Goal: Information Seeking & Learning: Learn about a topic

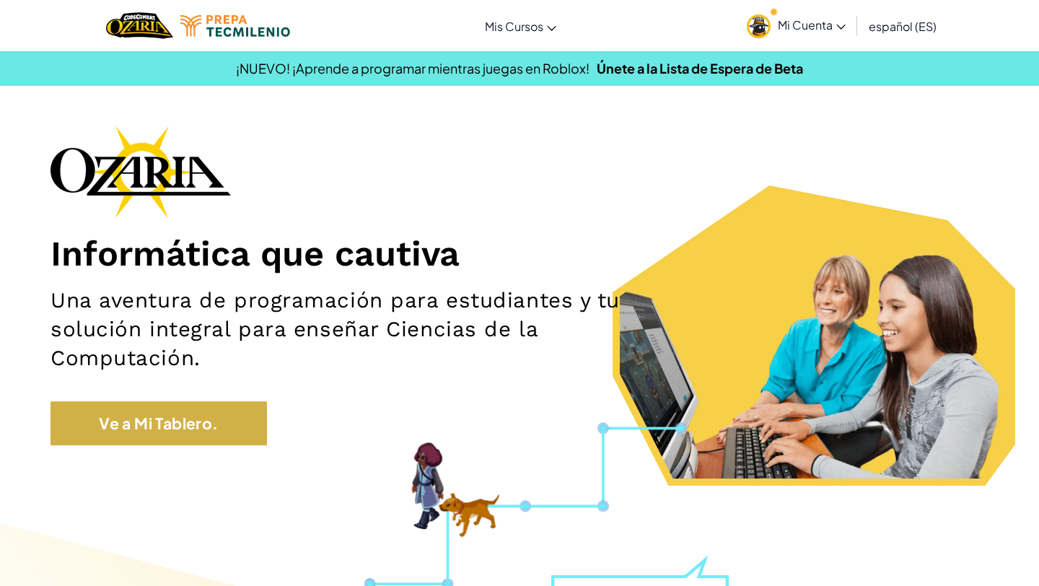
click at [189, 400] on div "Informática que cautiva Una aventura de programación para estudiantes y tu solu…" at bounding box center [520, 293] width 938 height 334
click at [166, 441] on link "Ve a Mi Tablero." at bounding box center [159, 423] width 216 height 45
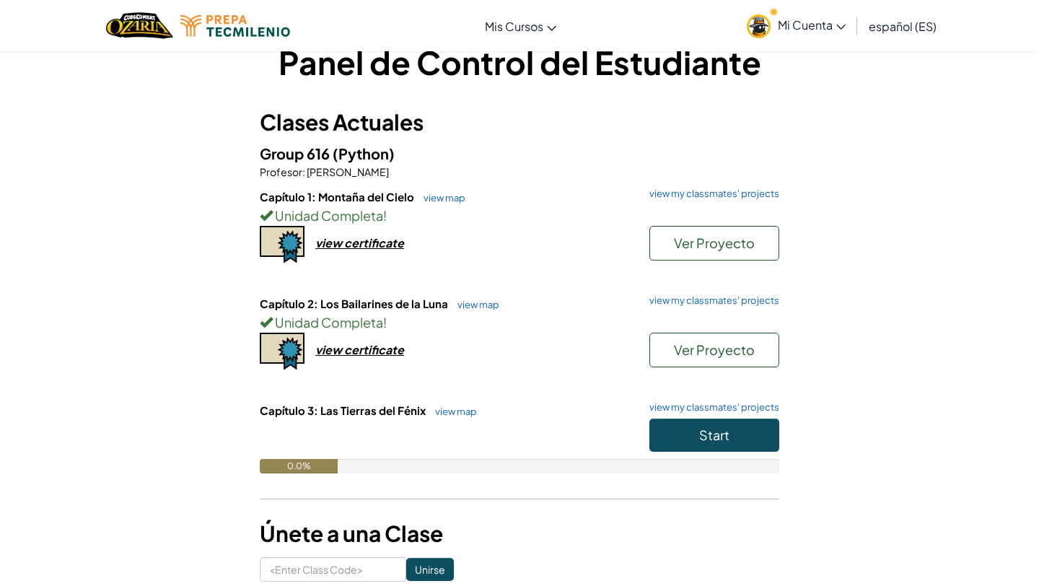
scroll to position [43, 0]
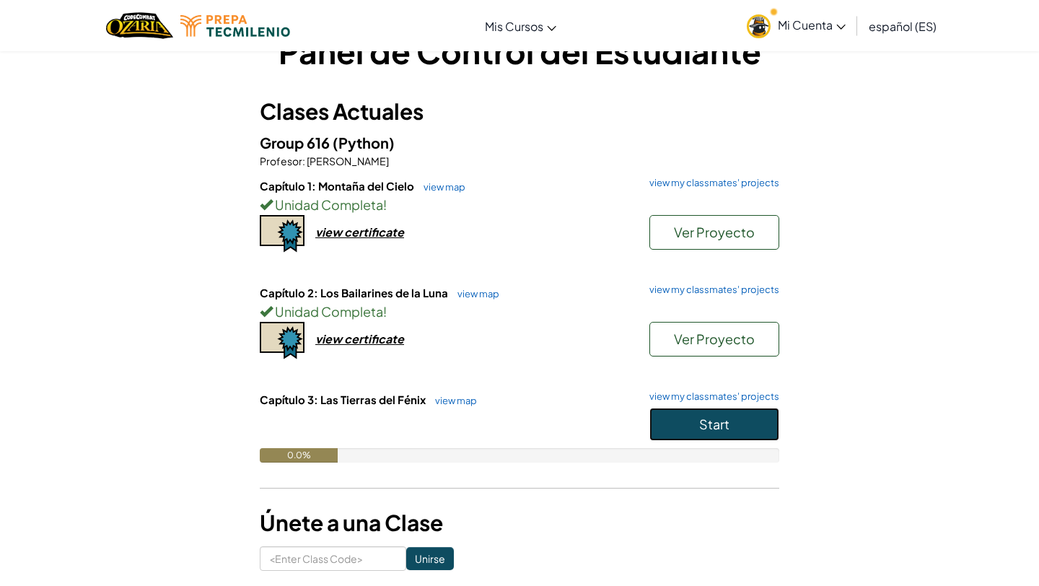
click at [711, 427] on span "Start" at bounding box center [714, 424] width 30 height 17
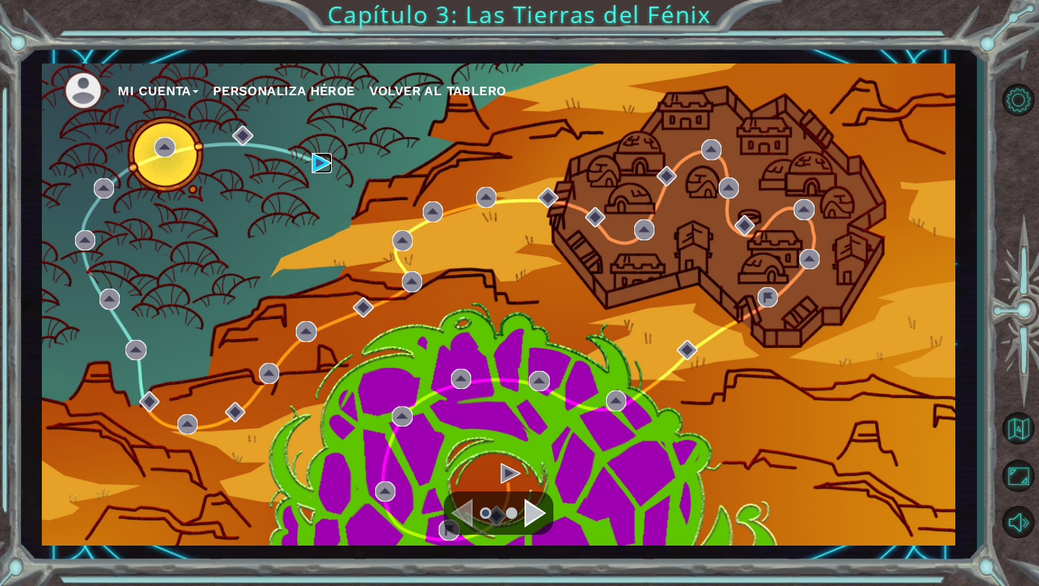
click at [312, 155] on img at bounding box center [322, 163] width 20 height 20
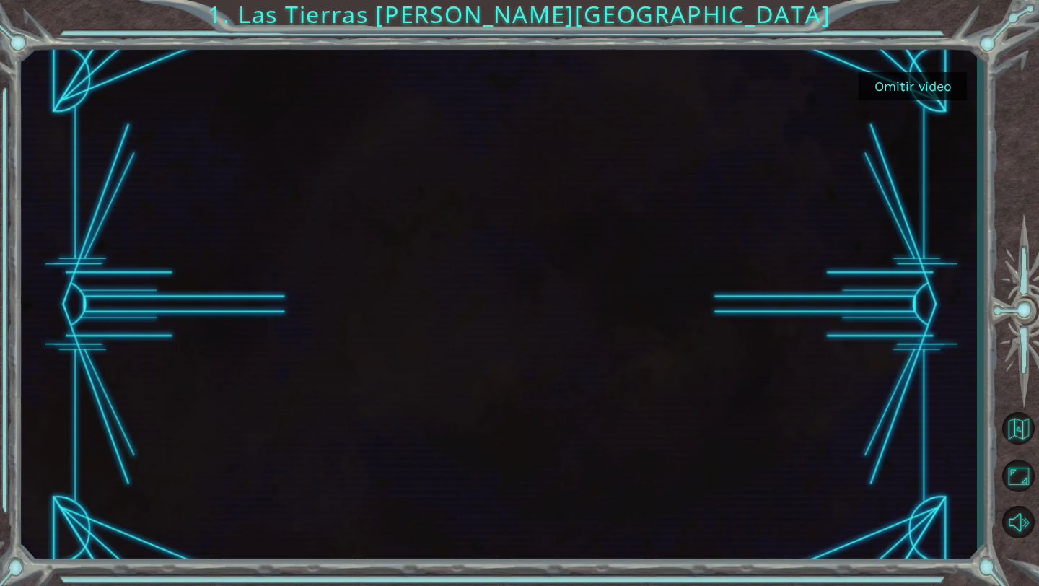
click at [936, 73] on button "Omitir video" at bounding box center [913, 86] width 108 height 28
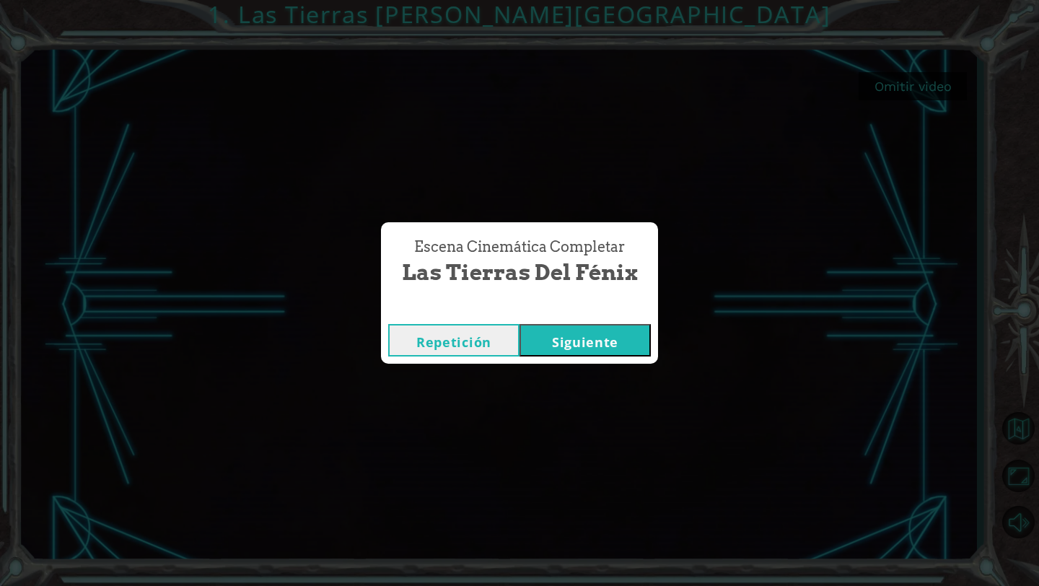
click at [578, 341] on button "Siguiente" at bounding box center [584, 340] width 131 height 32
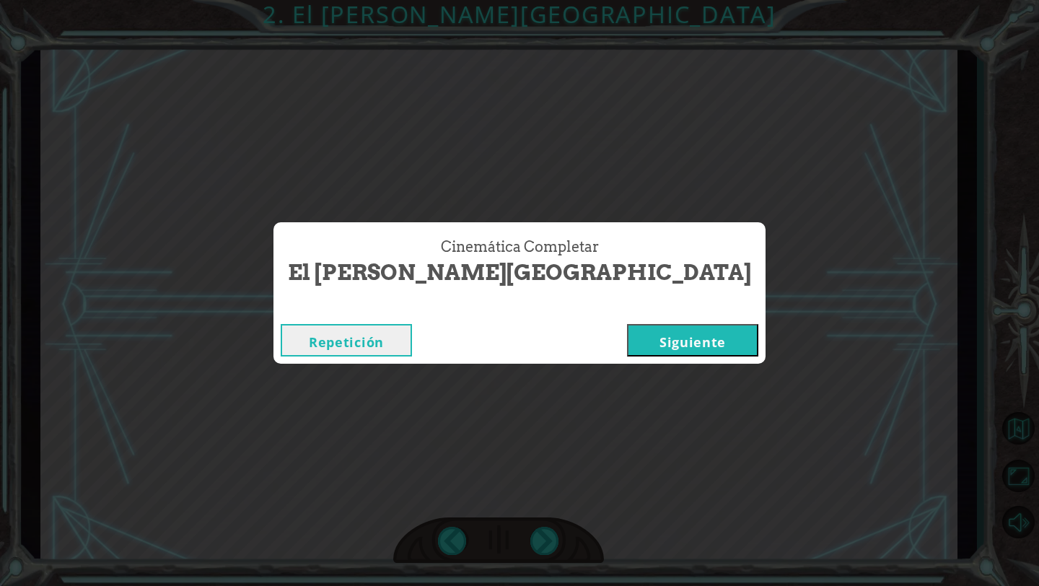
click at [627, 343] on button "Siguiente" at bounding box center [692, 340] width 131 height 32
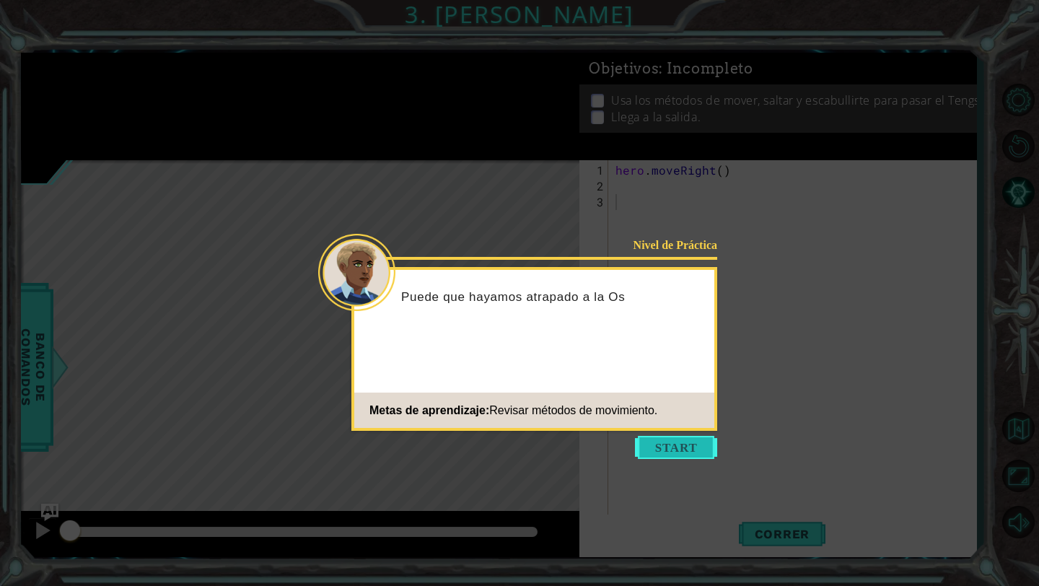
click at [667, 450] on button "Start" at bounding box center [676, 447] width 82 height 23
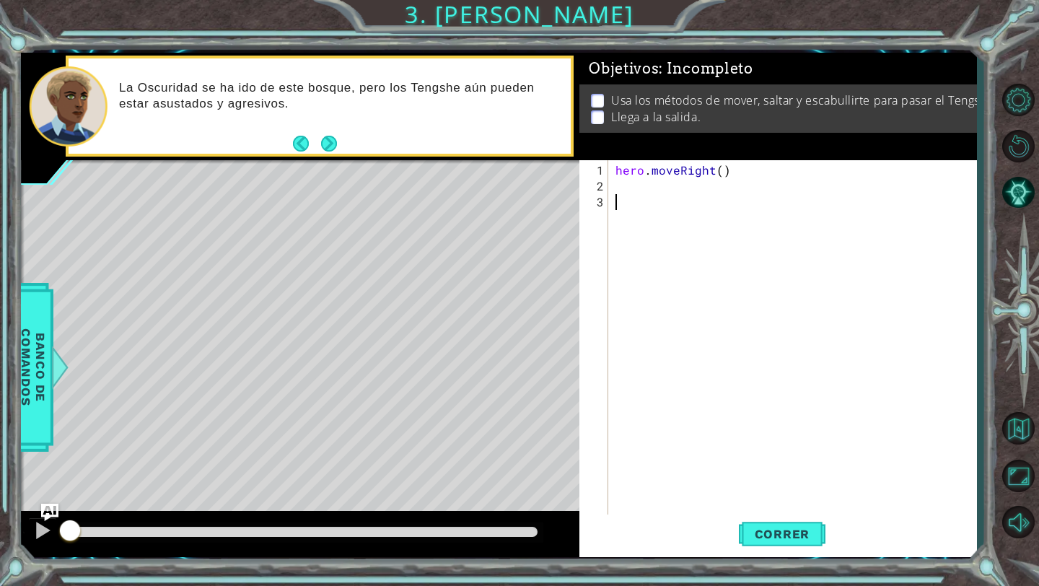
click at [698, 195] on div "hero . moveRight ( )" at bounding box center [796, 360] width 367 height 397
click at [674, 195] on div "hero . moveRight ( )" at bounding box center [796, 360] width 367 height 397
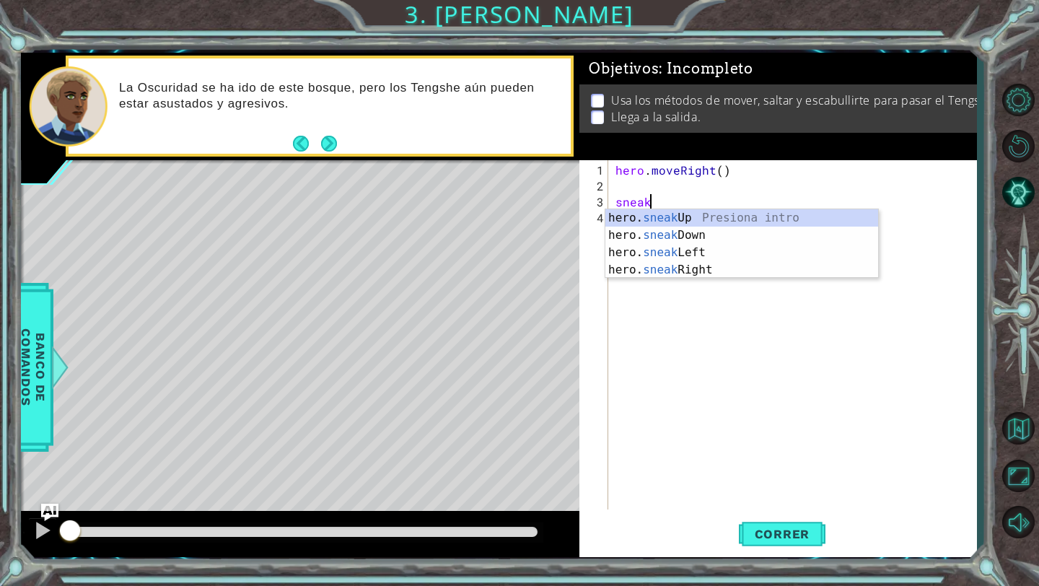
scroll to position [0, 1]
click at [669, 215] on div "hero. sneak Up Presiona intro hero. sneak Down Presiona intro hero. sneak Left …" at bounding box center [741, 261] width 273 height 104
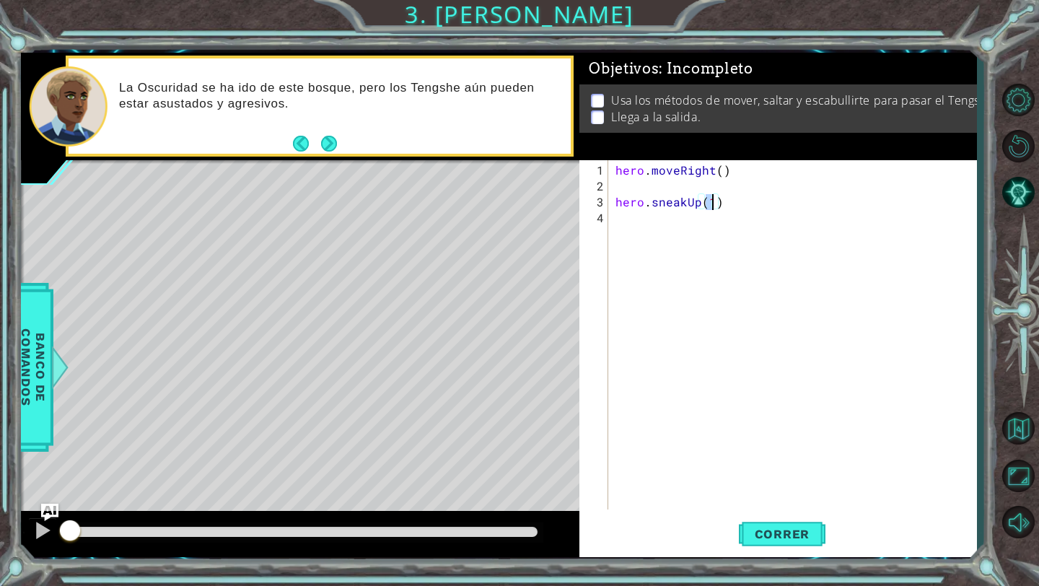
type textarea "hero.sneakUp(5)"
click at [672, 232] on div "hero . moveRight ( ) hero . sneakUp ( 5 )" at bounding box center [796, 352] width 367 height 381
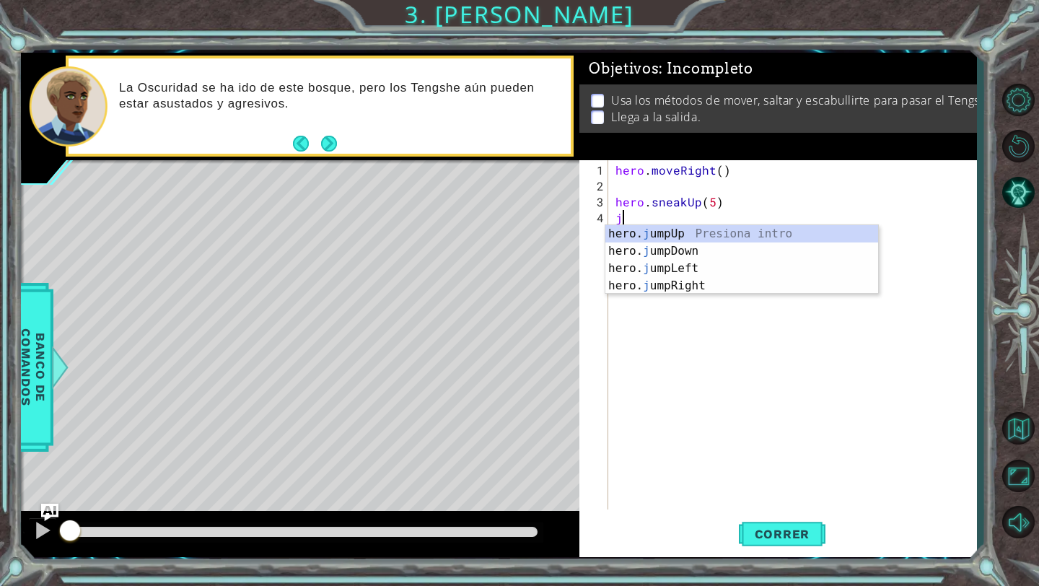
type textarea "ju"
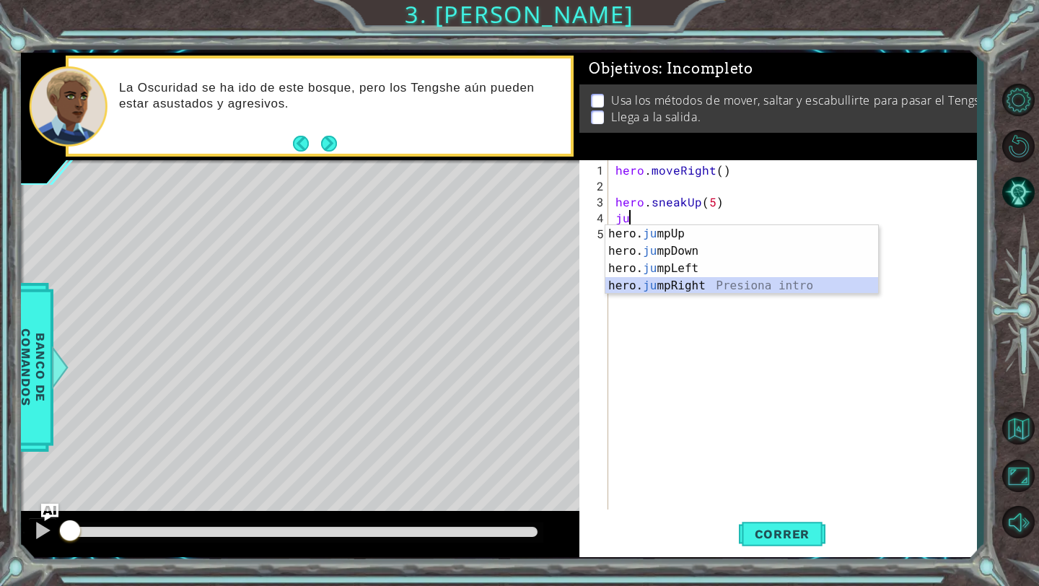
click at [651, 281] on div "hero. ju mpUp Presiona intro hero. ju mpDown Presiona intro hero. ju mpLeft Pre…" at bounding box center [741, 277] width 273 height 104
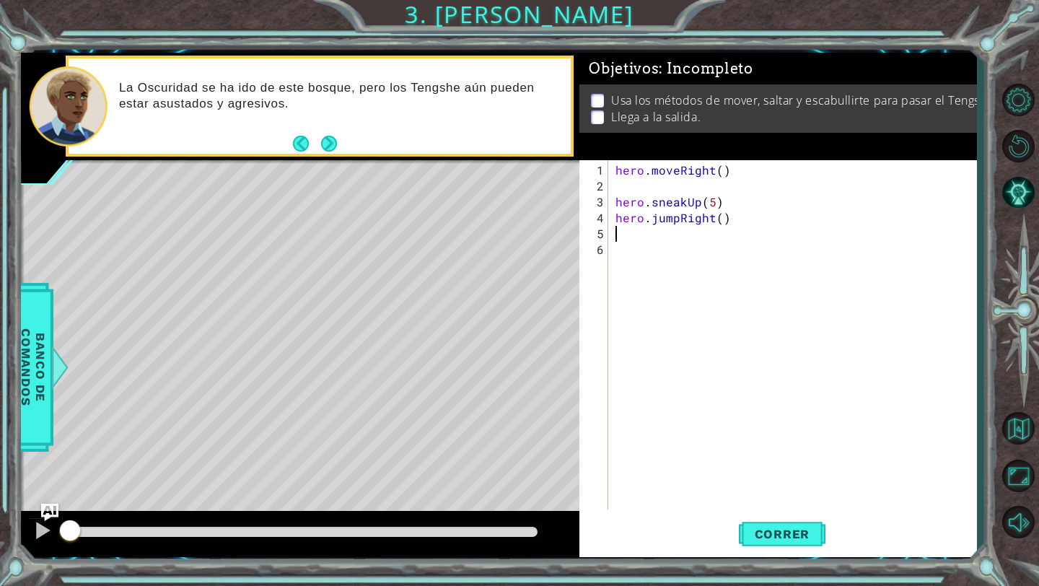
type textarea "m"
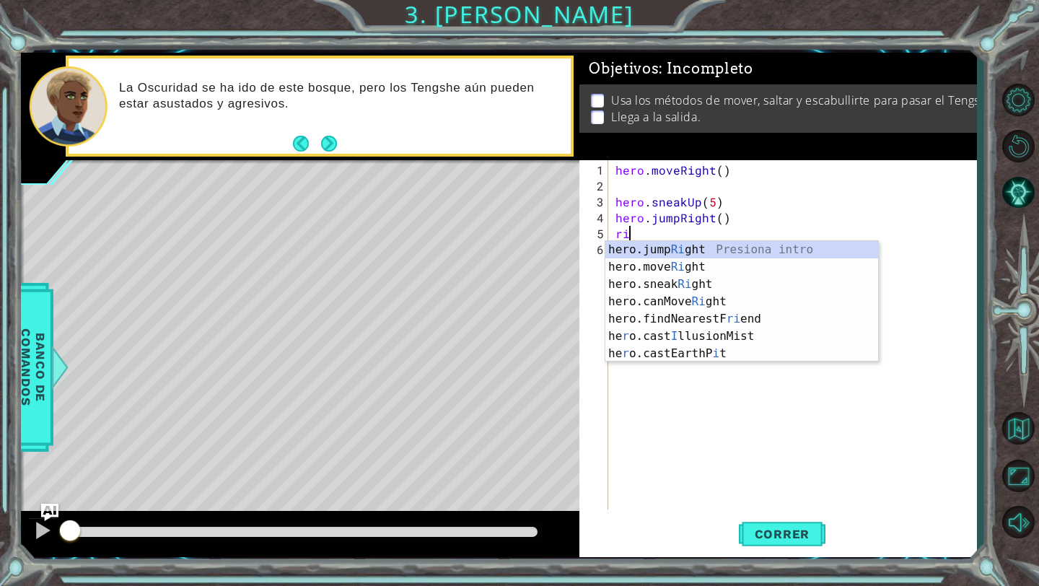
scroll to position [0, 1]
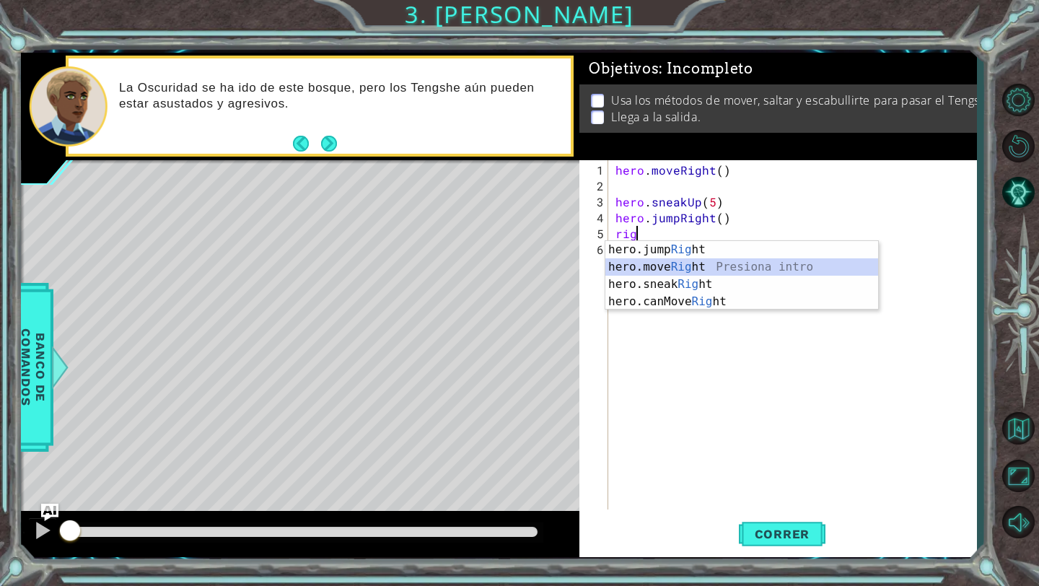
click at [679, 266] on div "hero.jump Rig ht Presiona intro hero.move Rig ht Presiona intro hero.sneak Rig …" at bounding box center [741, 293] width 273 height 104
type textarea "hero.moveRight(1)"
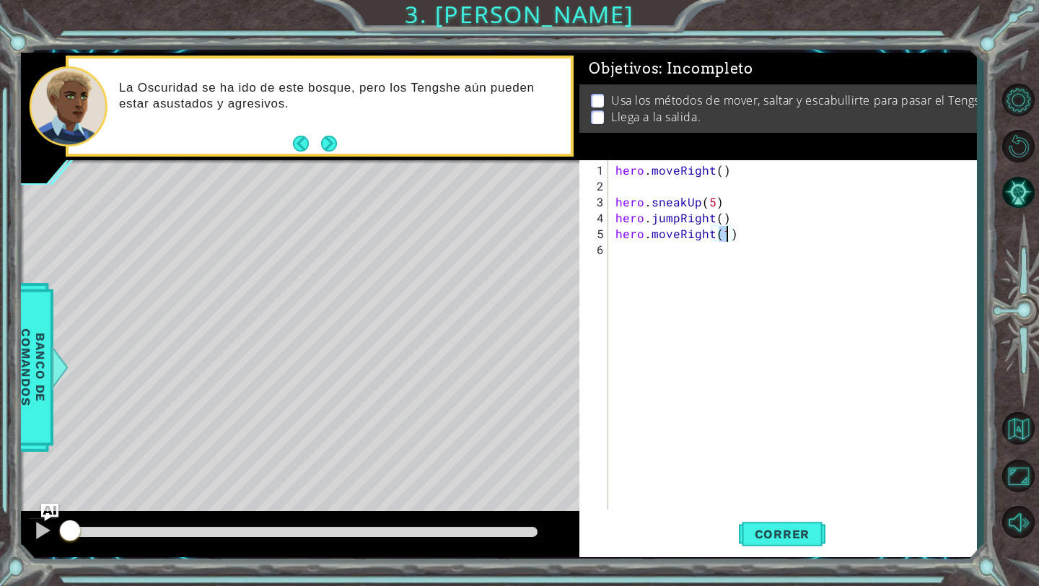
click at [671, 265] on div "hero . moveRight ( ) hero . sneakUp ( 5 ) hero . jumpRight ( ) hero . moveRight…" at bounding box center [796, 352] width 367 height 381
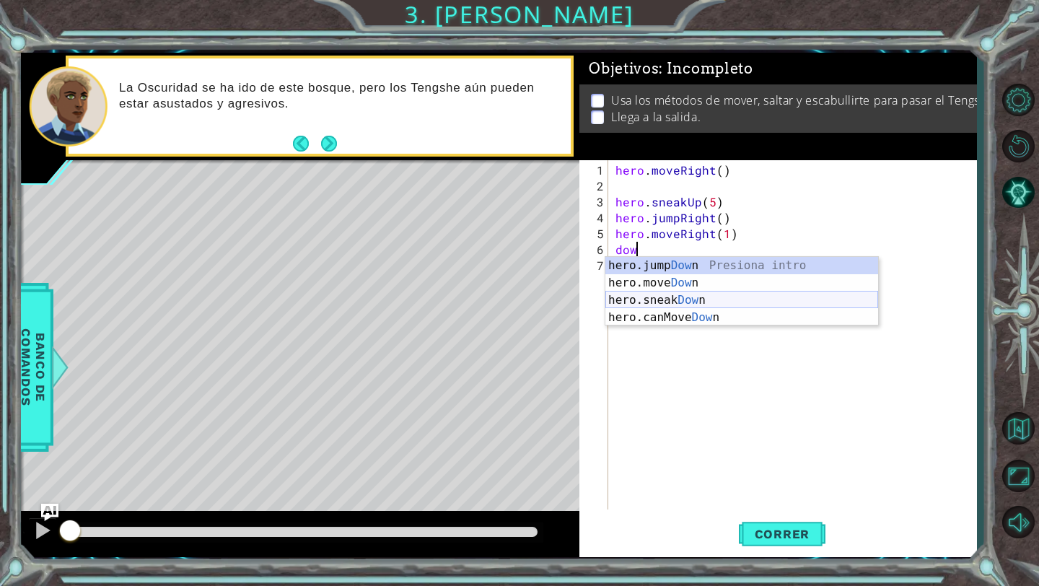
click at [662, 297] on div "hero.jump Dow n Presiona intro hero.move Dow n Presiona intro hero.sneak Dow n …" at bounding box center [741, 309] width 273 height 104
type textarea "hero.sneakDown(1)"
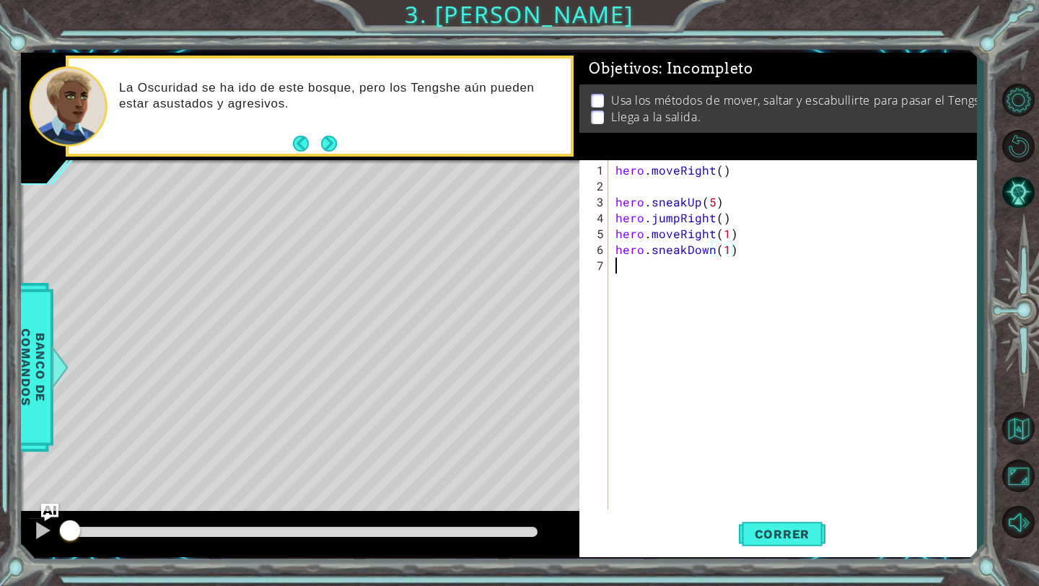
click at [667, 277] on div "hero . moveRight ( ) hero . sneakUp ( 5 ) hero . jumpRight ( ) hero . moveRight…" at bounding box center [796, 352] width 367 height 381
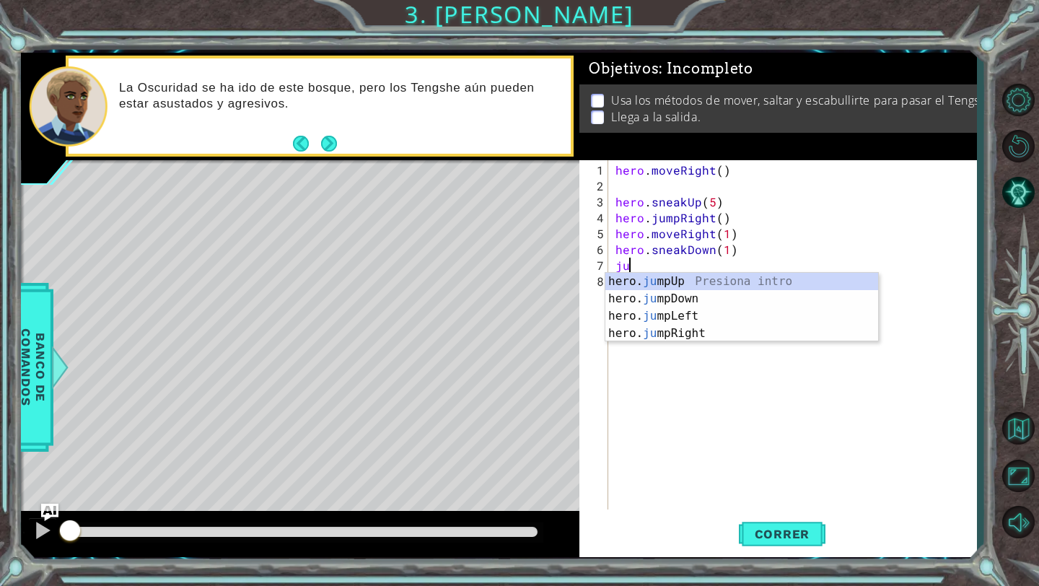
type textarea "jum"
click at [658, 333] on div "hero. jum pUp Presiona intro hero. jum pDown Presiona intro hero. jum pLeft Pre…" at bounding box center [741, 325] width 273 height 104
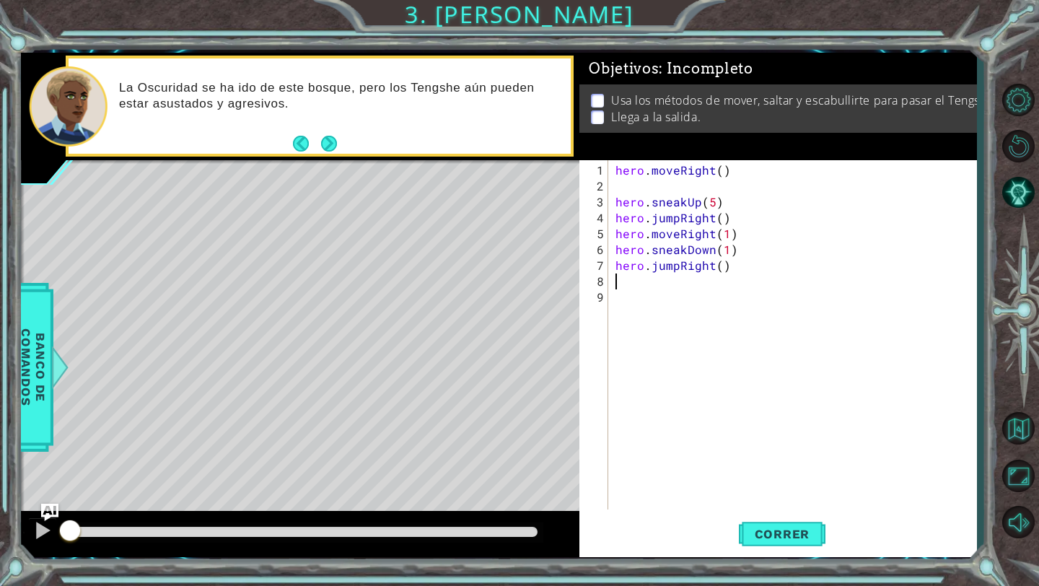
scroll to position [0, 0]
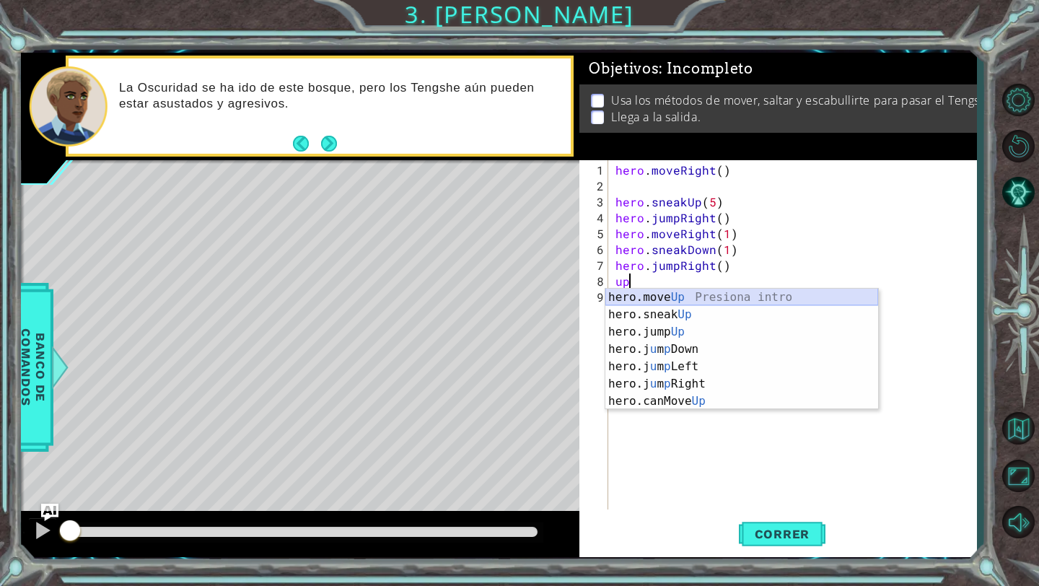
click at [676, 298] on div "hero.move Up Presiona intro hero.sneak Up Presiona intro hero.jump Up Presiona …" at bounding box center [741, 367] width 273 height 156
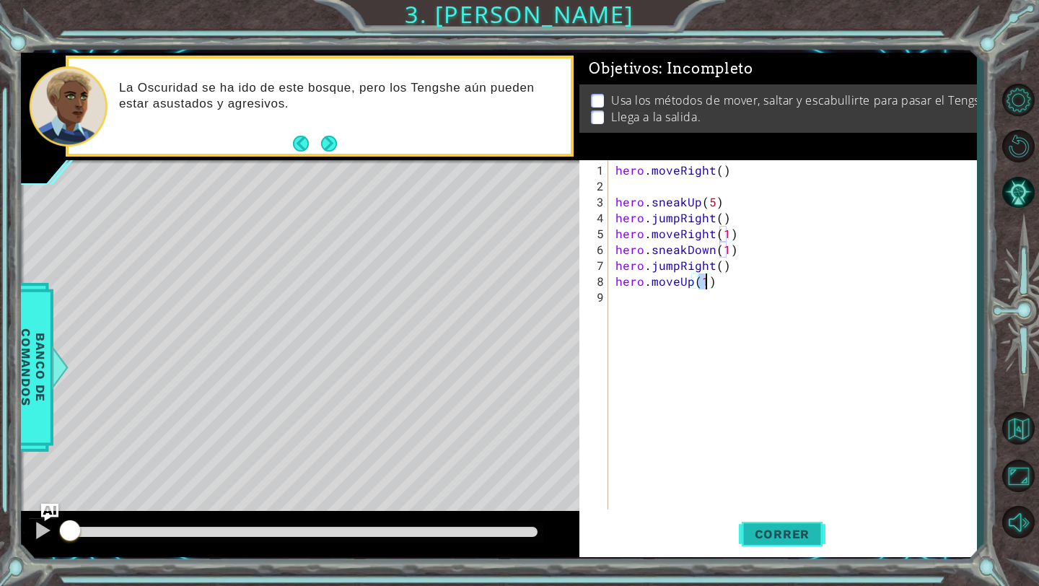
type textarea "hero.moveUp(1)"
click at [757, 539] on span "Correr" at bounding box center [782, 534] width 84 height 14
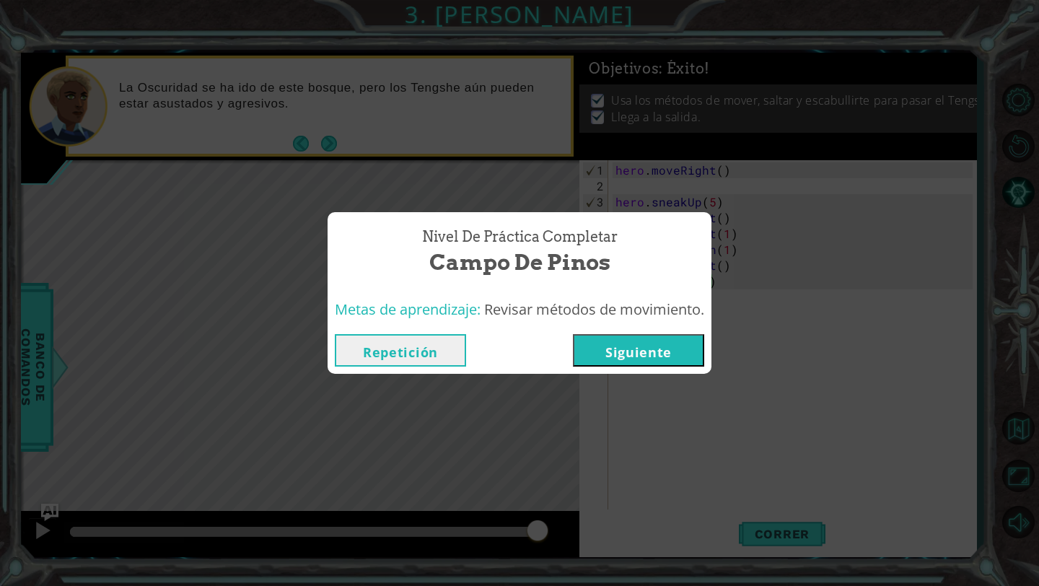
click at [648, 360] on button "Siguiente" at bounding box center [638, 350] width 131 height 32
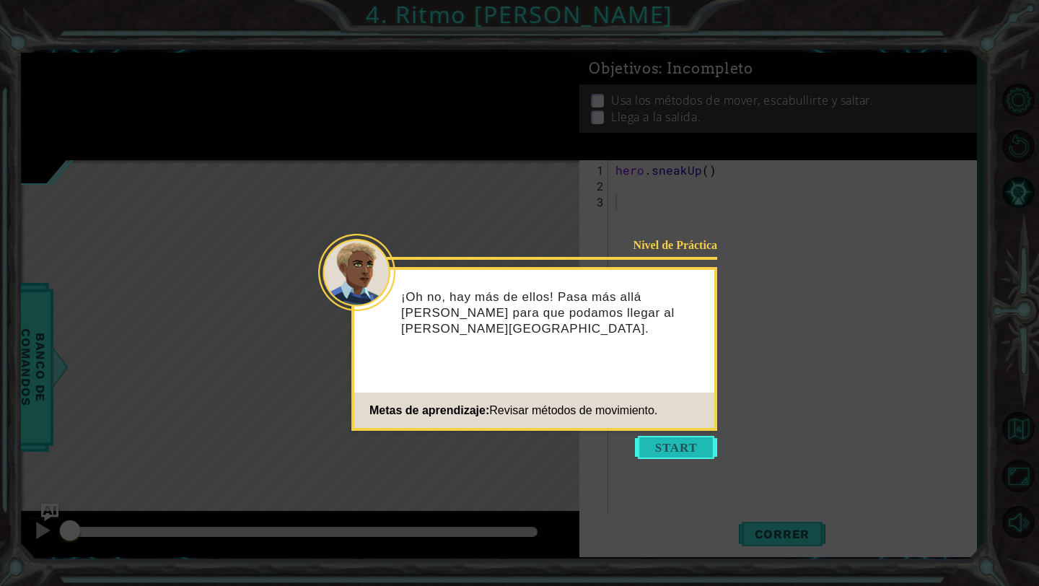
click at [664, 439] on button "Start" at bounding box center [676, 447] width 82 height 23
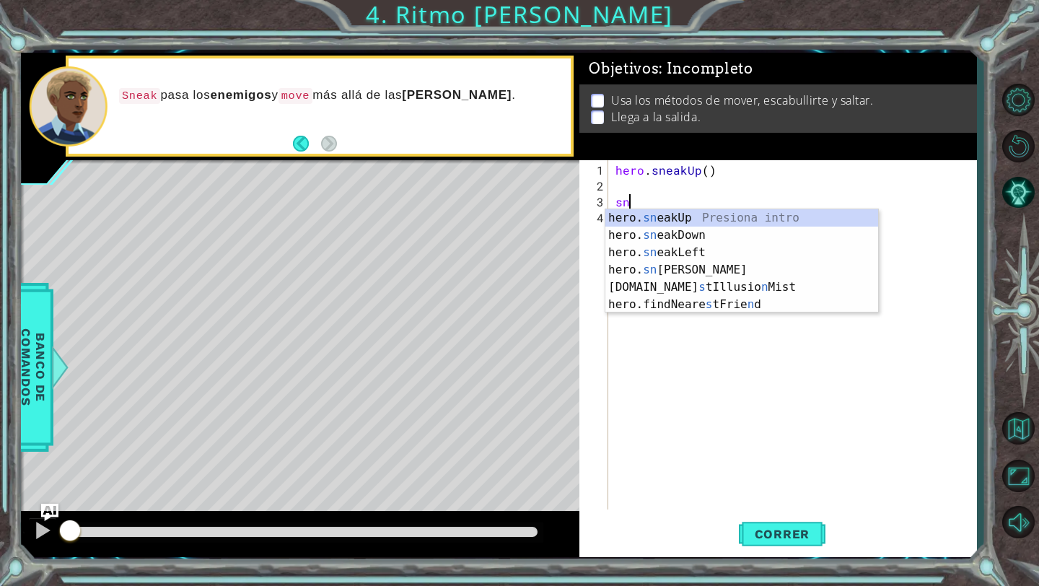
scroll to position [0, 1]
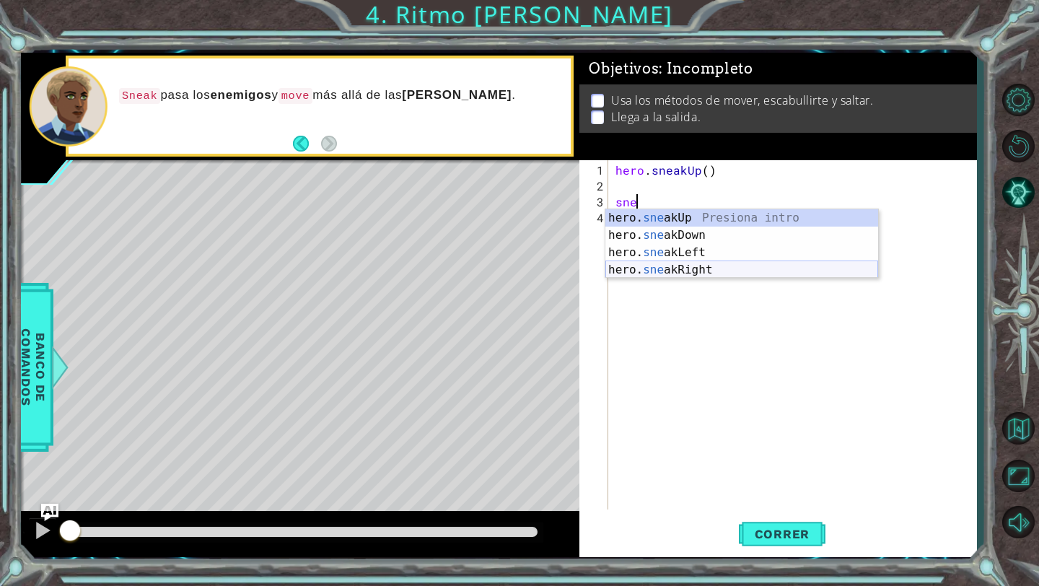
click at [665, 265] on div "hero. sne akUp Presiona intro hero. sne akDown Presiona intro hero. sne akLeft …" at bounding box center [741, 261] width 273 height 104
type textarea "hero.sneakRight(1)"
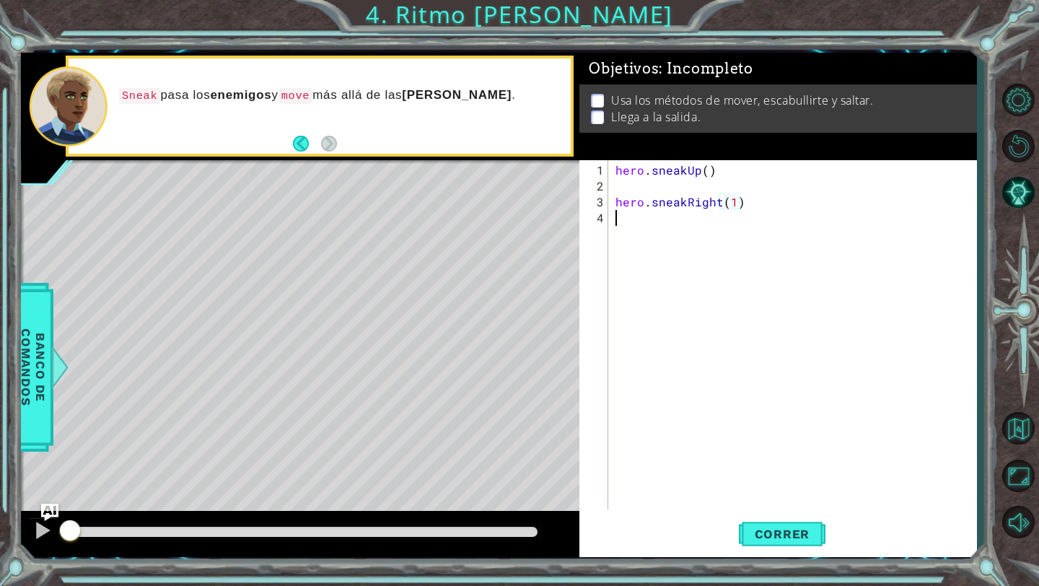
click at [639, 232] on div "hero . sneakUp ( ) hero . sneakRight ( 1 )" at bounding box center [796, 352] width 367 height 381
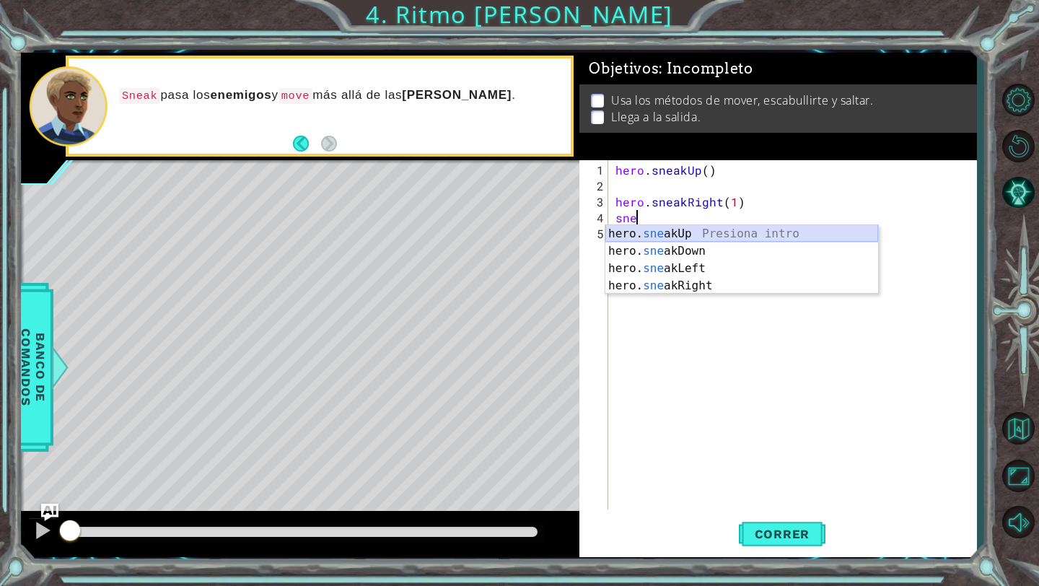
click at [654, 233] on div "hero. sne akUp Presiona intro hero. sne akDown Presiona intro hero. sne akLeft …" at bounding box center [741, 277] width 273 height 104
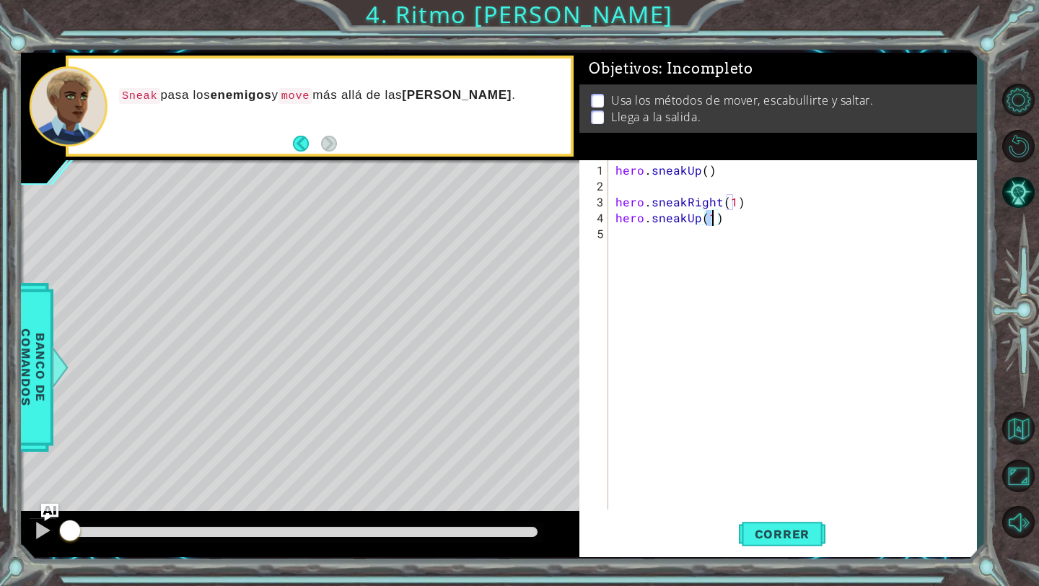
type textarea "hero.sneakUp(4)"
click at [672, 268] on div "hero . sneakUp ( ) hero . sneakRight ( 1 ) hero . sneakUp ( 4 )" at bounding box center [796, 352] width 367 height 381
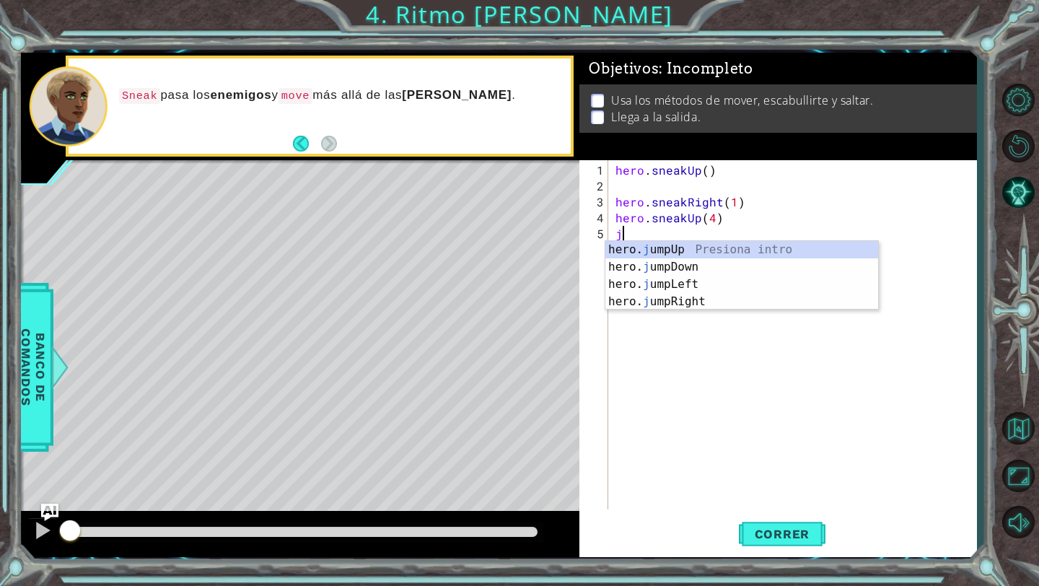
type textarea "ju"
click at [633, 297] on div "hero. ju mpUp Presiona intro hero. ju mpDown Presiona intro hero. ju mpLeft Pre…" at bounding box center [741, 293] width 273 height 104
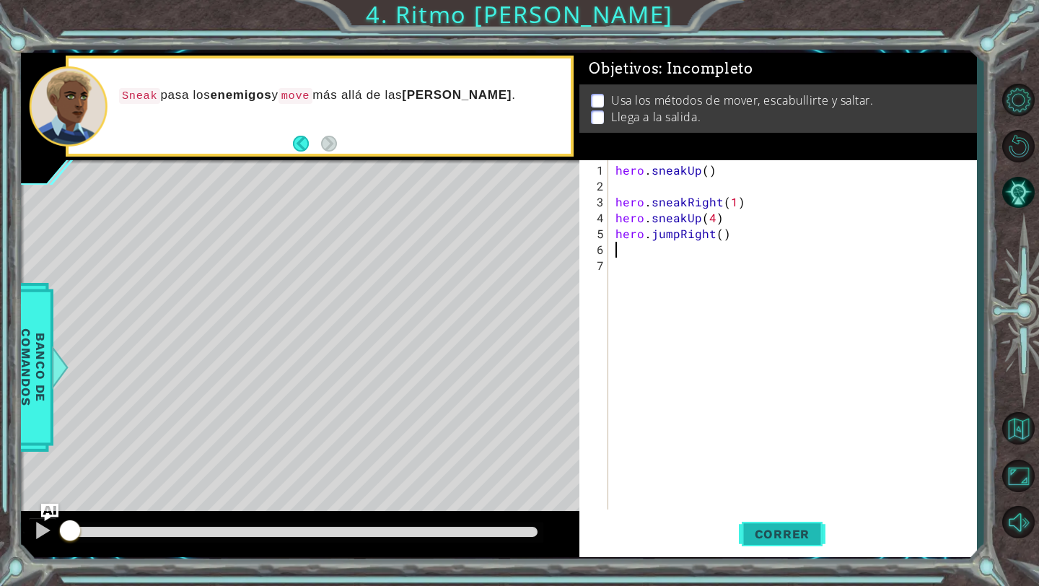
click at [784, 530] on span "Correr" at bounding box center [782, 534] width 84 height 14
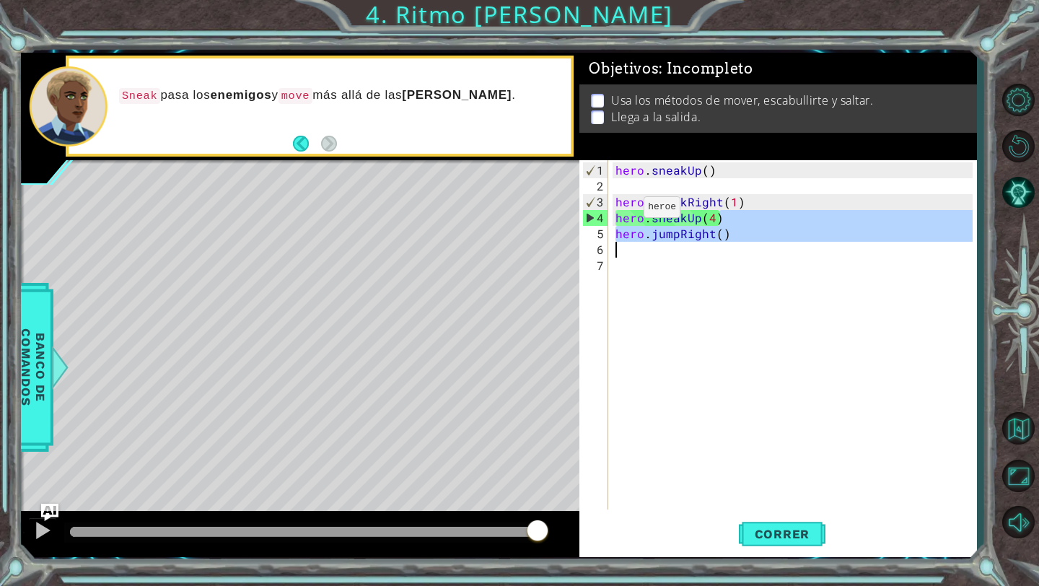
drag, startPoint x: 724, startPoint y: 211, endPoint x: 593, endPoint y: 252, distance: 137.6
click at [593, 252] on div "1 2 3 4 5 6 7 hero . sneakUp ( ) hero . sneakRight ( 1 ) hero . sneakUp ( 4 ) h…" at bounding box center [775, 334] width 393 height 349
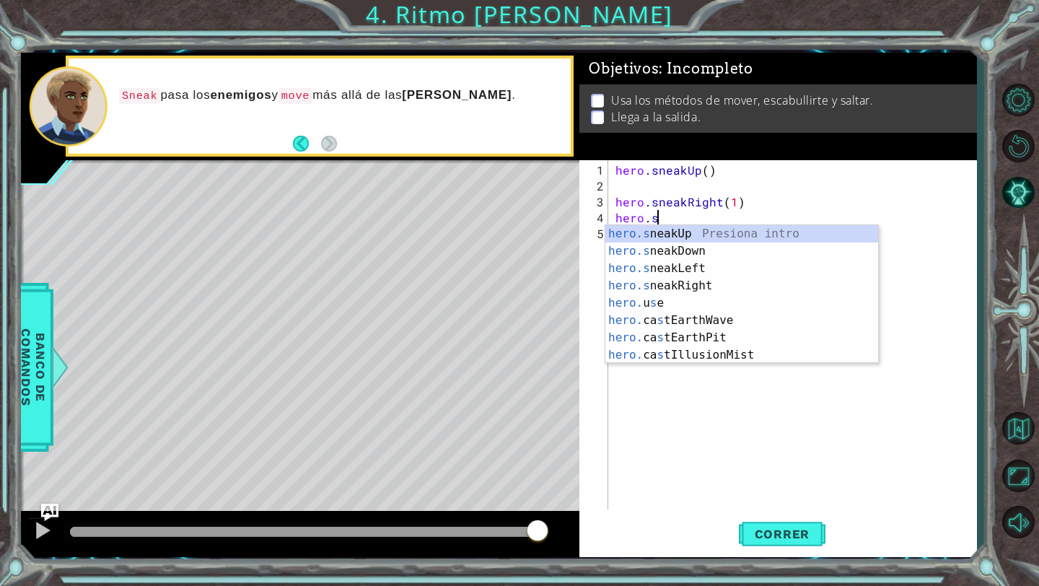
type textarea "hero."
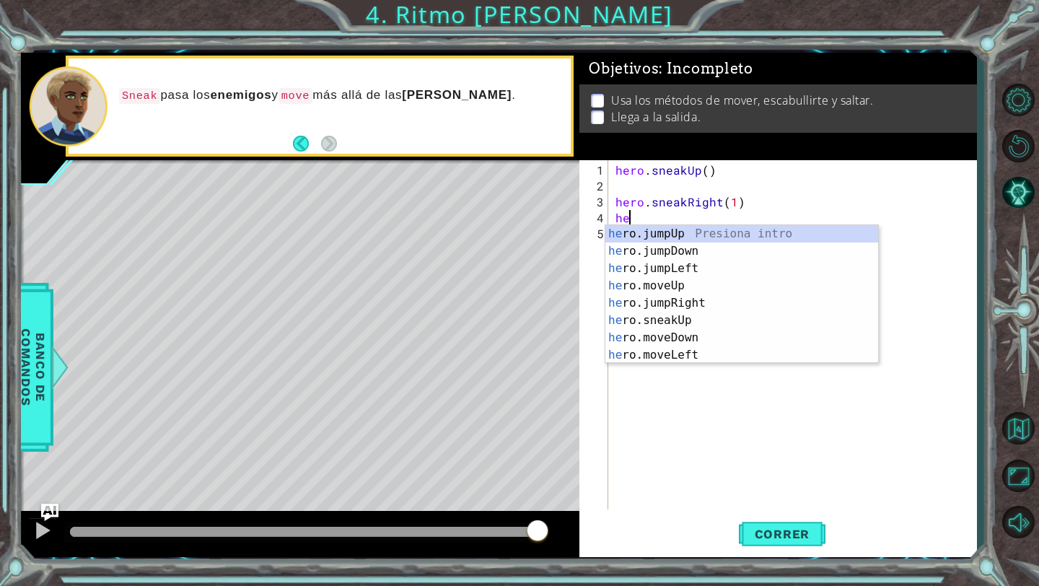
type textarea "h"
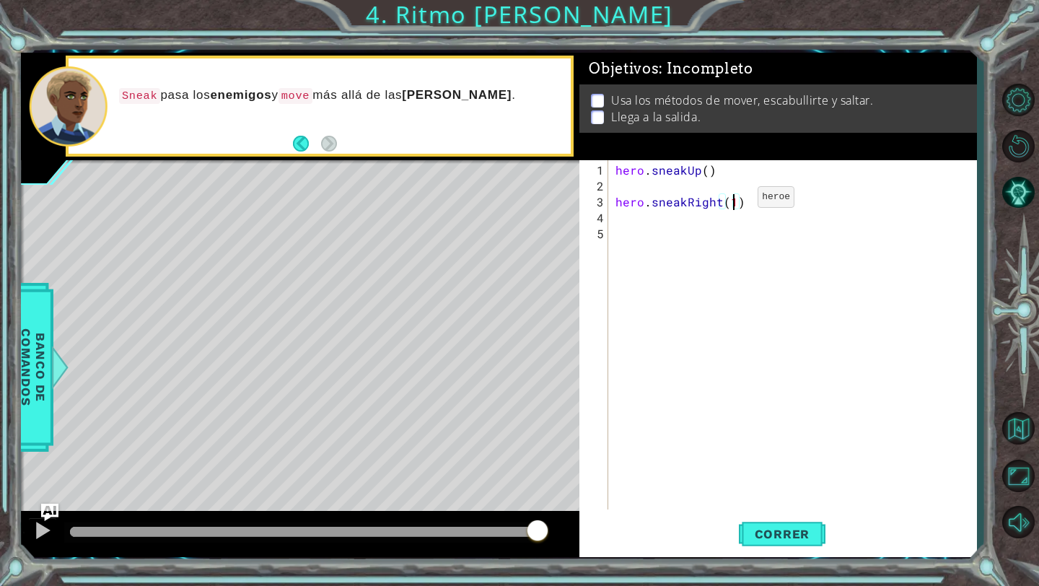
click at [733, 202] on div "hero . sneakUp ( ) hero . sneakRight ( 1 )" at bounding box center [796, 352] width 367 height 381
type textarea "hero.sneakRight(2)"
click at [654, 221] on div "hero . sneakUp ( ) hero . sneakRight ( 2 )" at bounding box center [796, 352] width 367 height 381
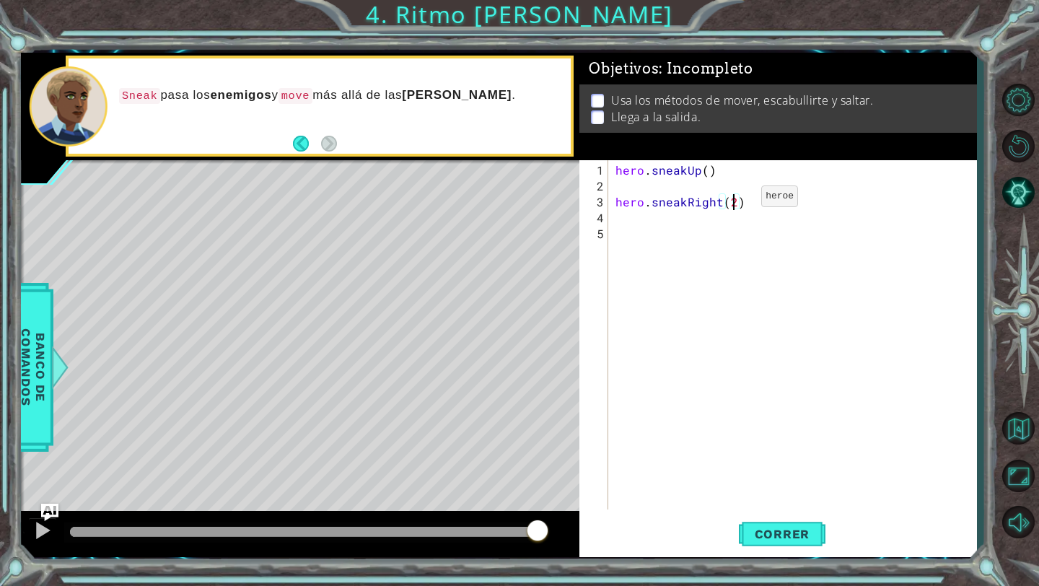
click at [737, 202] on div "hero . sneakUp ( ) hero . sneakRight ( 2 )" at bounding box center [796, 352] width 367 height 381
type textarea "hero.sneakRight(6)"
click at [670, 219] on div "hero . sneakUp ( ) hero . sneakRight ( 6 )" at bounding box center [796, 352] width 367 height 381
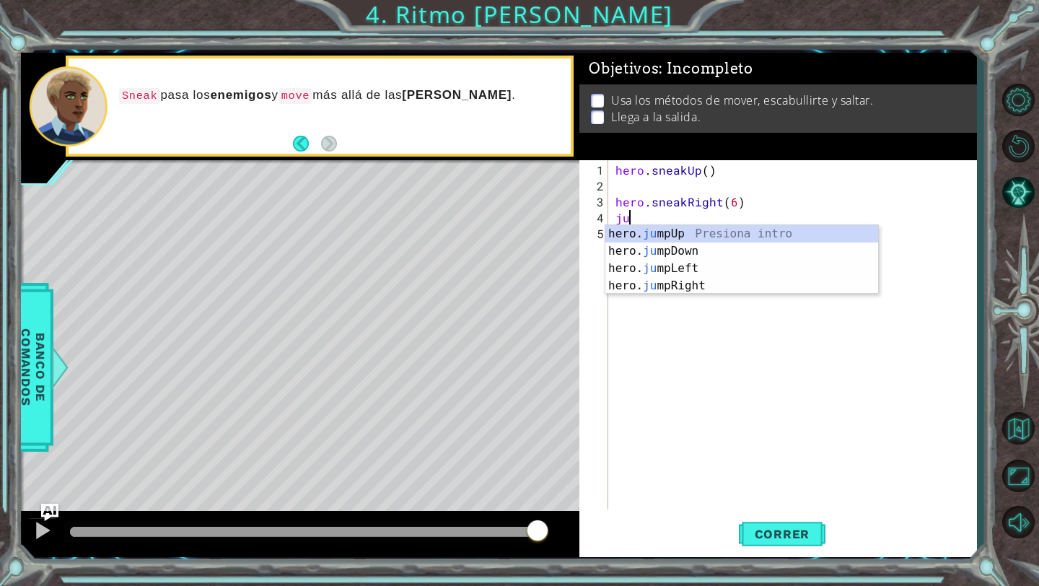
type textarea "jum"
click at [657, 234] on div "hero. jum pUp Presiona intro hero. jum pDown Presiona intro hero. jum pLeft Pre…" at bounding box center [741, 277] width 273 height 104
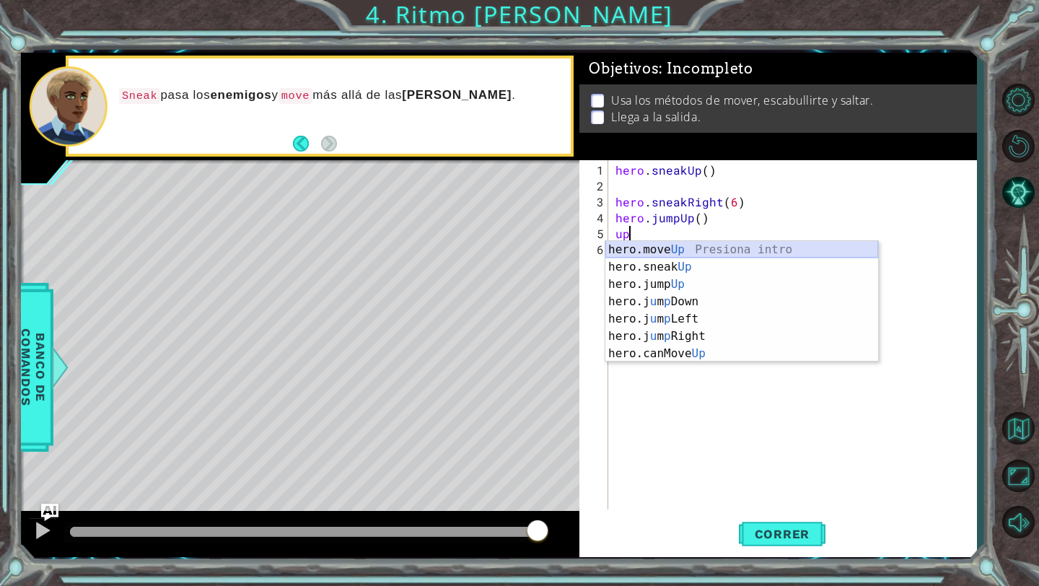
click at [648, 245] on div "hero.move Up Presiona intro hero.sneak Up Presiona intro hero.jump Up Presiona …" at bounding box center [741, 319] width 273 height 156
type textarea "hero.moveUp(1)"
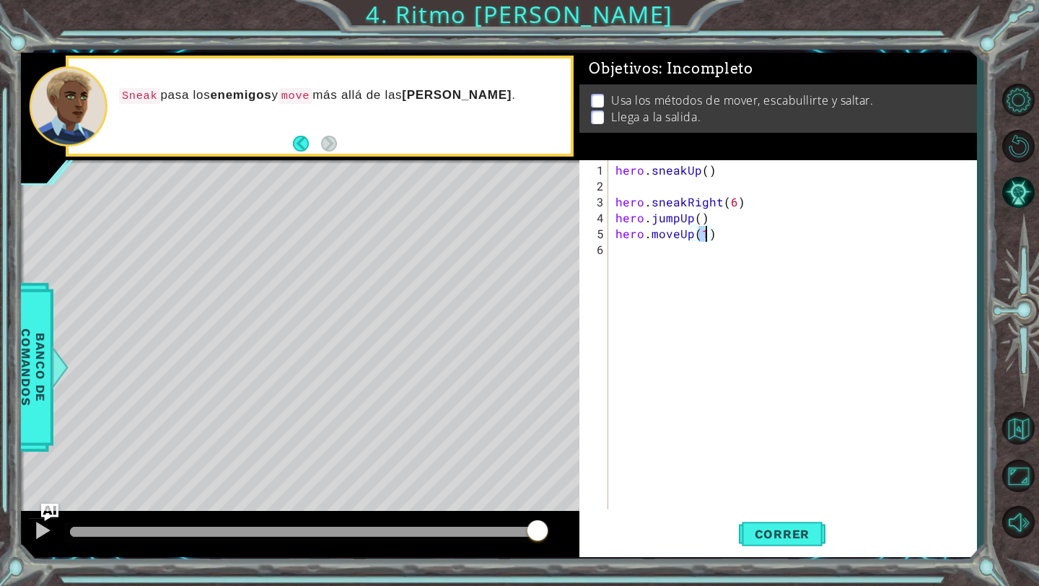
click at [633, 260] on div "hero . sneakUp ( ) hero . sneakRight ( 6 ) hero . jumpUp ( ) hero . moveUp ( 1 )" at bounding box center [796, 352] width 367 height 381
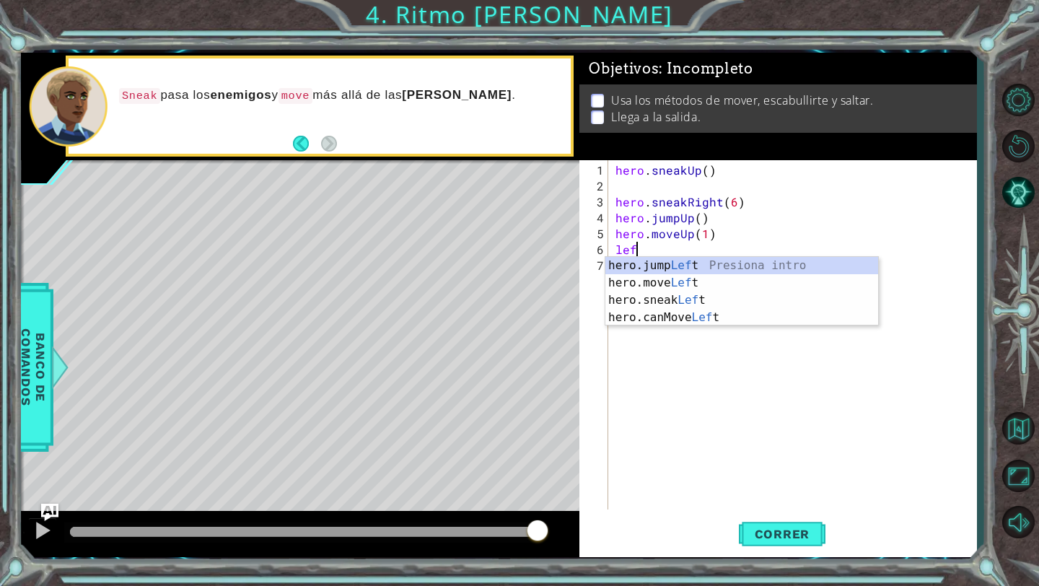
scroll to position [0, 1]
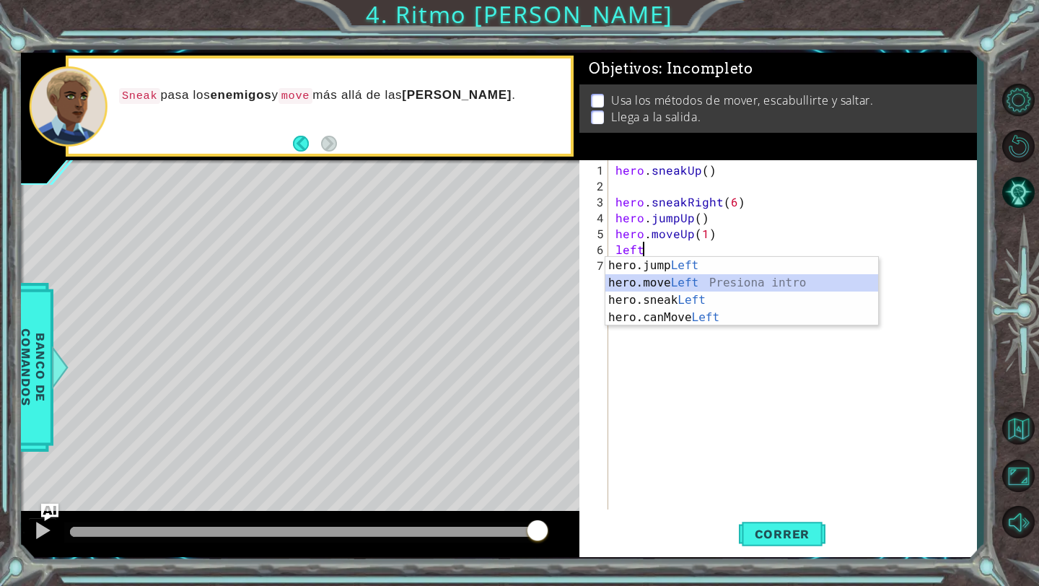
click at [657, 283] on div "hero.jump Left Presiona intro hero.move Left Presiona intro hero.sneak Left Pre…" at bounding box center [741, 309] width 273 height 104
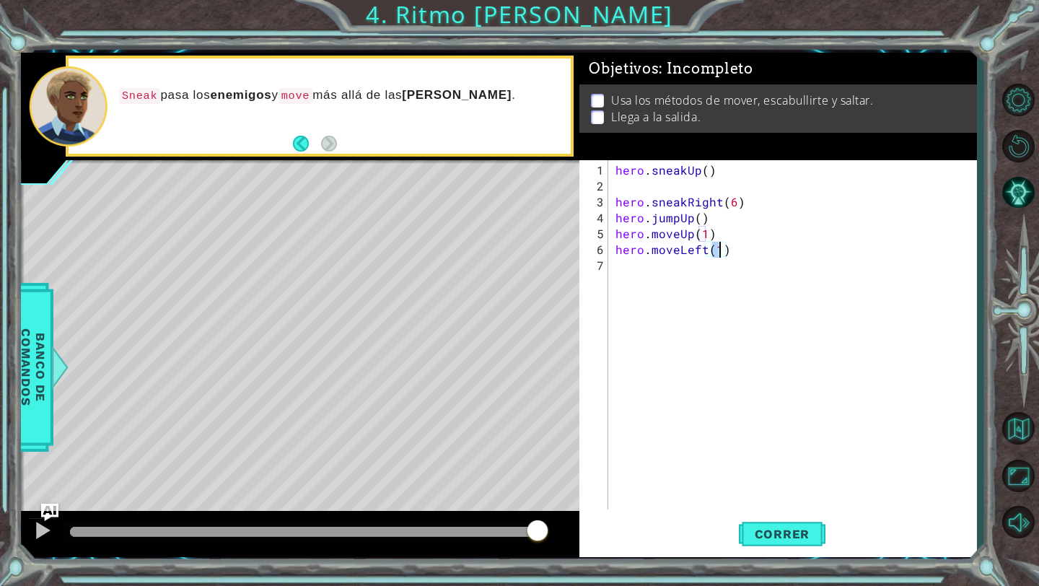
type textarea "hero.moveLeft(3)"
click at [654, 276] on div "hero . sneakUp ( ) hero . sneakRight ( 6 ) hero . jumpUp ( ) hero . moveUp ( 1 …" at bounding box center [796, 352] width 367 height 381
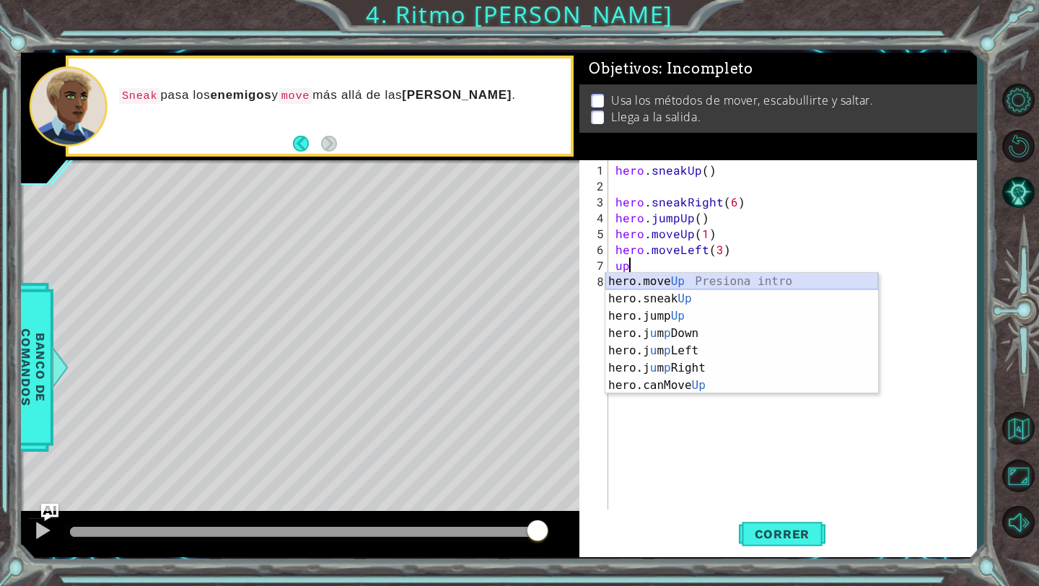
click at [645, 280] on div "hero.move Up Presiona intro hero.sneak Up Presiona intro hero.jump Up Presiona …" at bounding box center [741, 351] width 273 height 156
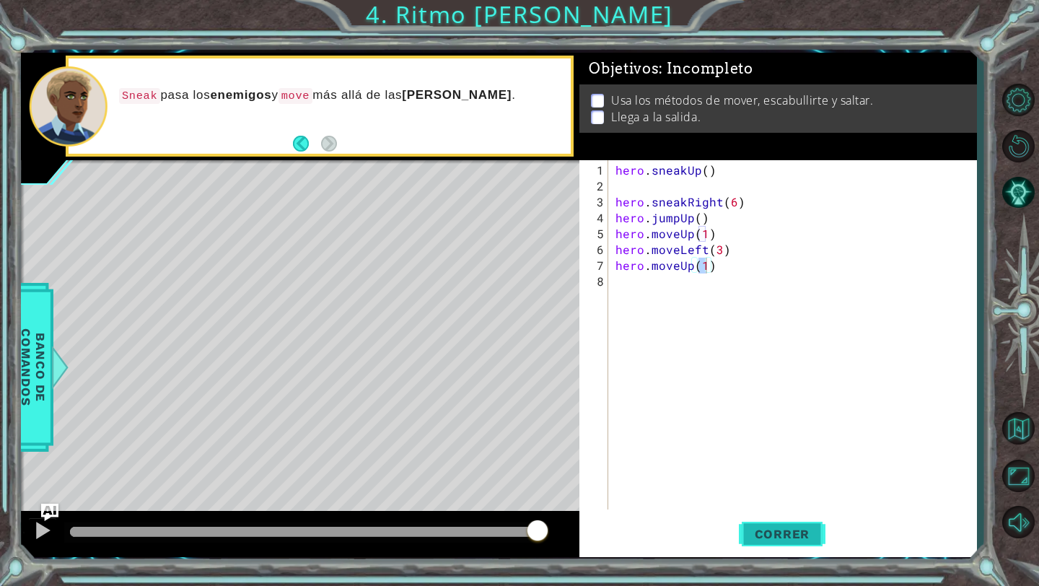
click at [763, 529] on span "Correr" at bounding box center [782, 534] width 84 height 14
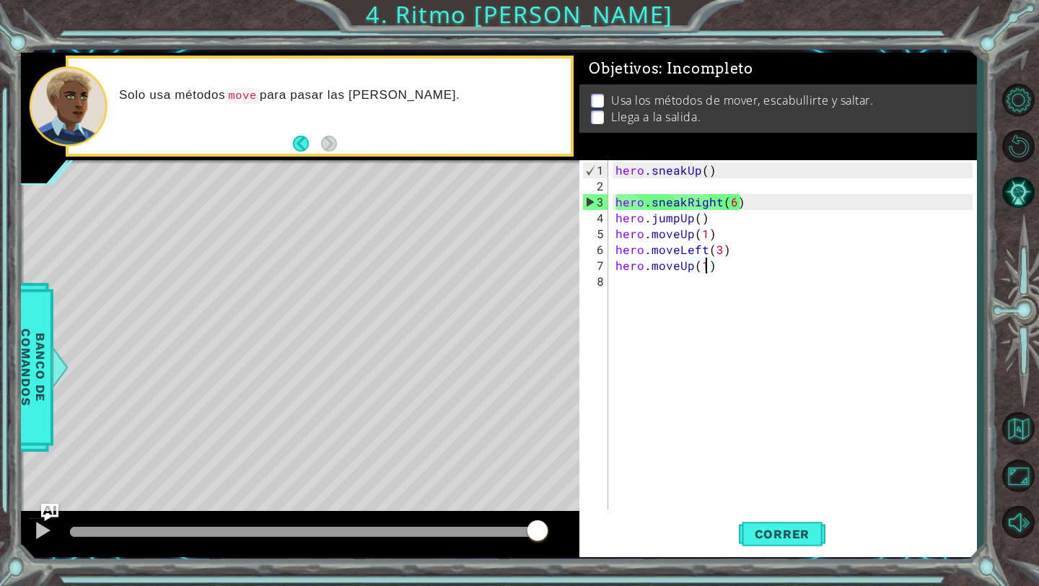
click at [744, 206] on div "hero . sneakUp ( ) hero . sneakRight ( 6 ) hero . jumpUp ( ) hero . moveUp ( 1 …" at bounding box center [796, 352] width 367 height 381
click at [735, 202] on div "hero . sneakUp ( ) hero . sneakRight ( 6 ) hero . jumpUp ( ) hero . moveUp ( 1 …" at bounding box center [796, 352] width 367 height 381
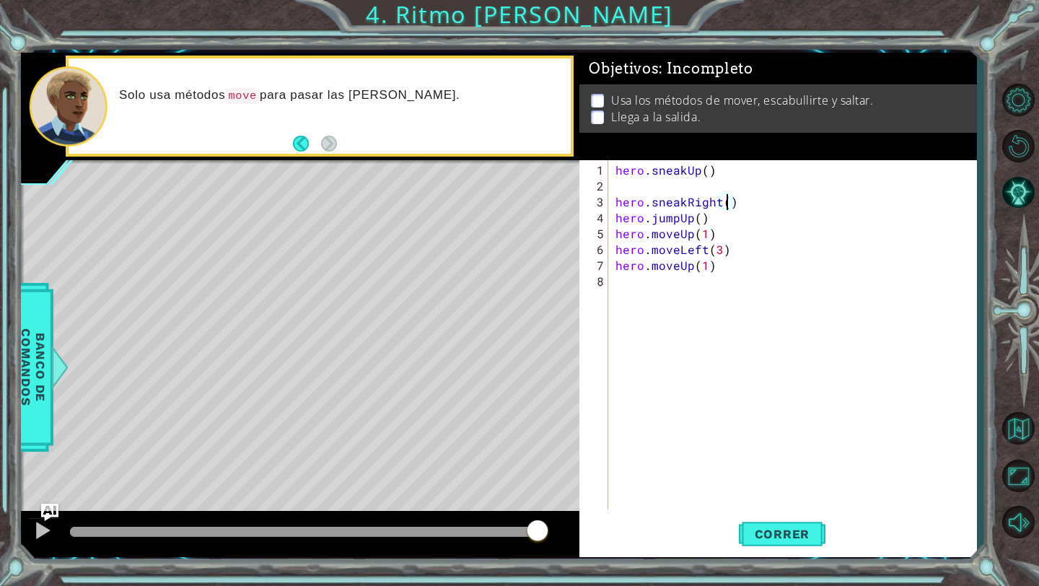
type textarea "hero.sneakRight(2)"
click at [763, 206] on div "hero . sneakUp ( ) hero . sneakRight ( 2 ) hero . jumpUp ( ) hero . moveUp ( 1 …" at bounding box center [796, 352] width 367 height 381
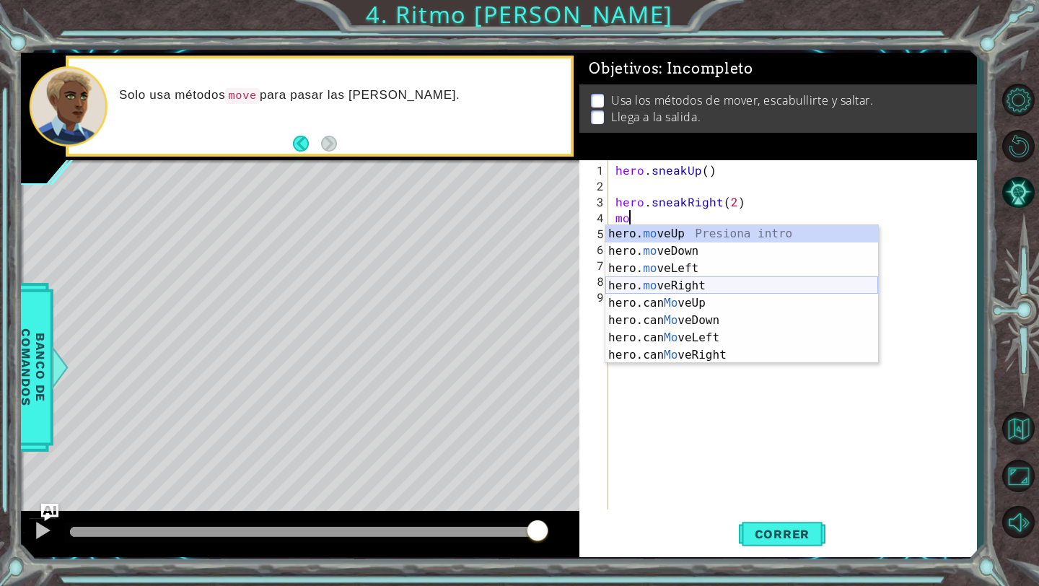
click at [714, 282] on div "hero. mo veUp Presiona intro hero. mo veDown Presiona intro hero. mo veLeft Pre…" at bounding box center [741, 311] width 273 height 173
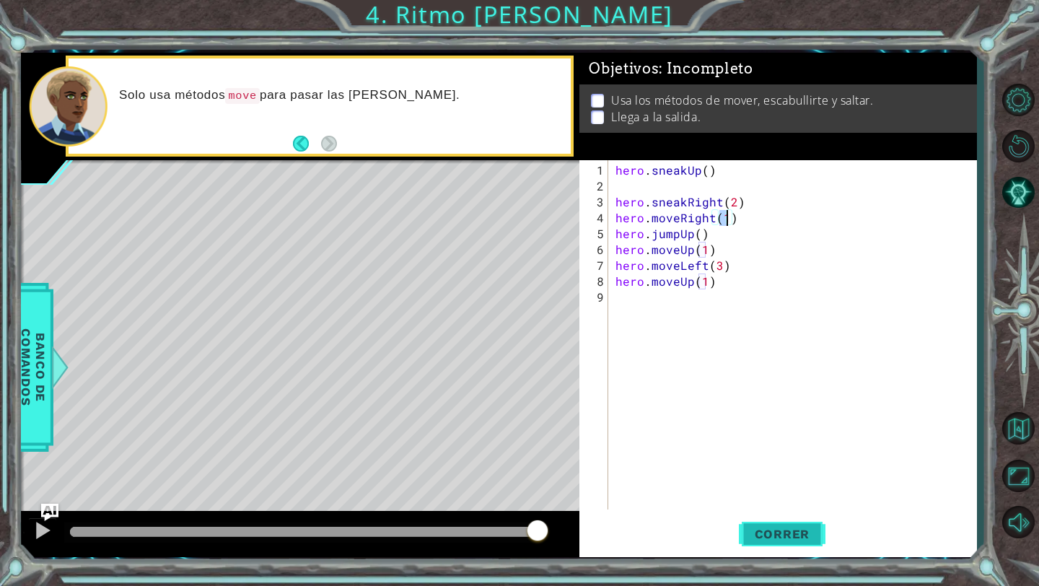
click at [759, 527] on span "Correr" at bounding box center [782, 534] width 84 height 14
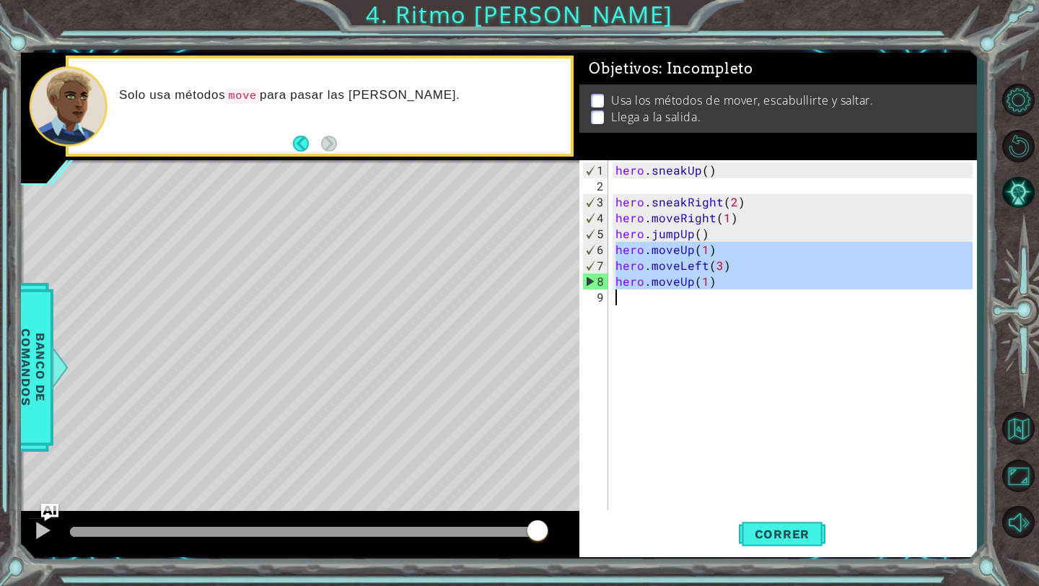
drag, startPoint x: 618, startPoint y: 251, endPoint x: 729, endPoint y: 312, distance: 127.5
click at [729, 312] on div "hero . sneakUp ( ) hero . sneakRight ( 2 ) hero . moveRight ( 1 ) hero . jumpUp…" at bounding box center [796, 352] width 367 height 381
type textarea "hero.moveUp(1)"
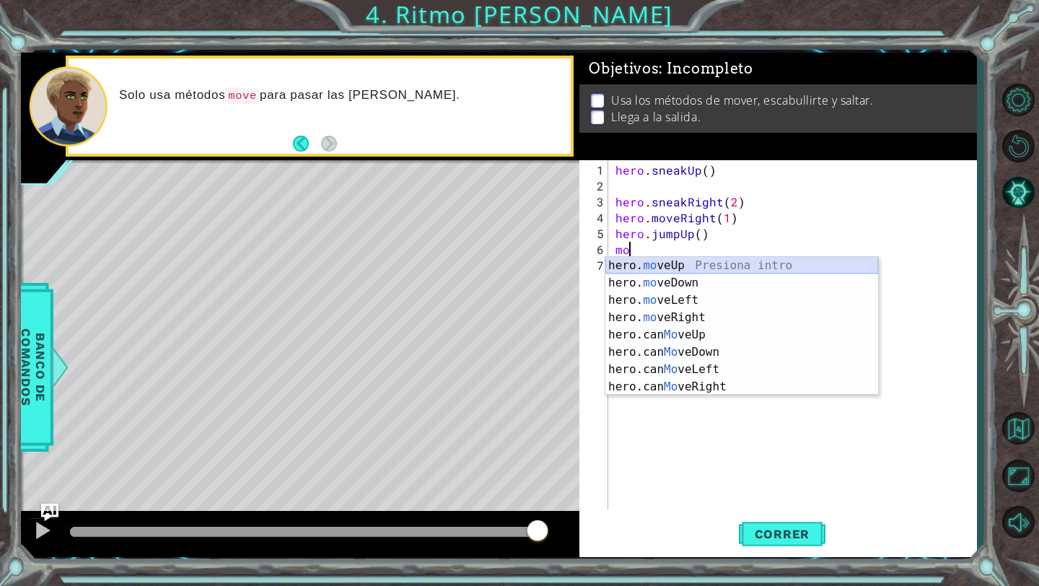
click at [648, 259] on div "hero. mo veUp Presiona intro hero. mo veDown Presiona intro hero. mo veLeft Pre…" at bounding box center [741, 343] width 273 height 173
type textarea "hero.moveUp(1)"
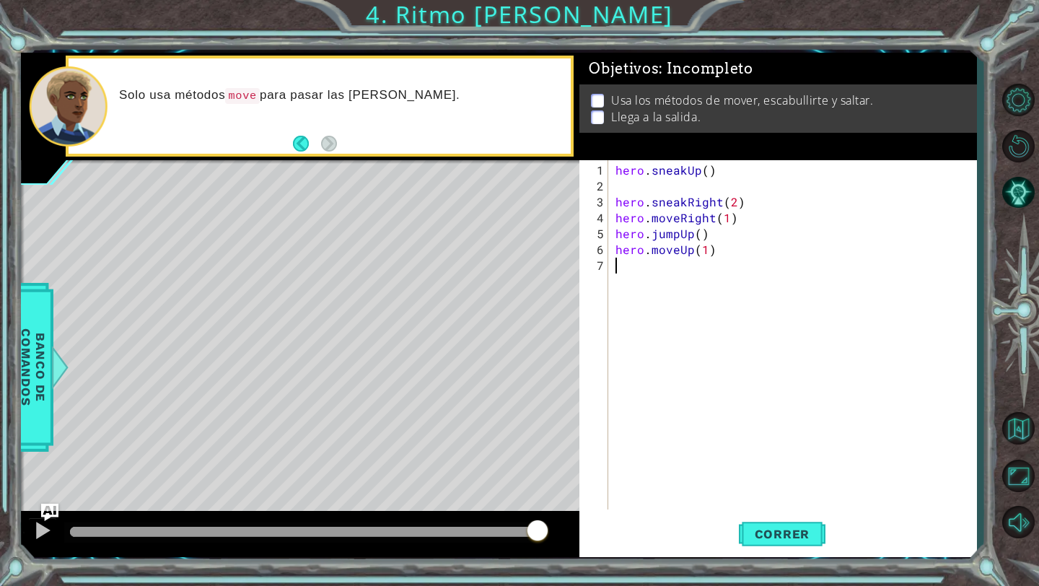
click at [643, 262] on div "hero . sneakUp ( ) hero . sneakRight ( 2 ) hero . moveRight ( 1 ) hero . jumpUp…" at bounding box center [796, 352] width 367 height 381
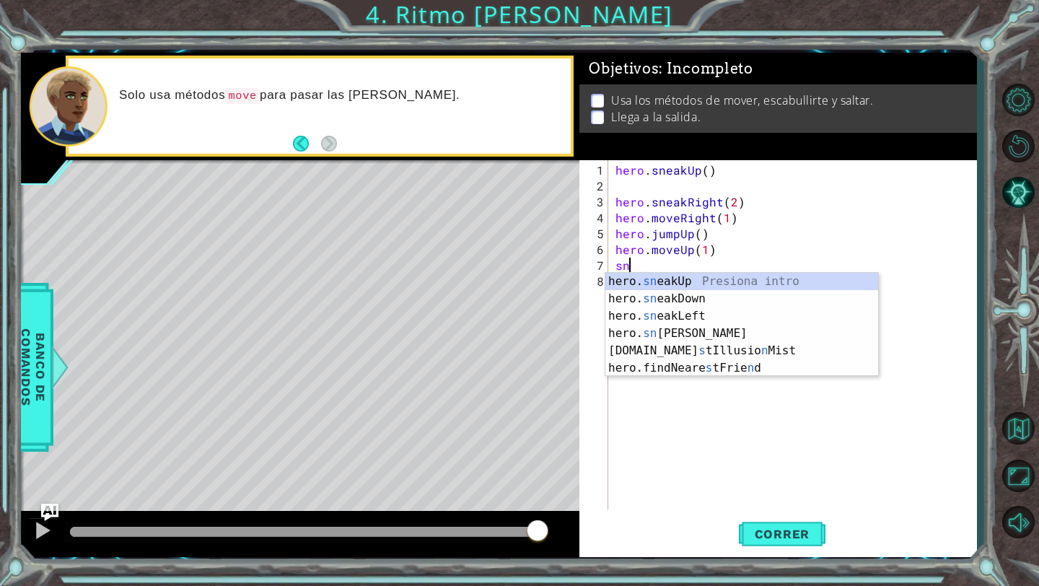
scroll to position [0, 1]
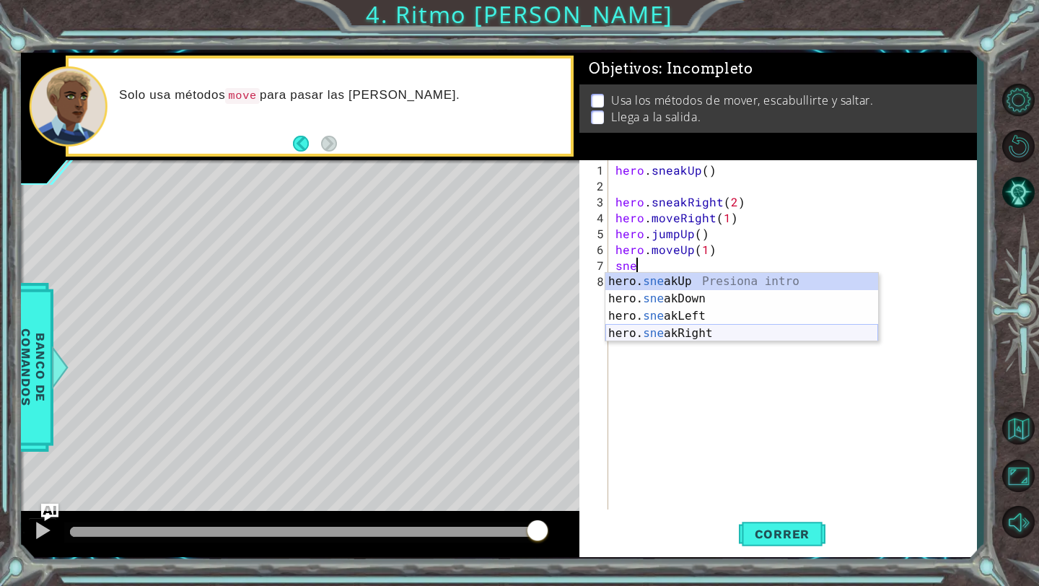
click at [660, 330] on div "hero. sne akUp Presiona intro hero. sne akDown Presiona intro hero. sne akLeft …" at bounding box center [741, 325] width 273 height 104
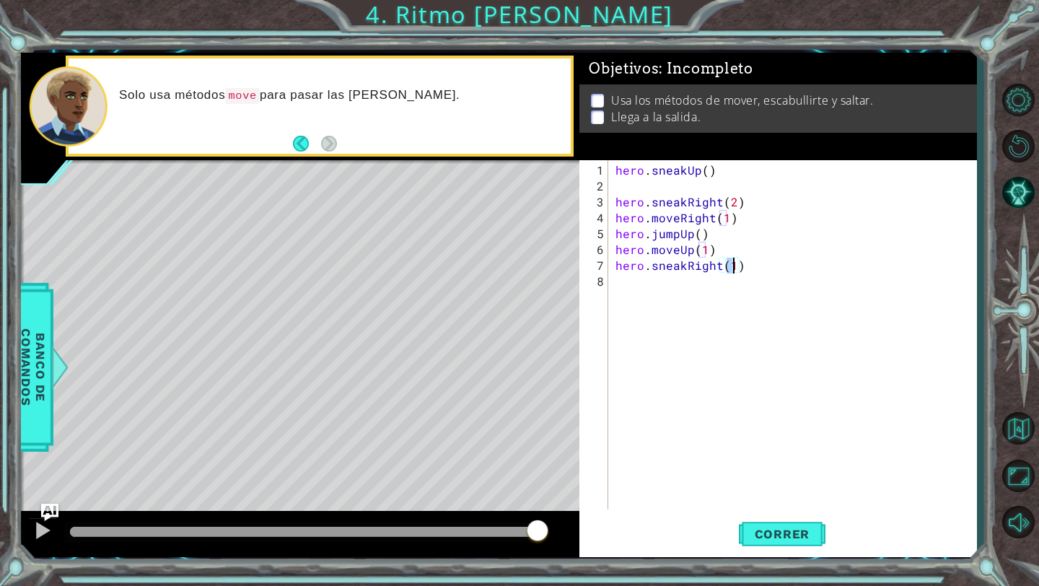
type textarea "hero.sneakRight(3)"
click at [667, 293] on div "hero . sneakUp ( ) hero . sneakRight ( 2 ) hero . moveRight ( 1 ) hero . jumpUp…" at bounding box center [796, 352] width 367 height 381
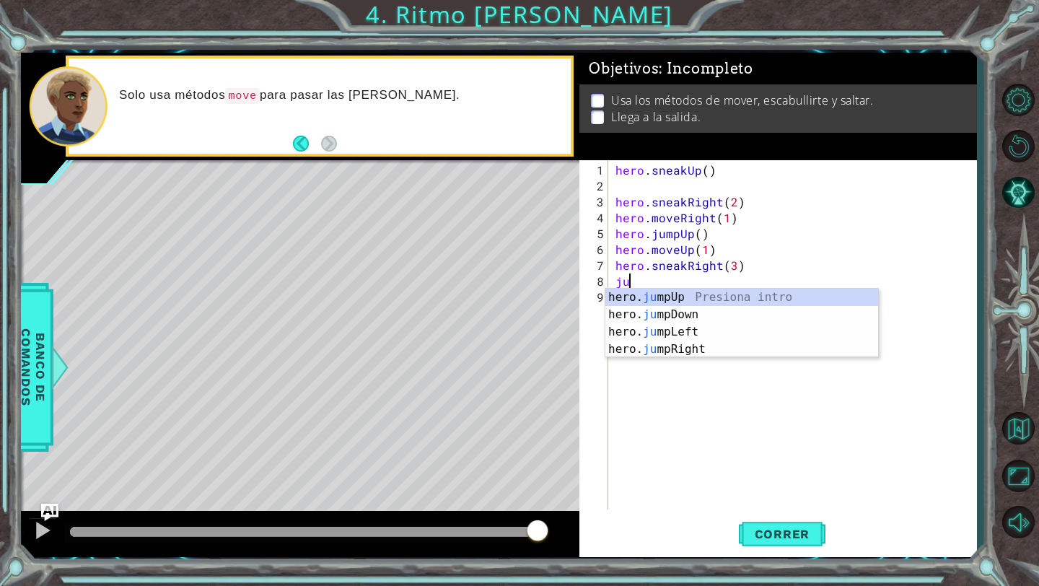
type textarea "jum"
click at [674, 295] on div "hero. jum pUp Presiona intro hero. jum pDown Presiona intro hero. jum pLeft Pre…" at bounding box center [741, 341] width 273 height 104
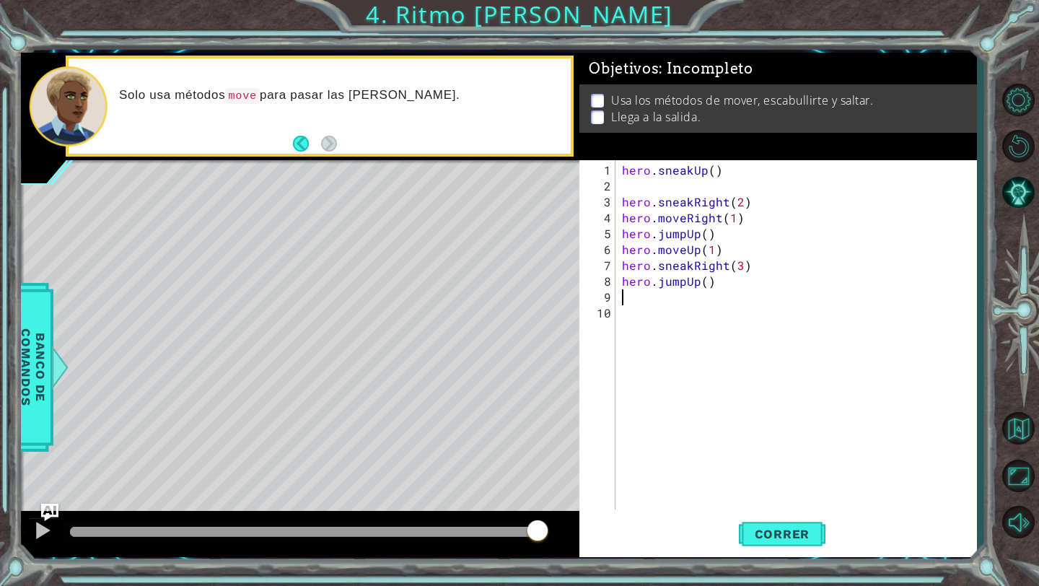
scroll to position [0, 0]
click at [760, 534] on span "Correr" at bounding box center [782, 534] width 84 height 14
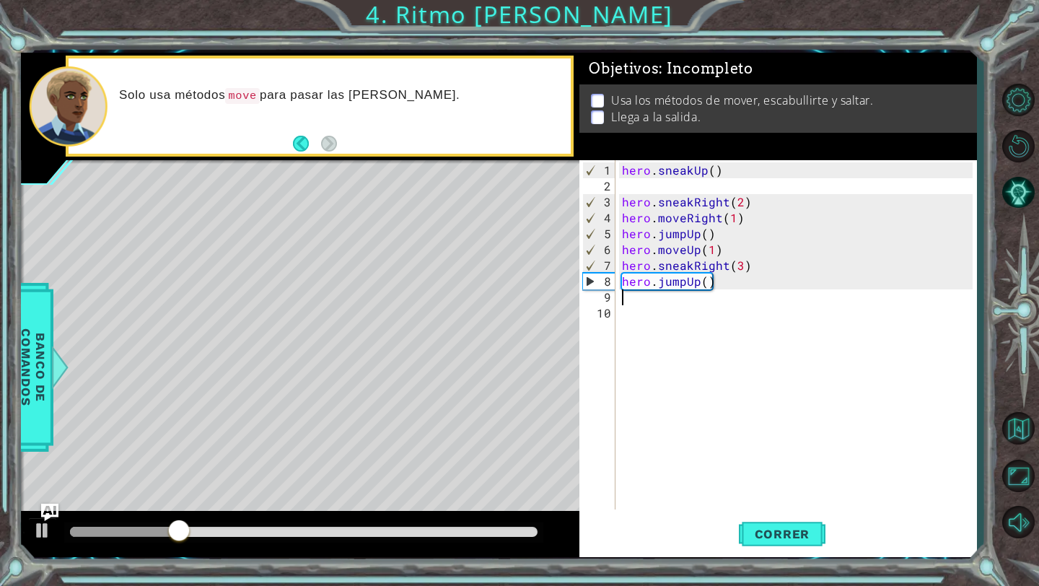
click at [731, 250] on div "hero . sneakUp ( ) hero . sneakRight ( 2 ) hero . moveRight ( 1 ) hero . jumpUp…" at bounding box center [799, 352] width 361 height 381
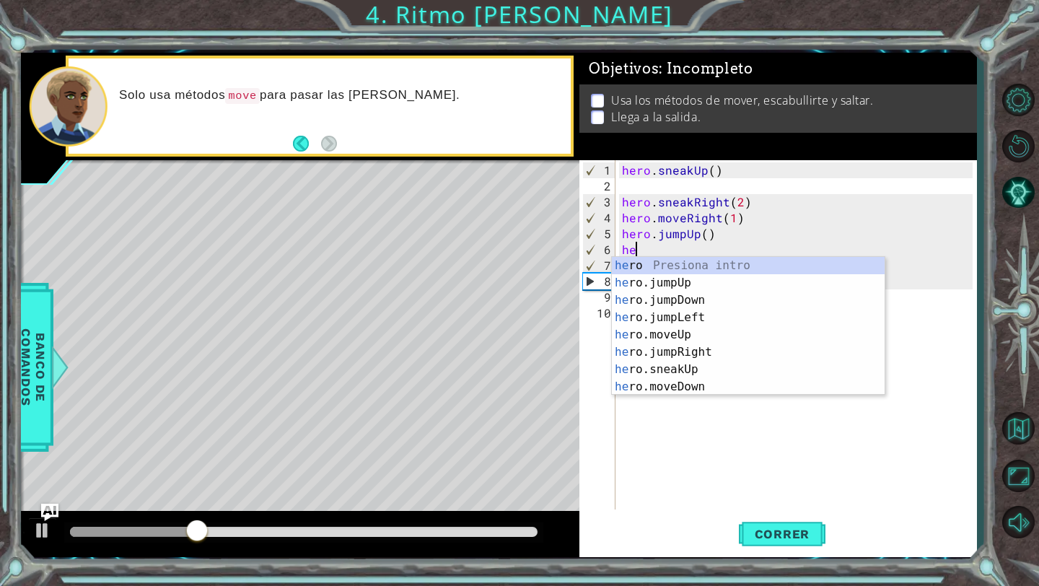
type textarea "h"
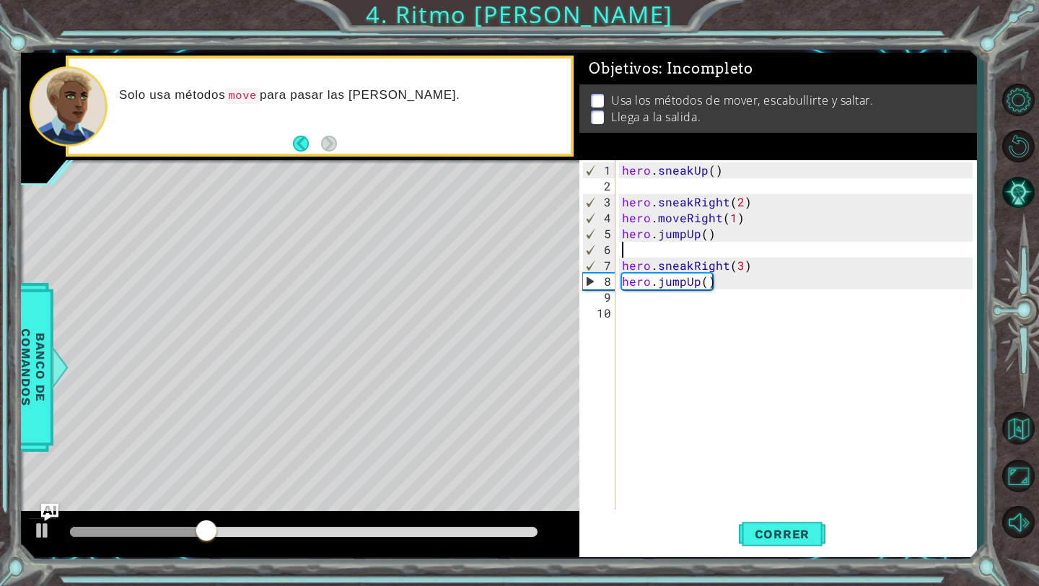
type textarea "hero.jumpUp()"
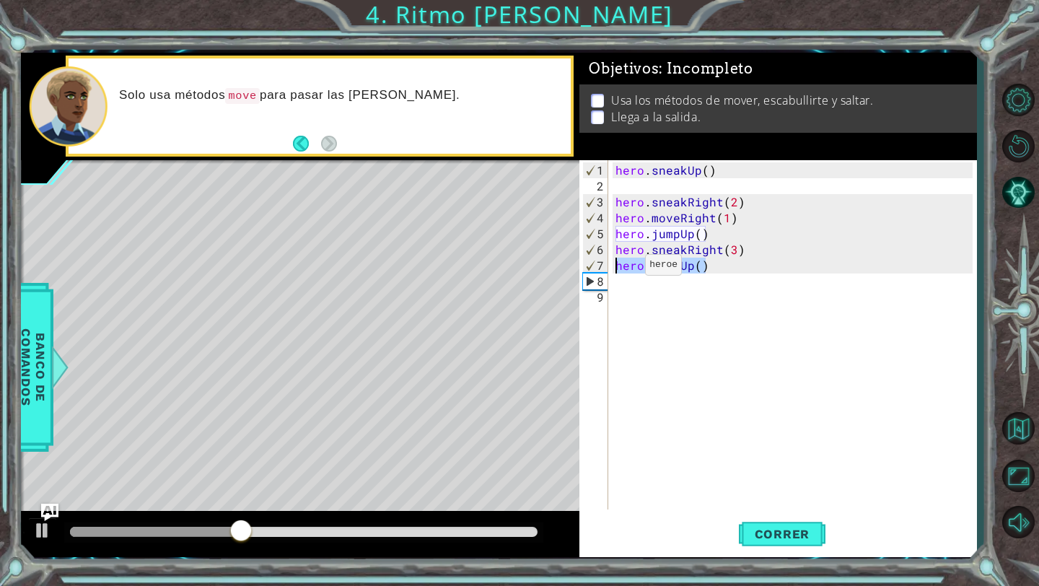
click at [564, 260] on div "1 ההההההההההההההההההההההההההההההההההההההההההההההההההההההההההההההההההההההההההההה…" at bounding box center [499, 305] width 956 height 504
click at [708, 306] on div "hero . sneakUp ( ) hero . sneakRight ( 2 ) hero . moveRight ( 1 ) hero . jumpUp…" at bounding box center [796, 352] width 367 height 381
click at [708, 288] on div "hero . sneakUp ( ) hero . sneakRight ( 2 ) hero . moveRight ( 1 ) hero . jumpUp…" at bounding box center [796, 352] width 367 height 381
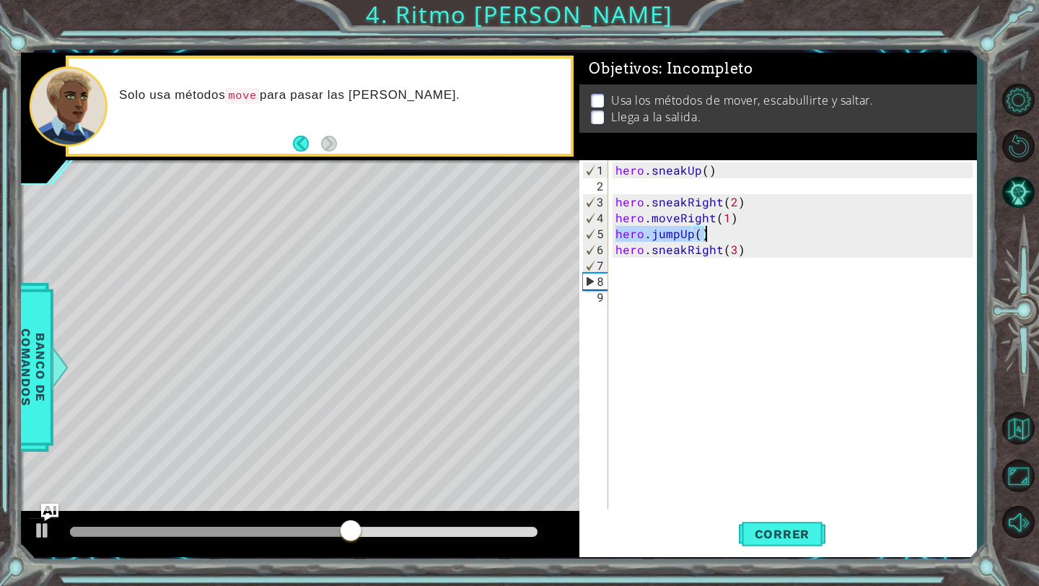
drag, startPoint x: 615, startPoint y: 236, endPoint x: 708, endPoint y: 235, distance: 93.8
click at [709, 235] on div "hero . sneakUp ( ) hero . sneakRight ( 2 ) hero . moveRight ( 1 ) hero . jumpUp…" at bounding box center [796, 352] width 367 height 381
type textarea "hero.jumpUp()"
type textarea "hero.moveRight(1)"
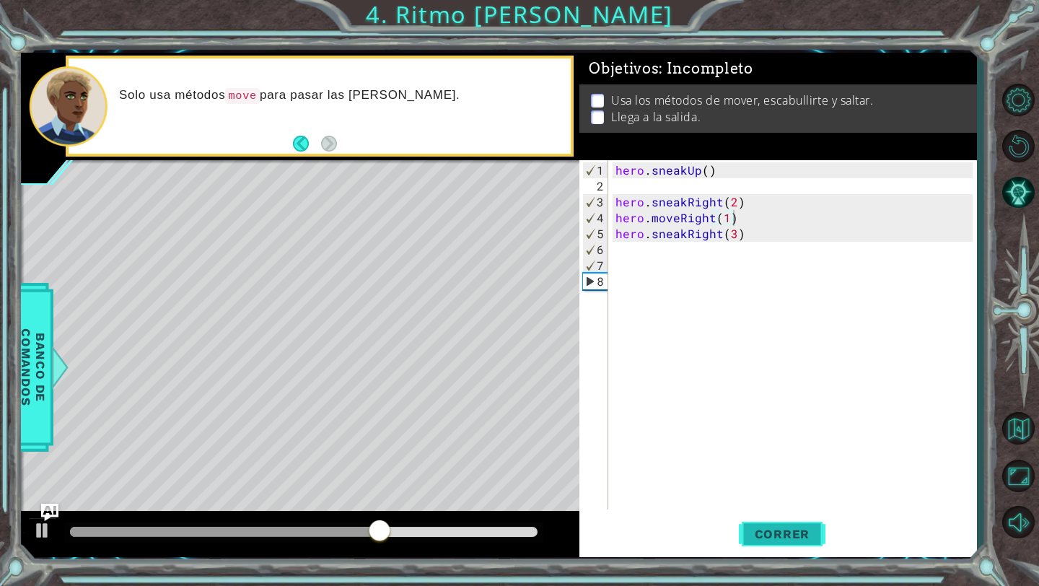
click at [760, 538] on span "Correr" at bounding box center [782, 534] width 84 height 14
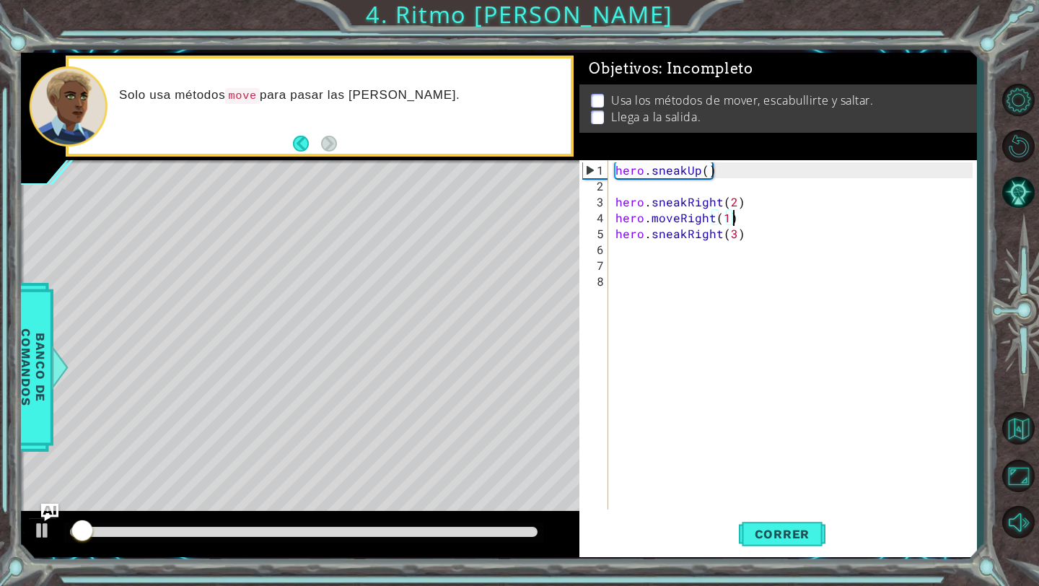
click at [681, 254] on div "hero . sneakUp ( ) hero . sneakRight ( 2 ) hero . moveRight ( 1 ) hero . sneakR…" at bounding box center [796, 352] width 367 height 381
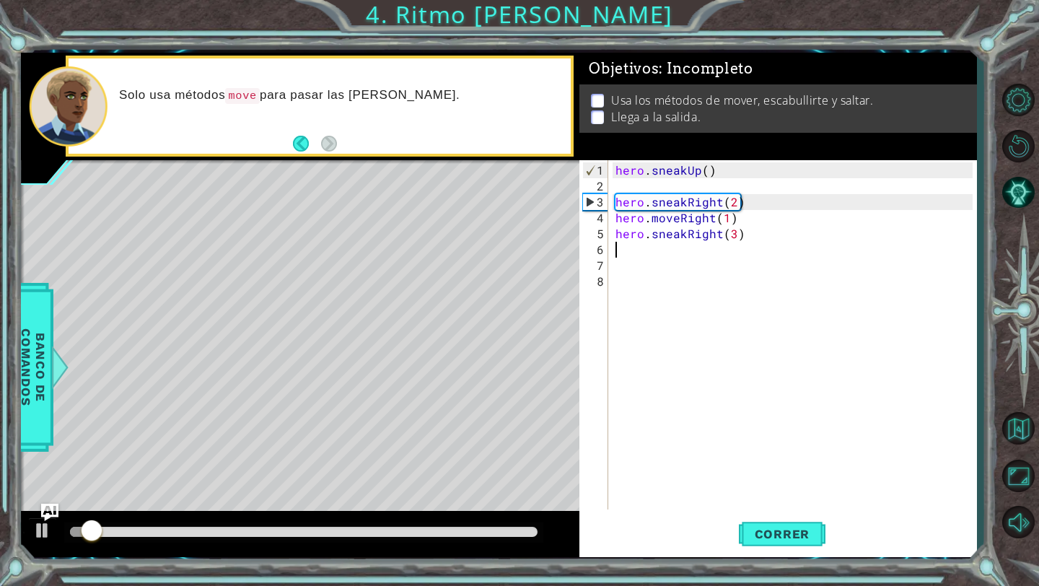
type textarea "ju"
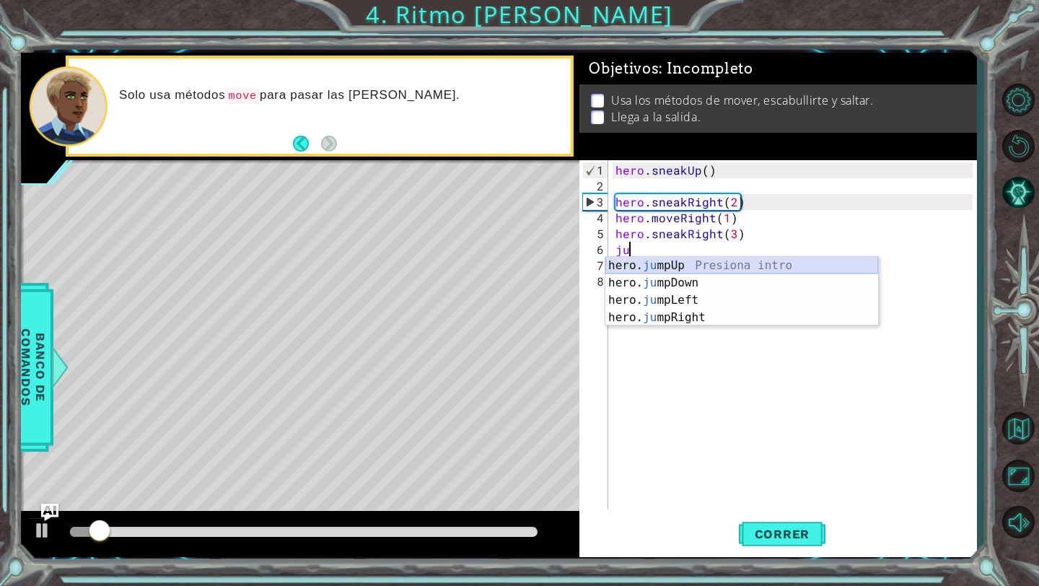
click at [652, 264] on div "hero. ju mpUp Presiona intro hero. ju mpDown Presiona intro hero. ju mpLeft Pre…" at bounding box center [741, 309] width 273 height 104
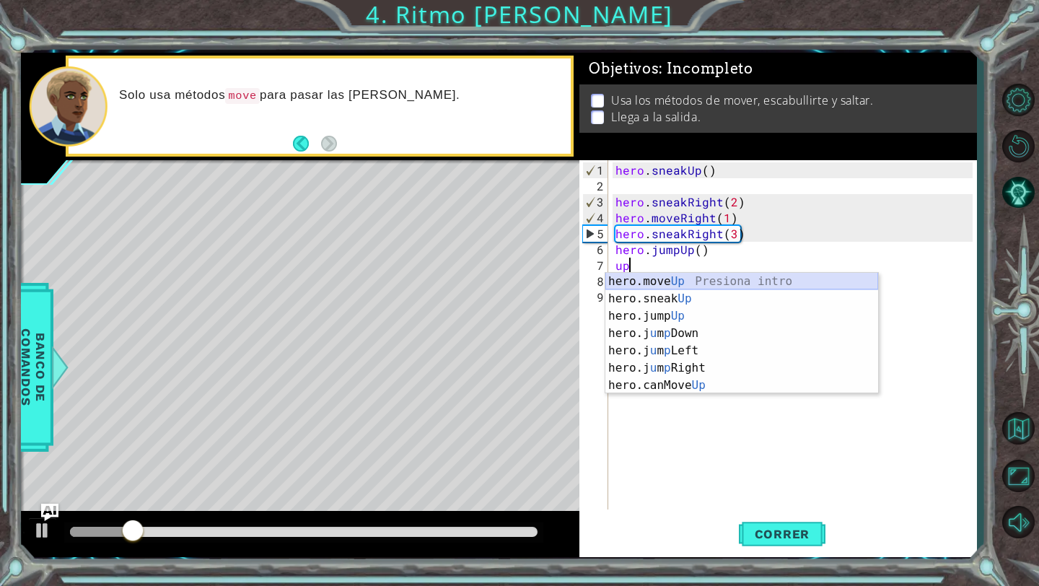
click at [654, 285] on div "hero.move Up Presiona intro hero.sneak Up Presiona intro hero.jump Up Presiona …" at bounding box center [741, 351] width 273 height 156
type textarea "hero.moveUp(1)"
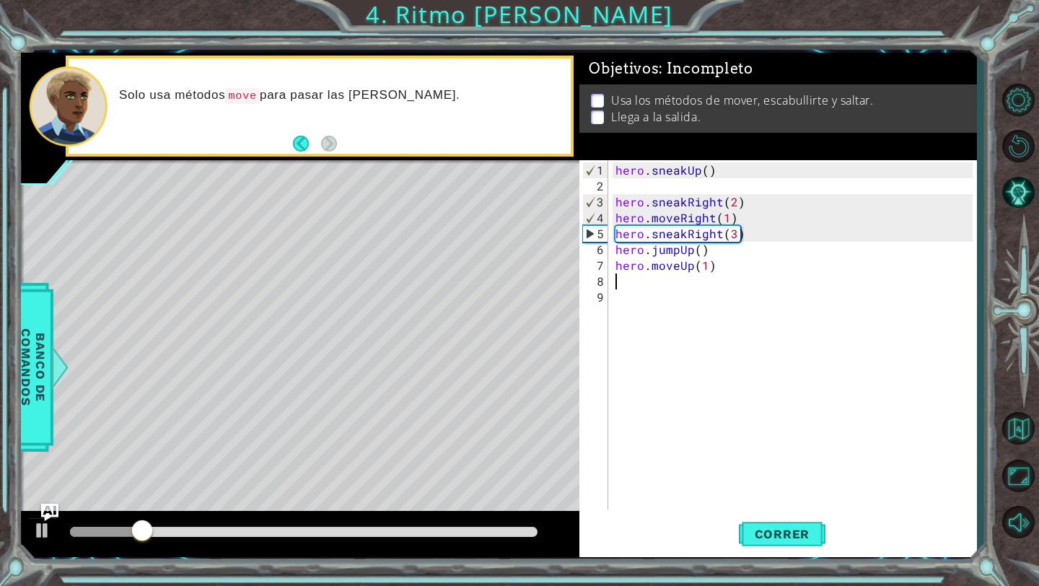
click at [643, 281] on div "hero . sneakUp ( ) hero . sneakRight ( 2 ) hero . moveRight ( 1 ) hero . sneakR…" at bounding box center [796, 352] width 367 height 381
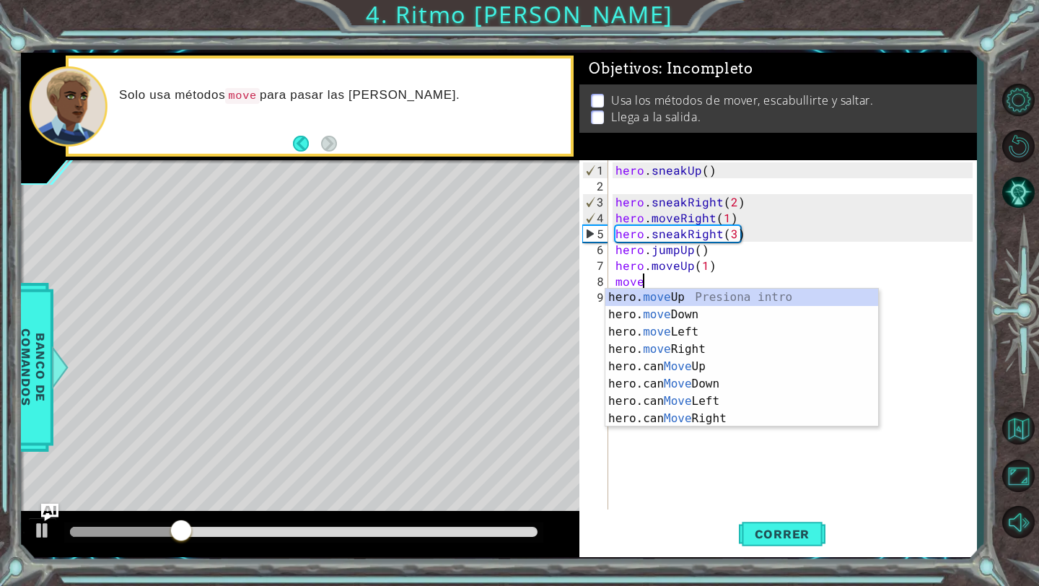
scroll to position [0, 1]
click at [657, 328] on div "hero. move Up Presiona intro hero. move Down Presiona intro hero. move Left Pre…" at bounding box center [741, 375] width 273 height 173
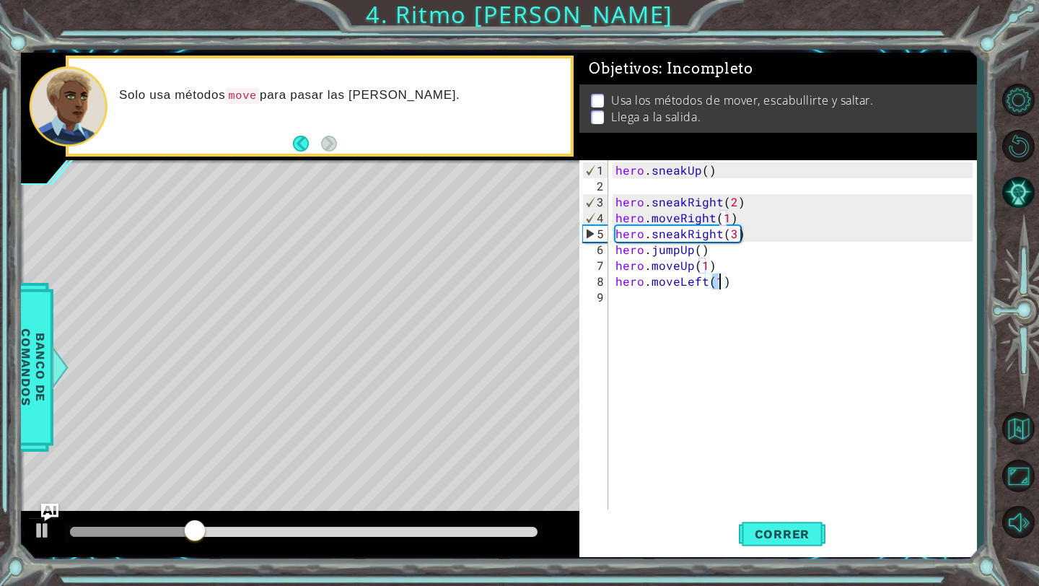
type textarea "hero.moveLeft(3)"
click at [698, 307] on div "hero . sneakUp ( ) hero . sneakRight ( 2 ) hero . moveRight ( 1 ) hero . sneakR…" at bounding box center [796, 352] width 367 height 381
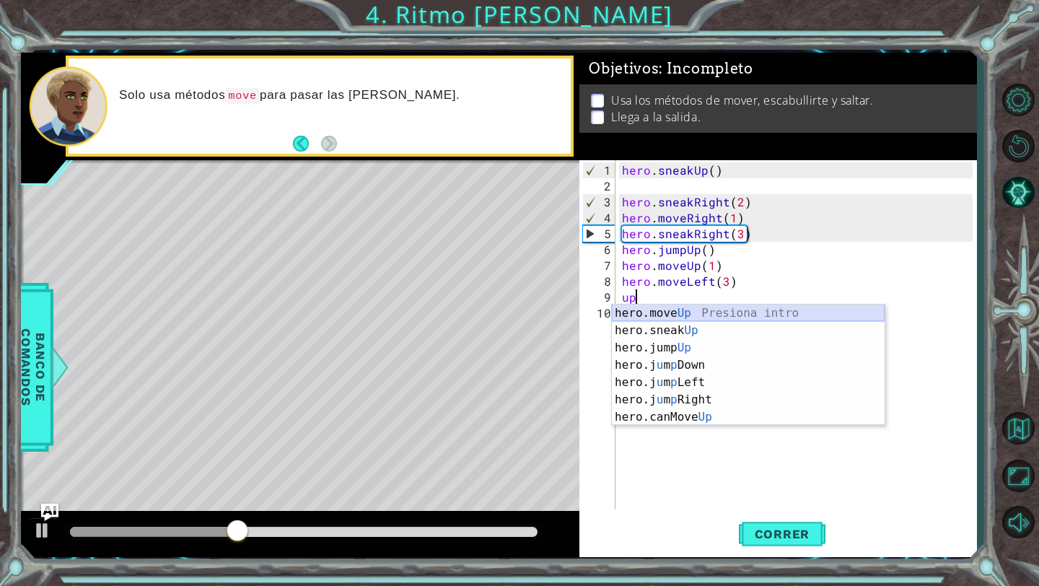
click at [683, 314] on div "hero.move Up Presiona intro hero.sneak Up Presiona intro hero.jump Up Presiona …" at bounding box center [748, 382] width 273 height 156
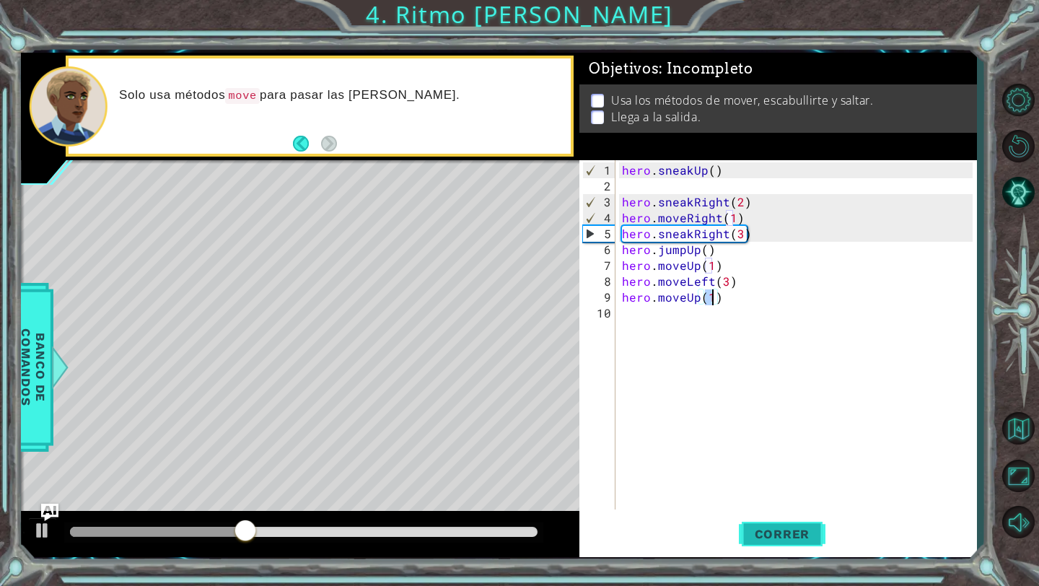
type textarea "hero.moveUp(1)"
click at [773, 543] on button "Correr" at bounding box center [782, 534] width 87 height 40
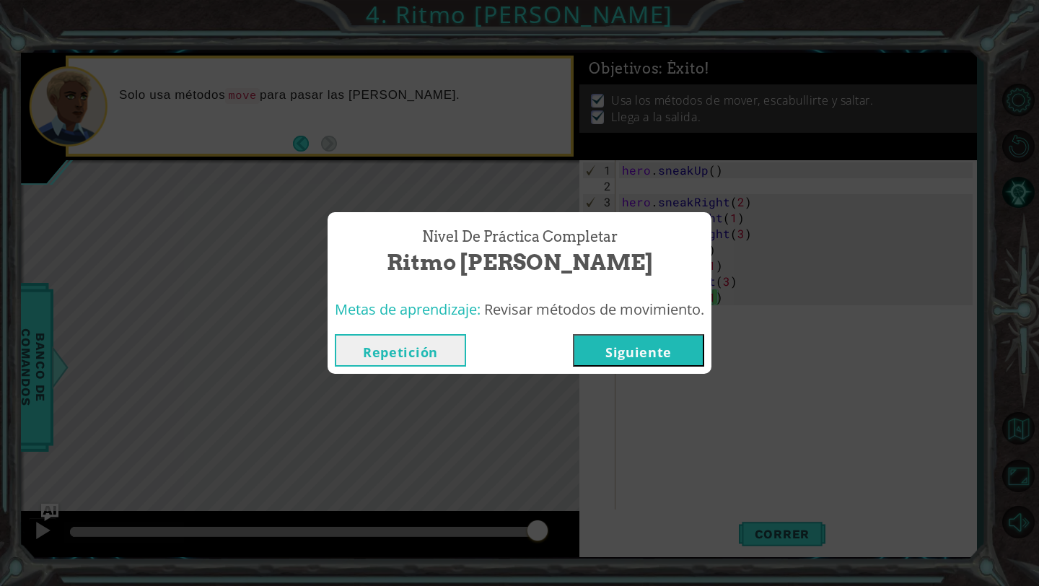
click at [659, 350] on button "Siguiente" at bounding box center [638, 350] width 131 height 32
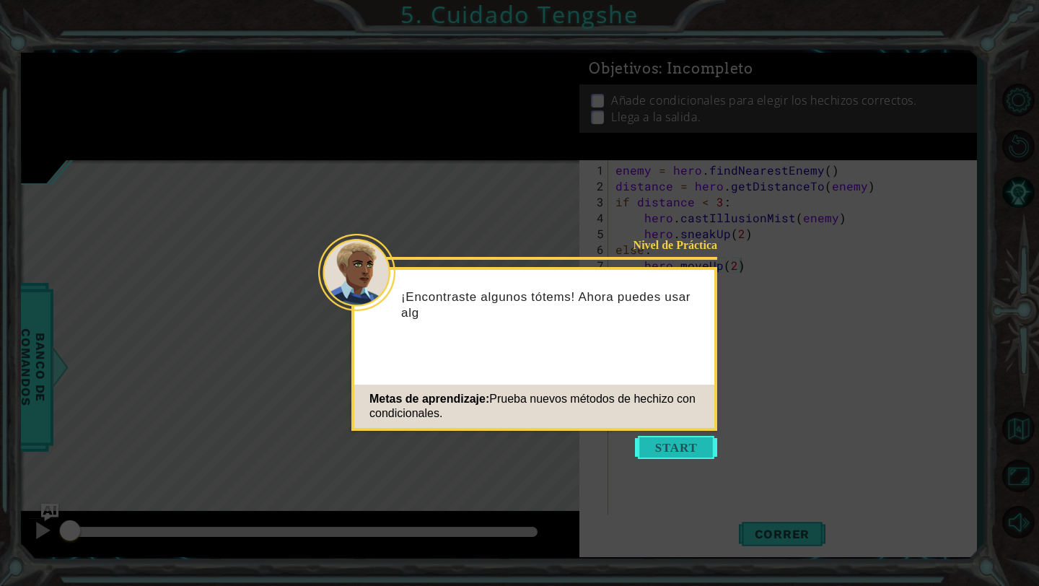
click at [700, 441] on button "Start" at bounding box center [676, 447] width 82 height 23
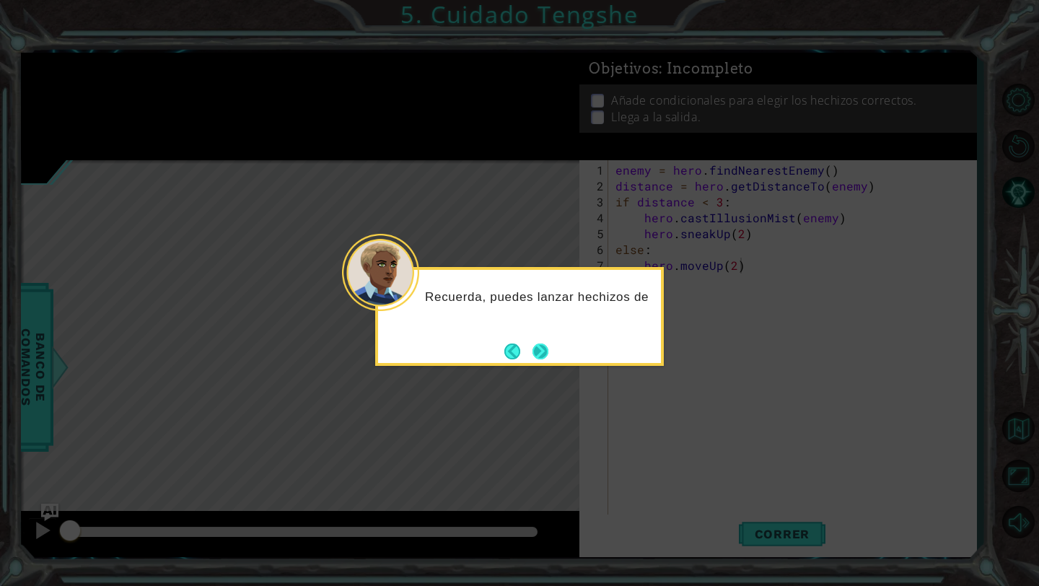
click at [545, 350] on button "Next" at bounding box center [540, 351] width 16 height 16
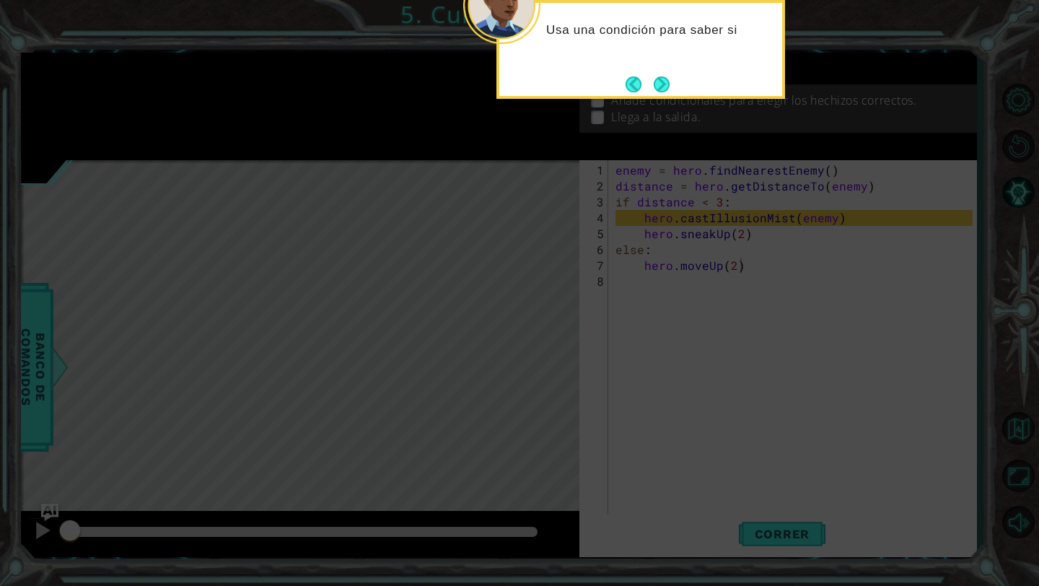
click at [664, 101] on icon at bounding box center [519, 293] width 1039 height 586
click at [664, 98] on body "1 ההההההההההההההההההההההההההההההההההההההההההההההההההההההההההההההההההההההההההההה…" at bounding box center [519, 293] width 1039 height 586
click at [658, 84] on button "Next" at bounding box center [661, 84] width 20 height 20
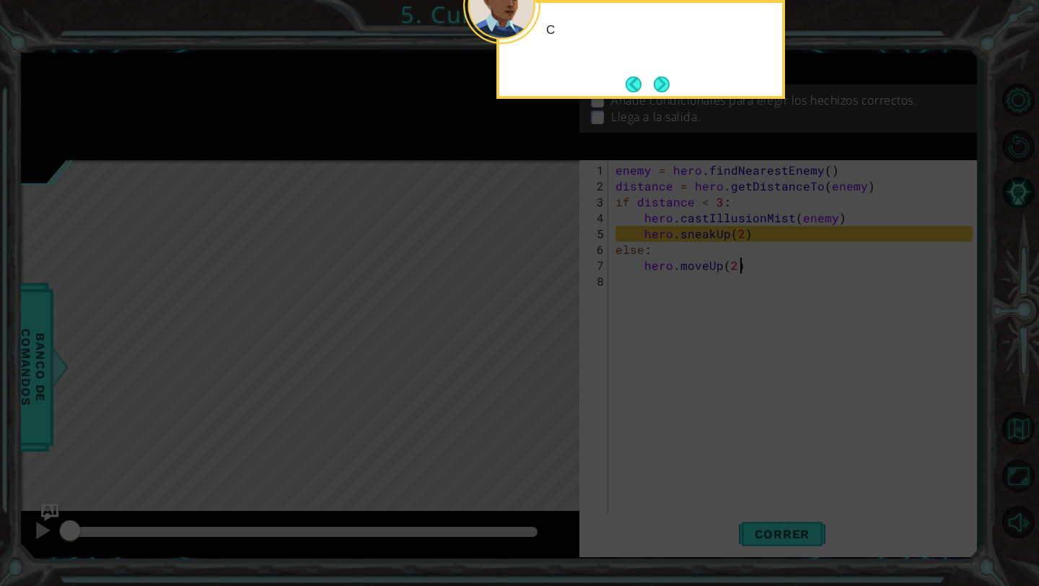
click at [658, 84] on button "Next" at bounding box center [661, 84] width 17 height 17
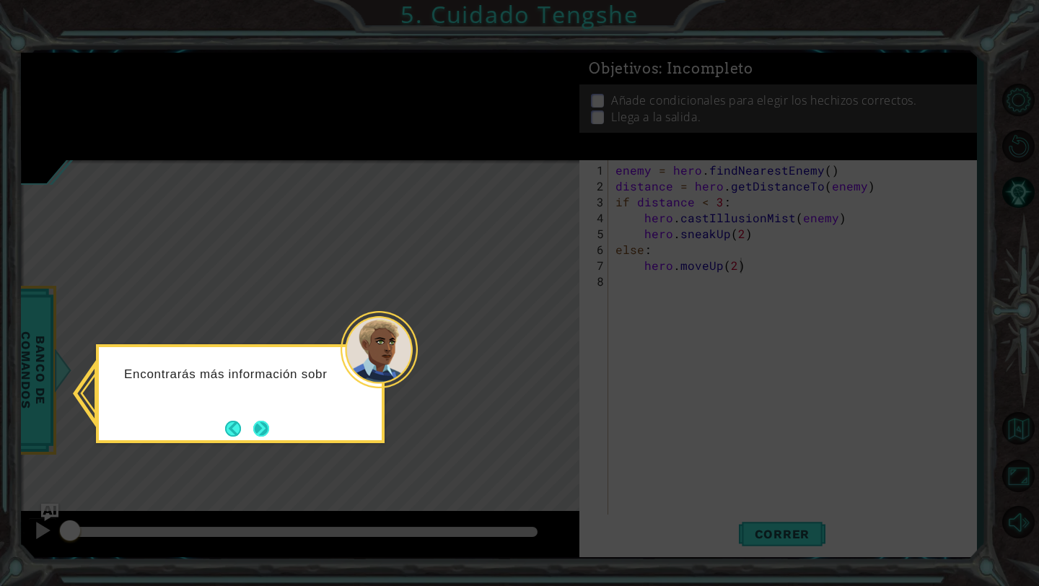
click at [255, 432] on button "Next" at bounding box center [261, 428] width 23 height 23
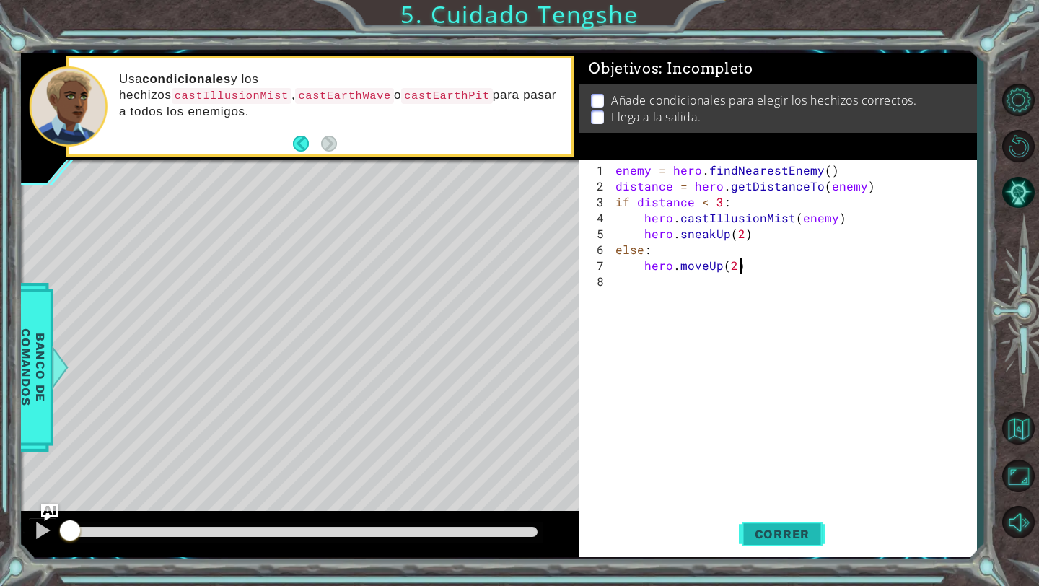
click at [751, 538] on span "Correr" at bounding box center [782, 534] width 84 height 14
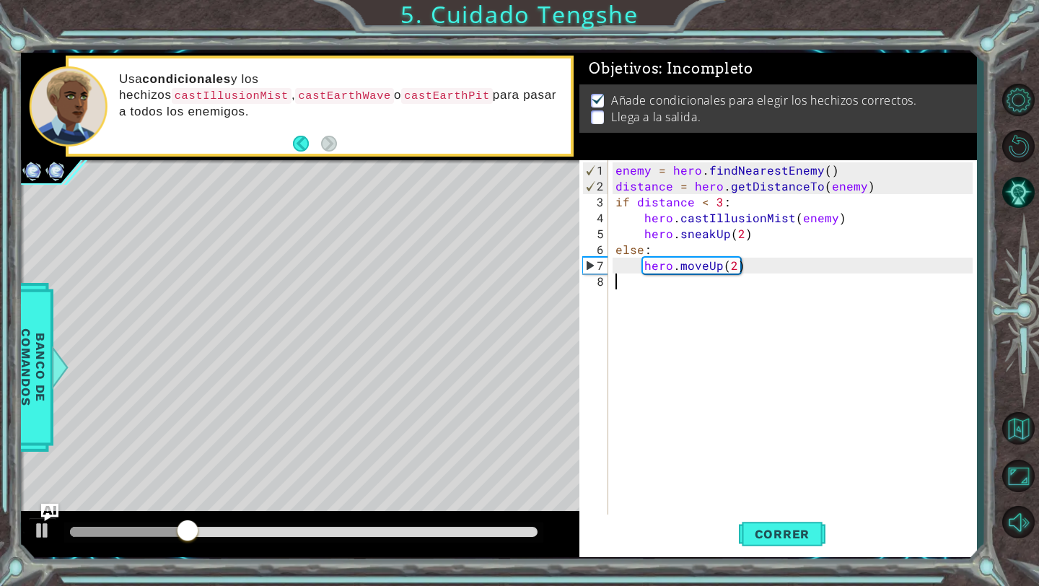
click at [648, 299] on div "enemy = hero . findNearestEnemy ( ) distance = hero . getDistanceTo ( enemy ) i…" at bounding box center [796, 360] width 367 height 397
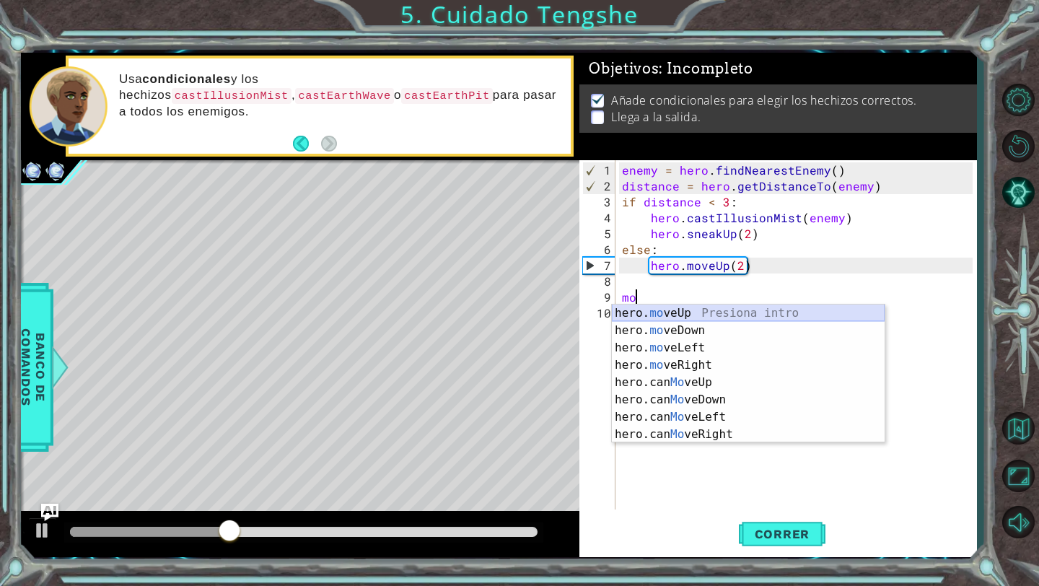
click at [665, 312] on div "hero. mo veUp Presiona intro hero. mo veDown Presiona intro hero. mo veLeft Pre…" at bounding box center [748, 390] width 273 height 173
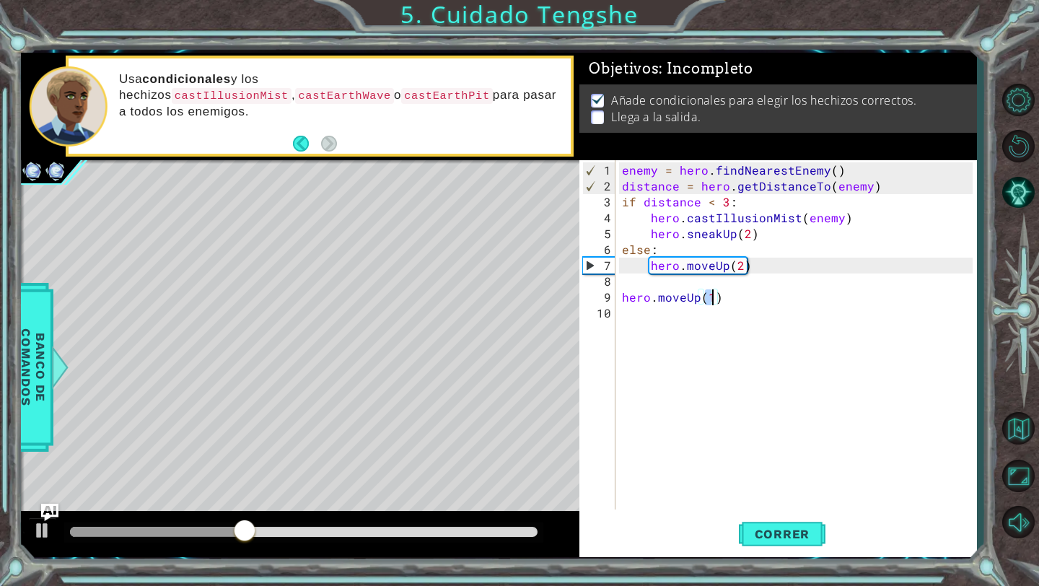
type textarea "hero.moveUp(3)"
click at [652, 328] on div "enemy = hero . findNearestEnemy ( ) distance = hero . getDistanceTo ( enemy ) i…" at bounding box center [799, 352] width 361 height 381
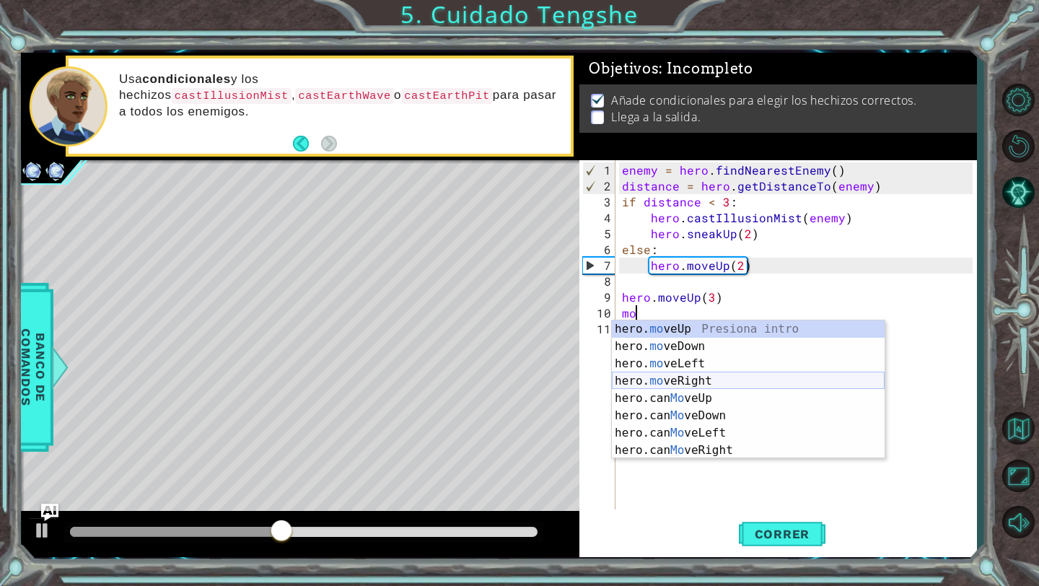
click at [680, 385] on div "hero. mo veUp Presiona intro hero. mo veDown Presiona intro hero. mo veLeft Pre…" at bounding box center [748, 406] width 273 height 173
type textarea "hero.moveRight(1)"
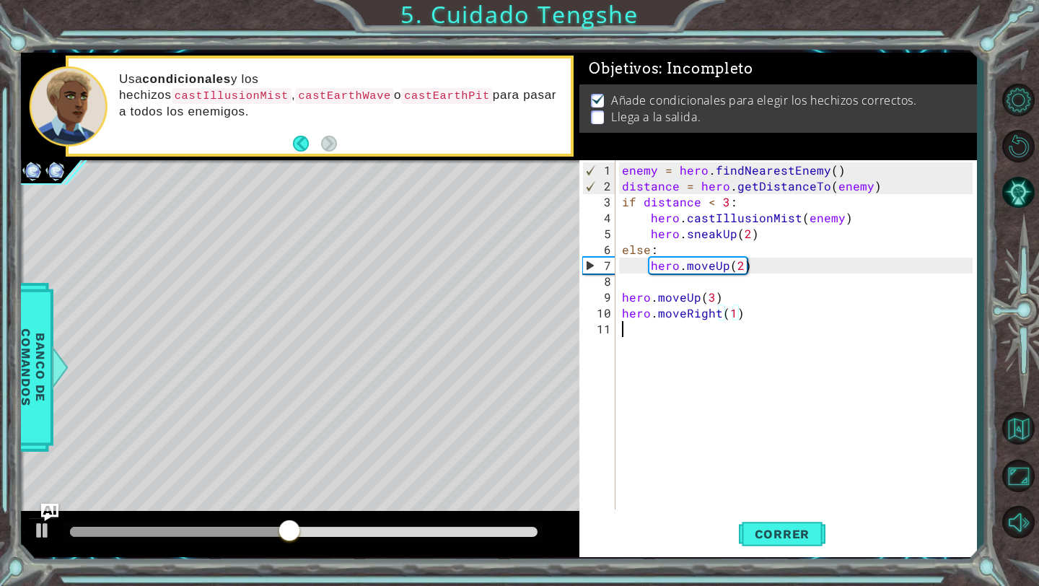
click at [667, 348] on div "enemy = hero . findNearestEnemy ( ) distance = hero . getDistanceTo ( enemy ) i…" at bounding box center [799, 352] width 361 height 381
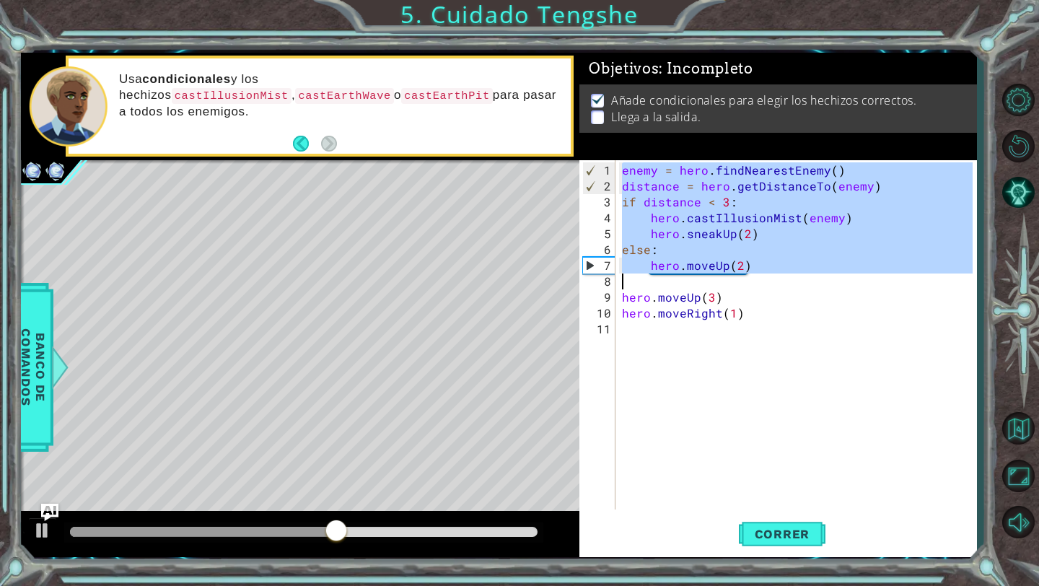
drag, startPoint x: 622, startPoint y: 171, endPoint x: 816, endPoint y: 271, distance: 218.5
click at [815, 271] on div "enemy = hero . findNearestEnemy ( ) distance = hero . getDistanceTo ( enemy ) i…" at bounding box center [799, 352] width 361 height 381
type textarea "hero.moveUp(2)"
click at [668, 335] on div "enemy = hero . findNearestEnemy ( ) distance = hero . getDistanceTo ( enemy ) i…" at bounding box center [799, 352] width 361 height 381
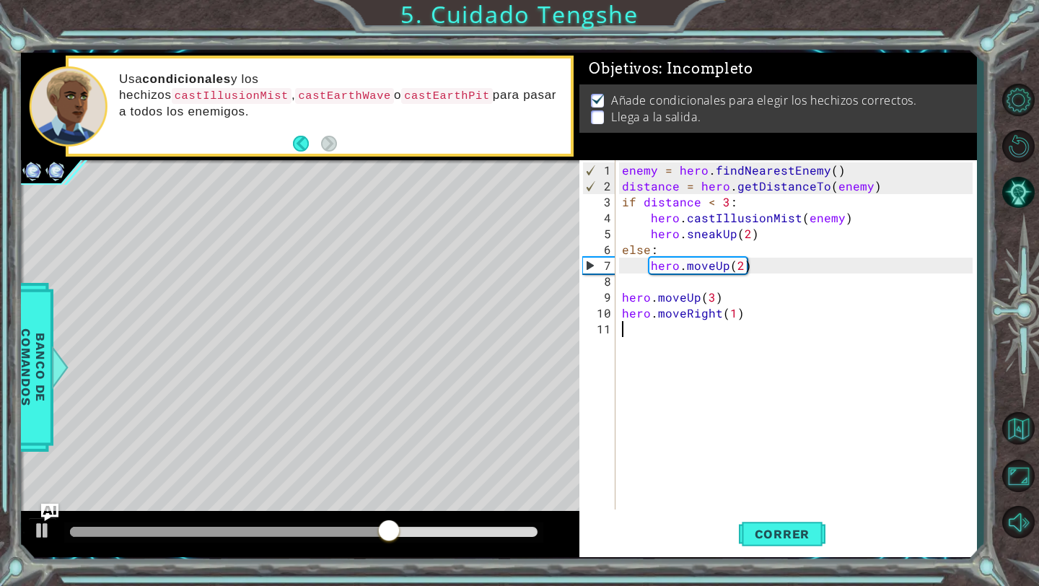
paste textarea "hero.moveUp(3)"
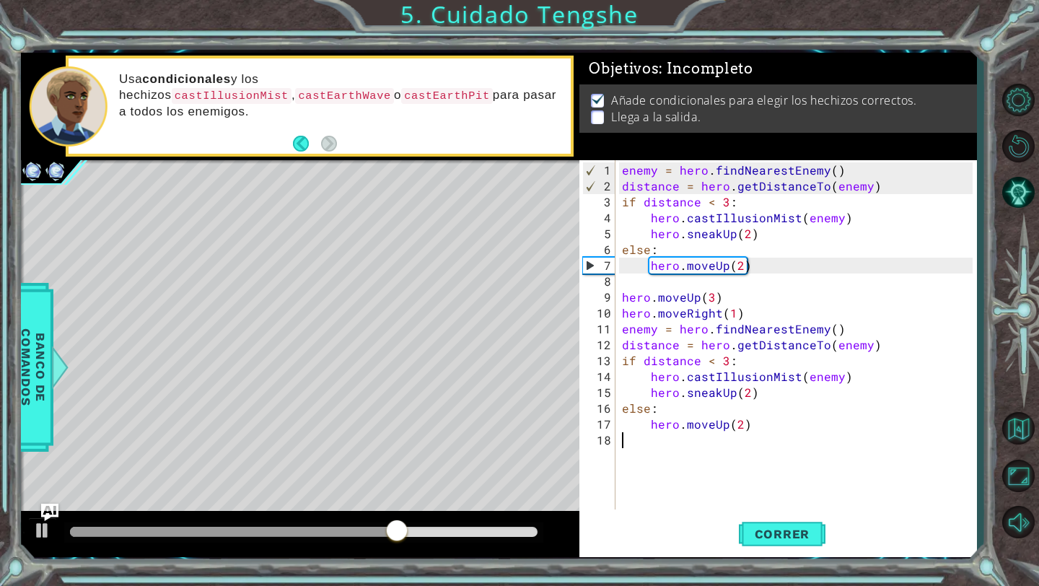
click at [845, 286] on div "enemy = hero . findNearestEnemy ( ) distance = hero . getDistanceTo ( enemy ) i…" at bounding box center [799, 352] width 361 height 381
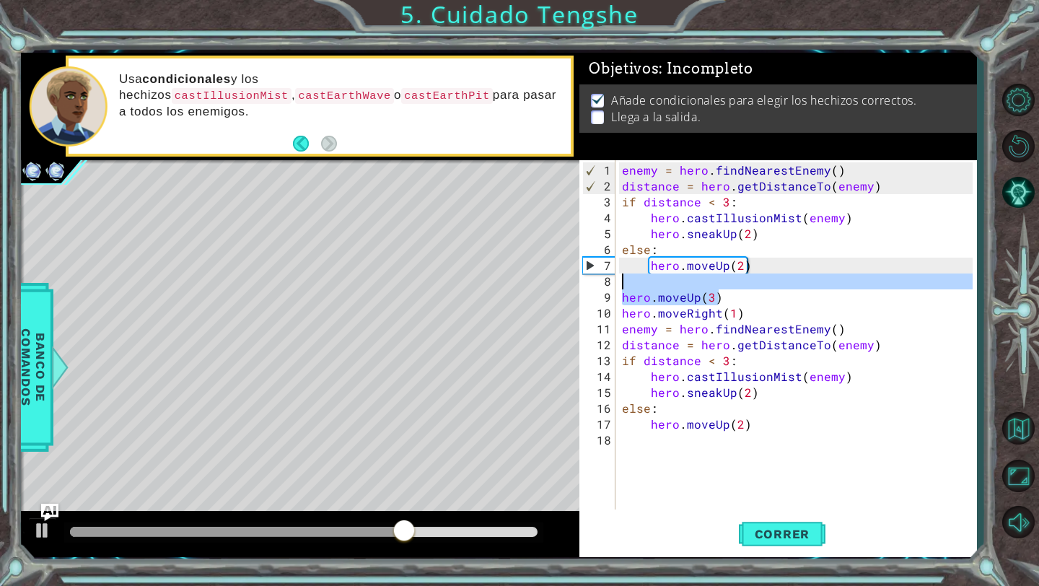
click at [859, 312] on div "enemy = hero . findNearestEnemy ( ) distance = hero . getDistanceTo ( enemy ) i…" at bounding box center [799, 352] width 361 height 381
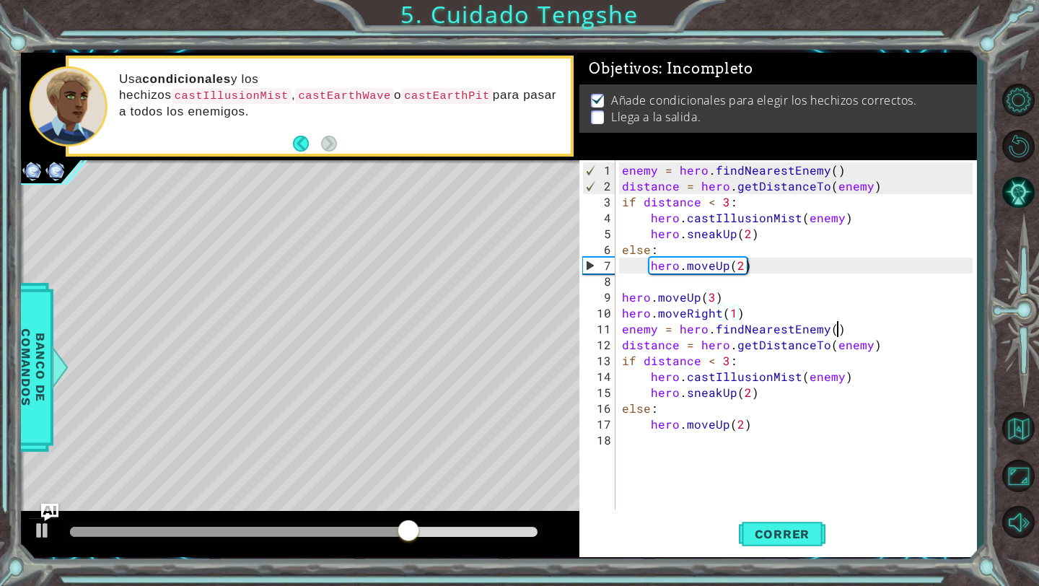
click at [858, 325] on div "enemy = hero . findNearestEnemy ( ) distance = hero . getDistanceTo ( enemy ) i…" at bounding box center [799, 352] width 361 height 381
click at [734, 393] on div "enemy = hero . findNearestEnemy ( ) distance = hero . getDistanceTo ( enemy ) i…" at bounding box center [799, 352] width 361 height 381
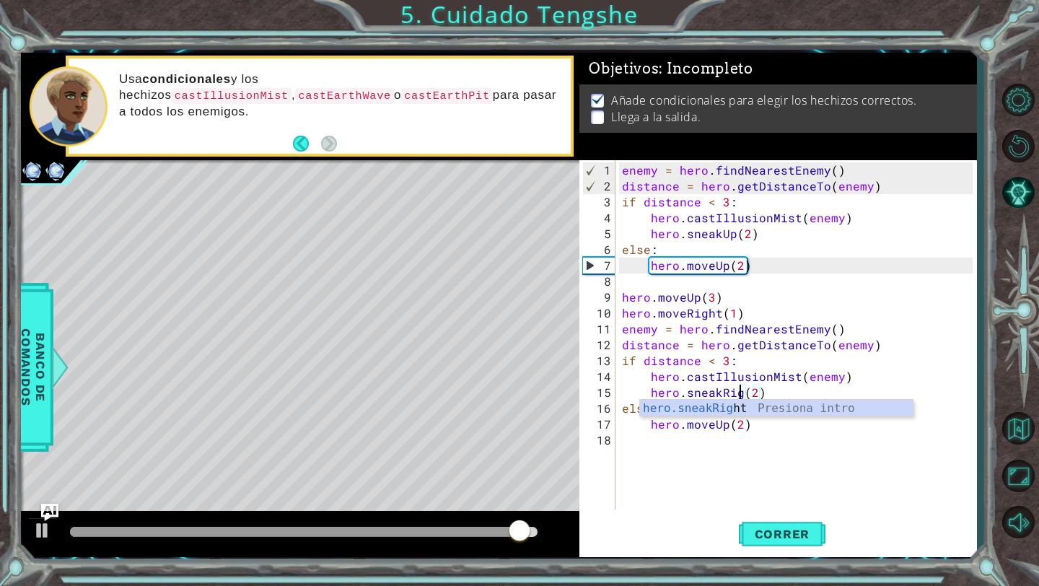
type textarea "hero.sneakRight(2)"
click at [771, 505] on div "enemy = hero . findNearestEnemy ( ) distance = hero . getDistanceTo ( enemy ) i…" at bounding box center [799, 352] width 361 height 381
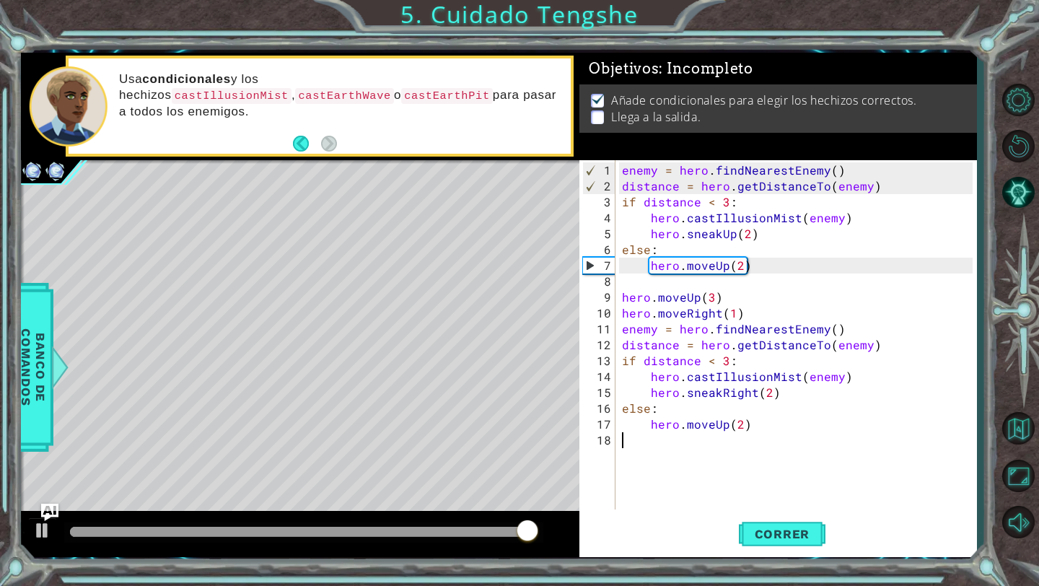
scroll to position [0, 0]
click at [726, 427] on div "enemy = hero . findNearestEnemy ( ) distance = hero . getDistanceTo ( enemy ) i…" at bounding box center [799, 352] width 361 height 381
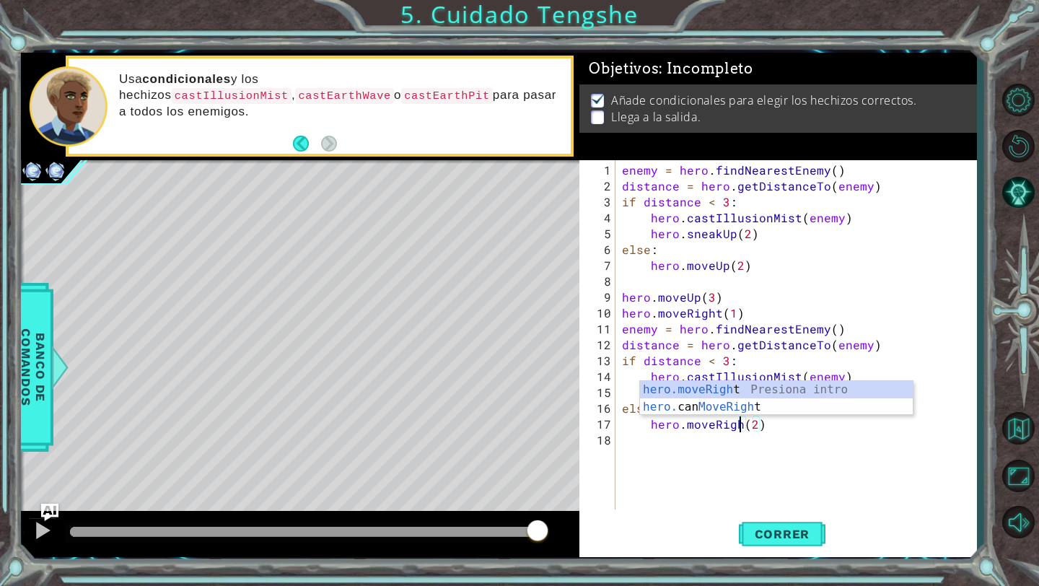
type textarea "hero.moveRight(2)"
click at [765, 496] on div "enemy = hero . findNearestEnemy ( ) distance = hero . getDistanceTo ( enemy ) i…" at bounding box center [799, 352] width 361 height 381
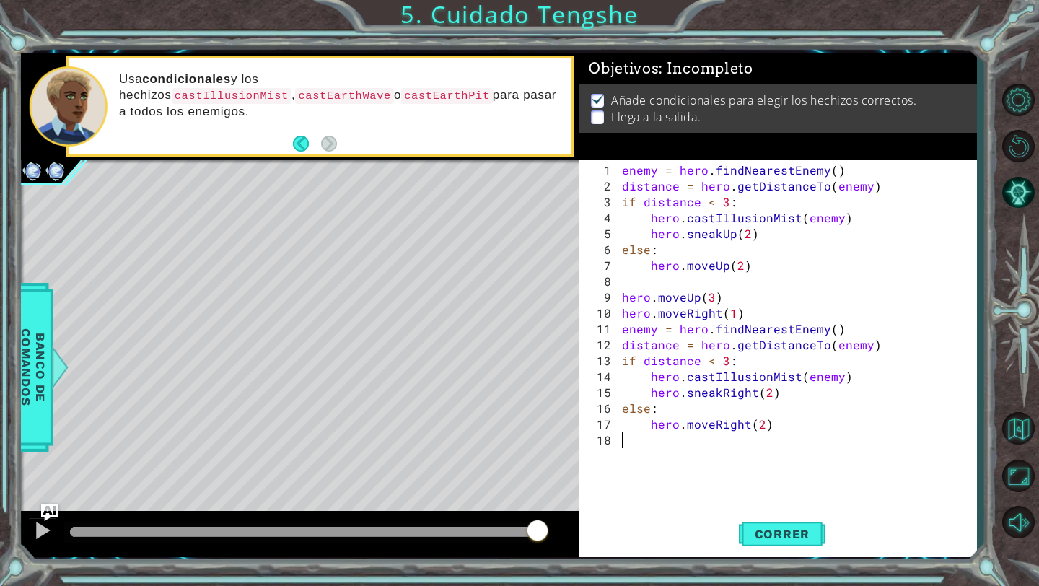
scroll to position [0, 0]
click at [765, 531] on span "Correr" at bounding box center [782, 534] width 84 height 14
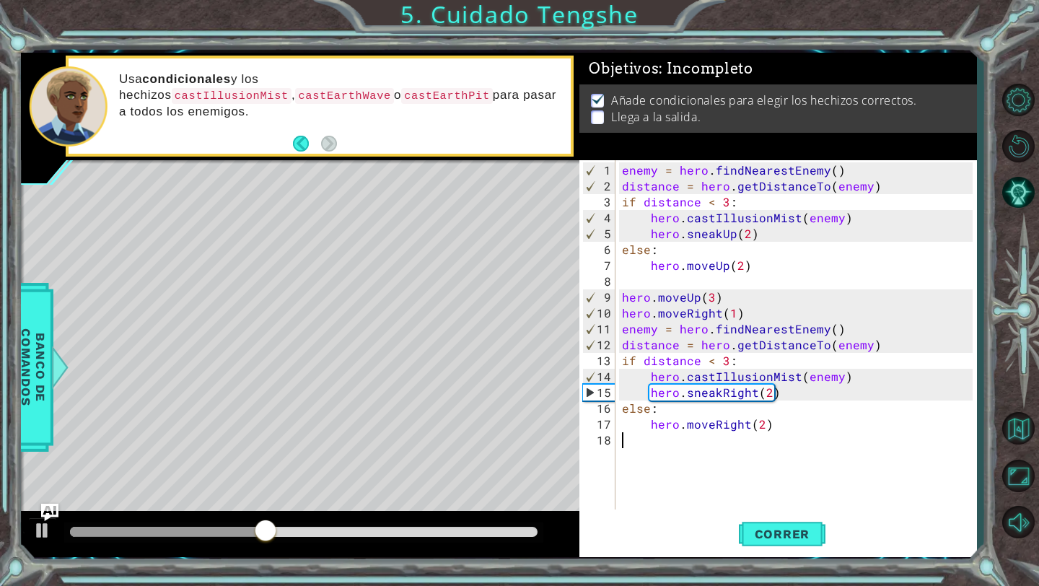
click at [714, 473] on div "enemy = hero . findNearestEnemy ( ) distance = hero . getDistanceTo ( enemy ) i…" at bounding box center [799, 352] width 361 height 381
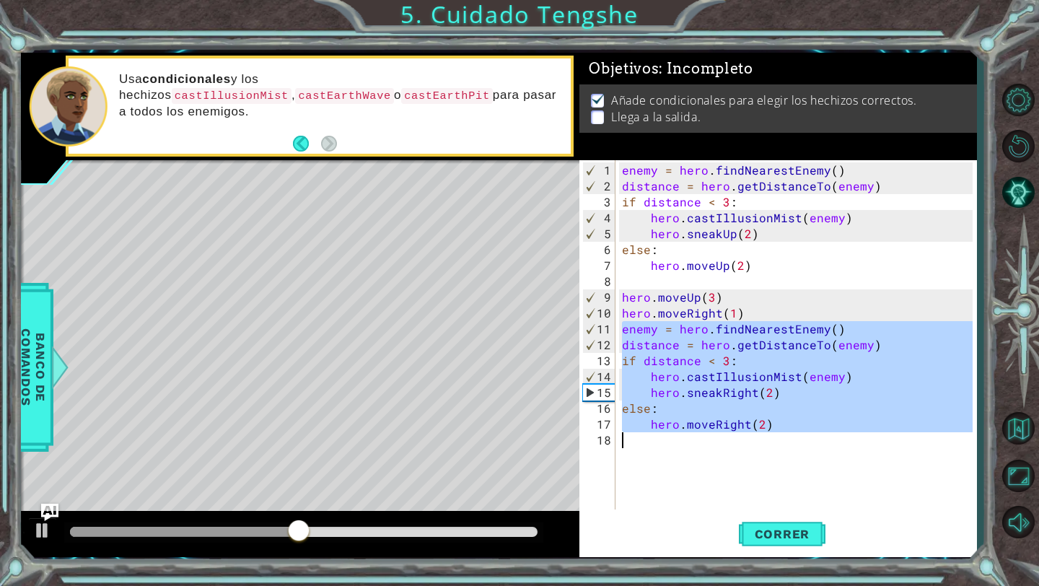
drag, startPoint x: 621, startPoint y: 330, endPoint x: 736, endPoint y: 438, distance: 157.2
click at [736, 438] on div "enemy = hero . findNearestEnemy ( ) distance = hero . getDistanceTo ( enemy ) i…" at bounding box center [799, 352] width 361 height 381
type textarea "hero.moveRight(2)"
click at [673, 460] on div "enemy = hero . findNearestEnemy ( ) distance = hero . getDistanceTo ( enemy ) i…" at bounding box center [799, 352] width 361 height 381
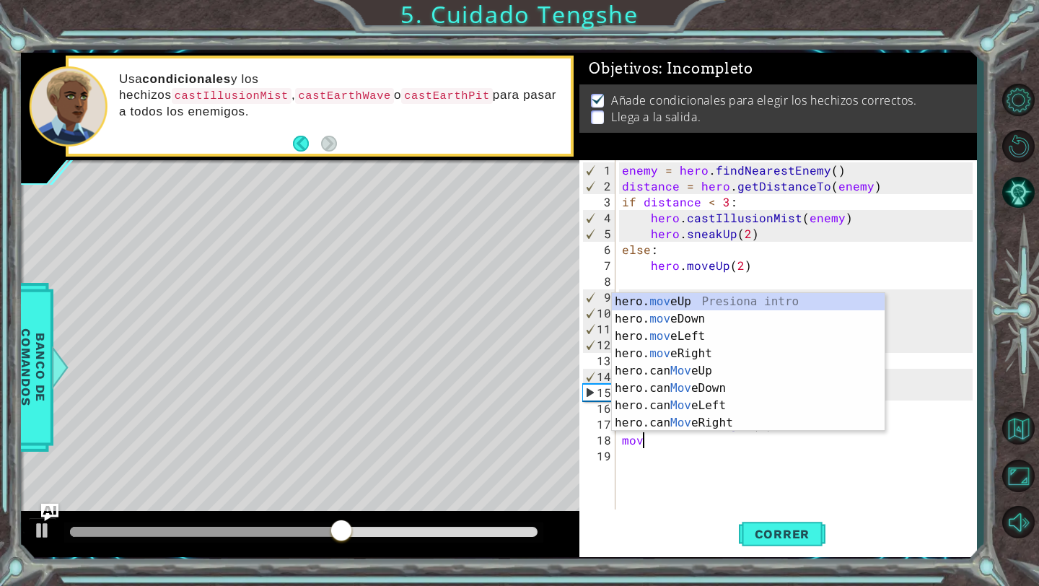
scroll to position [0, 1]
click at [690, 351] on div "hero. move Up Presiona intro hero. move Down Presiona intro hero. move Left Pre…" at bounding box center [748, 379] width 273 height 173
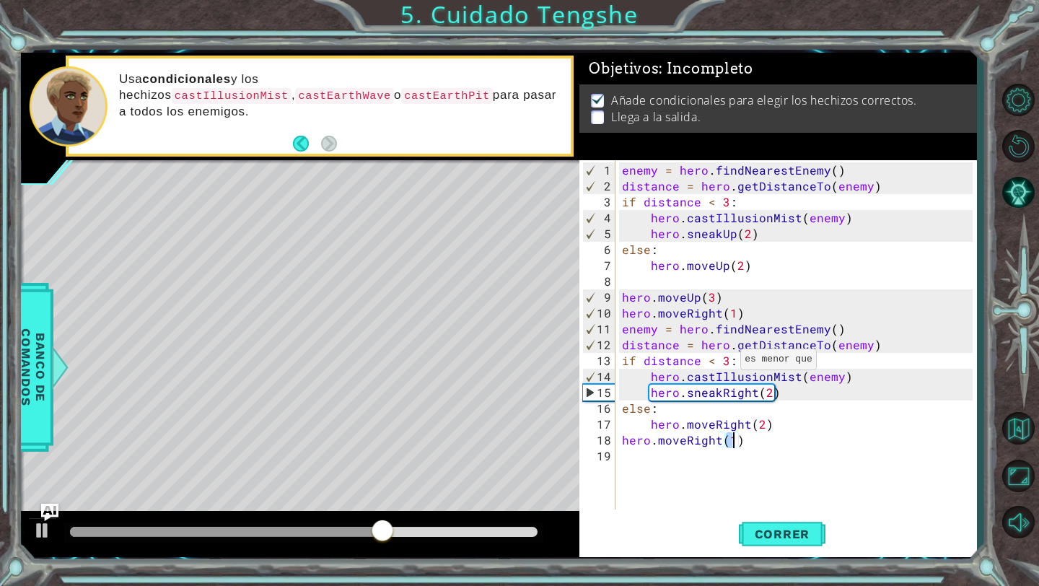
type textarea "hero.moveRight(2)"
click at [653, 460] on div "enemy = hero . findNearestEnemy ( ) distance = hero . getDistanceTo ( enemy ) i…" at bounding box center [799, 352] width 361 height 381
type textarea "m"
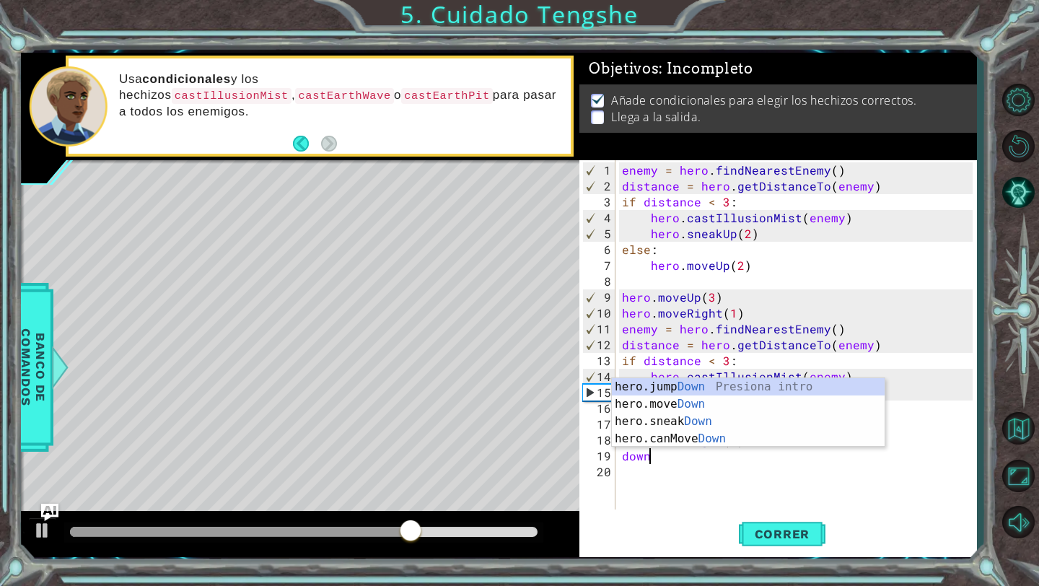
scroll to position [0, 1]
click at [686, 403] on div "hero.jump Down Presiona intro hero.move Down Presiona intro hero.sneak Down Pre…" at bounding box center [748, 430] width 273 height 104
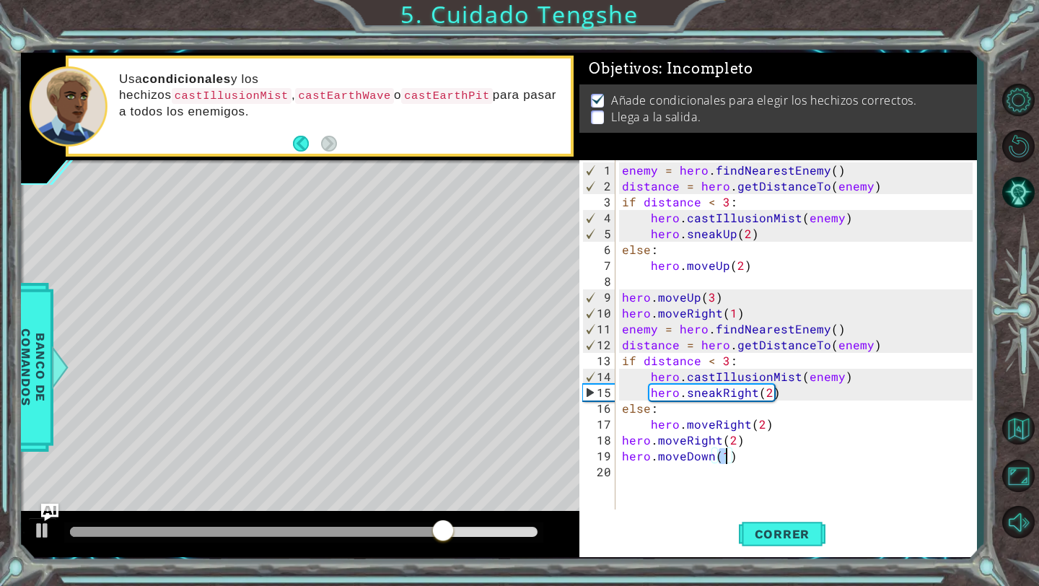
type textarea "hero.moveDown(2)"
click at [654, 458] on div "enemy = hero . findNearestEnemy ( ) distance = hero . getDistanceTo ( enemy ) i…" at bounding box center [799, 352] width 361 height 381
click at [654, 477] on div "enemy = hero . findNearestEnemy ( ) distance = hero . getDistanceTo ( enemy ) i…" at bounding box center [799, 352] width 361 height 381
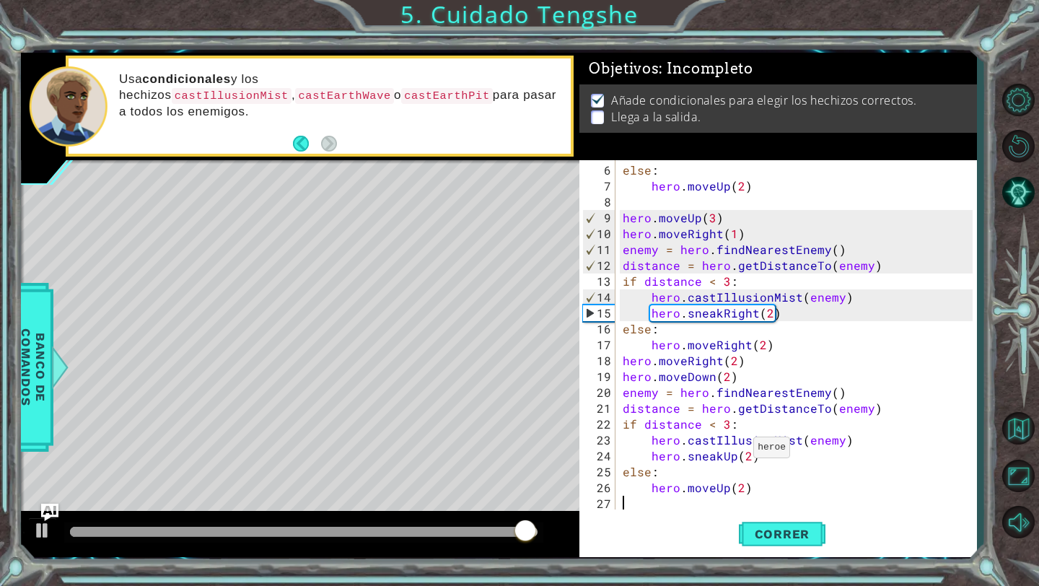
click at [735, 452] on div "else : hero . moveUp ( 2 ) hero . moveUp ( 3 ) hero . moveRight ( 1 ) enemy = h…" at bounding box center [800, 352] width 360 height 381
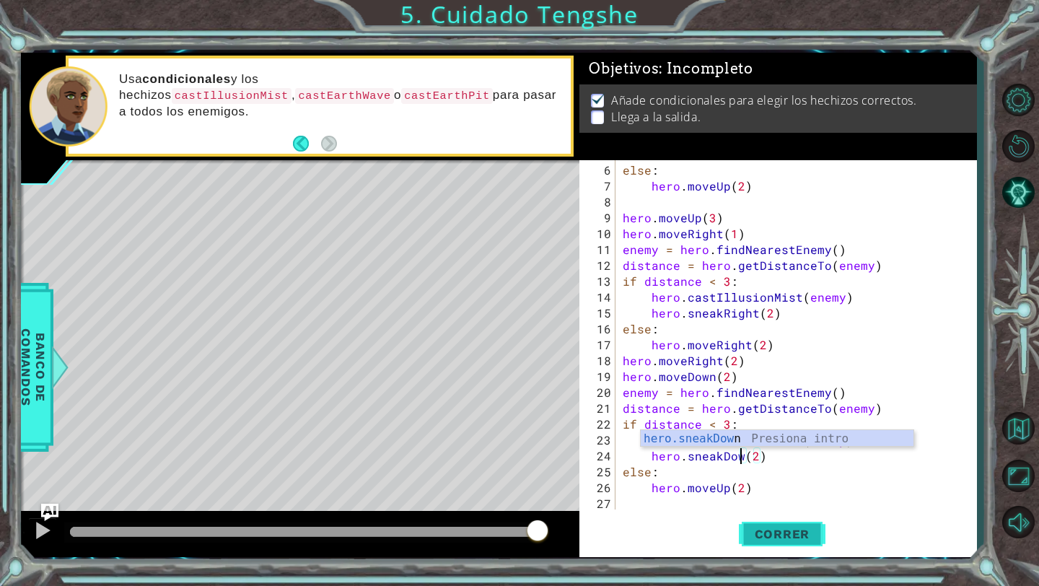
scroll to position [0, 8]
click at [726, 483] on div "else : hero . moveUp ( 2 ) hero . moveUp ( 3 ) hero . moveRight ( 1 ) enemy = h…" at bounding box center [800, 352] width 360 height 381
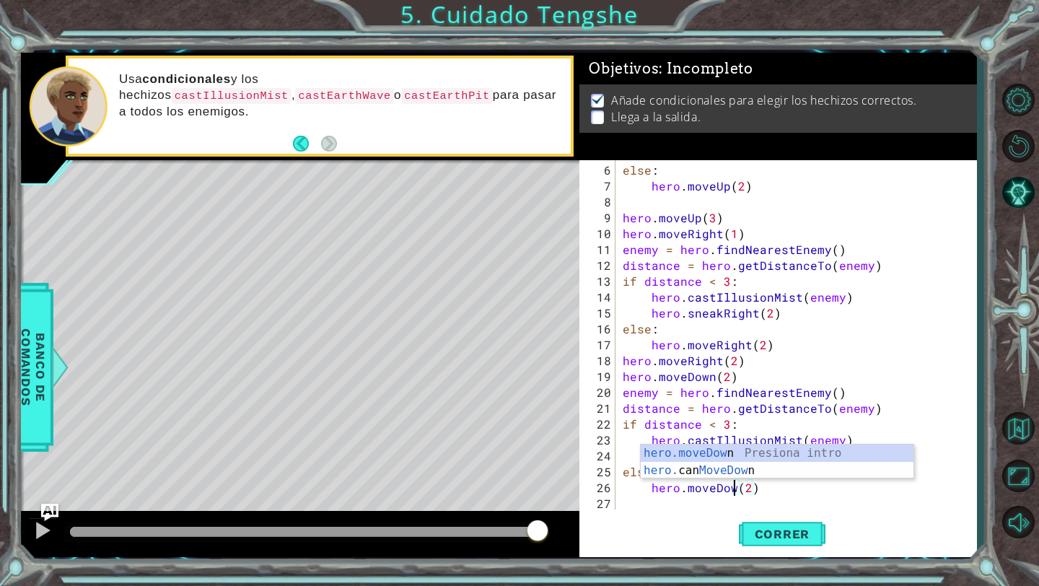
scroll to position [0, 7]
click at [754, 484] on div "else : hero . moveUp ( 2 ) hero . moveUp ( 3 ) hero . moveRight ( 1 ) enemy = h…" at bounding box center [800, 352] width 360 height 381
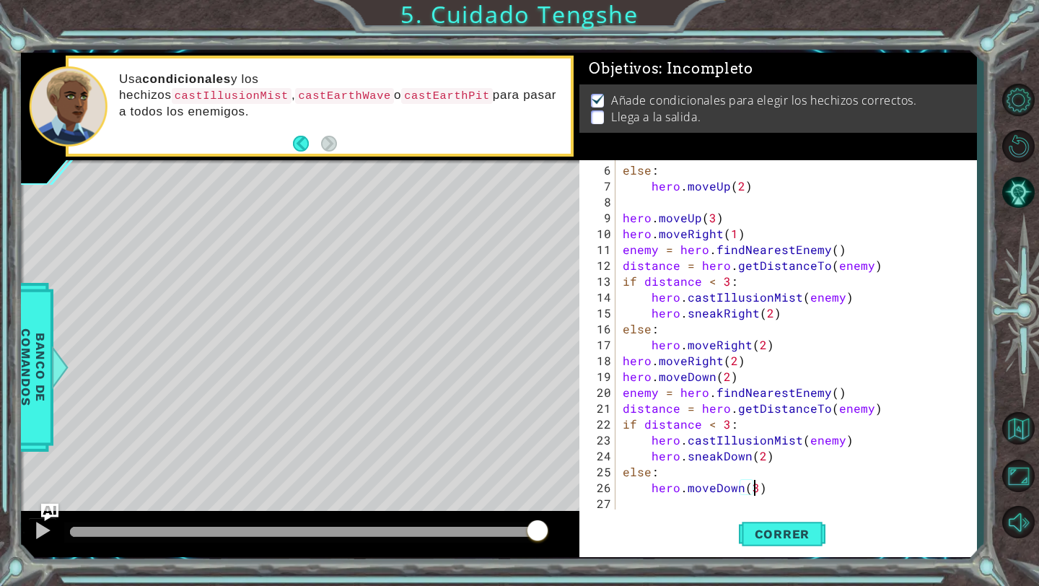
scroll to position [0, 8]
click at [762, 460] on div "else : hero . moveUp ( 2 ) hero . moveUp ( 3 ) hero . moveRight ( 1 ) enemy = h…" at bounding box center [800, 352] width 360 height 381
type textarea "hero.sneakDown(3)"
click at [767, 532] on span "Correr" at bounding box center [782, 534] width 84 height 14
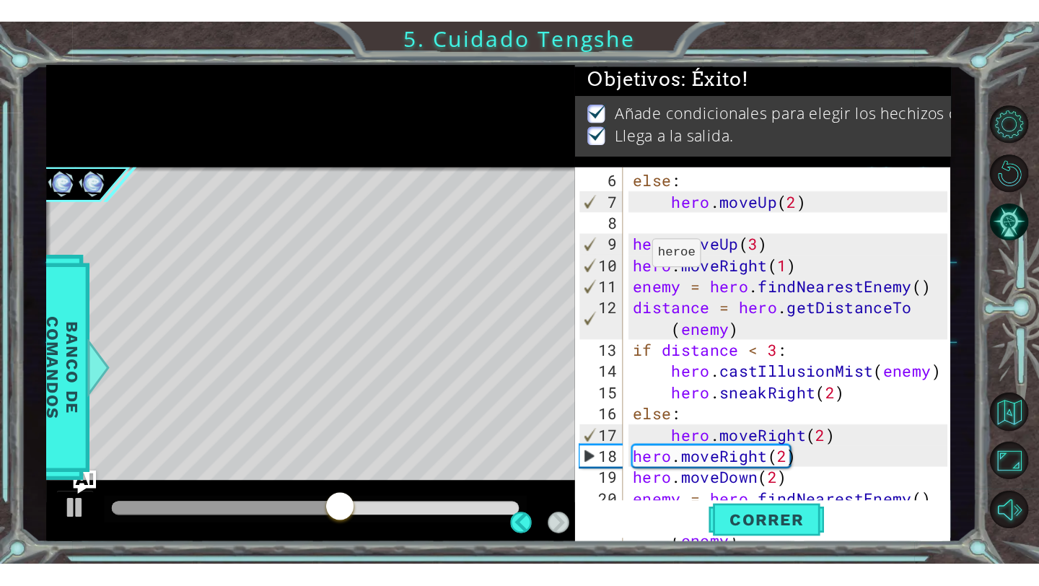
scroll to position [95, 0]
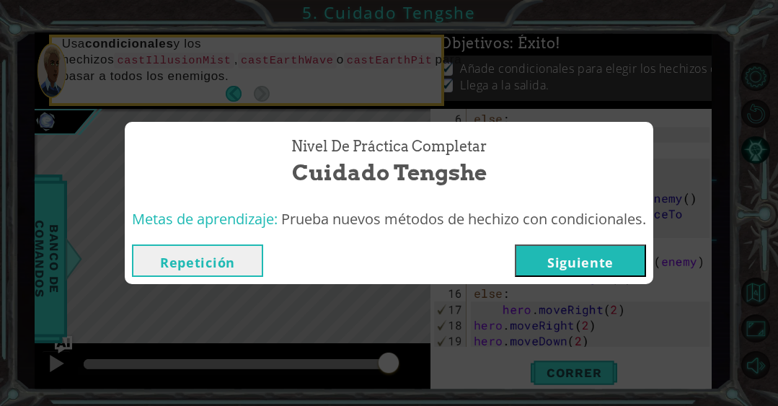
click at [556, 261] on button "Siguiente" at bounding box center [580, 261] width 131 height 32
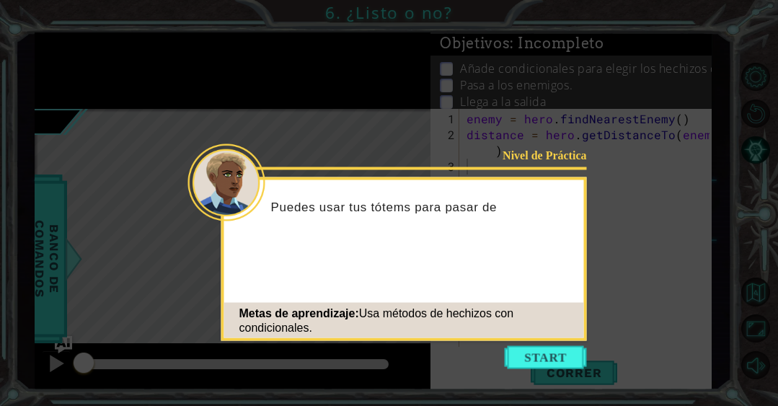
click at [530, 339] on div "Metas de aprendizaje: Usa métodos de hechizos con condicionales." at bounding box center [404, 320] width 360 height 43
click at [530, 351] on button "Start" at bounding box center [546, 357] width 82 height 23
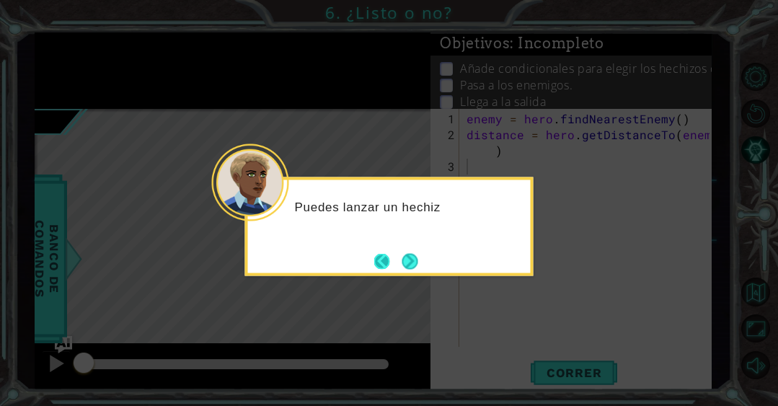
click at [387, 257] on button "Back" at bounding box center [388, 261] width 28 height 16
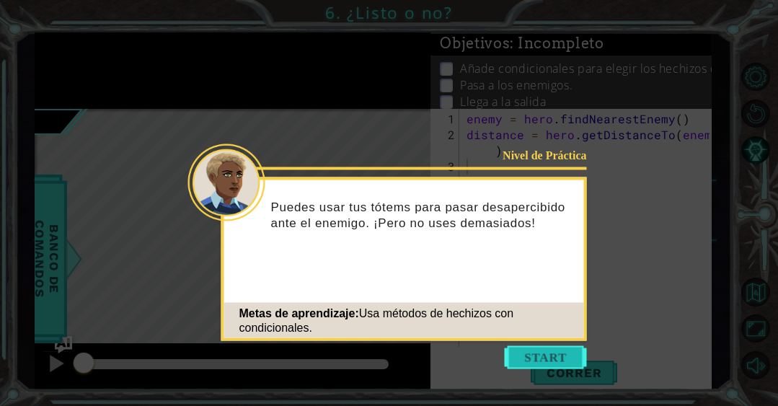
click at [558, 360] on button "Start" at bounding box center [546, 357] width 82 height 23
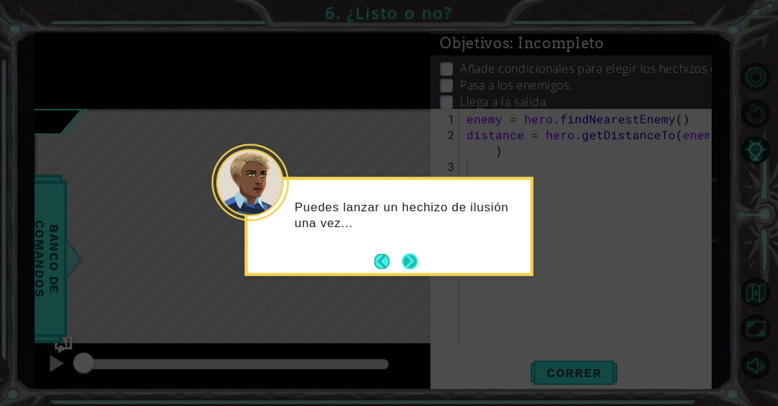
click at [418, 264] on button "Next" at bounding box center [410, 261] width 16 height 16
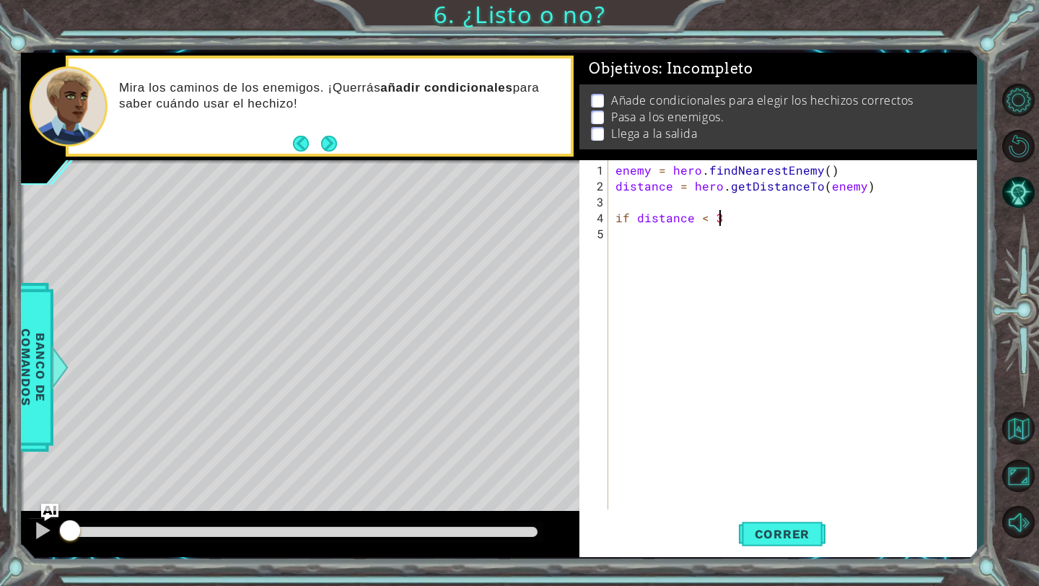
scroll to position [0, 6]
type textarea "if distance < 3:"
click at [664, 273] on div "enemy = hero . findNearestEnemy ( ) distance = hero . getDistanceTo ( enemy ) i…" at bounding box center [796, 352] width 367 height 381
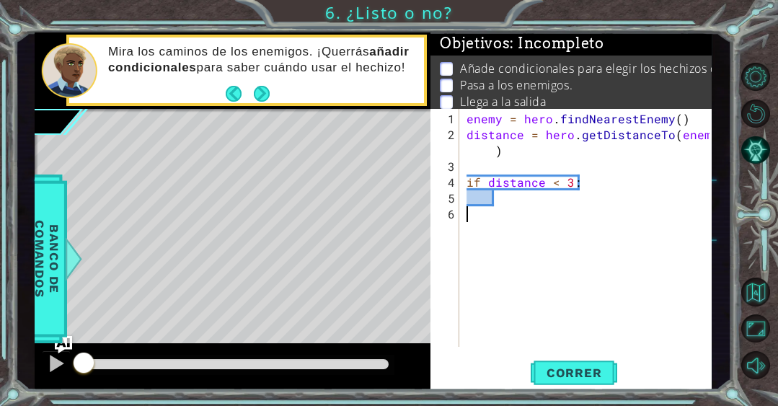
click at [597, 188] on div "enemy = hero . findNearestEnemy ( ) distance = hero . getDistanceTo ( enemy ) i…" at bounding box center [590, 246] width 253 height 270
click at [426, 189] on div "1 ההההההההההההההההההההההההההההההההההההההההההההההההההההההההההההההההההההההההההההה…" at bounding box center [373, 210] width 677 height 357
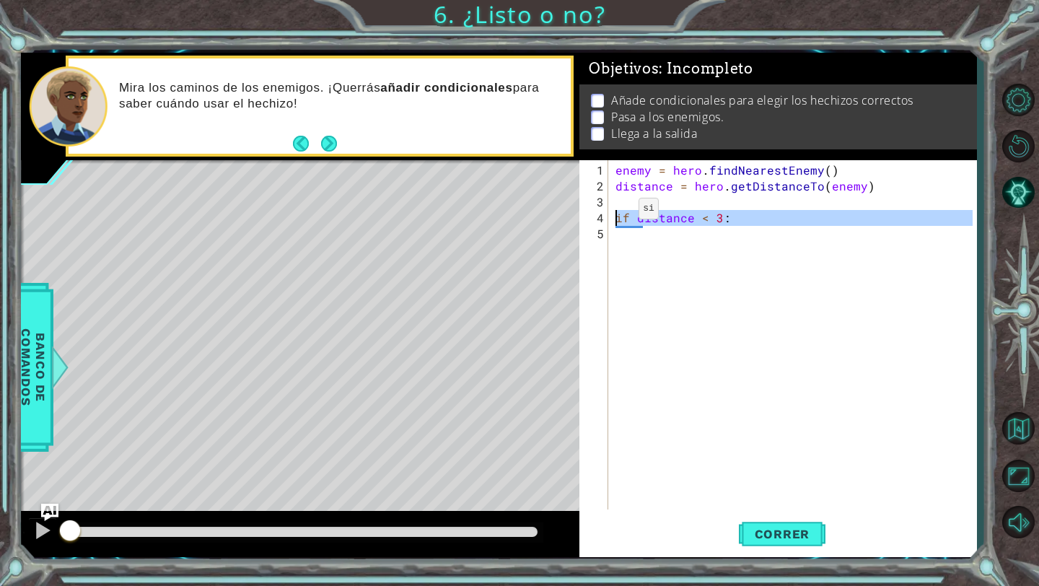
drag, startPoint x: 748, startPoint y: 227, endPoint x: 606, endPoint y: 215, distance: 142.7
click at [605, 214] on div "if distance < 3: 1 2 3 4 5 enemy = hero . findNearestEnemy ( ) distance = hero …" at bounding box center [775, 334] width 393 height 349
type textarea "if distance < 3:"
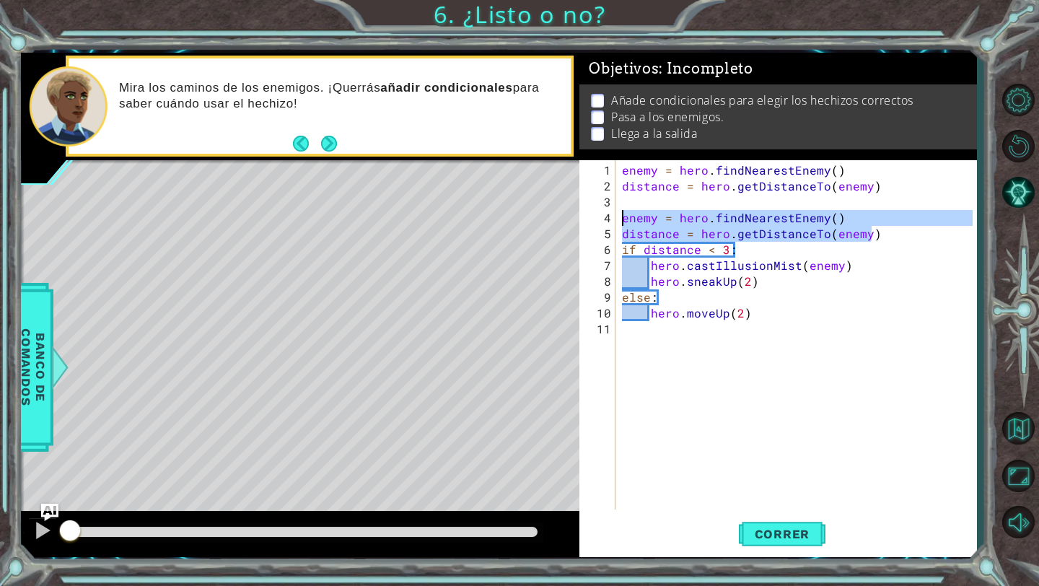
drag, startPoint x: 879, startPoint y: 237, endPoint x: 604, endPoint y: 215, distance: 276.5
click at [604, 216] on div "1 2 3 4 5 6 7 8 9 10 11 enemy = hero . findNearestEnemy ( ) distance = hero . g…" at bounding box center [775, 334] width 393 height 349
type textarea "enemy = hero.findNearestEnemy() distance = hero.getDistanceTo(enemy)"
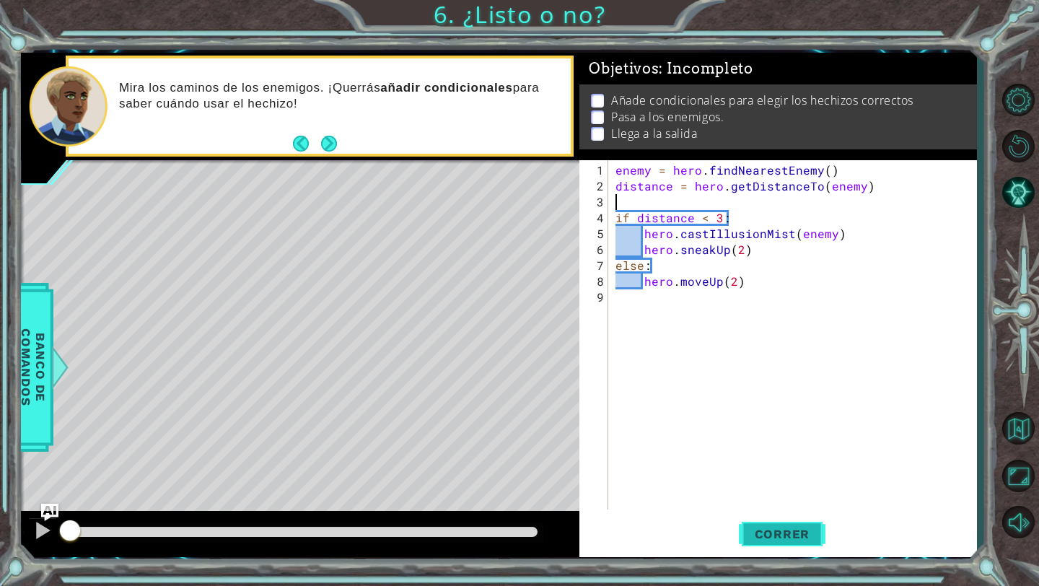
click at [760, 530] on span "Correr" at bounding box center [782, 534] width 84 height 14
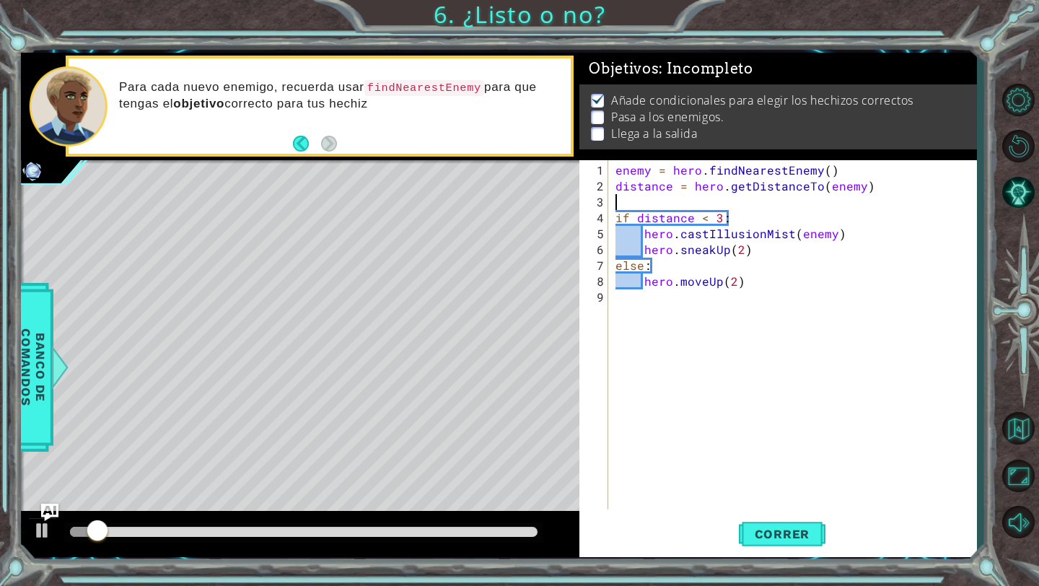
click at [724, 409] on div "enemy = hero . findNearestEnemy ( ) distance = hero . getDistanceTo ( enemy ) i…" at bounding box center [796, 352] width 367 height 381
click at [685, 302] on div "enemy = hero . findNearestEnemy ( ) distance = hero . getDistanceTo ( enemy ) i…" at bounding box center [796, 352] width 367 height 381
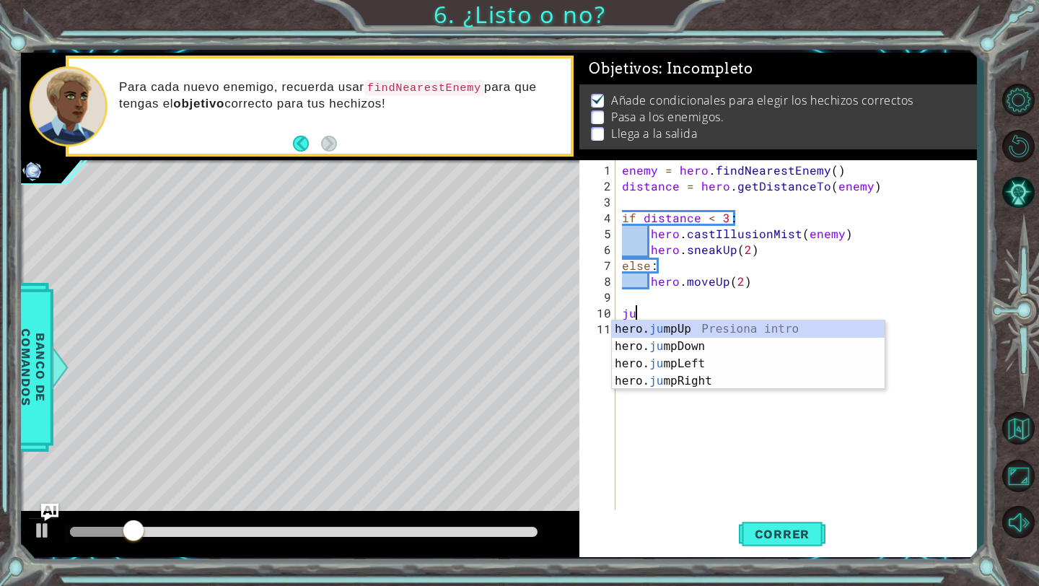
scroll to position [0, 1]
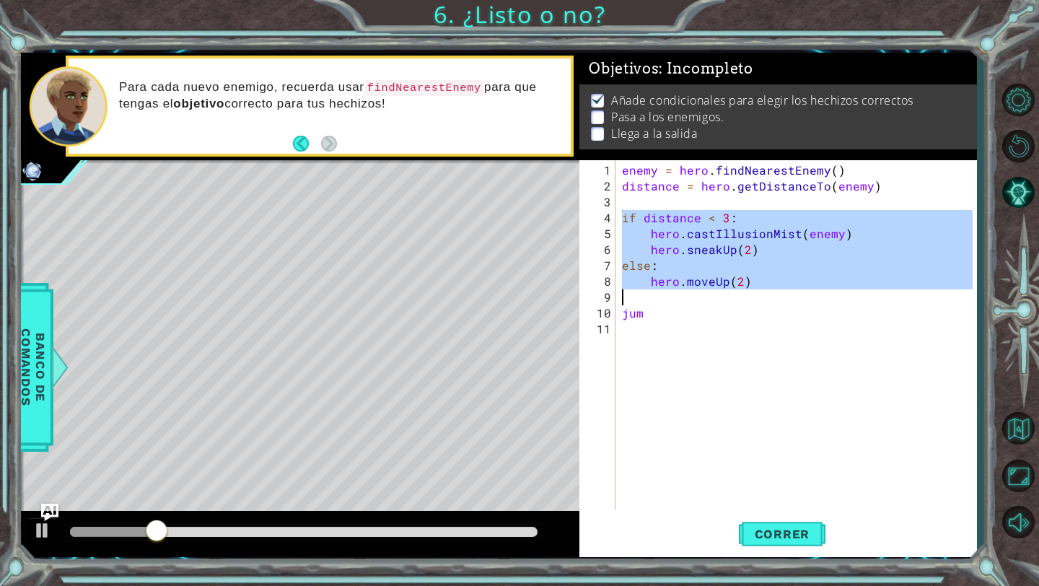
drag, startPoint x: 624, startPoint y: 216, endPoint x: 723, endPoint y: 291, distance: 124.1
click at [723, 291] on div "enemy = hero . findNearestEnemy ( ) distance = hero . getDistanceTo ( enemy ) i…" at bounding box center [799, 352] width 361 height 381
type textarea "hero.moveUp(2)"
click at [668, 299] on div "enemy = hero . findNearestEnemy ( ) distance = hero . getDistanceTo ( enemy ) i…" at bounding box center [799, 352] width 361 height 381
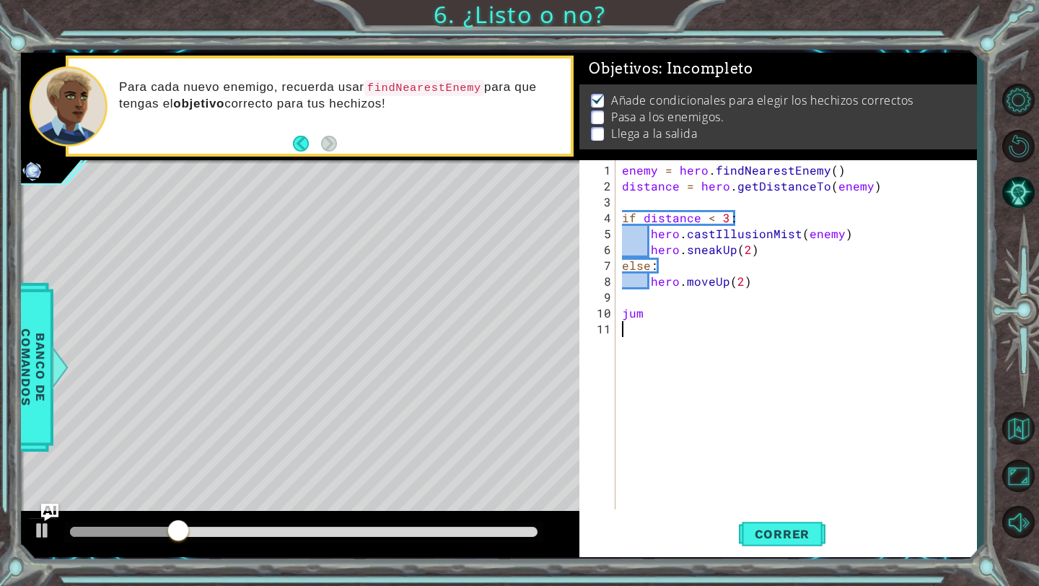
click at [663, 324] on div "enemy = hero . findNearestEnemy ( ) distance = hero . getDistanceTo ( enemy ) i…" at bounding box center [799, 352] width 361 height 381
click at [663, 322] on div "enemy = hero . findNearestEnemy ( ) distance = hero . getDistanceTo ( enemy ) i…" at bounding box center [799, 352] width 361 height 381
click at [663, 317] on div "enemy = hero . findNearestEnemy ( ) distance = hero . getDistanceTo ( enemy ) i…" at bounding box center [799, 352] width 361 height 381
type textarea "jump"
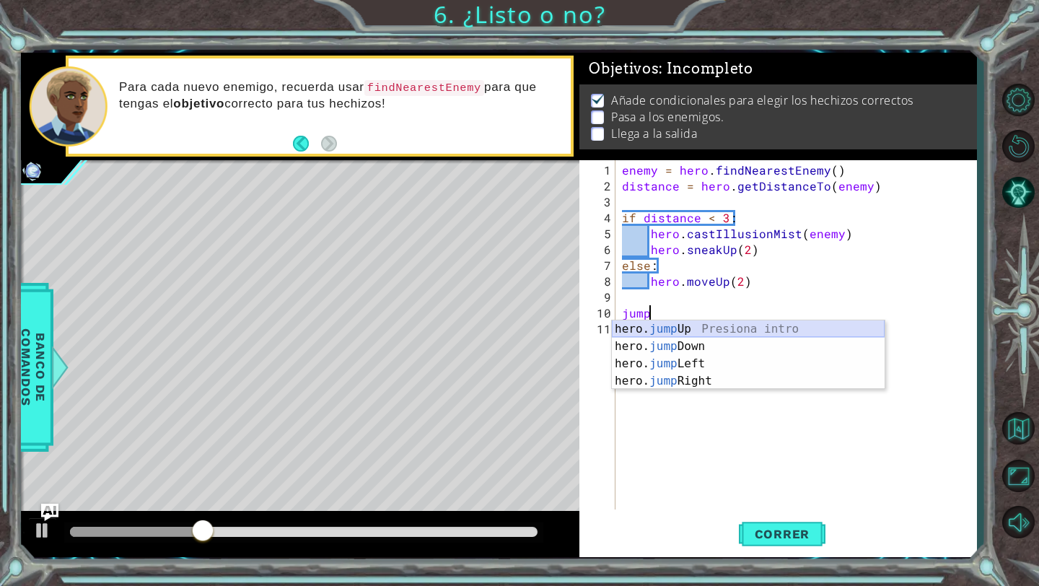
click at [628, 330] on div "hero. jump Up Presiona intro hero. jump Down Presiona intro hero. jump Left Pre…" at bounding box center [748, 372] width 273 height 104
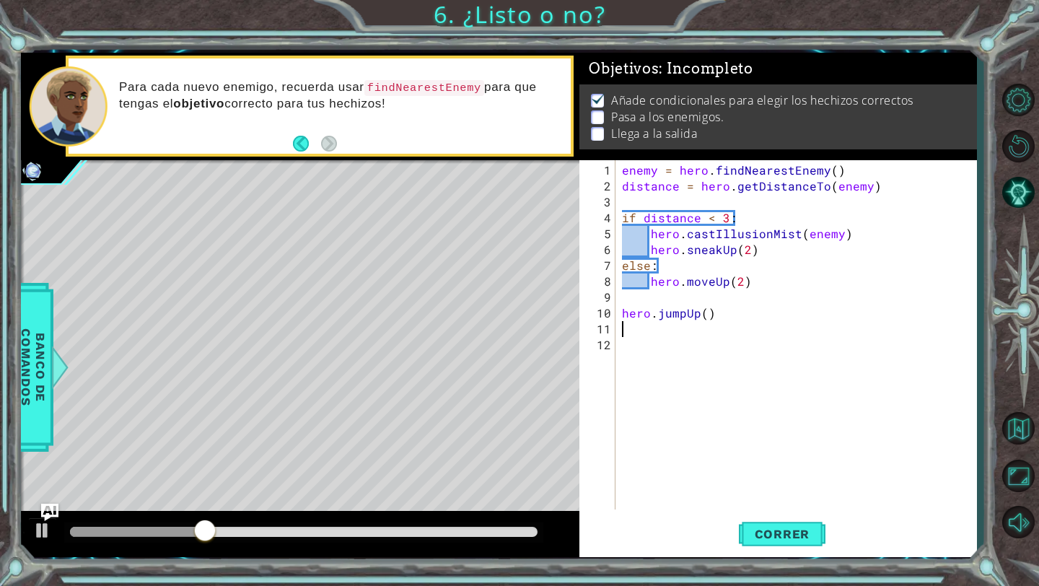
scroll to position [0, 0]
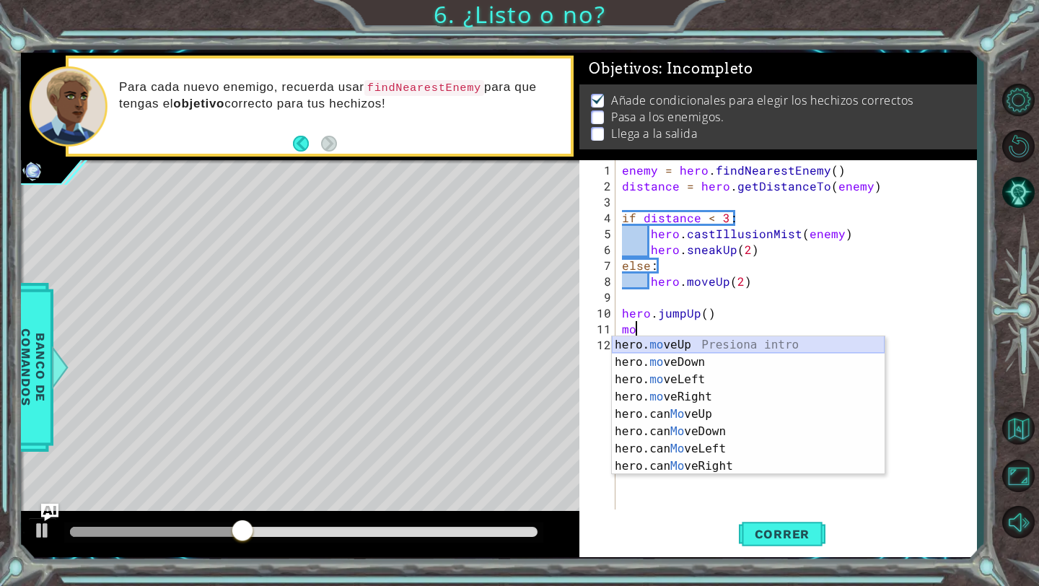
click at [653, 346] on div "hero. mo veUp Presiona intro hero. mo veDown Presiona intro hero. mo veLeft Pre…" at bounding box center [748, 422] width 273 height 173
type textarea "hero.moveUp(1)"
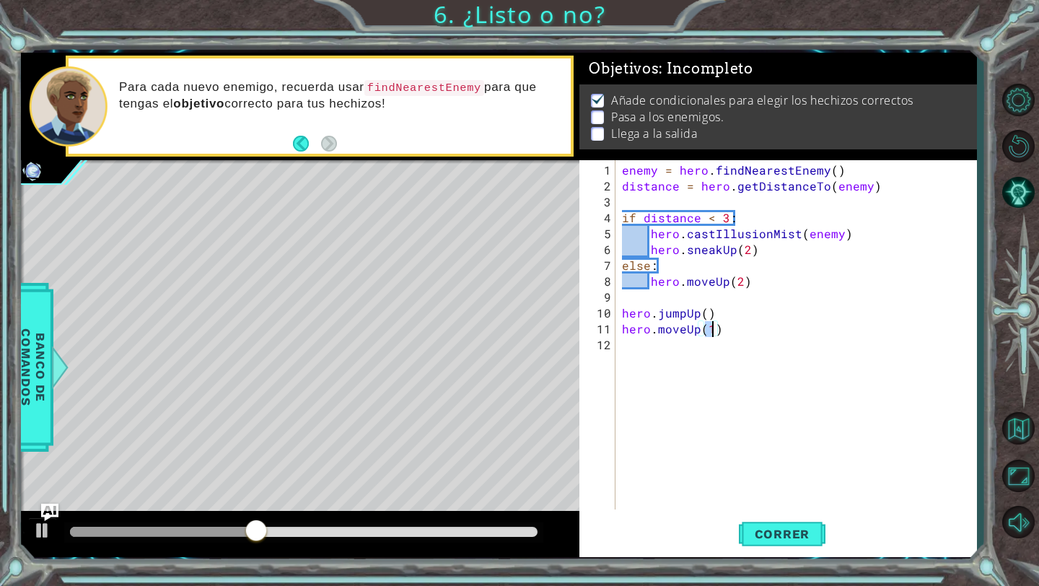
click at [651, 357] on div "enemy = hero . findNearestEnemy ( ) distance = hero . getDistanceTo ( enemy ) i…" at bounding box center [799, 352] width 361 height 381
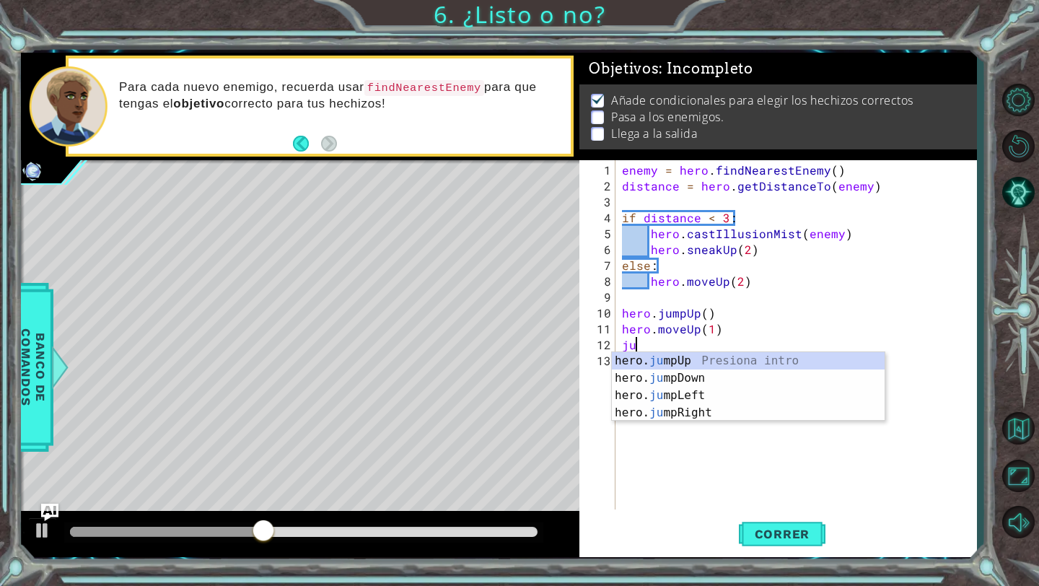
type textarea "jum"
click at [673, 407] on div "hero. jum pUp Presiona intro hero. jum pDown Presiona intro hero. jum pLeft Pre…" at bounding box center [748, 404] width 273 height 104
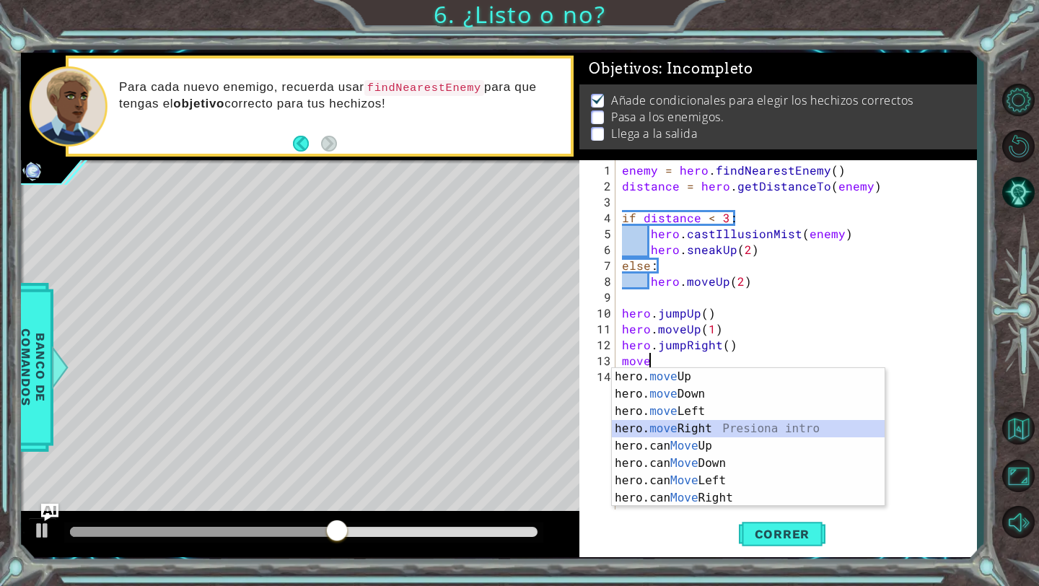
click at [689, 427] on div "hero. move Up Presiona intro hero. move Down Presiona intro hero. move Left Pre…" at bounding box center [748, 454] width 273 height 173
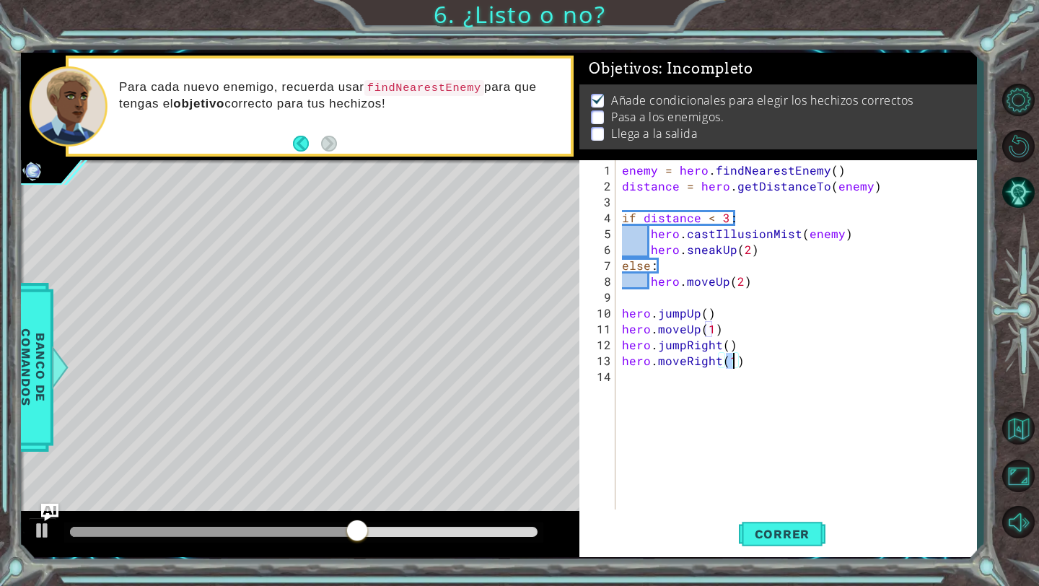
type textarea "hero.moveRight(3)"
click at [679, 382] on div "enemy = hero . findNearestEnemy ( ) distance = hero . getDistanceTo ( enemy ) i…" at bounding box center [799, 352] width 361 height 381
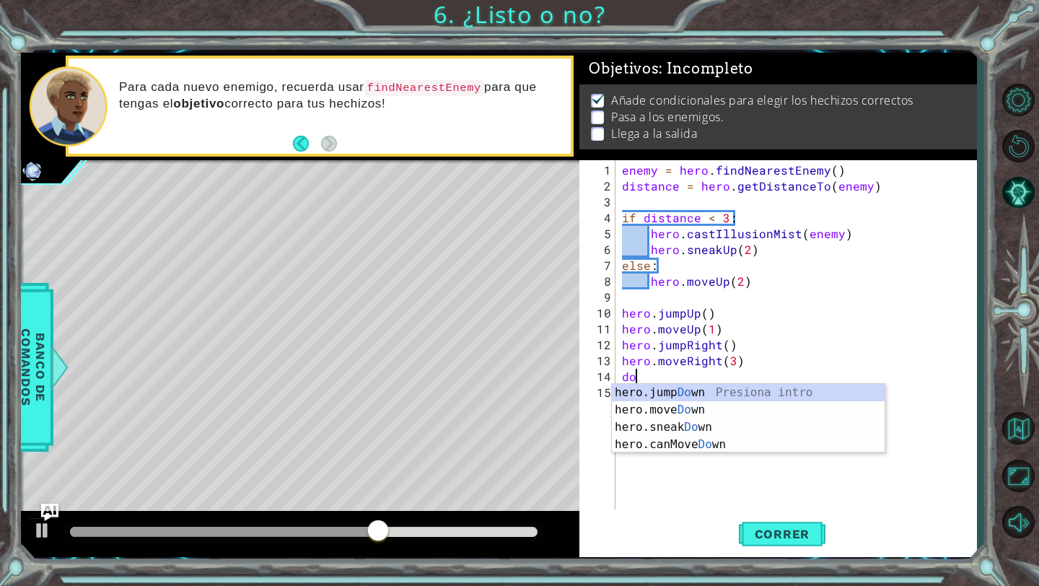
scroll to position [0, 1]
click at [668, 411] on div "hero.jump Dow n Presiona intro hero.move Dow n Presiona intro hero.sneak Dow n …" at bounding box center [748, 436] width 273 height 104
type textarea "hero.moveDown(1)"
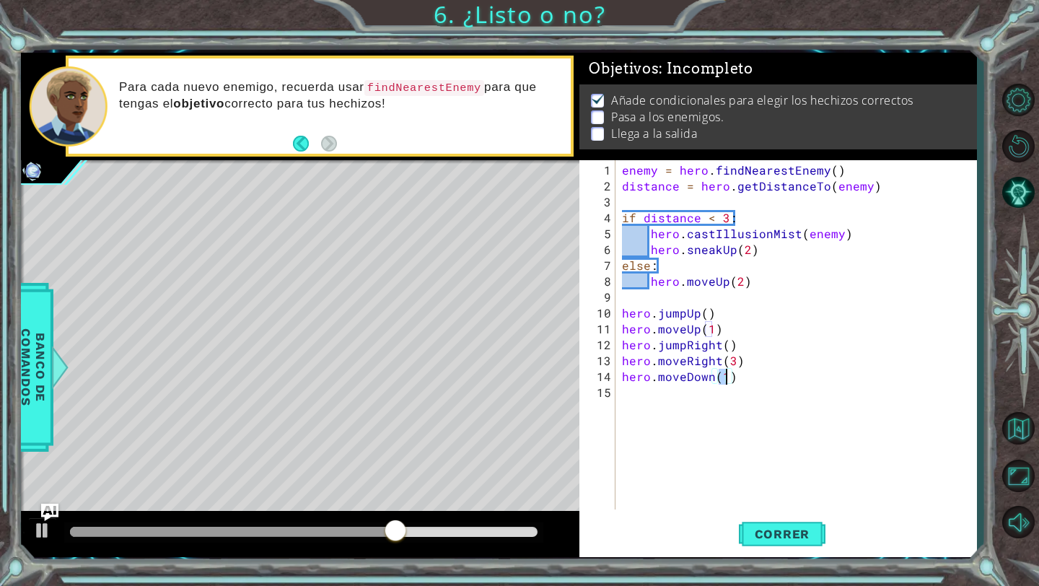
click at [652, 390] on div "enemy = hero . findNearestEnemy ( ) distance = hero . getDistanceTo ( enemy ) i…" at bounding box center [799, 352] width 361 height 381
paste textarea "hero.sneakUp(2)"
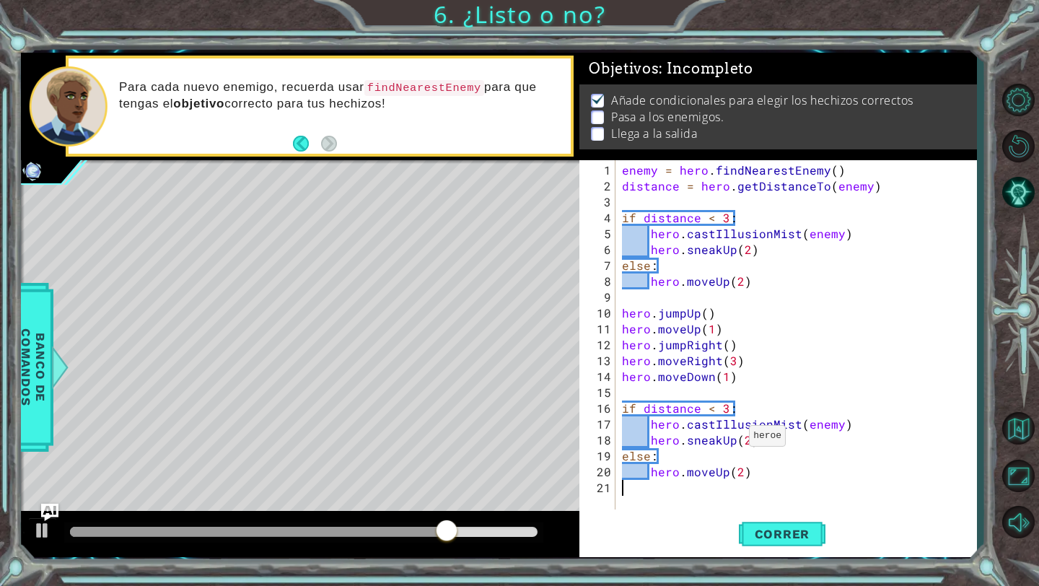
click at [733, 441] on div "enemy = hero . findNearestEnemy ( ) distance = hero . getDistanceTo ( enemy ) i…" at bounding box center [799, 352] width 361 height 381
click at [724, 471] on div "enemy = hero . findNearestEnemy ( ) distance = hero . getDistanceTo ( enemy ) i…" at bounding box center [799, 352] width 361 height 381
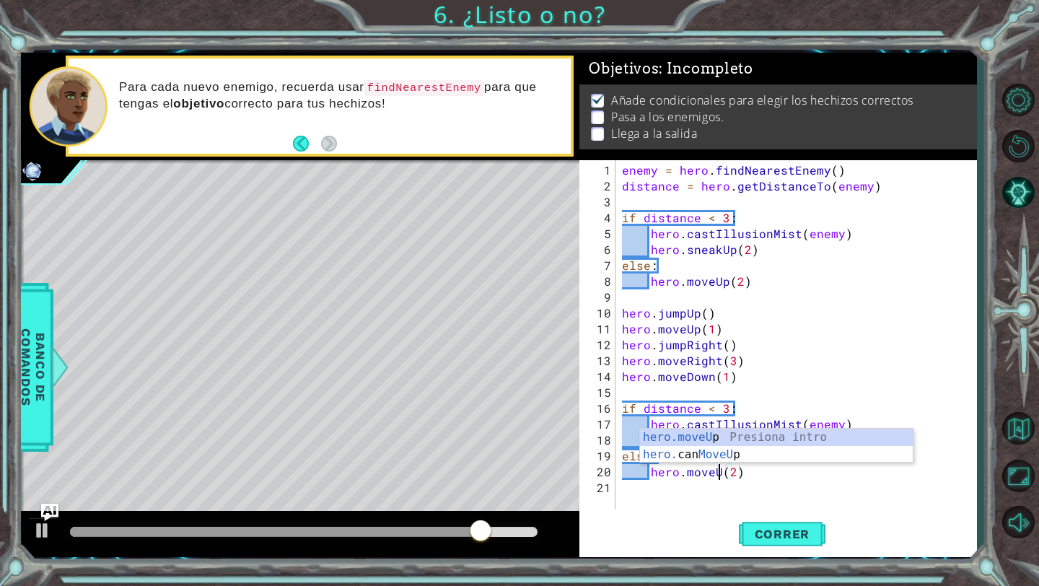
scroll to position [0, 6]
type textarea "hero.moveDown(2)"
click at [839, 481] on div "enemy = hero . findNearestEnemy ( ) distance = hero . getDistanceTo ( enemy ) i…" at bounding box center [799, 352] width 361 height 381
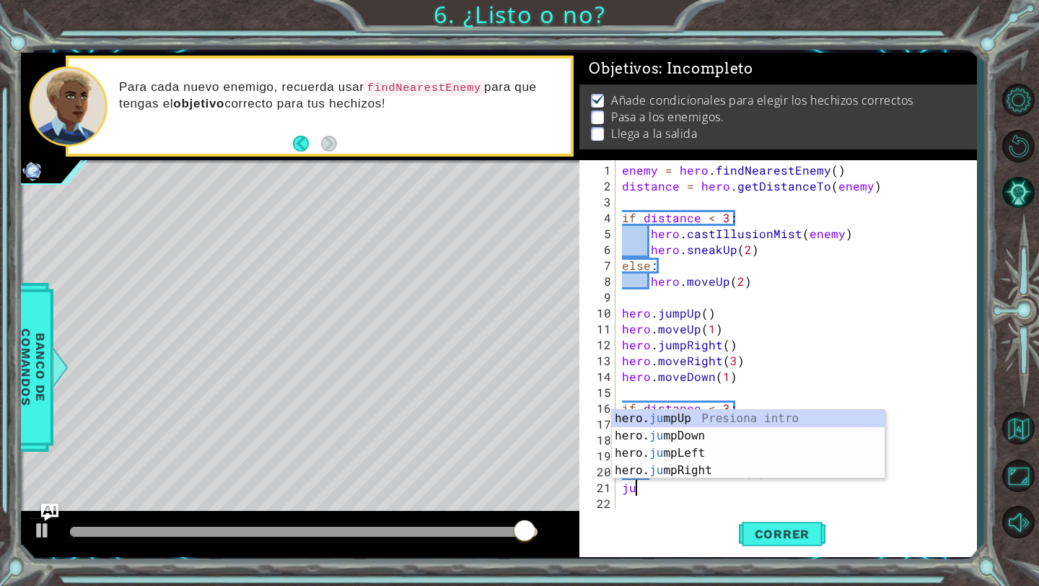
type textarea "jum"
click at [725, 434] on div "hero. jum pUp Presiona intro hero. jum pDown Presiona intro hero. jum pLeft Pre…" at bounding box center [748, 462] width 273 height 104
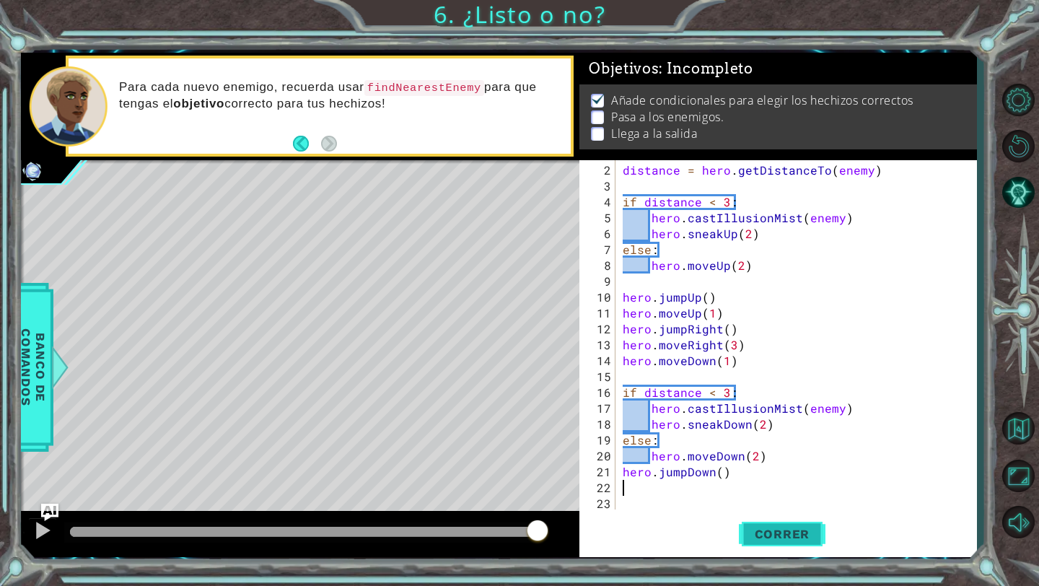
scroll to position [16, 0]
click at [751, 535] on span "Correr" at bounding box center [782, 534] width 84 height 14
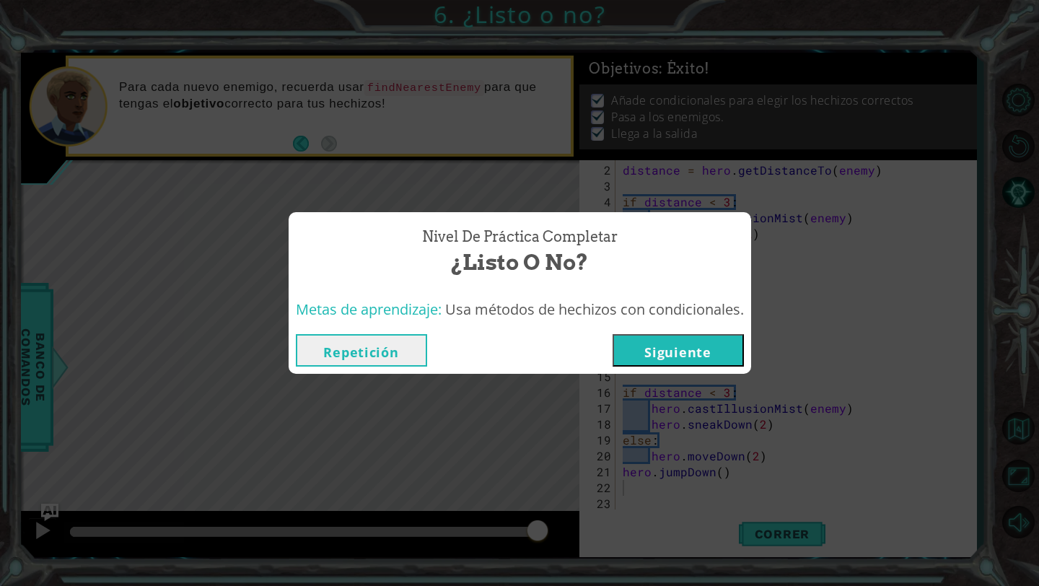
click at [711, 319] on span "Usa métodos de hechizos con condicionales." at bounding box center [594, 308] width 299 height 19
click at [724, 348] on button "Siguiente" at bounding box center [678, 350] width 131 height 32
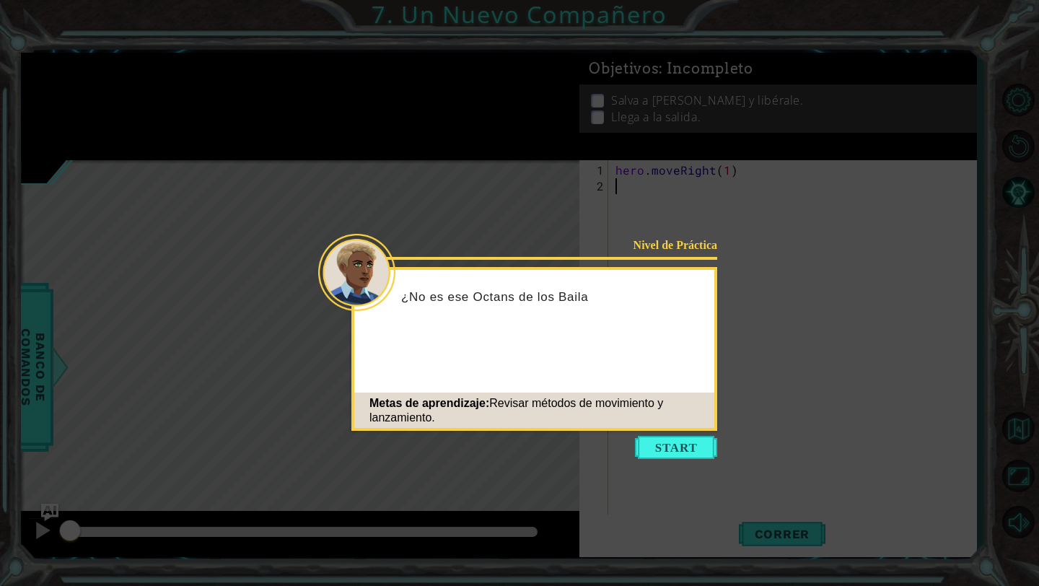
click at [665, 468] on icon at bounding box center [519, 293] width 1039 height 586
click at [689, 455] on button "Start" at bounding box center [676, 447] width 82 height 23
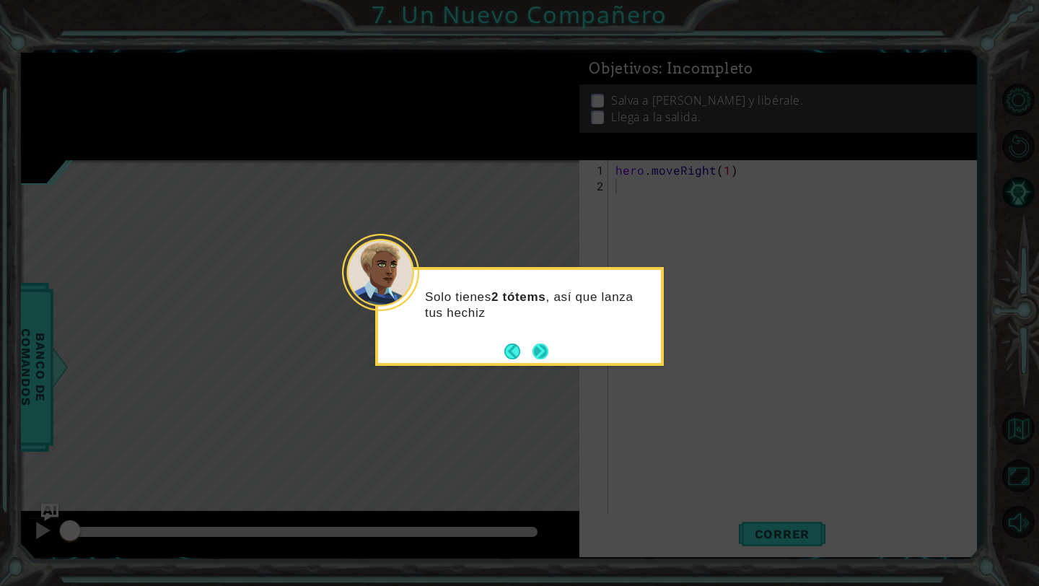
click at [543, 348] on button "Next" at bounding box center [540, 351] width 17 height 17
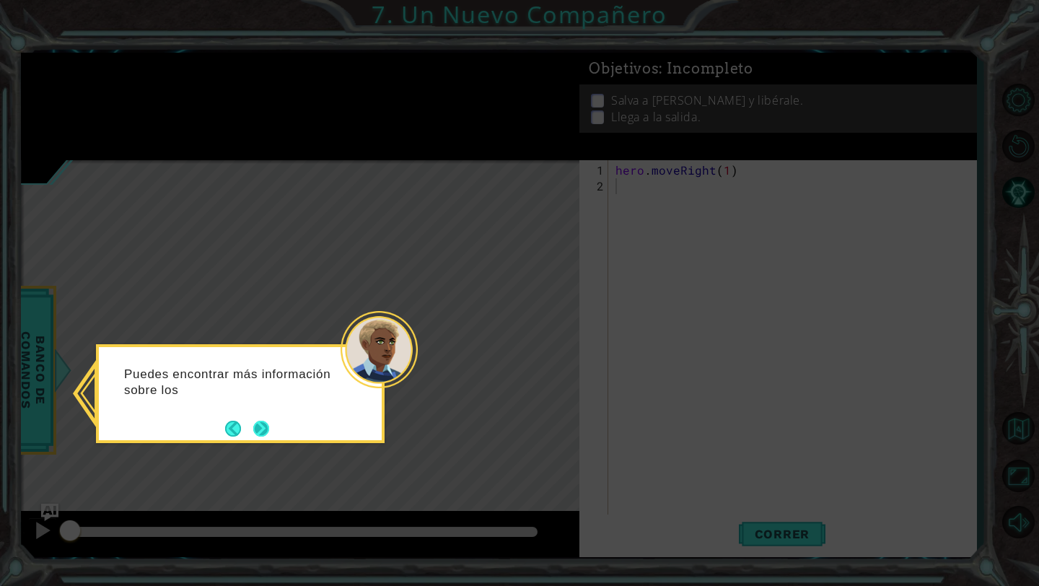
click at [263, 420] on button "Next" at bounding box center [261, 428] width 17 height 17
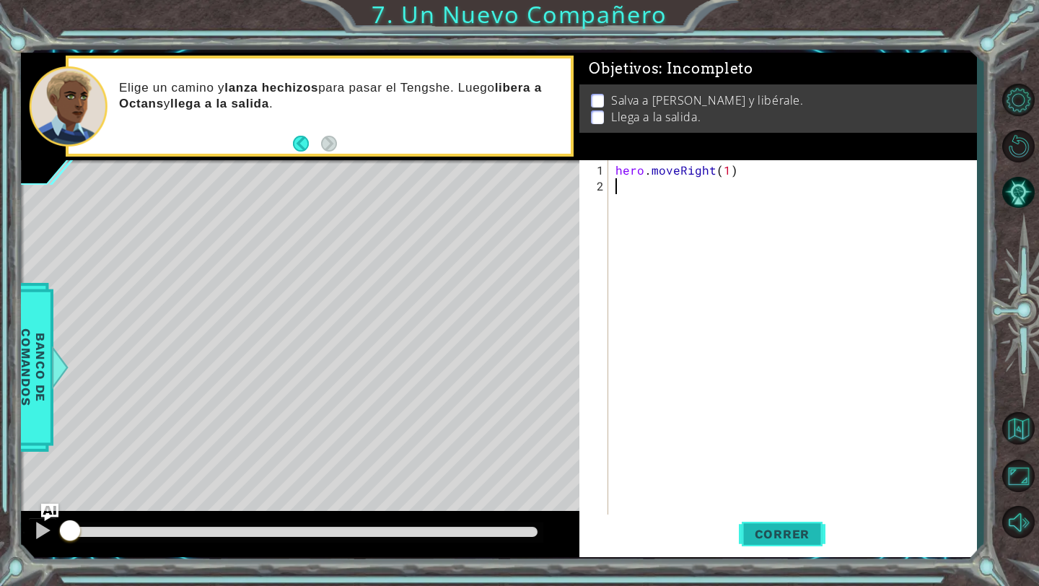
click at [773, 538] on span "Correr" at bounding box center [782, 534] width 84 height 14
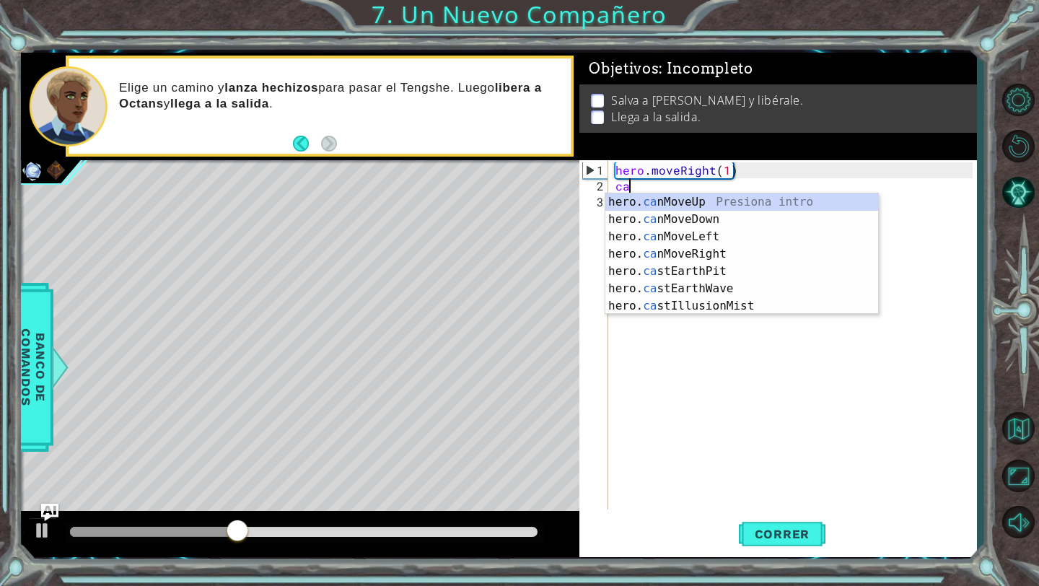
type textarea "cast"
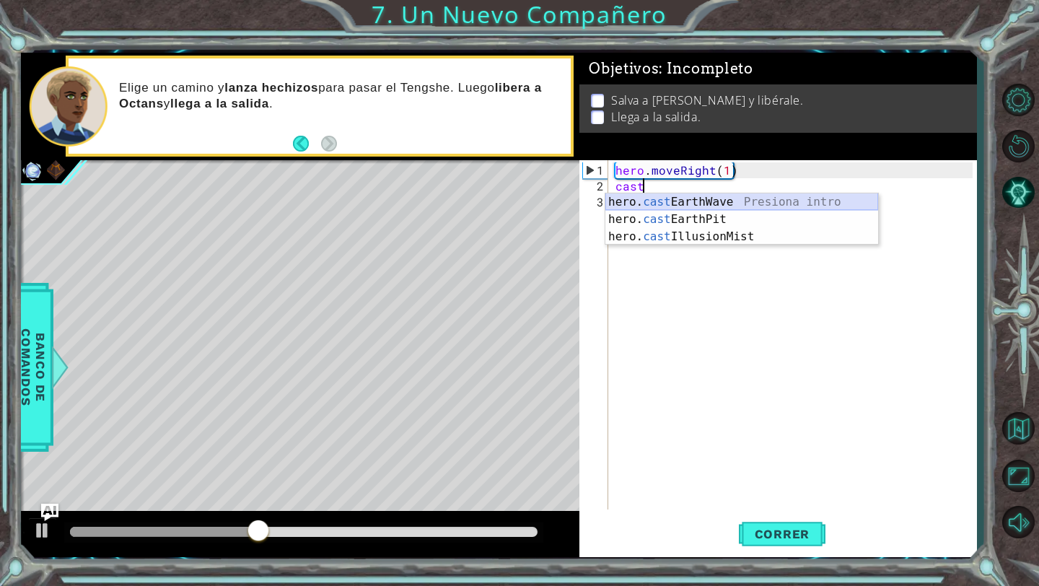
click at [706, 201] on div "hero. cast EarthWave Presiona intro hero. cast EarthPit Presiona intro hero. ca…" at bounding box center [741, 236] width 273 height 87
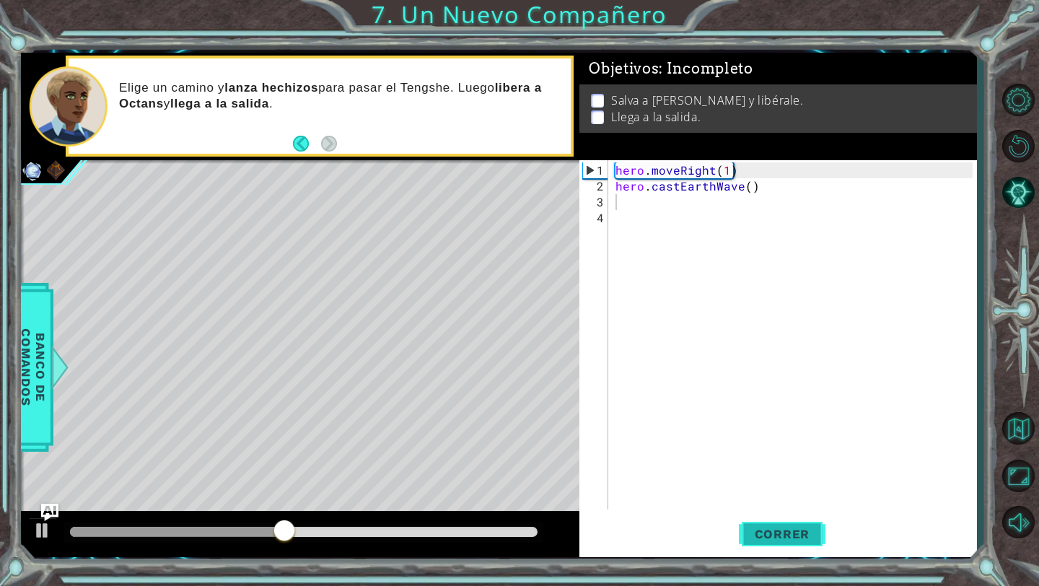
click at [768, 542] on button "Correr" at bounding box center [782, 534] width 87 height 40
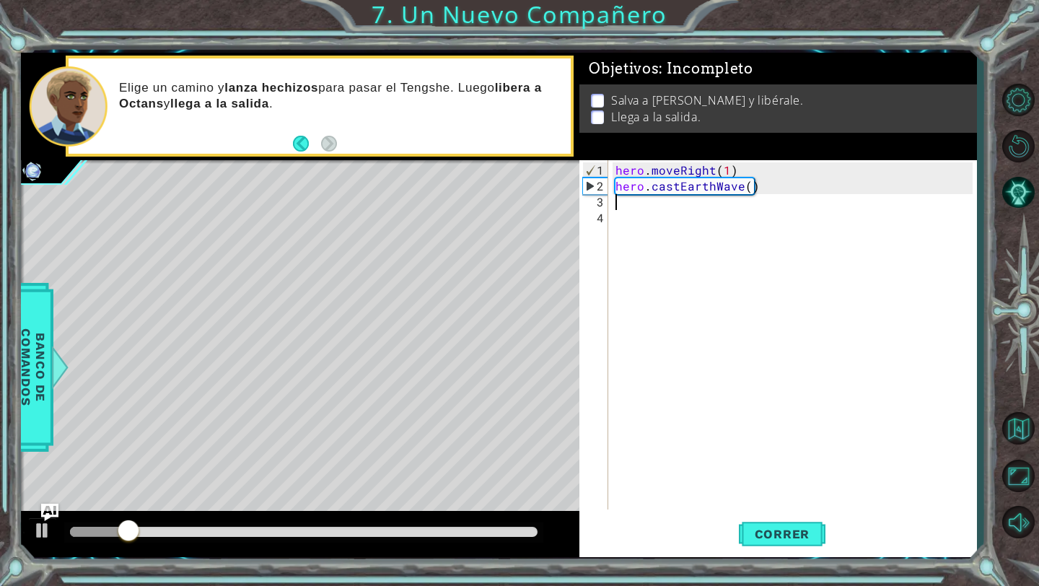
click at [676, 223] on div "hero . moveRight ( 1 ) hero . [GEOGRAPHIC_DATA] ( )" at bounding box center [796, 352] width 367 height 381
click at [673, 210] on div "hero . moveRight ( 1 ) hero . [GEOGRAPHIC_DATA] ( )" at bounding box center [796, 352] width 367 height 381
click at [673, 205] on div "hero . moveRight ( 1 ) hero . [GEOGRAPHIC_DATA] ( )" at bounding box center [796, 352] width 367 height 381
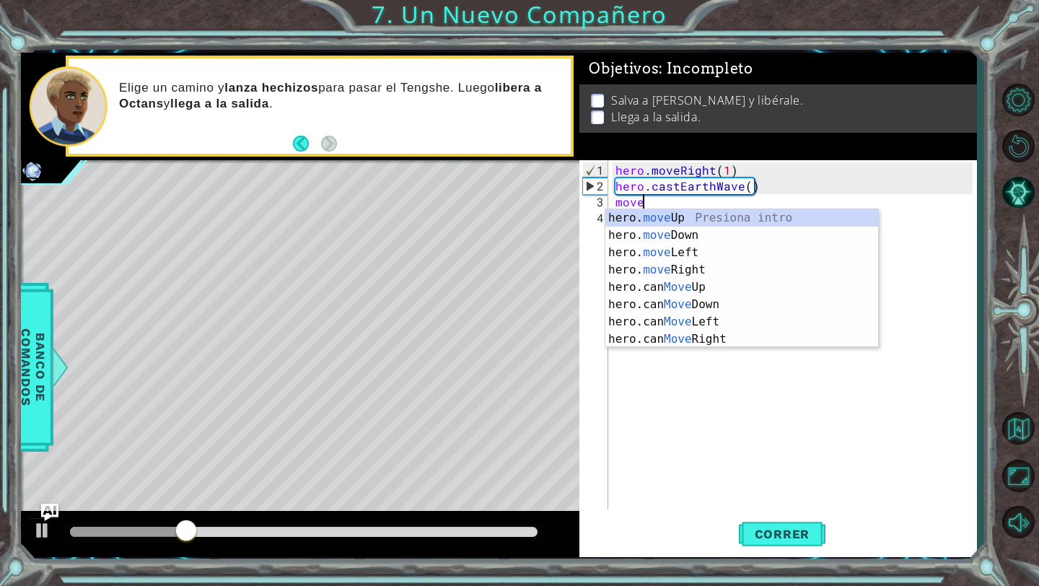
scroll to position [0, 1]
click at [693, 270] on div "hero. move Up Presiona intro hero. move Down Presiona intro hero. move Left Pre…" at bounding box center [741, 295] width 273 height 173
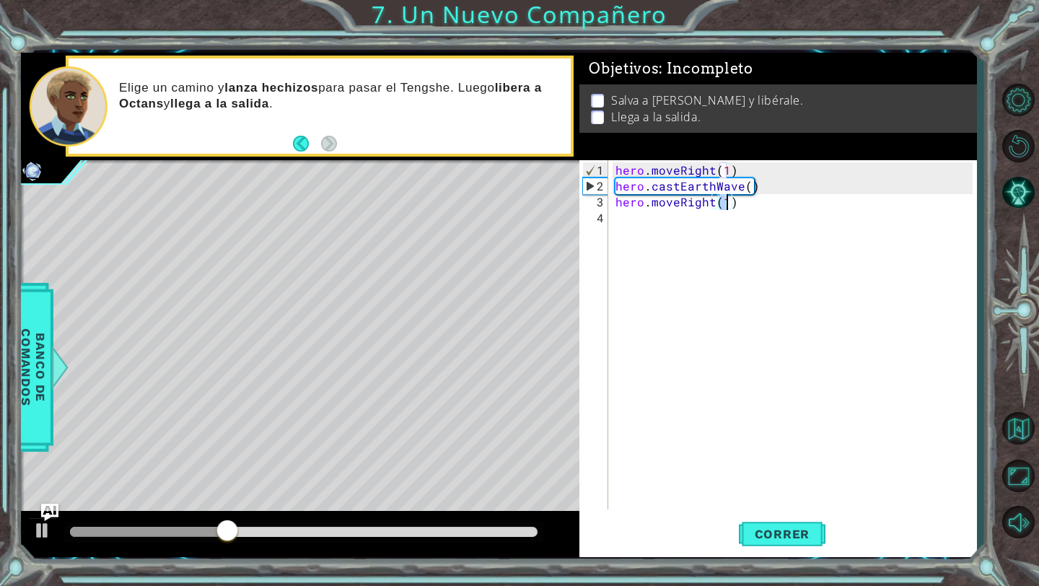
type textarea "hero.moveRight(2)"
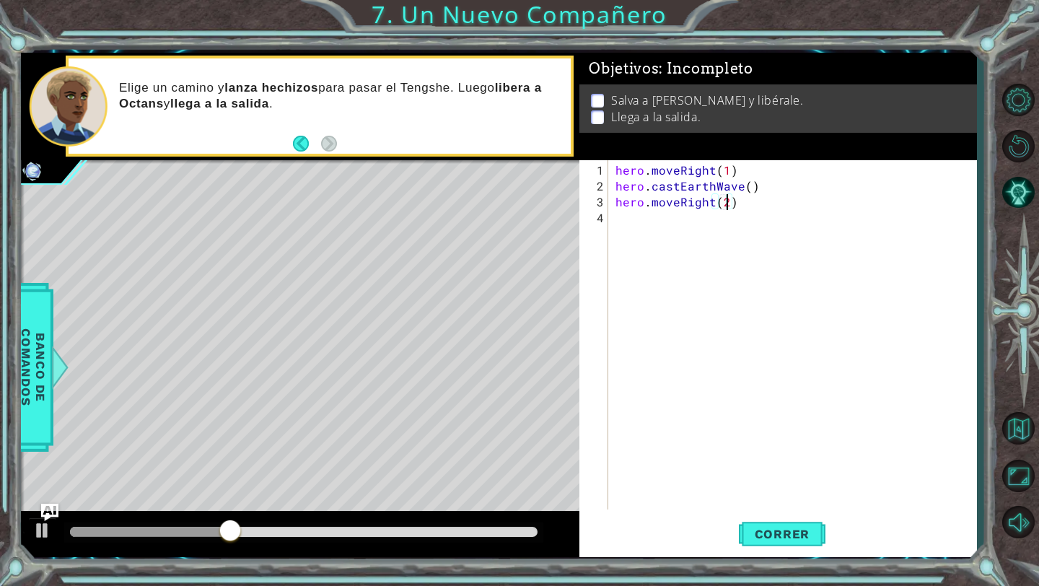
scroll to position [0, 6]
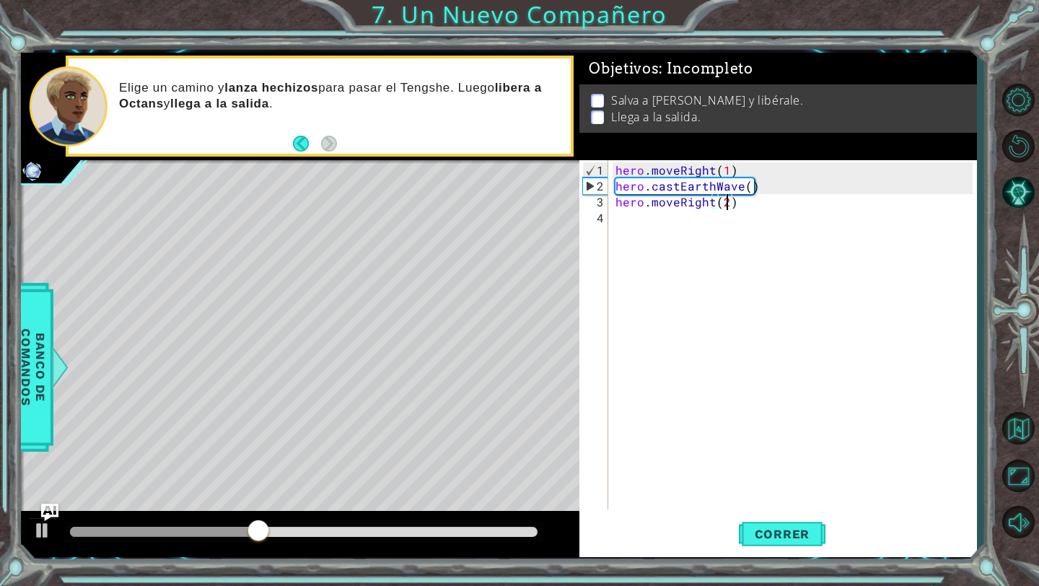
click at [701, 245] on div "hero . moveRight ( 1 ) hero . castEarthWave ( ) hero . moveRight ( 2 )" at bounding box center [796, 352] width 367 height 381
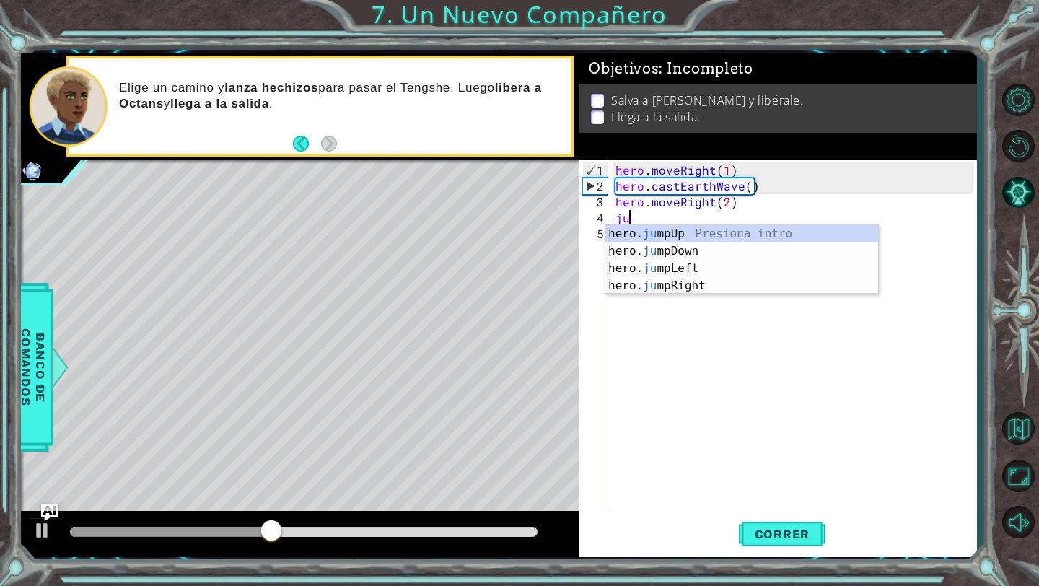
type textarea "jum"
click at [670, 280] on div "hero. jum pUp Presiona intro hero. jum pDown Presiona intro hero. jum pLeft Pre…" at bounding box center [741, 277] width 273 height 104
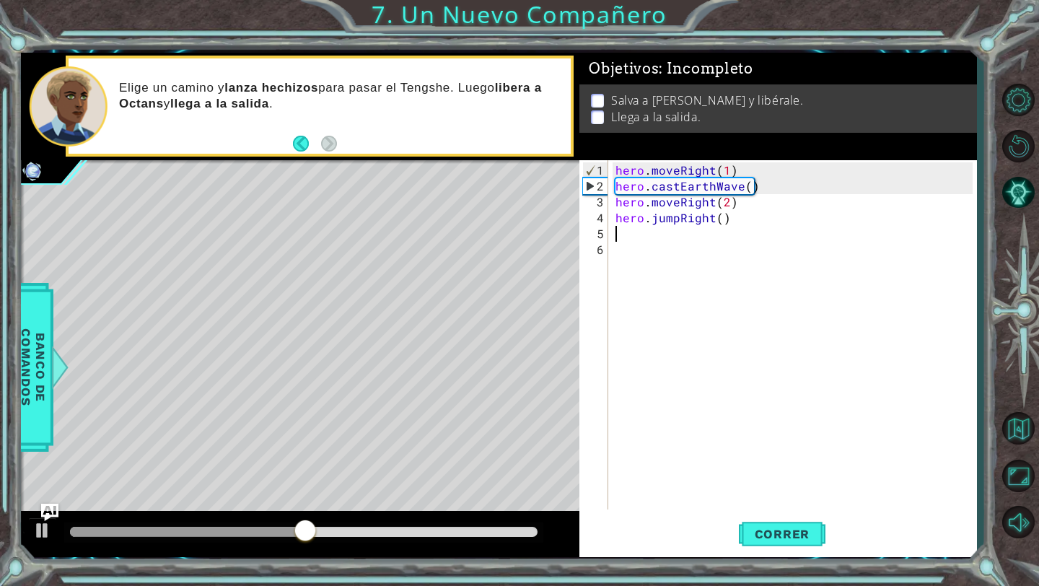
click at [649, 250] on div "hero . moveRight ( 1 ) hero . castEarthWave ( ) hero . moveRight ( 2 ) hero . j…" at bounding box center [796, 352] width 367 height 381
click at [646, 237] on div "hero . moveRight ( 1 ) hero . castEarthWave ( ) hero . moveRight ( 2 ) hero . j…" at bounding box center [796, 352] width 367 height 381
click at [649, 251] on div "hero.cast Il lusionMist Presiona intro" at bounding box center [741, 267] width 273 height 52
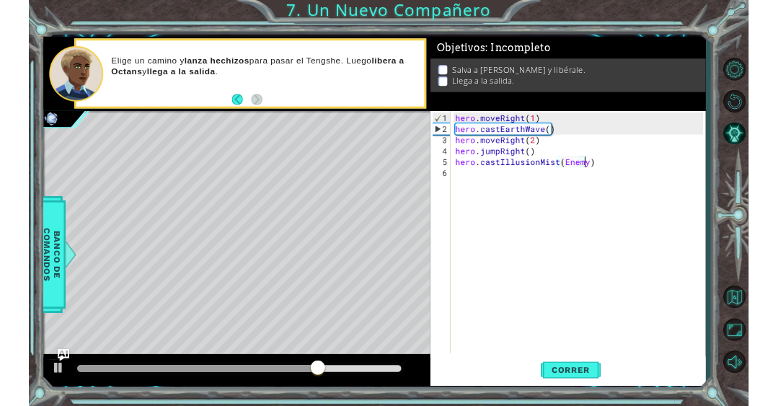
scroll to position [0, 12]
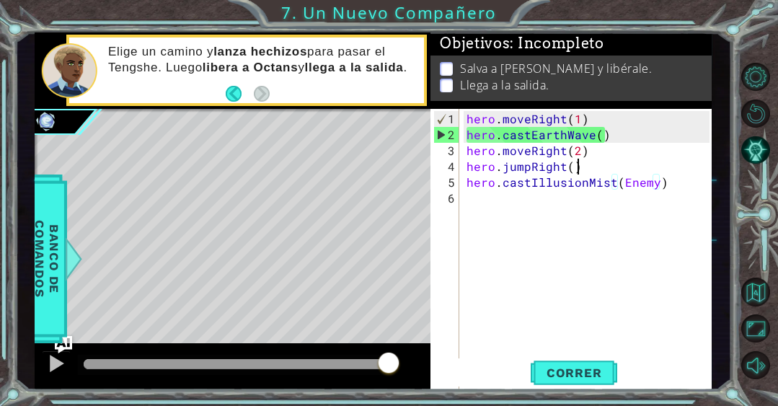
click at [609, 164] on div "hero . moveRight ( 1 ) hero . castEarthWave ( ) hero . moveRight ( 2 ) hero . j…" at bounding box center [590, 301] width 253 height 381
type textarea "hero.jumpRight()"
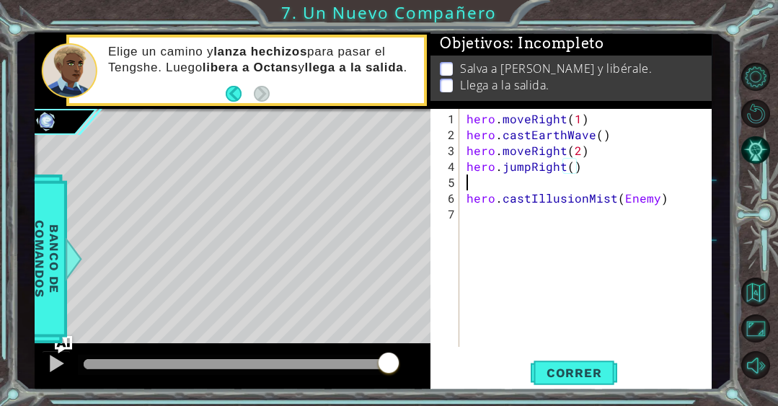
scroll to position [0, 0]
paste textarea "enemy = hero.findNearestEnemy()"
click at [629, 198] on div "hero . moveRight ( 1 ) hero . castEarthWave ( ) hero . moveRight ( 2 ) hero . j…" at bounding box center [590, 246] width 253 height 270
type textarea "hero.castIllusionMist(enemy)"
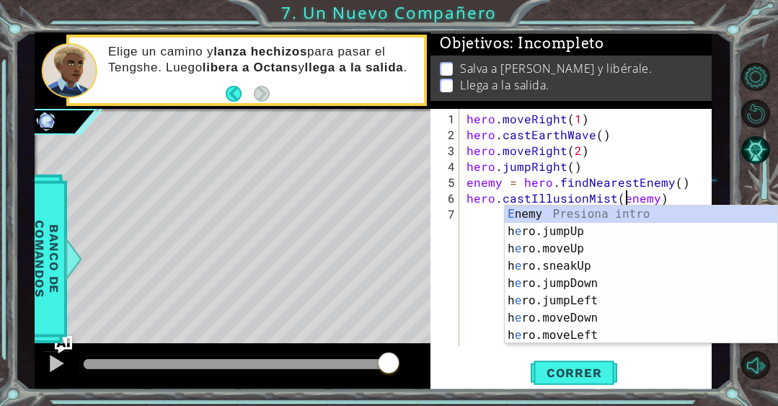
click at [485, 287] on div "hero . moveRight ( 1 ) hero . castEarthWave ( ) hero . moveRight ( 2 ) hero . j…" at bounding box center [590, 246] width 253 height 270
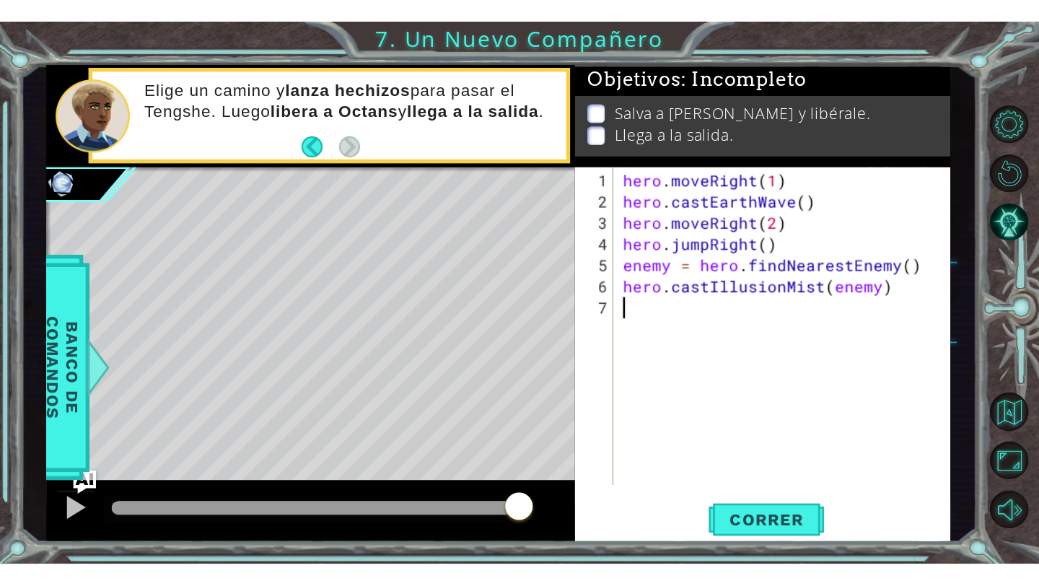
scroll to position [0, 0]
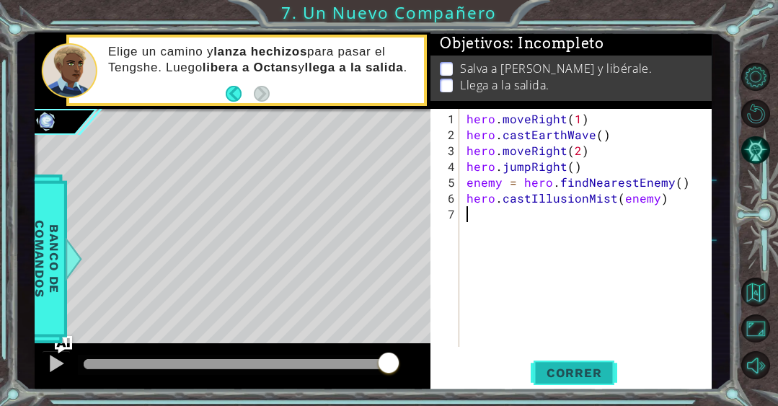
click at [571, 372] on span "Correr" at bounding box center [574, 373] width 84 height 14
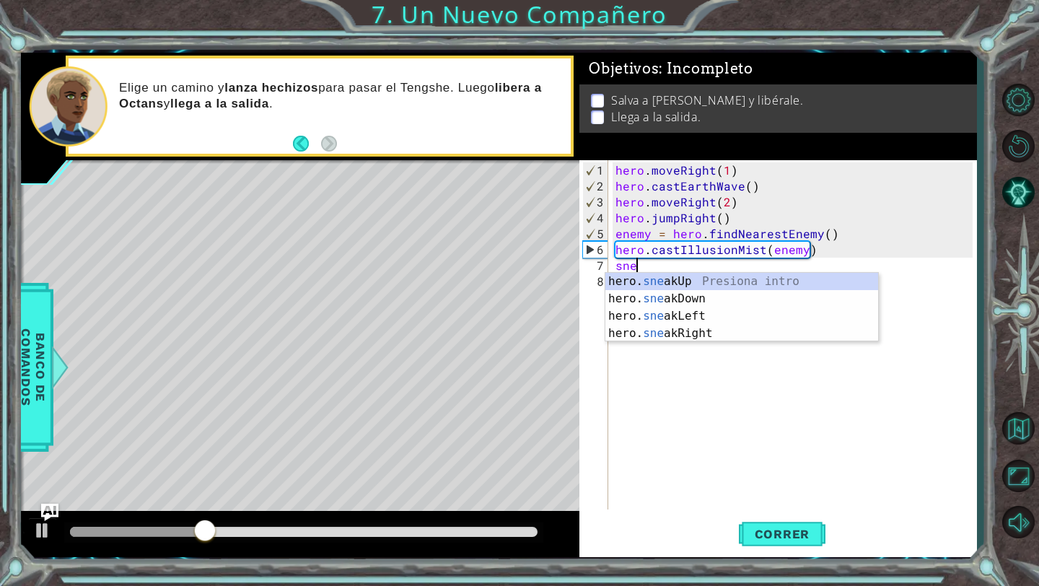
scroll to position [0, 1]
click at [629, 280] on div "hero. snea kUp Presiona intro hero. snea kDown Presiona intro hero. snea kLeft …" at bounding box center [741, 325] width 273 height 104
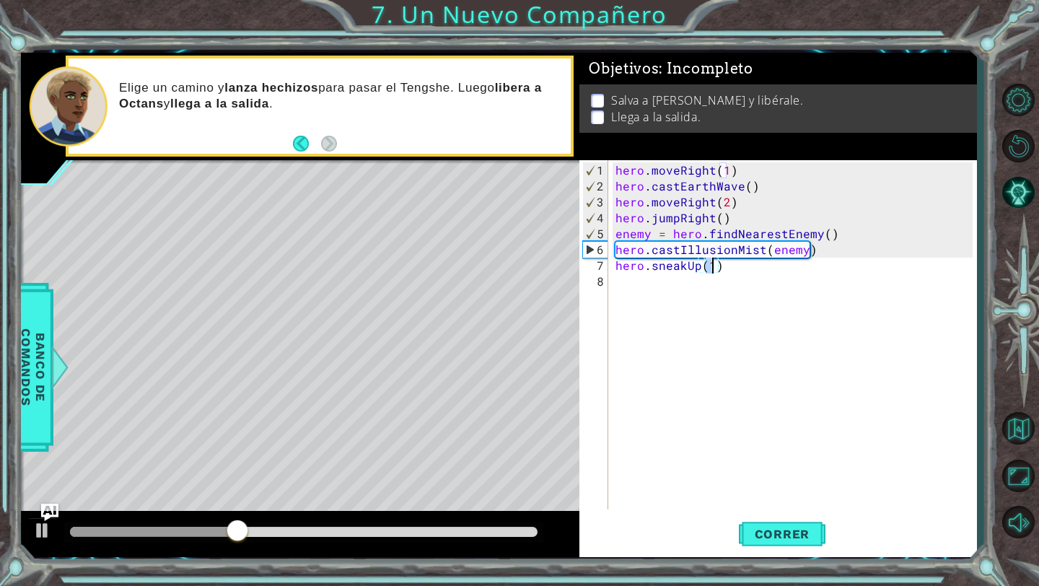
scroll to position [0, 6]
type textarea "hero.sneakUp(3)"
click at [656, 289] on div "hero . moveRight ( 1 ) hero . castEarthWave ( ) hero . moveRight ( 2 ) hero . j…" at bounding box center [796, 352] width 367 height 381
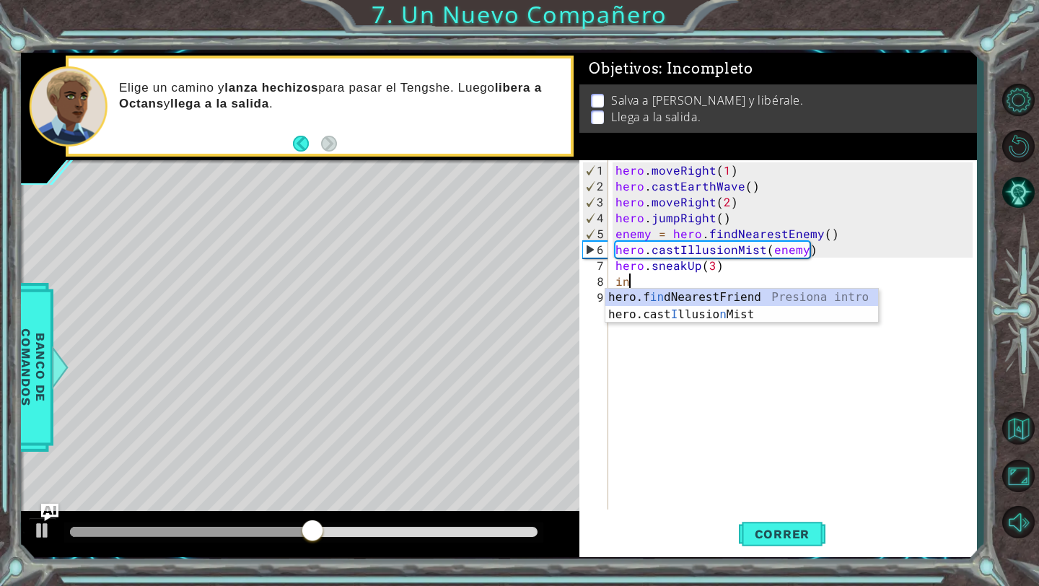
scroll to position [0, 0]
type textarea "i"
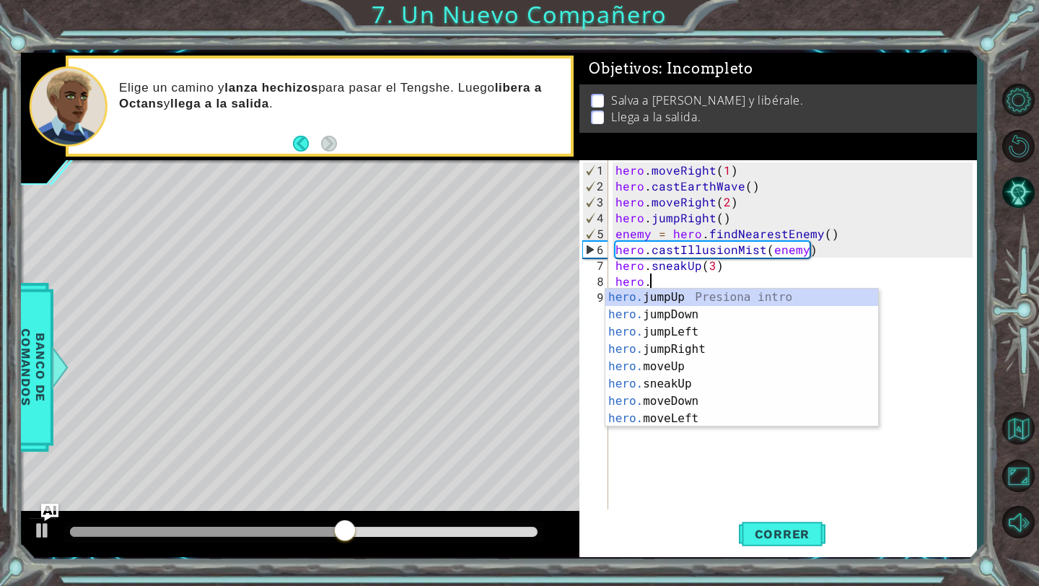
scroll to position [0, 1]
click at [690, 298] on div "hero.u se Presiona intro hero. j u mpUp Presiona intro hero. j u mpDown Presion…" at bounding box center [741, 375] width 273 height 173
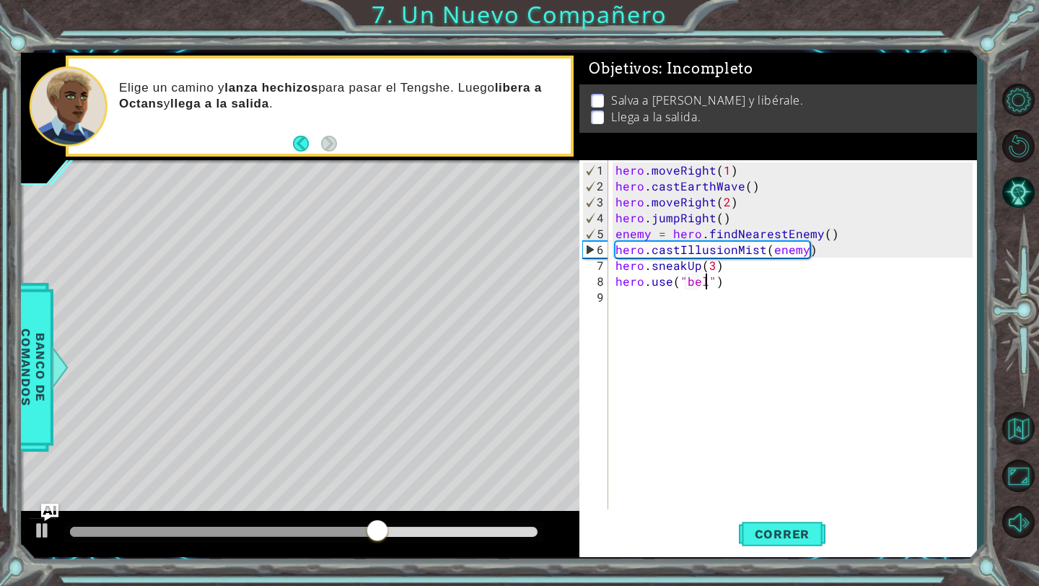
type textarea "hero.use("bell")"
click at [660, 306] on div "hero . moveRight ( 1 ) hero . castEarthWave ( ) hero . moveRight ( 2 ) hero . j…" at bounding box center [796, 352] width 367 height 381
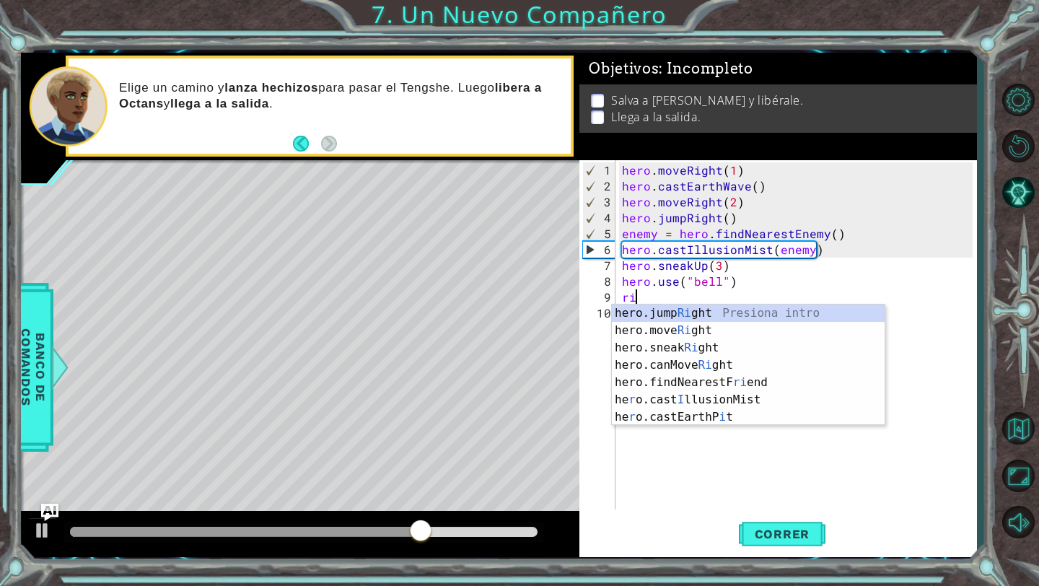
scroll to position [0, 1]
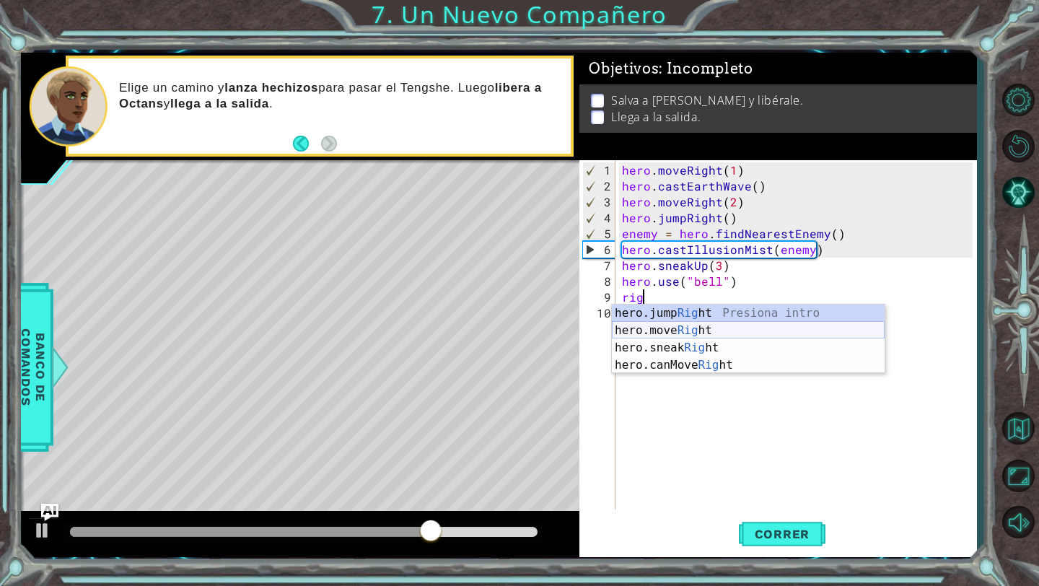
click at [693, 334] on div "hero.jump Rig ht Presiona intro hero.move Rig ht Presiona intro hero.sneak Rig …" at bounding box center [748, 356] width 273 height 104
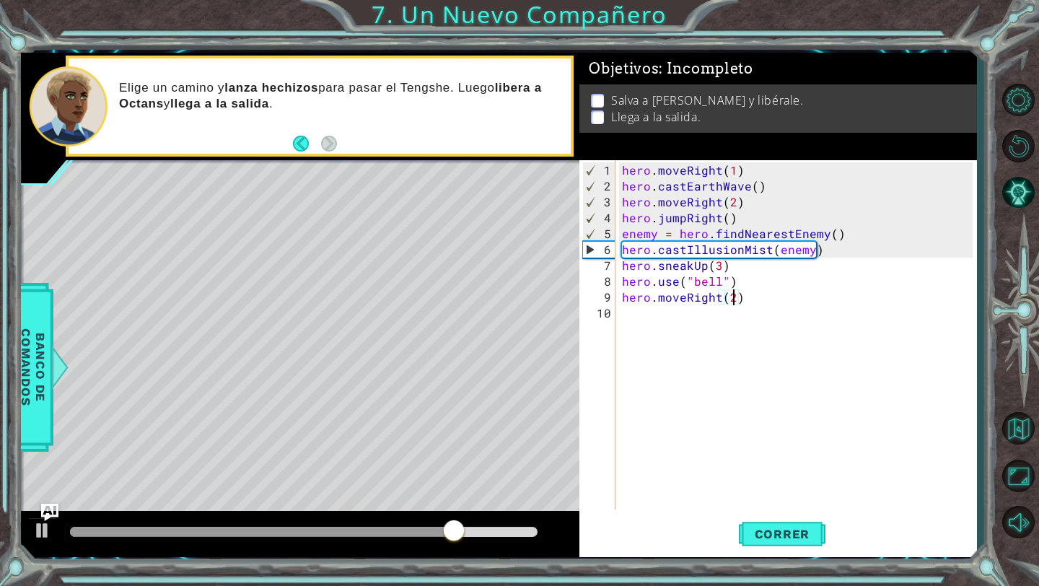
scroll to position [0, 6]
type textarea "hero.moveRight(2)"
click at [753, 539] on span "Correr" at bounding box center [782, 534] width 84 height 14
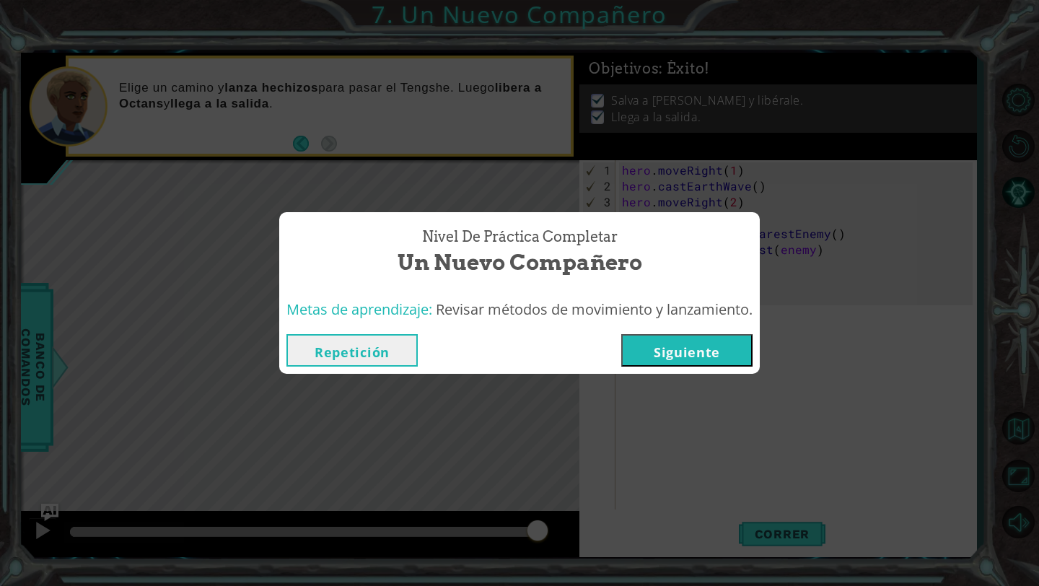
click at [693, 340] on button "Siguiente" at bounding box center [686, 350] width 131 height 32
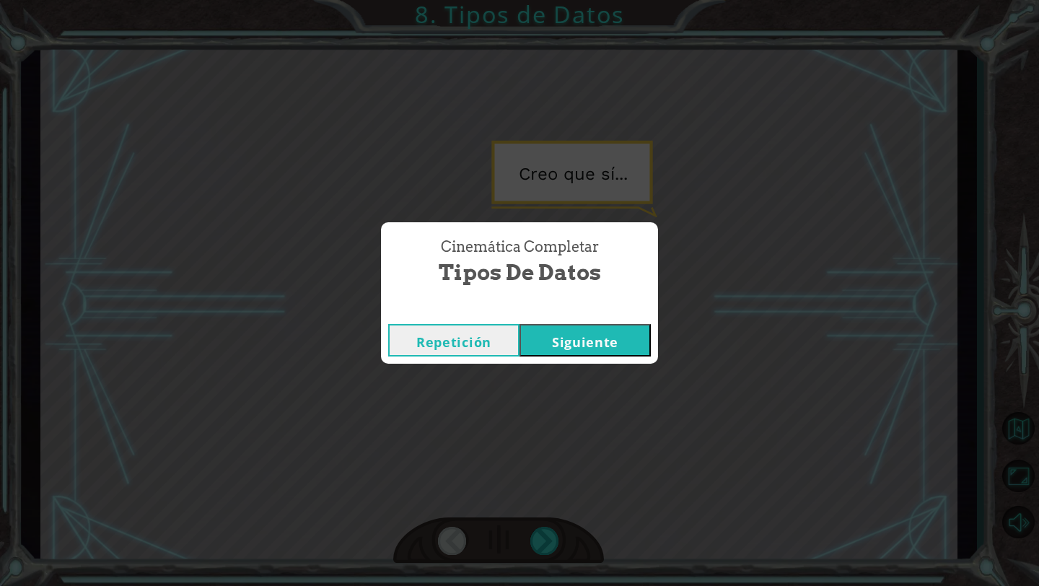
click at [595, 334] on button "Siguiente" at bounding box center [584, 340] width 131 height 32
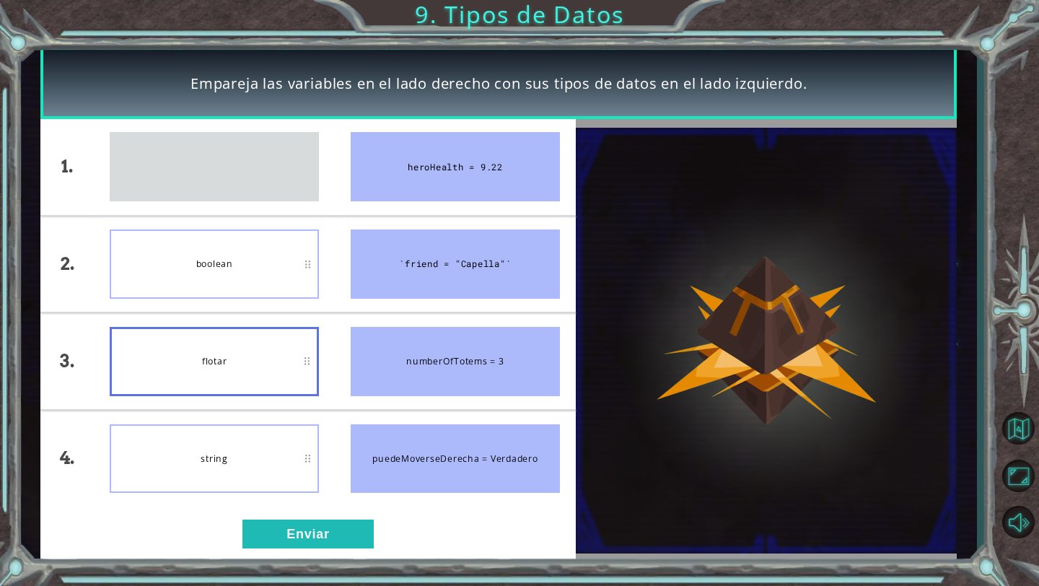
drag, startPoint x: 262, startPoint y: 166, endPoint x: 276, endPoint y: 379, distance: 213.3
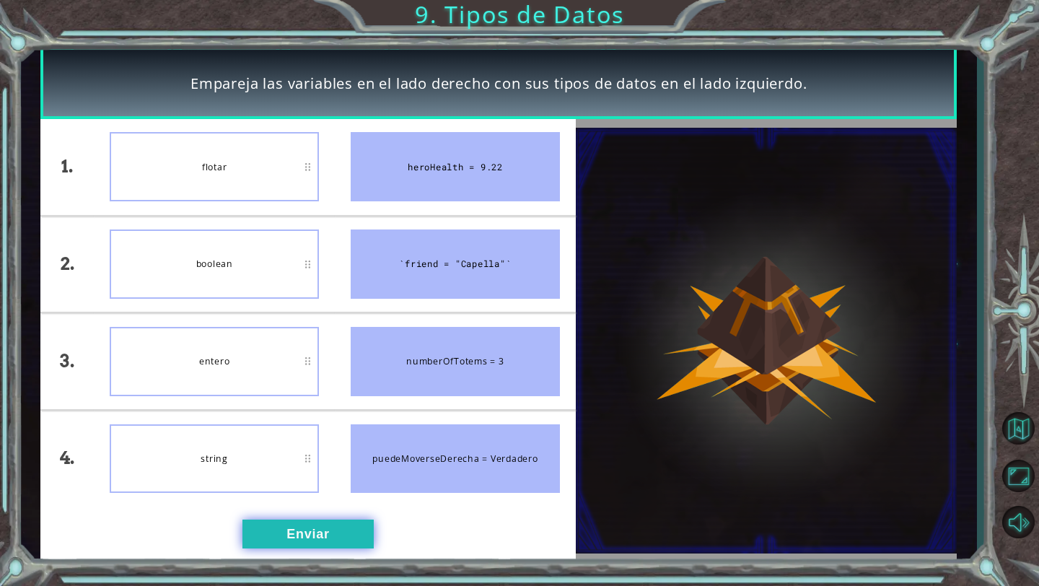
click at [291, 527] on button "Enviar" at bounding box center [307, 533] width 131 height 29
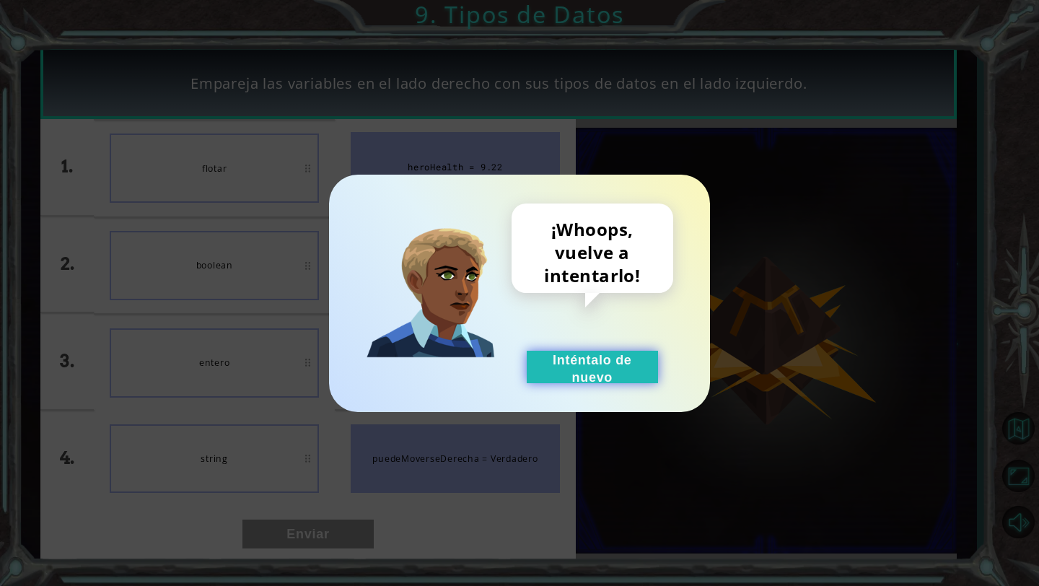
click at [561, 381] on button "Inténtalo de nuevo" at bounding box center [592, 367] width 131 height 32
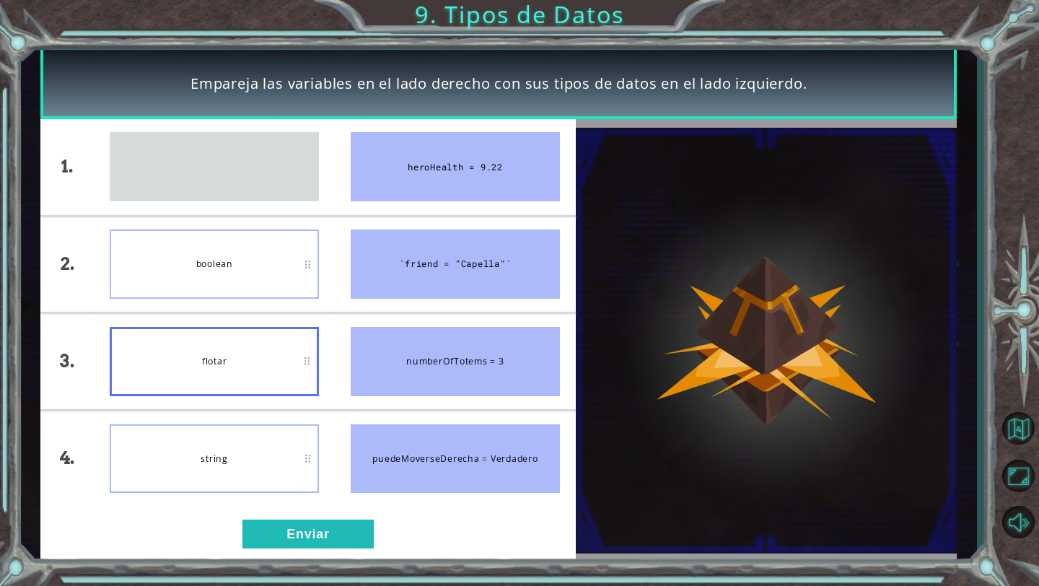
drag, startPoint x: 223, startPoint y: 172, endPoint x: 215, endPoint y: 357, distance: 185.6
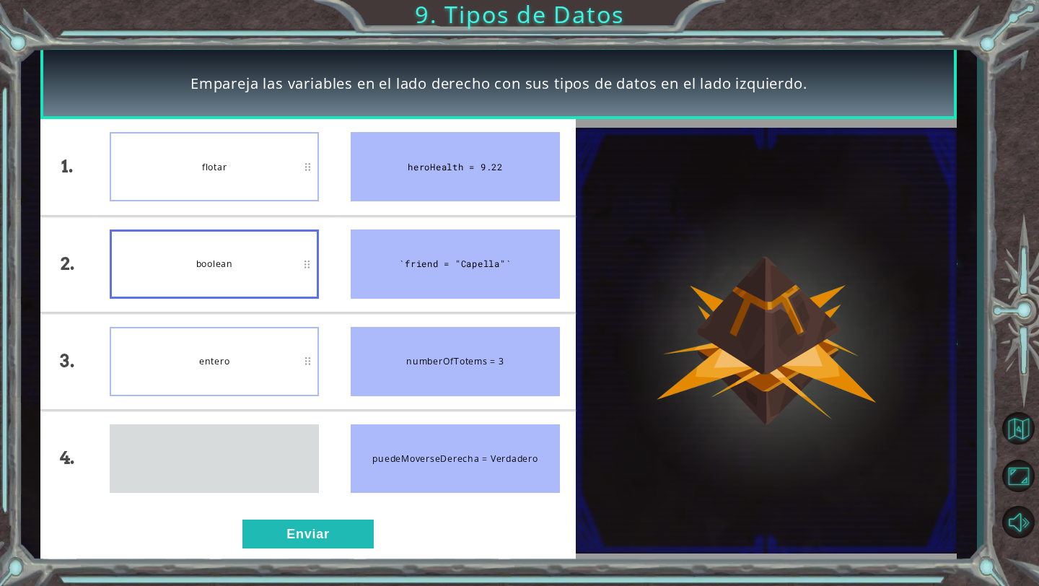
drag, startPoint x: 221, startPoint y: 444, endPoint x: 229, endPoint y: 234, distance: 210.1
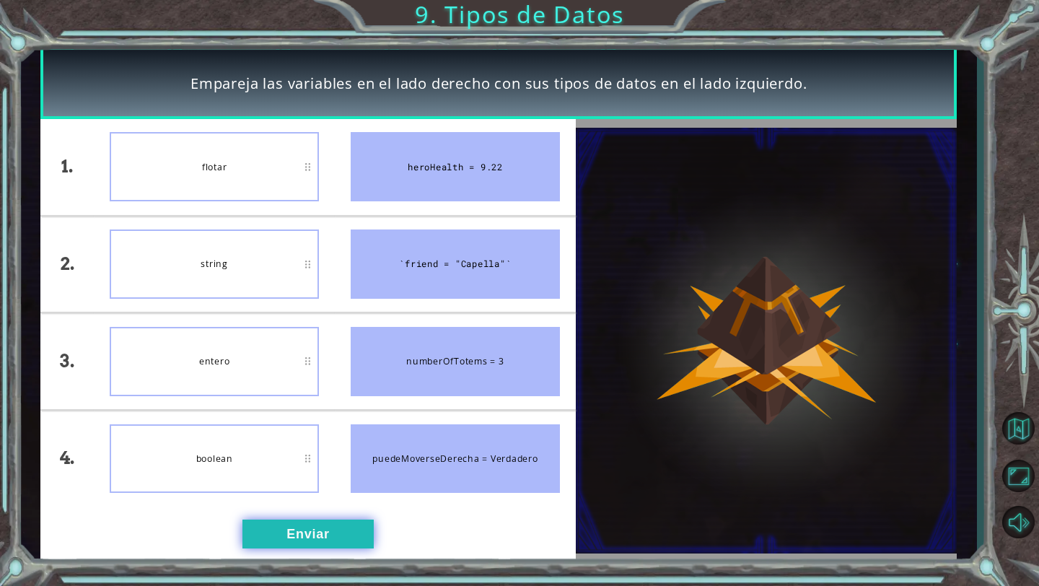
click at [300, 528] on button "Enviar" at bounding box center [307, 533] width 131 height 29
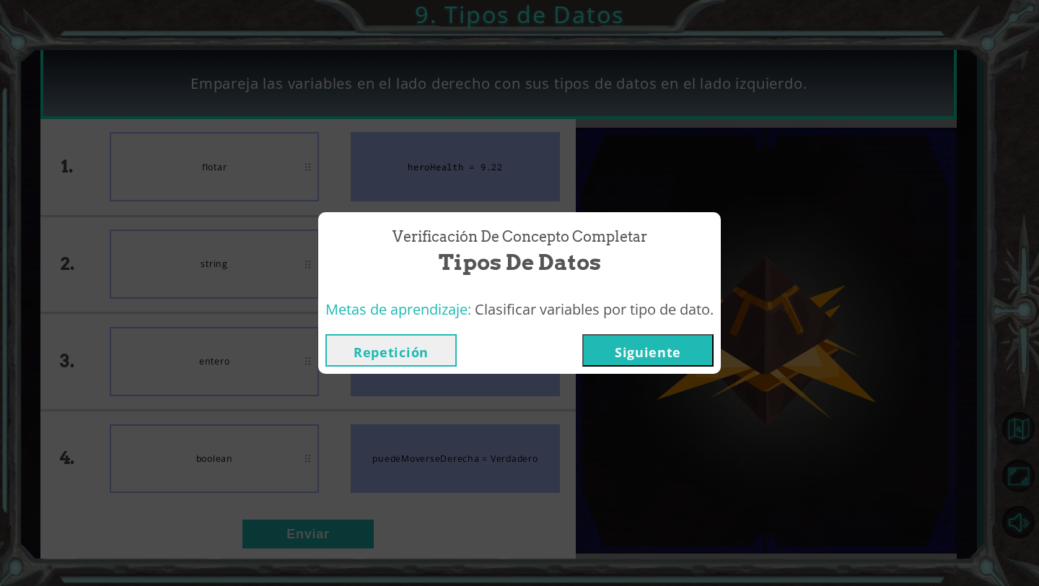
click at [636, 351] on button "Siguiente" at bounding box center [647, 350] width 131 height 32
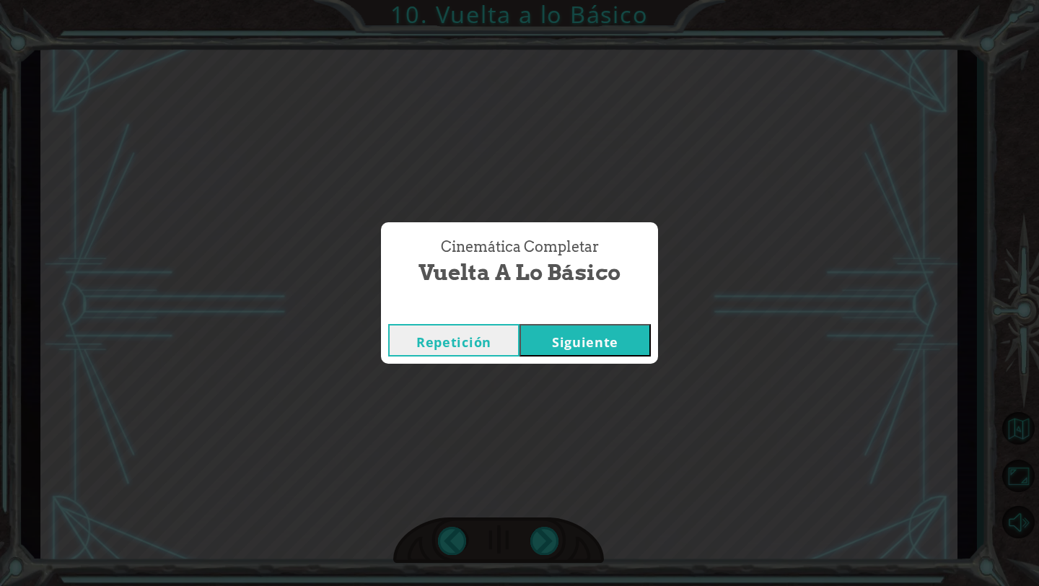
click at [620, 341] on button "Siguiente" at bounding box center [584, 340] width 131 height 32
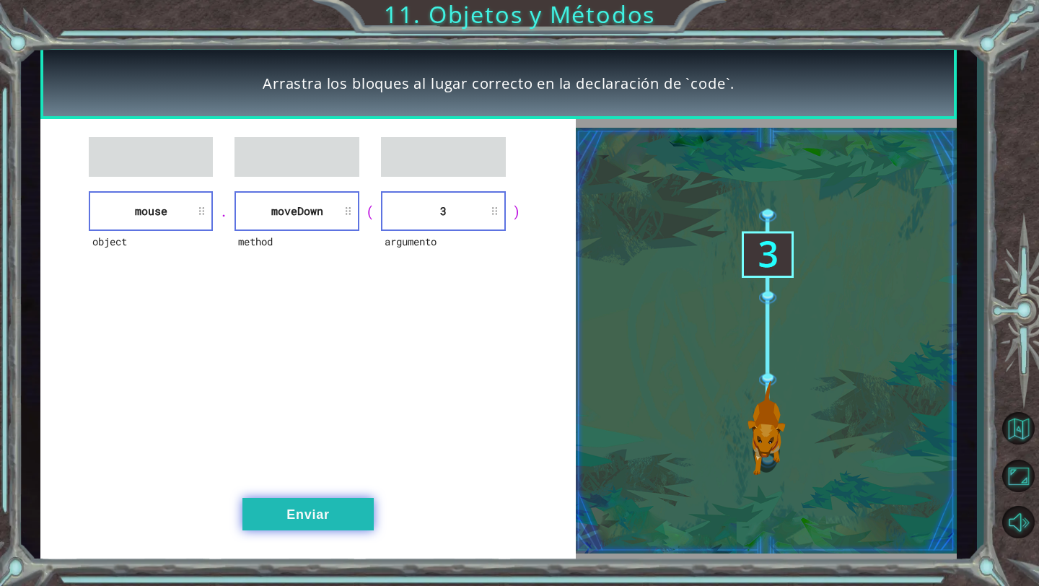
click at [333, 517] on button "Enviar" at bounding box center [307, 514] width 131 height 32
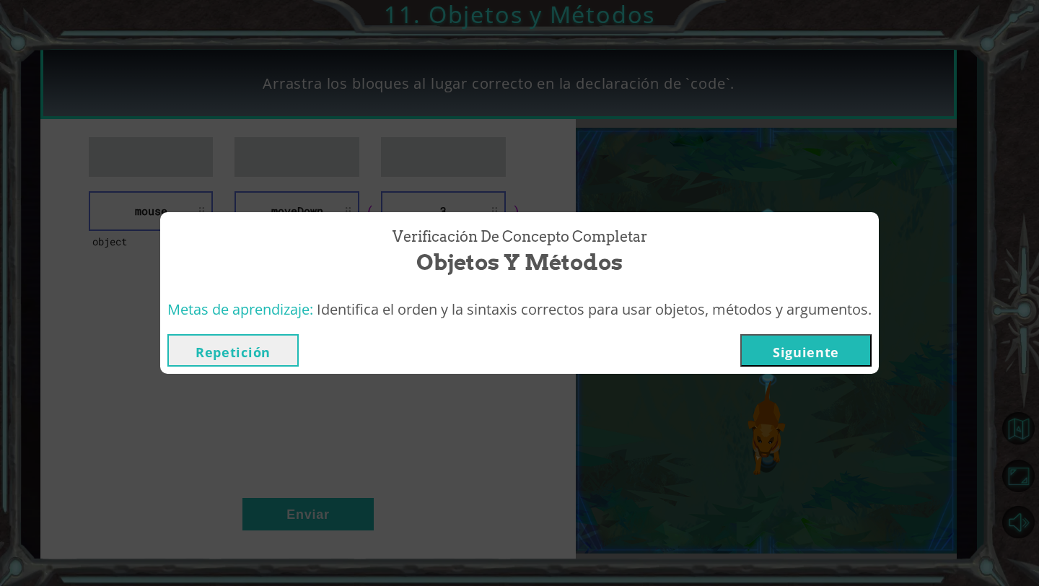
click at [784, 359] on button "Siguiente" at bounding box center [805, 350] width 131 height 32
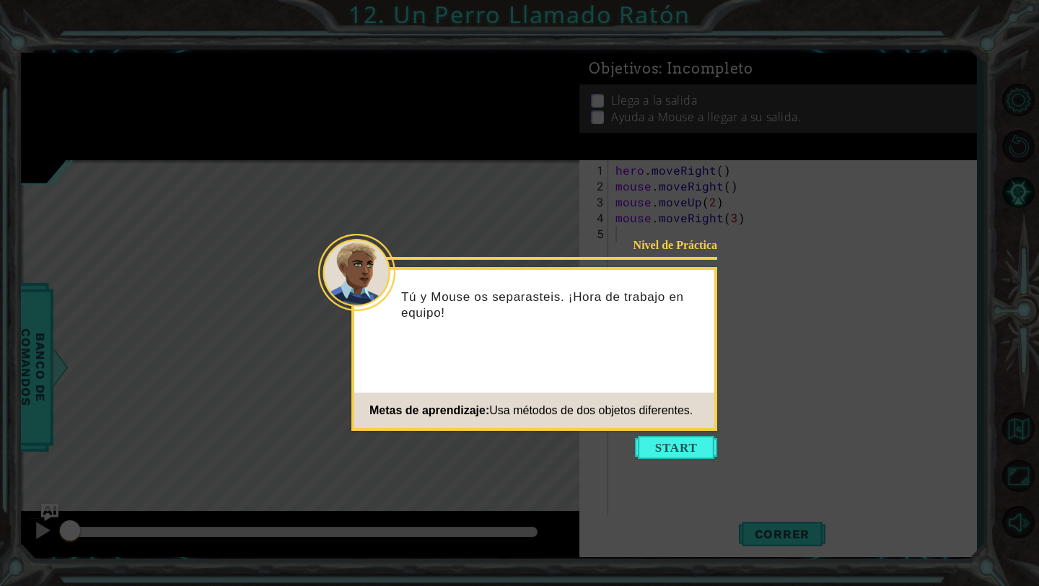
click at [688, 416] on span "Usa métodos de dos objetos diferentes." at bounding box center [590, 410] width 203 height 12
click at [691, 445] on button "Start" at bounding box center [676, 447] width 82 height 23
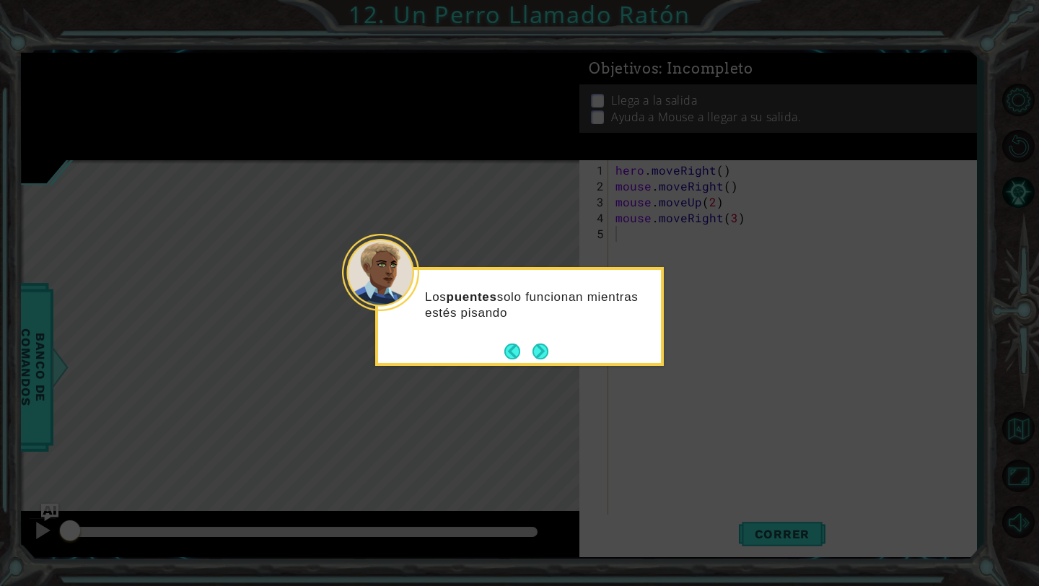
click at [564, 344] on div "Los puentes solo funcionan mientras estés pisando" at bounding box center [519, 312] width 283 height 73
click at [550, 346] on div "Los puentes solo funcionan mientras estés pisando el disparador ." at bounding box center [519, 312] width 283 height 73
click at [543, 346] on button "Next" at bounding box center [540, 351] width 17 height 17
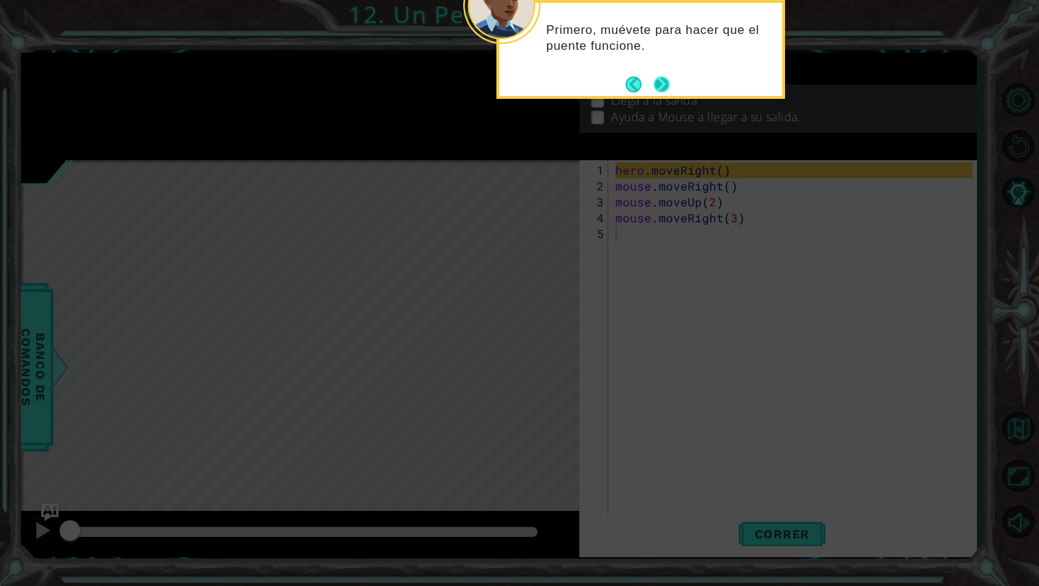
click at [664, 77] on button "Next" at bounding box center [662, 84] width 16 height 16
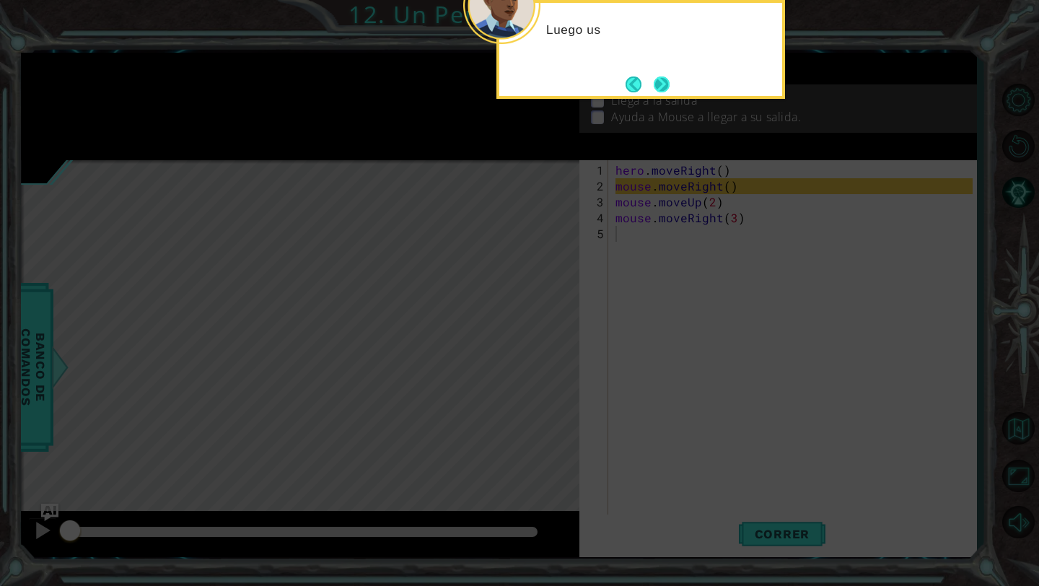
click at [662, 82] on button "Next" at bounding box center [662, 84] width 17 height 17
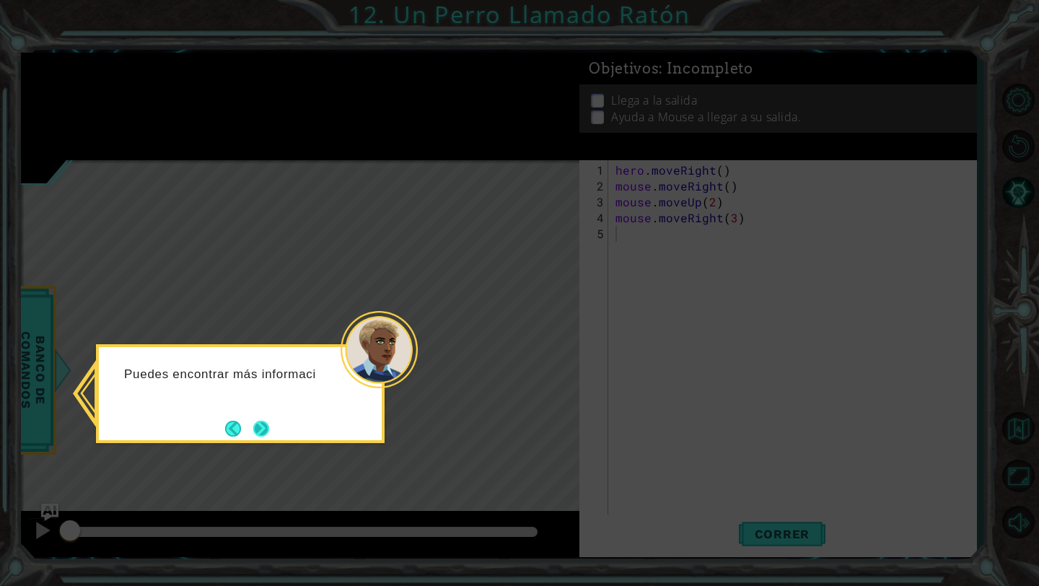
click at [268, 424] on button "Next" at bounding box center [261, 429] width 16 height 16
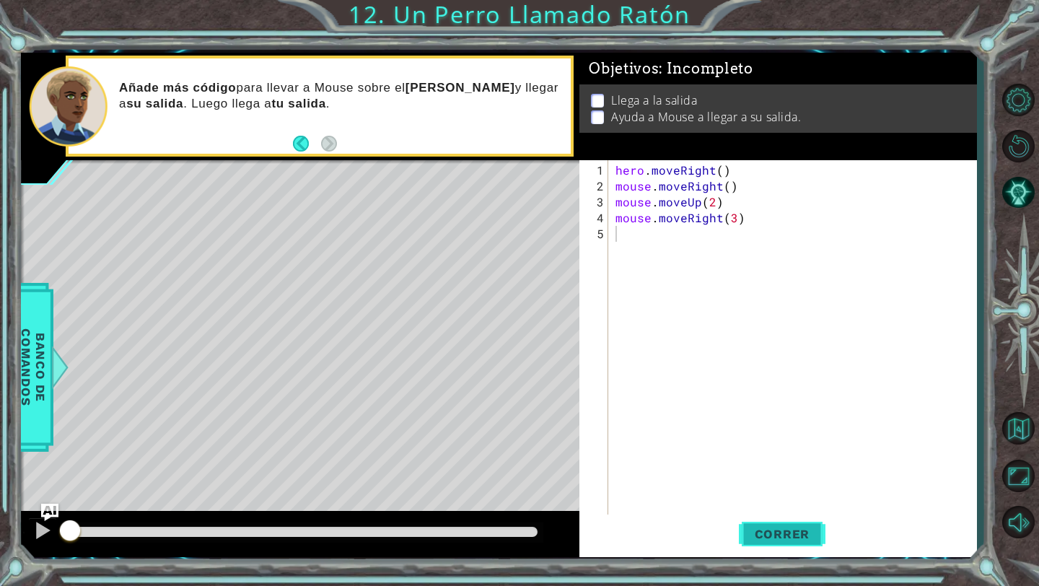
click at [763, 525] on button "Correr" at bounding box center [782, 534] width 87 height 40
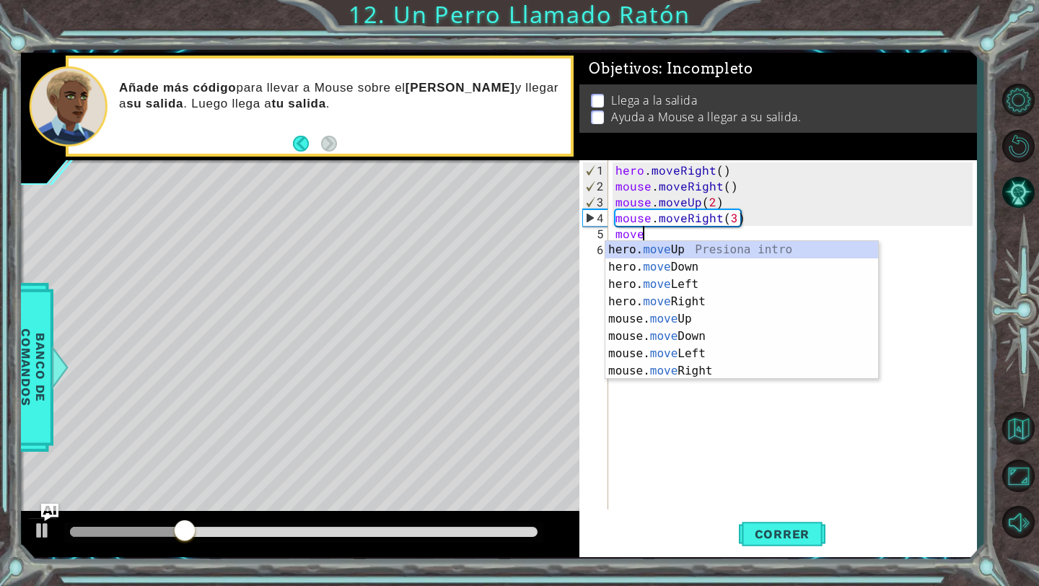
scroll to position [0, 1]
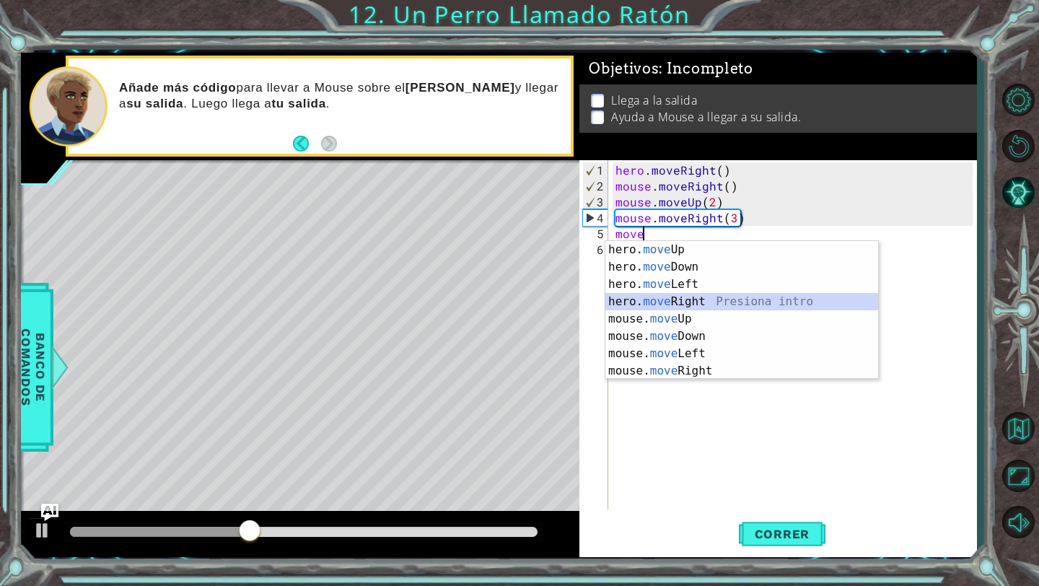
click at [679, 304] on div "hero. move Up Presiona intro hero. move Down Presiona intro hero. move Left Pre…" at bounding box center [741, 327] width 273 height 173
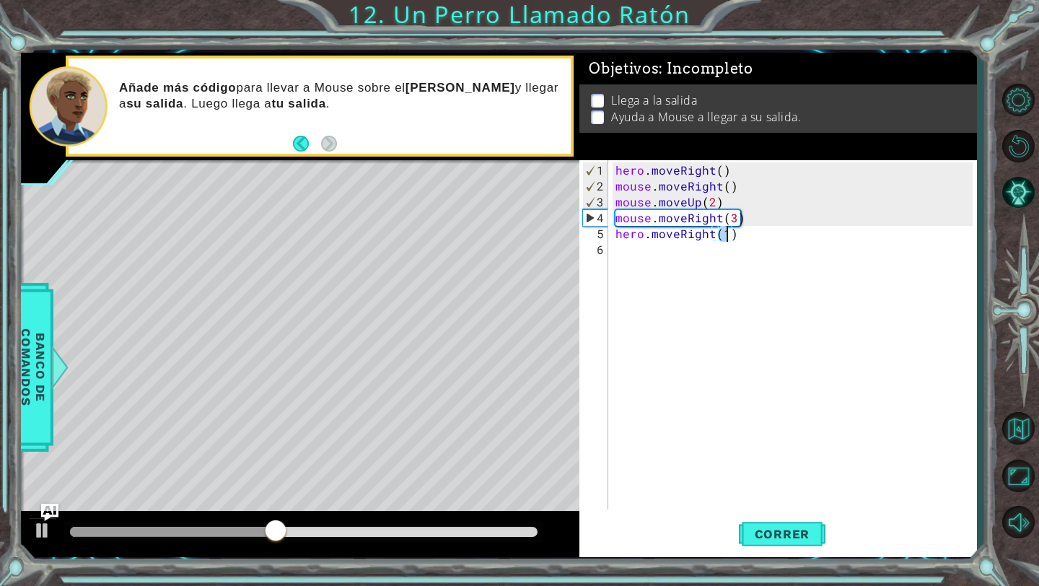
type textarea "hero.moveRight(2)"
click at [683, 247] on div "hero . moveRight ( ) mouse . moveRight ( ) mouse . moveUp ( 2 ) mouse . moveRig…" at bounding box center [796, 352] width 367 height 381
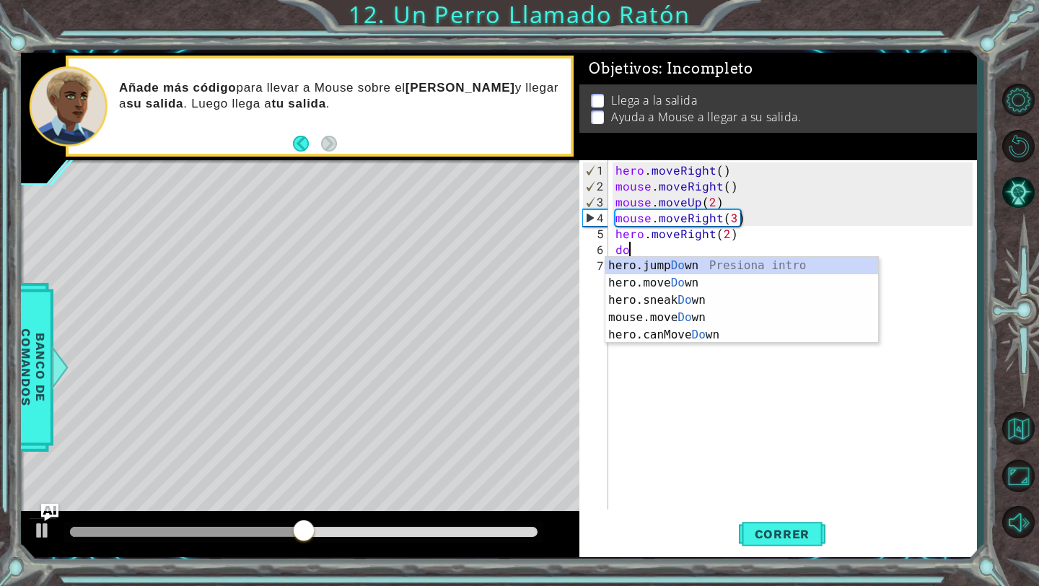
scroll to position [0, 1]
click at [667, 320] on div "hero.jump Dow n Presiona intro hero.move Dow n Presiona intro hero.sneak Dow n …" at bounding box center [741, 317] width 273 height 121
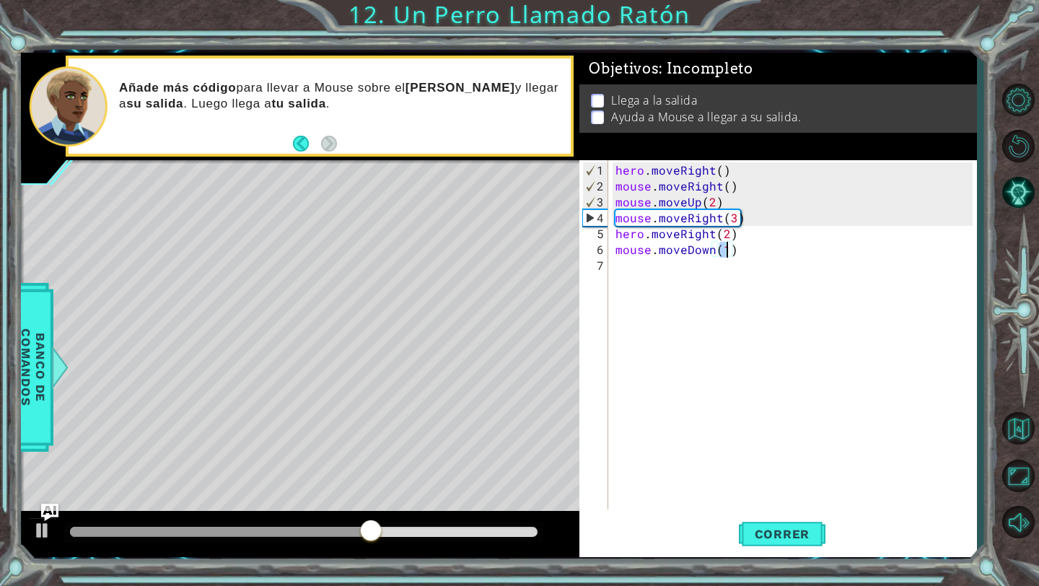
type textarea "mouse.moveDown(2)"
click at [675, 279] on div "hero . moveRight ( ) mouse . moveRight ( ) mouse . moveUp ( 2 ) mouse . moveRig…" at bounding box center [796, 352] width 367 height 381
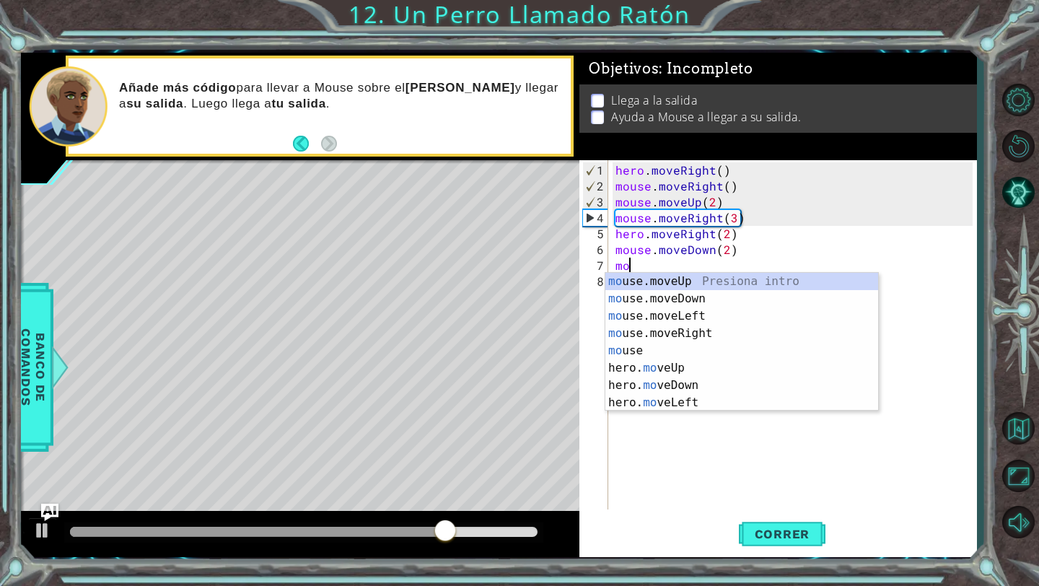
scroll to position [0, 1]
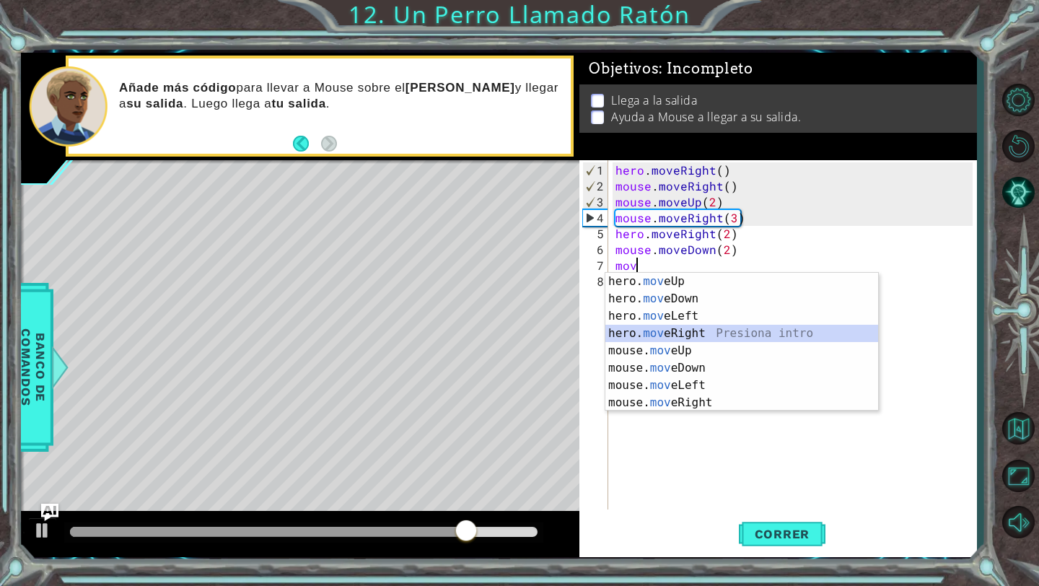
click at [692, 329] on div "hero. mov eUp Presiona intro hero. mov eDown Presiona intro hero. mov eLeft Pre…" at bounding box center [741, 359] width 273 height 173
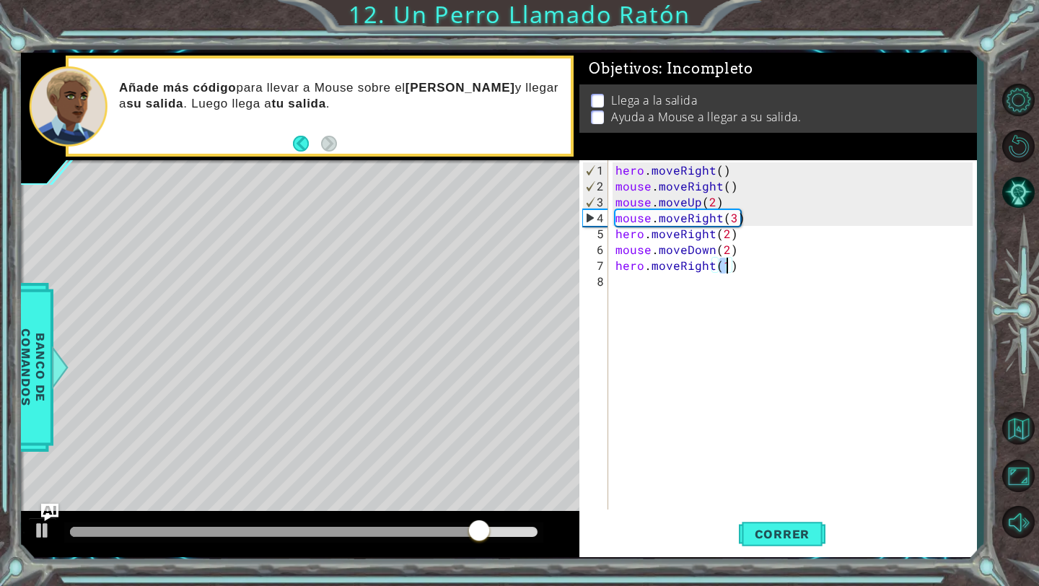
type textarea "hero.moveRight(2)"
click at [676, 287] on div "hero . moveRight ( ) mouse . moveRight ( ) mouse . moveUp ( 2 ) mouse . moveRig…" at bounding box center [796, 352] width 367 height 381
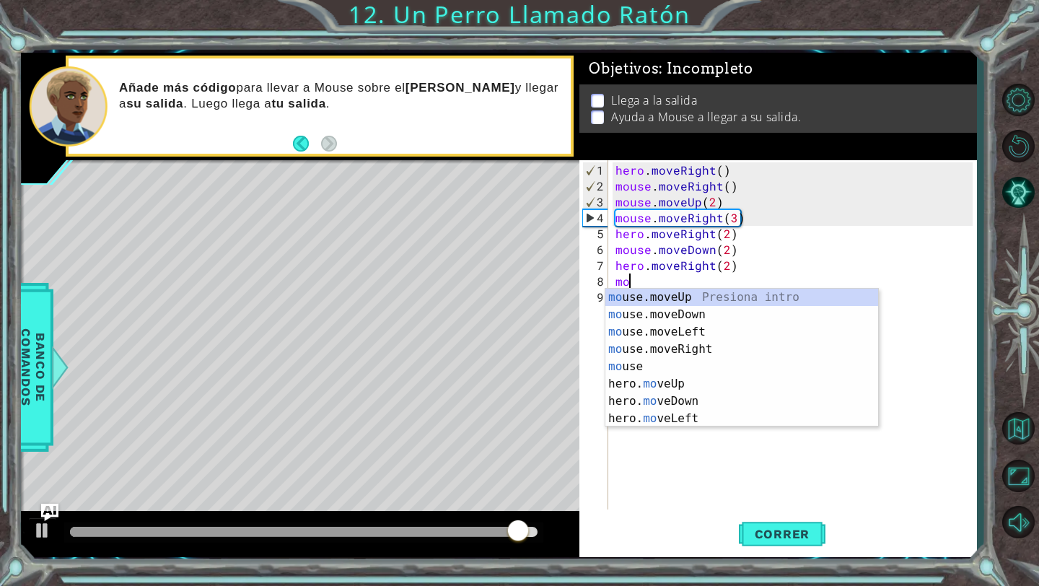
scroll to position [0, 1]
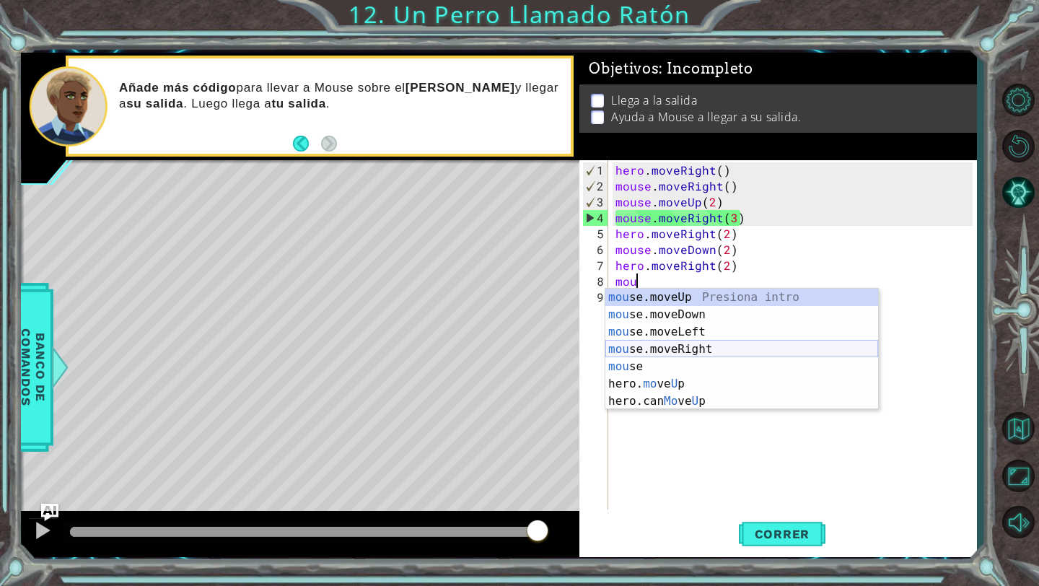
click at [662, 352] on div "mou se.moveUp Presiona intro mou se.moveDown Presiona intro mou se.moveLeft Pre…" at bounding box center [741, 367] width 273 height 156
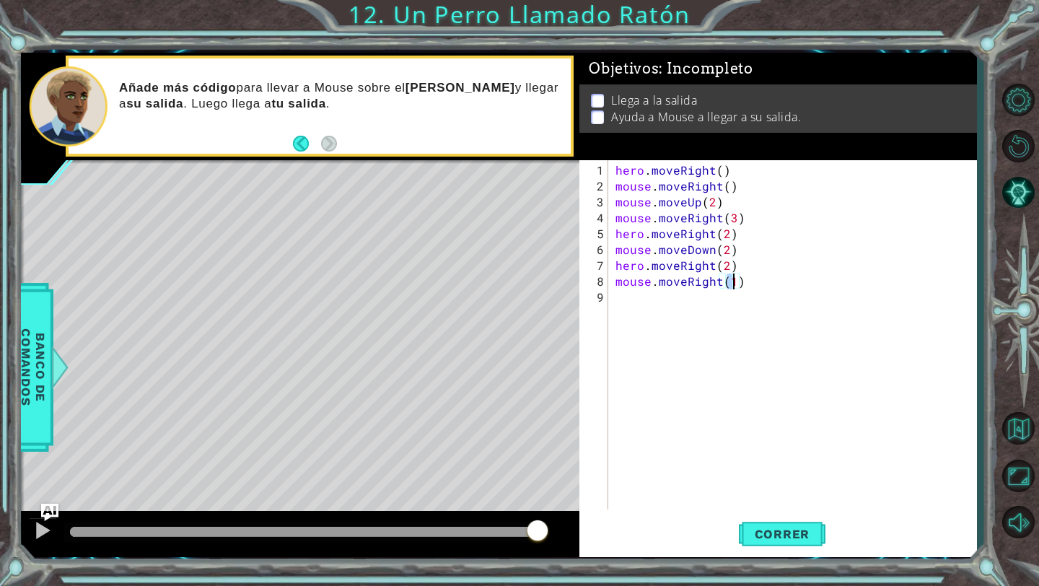
type textarea "mouse.moveRight(2)"
click at [656, 307] on div "hero . moveRight ( ) mouse . moveRight ( ) mouse . moveUp ( 2 ) mouse . moveRig…" at bounding box center [796, 352] width 367 height 381
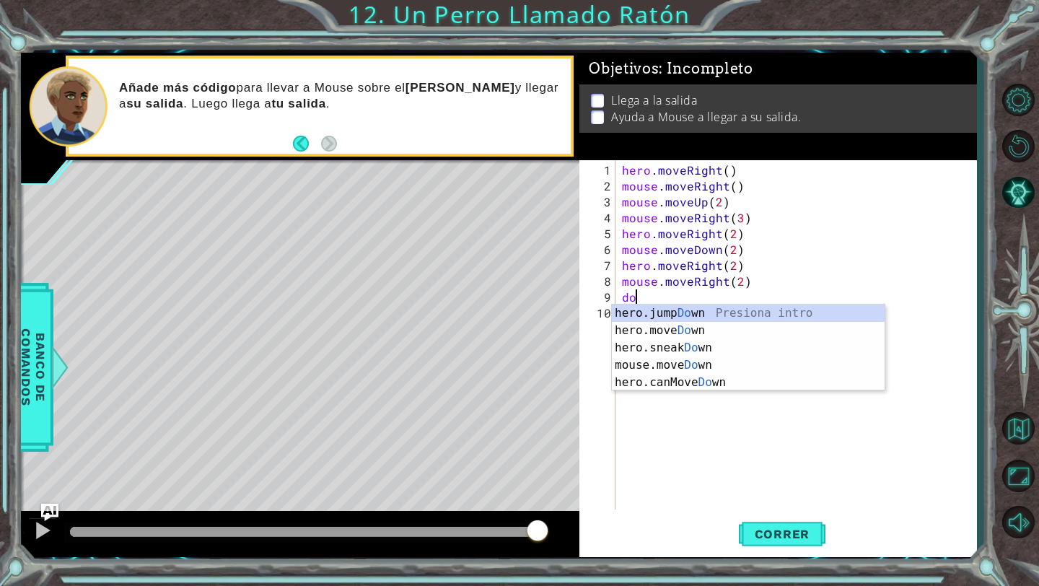
scroll to position [0, 1]
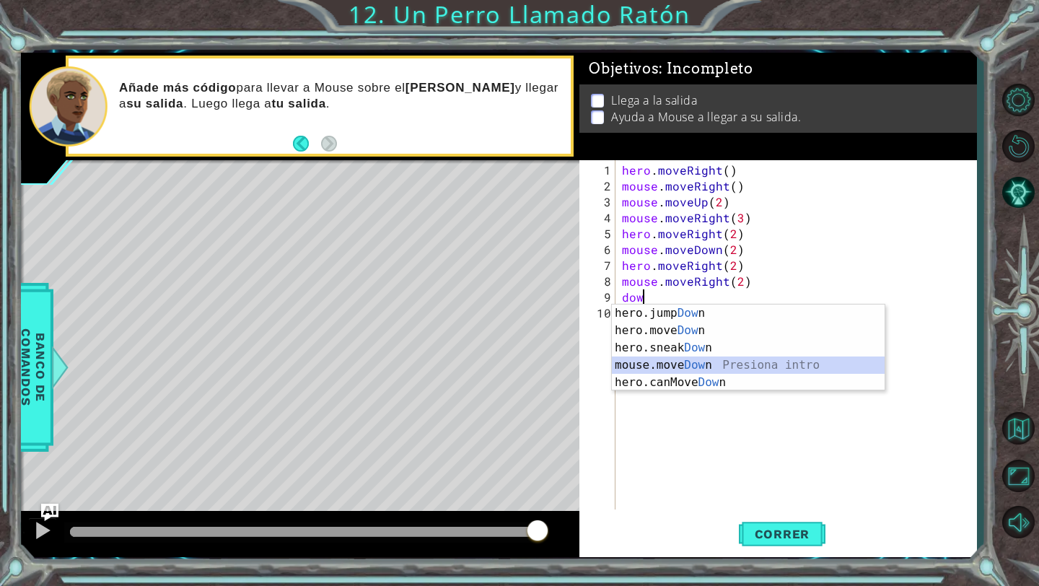
click at [660, 367] on div "hero.jump Dow n Presiona intro hero.move Dow n Presiona intro hero.sneak Dow n …" at bounding box center [748, 364] width 273 height 121
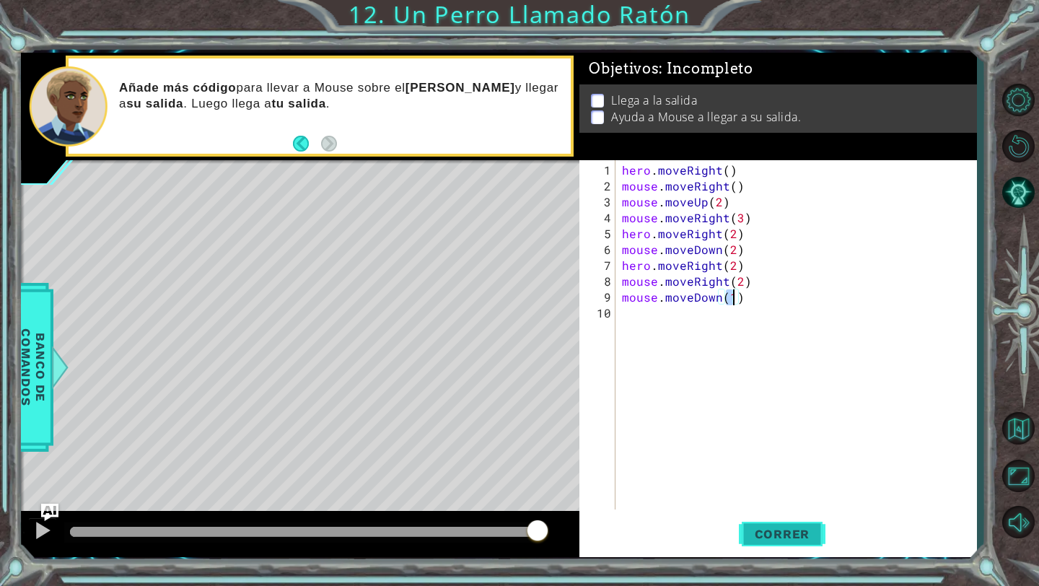
type textarea "mouse.moveDown(1)"
click at [784, 524] on button "Correr" at bounding box center [782, 534] width 87 height 40
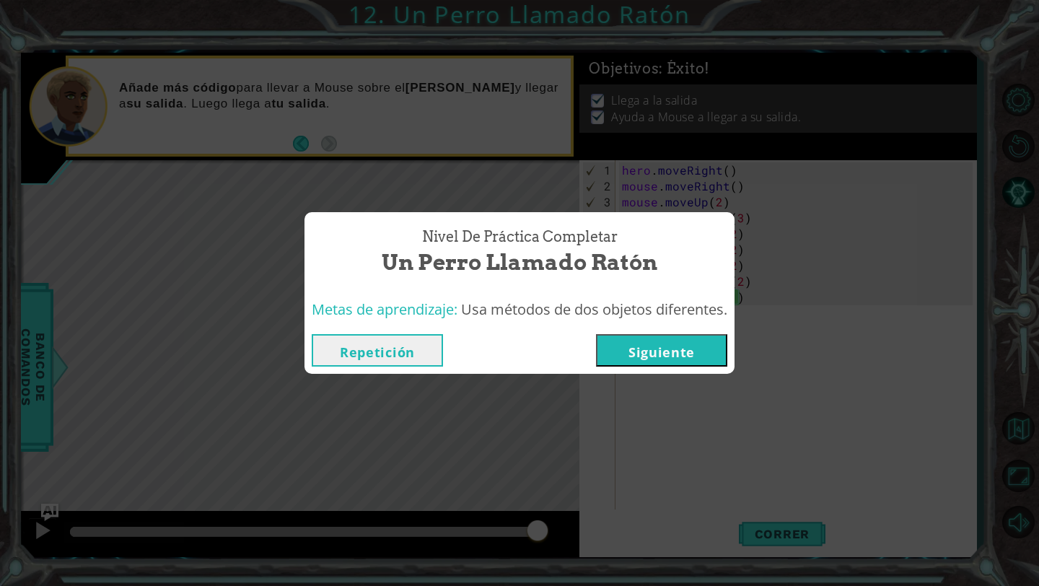
click at [693, 348] on button "Siguiente" at bounding box center [661, 350] width 131 height 32
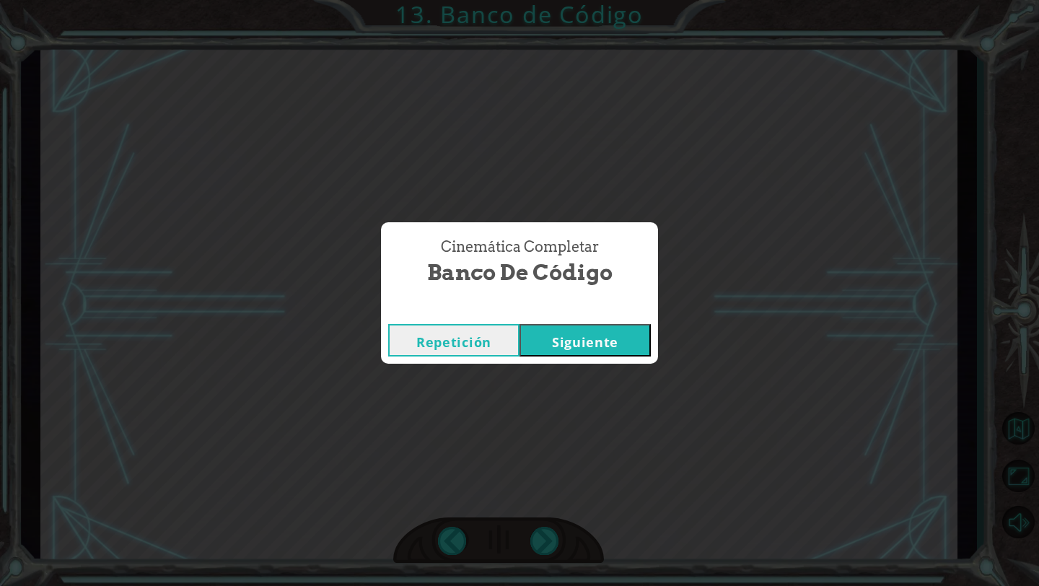
click at [607, 343] on button "Siguiente" at bounding box center [584, 340] width 131 height 32
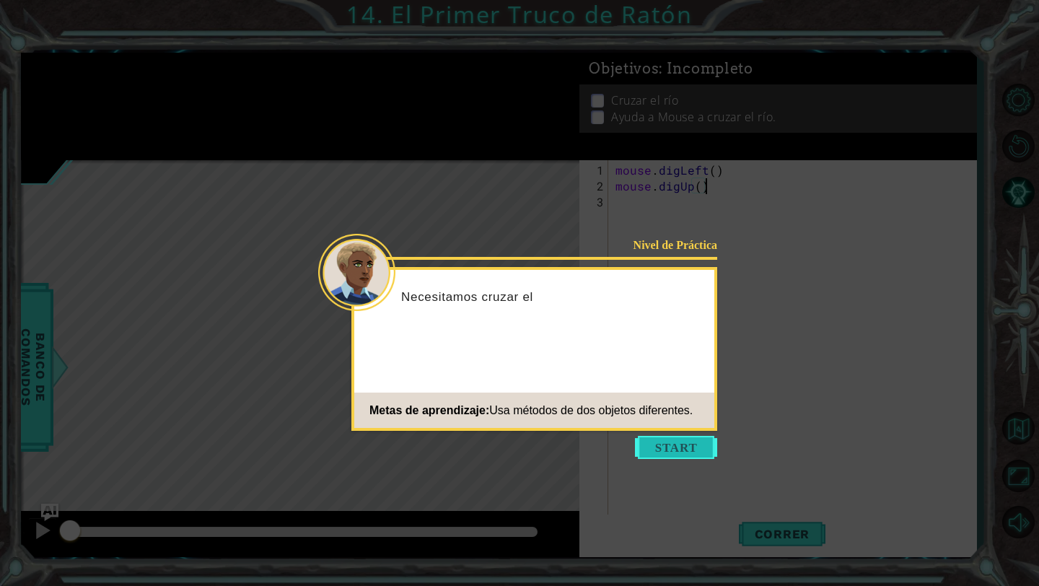
click at [653, 444] on button "Start" at bounding box center [676, 447] width 82 height 23
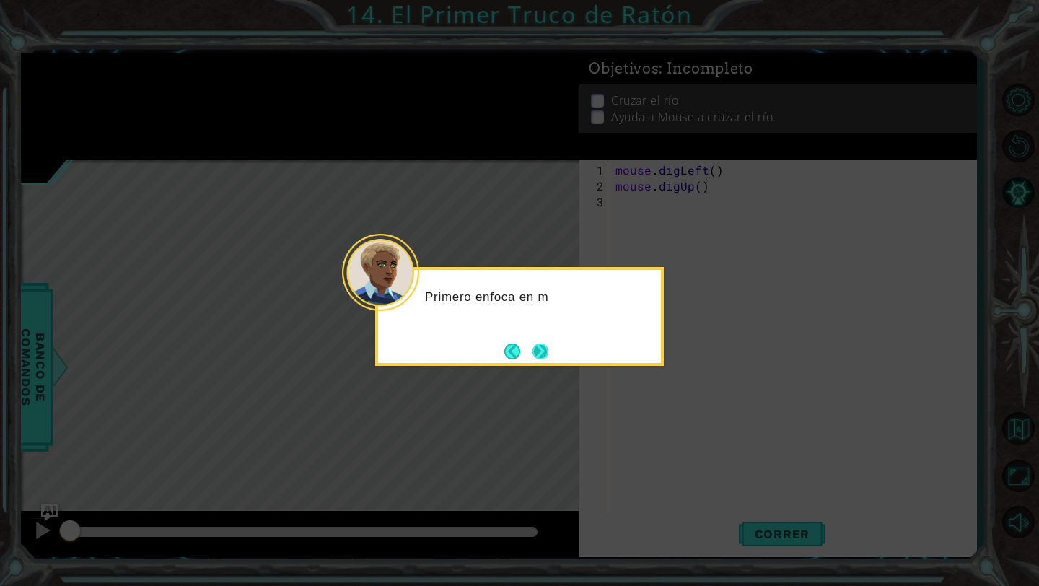
click at [532, 346] on button "Next" at bounding box center [540, 351] width 17 height 17
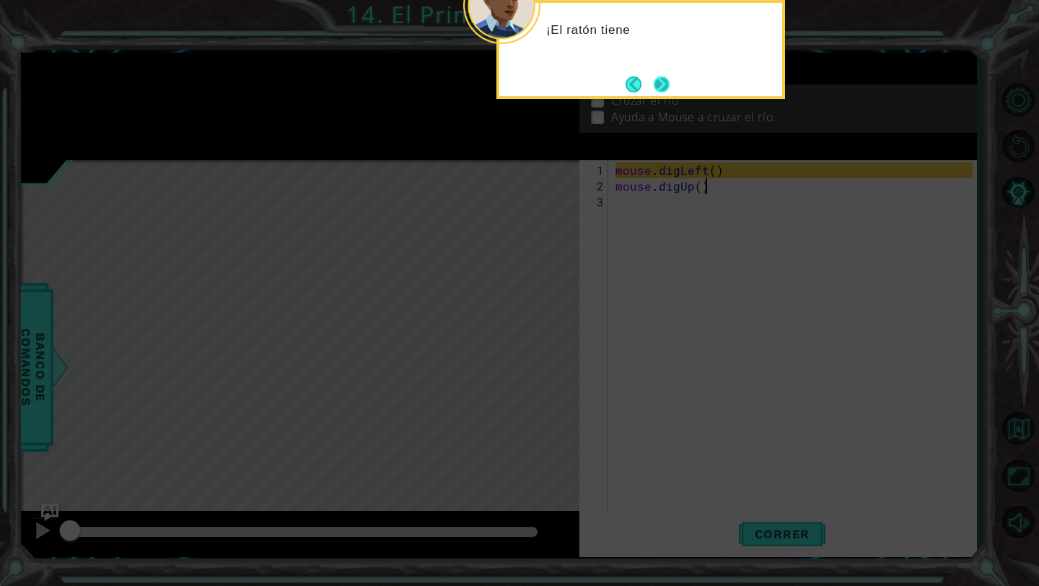
click at [668, 94] on button "Next" at bounding box center [661, 84] width 27 height 27
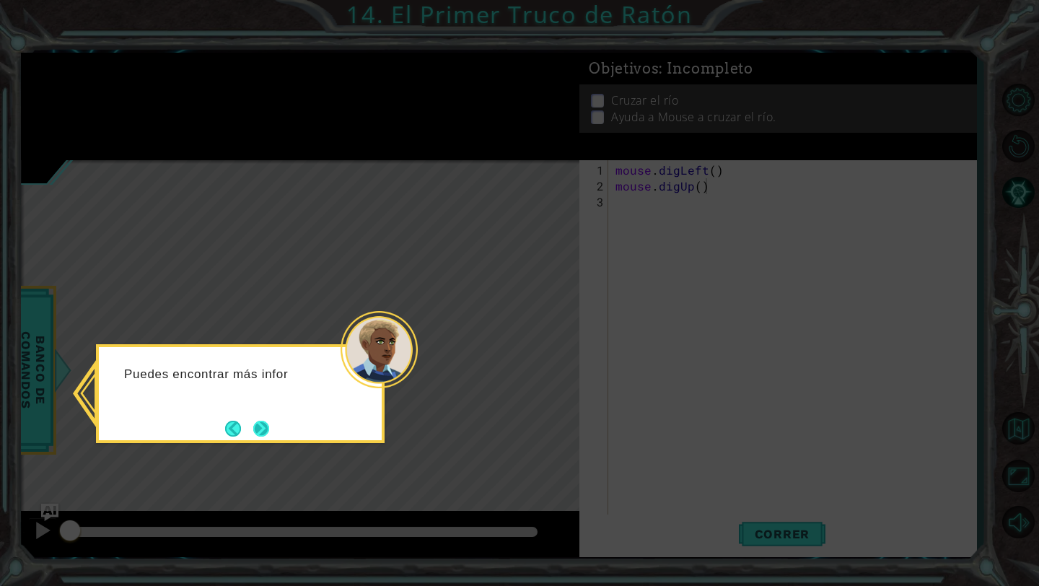
click at [269, 422] on button "Next" at bounding box center [261, 429] width 16 height 16
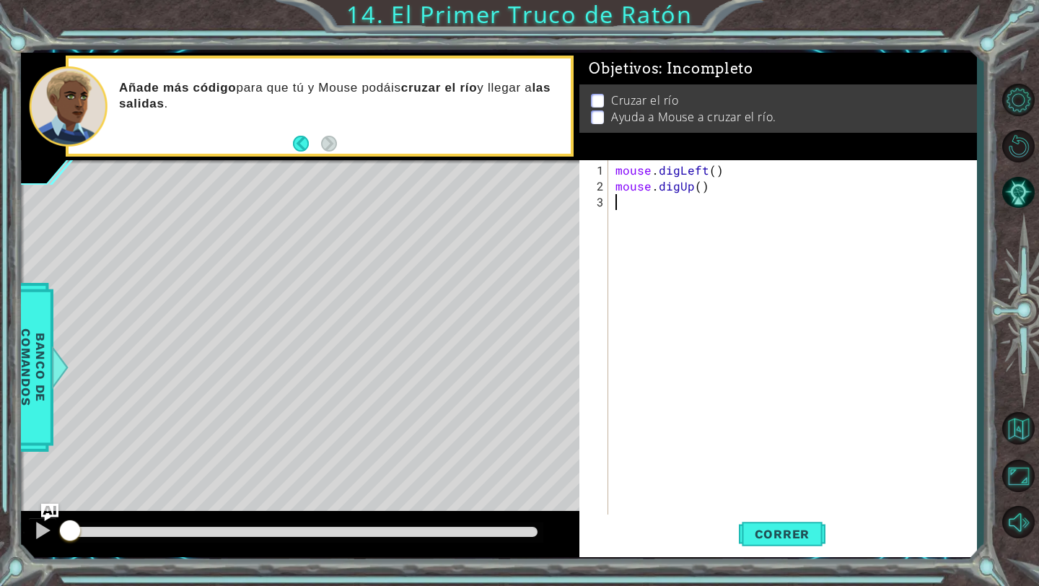
click at [650, 211] on div "mouse . digLeft ( ) mouse . digUp ( )" at bounding box center [796, 360] width 367 height 397
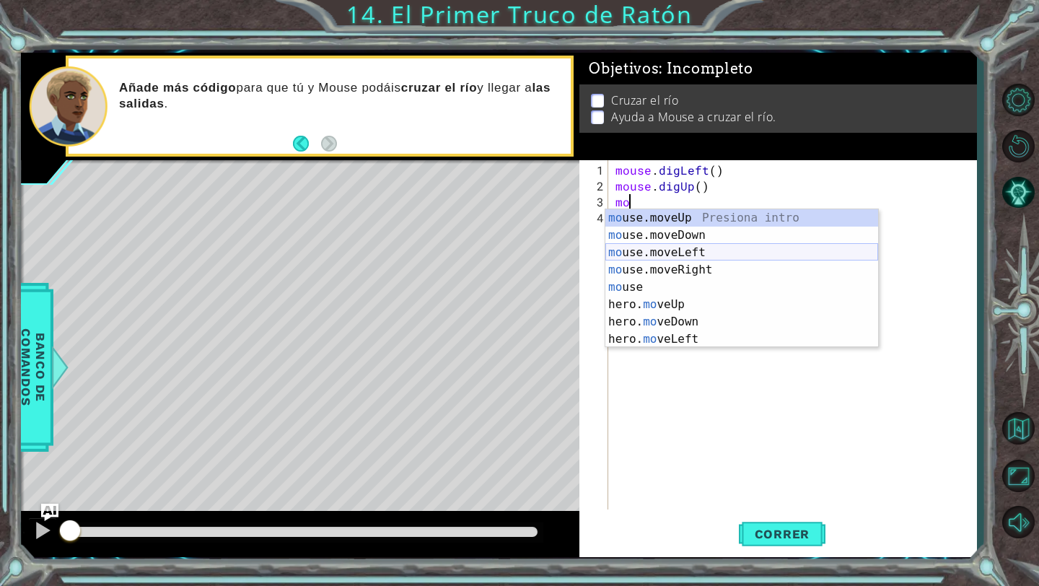
click at [650, 249] on div "mo use.moveUp Presiona intro mo use.moveDown Presiona intro mo use.moveLeft Pre…" at bounding box center [741, 295] width 273 height 173
type textarea "mouse.moveLeft(1)"
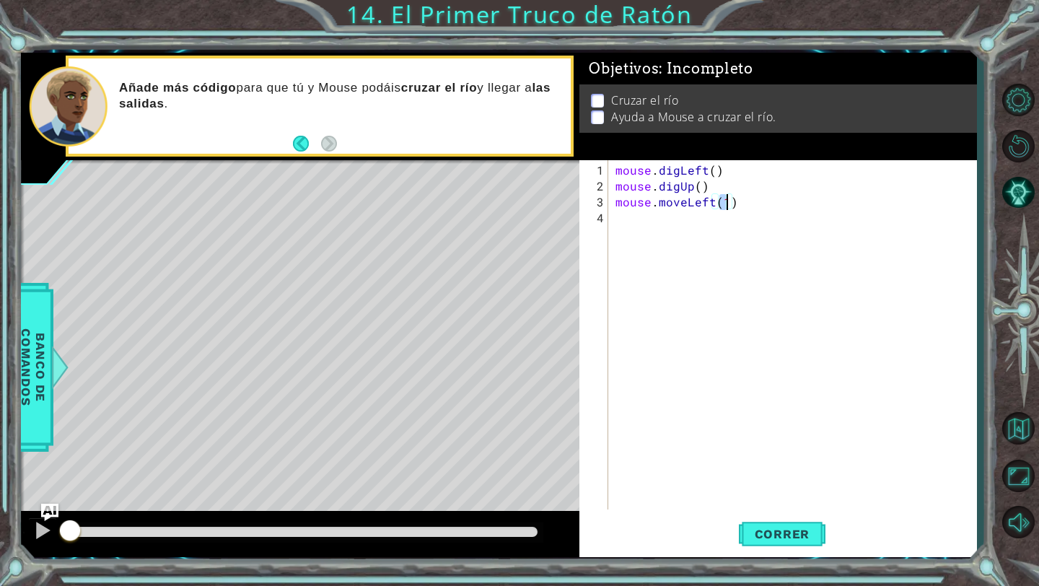
click at [628, 209] on div "mouse . digLeft ( ) mouse . digUp ( ) mouse . moveLeft ( 1 )" at bounding box center [796, 352] width 367 height 381
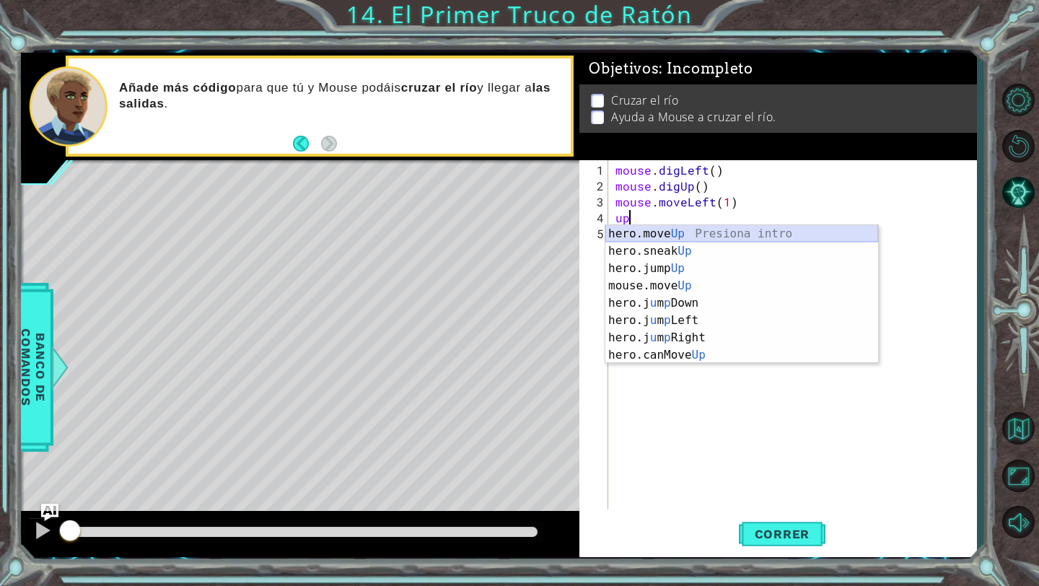
click at [628, 233] on div "hero.move Up Presiona intro hero.sneak Up Presiona intro hero.jump Up Presiona …" at bounding box center [741, 311] width 273 height 173
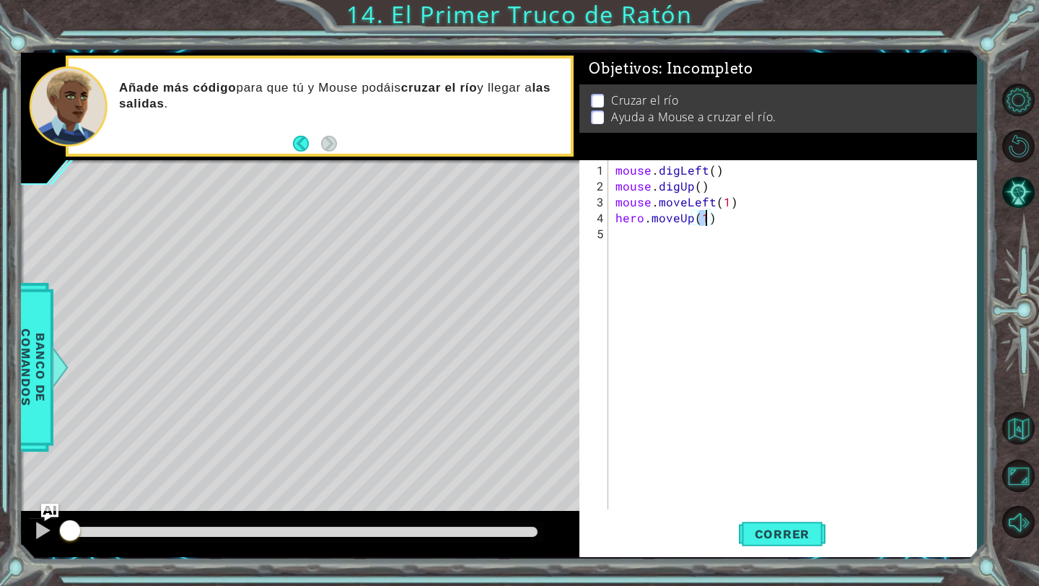
type textarea "hero.moveUp(5)"
click at [651, 235] on div "mouse . digLeft ( ) mouse . digUp ( ) mouse . moveLeft ( 1 ) hero . moveUp ( 5 )" at bounding box center [796, 352] width 367 height 381
type textarea "l"
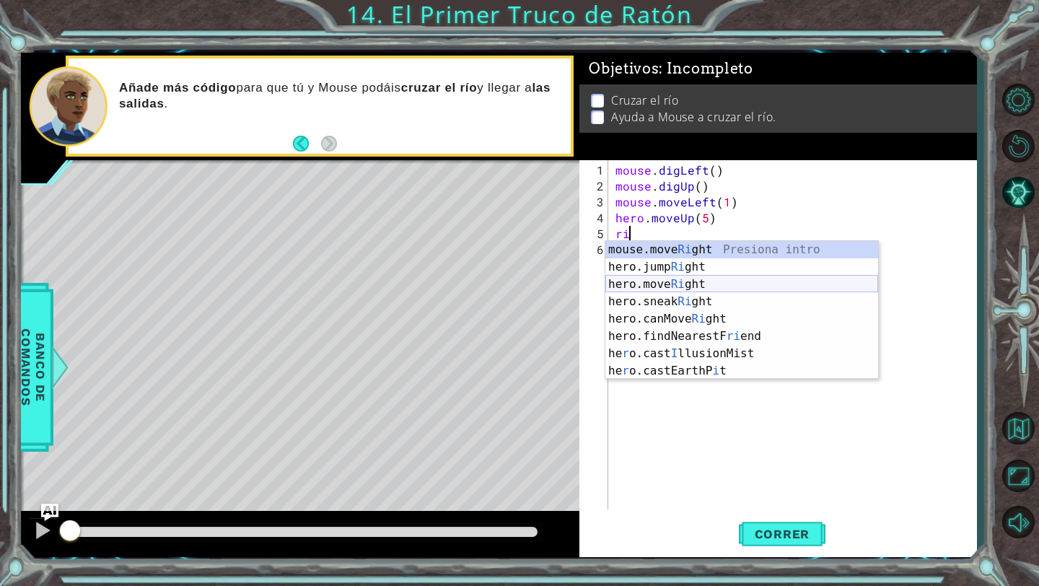
click at [667, 286] on div "mouse.move Ri ght Presiona intro hero.jump Ri ght Presiona intro hero.move Ri g…" at bounding box center [741, 327] width 273 height 173
type textarea "hero.moveRight(1)"
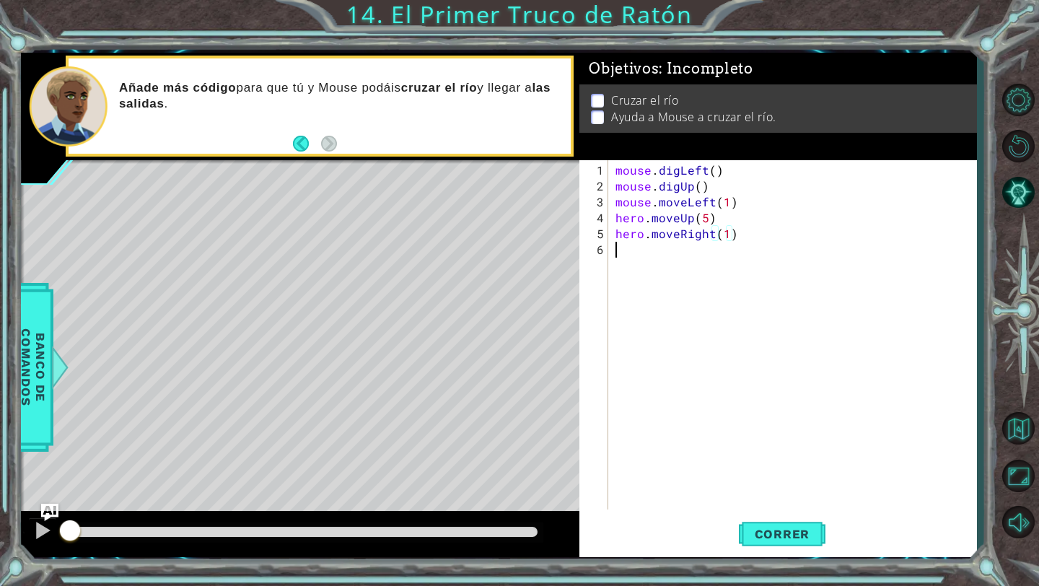
click at [677, 247] on div "mouse . digLeft ( ) mouse . digUp ( ) mouse . moveLeft ( 1 ) hero . moveUp ( 5 …" at bounding box center [796, 352] width 367 height 381
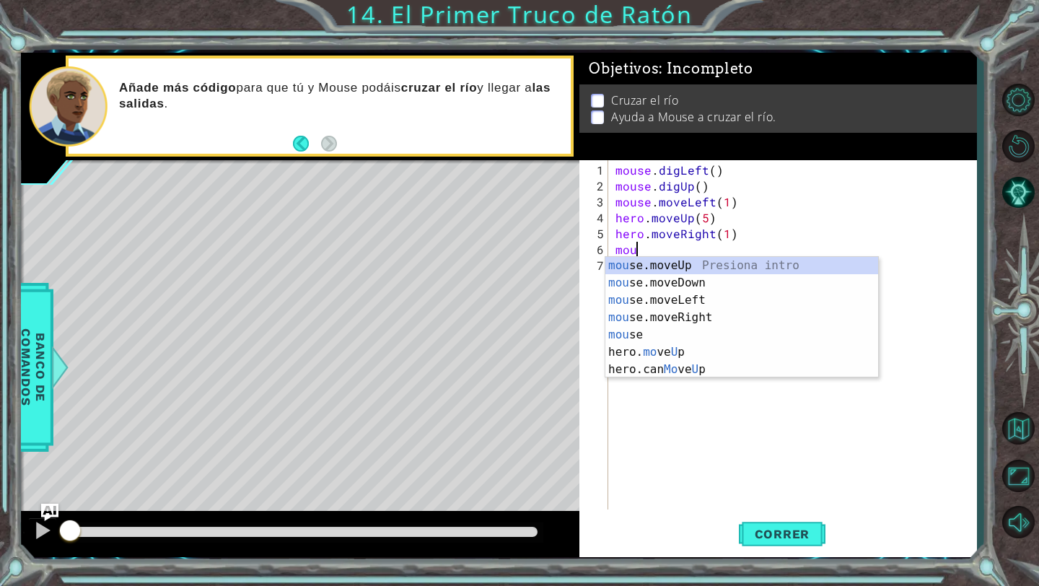
scroll to position [0, 1]
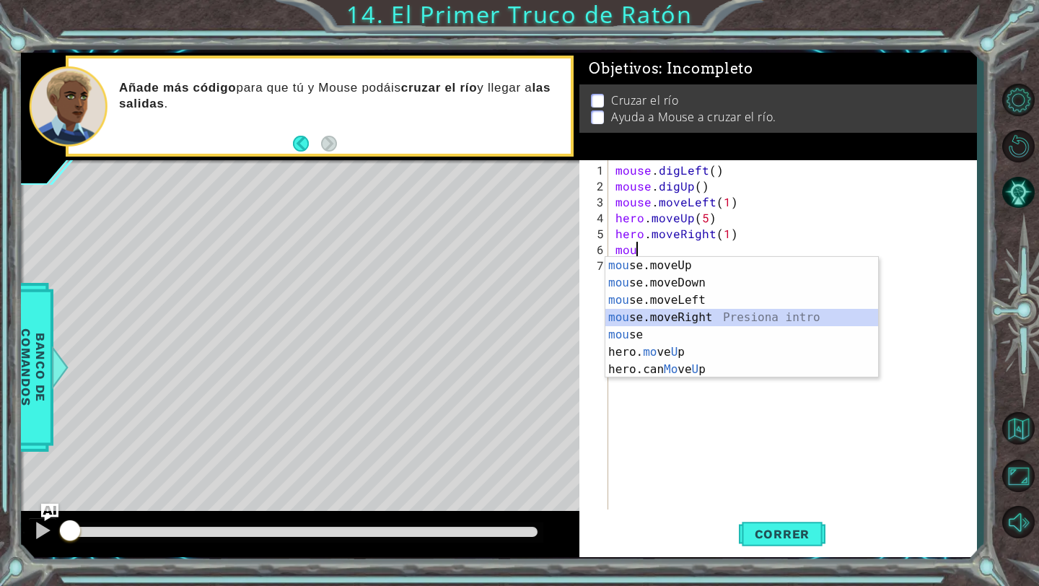
click at [673, 317] on div "mou se.moveUp Presiona intro mou se.moveDown Presiona intro mou se.moveLeft Pre…" at bounding box center [741, 335] width 273 height 156
type textarea "mouse.moveRight(1)"
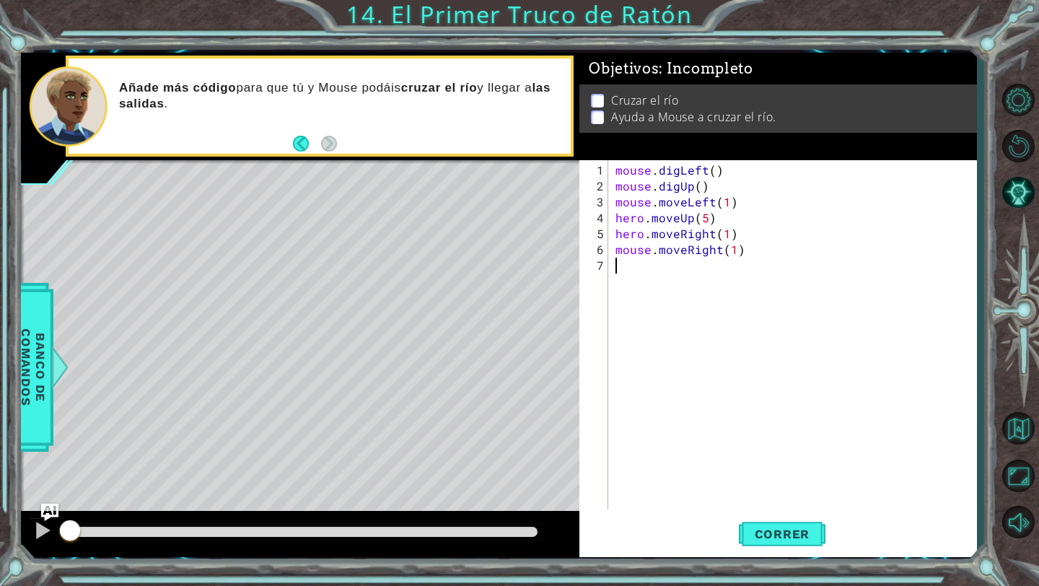
click at [638, 278] on div "mouse . digLeft ( ) mouse . digUp ( ) mouse . moveLeft ( 1 ) hero . moveUp ( 5 …" at bounding box center [796, 352] width 367 height 381
type textarea "d"
type textarea "mouse.digDown()"
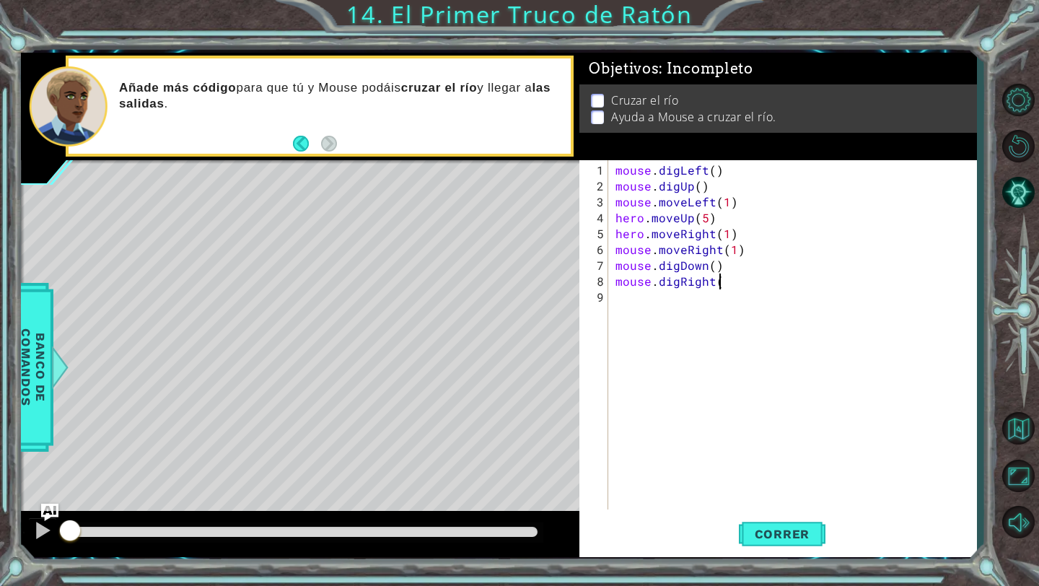
scroll to position [0, 6]
type textarea "mouse.digRight()"
click at [811, 541] on button "Correr" at bounding box center [782, 534] width 87 height 40
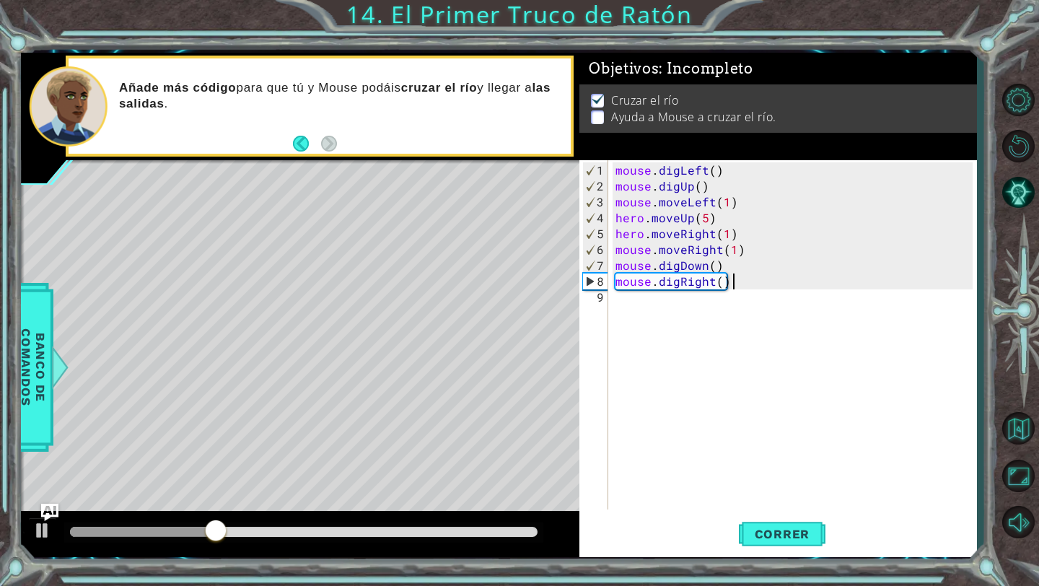
click at [718, 307] on div "mouse . digLeft ( ) mouse . digUp ( ) mouse . moveLeft ( 1 ) hero . moveUp ( 5 …" at bounding box center [796, 352] width 367 height 381
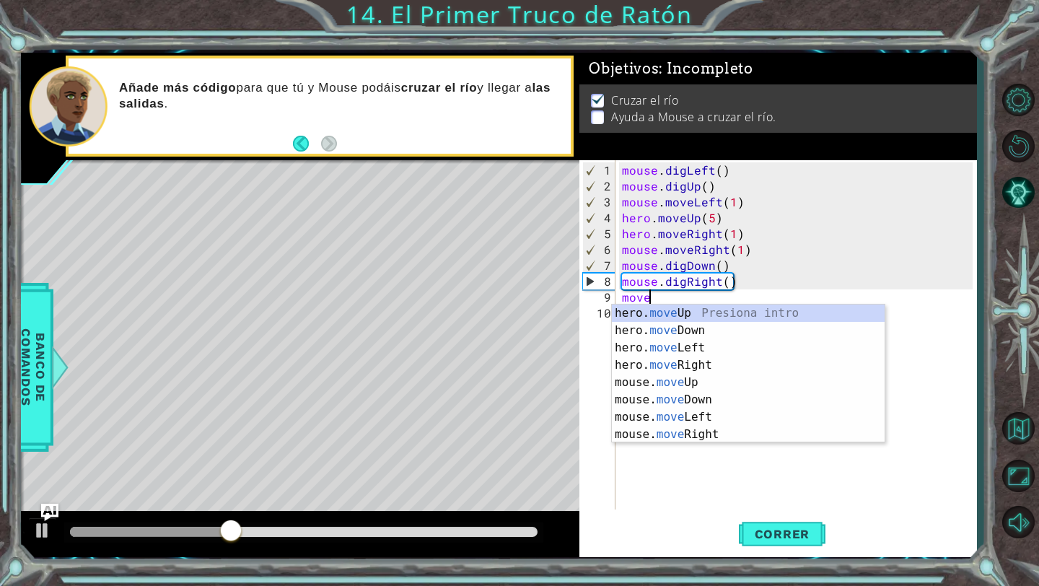
scroll to position [0, 1]
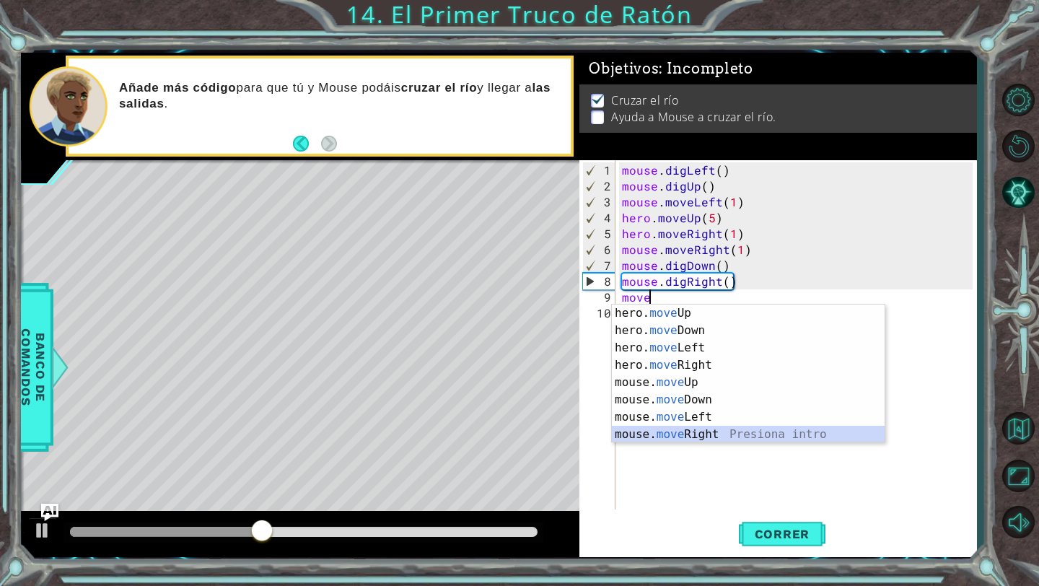
click at [691, 430] on div "hero. move Up Presiona intro hero. move Down Presiona intro hero. move Left Pre…" at bounding box center [748, 390] width 273 height 173
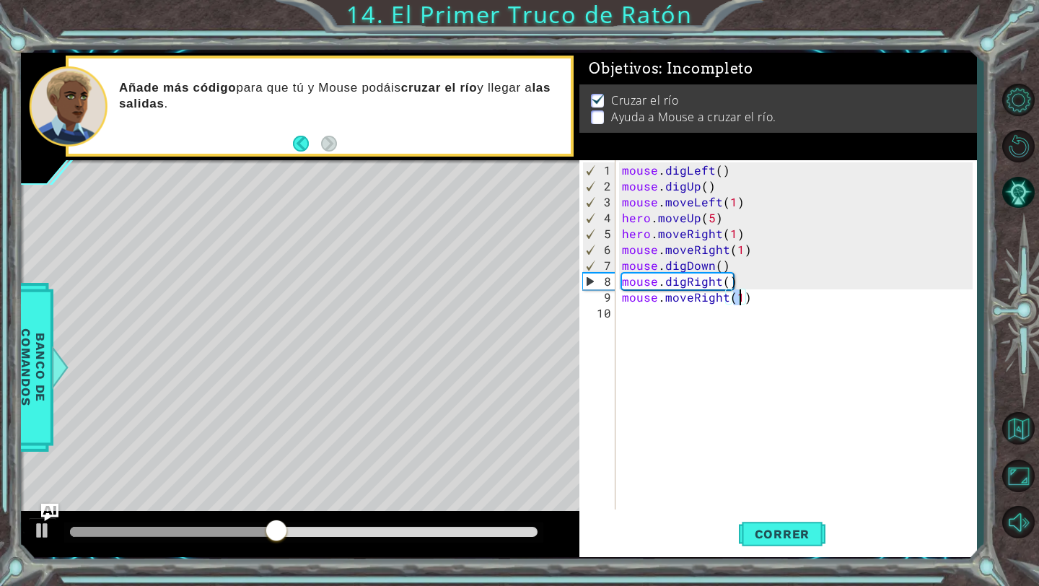
type textarea "mouse.moveRight(3)"
click at [692, 335] on div "mouse . digLeft ( ) mouse . digUp ( ) mouse . moveLeft ( 1 ) hero . moveUp ( 5 …" at bounding box center [799, 352] width 361 height 381
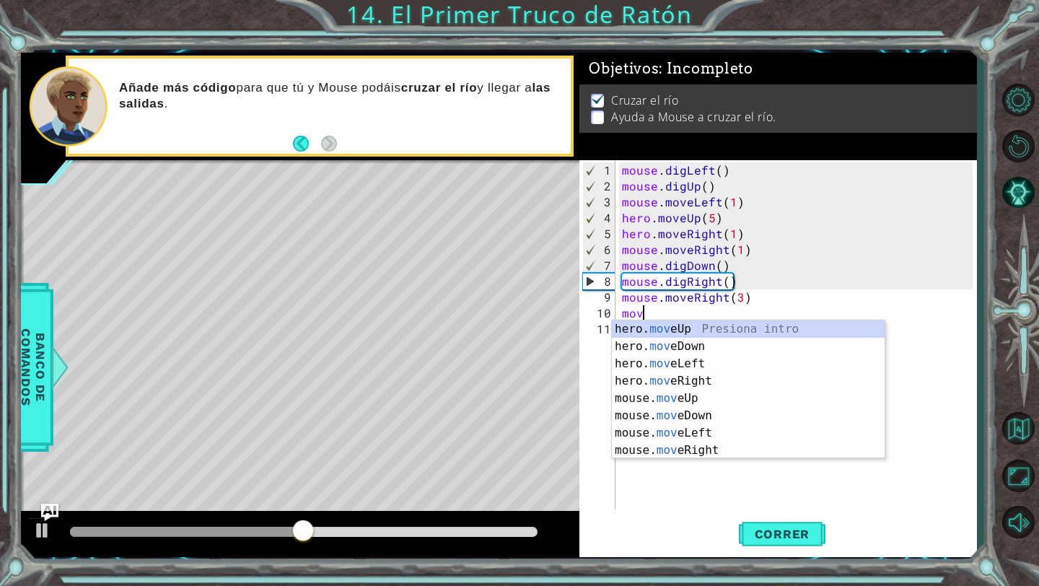
scroll to position [0, 1]
click at [677, 398] on div "hero. move Up Presiona intro hero. move Down Presiona intro hero. move Left Pre…" at bounding box center [748, 406] width 273 height 173
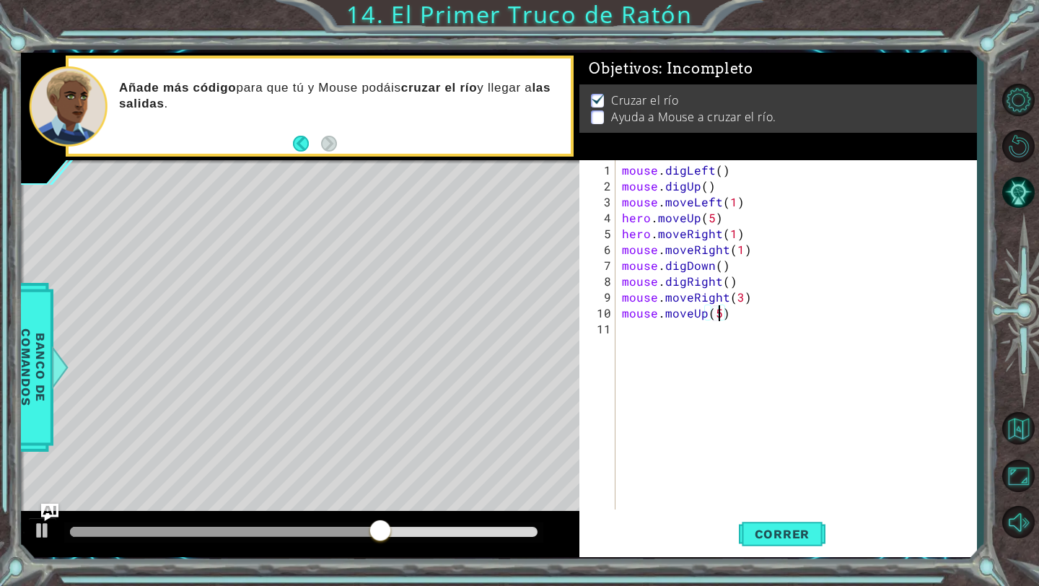
scroll to position [0, 6]
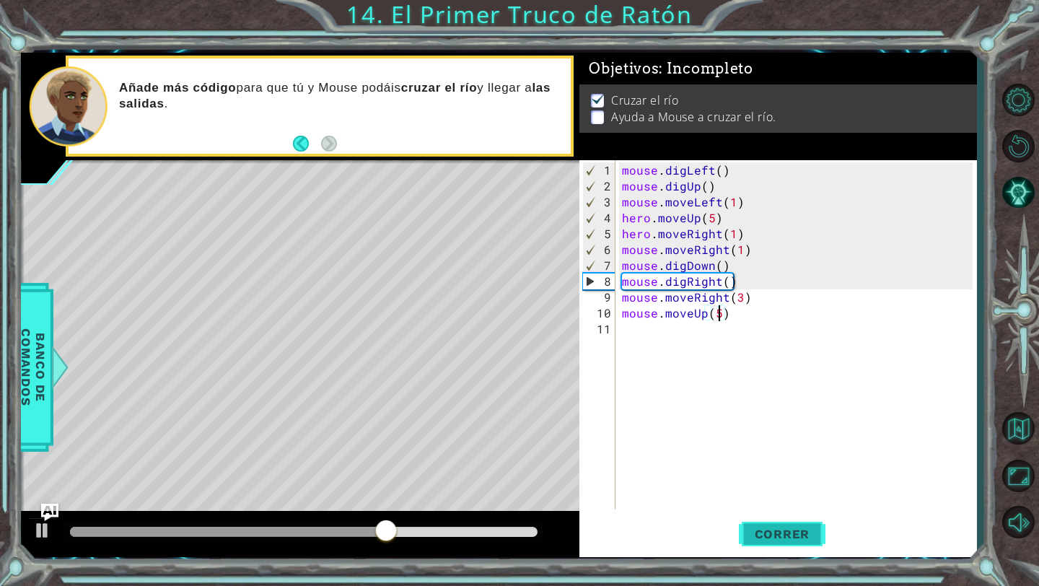
type textarea "mouse.moveUp(5)"
click at [763, 535] on span "Correr" at bounding box center [782, 534] width 84 height 14
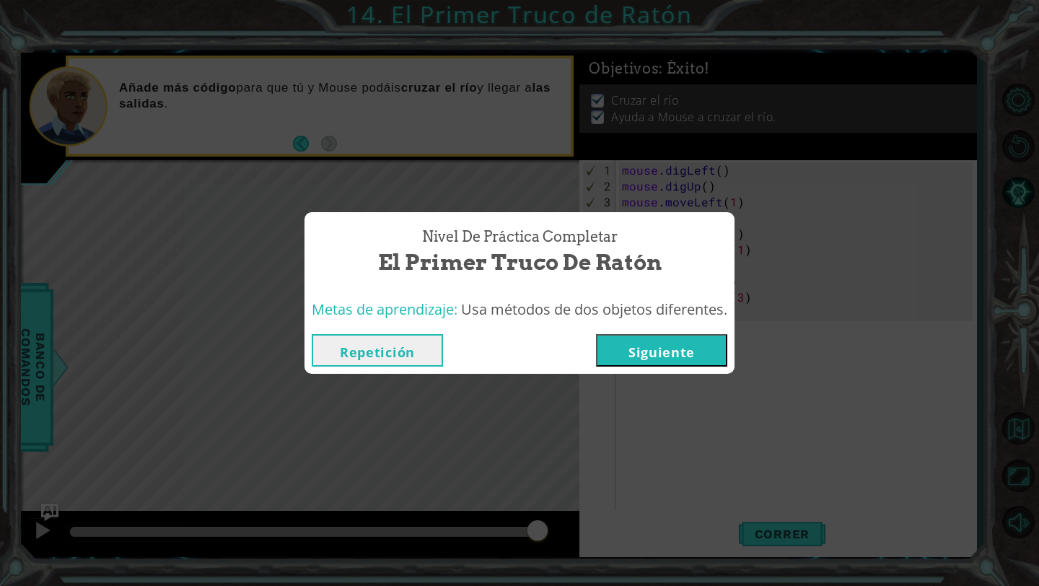
click at [667, 333] on div "Repetición [GEOGRAPHIC_DATA]" at bounding box center [519, 350] width 430 height 47
click at [657, 346] on button "Siguiente" at bounding box center [661, 350] width 131 height 32
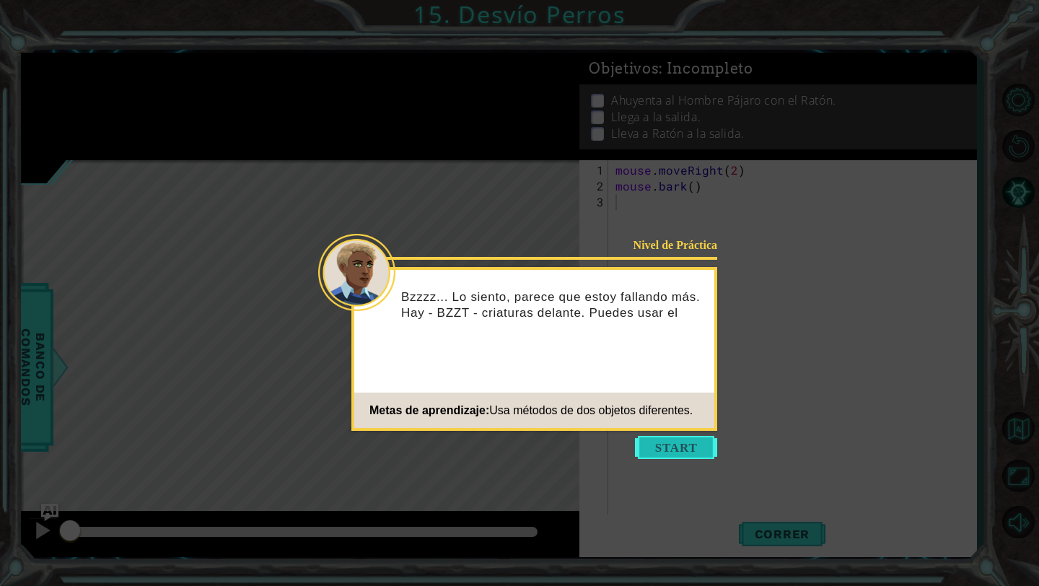
click at [662, 451] on button "Start" at bounding box center [676, 447] width 82 height 23
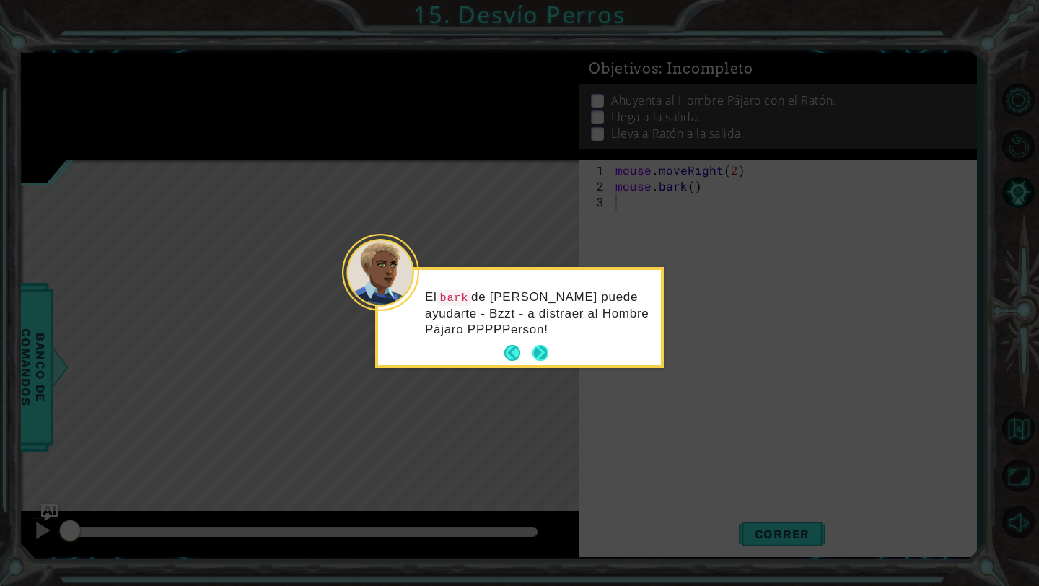
click at [540, 349] on button "Next" at bounding box center [540, 353] width 21 height 21
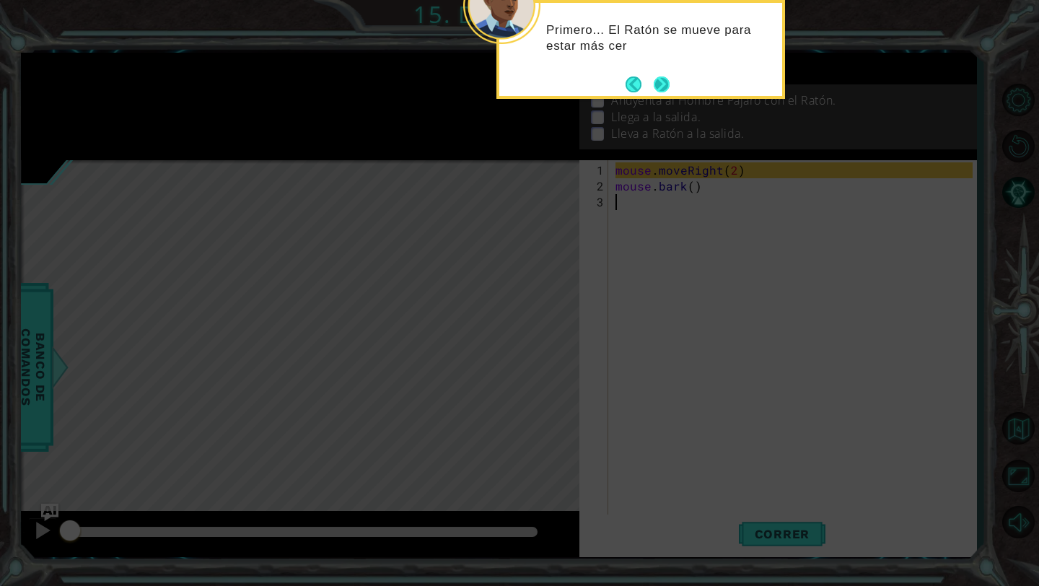
click at [665, 79] on button "Next" at bounding box center [661, 84] width 21 height 21
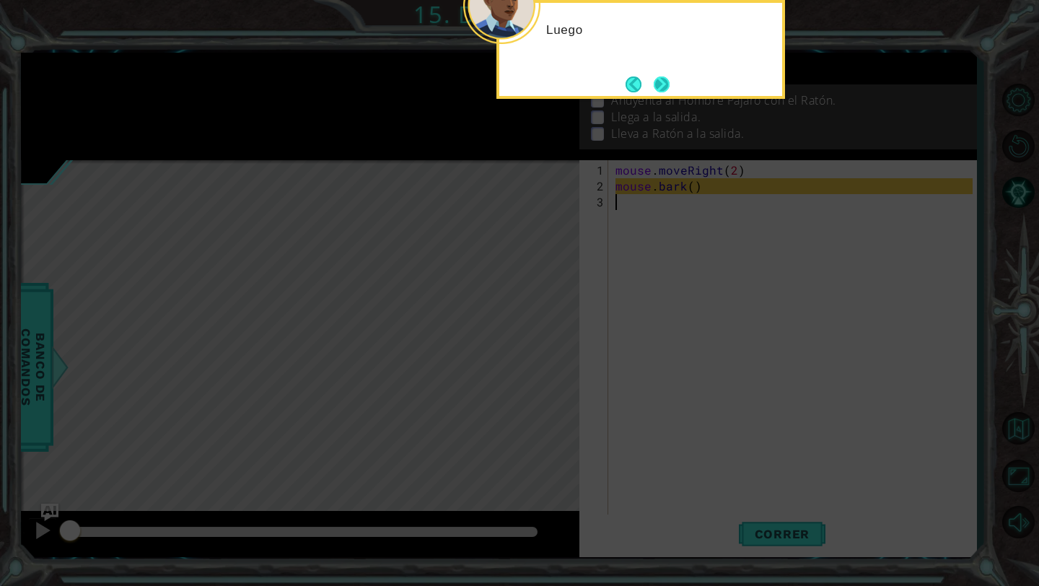
click at [658, 84] on button "Next" at bounding box center [661, 84] width 19 height 19
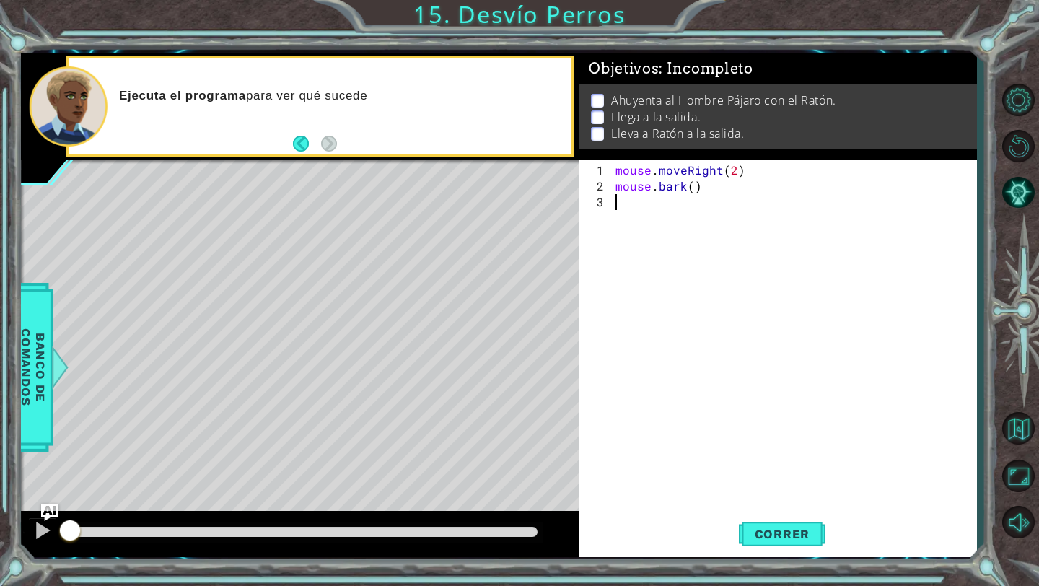
click at [609, 193] on div "1 2 3 mouse . moveRight ( 2 ) mouse . bark ( ) הההההההההההההההההההההההההההההההה…" at bounding box center [775, 342] width 393 height 365
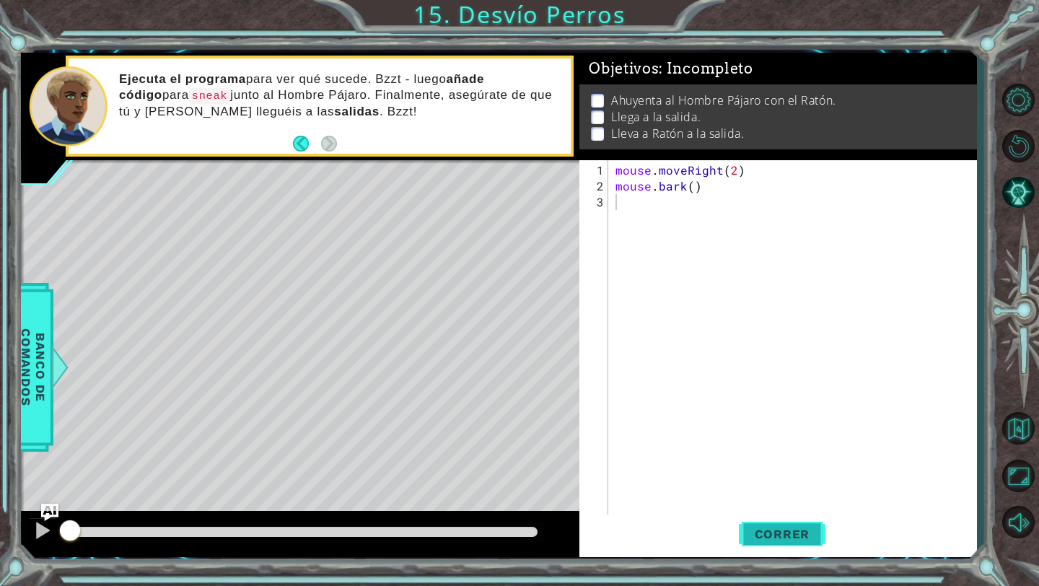
click at [755, 521] on button "Correr" at bounding box center [782, 534] width 87 height 40
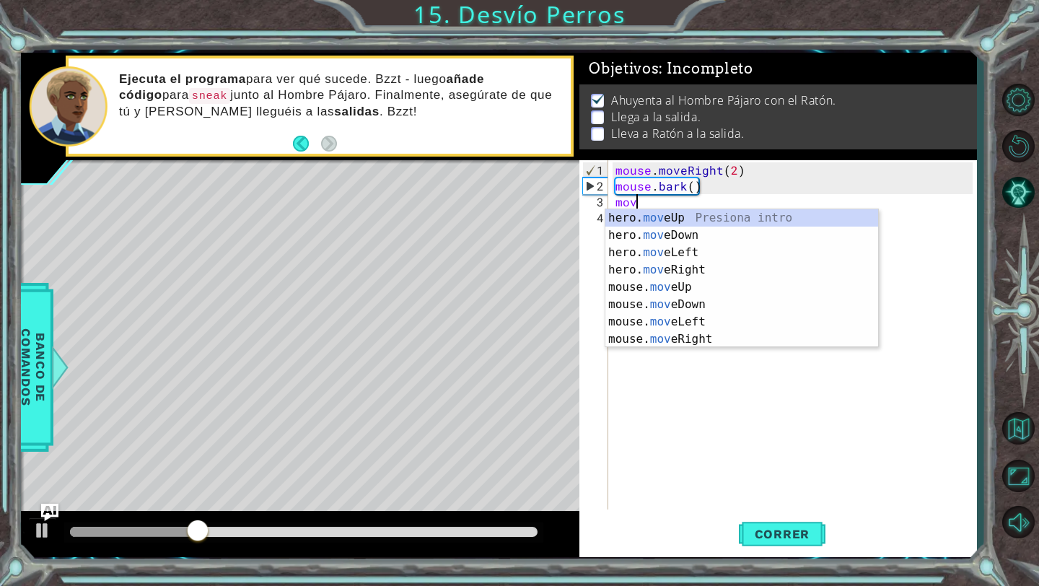
scroll to position [0, 1]
click at [684, 235] on div "hero. move Up Presiona intro hero. move Down Presiona intro hero. move Left Pre…" at bounding box center [741, 295] width 273 height 173
type textarea "hero.moveDown(1)"
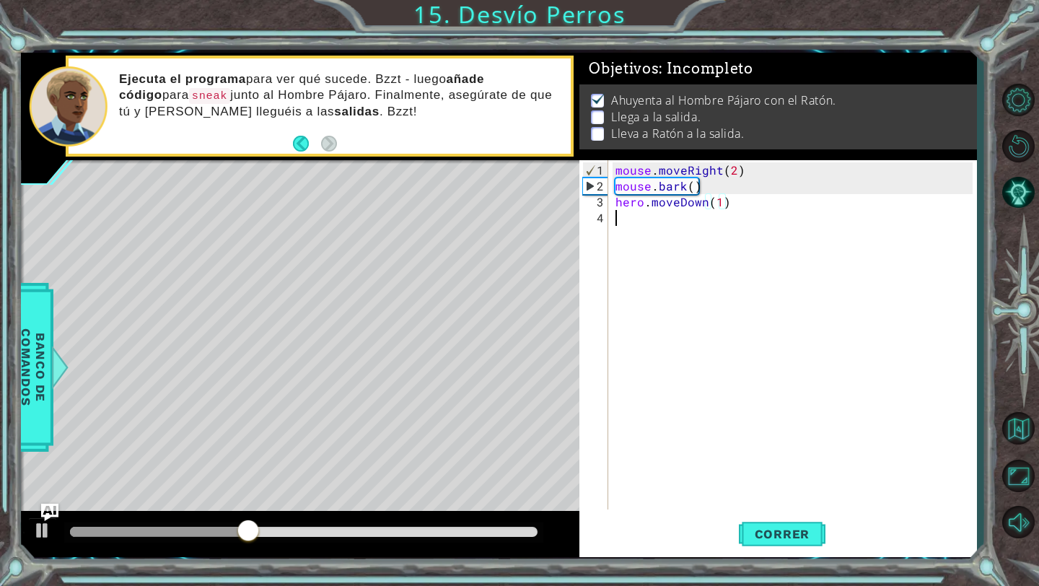
click at [655, 224] on div "mouse . moveRight ( 2 ) mouse . bark ( ) hero . moveDown ( 1 )" at bounding box center [796, 352] width 367 height 381
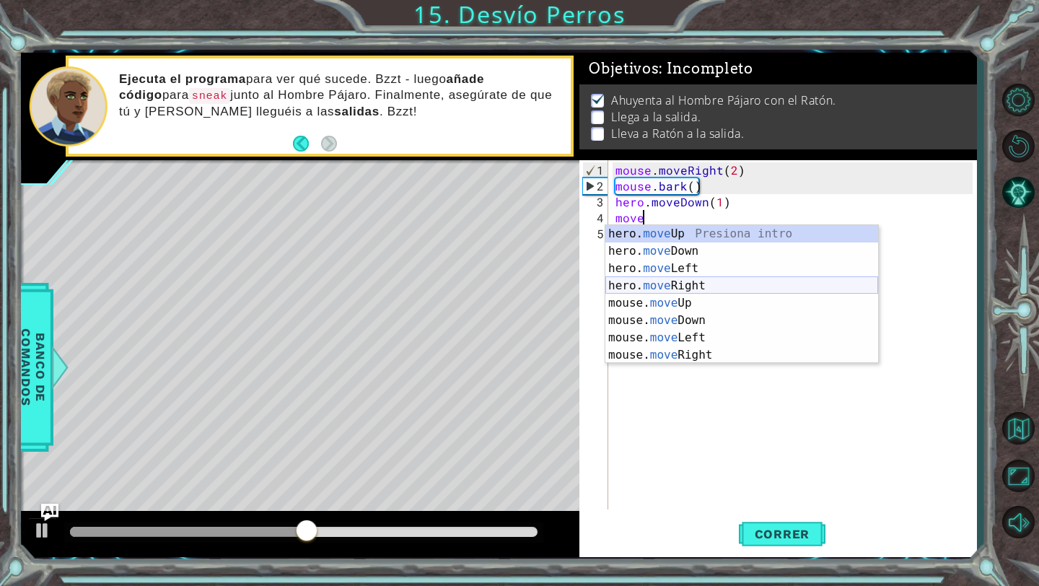
click at [671, 289] on div "hero. move Up Presiona intro hero. move Down Presiona intro hero. move Left Pre…" at bounding box center [741, 311] width 273 height 173
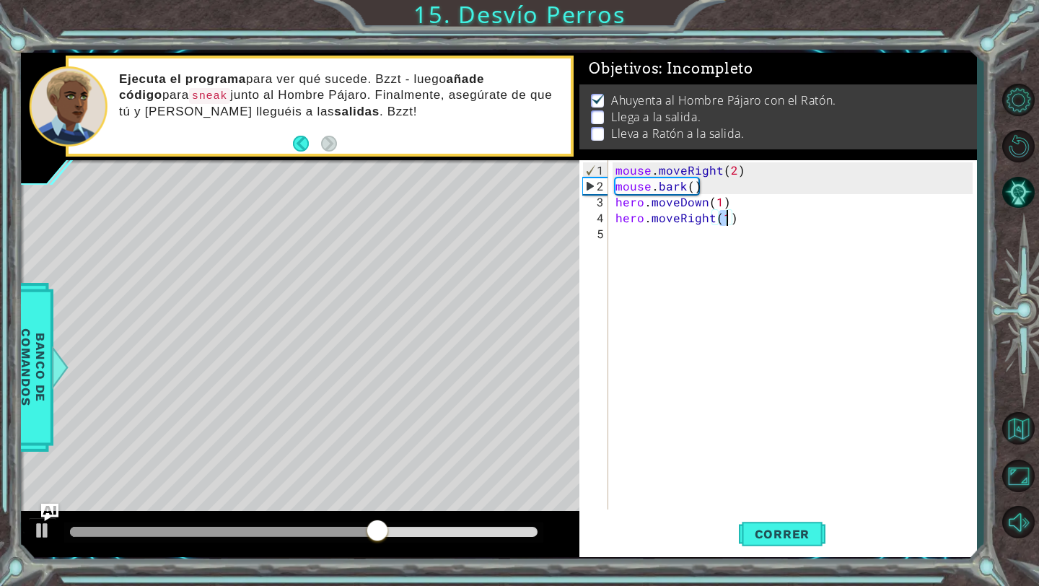
type textarea "hero.moveRight(4)"
click at [666, 236] on div "mouse . moveRight ( 2 ) mouse . bark ( ) hero . moveDown ( 1 ) hero . moveRight…" at bounding box center [796, 352] width 367 height 381
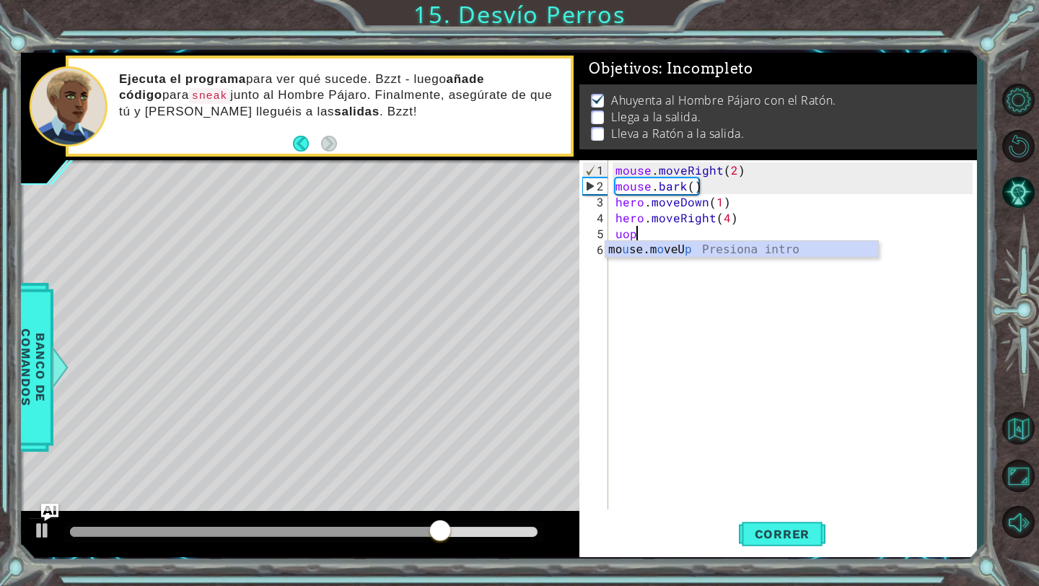
scroll to position [0, 0]
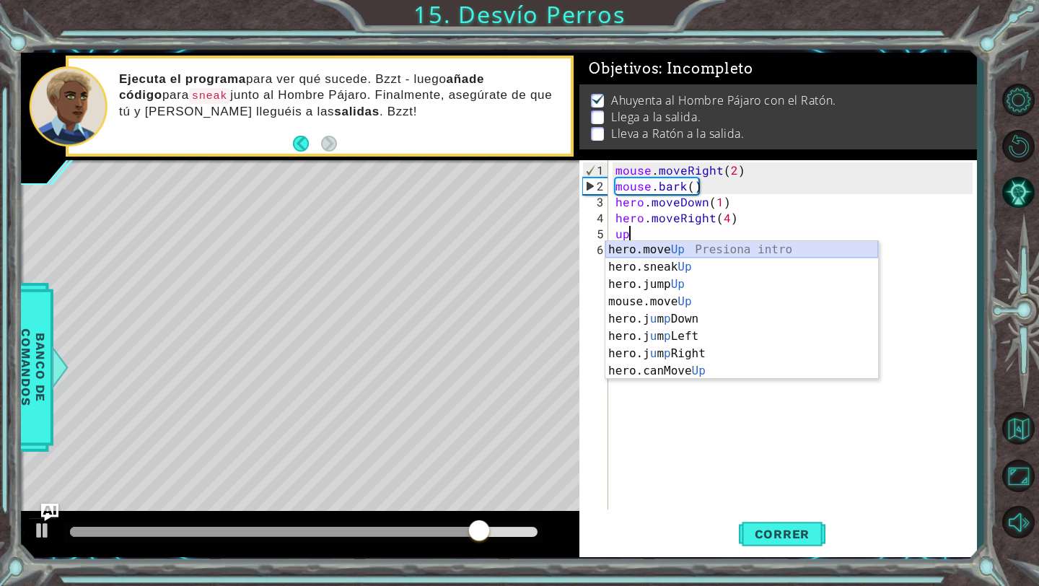
click at [681, 250] on div "hero.move Up Presiona intro hero.sneak Up Presiona intro hero.jump Up Presiona …" at bounding box center [741, 327] width 273 height 173
type textarea "hero.moveUp(1)"
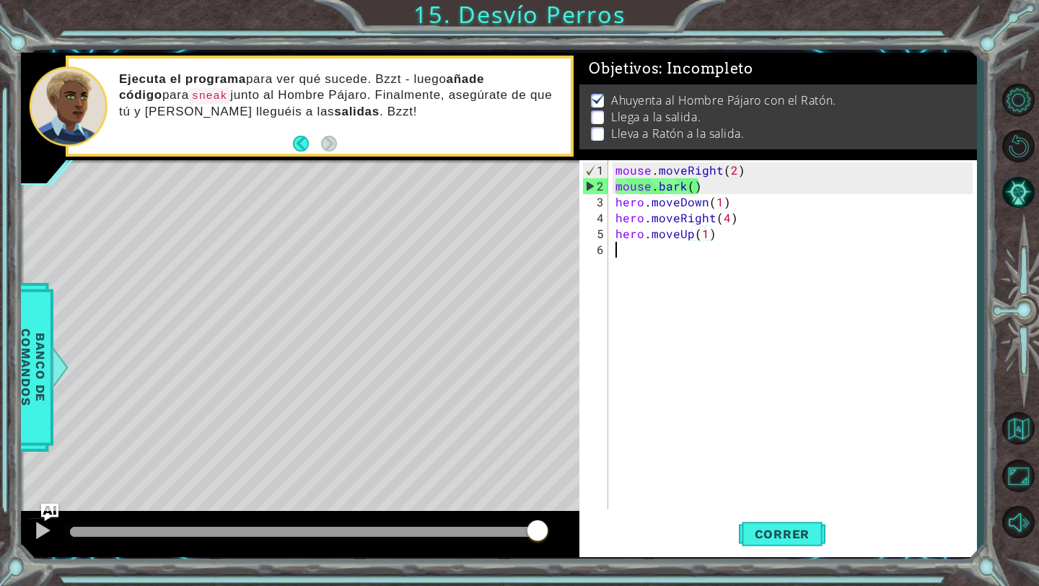
click at [675, 255] on div "mouse . moveRight ( 2 ) mouse . bark ( ) hero . moveDown ( 1 ) hero . moveRight…" at bounding box center [796, 352] width 367 height 381
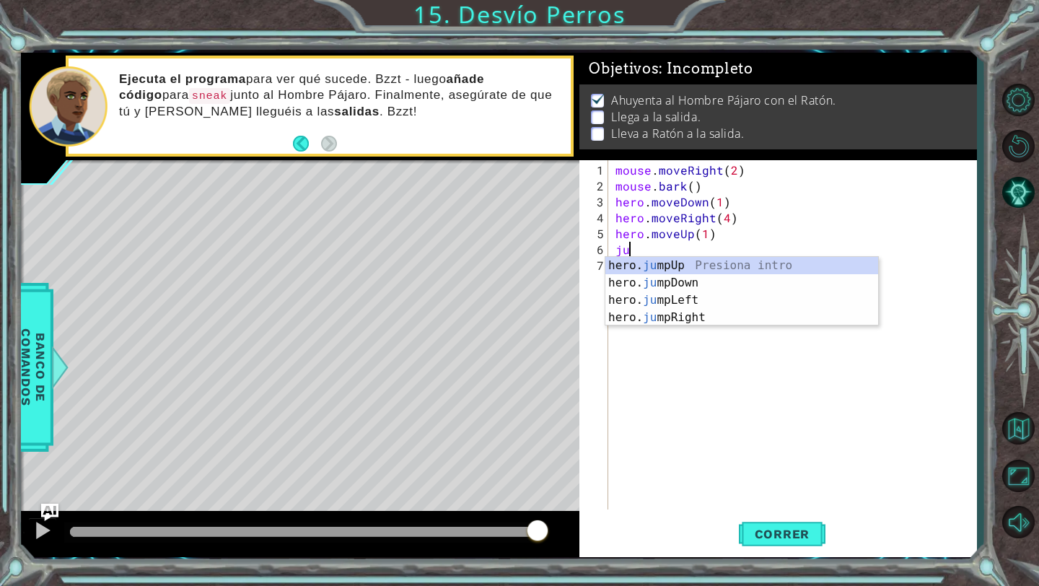
type textarea "jum"
click at [675, 266] on div "hero. jum pUp Presiona intro hero. jum pDown Presiona intro hero. jum pLeft Pre…" at bounding box center [741, 309] width 273 height 104
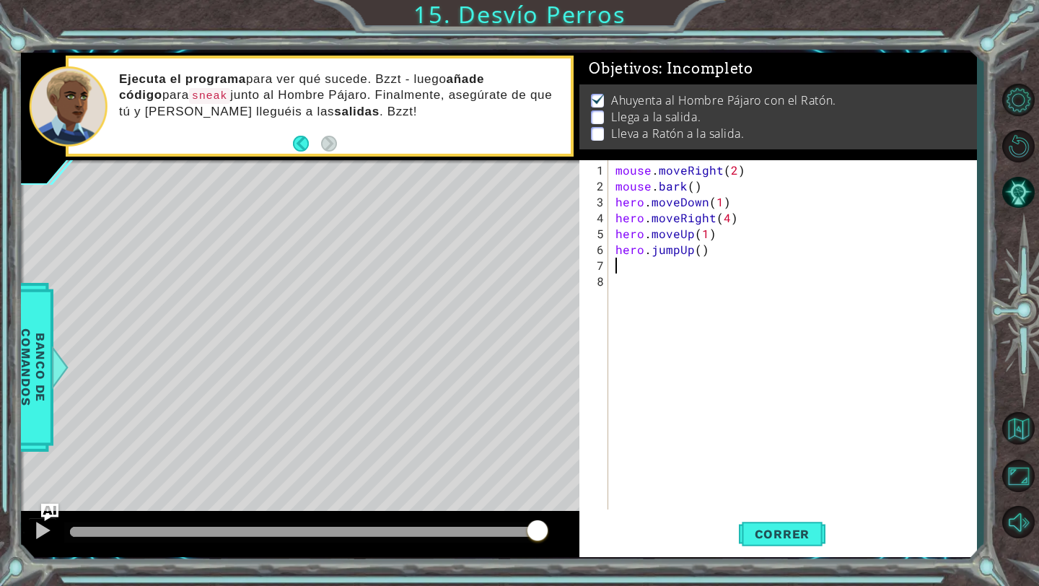
click at [657, 267] on div "mouse . moveRight ( 2 ) mouse . bark ( ) hero . moveDown ( 1 ) hero . moveRight…" at bounding box center [796, 352] width 367 height 381
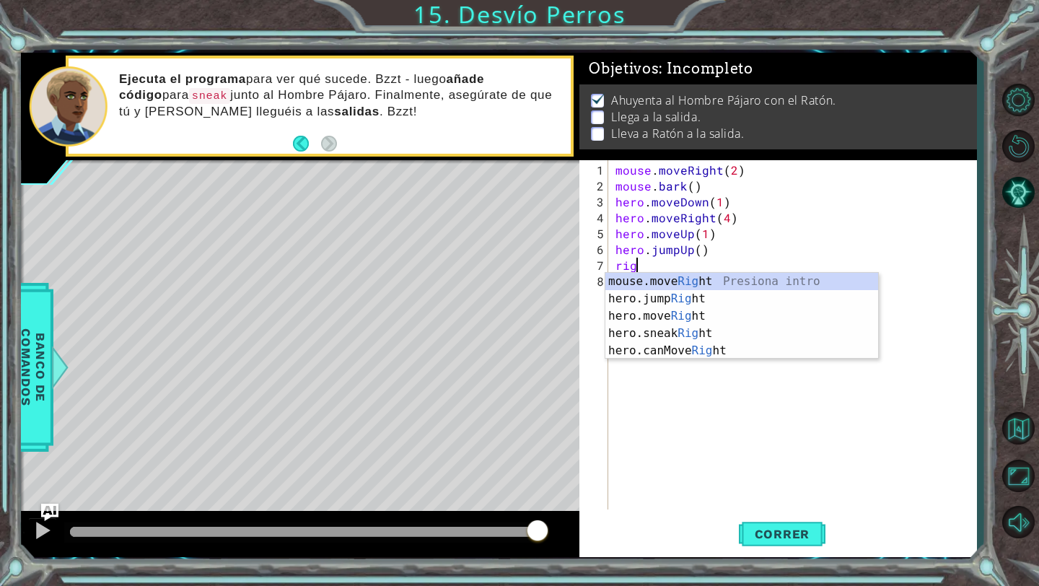
type textarea "righ"
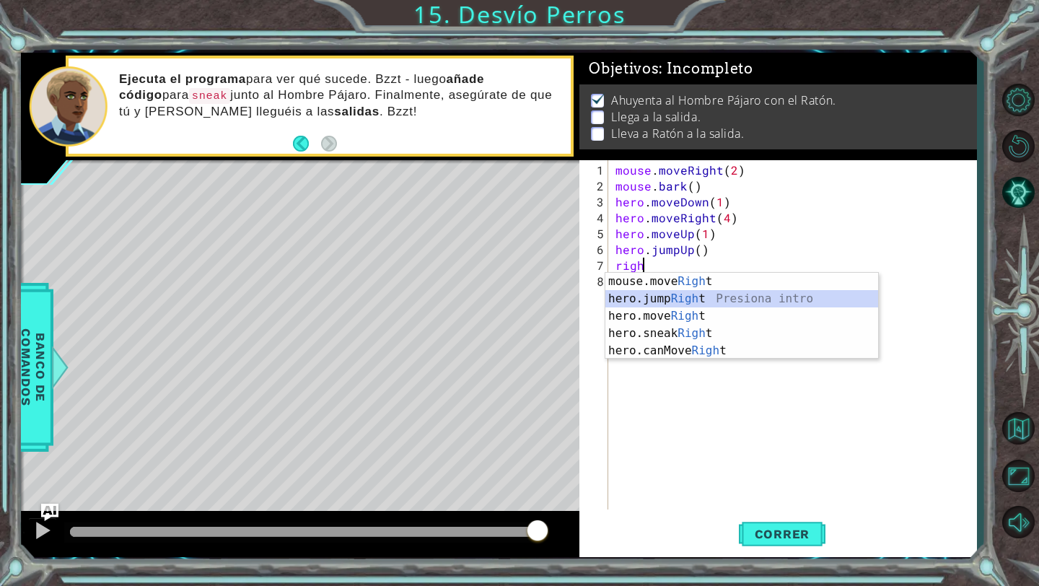
click at [681, 297] on div "mouse.move Righ t Presiona intro hero.jump Righ t Presiona intro hero.move Righ…" at bounding box center [741, 333] width 273 height 121
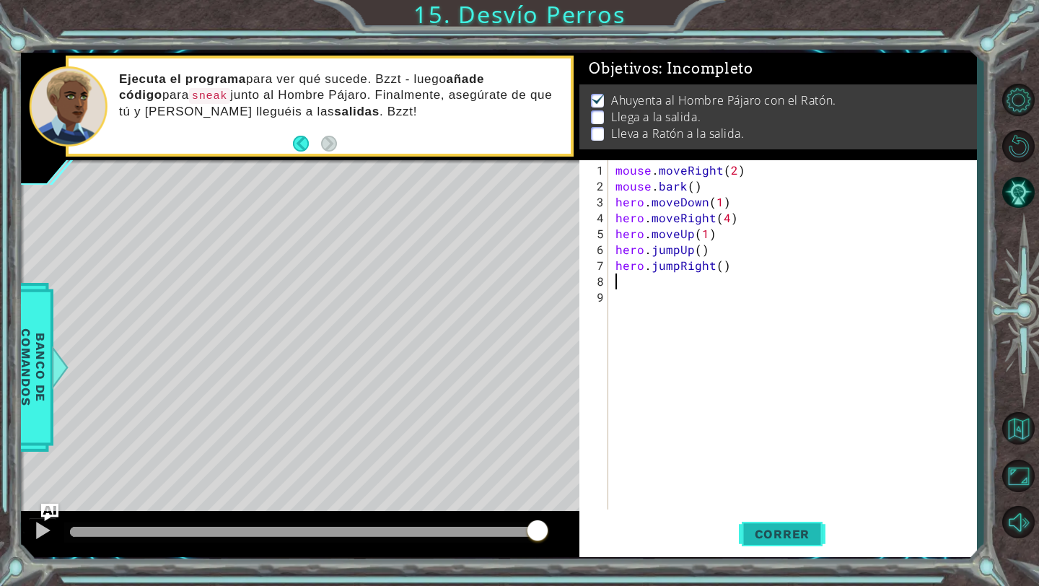
click at [759, 533] on span "Correr" at bounding box center [782, 534] width 84 height 14
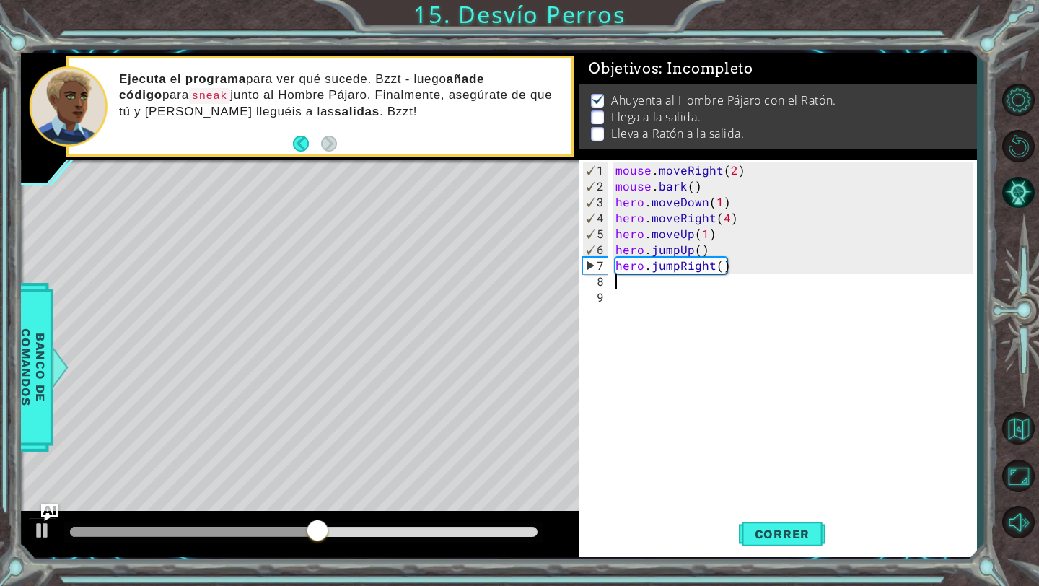
click at [677, 307] on div "mouse . moveRight ( 2 ) mouse . bark ( ) hero . moveDown ( 1 ) hero . moveRight…" at bounding box center [796, 352] width 367 height 381
click at [673, 289] on div "mouse . moveRight ( 2 ) mouse . bark ( ) hero . moveDown ( 1 ) hero . moveRight…" at bounding box center [796, 352] width 367 height 381
click at [671, 286] on div "mouse . moveRight ( 2 ) mouse . bark ( ) hero . moveDown ( 1 ) hero . moveRight…" at bounding box center [796, 352] width 367 height 381
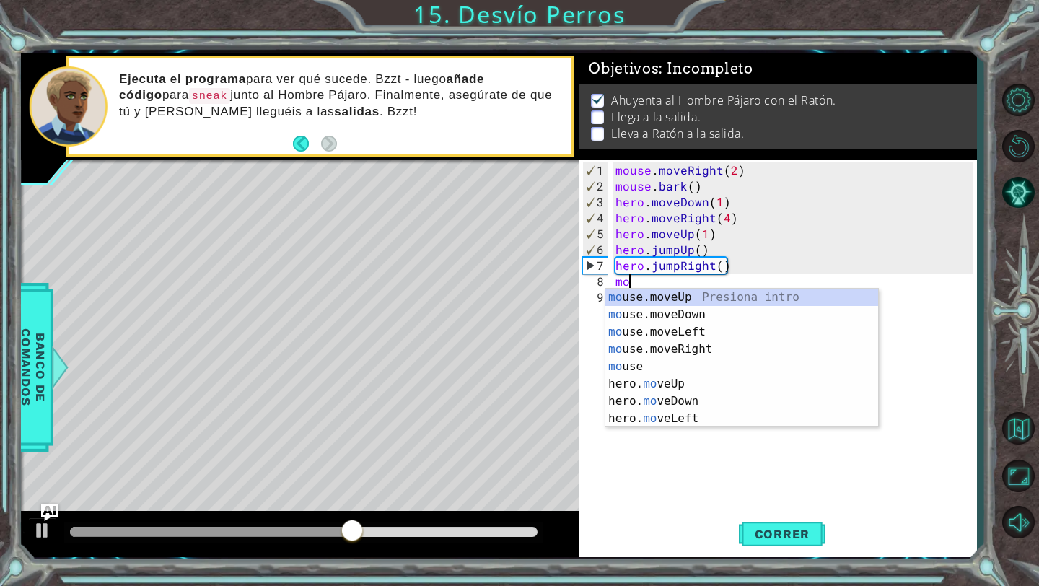
scroll to position [0, 1]
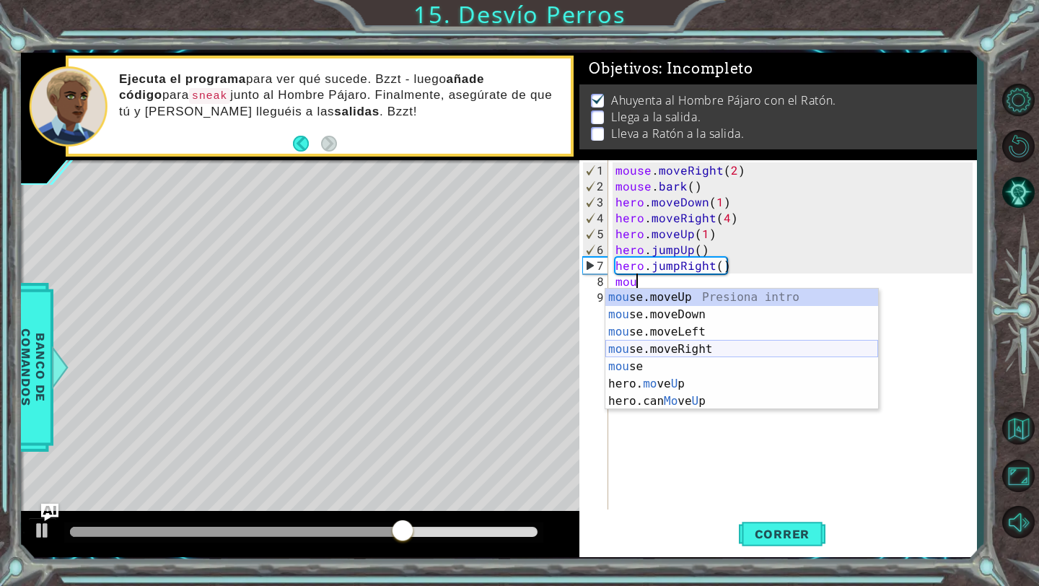
click at [696, 346] on div "mou se.moveUp Presiona intro mou se.moveDown Presiona intro mou se.moveLeft Pre…" at bounding box center [741, 367] width 273 height 156
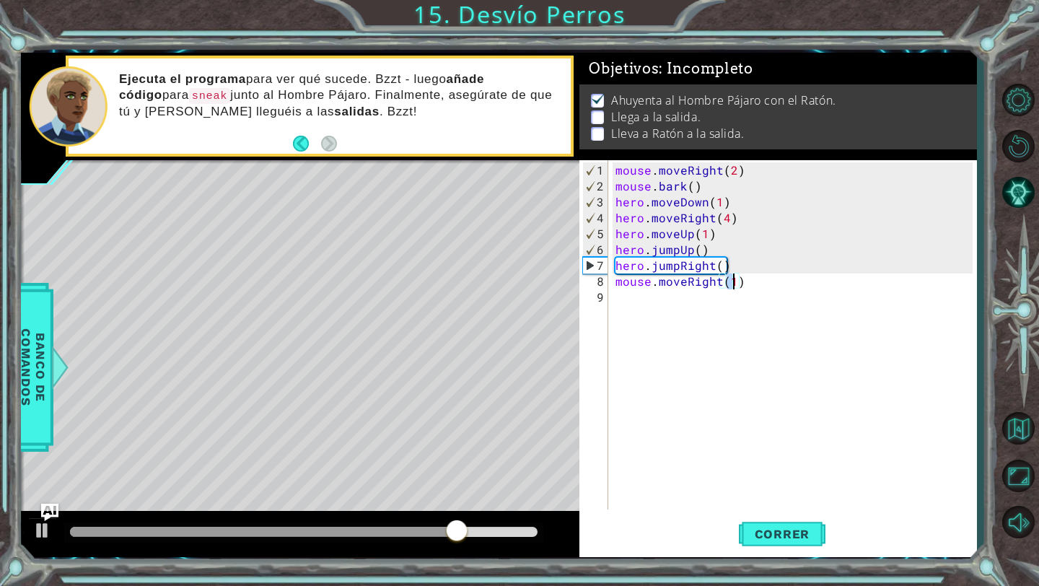
type textarea "mouse.moveRight(2)"
click at [699, 307] on div "mouse . moveRight ( 2 ) mouse . bark ( ) hero . moveDown ( 1 ) hero . moveRight…" at bounding box center [796, 352] width 367 height 381
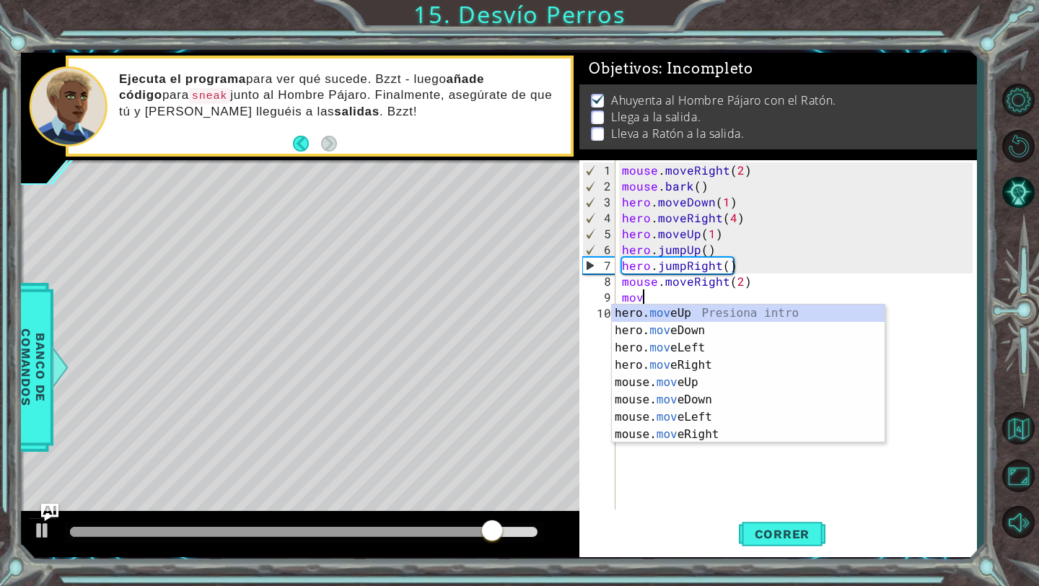
scroll to position [0, 1]
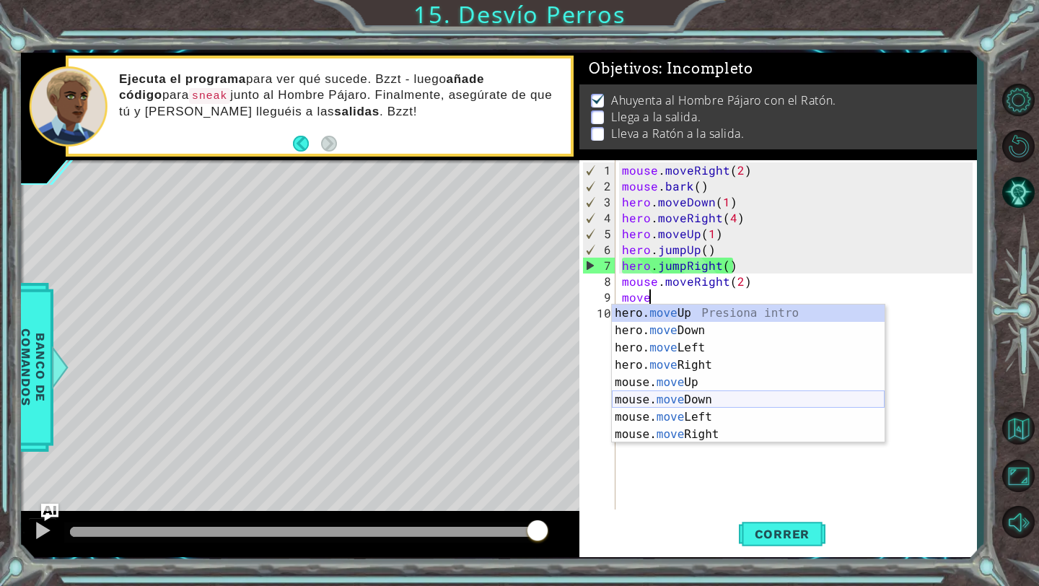
click at [701, 401] on div "hero. move Up Presiona intro hero. move Down Presiona intro hero. move Left Pre…" at bounding box center [748, 390] width 273 height 173
type textarea "mouse.moveDown(1)"
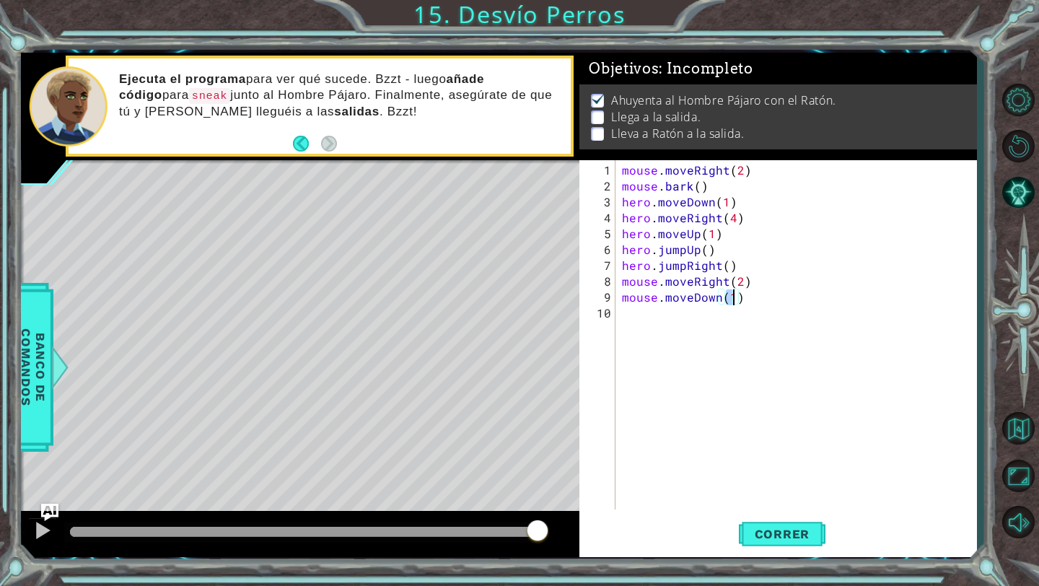
click at [664, 314] on div "mouse . moveRight ( 2 ) mouse . bark ( ) hero . moveDown ( 1 ) hero . moveRight…" at bounding box center [799, 352] width 361 height 381
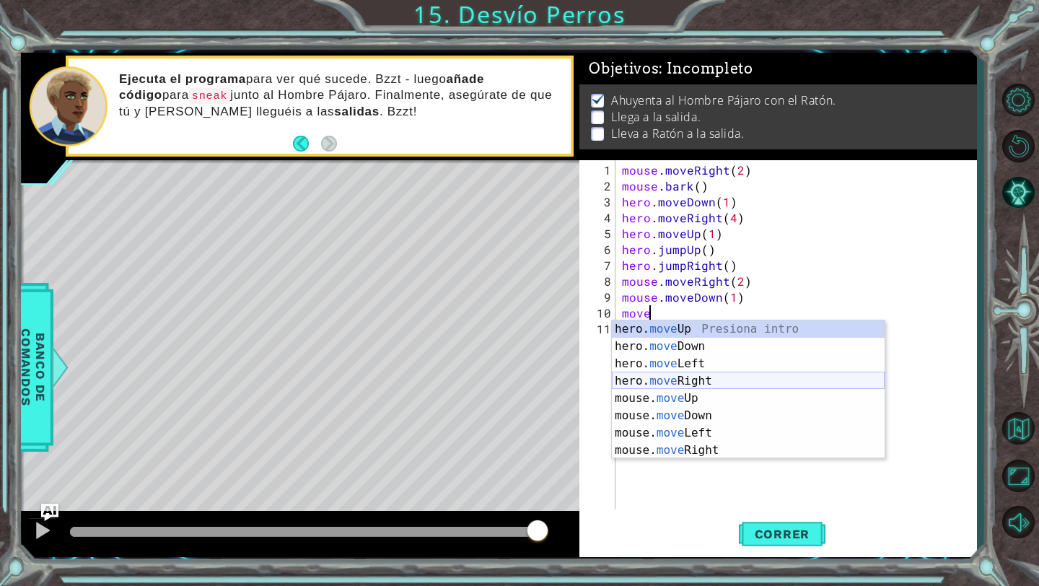
click at [690, 384] on div "hero. move Up Presiona intro hero. move Down Presiona intro hero. move Left Pre…" at bounding box center [748, 406] width 273 height 173
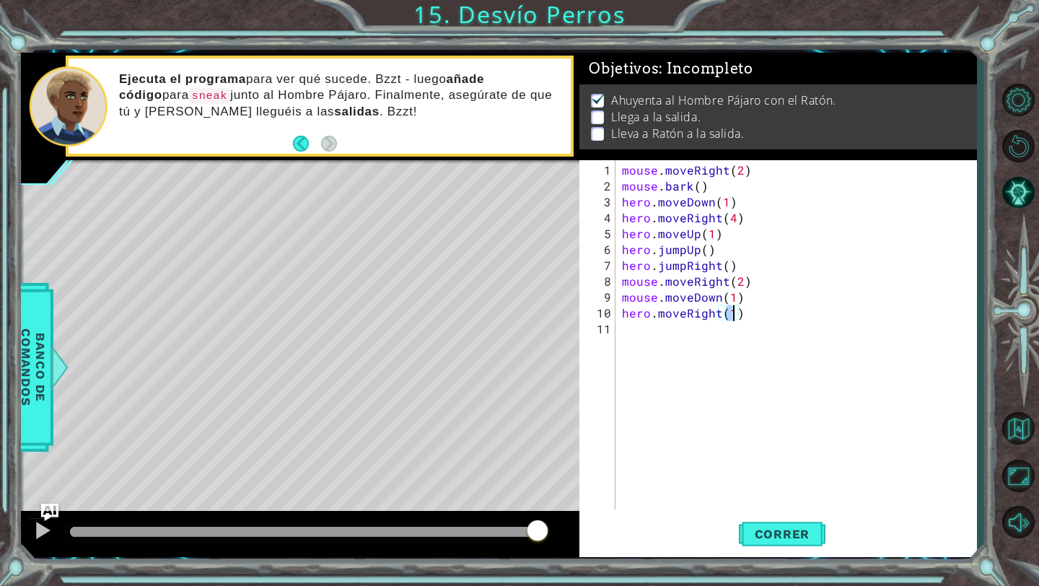
type textarea "hero.moveRight(3)"
click at [690, 337] on div "mouse . moveRight ( 2 ) mouse . bark ( ) hero . moveDown ( 1 ) hero . moveRight…" at bounding box center [799, 352] width 361 height 381
click at [651, 315] on div "mouse . moveRight ( 2 ) mouse . bark ( ) hero . moveDown ( 1 ) hero . moveRight…" at bounding box center [799, 352] width 361 height 381
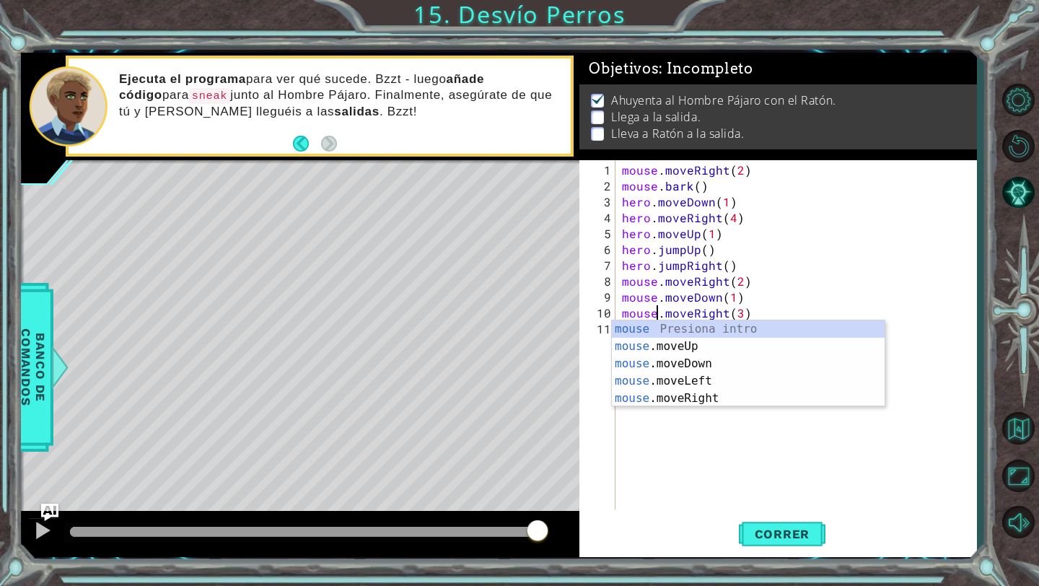
scroll to position [0, 2]
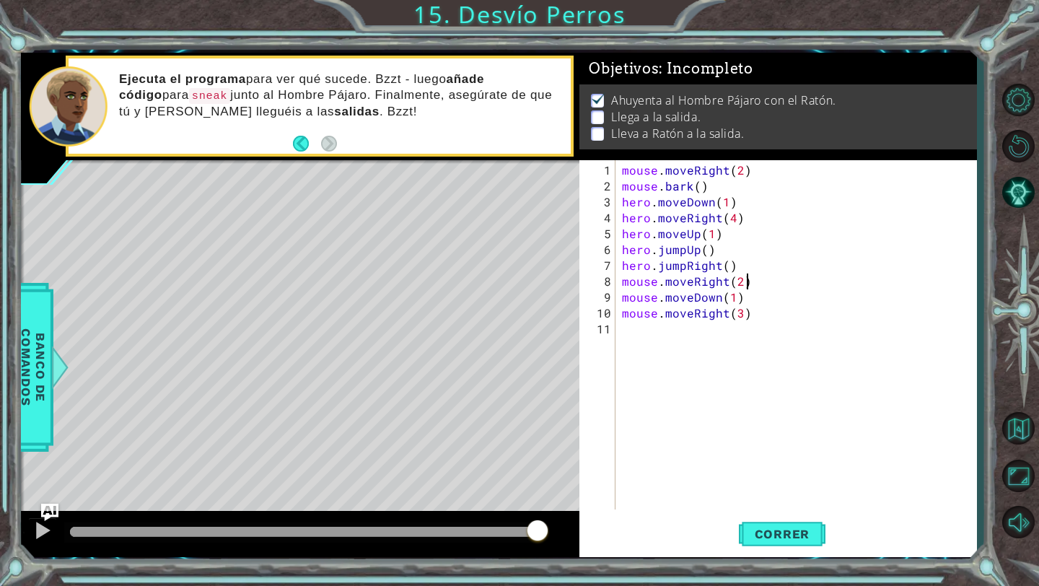
click at [807, 281] on div "mouse . moveRight ( 2 ) mouse . bark ( ) hero . moveDown ( 1 ) hero . moveRight…" at bounding box center [799, 352] width 361 height 381
type textarea "mouse.moveRight(2)"
click at [698, 331] on div "mouse . moveRight ( 2 ) mouse . bark ( ) hero . moveDown ( 1 ) hero . moveRight…" at bounding box center [799, 352] width 361 height 381
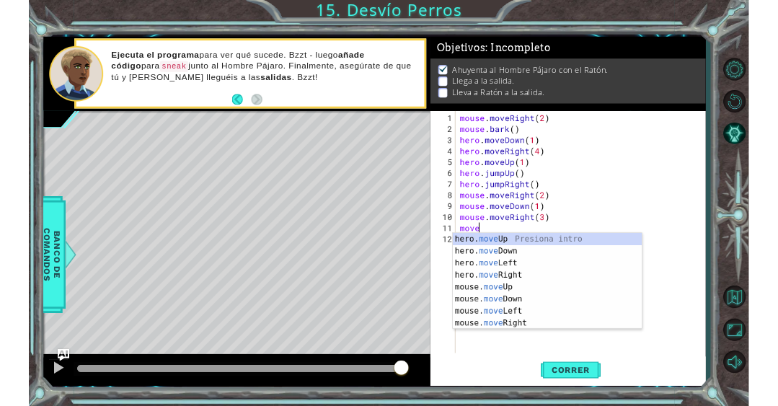
scroll to position [0, 1]
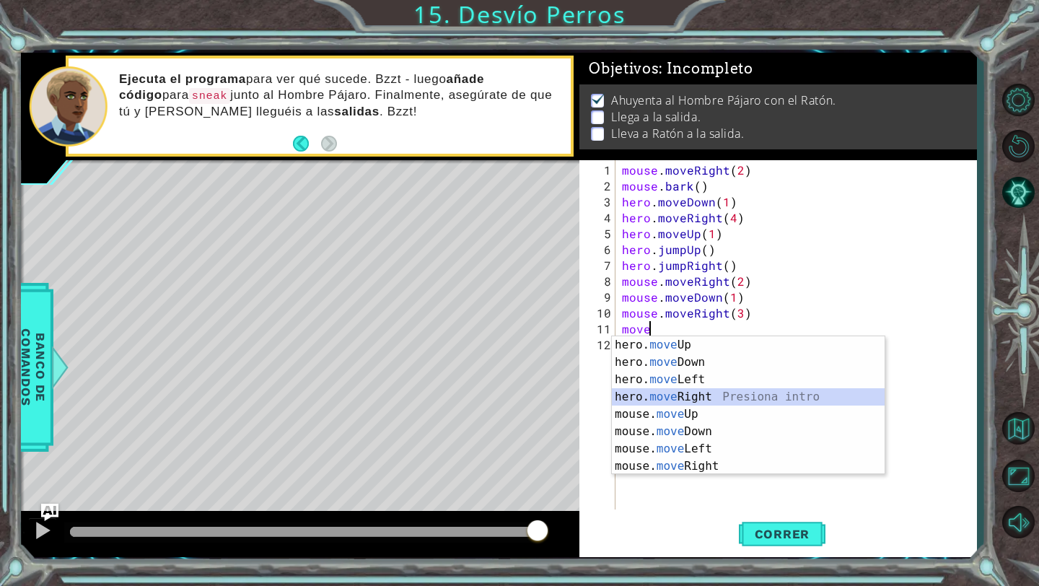
click at [697, 390] on div "hero. move Up Presiona intro hero. move Down Presiona intro hero. move Left Pre…" at bounding box center [748, 422] width 273 height 173
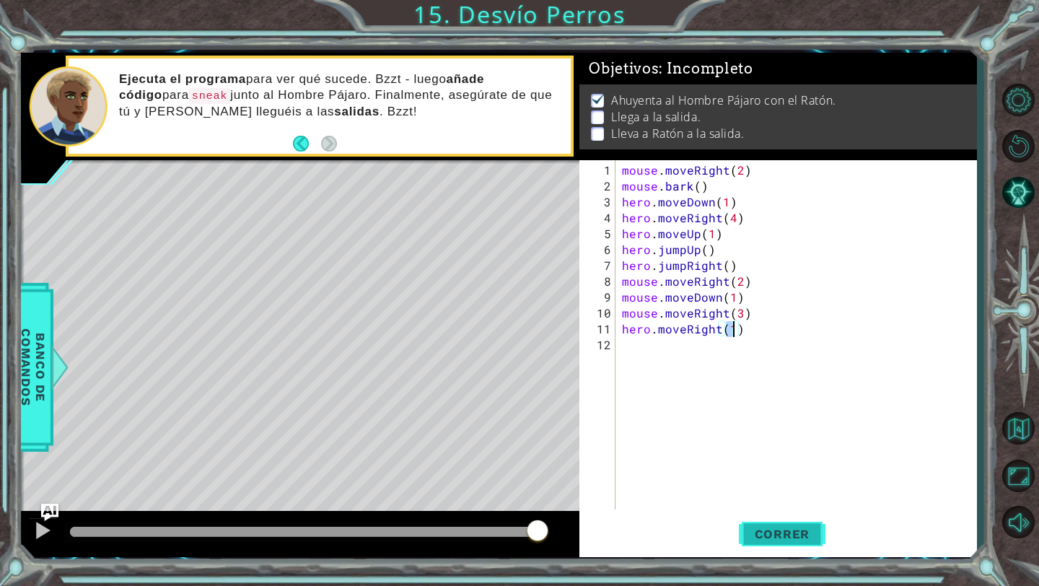
type textarea "hero.moveRight(1)"
click at [750, 527] on span "Correr" at bounding box center [782, 534] width 84 height 14
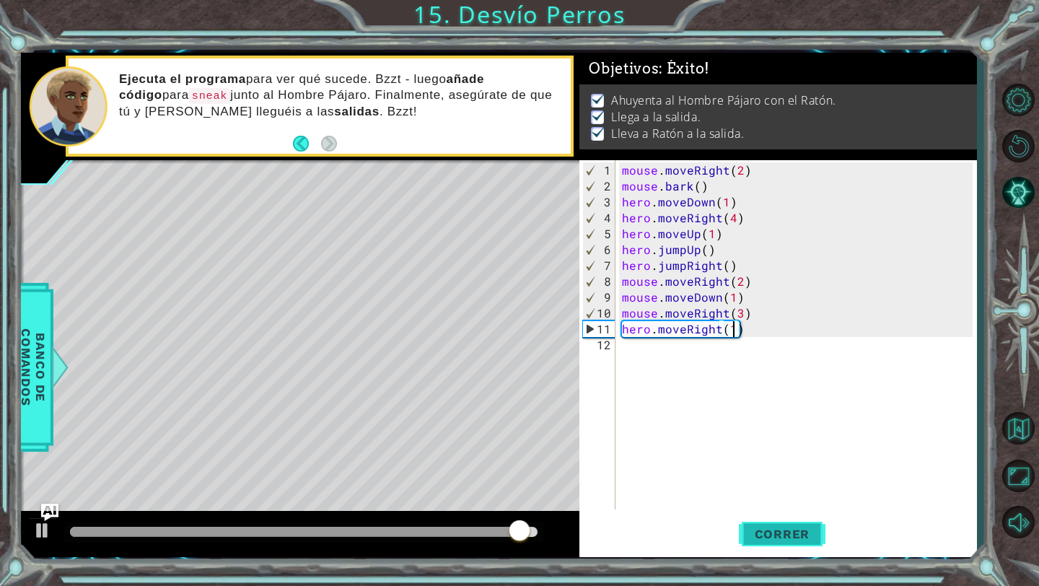
click at [750, 527] on span "Correr" at bounding box center [782, 534] width 84 height 14
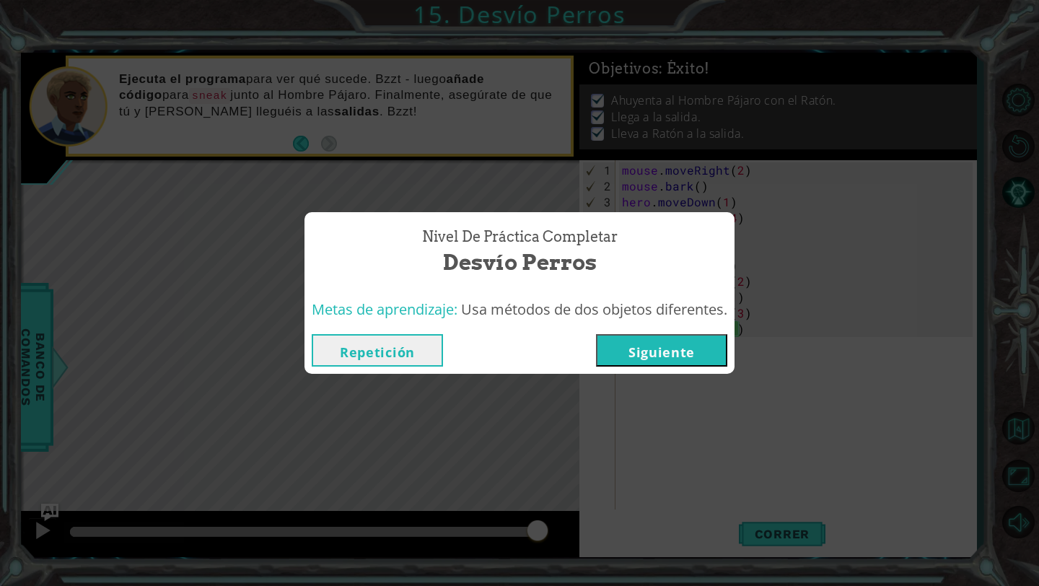
click at [701, 346] on button "Siguiente" at bounding box center [661, 350] width 131 height 32
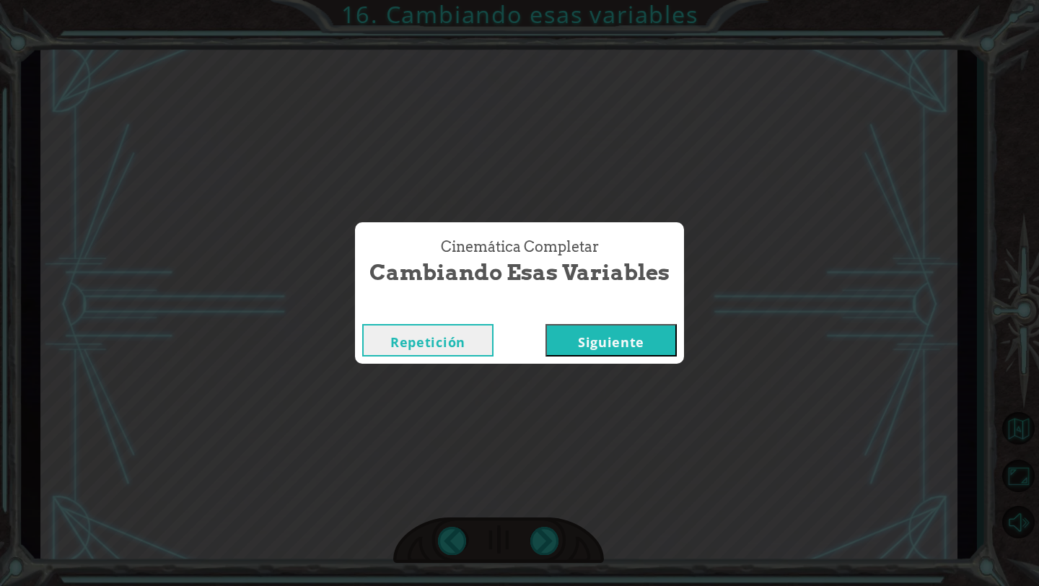
click at [605, 346] on button "Siguiente" at bounding box center [610, 340] width 131 height 32
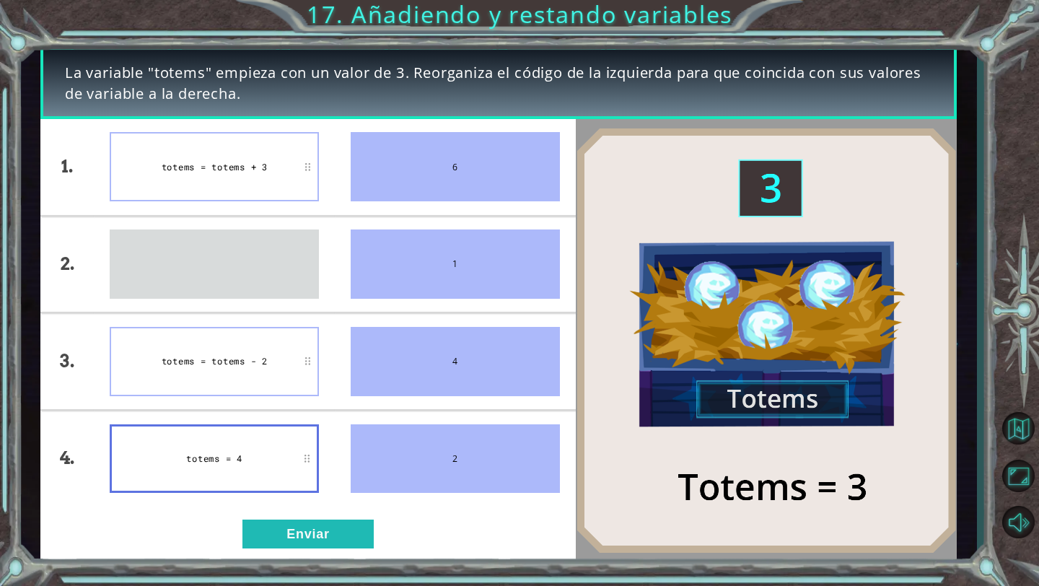
drag, startPoint x: 263, startPoint y: 281, endPoint x: 262, endPoint y: 471, distance: 189.8
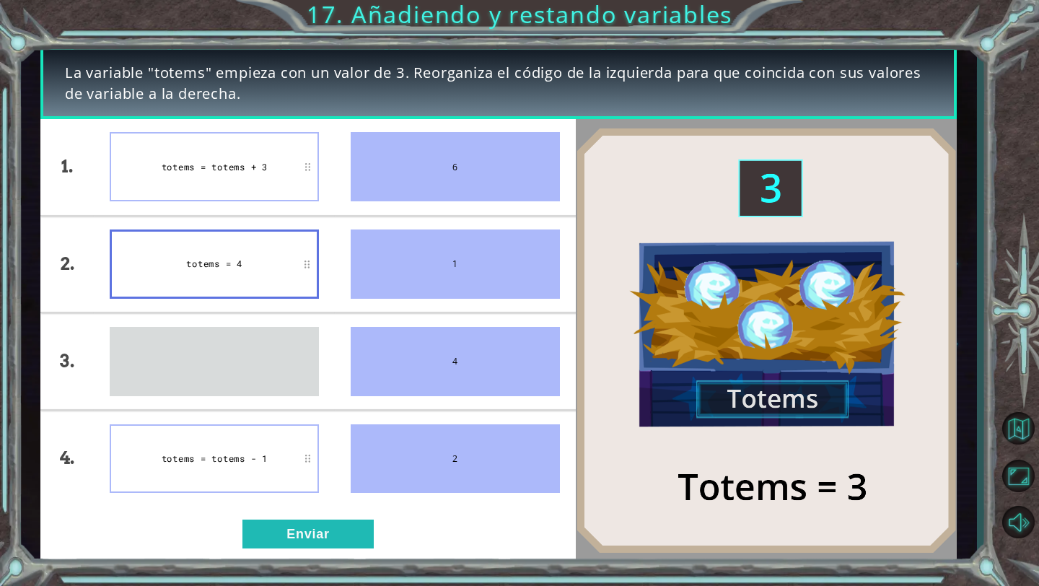
drag, startPoint x: 257, startPoint y: 377, endPoint x: 257, endPoint y: 295, distance: 81.5
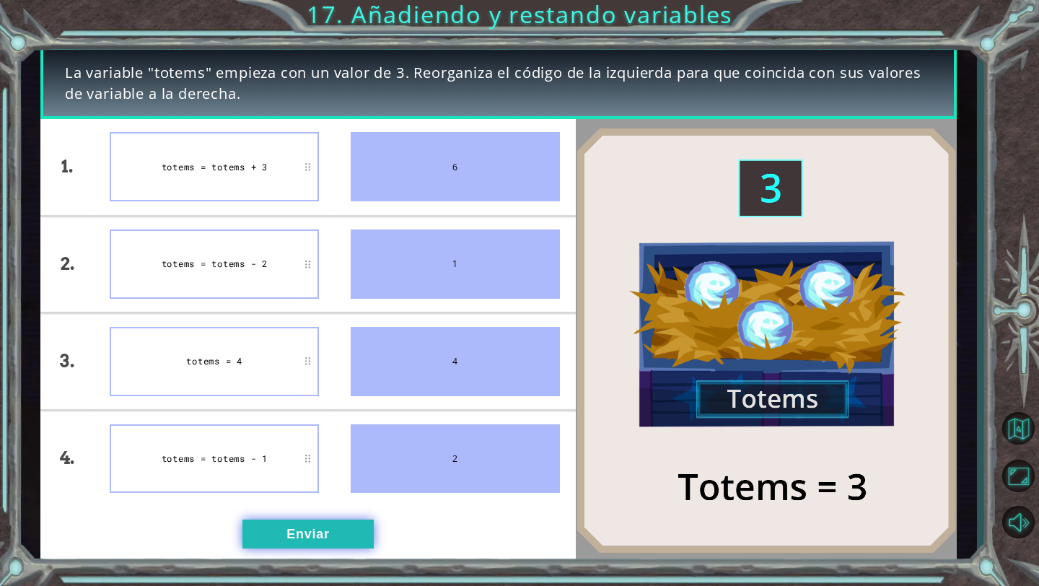
click at [320, 530] on button "Enviar" at bounding box center [307, 533] width 131 height 29
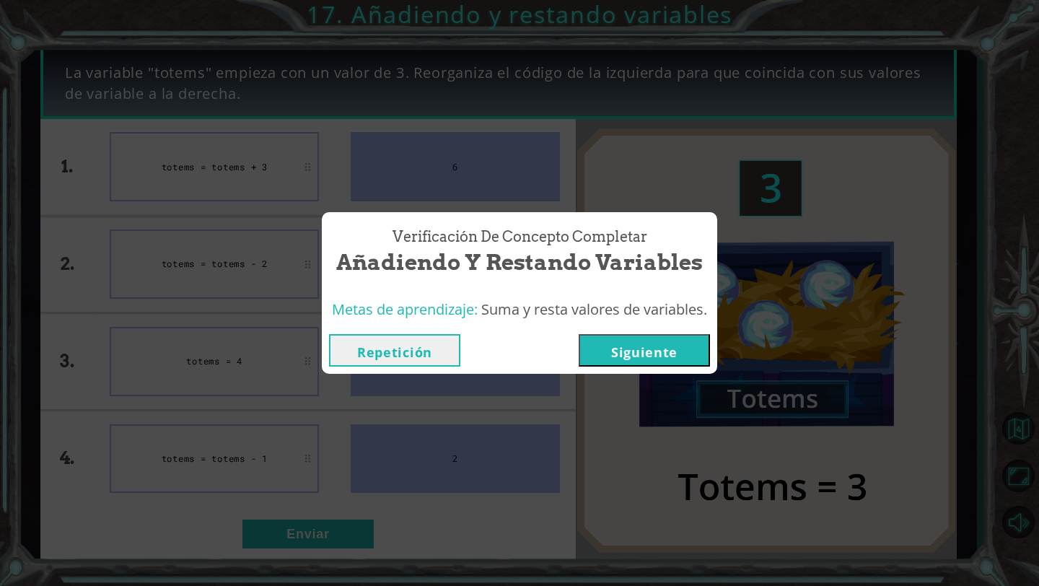
click at [644, 351] on button "Siguiente" at bounding box center [644, 350] width 131 height 32
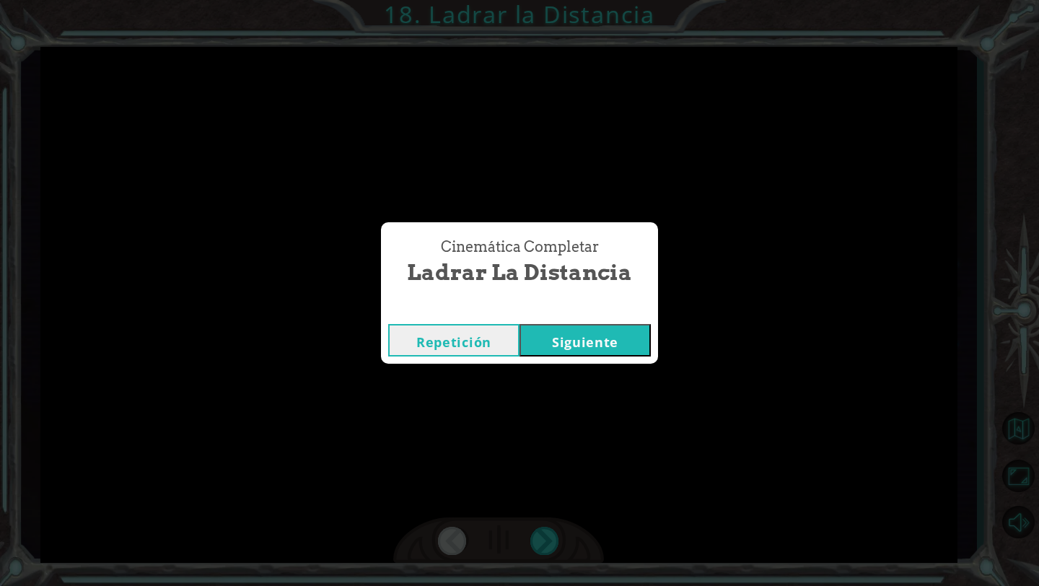
click at [539, 344] on button "Siguiente" at bounding box center [584, 340] width 131 height 32
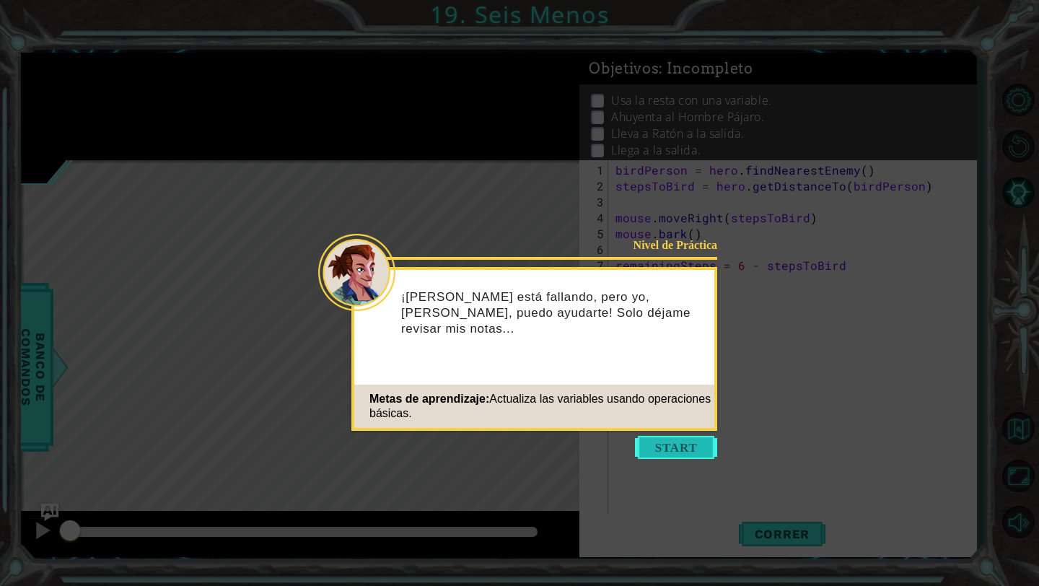
click at [669, 447] on button "Start" at bounding box center [676, 447] width 82 height 23
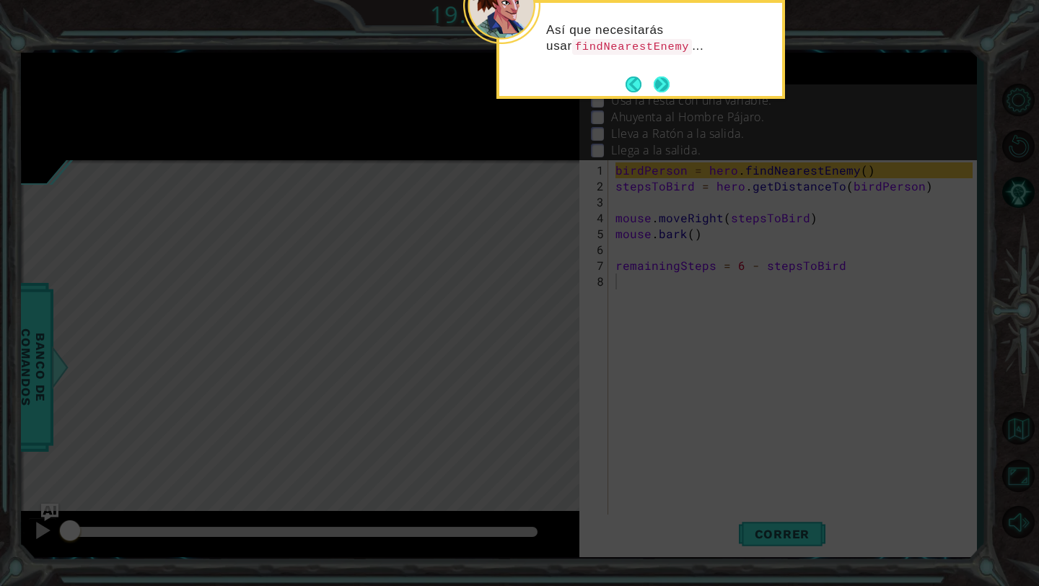
click at [661, 88] on button "Next" at bounding box center [662, 84] width 17 height 17
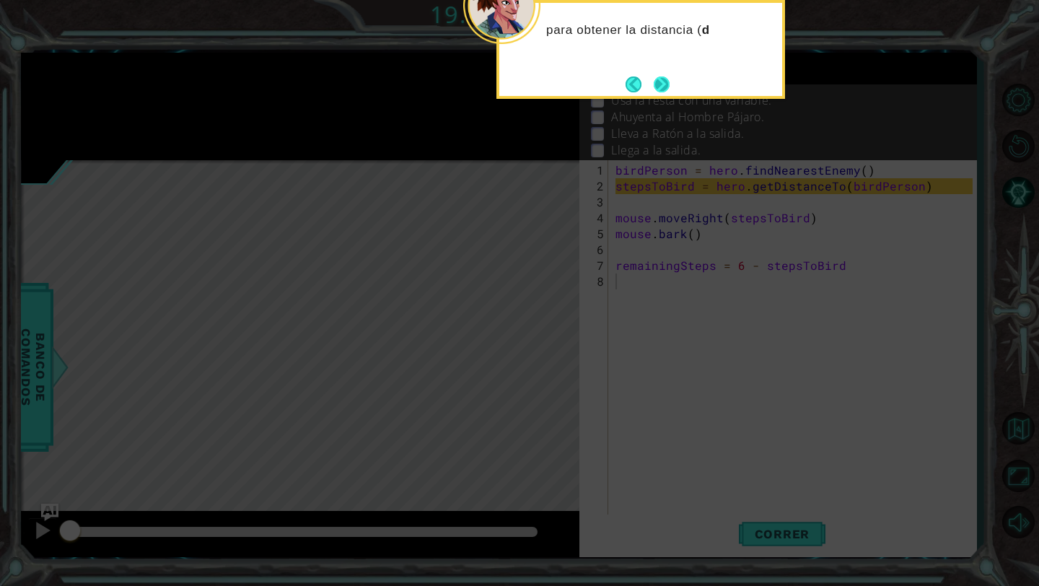
click at [662, 87] on button "Next" at bounding box center [662, 84] width 16 height 16
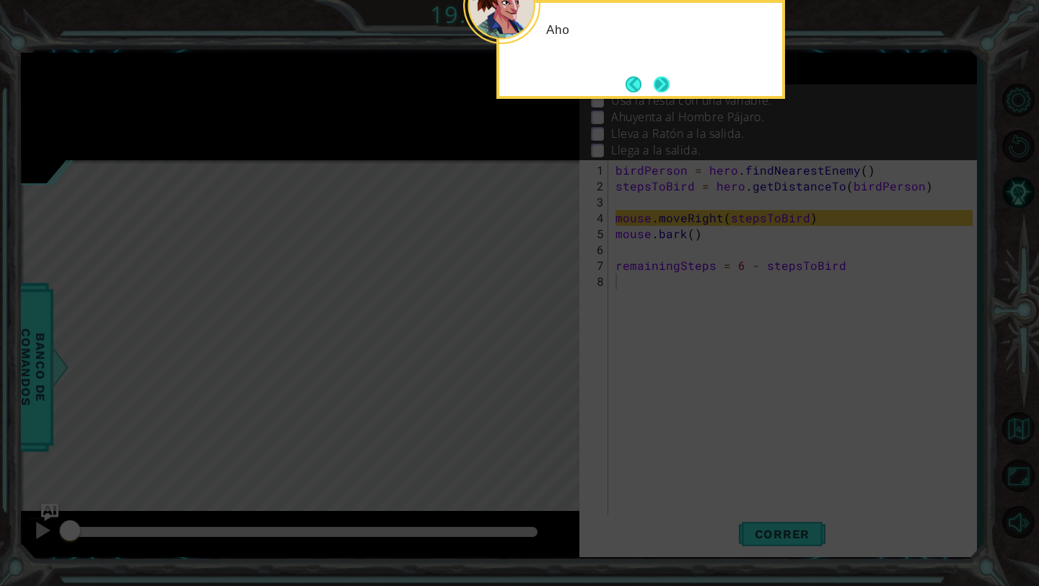
click at [664, 85] on button "Next" at bounding box center [661, 84] width 21 height 21
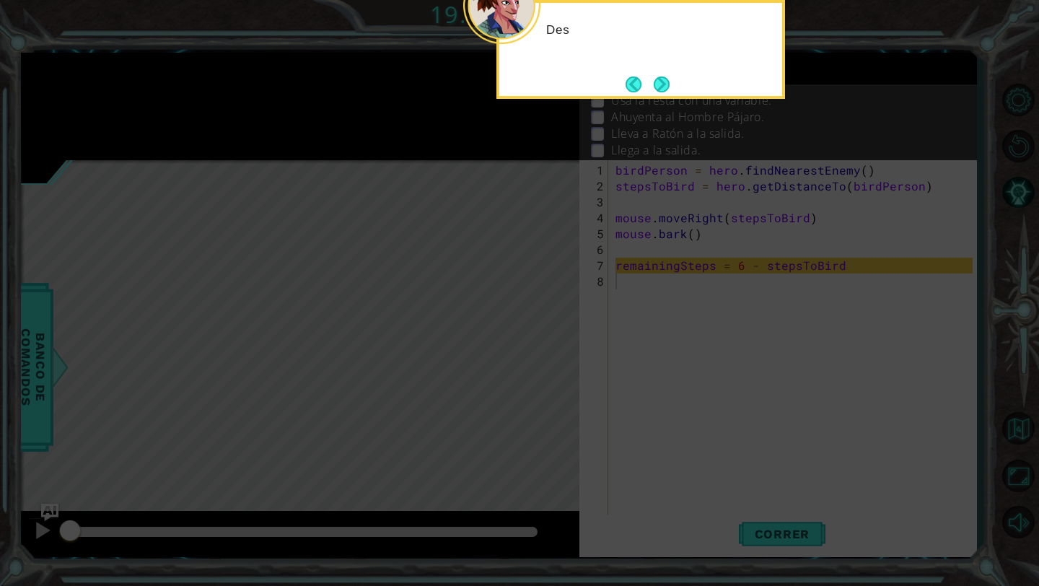
click at [664, 87] on button "Next" at bounding box center [662, 84] width 16 height 16
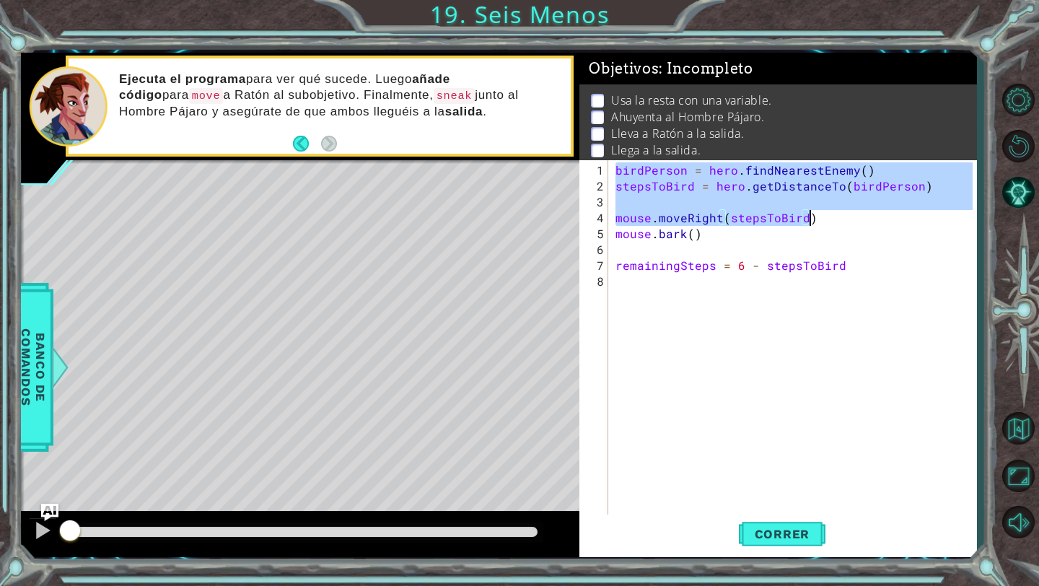
drag, startPoint x: 616, startPoint y: 170, endPoint x: 820, endPoint y: 218, distance: 209.8
click at [820, 218] on div "birdPerson = hero . findNearestEnemy ( ) stepsToBird = hero . getDistanceTo ( b…" at bounding box center [796, 360] width 367 height 397
click at [618, 163] on div "birdPerson = hero . findNearestEnemy ( ) stepsToBird = hero . getDistanceTo ( b…" at bounding box center [796, 360] width 367 height 397
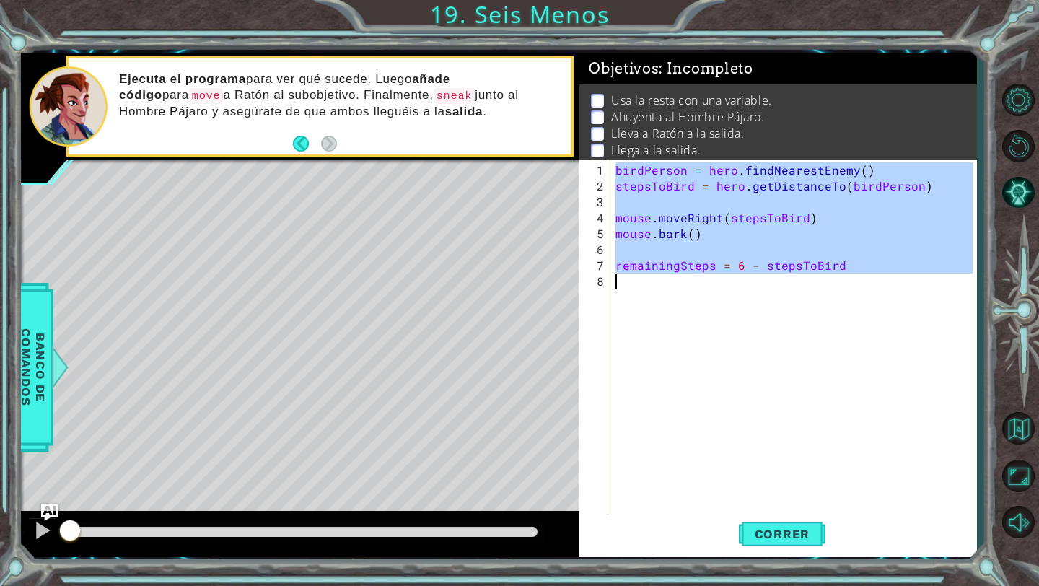
drag, startPoint x: 617, startPoint y: 167, endPoint x: 830, endPoint y: 288, distance: 244.6
click at [830, 288] on div "birdPerson = hero . findNearestEnemy ( ) stepsToBird = hero . getDistanceTo ( b…" at bounding box center [796, 360] width 367 height 397
type textarea "remainingSteps = 6 - stepsToBird"
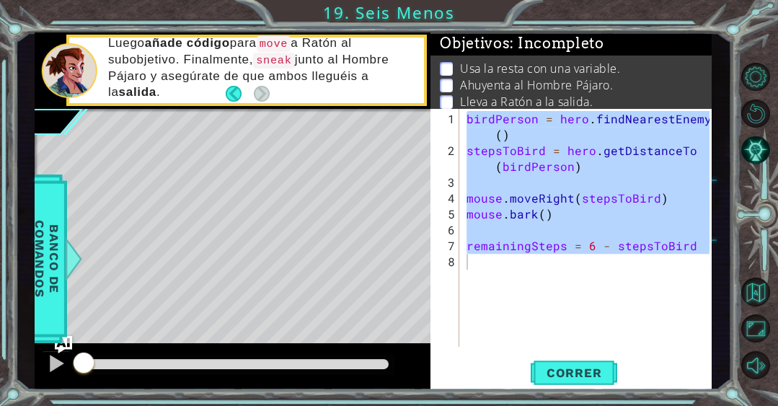
click at [33, 391] on div "1 ההההההההההההההההההההההההההההההההההההההההההההההההההההההההההההההההההההההההההההה…" at bounding box center [389, 203] width 778 height 406
click at [553, 314] on div "birdPerson = hero . findNearestEnemy ( ) stepsToBird = hero . getDistanceTo ( b…" at bounding box center [590, 254] width 253 height 286
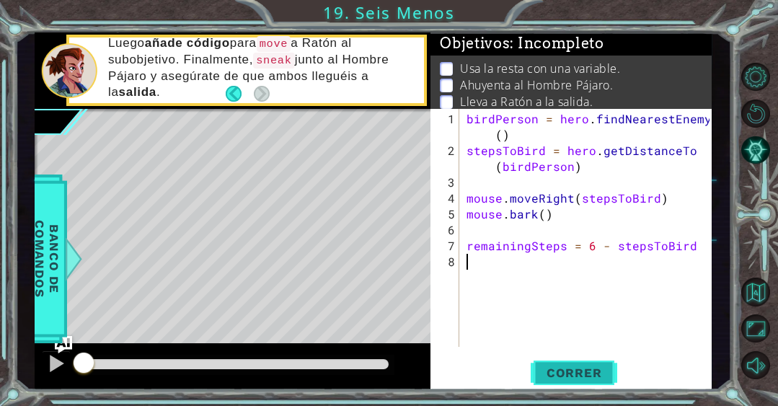
click at [555, 369] on span "Correr" at bounding box center [574, 373] width 84 height 14
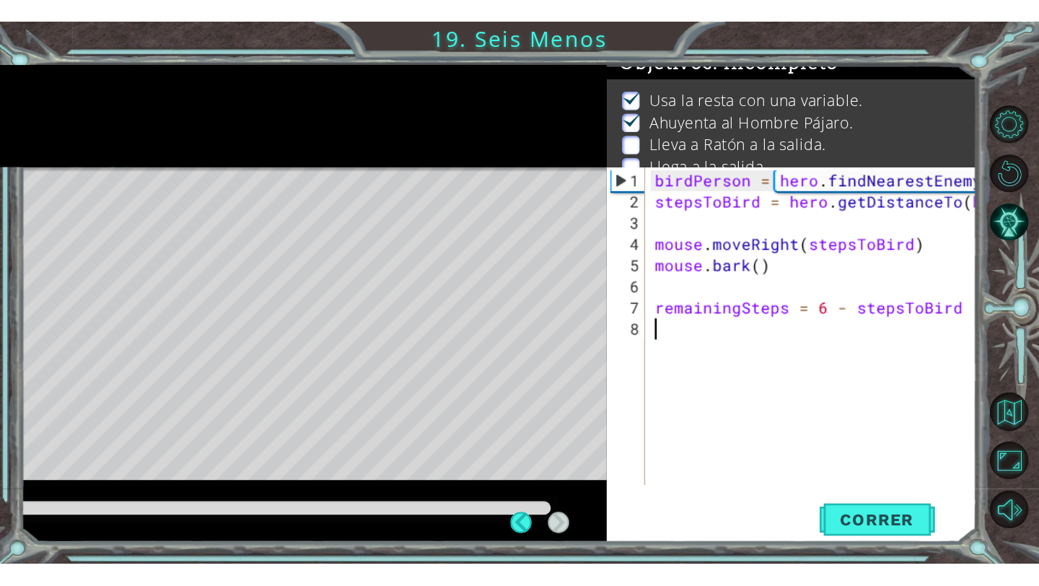
scroll to position [6, 0]
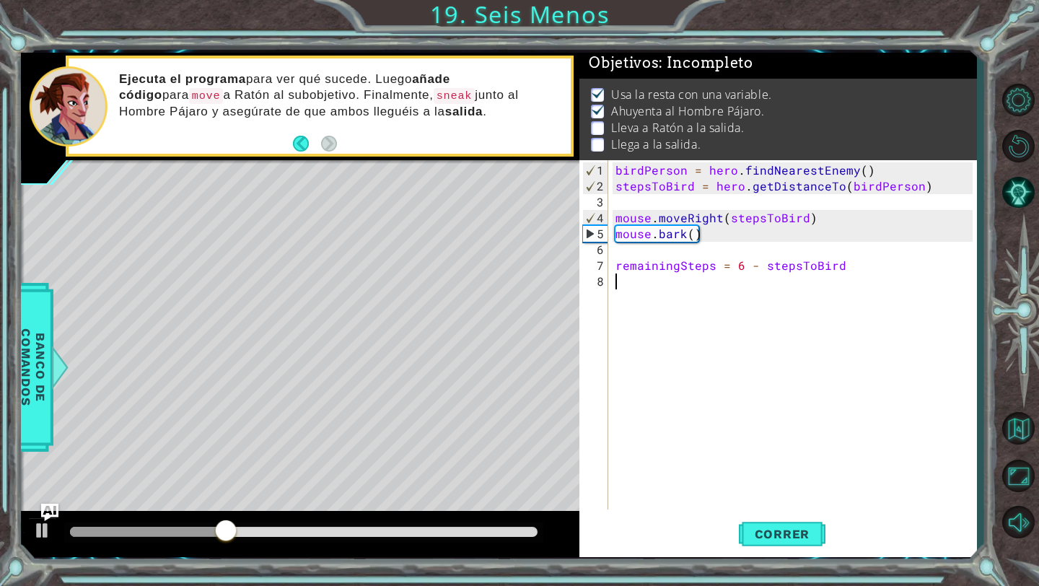
click at [659, 295] on div "birdPerson = hero . findNearestEnemy ( ) stepsToBird = hero . getDistanceTo ( b…" at bounding box center [796, 352] width 367 height 381
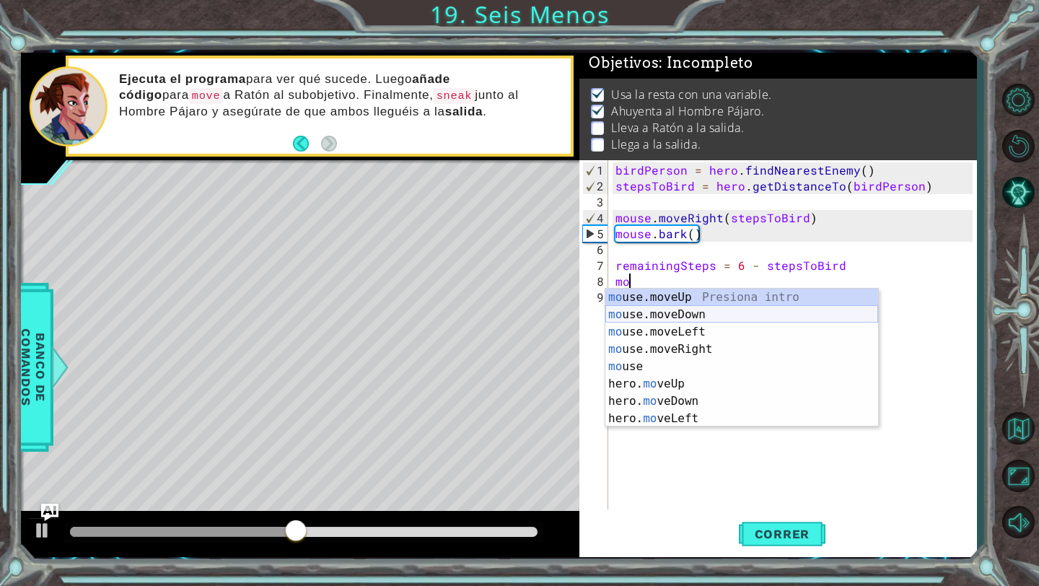
click at [675, 314] on div "mo use.moveUp Presiona intro mo use.moveDown Presiona intro mo use.moveLeft Pre…" at bounding box center [741, 375] width 273 height 173
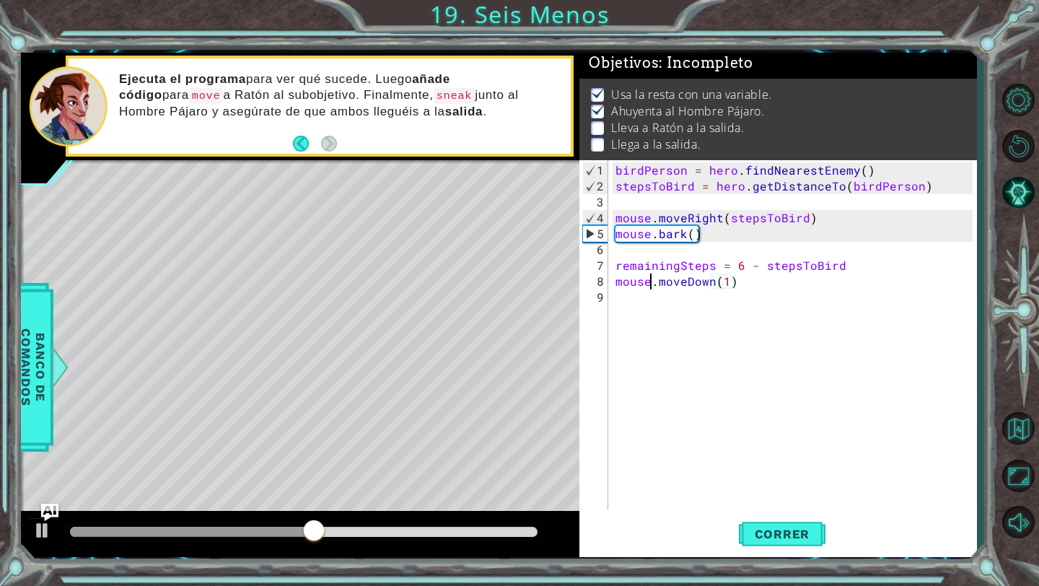
click at [648, 285] on div "birdPerson = hero . findNearestEnemy ( ) stepsToBird = hero . getDistanceTo ( b…" at bounding box center [796, 352] width 367 height 381
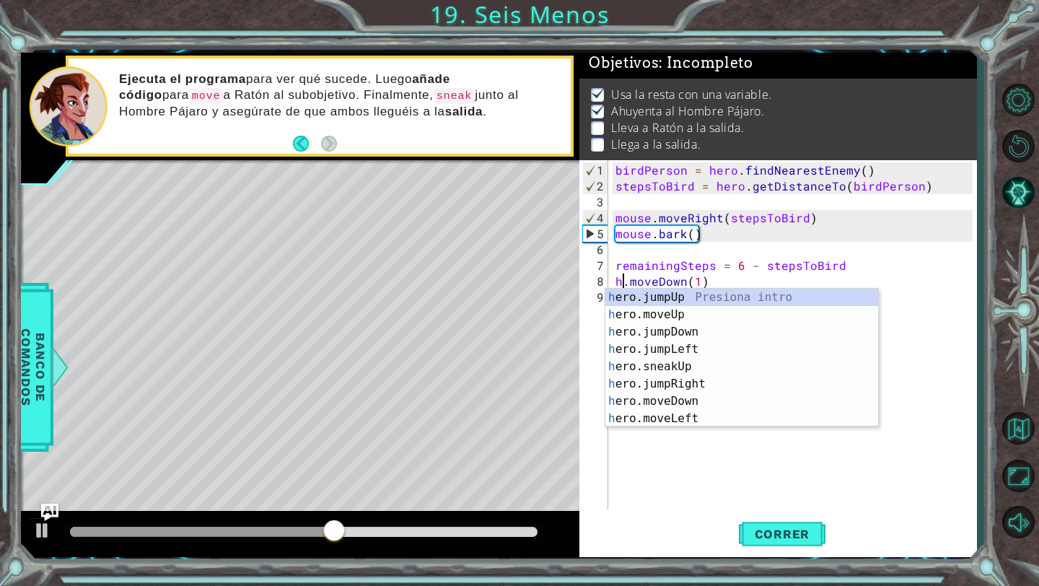
scroll to position [0, 0]
type textarea "hero.moveDown(1)"
click at [910, 432] on div "birdPerson = hero . findNearestEnemy ( ) stepsToBird = hero . getDistanceTo ( b…" at bounding box center [796, 352] width 367 height 381
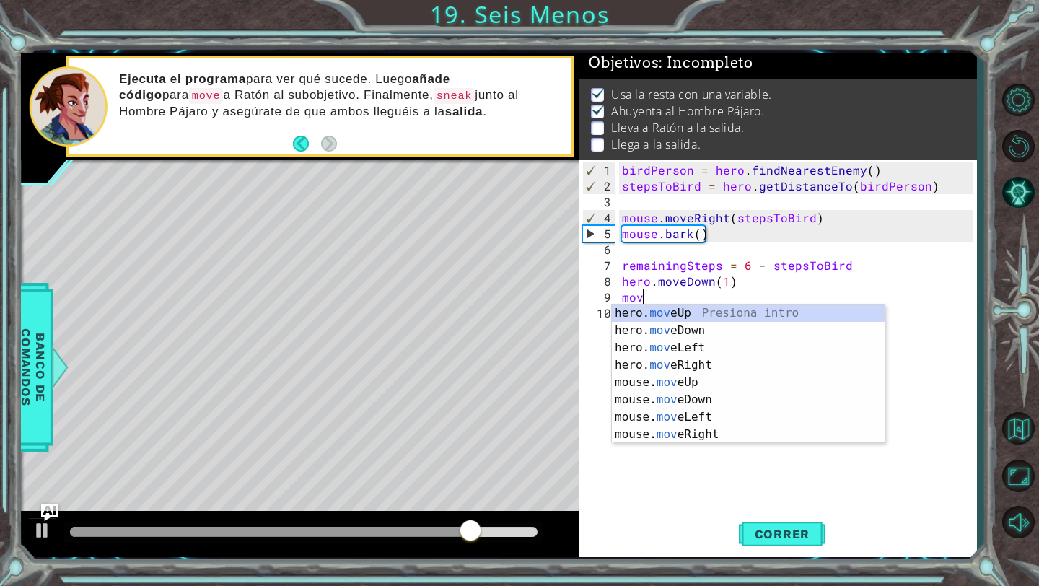
scroll to position [0, 1]
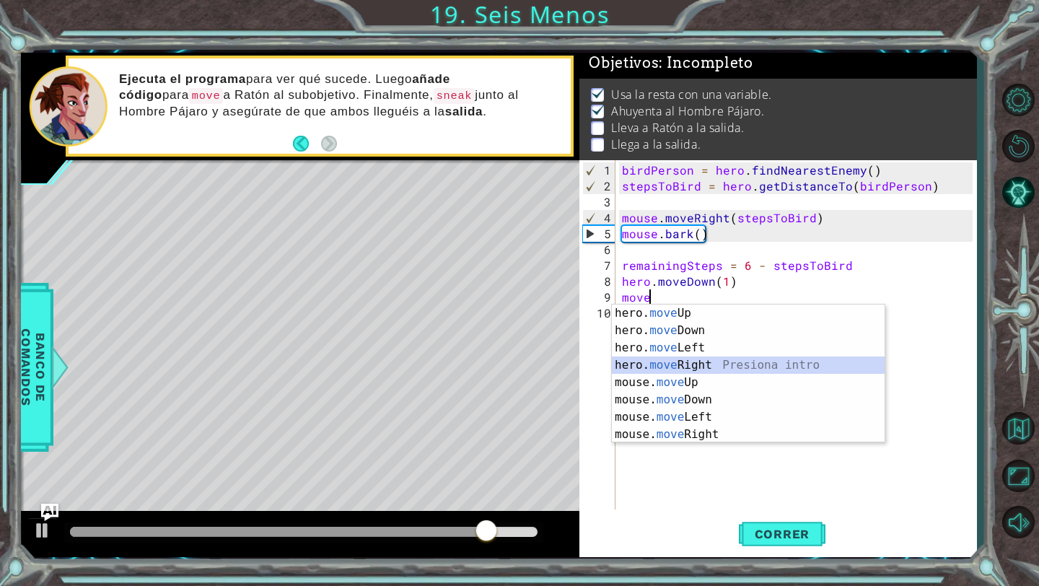
click at [667, 360] on div "hero. move Up Presiona intro hero. move Down Presiona intro hero. move Left Pre…" at bounding box center [748, 390] width 273 height 173
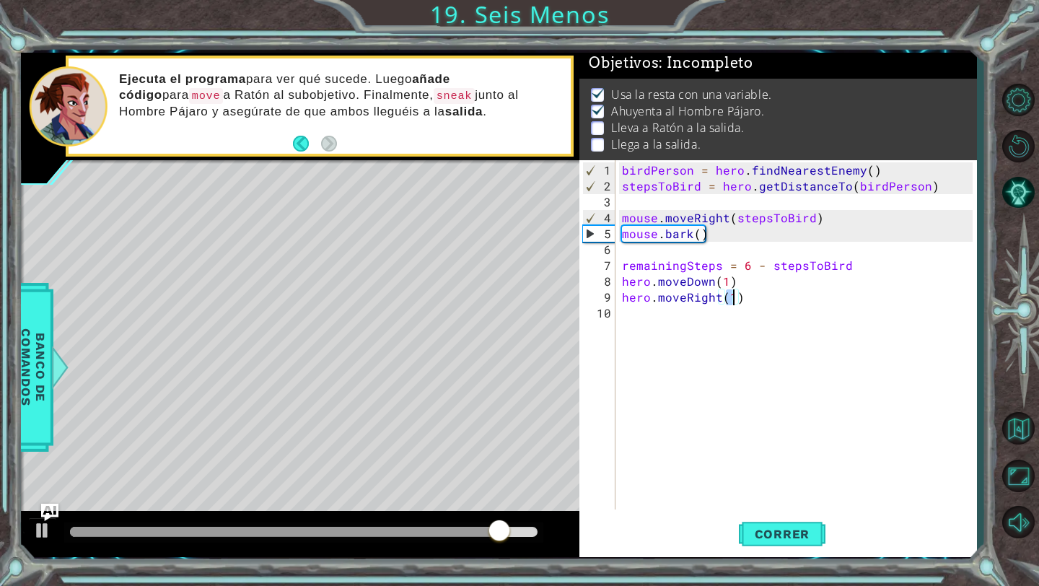
type textarea "hero.moveRight(5)"
click at [656, 317] on div "birdPerson = hero . findNearestEnemy ( ) stepsToBird = hero . getDistanceTo ( b…" at bounding box center [799, 352] width 361 height 381
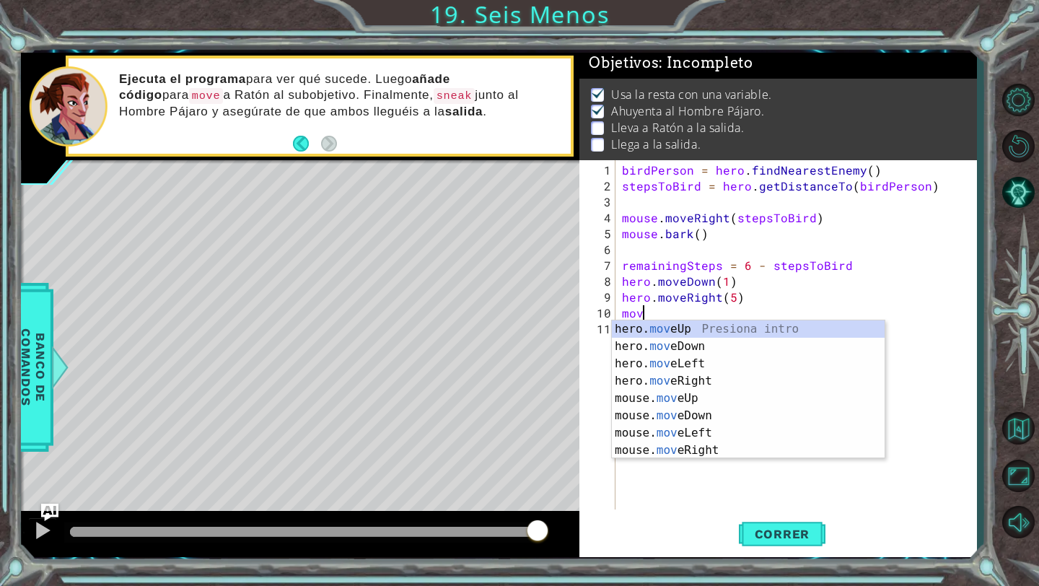
scroll to position [0, 1]
click at [690, 330] on div "hero. move Up Presiona intro hero. move Down Presiona intro hero. move Left Pre…" at bounding box center [748, 406] width 273 height 173
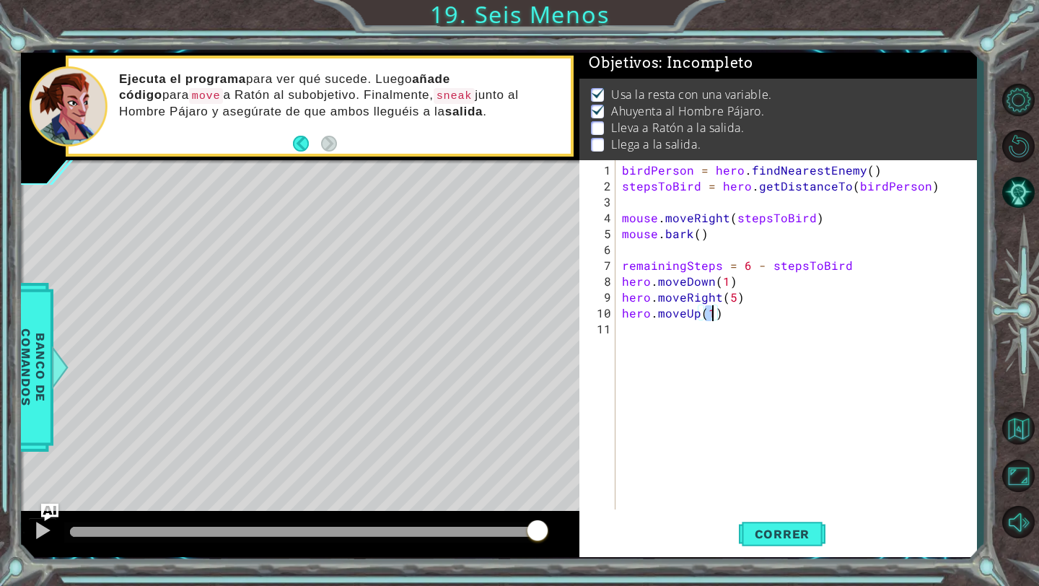
type textarea "hero.moveUp(2)"
click at [677, 330] on div "birdPerson = hero . findNearestEnemy ( ) stepsToBird = hero . getDistanceTo ( b…" at bounding box center [799, 352] width 361 height 381
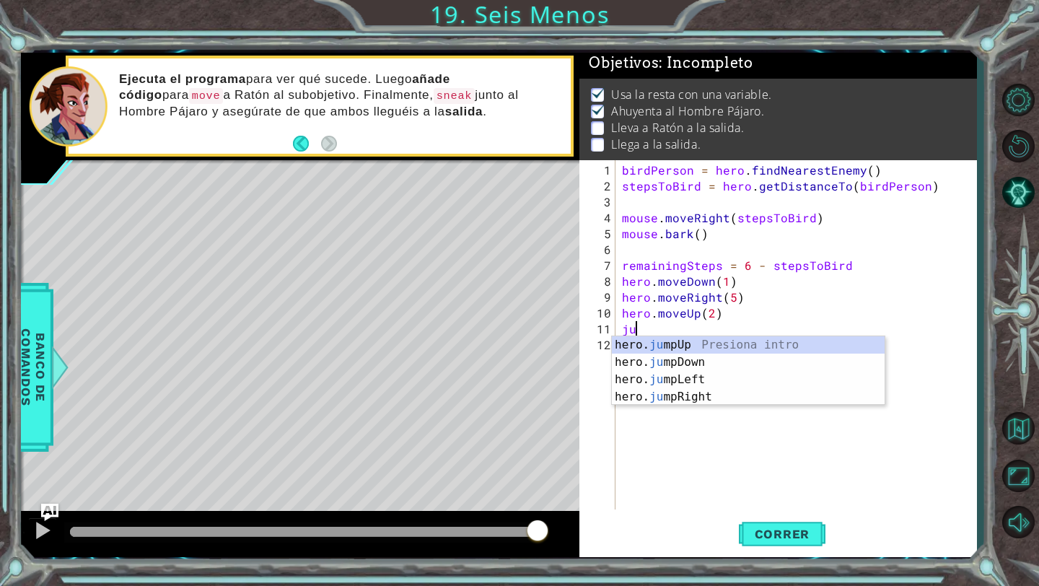
type textarea "jum"
click at [679, 342] on div "hero. jum pUp Presiona intro hero. jum pDown Presiona intro hero. jum pLeft Pre…" at bounding box center [748, 388] width 273 height 104
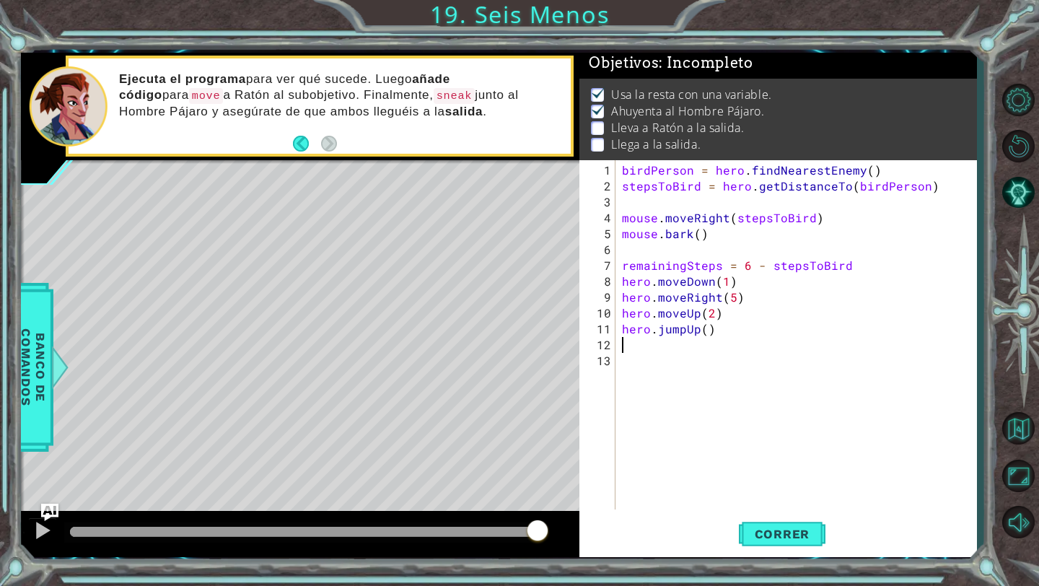
click at [662, 353] on div "birdPerson = hero . findNearestEnemy ( ) stepsToBird = hero . getDistanceTo ( b…" at bounding box center [799, 352] width 361 height 381
click at [662, 344] on div "birdPerson = hero . findNearestEnemy ( ) stepsToBird = hero . getDistanceTo ( b…" at bounding box center [799, 352] width 361 height 381
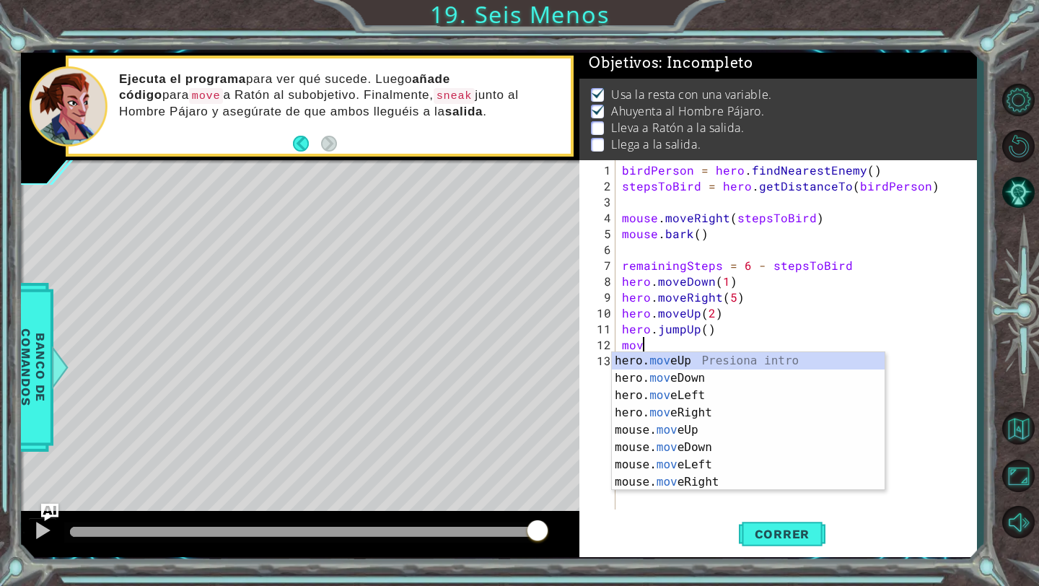
scroll to position [0, 1]
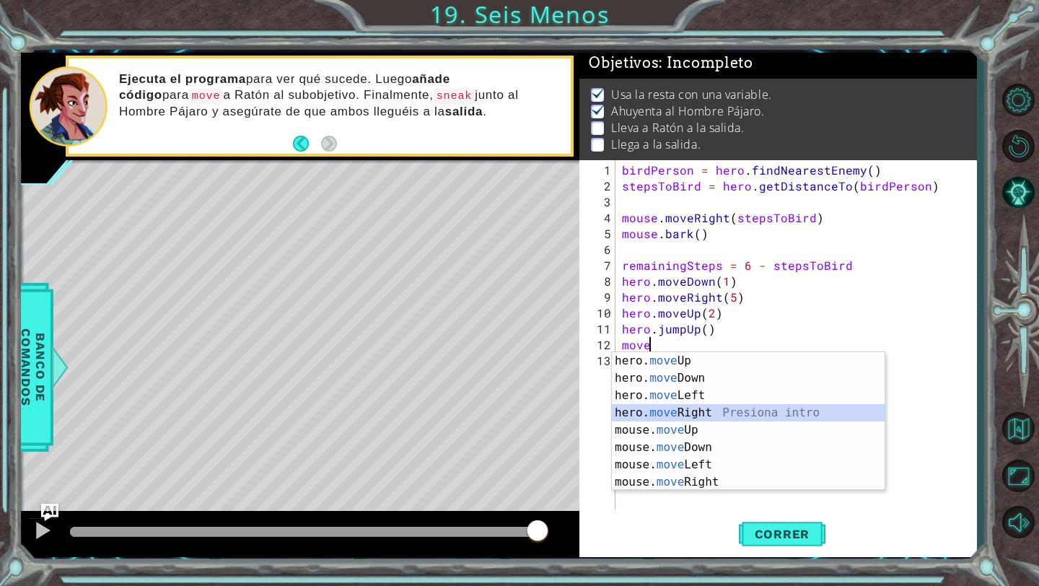
click at [682, 418] on div "hero. move Up Presiona intro hero. move Down Presiona intro hero. move Left Pre…" at bounding box center [748, 438] width 273 height 173
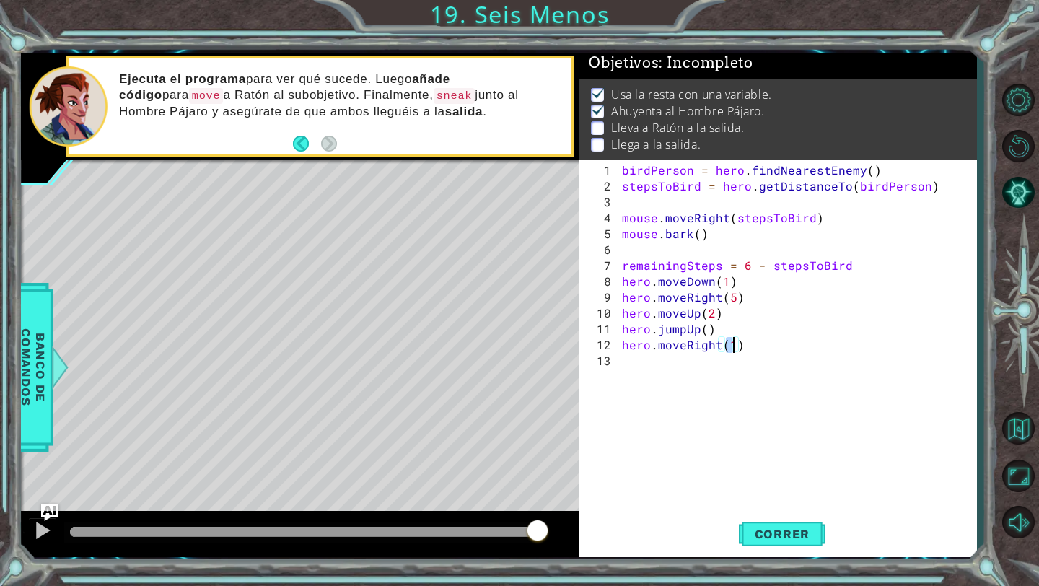
type textarea "hero.moveRight(3)"
click at [672, 374] on div "birdPerson = hero . findNearestEnemy ( ) stepsToBird = hero . getDistanceTo ( b…" at bounding box center [799, 352] width 361 height 381
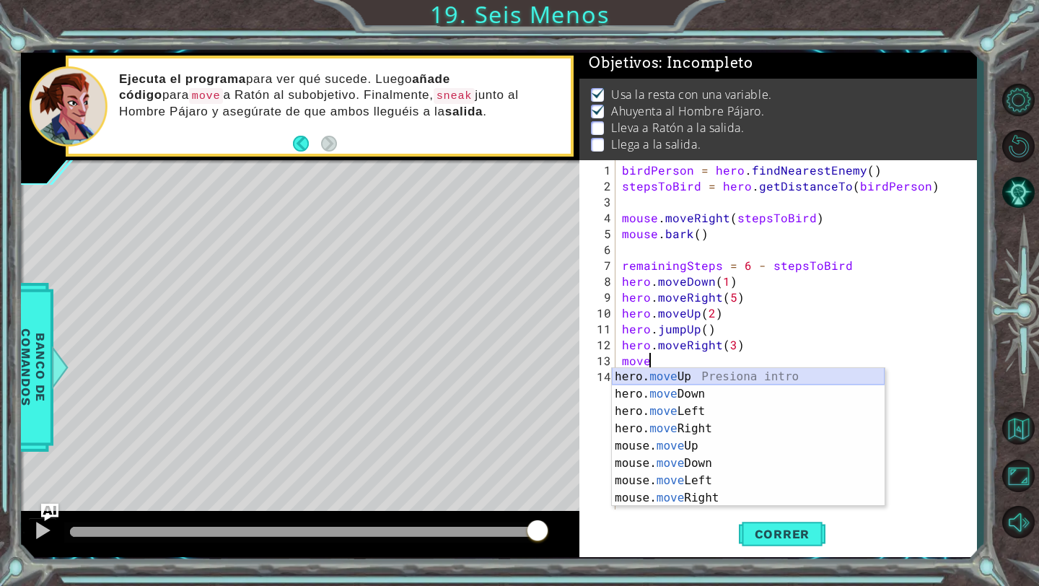
click at [669, 376] on div "hero. move Up Presiona intro hero. move Down Presiona intro hero. move Left Pre…" at bounding box center [748, 454] width 273 height 173
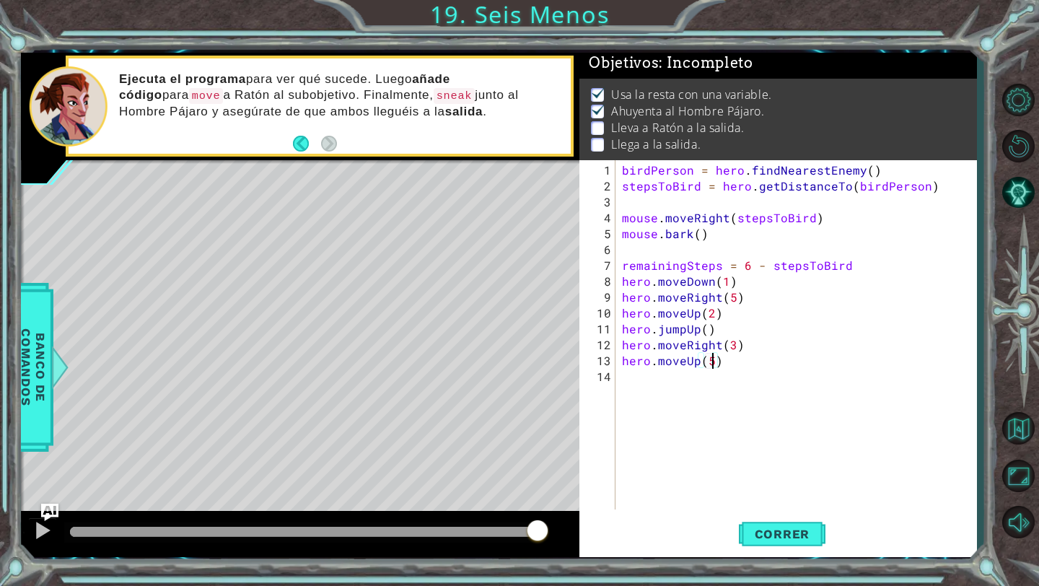
scroll to position [0, 5]
click at [651, 360] on div "birdPerson = hero . findNearestEnemy ( ) stepsToBird = hero . getDistanceTo ( b…" at bounding box center [799, 352] width 361 height 381
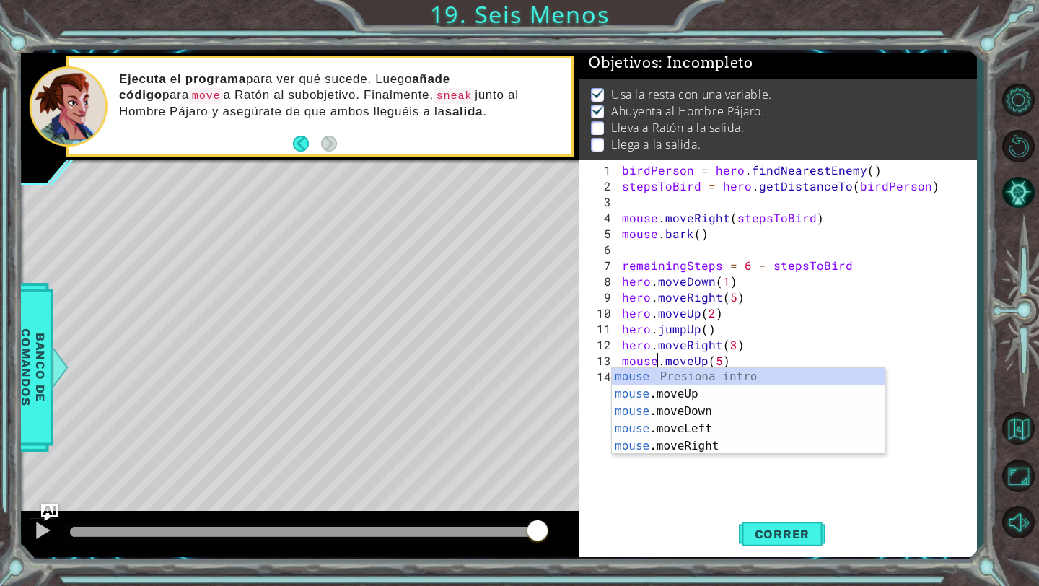
scroll to position [0, 2]
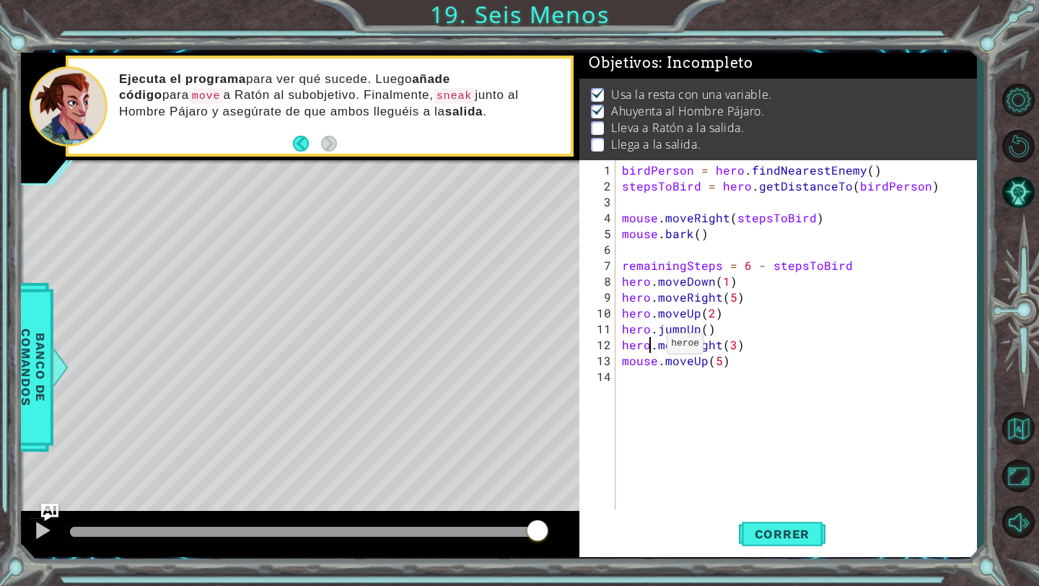
click at [649, 348] on div "birdPerson = hero . findNearestEnemy ( ) stepsToBird = hero . getDistanceTo ( b…" at bounding box center [799, 352] width 361 height 381
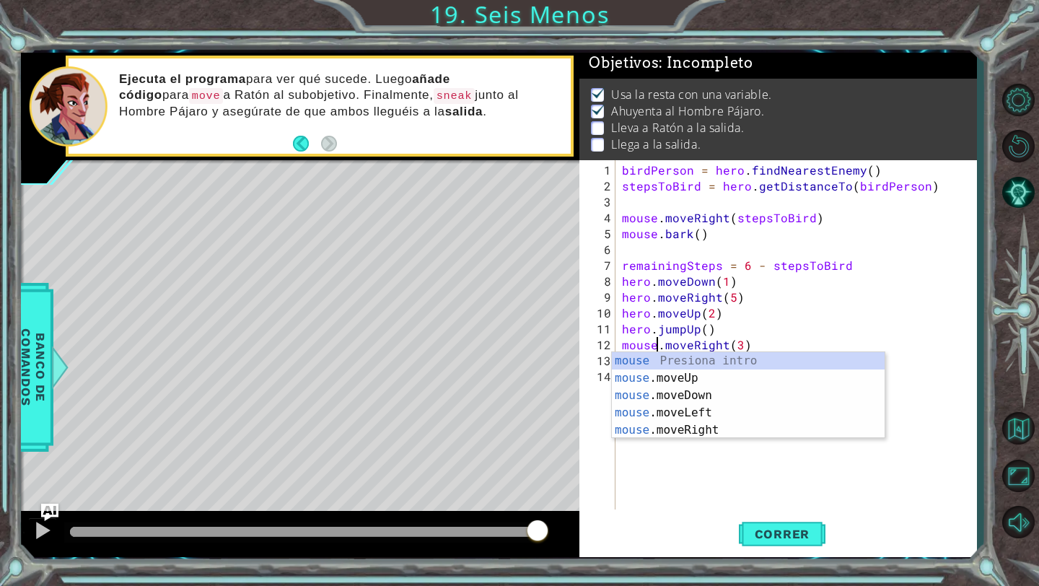
click at [860, 320] on div "birdPerson = hero . findNearestEnemy ( ) stepsToBird = hero . getDistanceTo ( b…" at bounding box center [799, 352] width 361 height 381
type textarea "hero.jumpUp()"
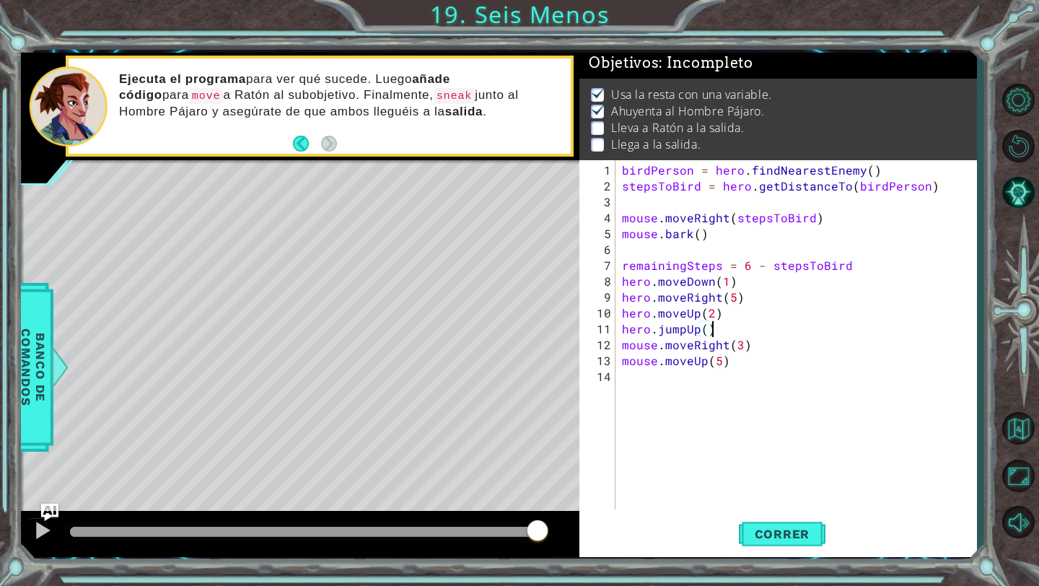
click at [702, 394] on div "birdPerson = hero . findNearestEnemy ( ) stepsToBird = hero . getDistanceTo ( b…" at bounding box center [799, 352] width 361 height 381
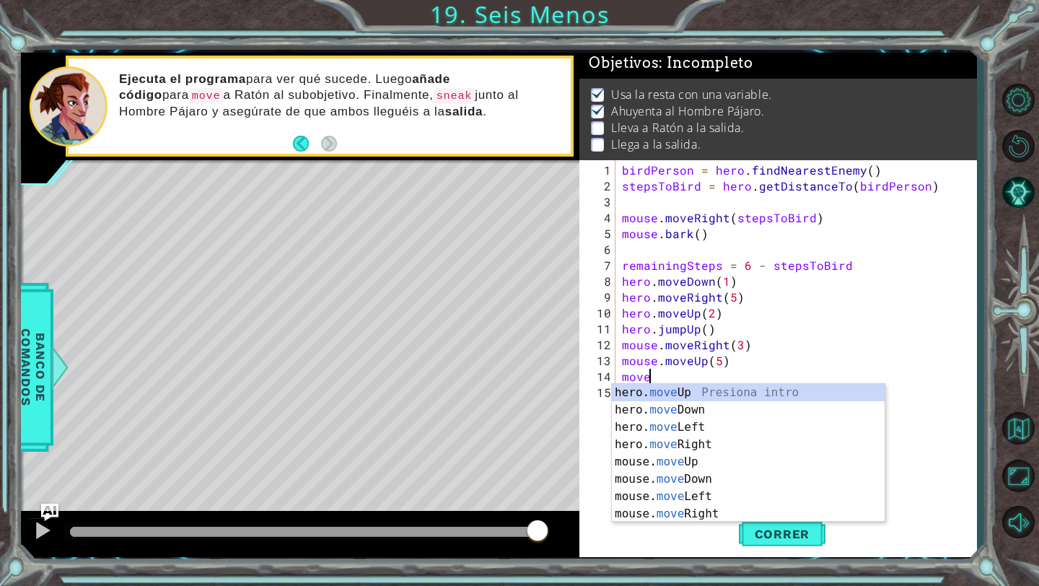
scroll to position [0, 1]
click at [707, 393] on div "hero. move Up Presiona intro hero. move Down Presiona intro hero. move Left Pre…" at bounding box center [748, 470] width 273 height 173
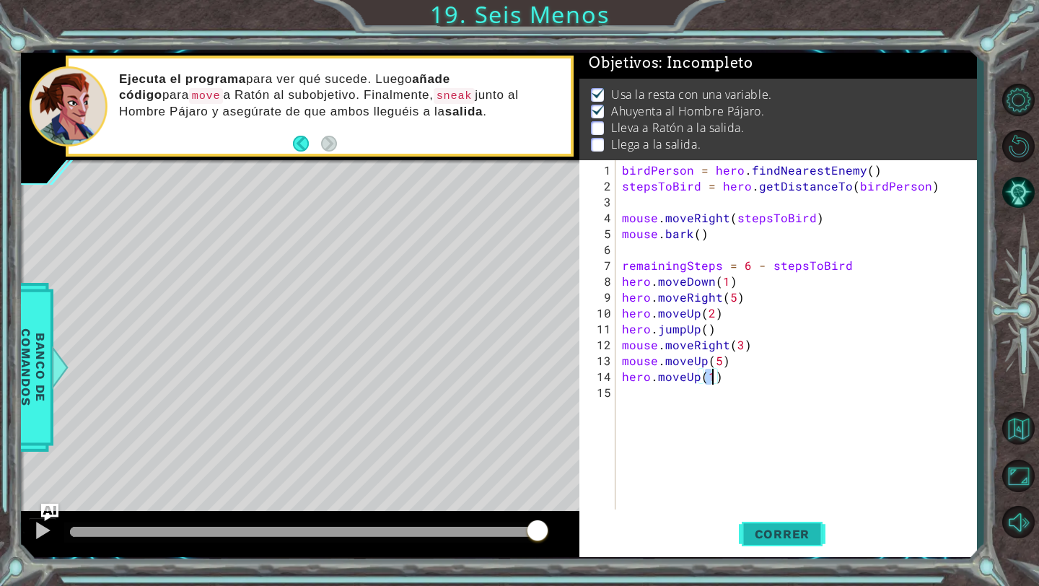
click at [771, 537] on span "Correr" at bounding box center [782, 534] width 84 height 14
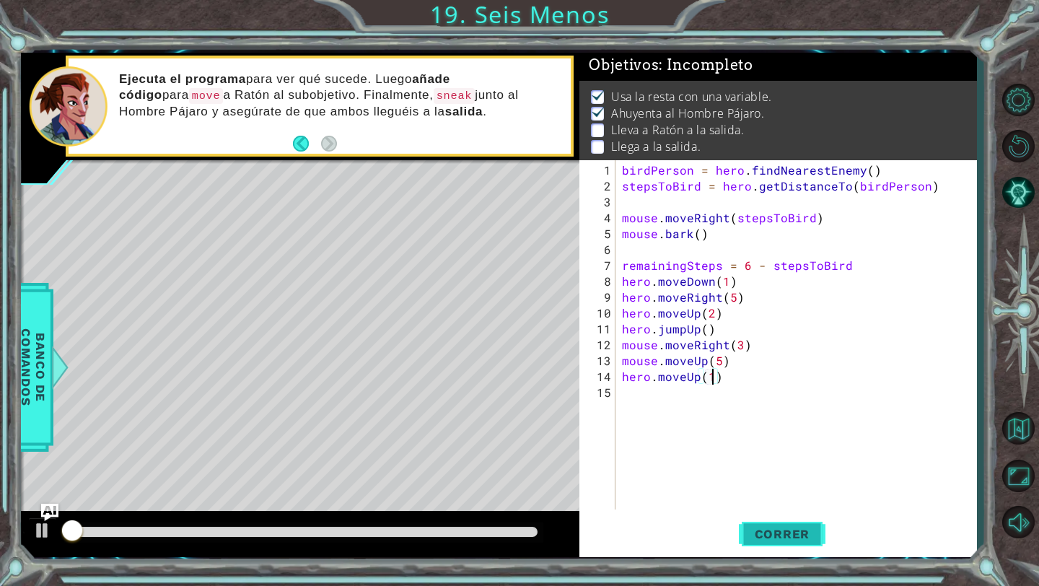
scroll to position [3, 0]
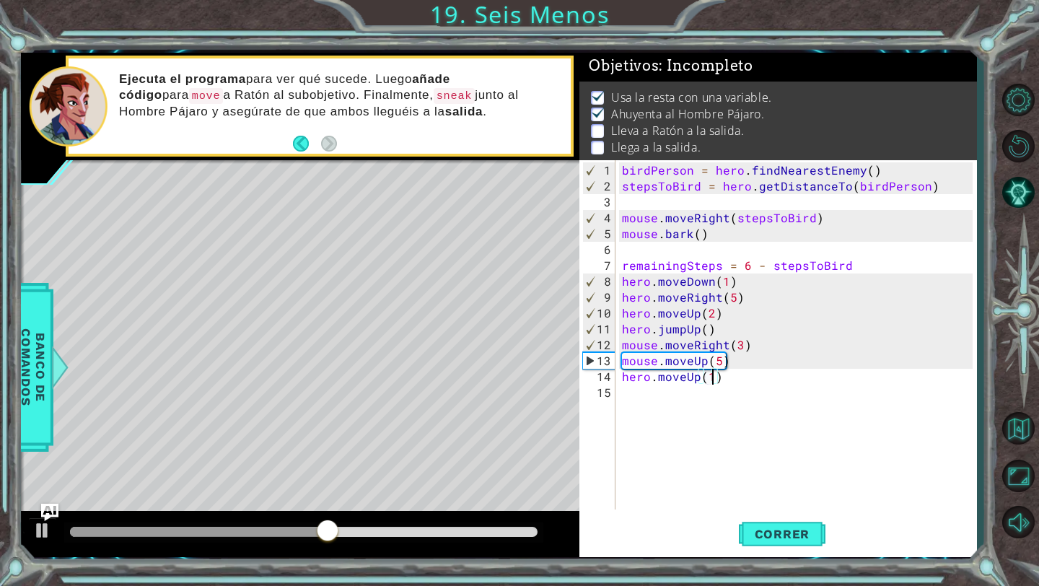
click at [740, 346] on div "birdPerson = hero . findNearestEnemy ( ) stepsToBird = hero . getDistanceTo ( b…" at bounding box center [799, 352] width 361 height 381
type textarea "mouse.moveRight(4)"
click at [793, 532] on span "Correr" at bounding box center [782, 534] width 84 height 14
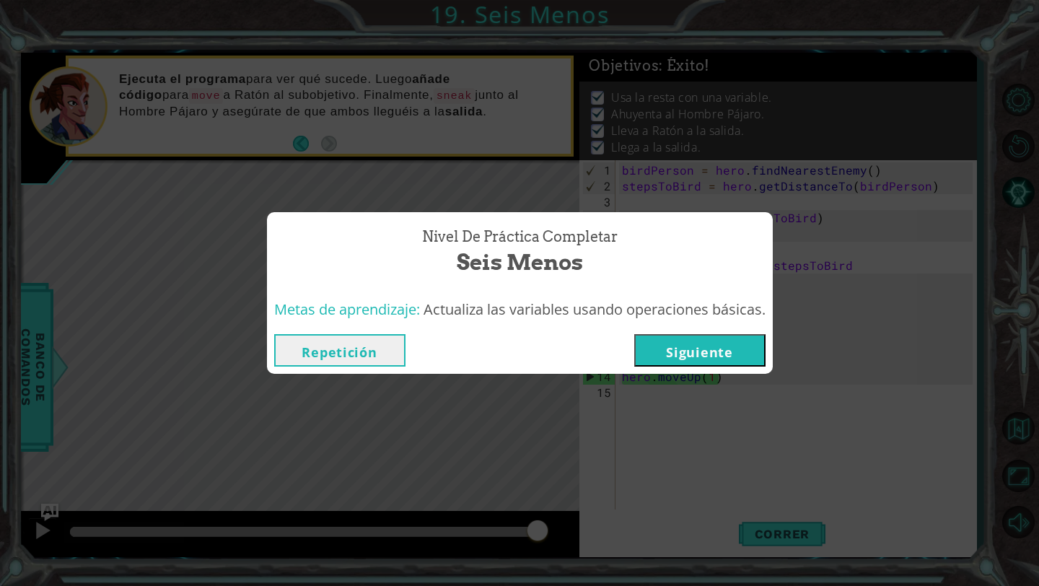
click at [712, 364] on button "Siguiente" at bounding box center [699, 350] width 131 height 32
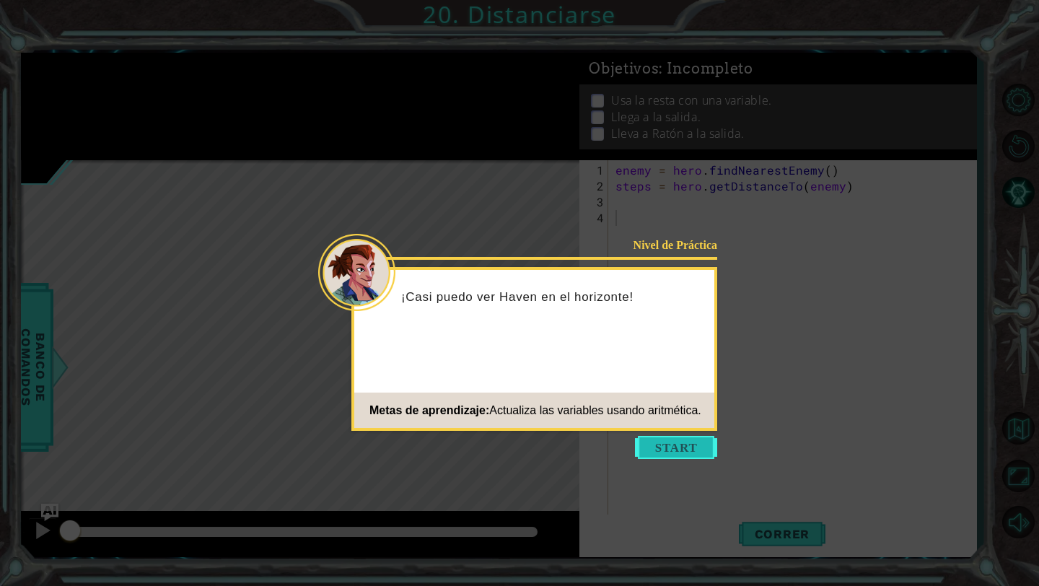
click at [665, 445] on button "Start" at bounding box center [676, 447] width 82 height 23
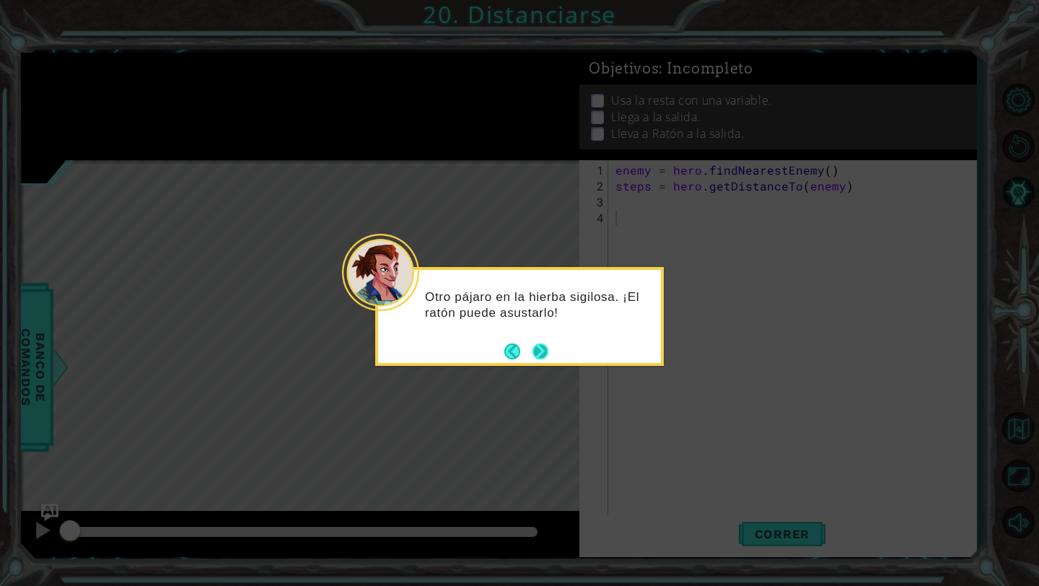
click at [540, 348] on button "Next" at bounding box center [540, 351] width 16 height 16
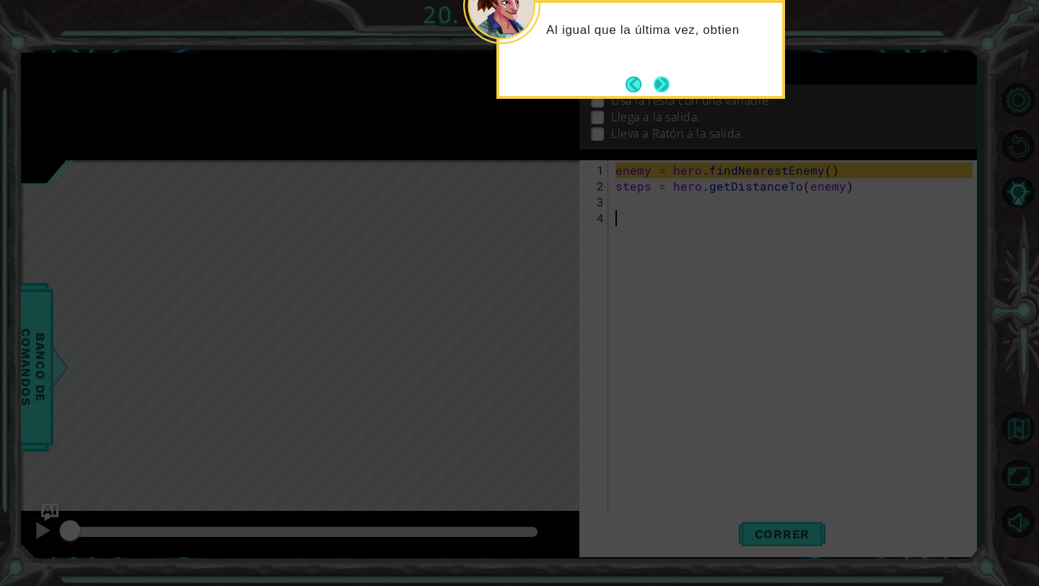
click at [660, 76] on button "Next" at bounding box center [662, 84] width 16 height 16
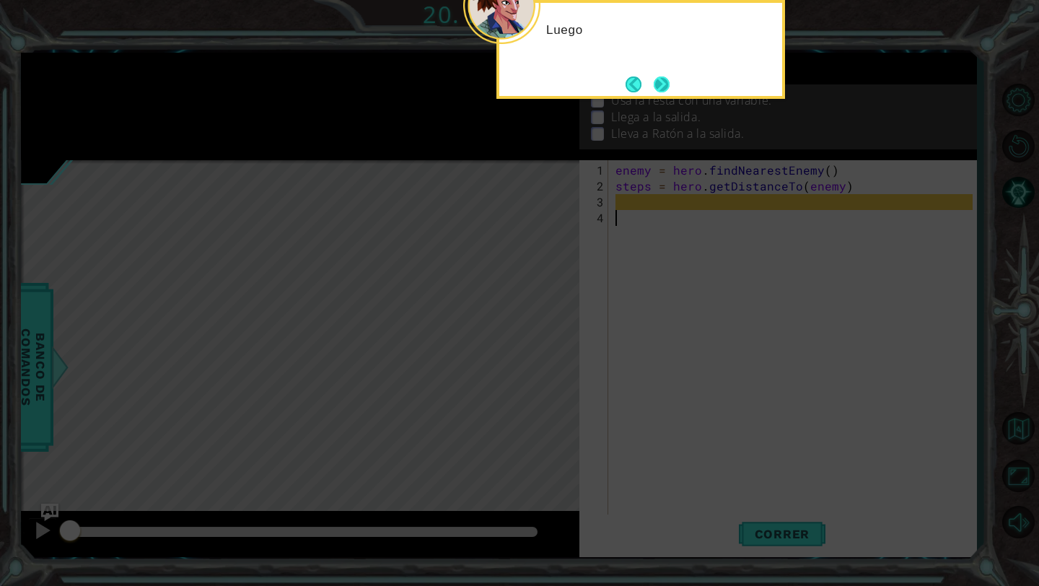
click at [663, 79] on button "Next" at bounding box center [661, 84] width 17 height 17
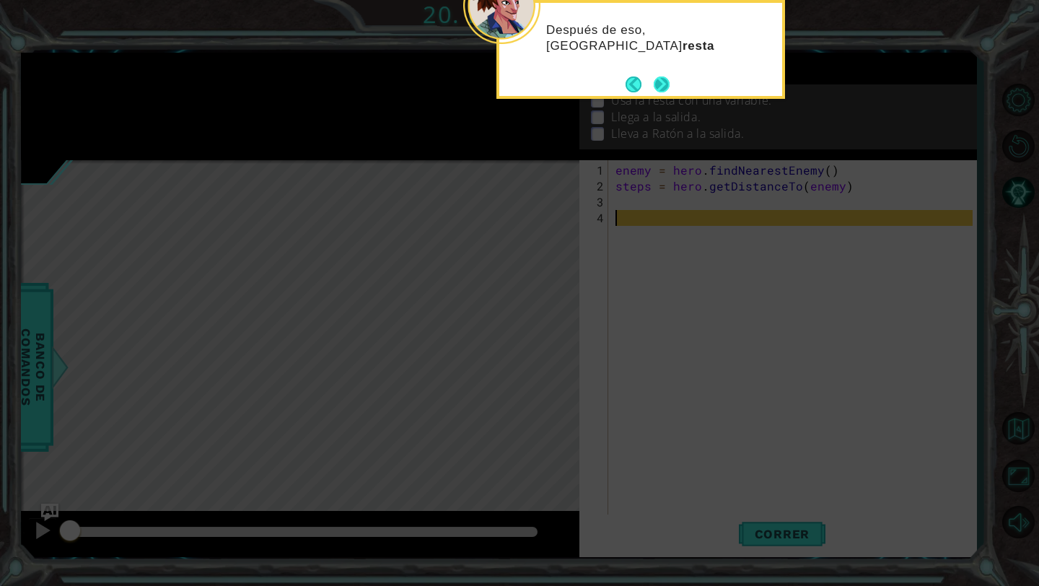
click at [654, 86] on button "Next" at bounding box center [662, 84] width 17 height 17
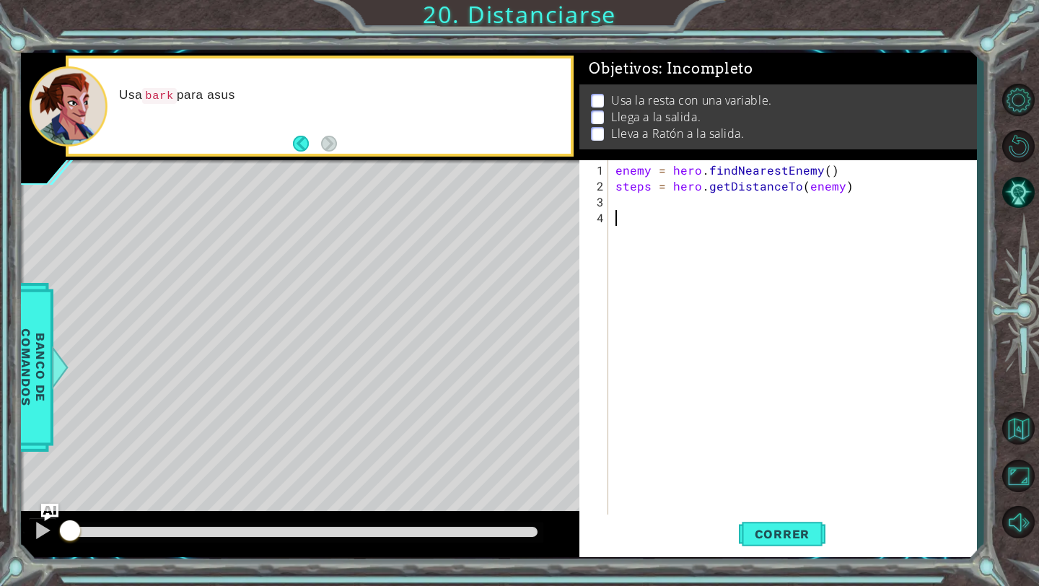
click at [701, 211] on div "enemy = hero . findNearestEnemy ( ) steps = hero . getDistanceTo ( enemy )" at bounding box center [796, 360] width 367 height 397
click at [683, 200] on div "enemy = hero . findNearestEnemy ( ) steps = hero . getDistanceTo ( enemy )" at bounding box center [796, 360] width 367 height 397
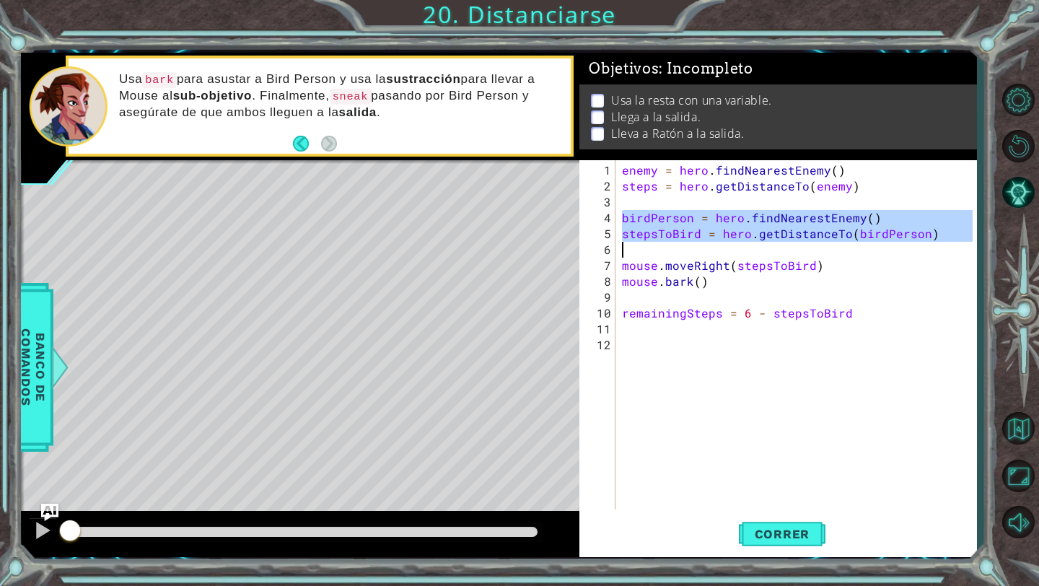
drag, startPoint x: 622, startPoint y: 213, endPoint x: 765, endPoint y: 245, distance: 146.5
click at [765, 245] on div "enemy = hero . findNearestEnemy ( ) steps = hero . getDistanceTo ( enemy ) bird…" at bounding box center [799, 352] width 361 height 381
type textarea "stepsToBird = hero.getDistanceTo(birdPerson)"
click at [778, 248] on div "enemy = hero . findNearestEnemy ( ) steps = hero . getDistanceTo ( enemy ) bird…" at bounding box center [796, 334] width 354 height 349
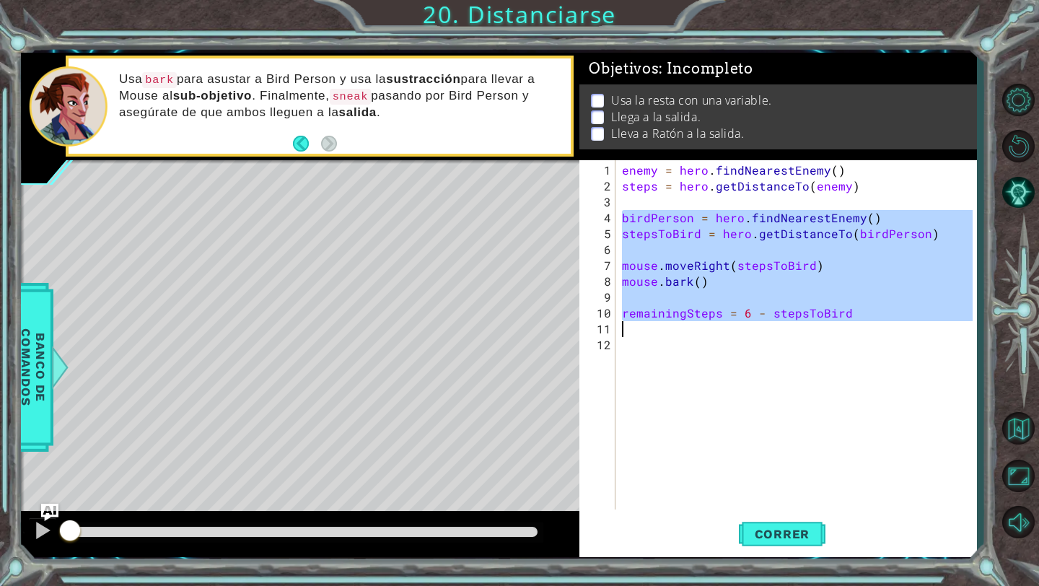
drag, startPoint x: 624, startPoint y: 212, endPoint x: 862, endPoint y: 333, distance: 267.2
click at [862, 333] on div "enemy = hero . findNearestEnemy ( ) steps = hero . getDistanceTo ( enemy ) bird…" at bounding box center [799, 352] width 361 height 381
type textarea "remainingSteps = 6 - stepsToBird"
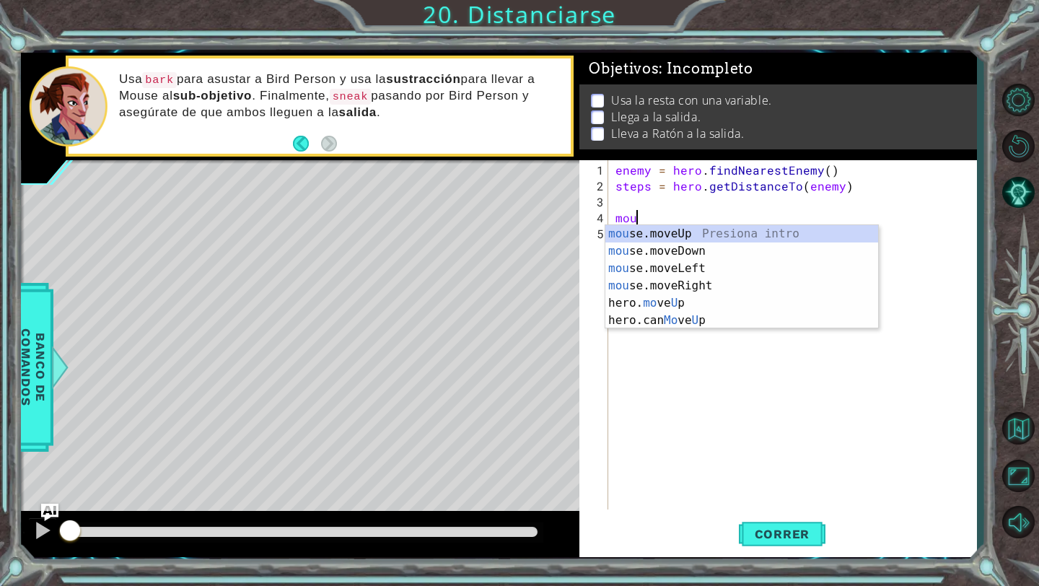
scroll to position [0, 1]
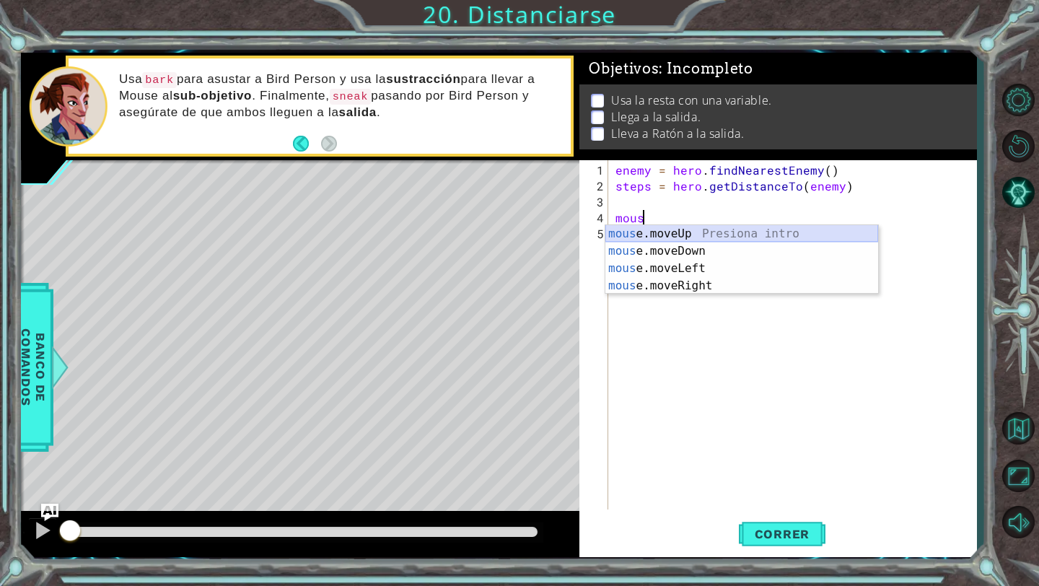
click at [733, 228] on div "mous e.moveUp Presiona intro mous e.moveDown Presiona intro mous e.moveLeft Pre…" at bounding box center [741, 277] width 273 height 104
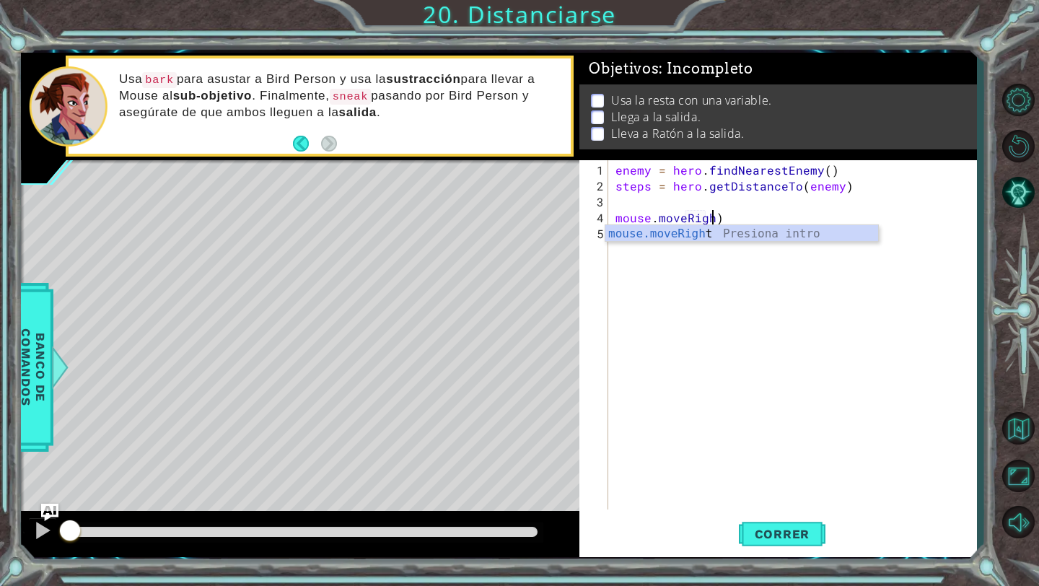
scroll to position [0, 6]
type textarea "mouse.moveRight()"
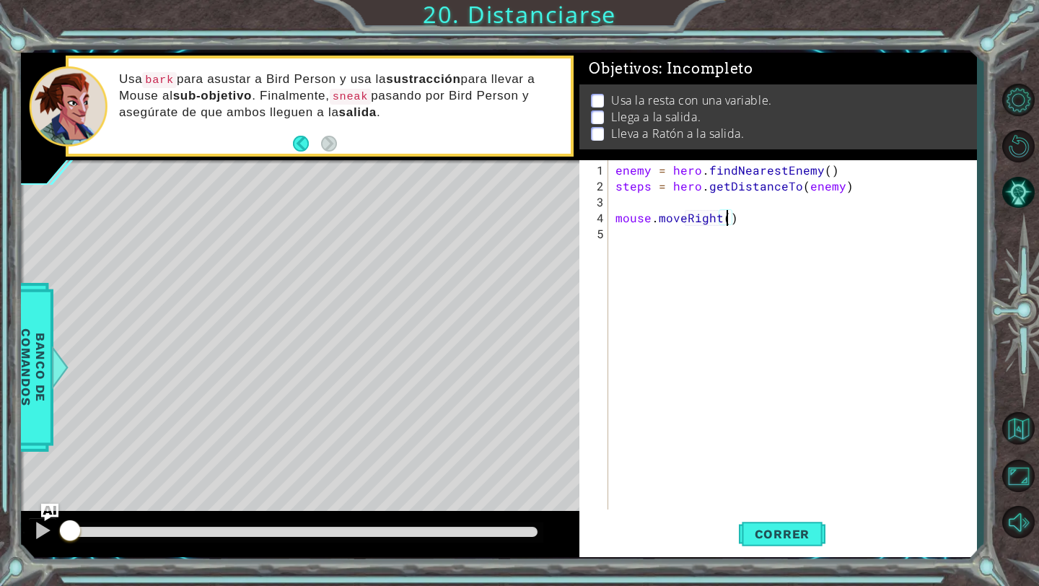
click at [753, 273] on div "enemy = hero . findNearestEnemy ( ) steps = hero . getDistanceTo ( enemy ) mous…" at bounding box center [796, 352] width 367 height 381
click at [726, 216] on div "enemy = hero . findNearestEnemy ( ) steps = hero . getDistanceTo ( enemy ) mous…" at bounding box center [796, 352] width 367 height 381
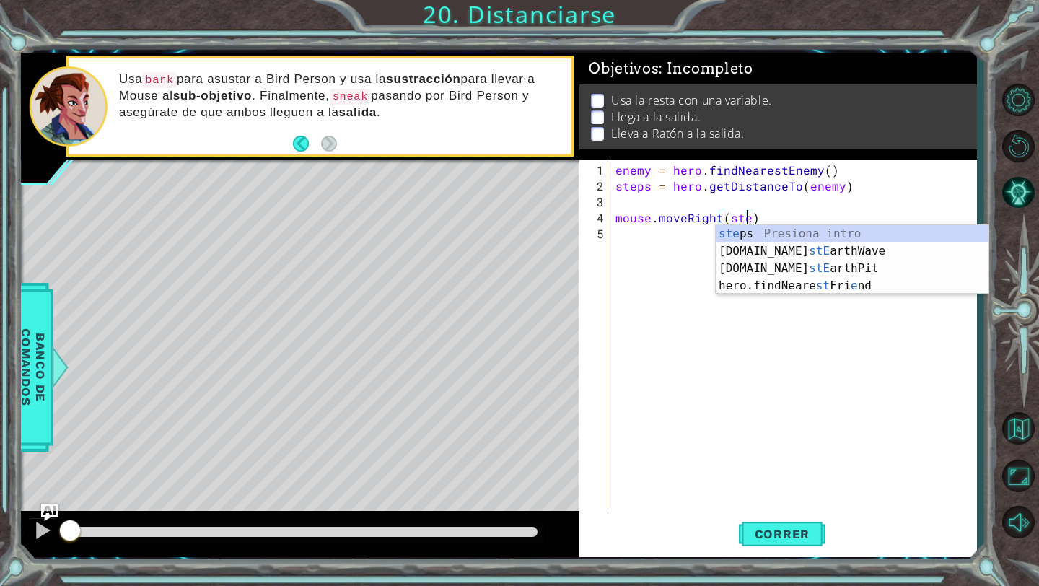
scroll to position [0, 9]
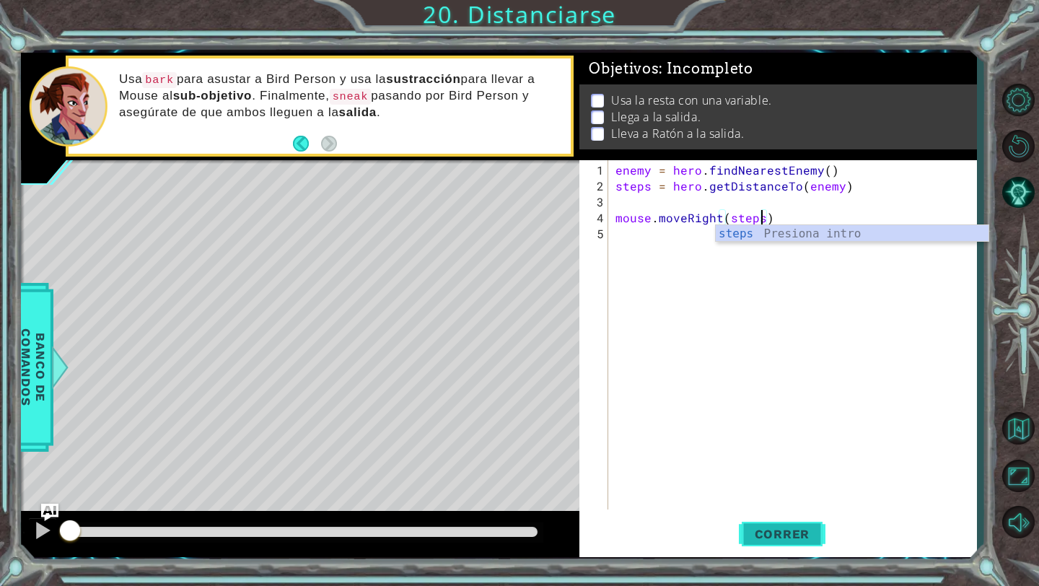
type textarea "mouse.moveRight(steps)"
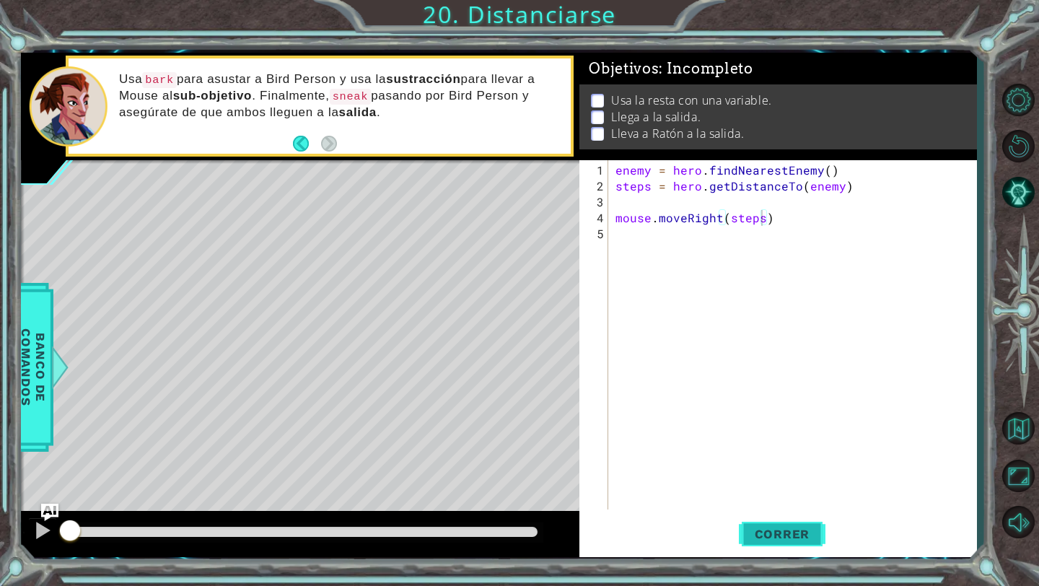
click at [776, 527] on span "Correr" at bounding box center [782, 534] width 84 height 14
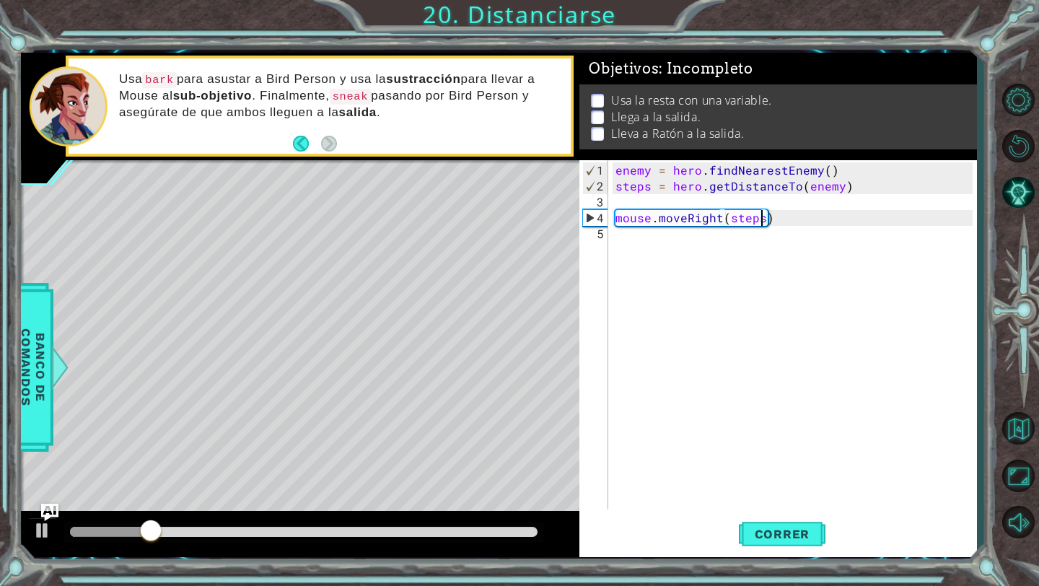
click at [698, 253] on div "enemy = hero . findNearestEnemy ( ) steps = hero . getDistanceTo ( enemy ) mous…" at bounding box center [796, 352] width 367 height 381
type textarea "n"
type textarea "b"
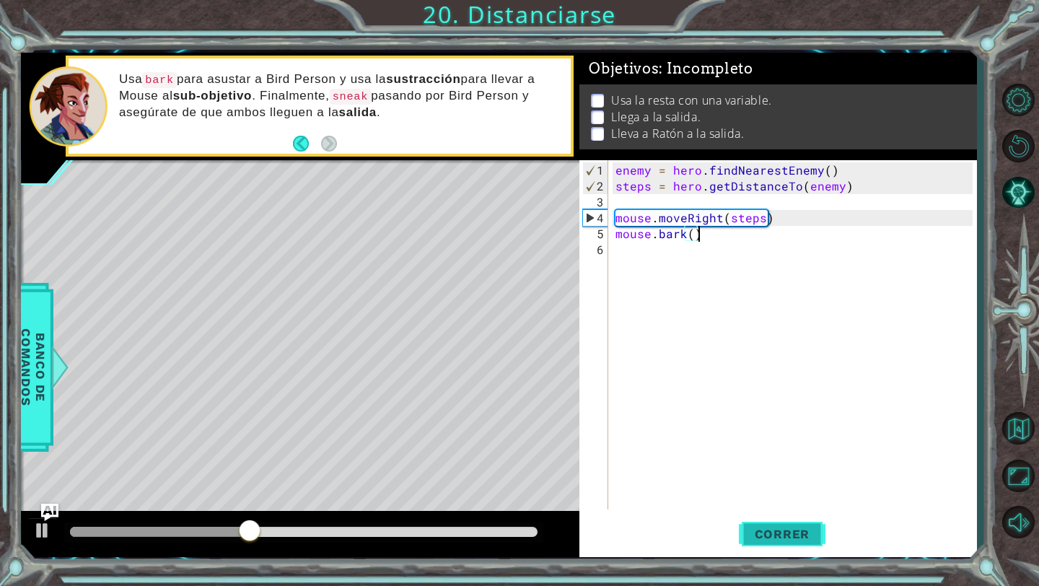
type textarea "mouse.bark()"
click at [758, 527] on span "Correr" at bounding box center [782, 534] width 84 height 14
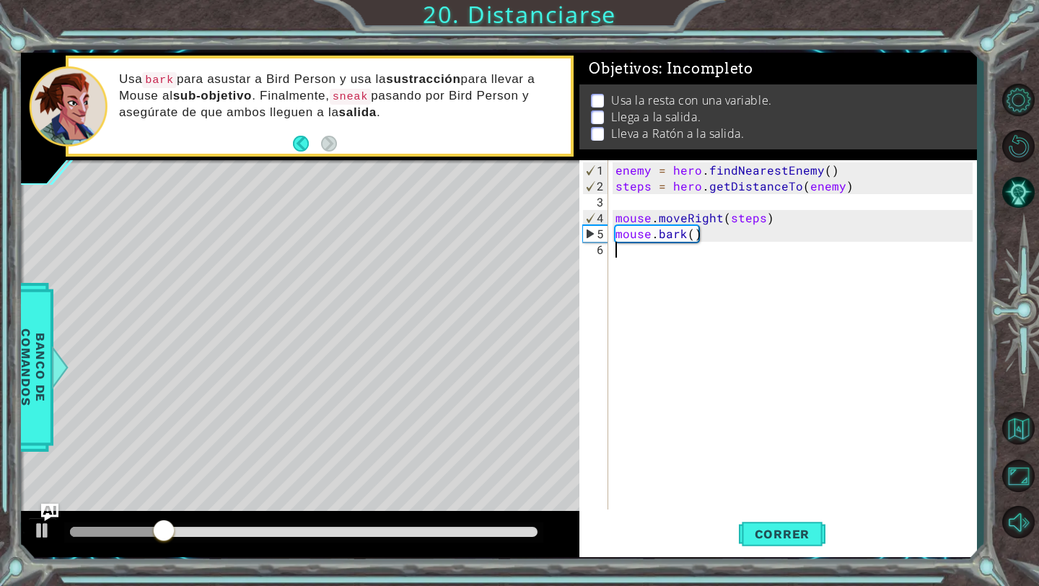
click at [670, 252] on div "enemy = hero . findNearestEnemy ( ) steps = hero . getDistanceTo ( enemy ) mous…" at bounding box center [796, 352] width 367 height 381
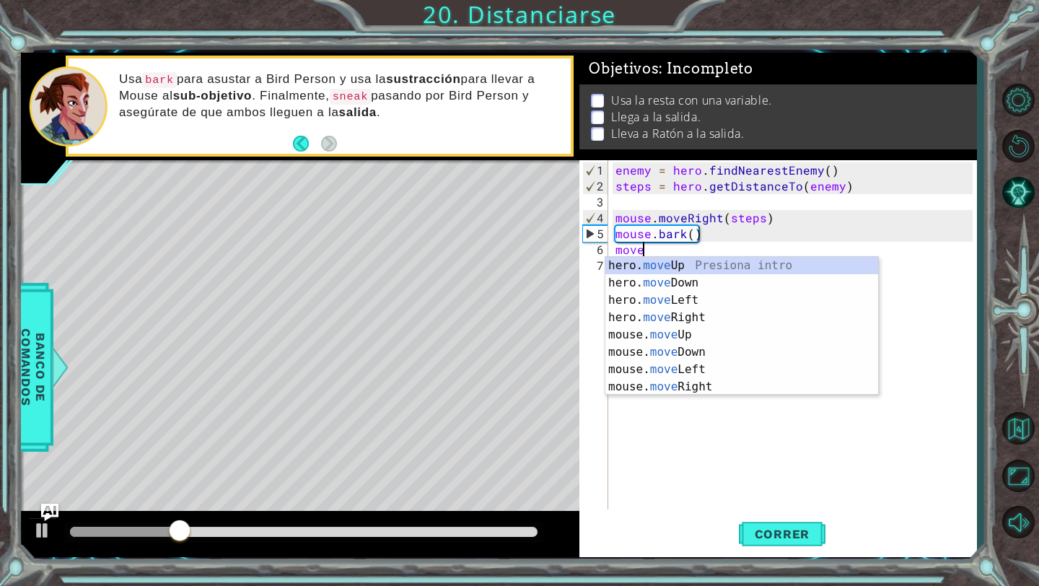
scroll to position [0, 1]
click at [684, 262] on div "hero. move Up Presiona intro hero. move Down Presiona intro hero. move Left Pre…" at bounding box center [741, 343] width 273 height 173
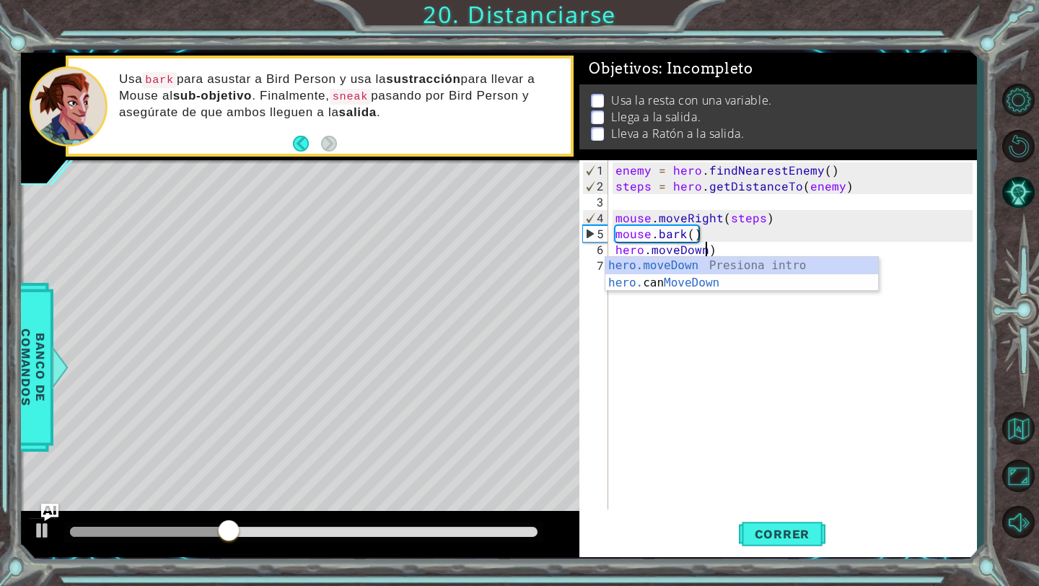
type textarea "hero.moveDown()"
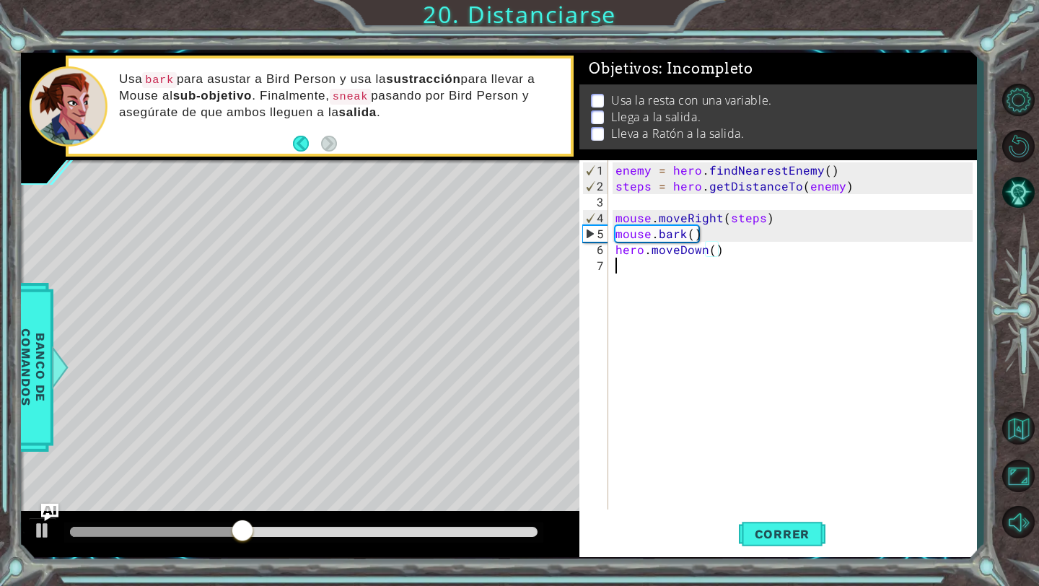
click at [675, 271] on div "enemy = hero . findNearestEnemy ( ) steps = hero . getDistanceTo ( enemy ) mous…" at bounding box center [796, 352] width 367 height 381
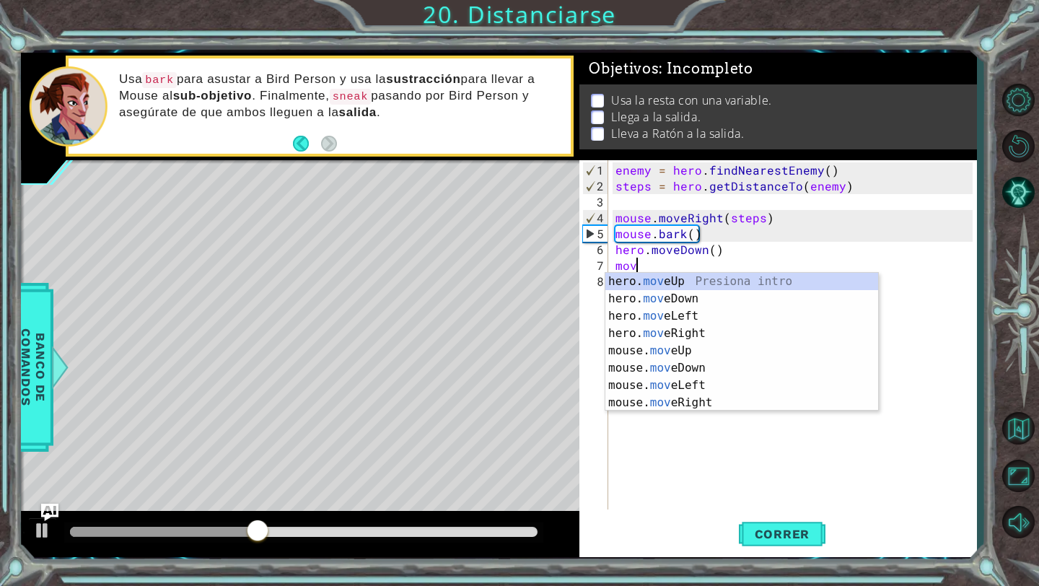
scroll to position [0, 1]
click at [692, 334] on div "hero. move Up Presiona intro hero. move Down Presiona intro hero. move Left Pre…" at bounding box center [741, 359] width 273 height 173
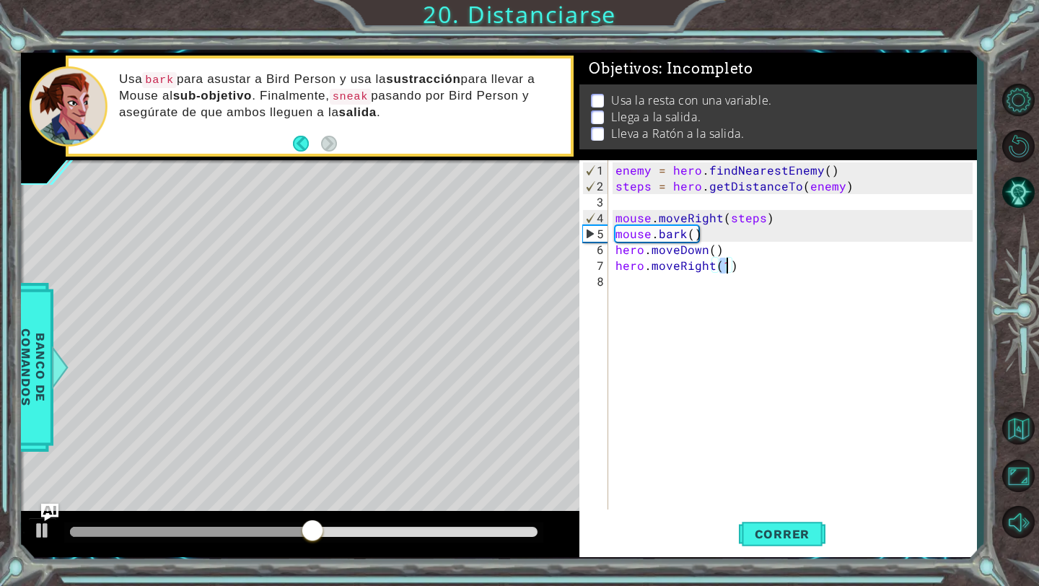
type textarea "hero.moveRight(5)"
click at [677, 289] on div "enemy = hero . findNearestEnemy ( ) steps = hero . getDistanceTo ( enemy ) mous…" at bounding box center [796, 352] width 367 height 381
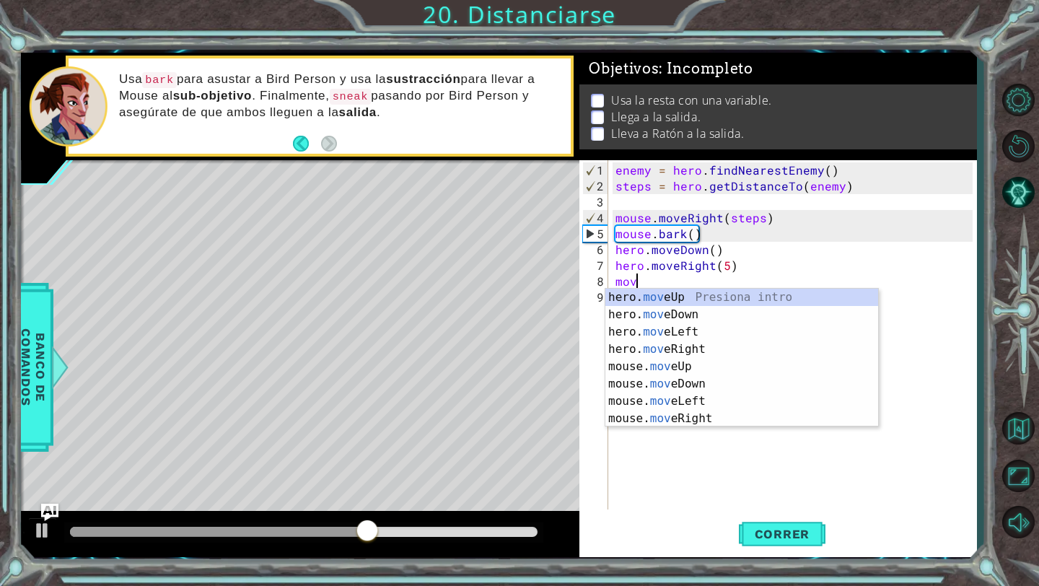
scroll to position [0, 1]
click at [690, 299] on div "hero. move Up Presiona intro hero. move Down Presiona intro hero. move Left Pre…" at bounding box center [741, 375] width 273 height 173
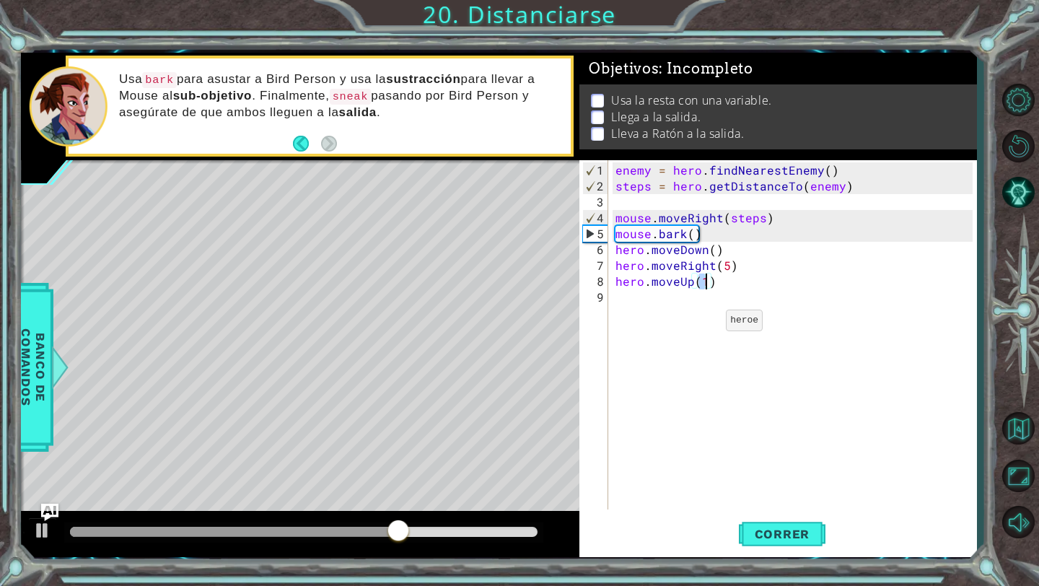
type textarea "hero.moveUp(2)"
click at [676, 307] on div "enemy = hero . findNearestEnemy ( ) steps = hero . getDistanceTo ( enemy ) mous…" at bounding box center [796, 352] width 367 height 381
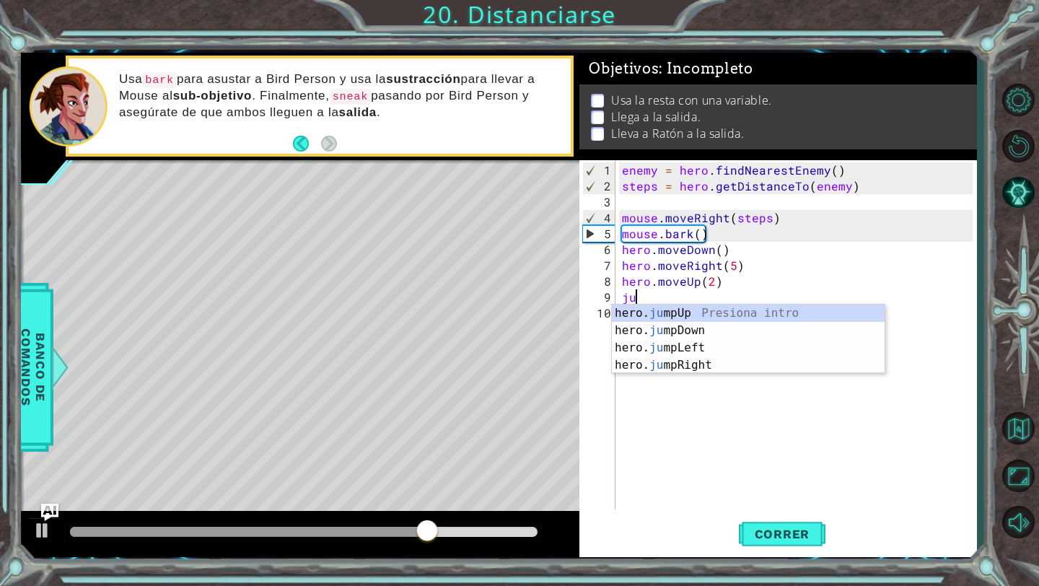
type textarea "jum"
click at [670, 315] on div "hero. jum pUp Presiona intro hero. jum pDown Presiona intro hero. jum pLeft Pre…" at bounding box center [748, 356] width 273 height 104
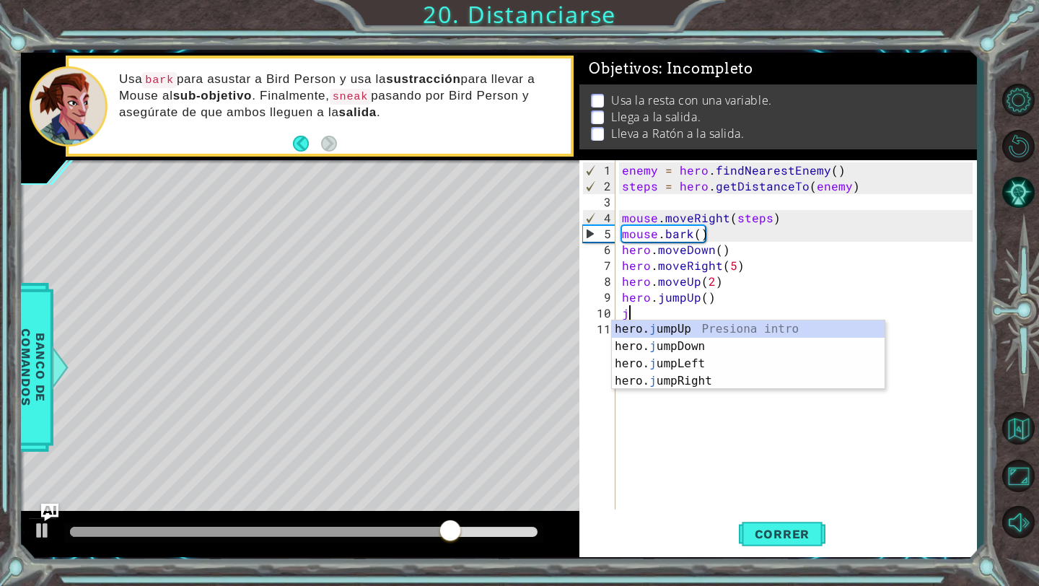
type textarea "jum"
click at [670, 375] on div "hero. jum pUp Presiona intro hero. jum pDown Presiona intro hero. jum pLeft Pre…" at bounding box center [748, 372] width 273 height 104
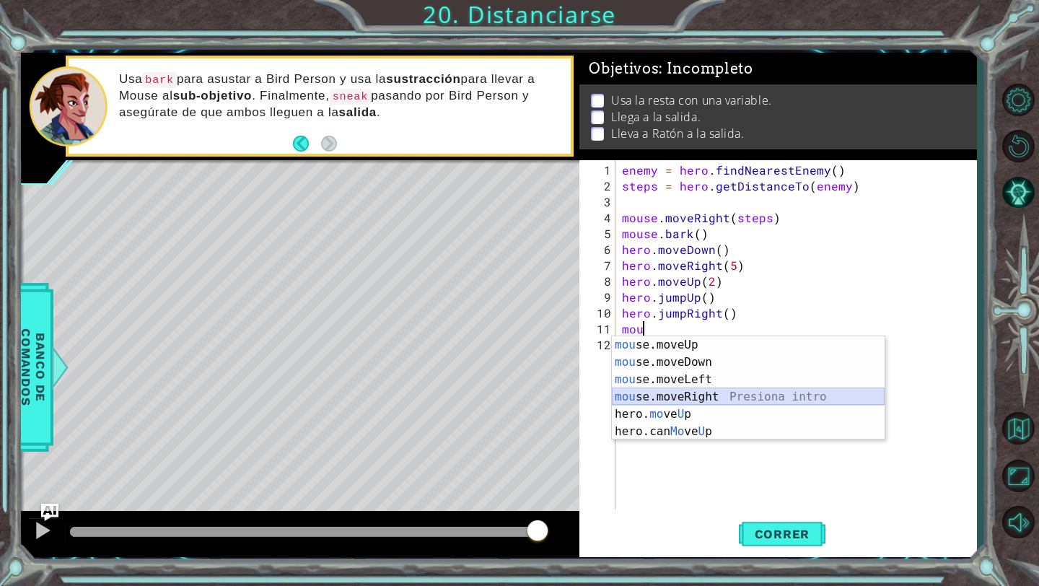
click at [660, 390] on div "mou se.moveUp Presiona intro mou se.moveDown Presiona intro mou se.moveLeft Pre…" at bounding box center [748, 405] width 273 height 139
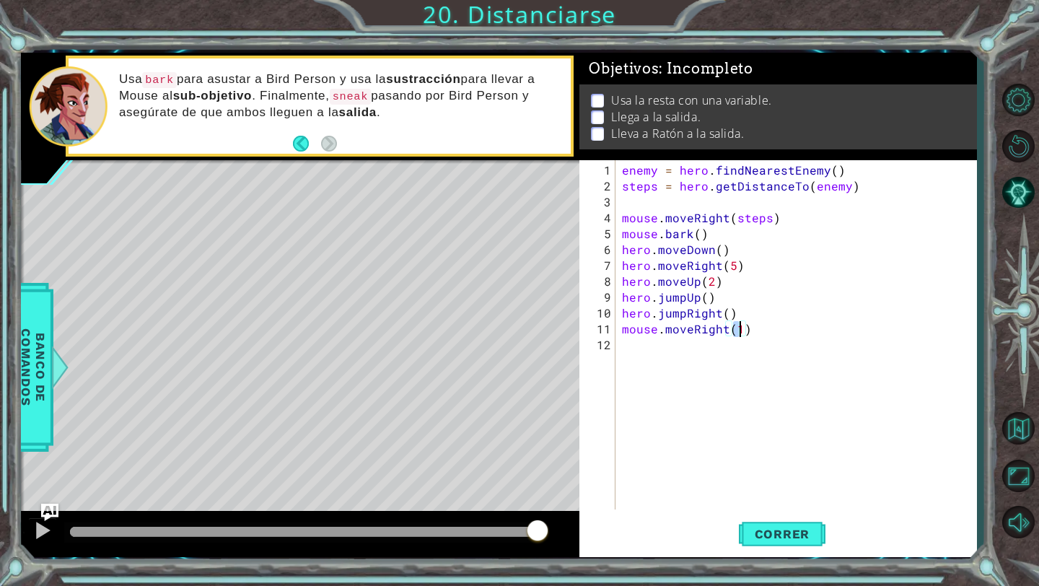
type textarea "mouse.moveRight(2)"
click at [661, 346] on div "enemy = hero . findNearestEnemy ( ) steps = hero . getDistanceTo ( enemy ) mous…" at bounding box center [799, 352] width 361 height 381
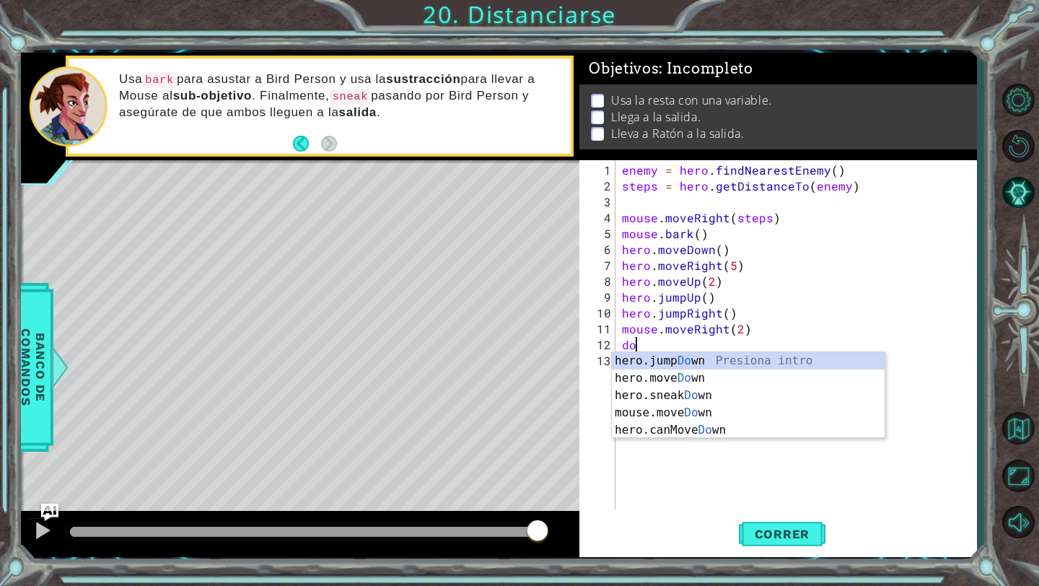
scroll to position [0, 1]
click at [664, 416] on div "hero.jump Down Presiona intro hero.move Down Presiona intro hero.sneak Down Pre…" at bounding box center [748, 412] width 273 height 121
type textarea "mouse.moveDown(1)"
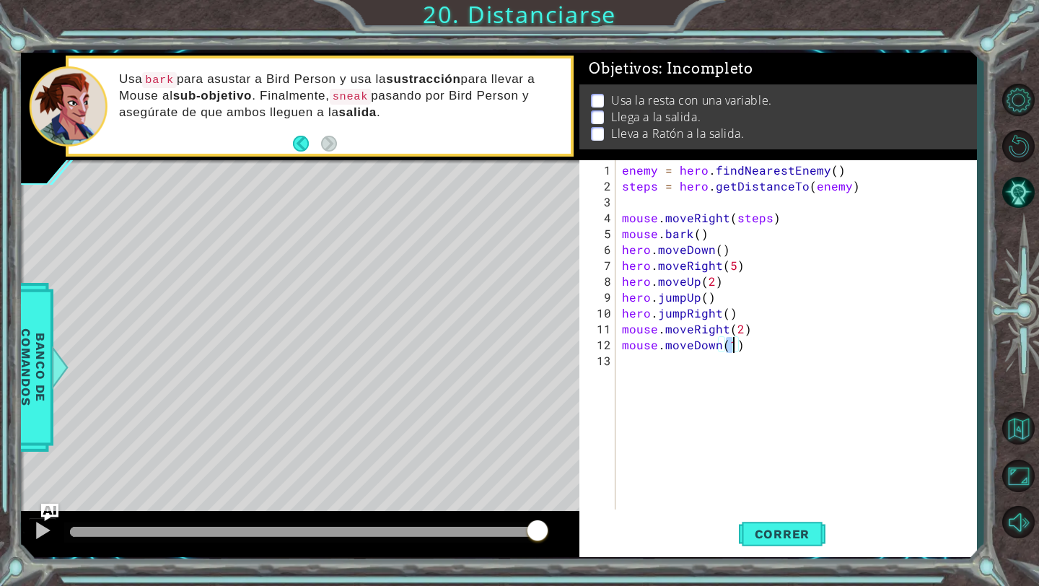
click at [702, 369] on div "enemy = hero . findNearestEnemy ( ) steps = hero . getDistanceTo ( enemy ) mous…" at bounding box center [799, 352] width 361 height 381
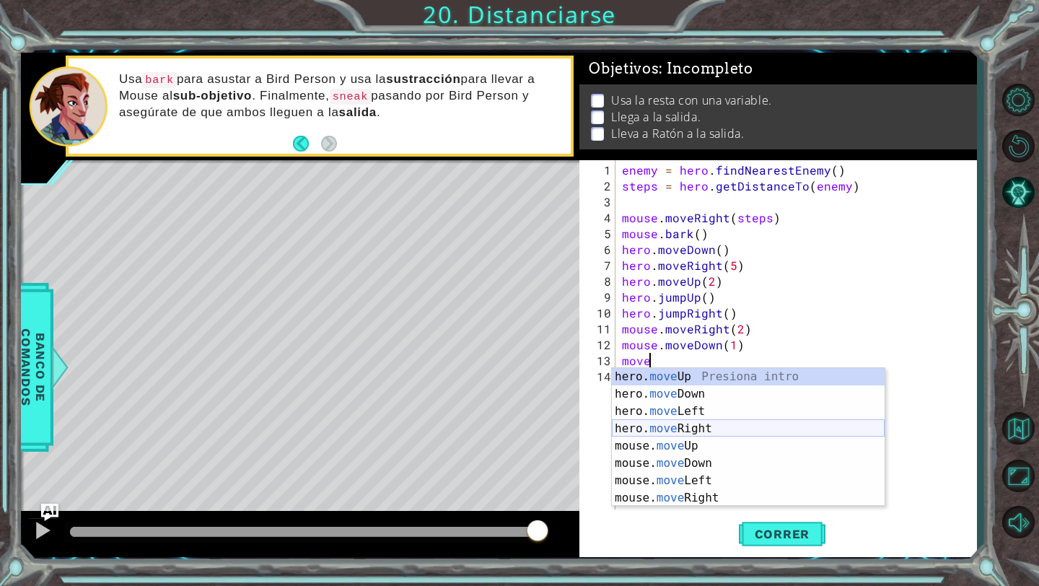
click at [697, 427] on div "hero. move Up Presiona intro hero. move Down Presiona intro hero. move Left Pre…" at bounding box center [748, 454] width 273 height 173
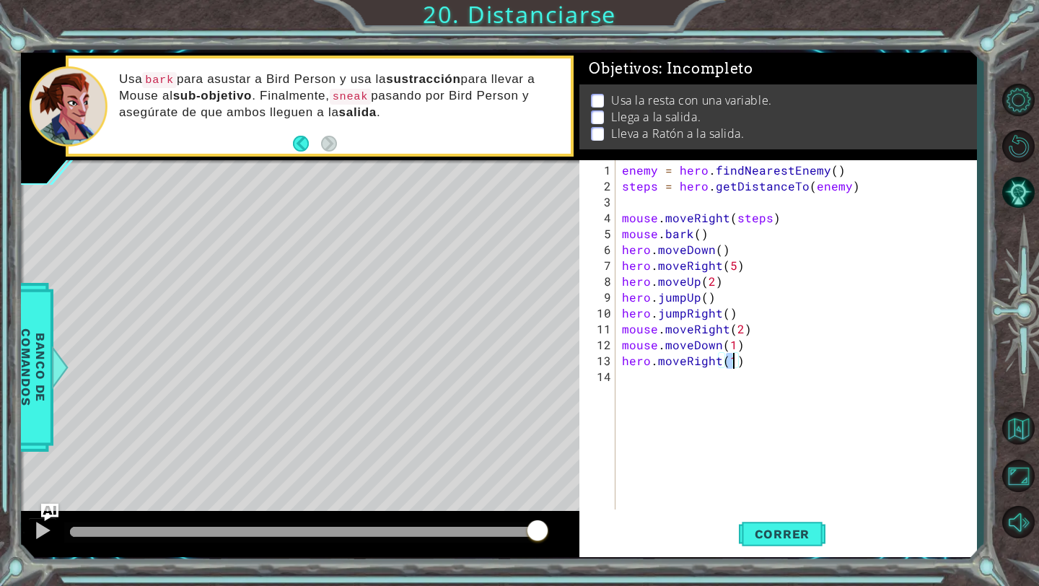
type textarea "hero.moveRight(2)"
click at [683, 387] on div "enemy = hero . findNearestEnemy ( ) steps = hero . getDistanceTo ( enemy ) mous…" at bounding box center [799, 352] width 361 height 381
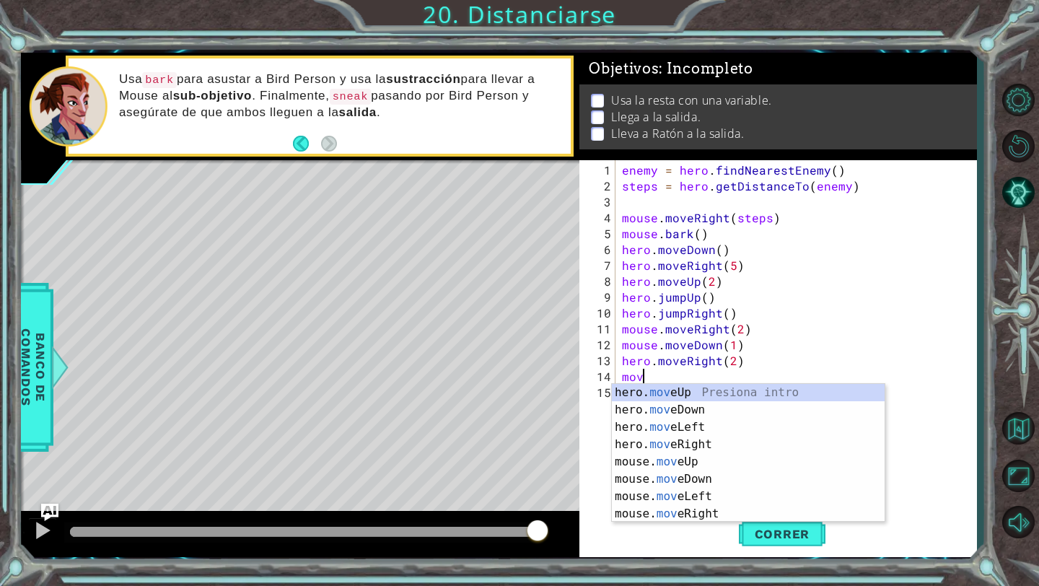
scroll to position [0, 1]
click at [690, 444] on div "hero. move Up Presiona intro hero. move Down Presiona intro hero. move Left Pre…" at bounding box center [748, 470] width 273 height 173
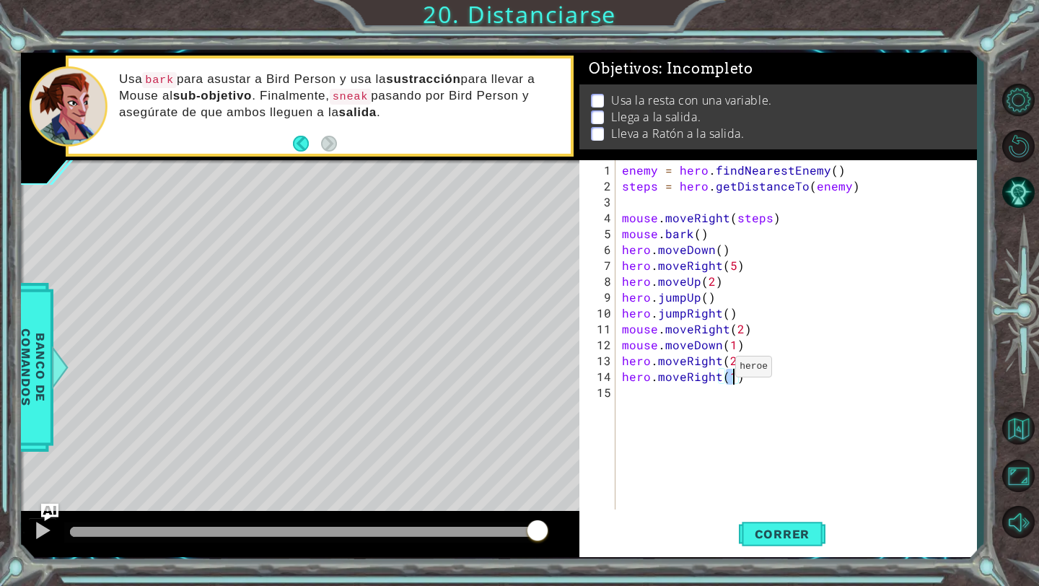
click at [718, 371] on div "enemy = hero . findNearestEnemy ( ) steps = hero . getDistanceTo ( enemy ) mous…" at bounding box center [799, 352] width 361 height 381
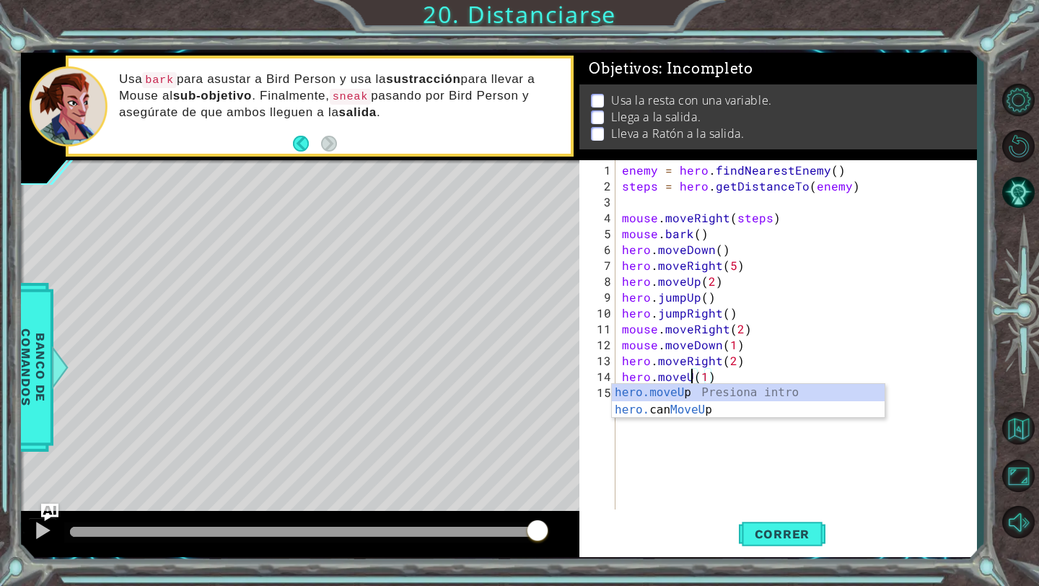
type textarea "hero.moveUp(1)"
click at [708, 476] on div "enemy = hero . findNearestEnemy ( ) steps = hero . getDistanceTo ( enemy ) mous…" at bounding box center [799, 352] width 361 height 381
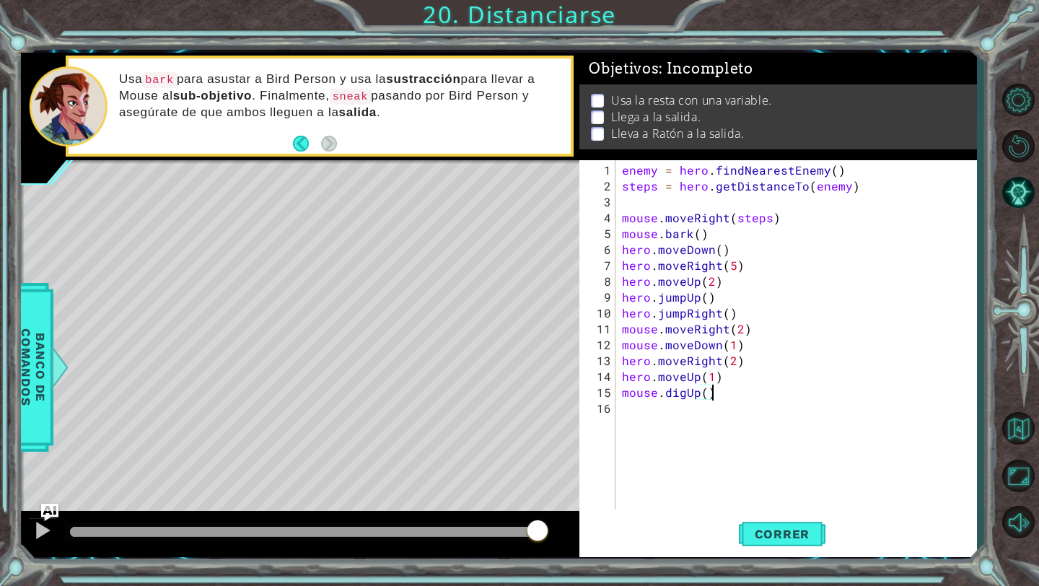
scroll to position [0, 5]
type textarea "mouse.digUp()"
click at [755, 534] on span "Correr" at bounding box center [782, 534] width 84 height 14
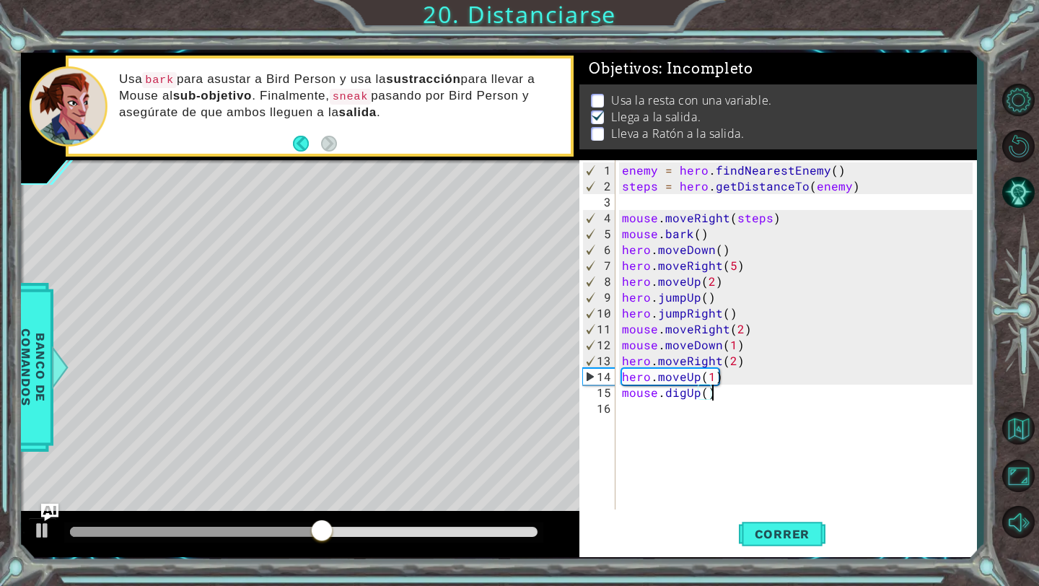
click at [716, 202] on div "enemy = hero . findNearestEnemy ( ) steps = hero . getDistanceTo ( enemy ) mous…" at bounding box center [799, 352] width 361 height 381
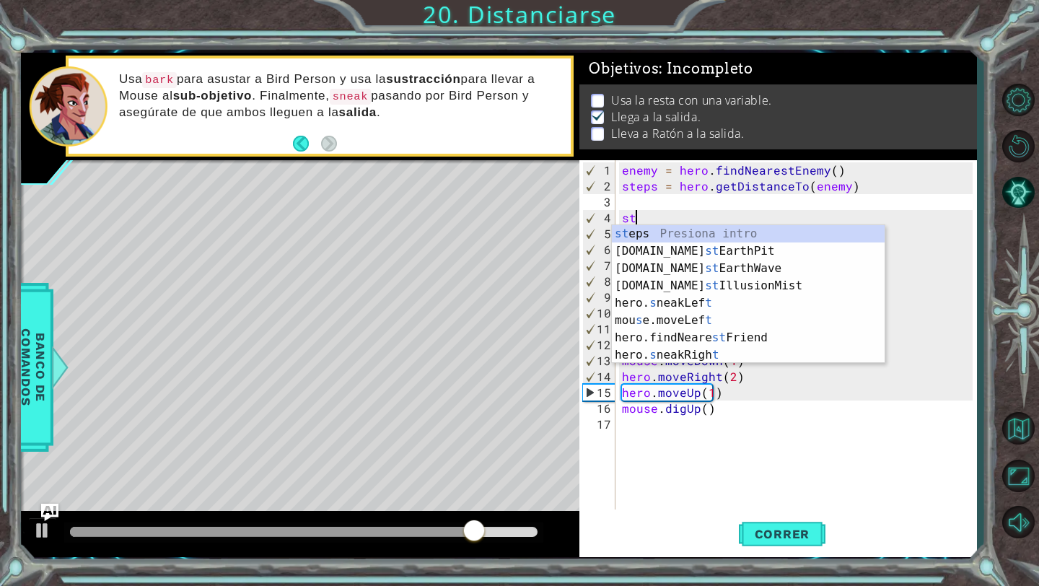
scroll to position [0, 0]
type textarea "s"
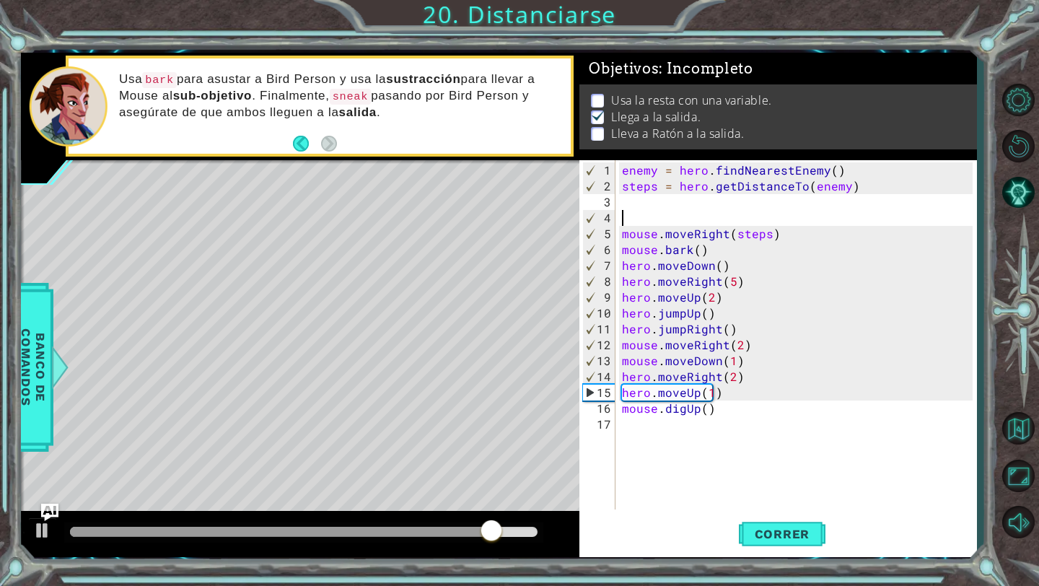
click at [791, 256] on div "enemy = hero . findNearestEnemy ( ) steps = hero . getDistanceTo ( enemy ) mous…" at bounding box center [799, 352] width 361 height 381
click at [758, 299] on div "enemy = hero . findNearestEnemy ( ) steps = hero . getDistanceTo ( enemy ) mous…" at bounding box center [799, 352] width 361 height 381
click at [758, 300] on div "enemy = hero . findNearestEnemy ( ) steps = hero . getDistanceTo ( enemy ) mous…" at bounding box center [799, 352] width 361 height 381
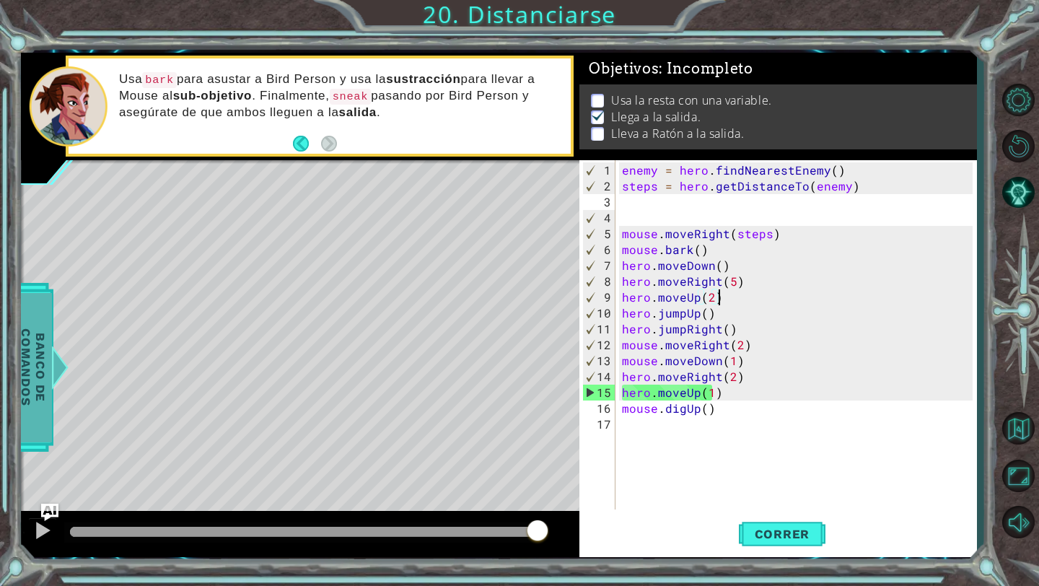
type textarea "hero.moveUp(2)"
click at [36, 360] on span "Banco de comandos" at bounding box center [33, 367] width 38 height 149
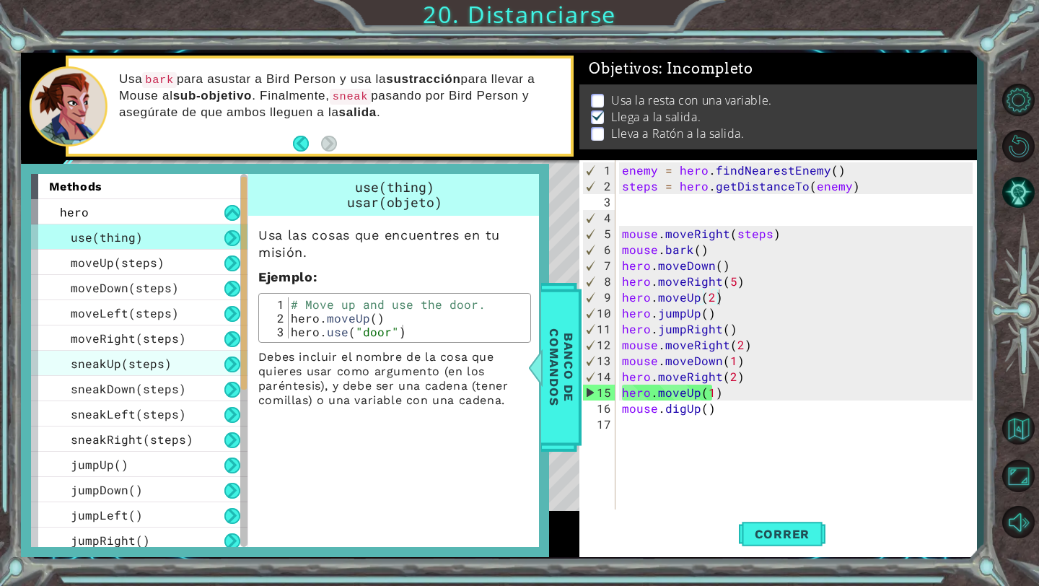
scroll to position [277, 0]
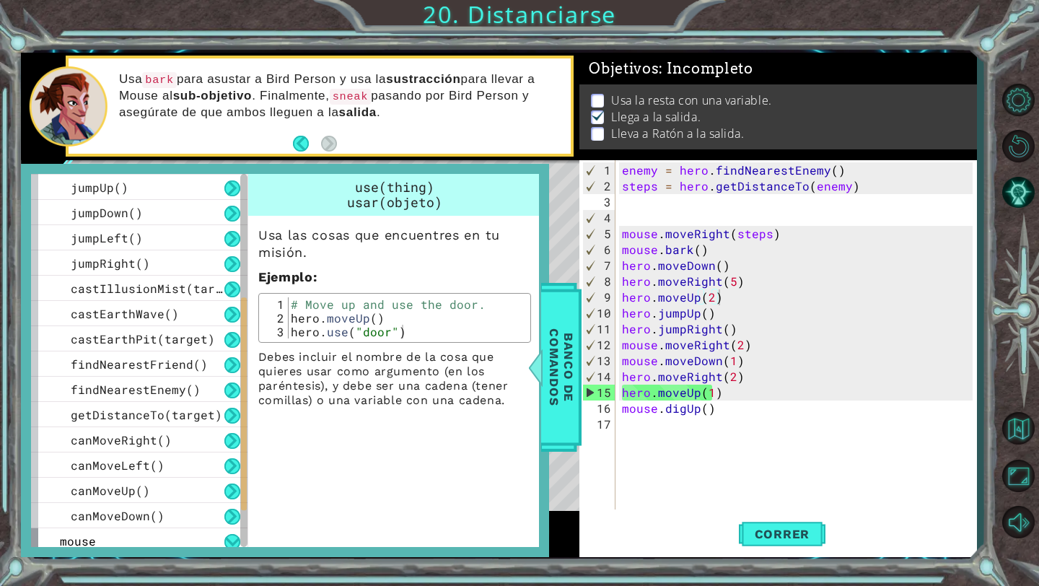
click at [473, 204] on div "usar(objeto)" at bounding box center [394, 202] width 281 height 15
click at [577, 383] on span "Banco de comandos" at bounding box center [562, 367] width 38 height 149
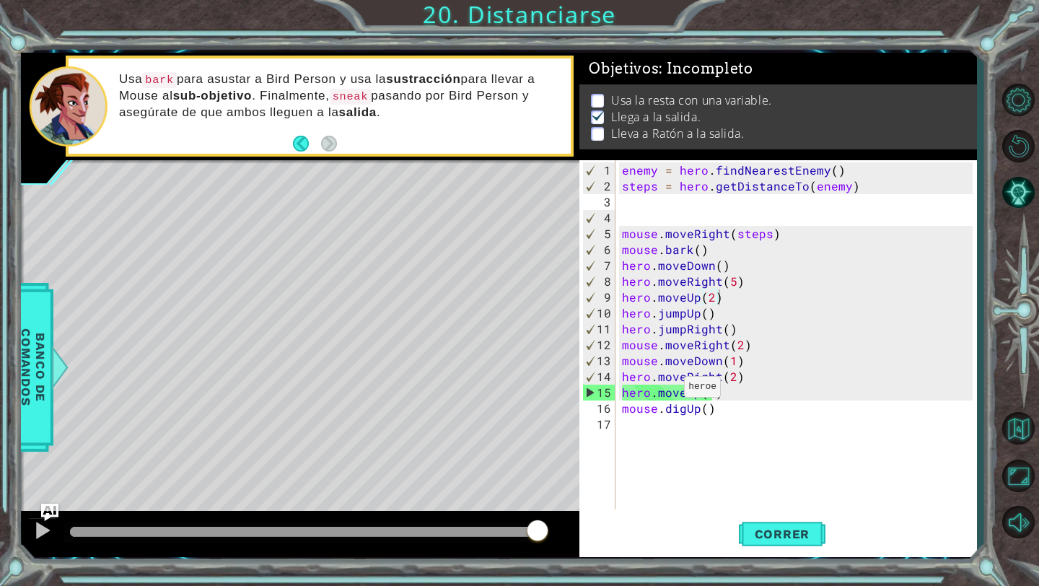
click at [652, 426] on div "enemy = hero . findNearestEnemy ( ) steps = hero . getDistanceTo ( enemy ) mous…" at bounding box center [799, 352] width 361 height 381
click at [680, 429] on div "enemy = hero . findNearestEnemy ( ) steps = hero . getDistanceTo ( enemy ) mous…" at bounding box center [799, 352] width 361 height 381
click at [749, 534] on span "Correr" at bounding box center [782, 534] width 84 height 14
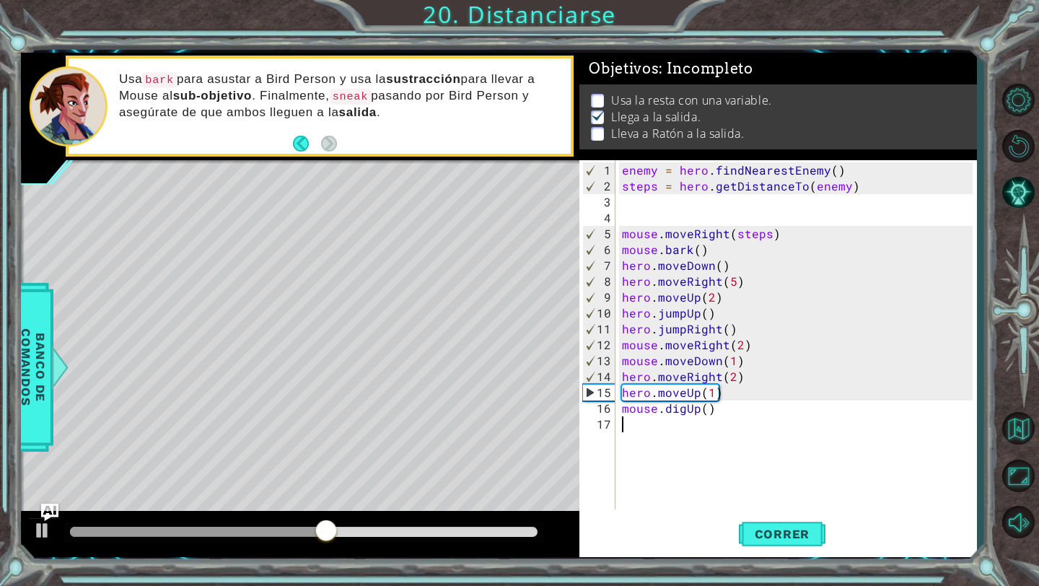
click at [741, 354] on div "enemy = hero . findNearestEnemy ( ) steps = hero . getDistanceTo ( enemy ) mous…" at bounding box center [799, 352] width 361 height 381
click at [739, 338] on div "enemy = hero . findNearestEnemy ( ) steps = hero . getDistanceTo ( enemy ) mous…" at bounding box center [799, 352] width 361 height 381
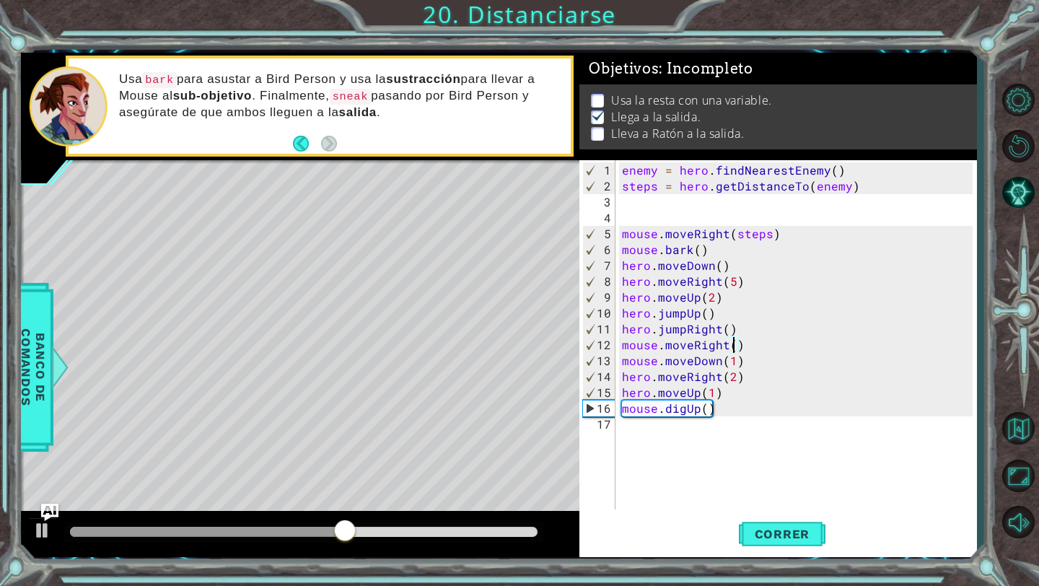
scroll to position [0, 7]
click at [759, 521] on button "Correr" at bounding box center [782, 534] width 87 height 40
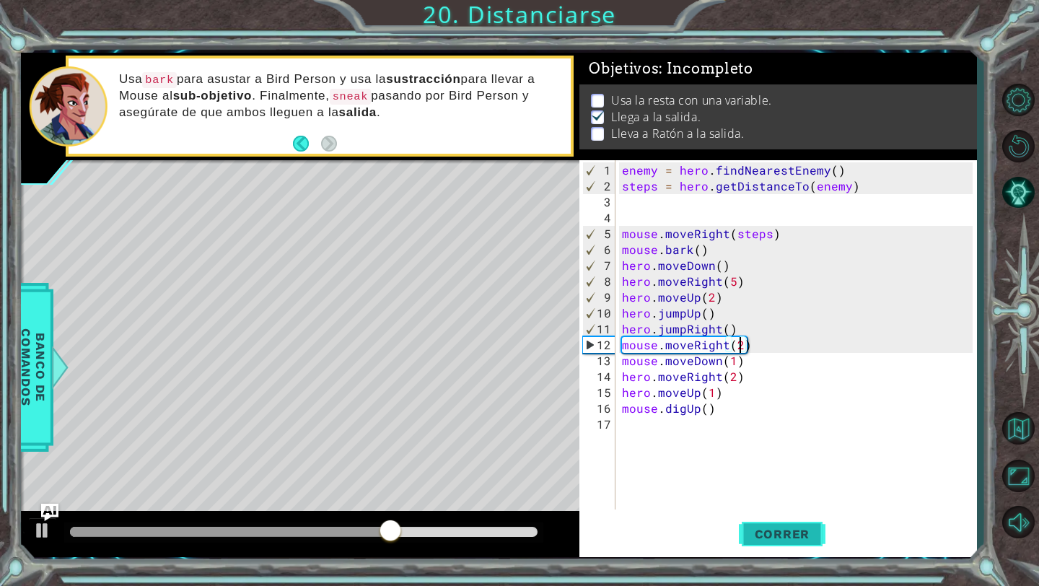
click at [745, 531] on span "Correr" at bounding box center [782, 534] width 84 height 14
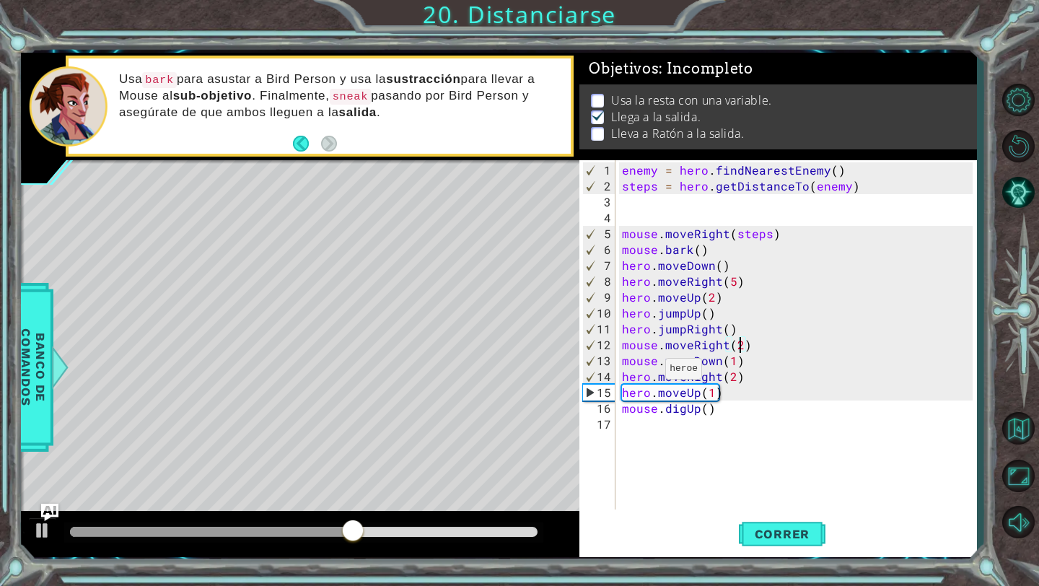
click at [650, 376] on div "enemy = hero . findNearestEnemy ( ) steps = hero . getDistanceTo ( enemy ) mous…" at bounding box center [799, 352] width 361 height 381
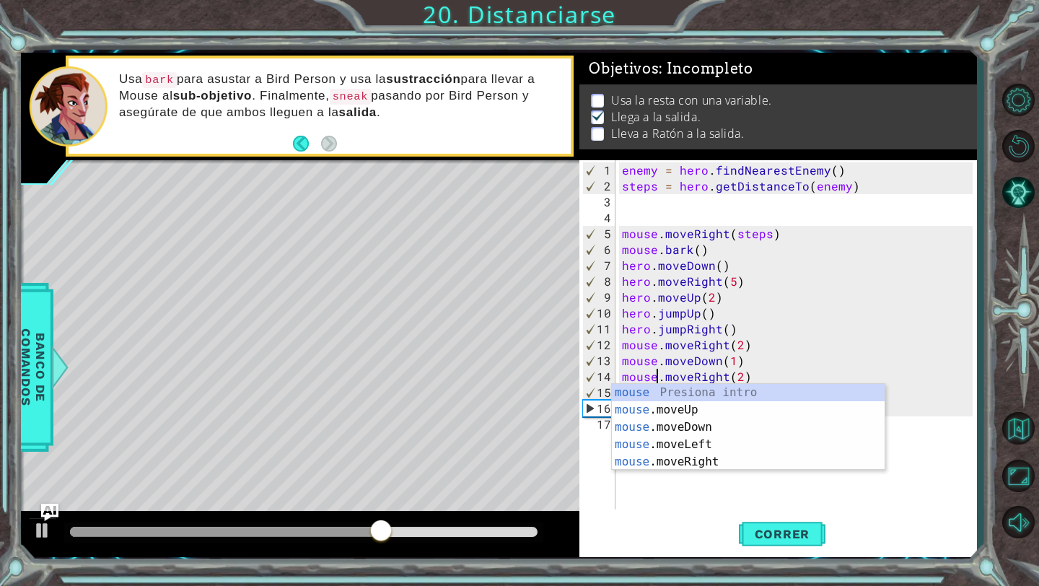
scroll to position [0, 2]
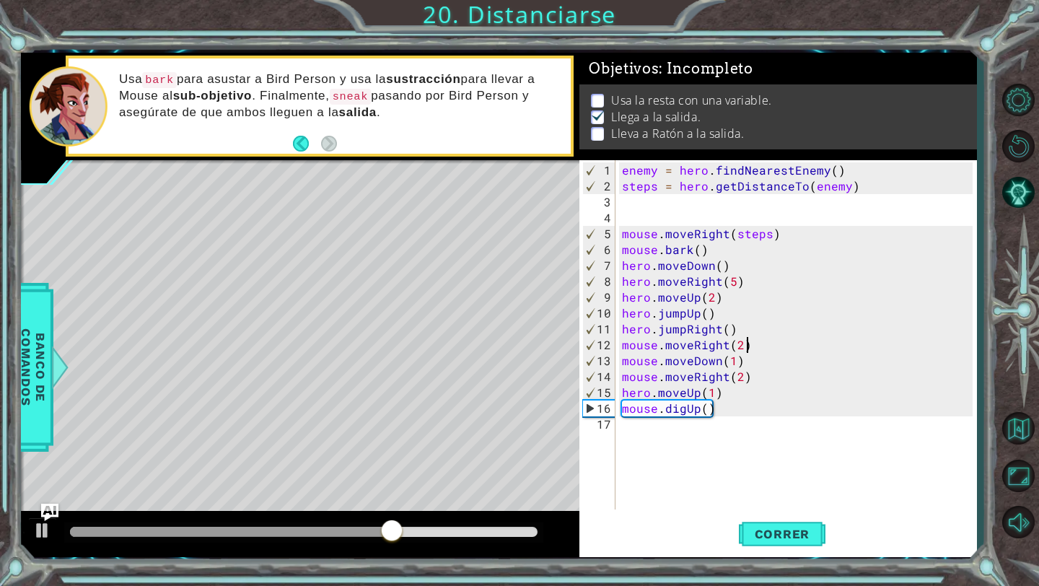
click at [810, 337] on div "enemy = hero . findNearestEnemy ( ) steps = hero . getDistanceTo ( enemy ) mous…" at bounding box center [799, 352] width 361 height 381
click at [651, 394] on div "enemy = hero . findNearestEnemy ( ) steps = hero . getDistanceTo ( enemy ) mous…" at bounding box center [799, 352] width 361 height 381
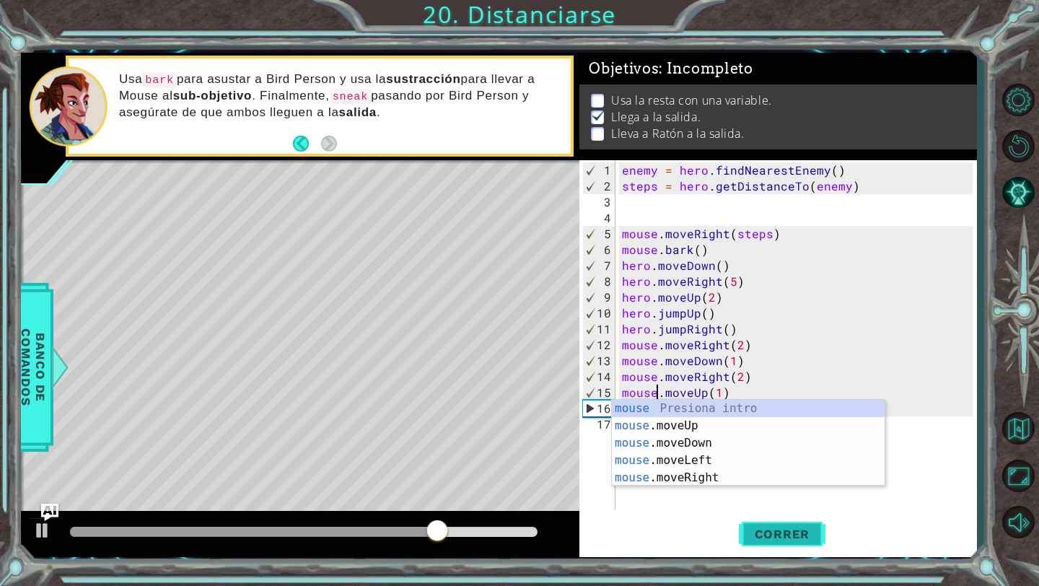
type textarea "mouse.moveUp(1)"
click at [789, 531] on span "Correr" at bounding box center [782, 534] width 84 height 14
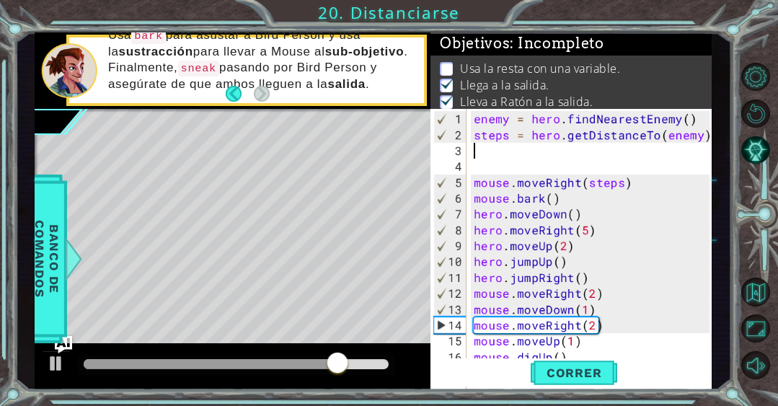
click at [568, 156] on div "enemy = hero . findNearestEnemy ( ) steps = hero . getDistanceTo ( enemy ) mous…" at bounding box center [593, 301] width 245 height 381
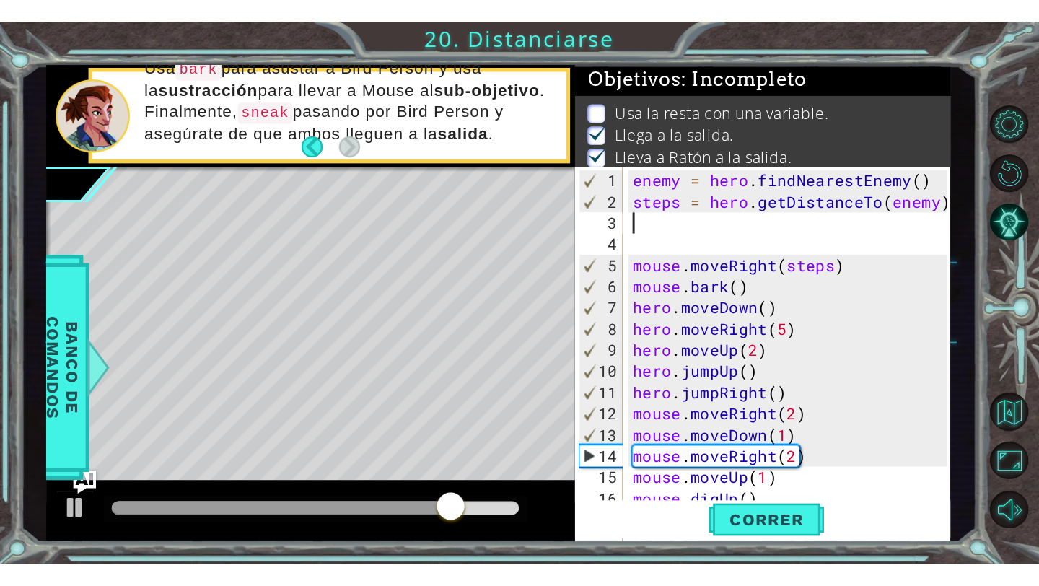
scroll to position [0, 0]
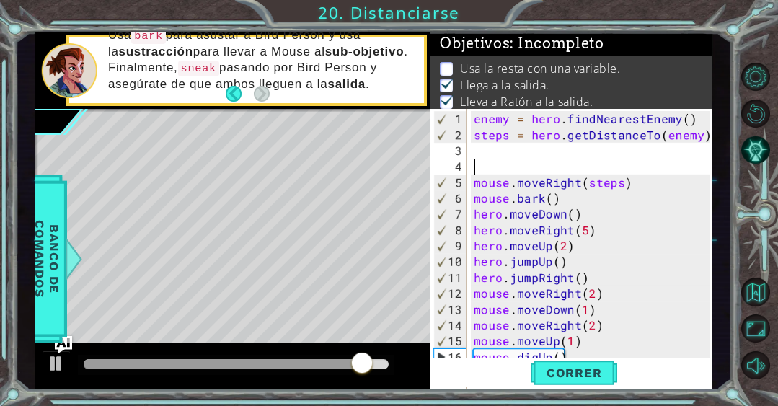
paste textarea "remainingSteps = 6 - stepsToBird"
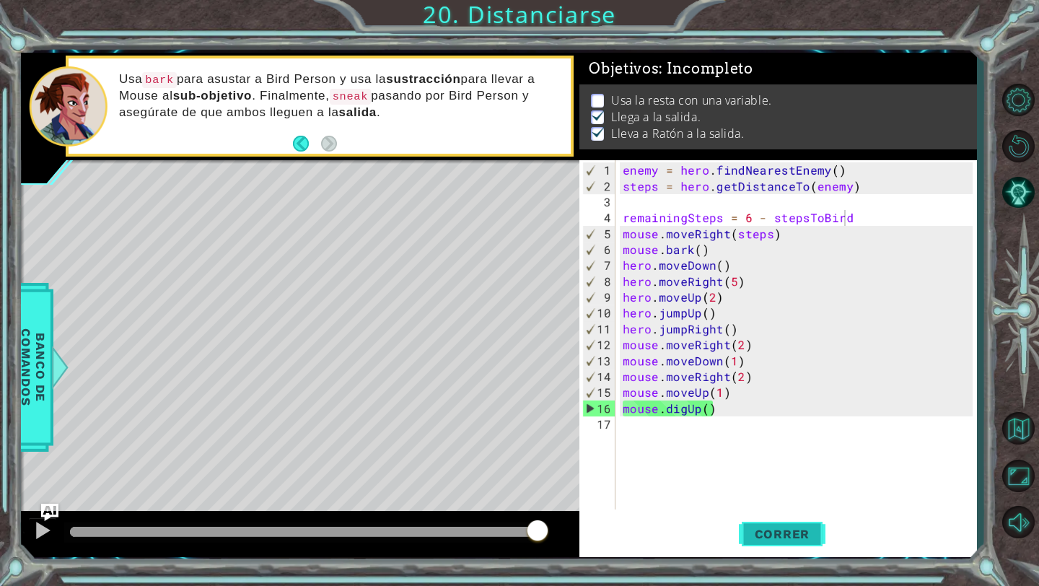
click at [776, 528] on span "Correr" at bounding box center [782, 534] width 84 height 14
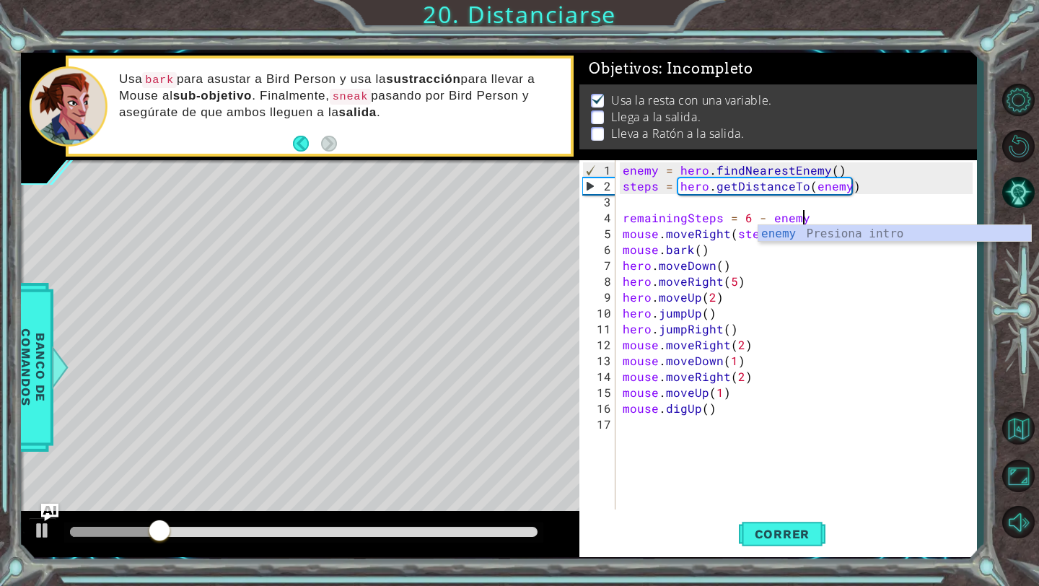
scroll to position [0, 10]
type textarea "remainingSteps = 6 - enemy"
click at [782, 535] on span "Correr" at bounding box center [782, 534] width 84 height 14
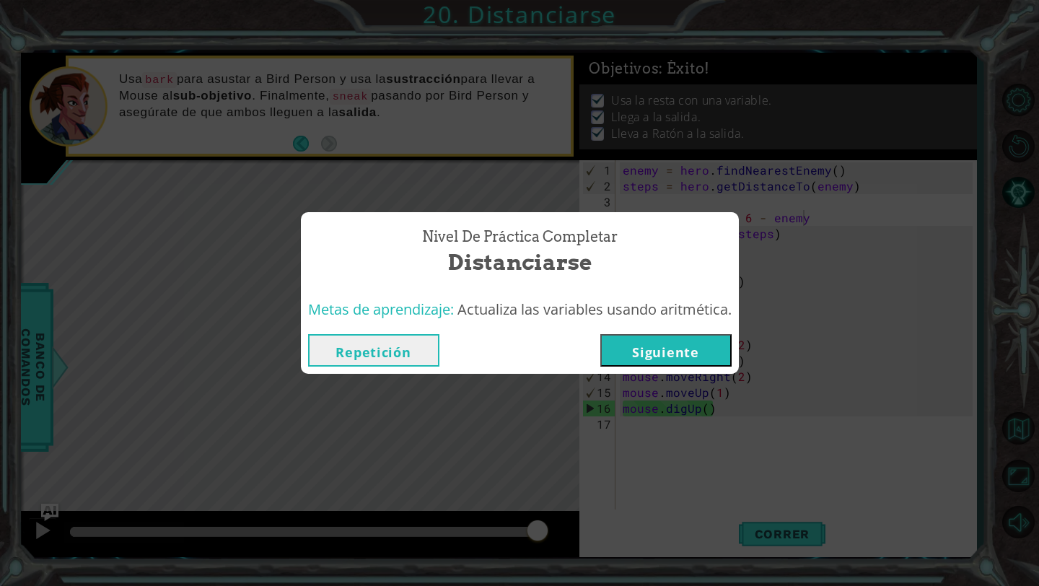
click at [708, 345] on button "Siguiente" at bounding box center [665, 350] width 131 height 32
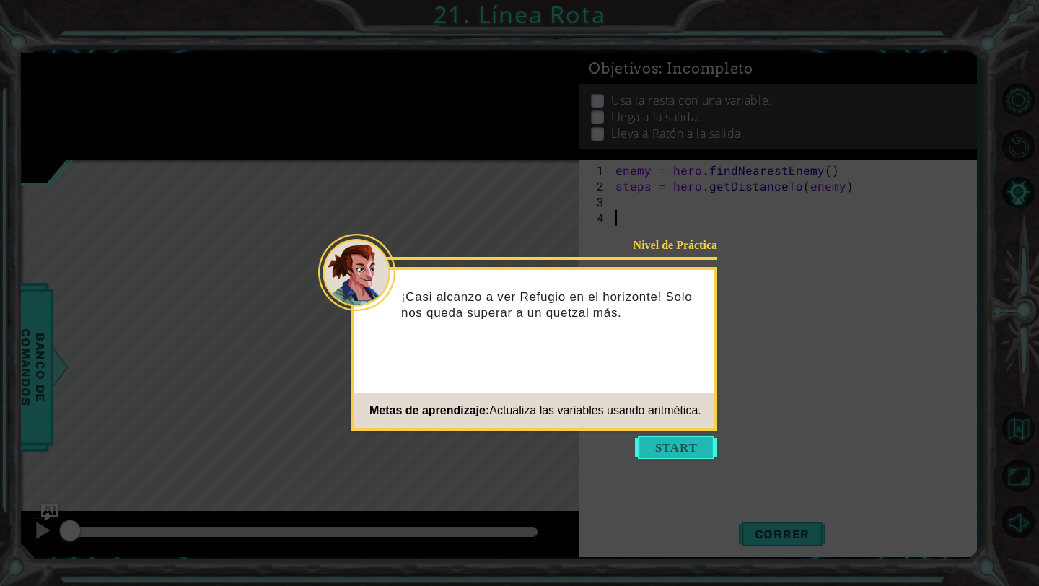
click at [690, 443] on button "Start" at bounding box center [676, 447] width 82 height 23
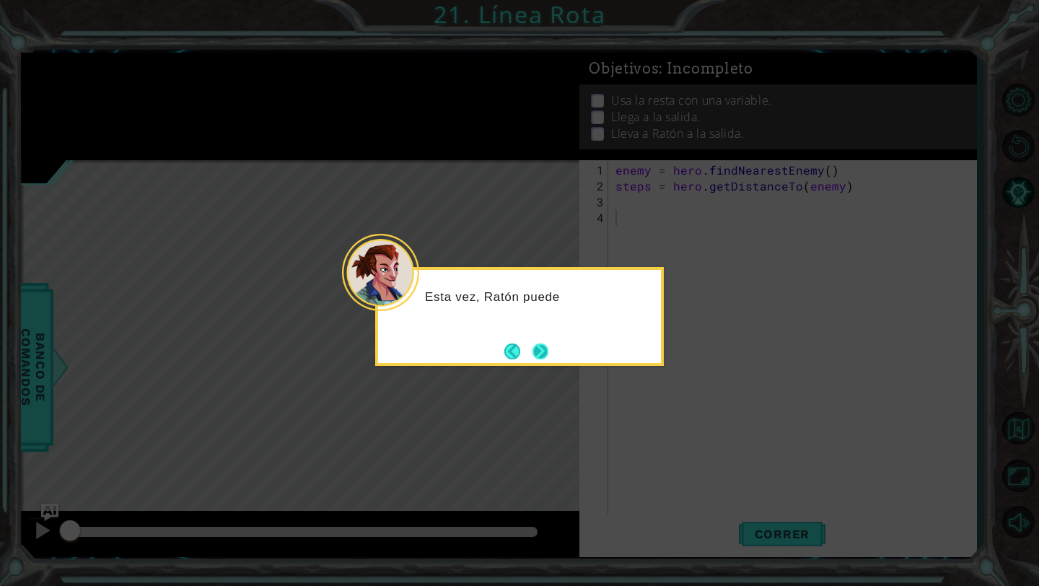
click at [540, 351] on button "Next" at bounding box center [540, 351] width 16 height 16
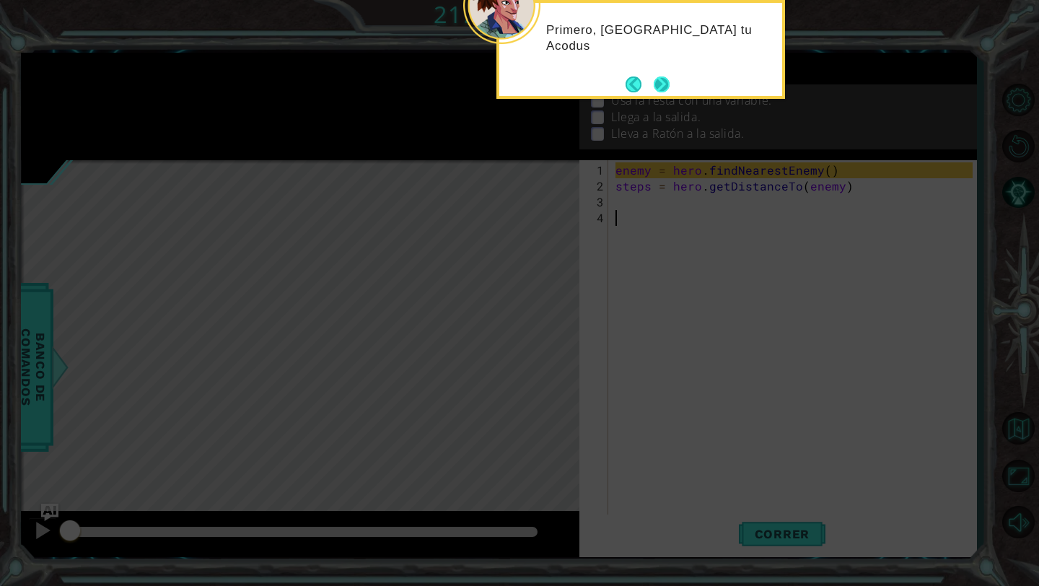
click at [662, 87] on button "Next" at bounding box center [662, 84] width 16 height 16
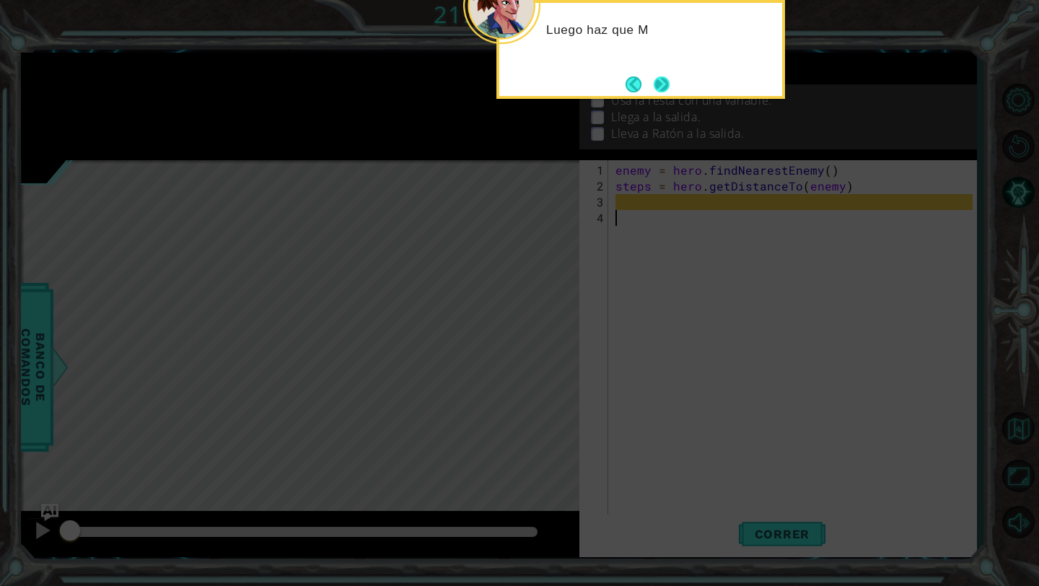
click at [656, 92] on button "Next" at bounding box center [662, 84] width 16 height 16
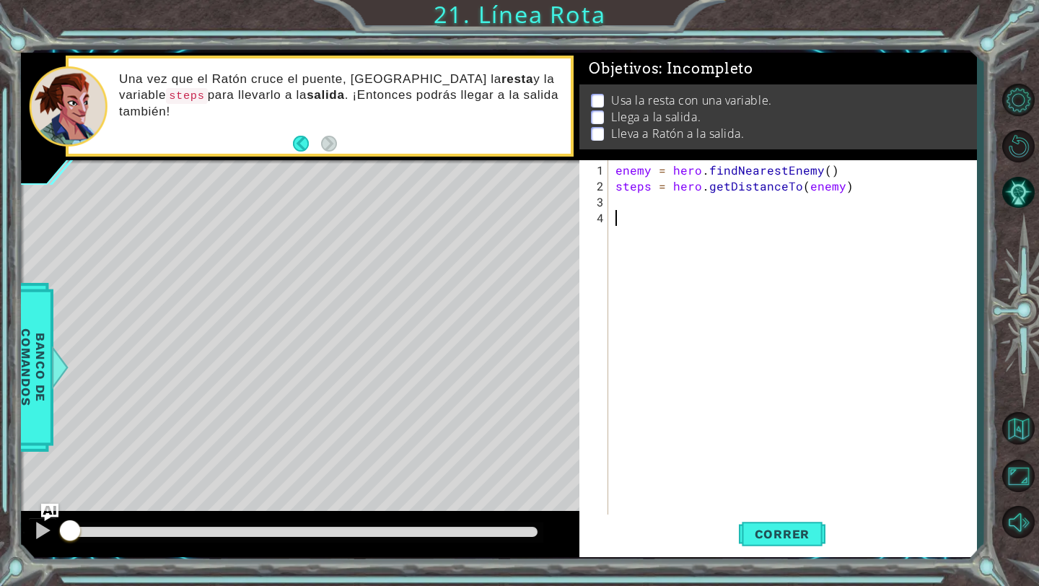
paste textarea "remainingSteps = 6 - stepsToBird"
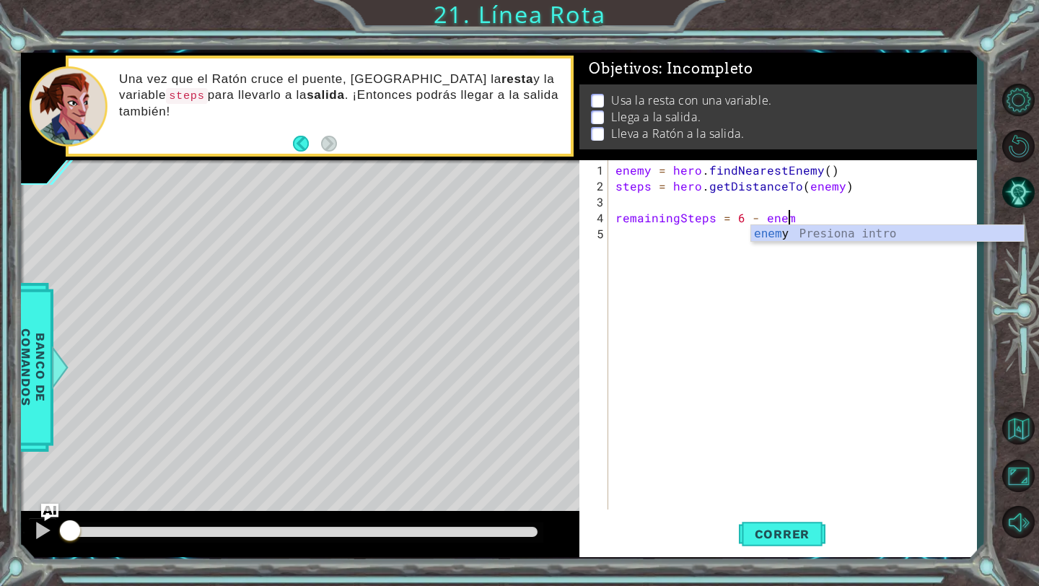
type textarea "remainingSteps = 6 - enemy"
click at [866, 404] on div "enemy = hero . findNearestEnemy ( ) steps = hero . getDistanceTo ( enemy ) rema…" at bounding box center [796, 352] width 367 height 381
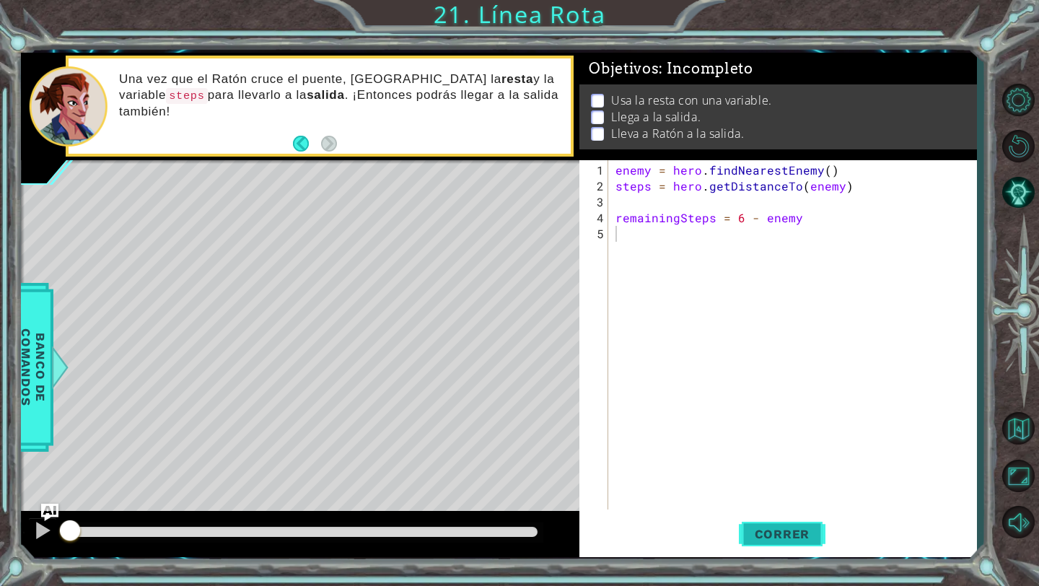
click at [779, 532] on span "Correr" at bounding box center [782, 534] width 84 height 14
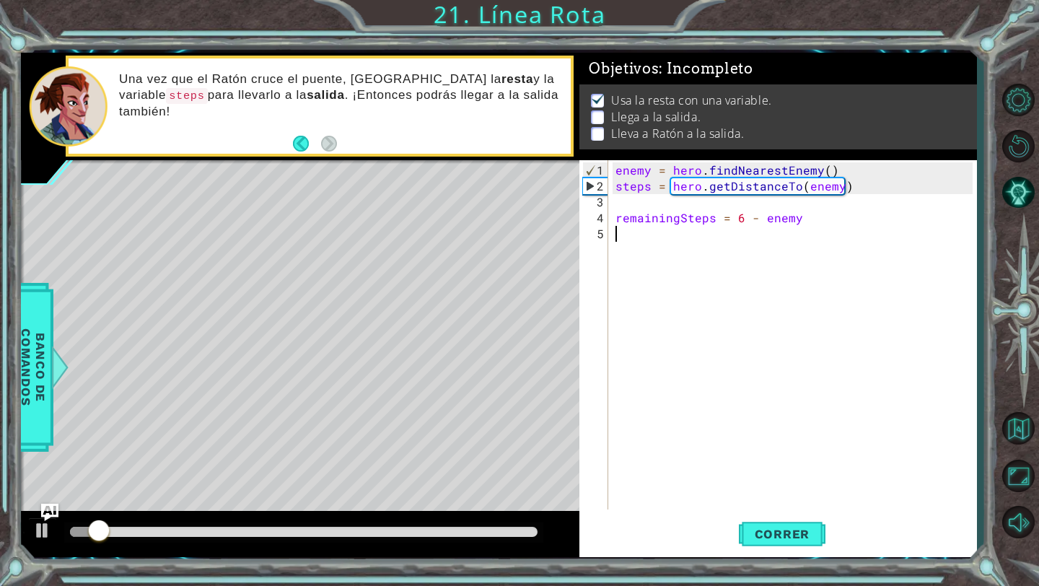
click at [667, 244] on div "enemy = hero . findNearestEnemy ( ) steps = hero . getDistanceTo ( enemy ) rema…" at bounding box center [796, 352] width 367 height 381
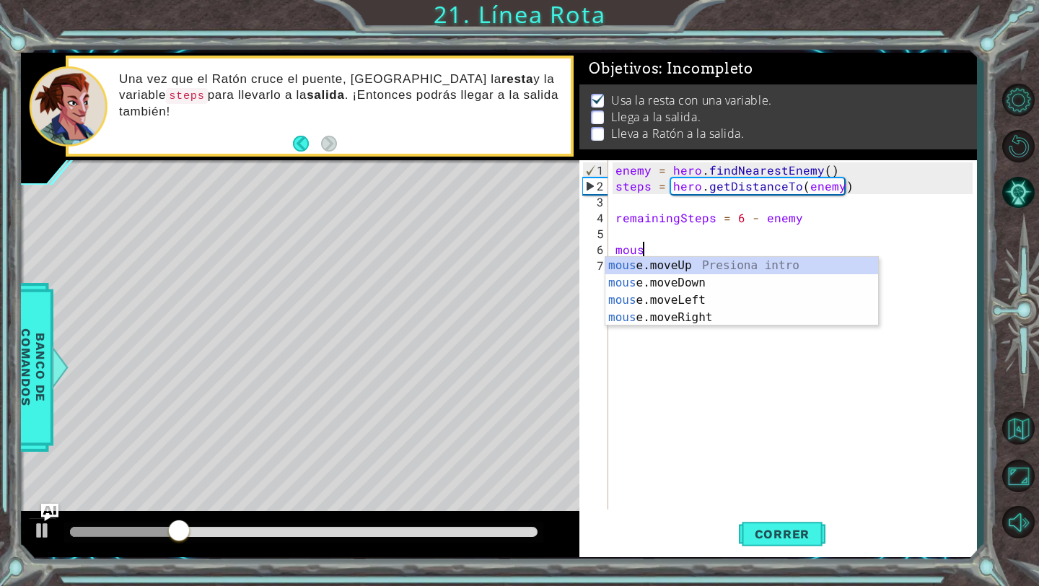
scroll to position [0, 1]
click at [668, 269] on div "mouse .moveUp Presiona intro mouse .moveDown Presiona intro mouse .moveLeft Pre…" at bounding box center [741, 309] width 273 height 104
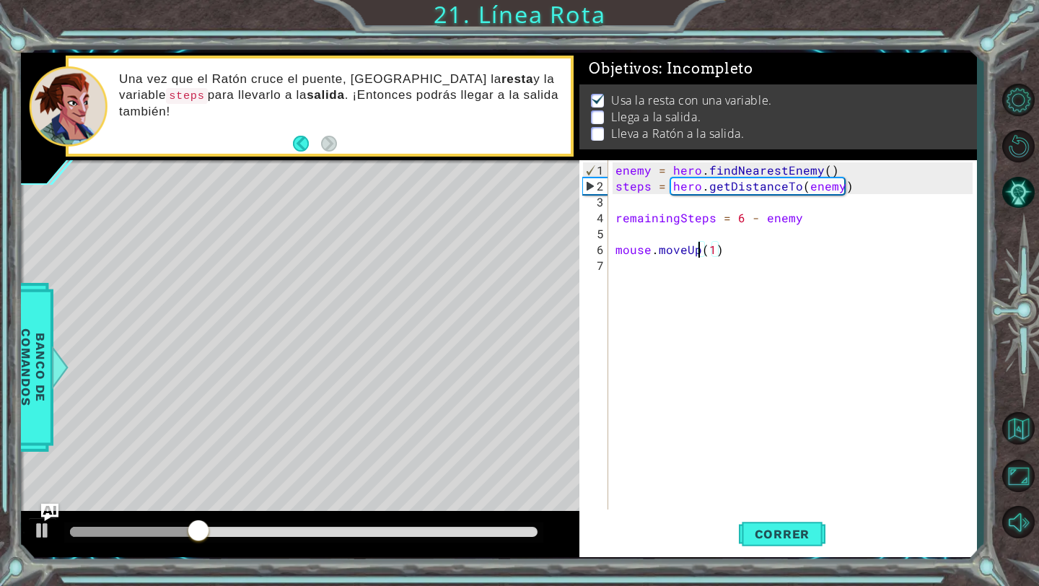
click at [696, 250] on div "enemy = hero . findNearestEnemy ( ) steps = hero . getDistanceTo ( enemy ) rema…" at bounding box center [796, 352] width 367 height 381
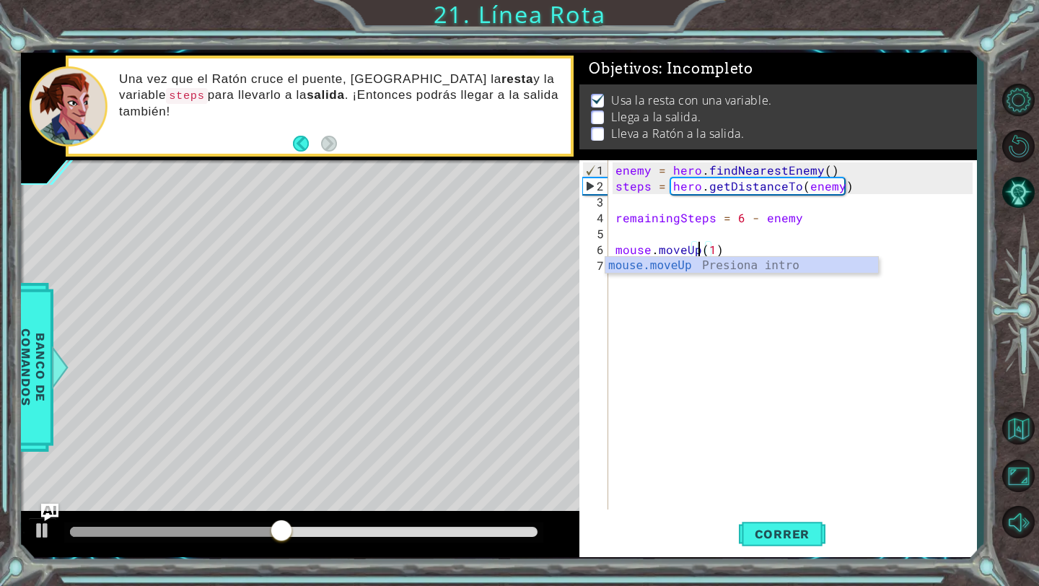
scroll to position [0, 5]
click at [713, 249] on div "enemy = hero . findNearestEnemy ( ) steps = hero . getDistanceTo ( enemy ) rema…" at bounding box center [796, 352] width 367 height 381
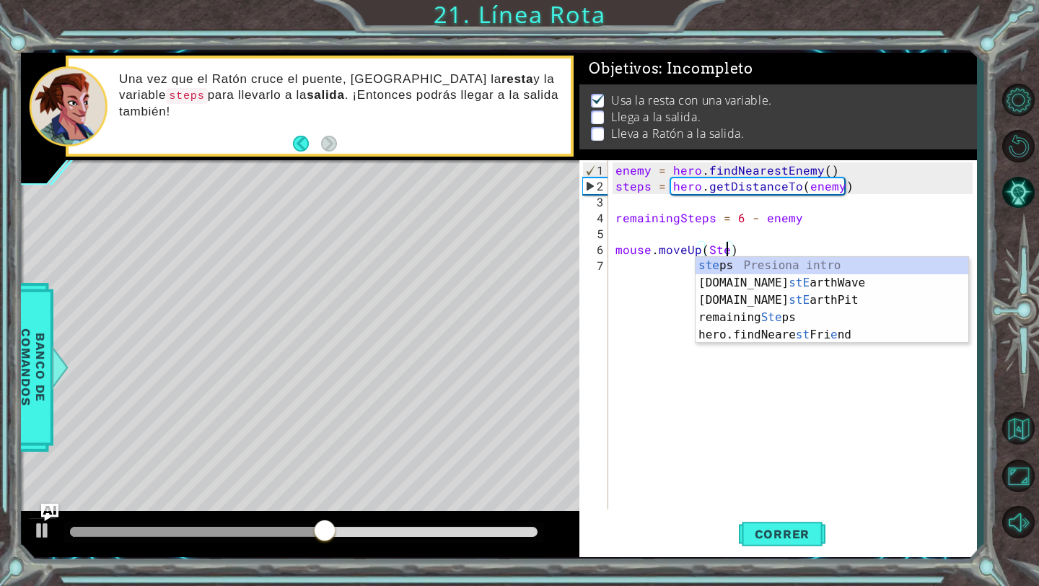
type textarea "mouse.moveUp(Steps)"
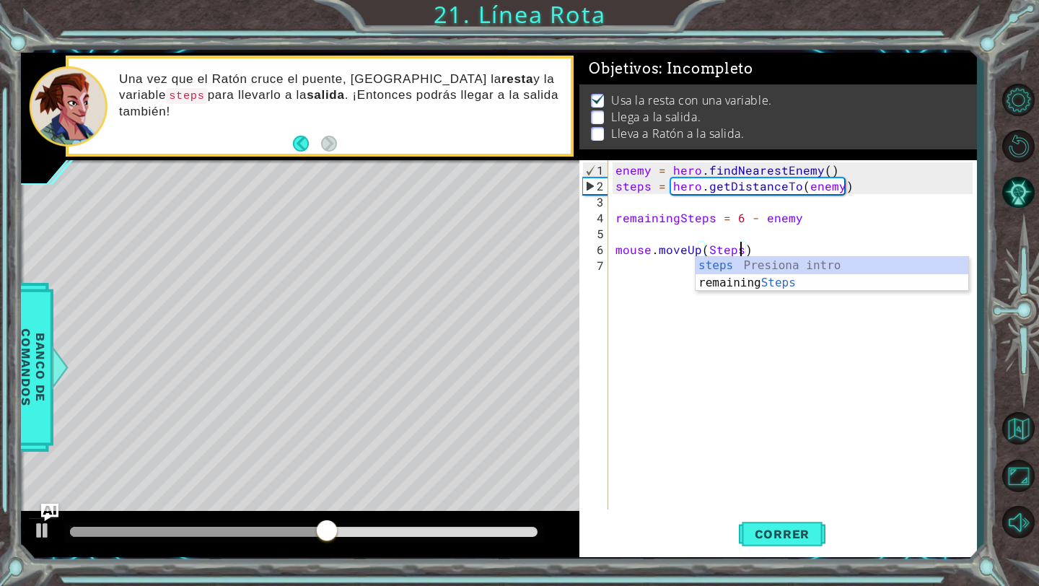
scroll to position [0, 7]
click at [738, 369] on div "enemy = hero . findNearestEnemy ( ) steps = hero . getDistanceTo ( enemy ) rema…" at bounding box center [796, 352] width 367 height 381
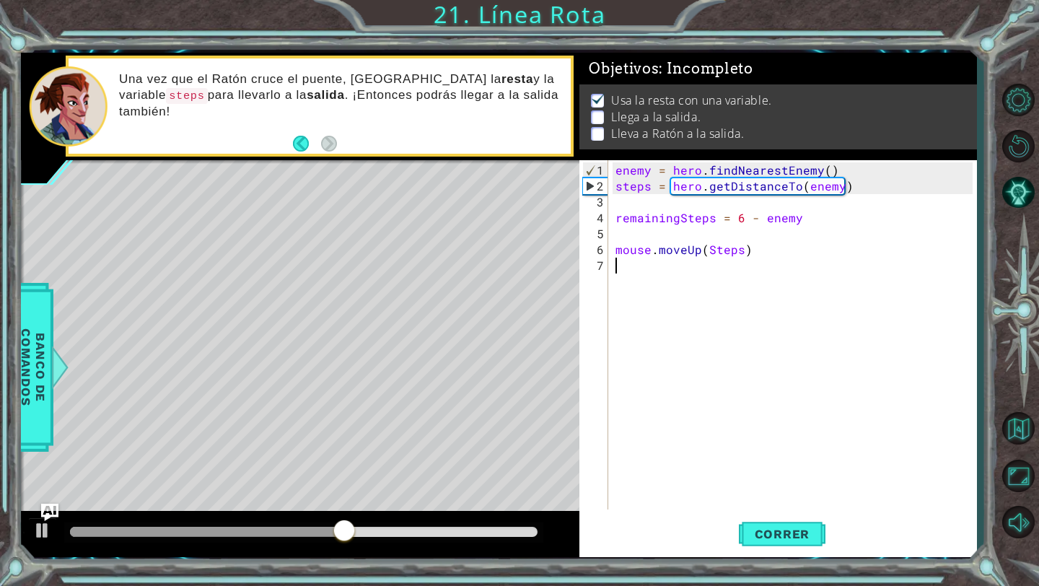
click at [708, 245] on div "enemy = hero . findNearestEnemy ( ) steps = hero . getDistanceTo ( enemy ) rema…" at bounding box center [796, 352] width 367 height 381
type textarea "mouse.moveUp(Steps)"
click at [713, 255] on div "enemy = hero . findNearestEnemy ( ) steps = hero . getDistanceTo ( enemy ) rema…" at bounding box center [796, 352] width 367 height 381
click at [712, 250] on div "enemy = hero . findNearestEnemy ( ) steps = hero . getDistanceTo ( enemy ) rema…" at bounding box center [796, 352] width 367 height 381
type textarea "mouse.moveUp(steps)"
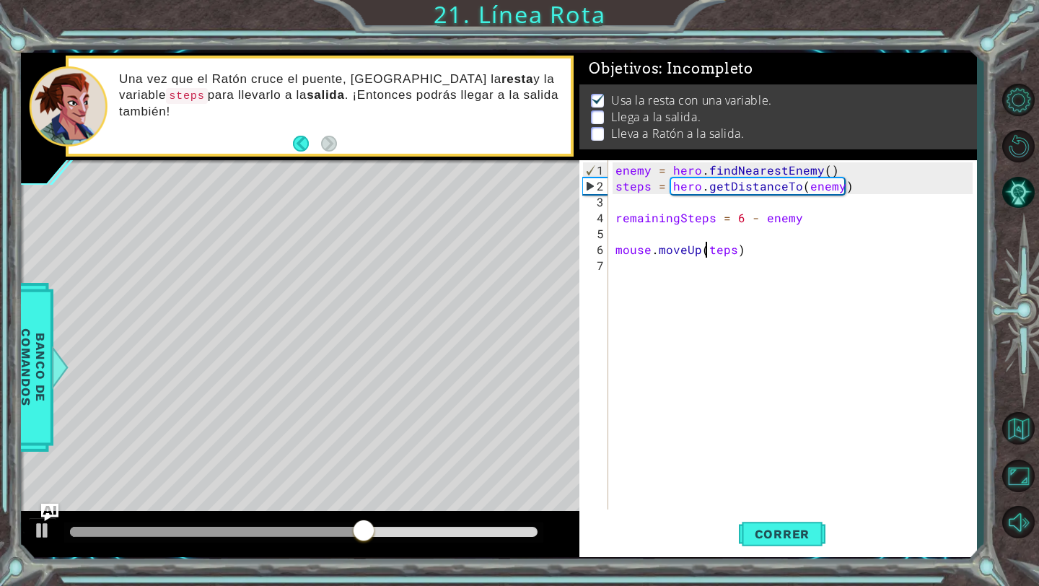
scroll to position [0, 6]
click at [659, 280] on div "enemy = hero . findNearestEnemy ( ) steps = hero . getDistanceTo ( enemy ) rema…" at bounding box center [796, 352] width 367 height 381
type textarea "b"
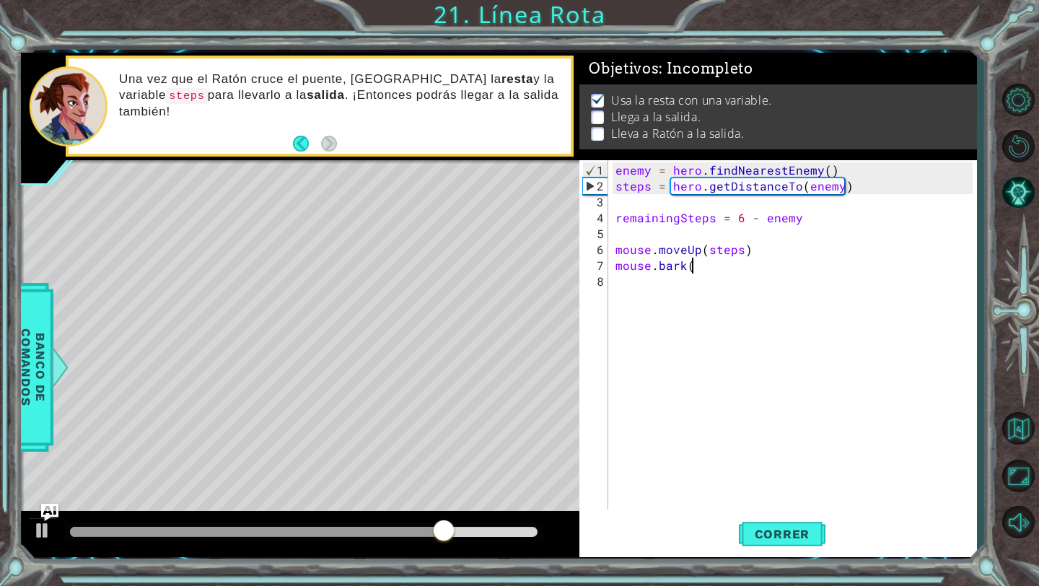
type textarea "mouse.bark()"
click at [694, 278] on div "enemy = hero . findNearestEnemy ( ) steps = hero . getDistanceTo ( enemy ) rema…" at bounding box center [796, 352] width 367 height 381
click at [671, 287] on div "enemy = hero . findNearestEnemy ( ) steps = hero . getDistanceTo ( enemy ) rema…" at bounding box center [796, 352] width 367 height 381
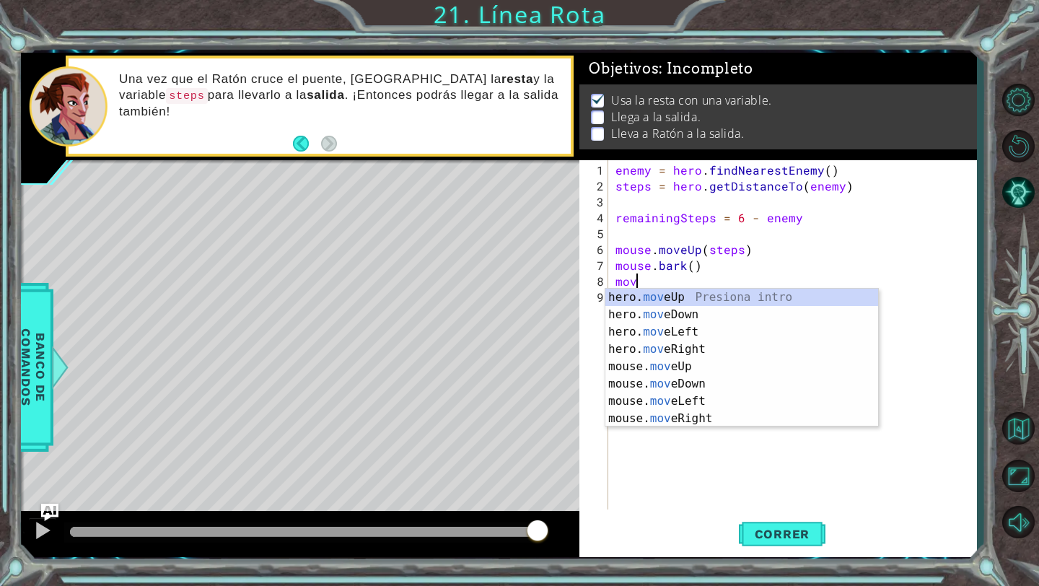
scroll to position [0, 1]
click at [677, 343] on div "hero. move Up Presiona intro hero. move Down Presiona intro hero. move Left Pre…" at bounding box center [741, 375] width 273 height 173
type textarea "hero.moveRight(1)"
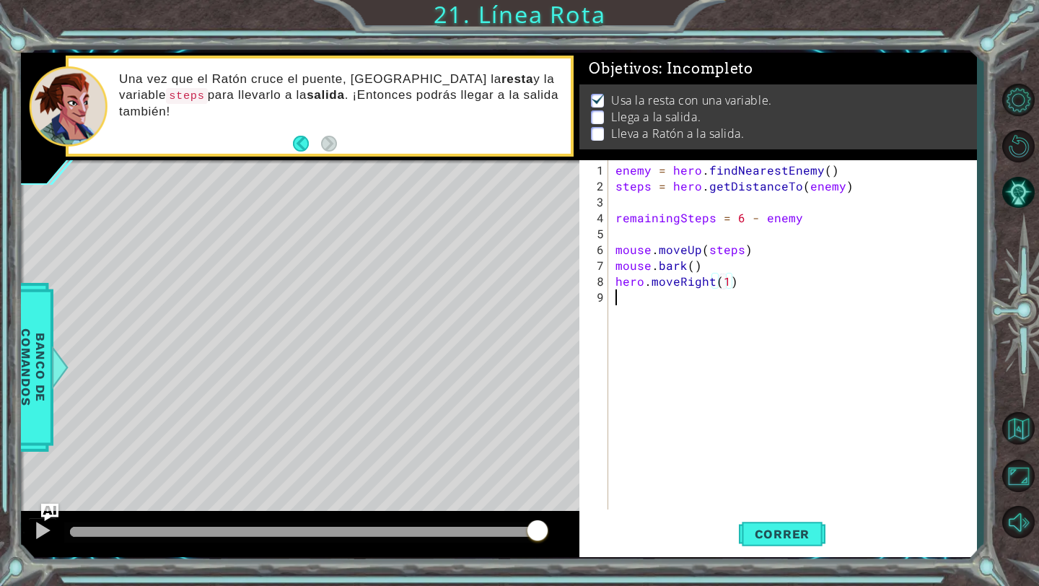
click at [705, 307] on div "enemy = hero . findNearestEnemy ( ) steps = hero . getDistanceTo ( enemy ) rema…" at bounding box center [796, 352] width 367 height 381
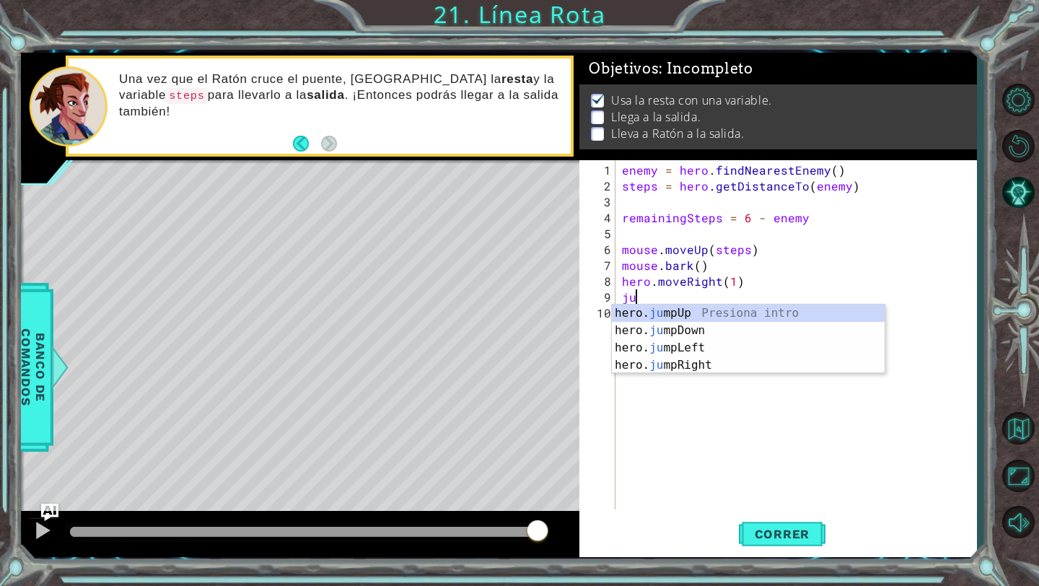
type textarea "jum"
click at [702, 360] on div "hero. jum pUp Presiona intro hero. jum pDown Presiona intro hero. jum pLeft Pre…" at bounding box center [748, 356] width 273 height 104
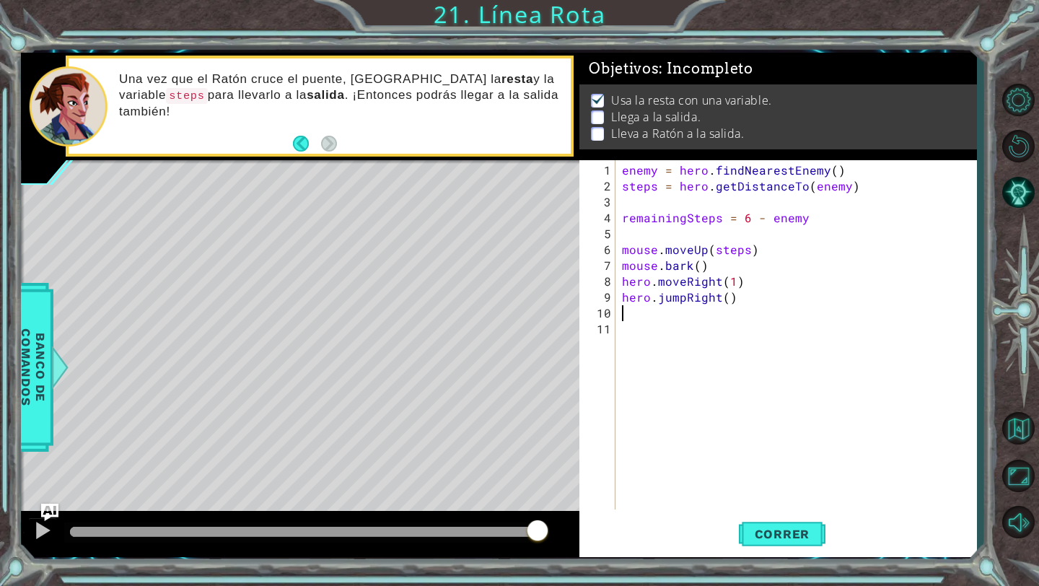
scroll to position [0, 0]
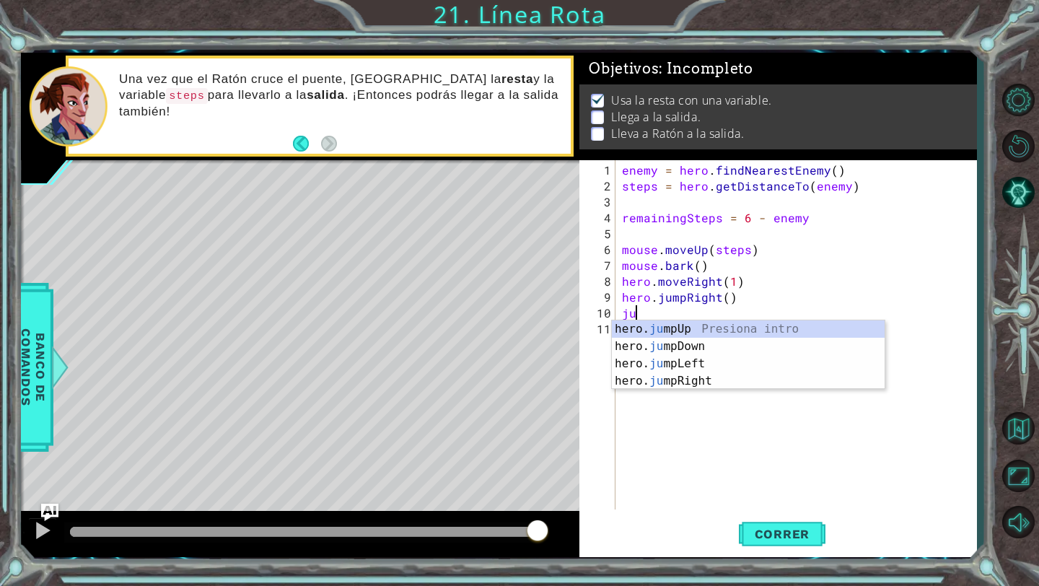
type textarea "jum"
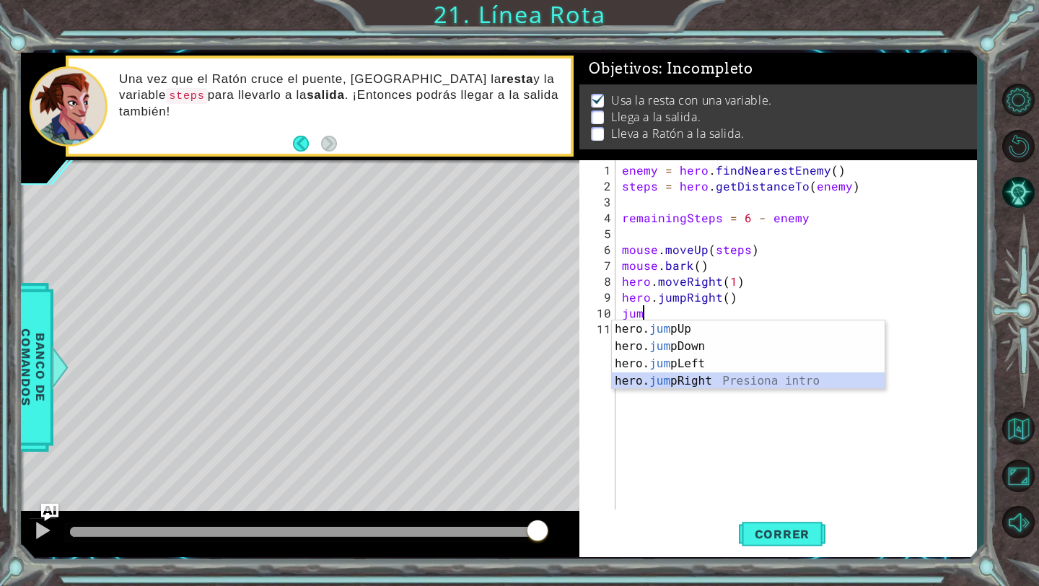
click at [710, 383] on div "hero. jum pUp Presiona intro hero. jum pDown Presiona intro hero. jum pLeft Pre…" at bounding box center [748, 372] width 273 height 104
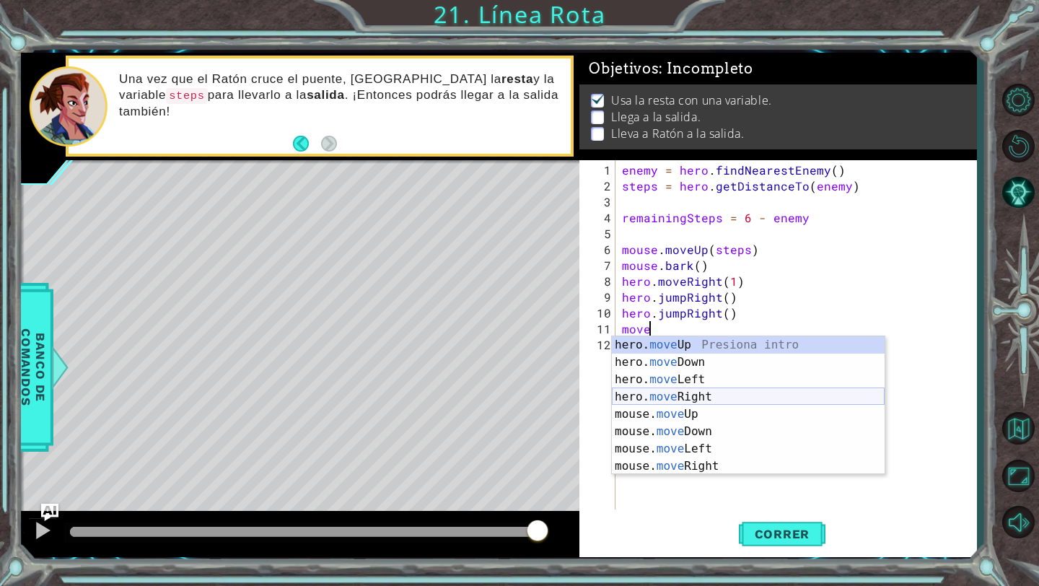
click at [689, 393] on div "hero. move Up Presiona intro hero. move Down Presiona intro hero. move Left Pre…" at bounding box center [748, 422] width 273 height 173
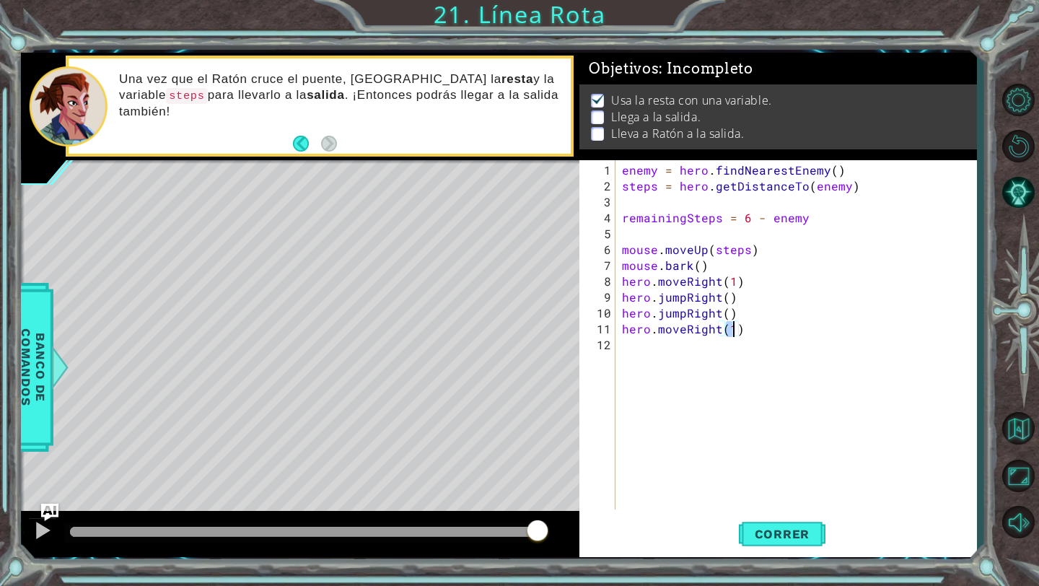
type textarea "hero.moveRight(2)"
click at [667, 364] on div "enemy = hero . findNearestEnemy ( ) steps = hero . getDistanceTo ( enemy ) rema…" at bounding box center [799, 352] width 361 height 381
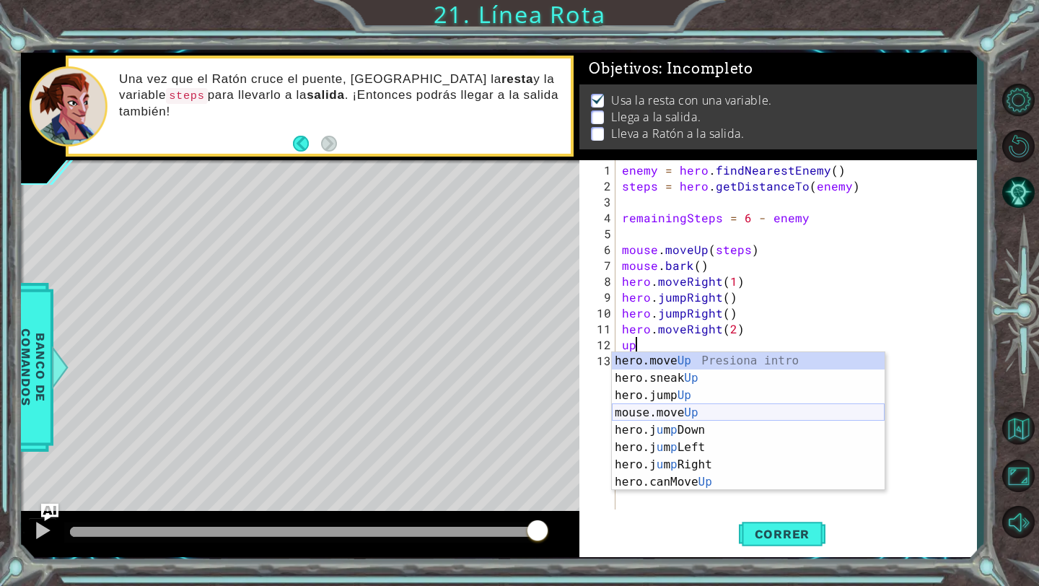
click at [678, 416] on div "hero.move Up Presiona intro hero.sneak Up Presiona intro hero.jump Up Presiona …" at bounding box center [748, 438] width 273 height 173
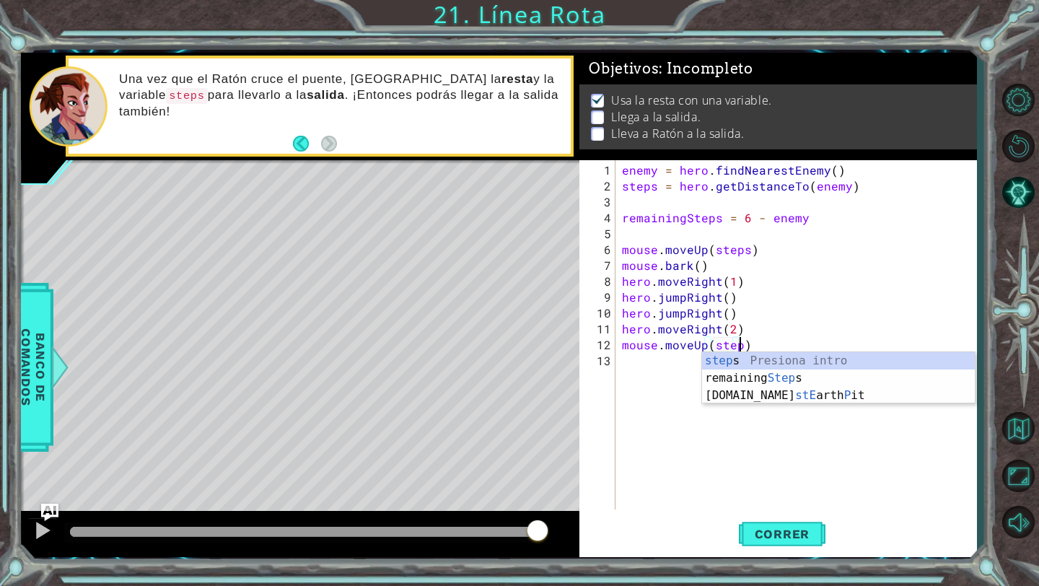
scroll to position [0, 7]
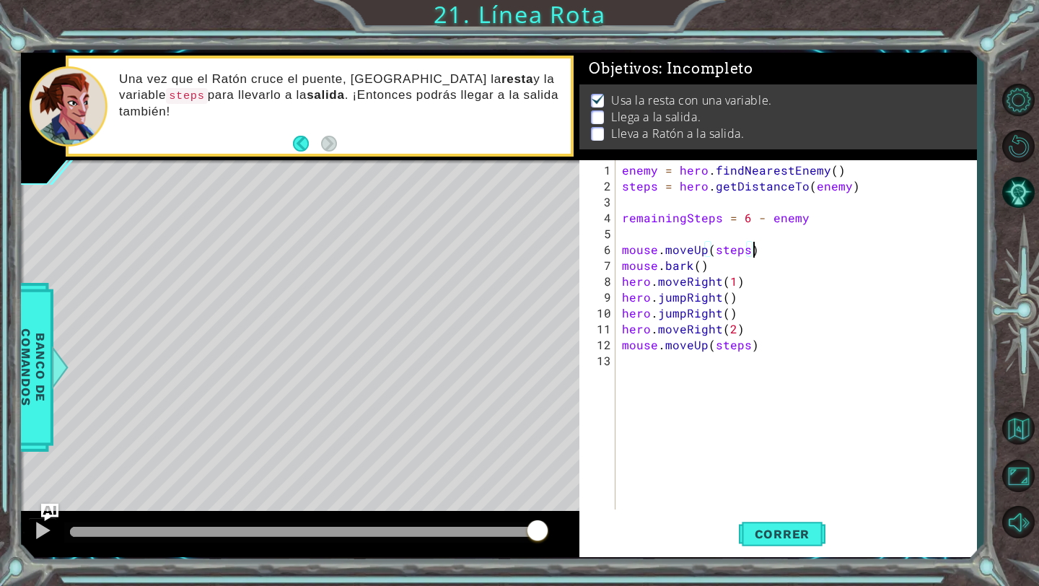
click at [795, 252] on div "enemy = hero . findNearestEnemy ( ) steps = hero . getDistanceTo ( enemy ) rema…" at bounding box center [799, 352] width 361 height 381
click at [772, 326] on div "enemy = hero . findNearestEnemy ( ) steps = hero . getDistanceTo ( enemy ) rema…" at bounding box center [799, 352] width 361 height 381
click at [772, 345] on div "enemy = hero . findNearestEnemy ( ) steps = hero . getDistanceTo ( enemy ) rema…" at bounding box center [799, 352] width 361 height 381
type textarea "mouse.moveUp(steps)"
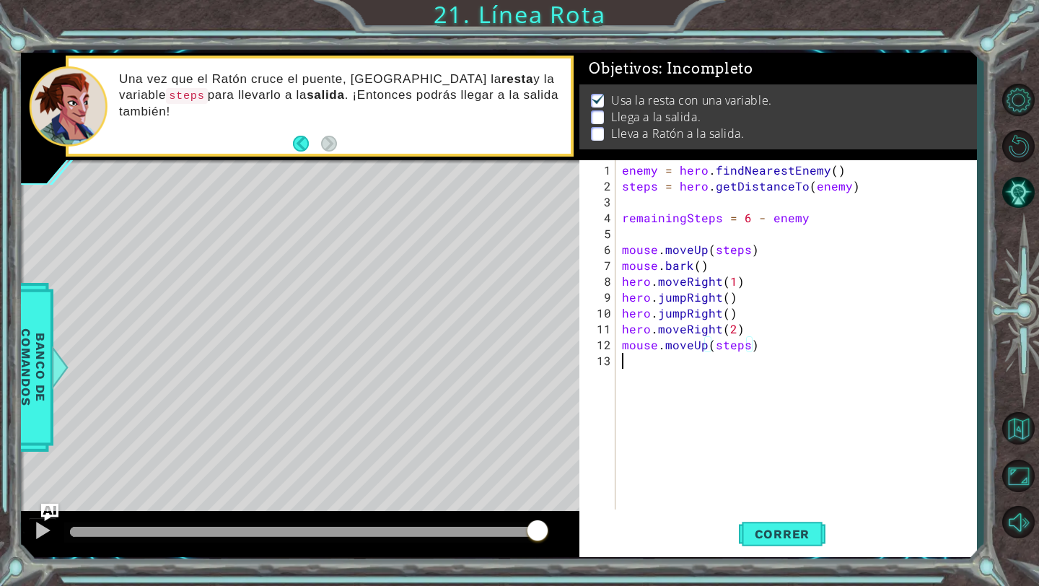
click at [755, 354] on div "enemy = hero . findNearestEnemy ( ) steps = hero . getDistanceTo ( enemy ) rema…" at bounding box center [799, 352] width 361 height 381
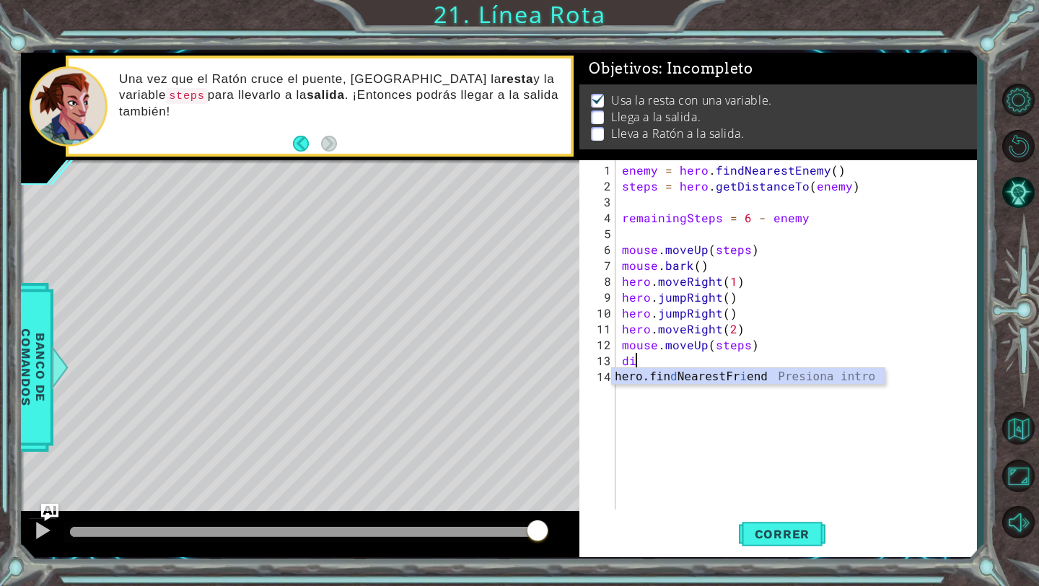
type textarea "d"
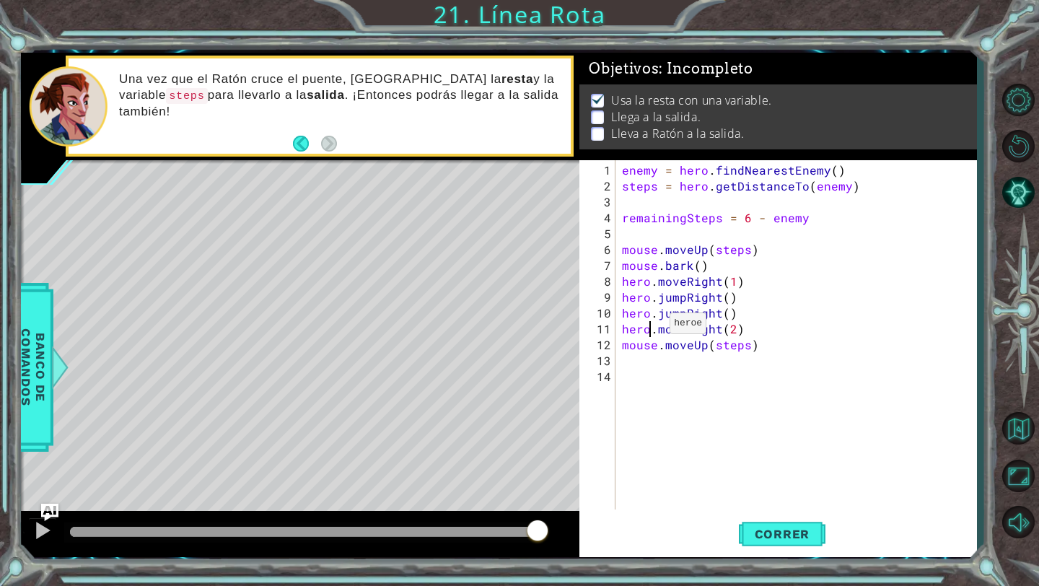
click at [651, 329] on div "enemy = hero . findNearestEnemy ( ) steps = hero . getDistanceTo ( enemy ) rema…" at bounding box center [799, 352] width 361 height 381
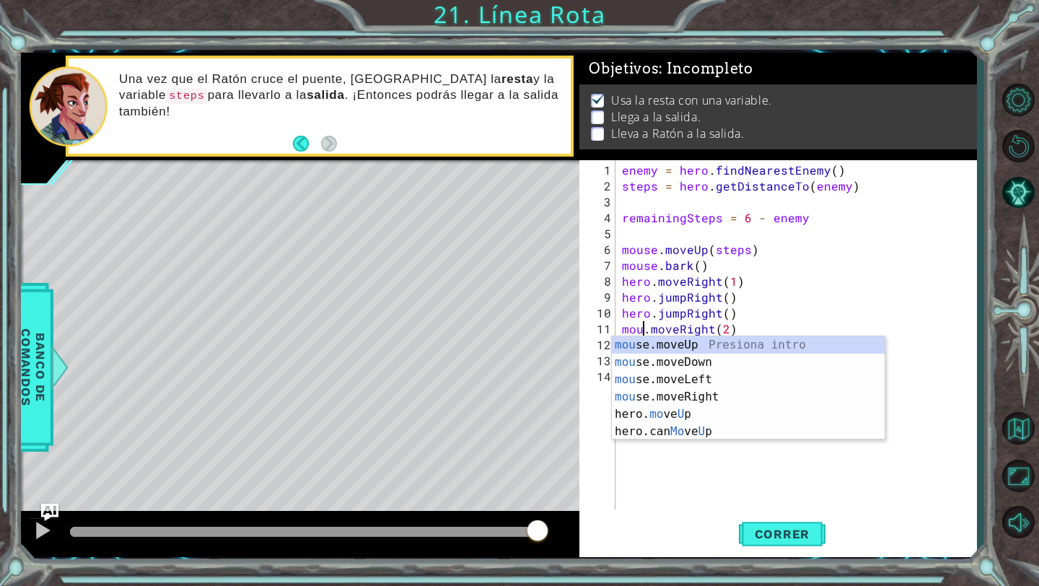
type textarea "mouse.moveRight(2)"
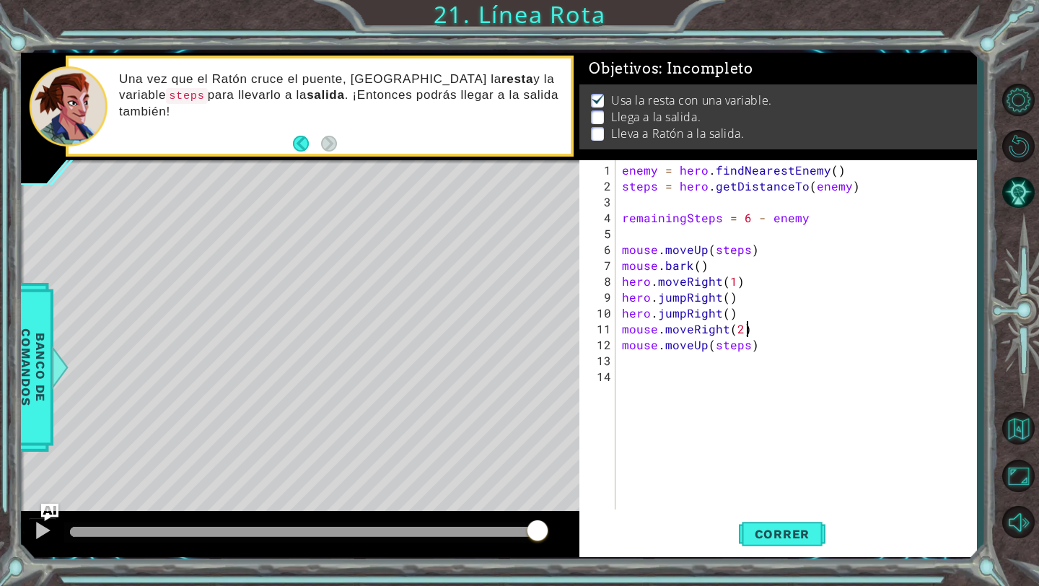
click at [916, 321] on div "enemy = hero . findNearestEnemy ( ) steps = hero . getDistanceTo ( enemy ) rema…" at bounding box center [799, 352] width 361 height 381
click at [786, 363] on div "enemy = hero . findNearestEnemy ( ) steps = hero . getDistanceTo ( enemy ) rema…" at bounding box center [799, 352] width 361 height 381
click at [771, 538] on span "Correr" at bounding box center [782, 534] width 84 height 14
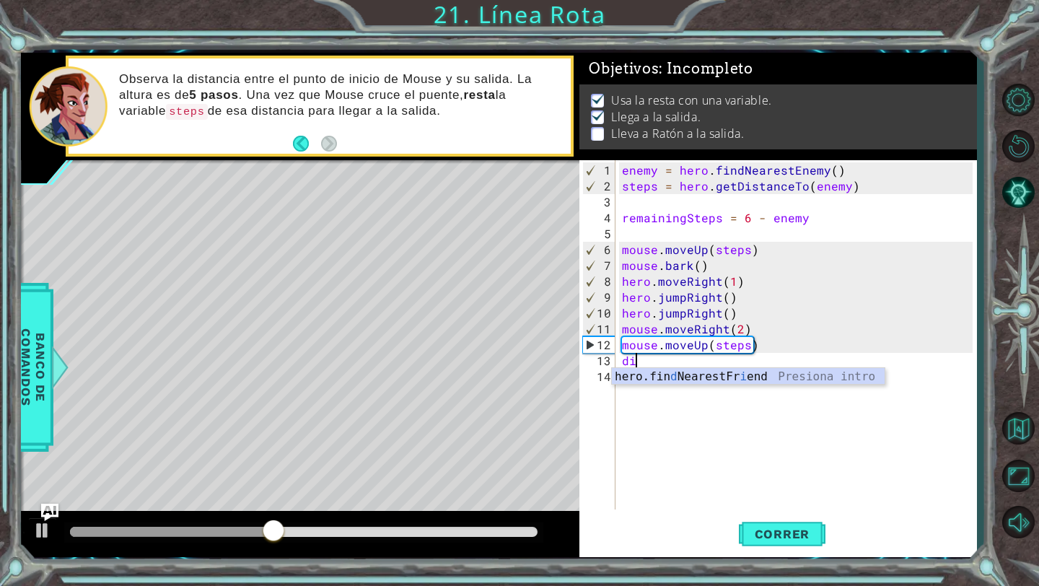
type textarea "d"
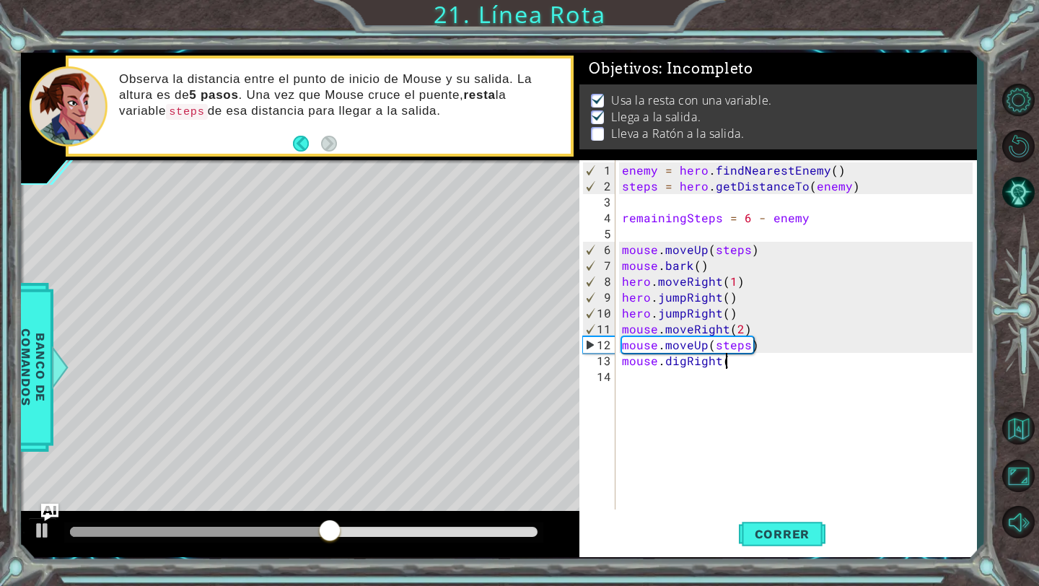
scroll to position [0, 6]
type textarea "mouse.digRight()"
click at [756, 531] on span "Correr" at bounding box center [782, 534] width 84 height 14
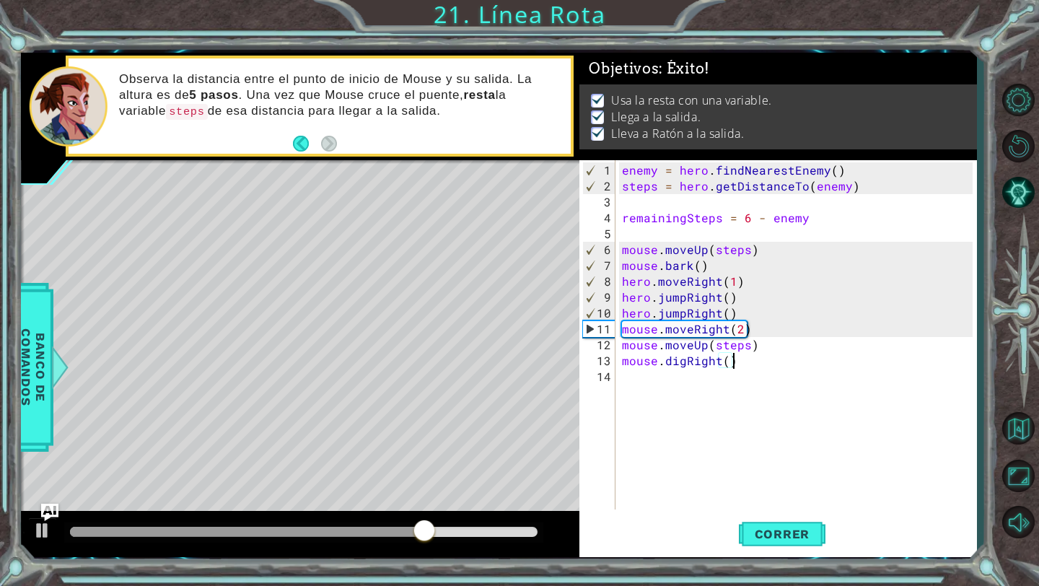
scroll to position [0, 6]
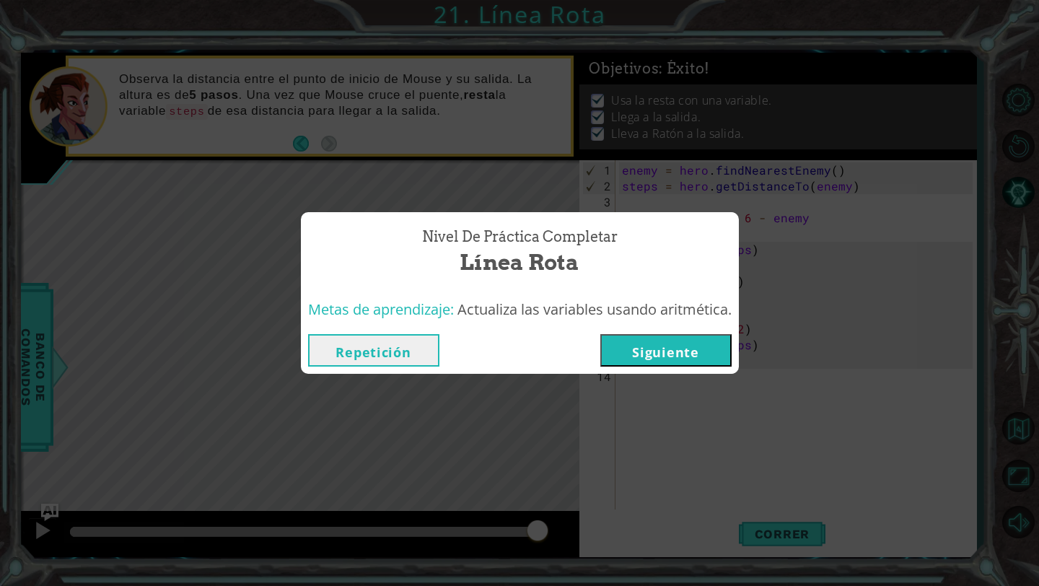
click at [690, 356] on button "Siguiente" at bounding box center [665, 350] width 131 height 32
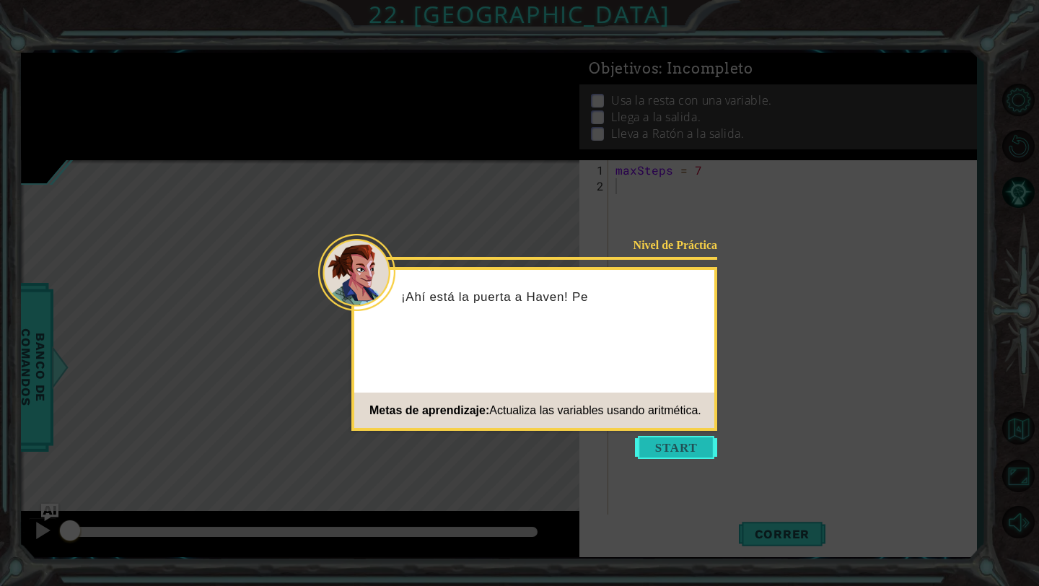
click at [667, 451] on button "Start" at bounding box center [676, 447] width 82 height 23
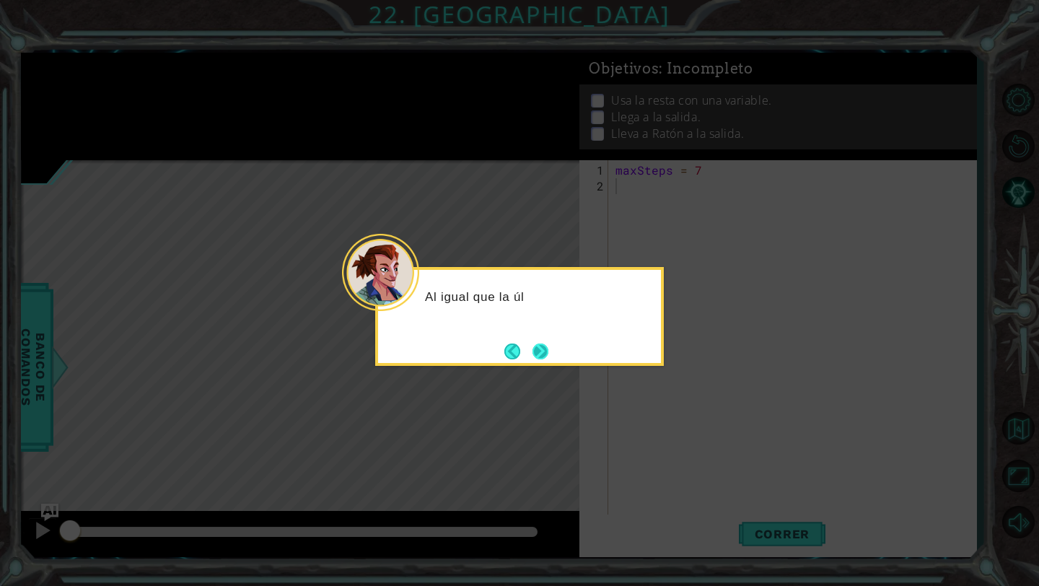
click at [548, 352] on button "Next" at bounding box center [540, 351] width 16 height 16
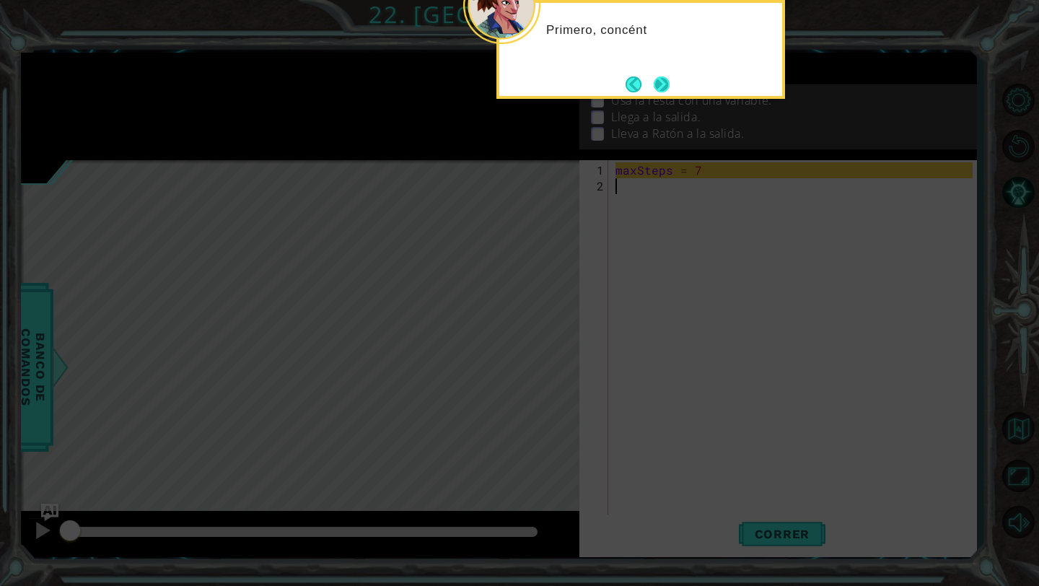
click at [662, 87] on button "Next" at bounding box center [662, 84] width 16 height 16
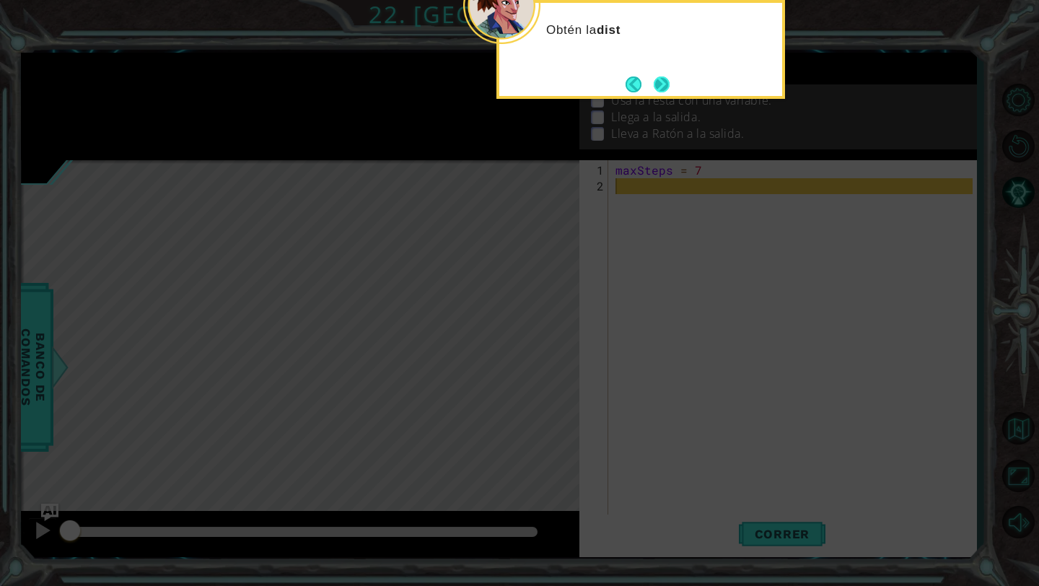
click at [665, 87] on button "Next" at bounding box center [662, 84] width 16 height 16
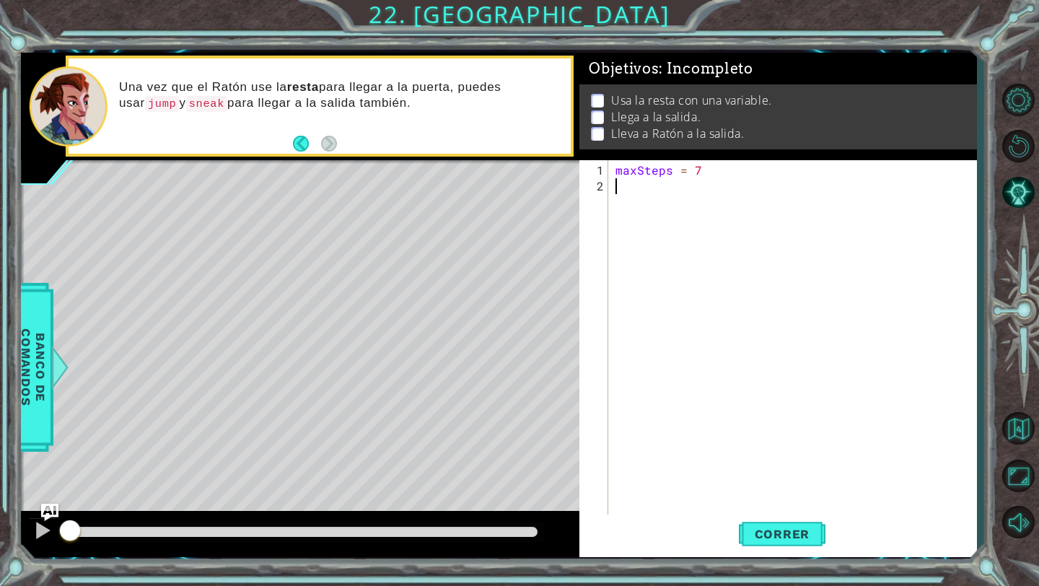
paste textarea "remainingSteps = 6 - stepsToBird"
click at [761, 523] on button "Correr" at bounding box center [782, 534] width 87 height 40
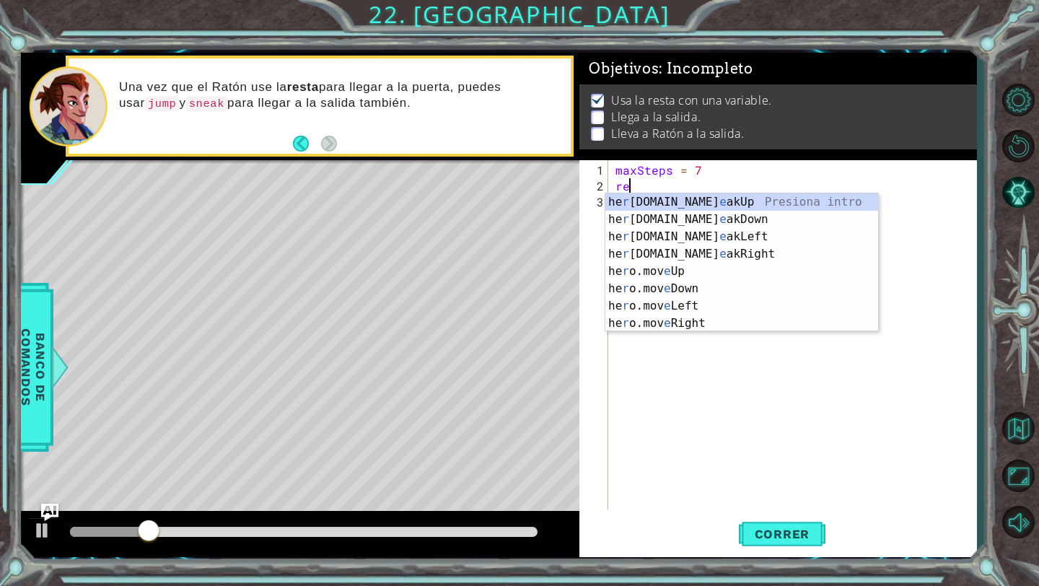
type textarea "r"
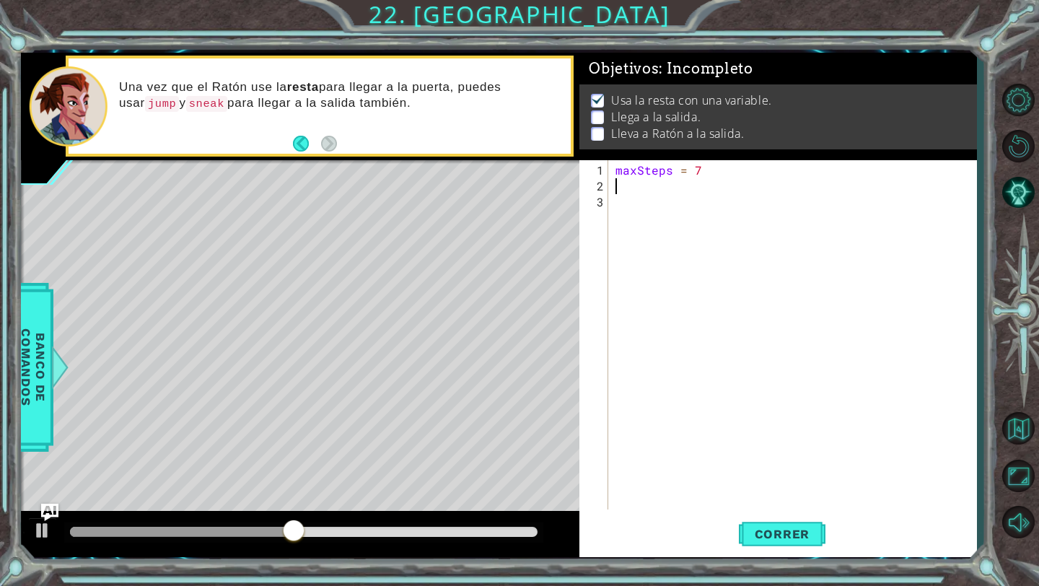
paste textarea "remainingSteps = 6 - stepsToBird"
type textarea "remainingSteps = 6 - stepsToBird"
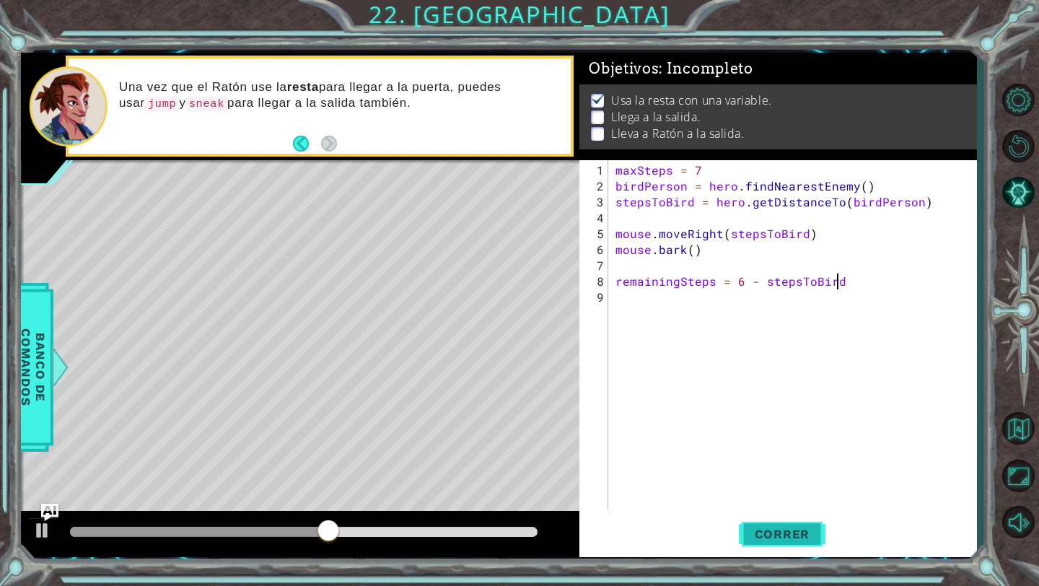
click at [769, 527] on span "Correr" at bounding box center [782, 534] width 84 height 14
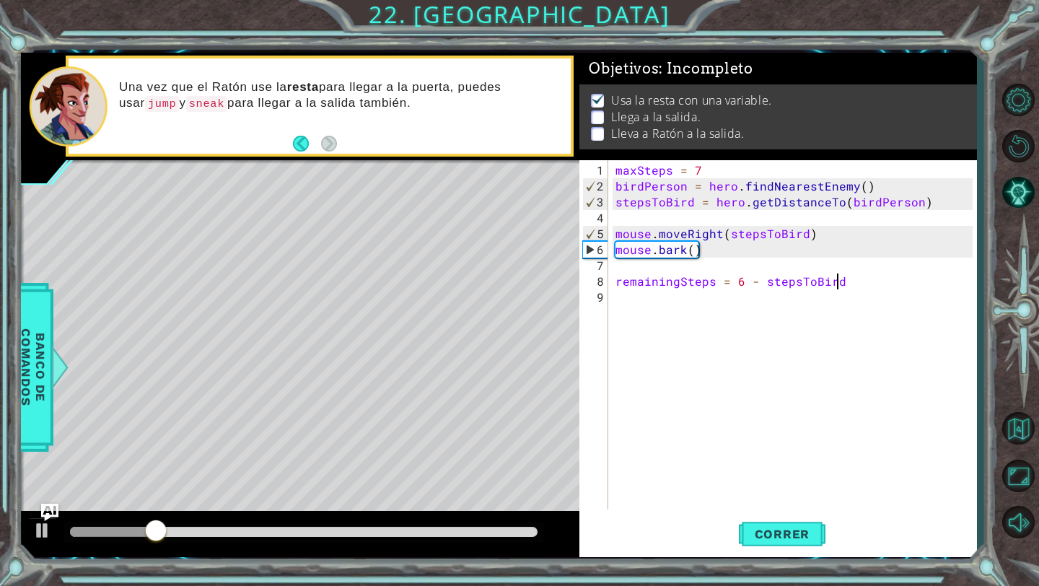
click at [689, 303] on div "maxSteps = 7 birdPerson = hero . findNearestEnemy ( ) stepsToBird = hero . getD…" at bounding box center [796, 352] width 367 height 381
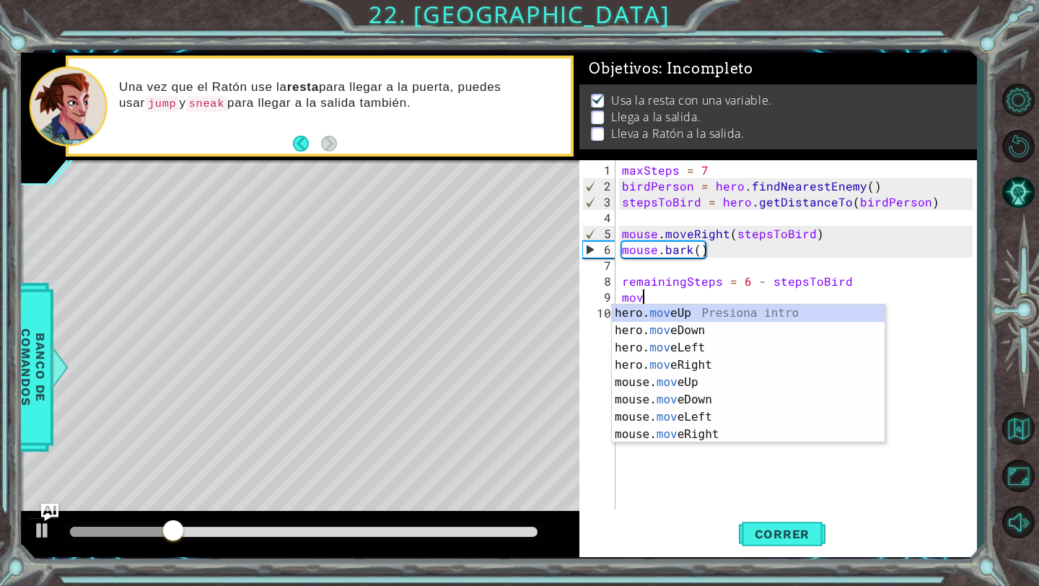
scroll to position [0, 1]
click at [698, 382] on div "hero. move Up Presiona intro hero. move Down Presiona intro hero. move Left Pre…" at bounding box center [748, 390] width 273 height 173
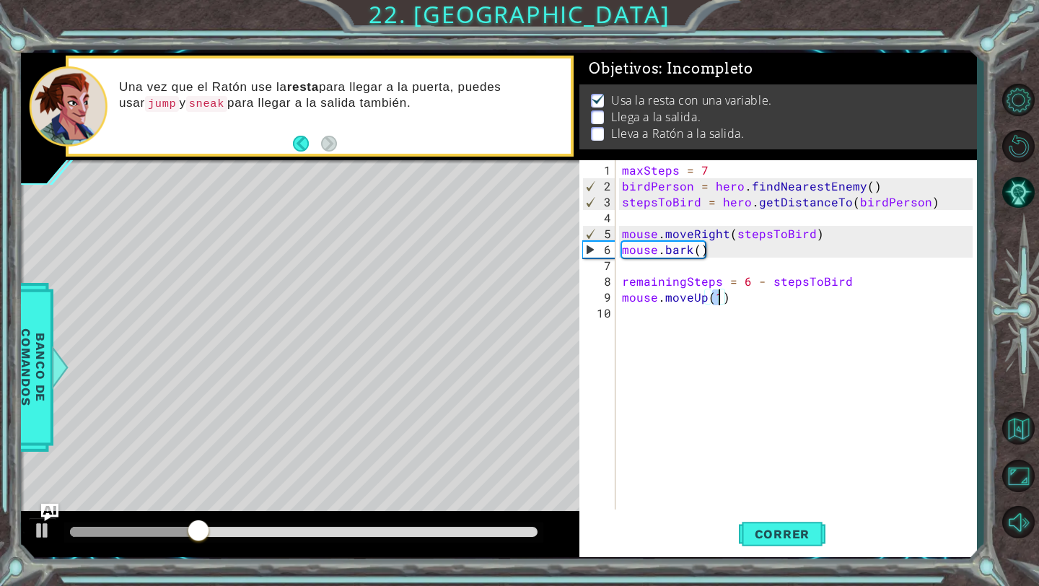
type textarea "mouse.moveUp(2)"
click at [688, 327] on div "maxSteps = 7 birdPerson = hero . findNearestEnemy ( ) stepsToBird = hero . getD…" at bounding box center [799, 352] width 361 height 381
paste textarea "remainingSteps = 6 - stepsToBird"
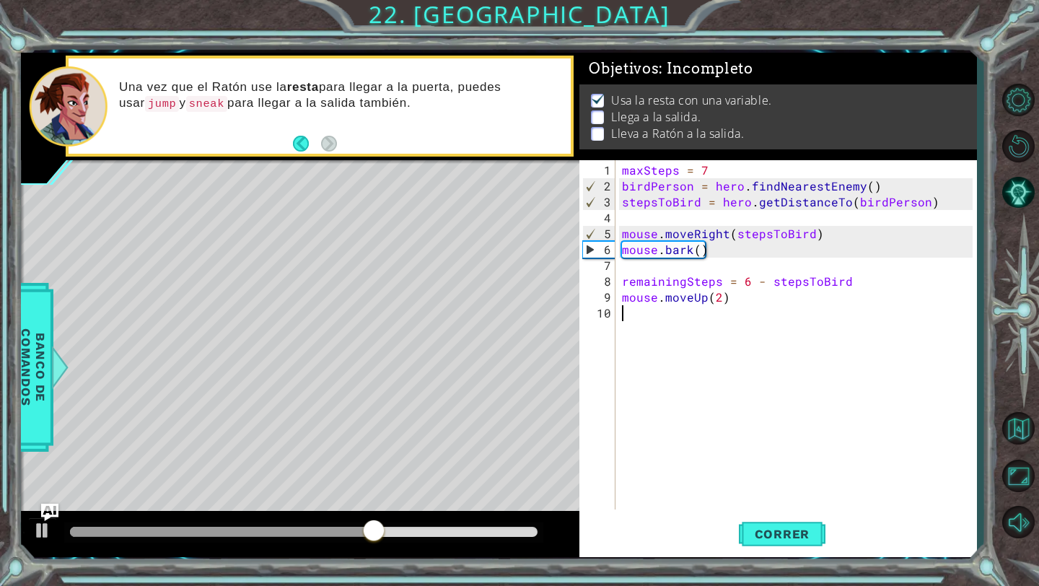
type textarea "remainingSteps = 6 - stepsToBird"
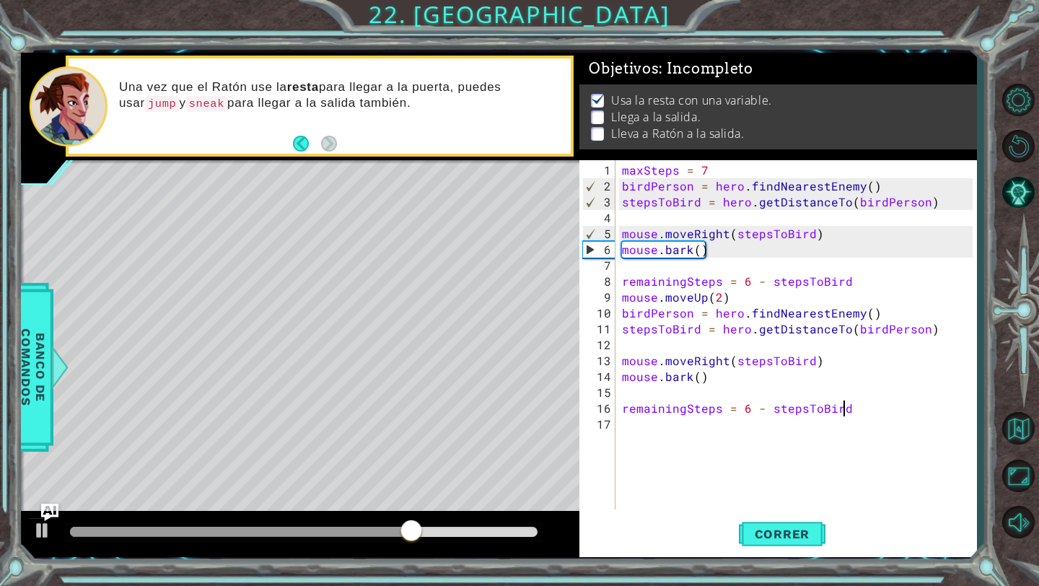
click at [851, 408] on div "maxSteps = 7 birdPerson = hero . findNearestEnemy ( ) stepsToBird = hero . getD…" at bounding box center [799, 352] width 361 height 381
click at [738, 437] on div "maxSteps = 7 birdPerson = hero . findNearestEnemy ( ) stepsToBird = hero . getD…" at bounding box center [799, 352] width 361 height 381
click at [772, 533] on span "Correr" at bounding box center [782, 534] width 84 height 14
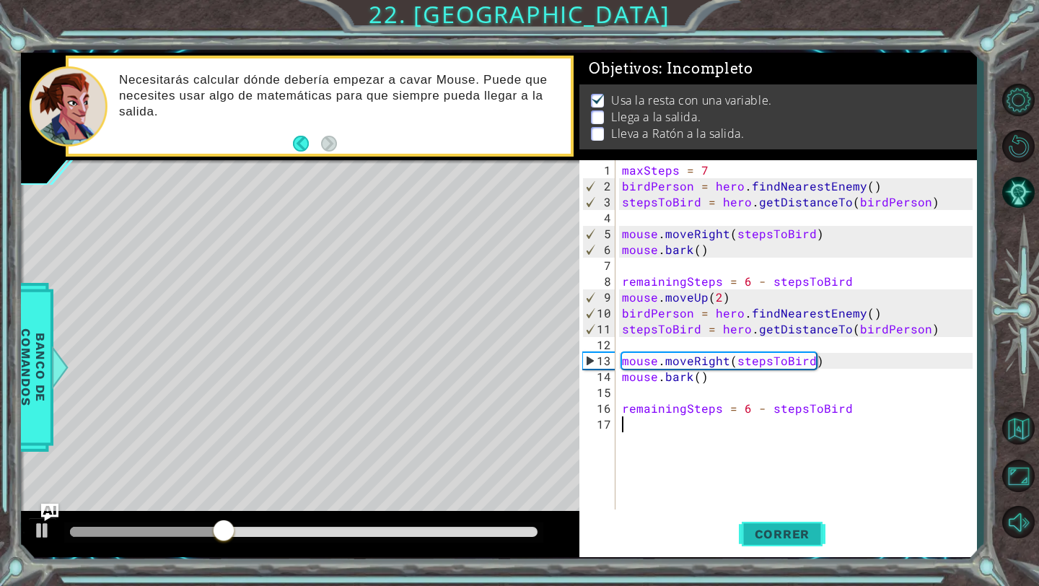
click at [769, 530] on span "Correr" at bounding box center [782, 534] width 84 height 14
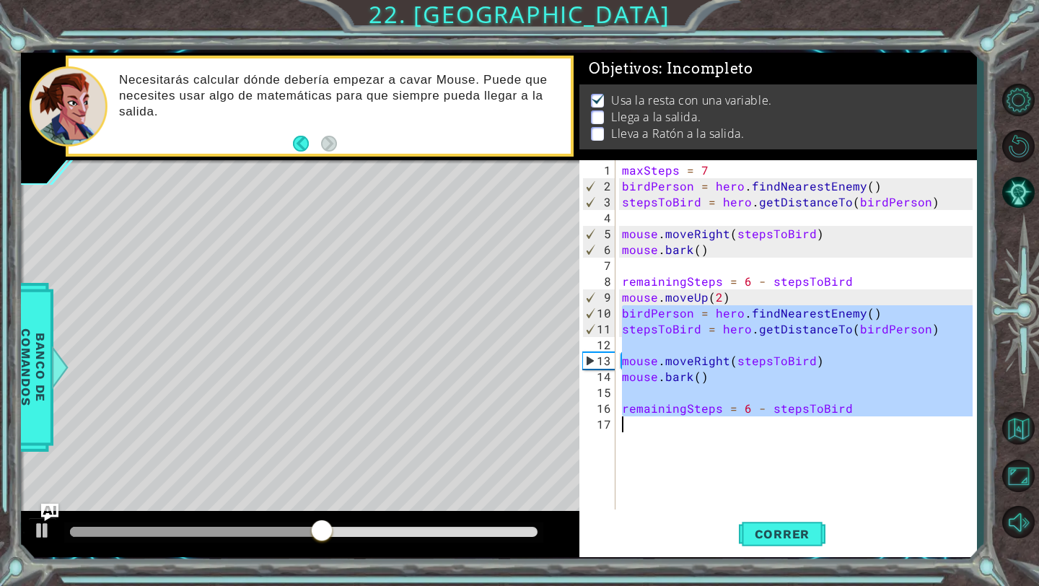
drag, startPoint x: 625, startPoint y: 315, endPoint x: 851, endPoint y: 426, distance: 252.0
click at [851, 426] on div "maxSteps = 7 birdPerson = hero . findNearestEnemy ( ) stepsToBird = hero . getD…" at bounding box center [799, 352] width 361 height 381
type textarea "remainingSteps = 6 - stepsToBird"
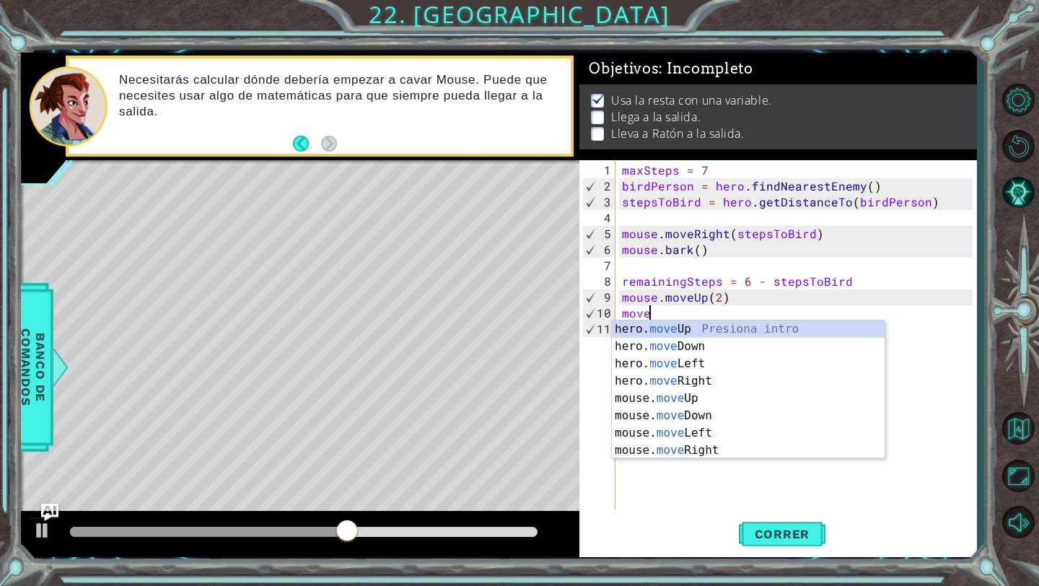
scroll to position [0, 1]
click at [762, 433] on div "hero. move Up Presiona intro hero. move Down Presiona intro hero. move Left Pre…" at bounding box center [748, 406] width 273 height 173
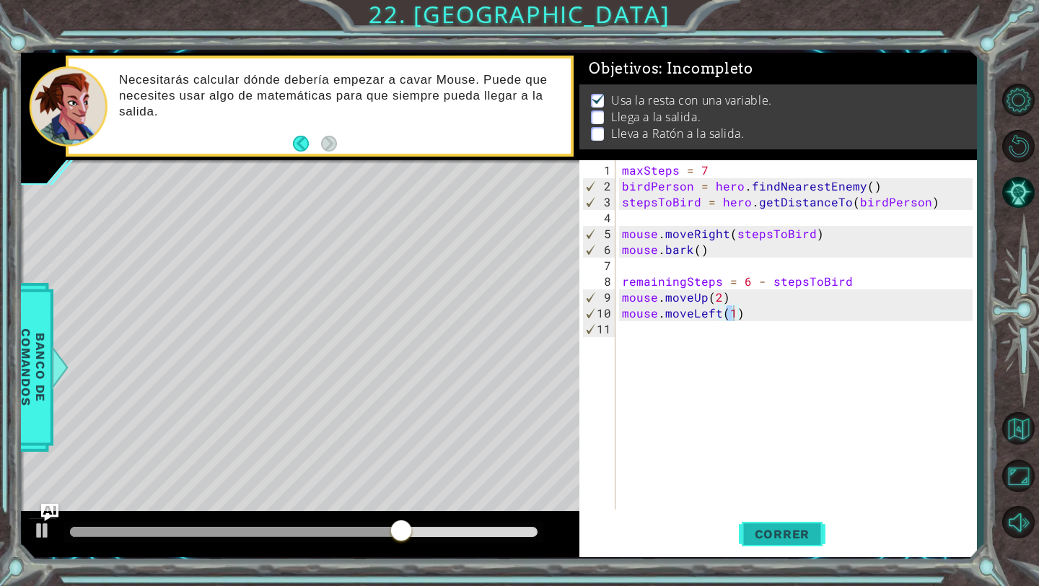
click at [762, 538] on span "Correr" at bounding box center [782, 534] width 84 height 14
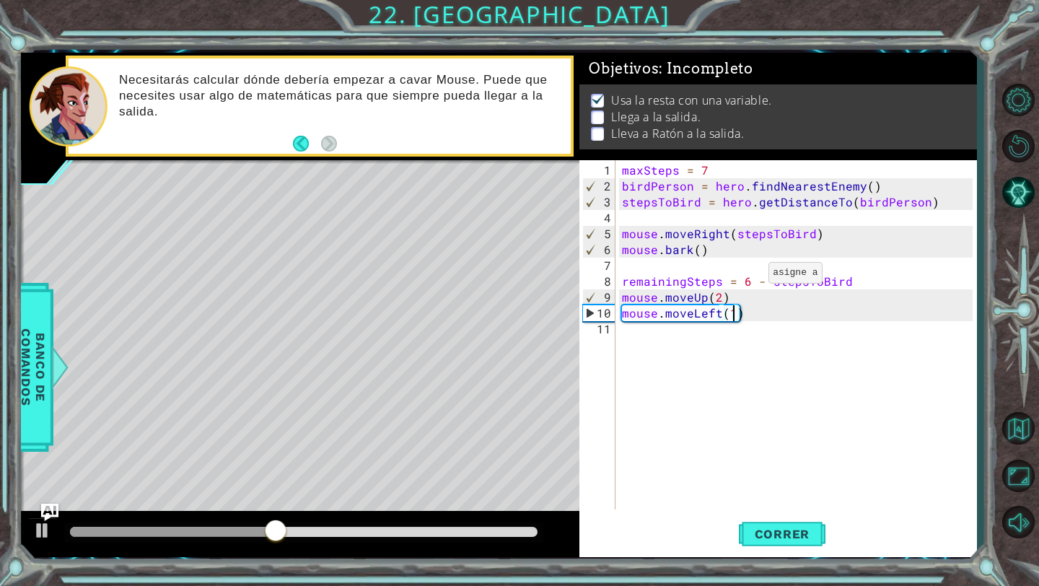
click at [748, 278] on div "maxSteps = 7 birdPerson = hero . findNearestEnemy ( ) stepsToBird = hero . getD…" at bounding box center [799, 352] width 361 height 381
click at [789, 540] on span "Correr" at bounding box center [782, 534] width 84 height 14
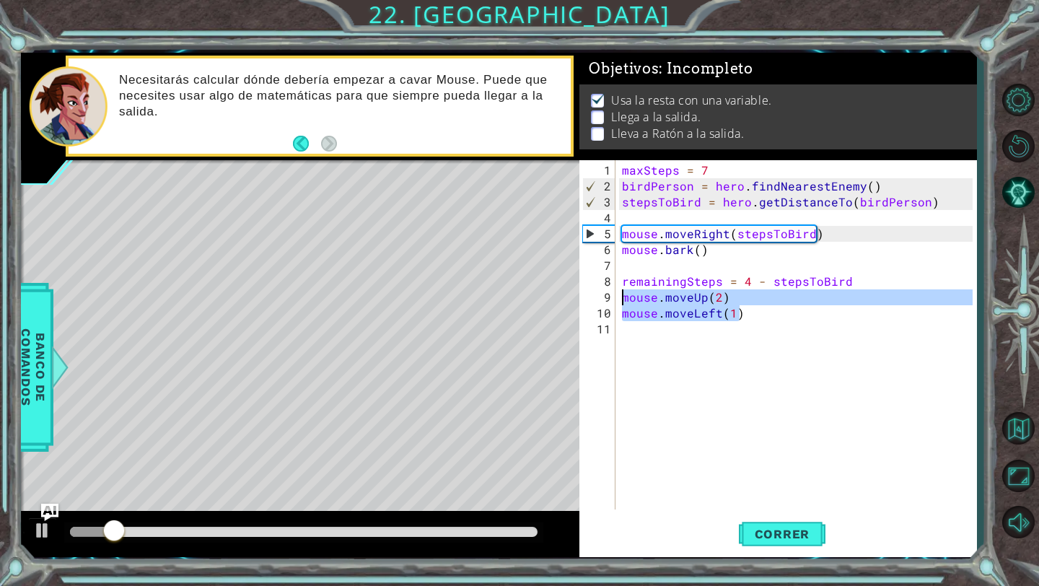
drag, startPoint x: 746, startPoint y: 317, endPoint x: 614, endPoint y: 298, distance: 133.5
click at [614, 298] on div "remainingSteps = 4 - stepsToBird 1 2 3 4 5 6 7 8 9 10 11 maxSteps = 7 birdPerso…" at bounding box center [775, 334] width 393 height 349
click at [748, 317] on div "maxSteps = 7 birdPerson = hero . findNearestEnemy ( ) stepsToBird = hero . getD…" at bounding box center [799, 352] width 361 height 381
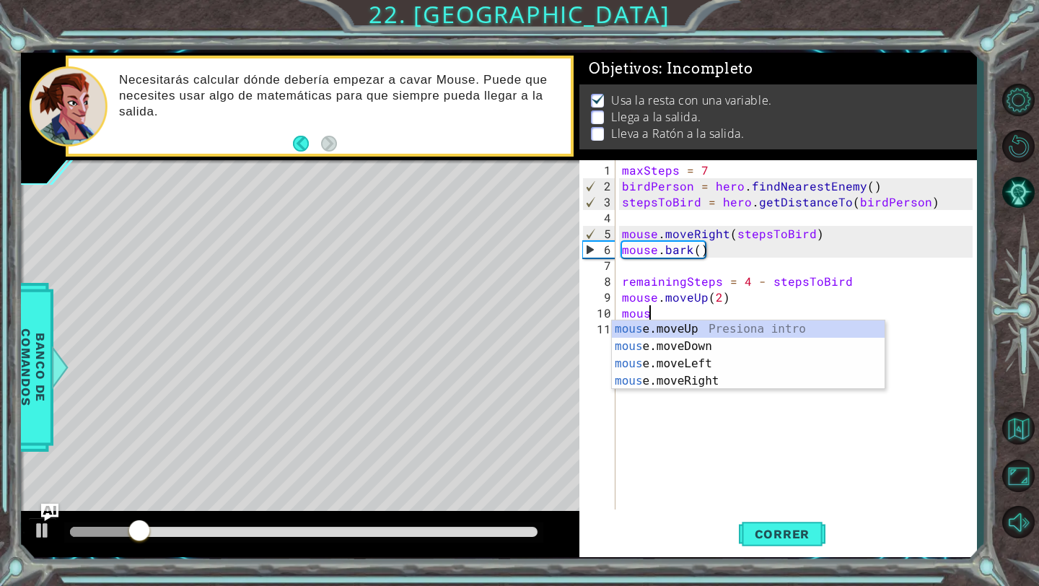
scroll to position [0, 0]
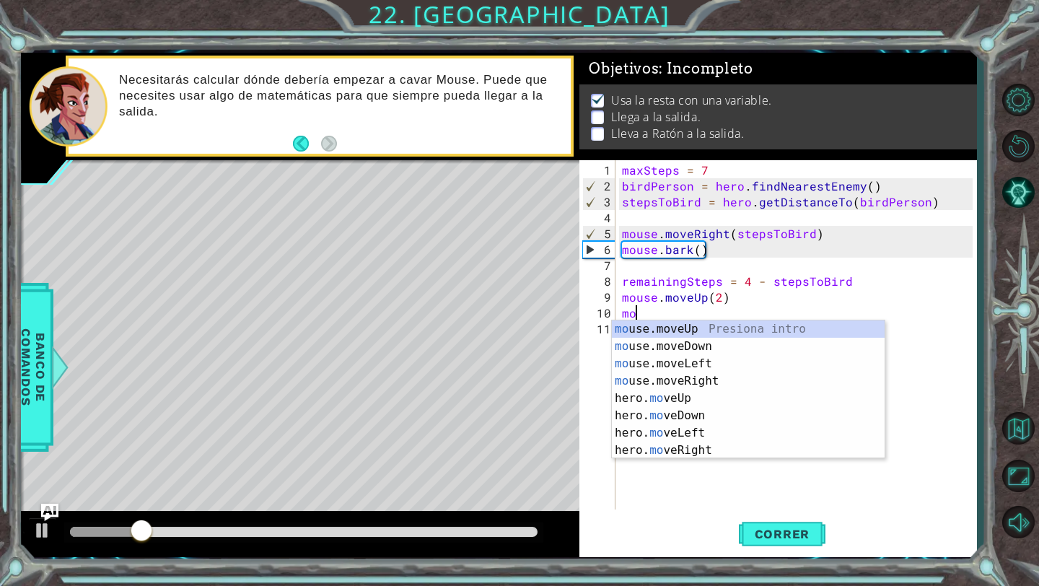
type textarea "m"
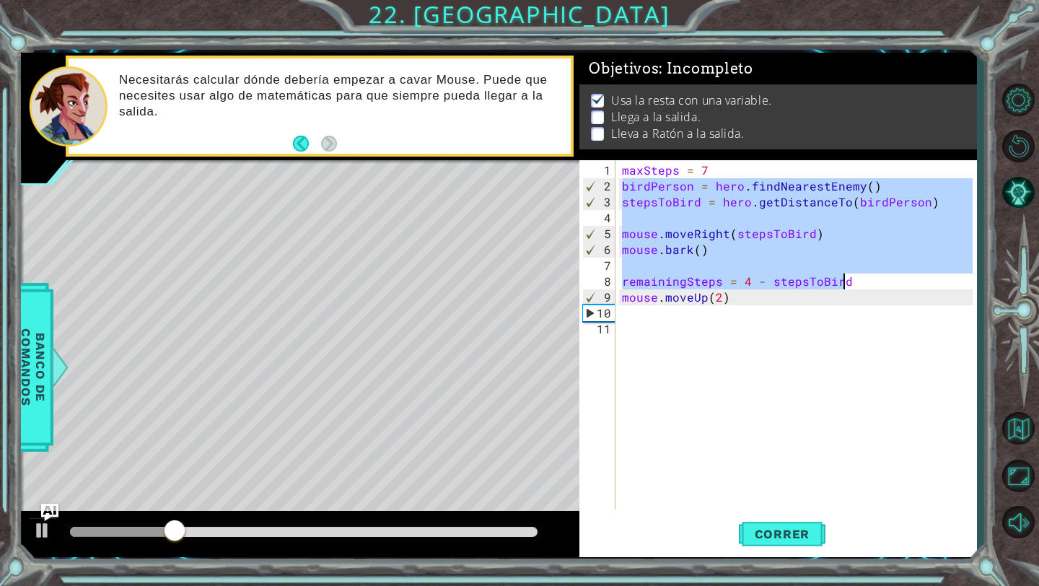
drag, startPoint x: 621, startPoint y: 185, endPoint x: 856, endPoint y: 282, distance: 253.6
click at [856, 282] on div "maxSteps = 7 birdPerson = hero . findNearestEnemy ( ) stepsToBird = hero . getD…" at bounding box center [799, 352] width 361 height 381
type textarea "remainingSteps = 4 - stepsToBird"
click at [694, 310] on div "maxSteps = 7 birdPerson = hero . findNearestEnemy ( ) stepsToBird = hero . getD…" at bounding box center [799, 352] width 361 height 381
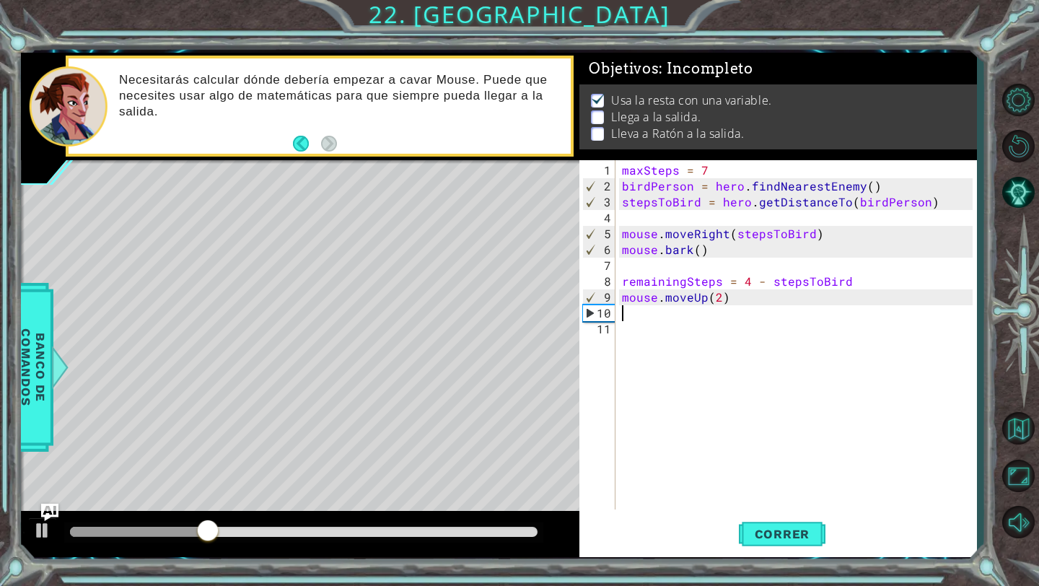
paste textarea "remainingSteps = 4 - stepsToBird"
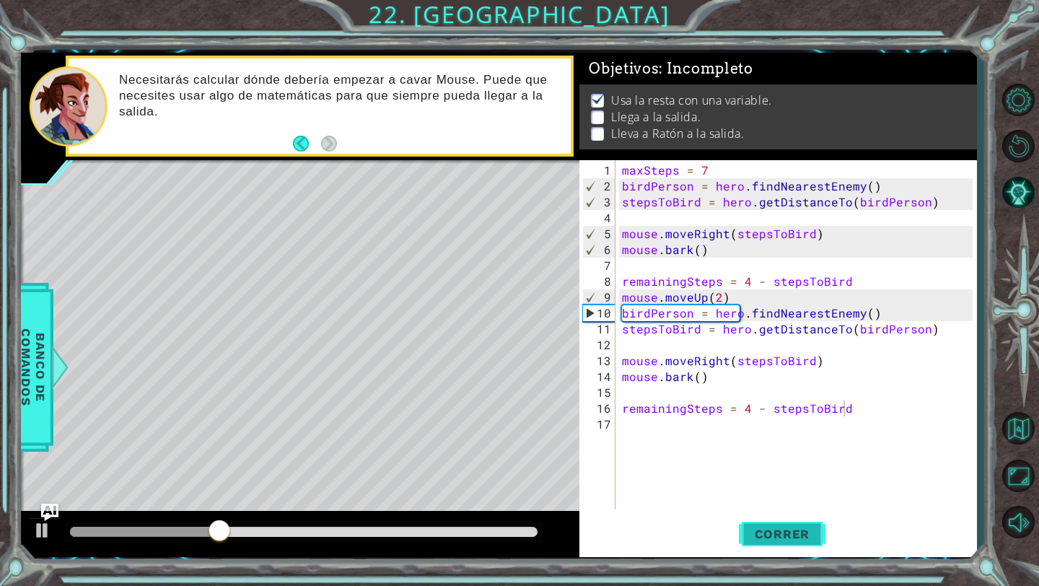
click at [774, 526] on button "Correr" at bounding box center [782, 534] width 87 height 40
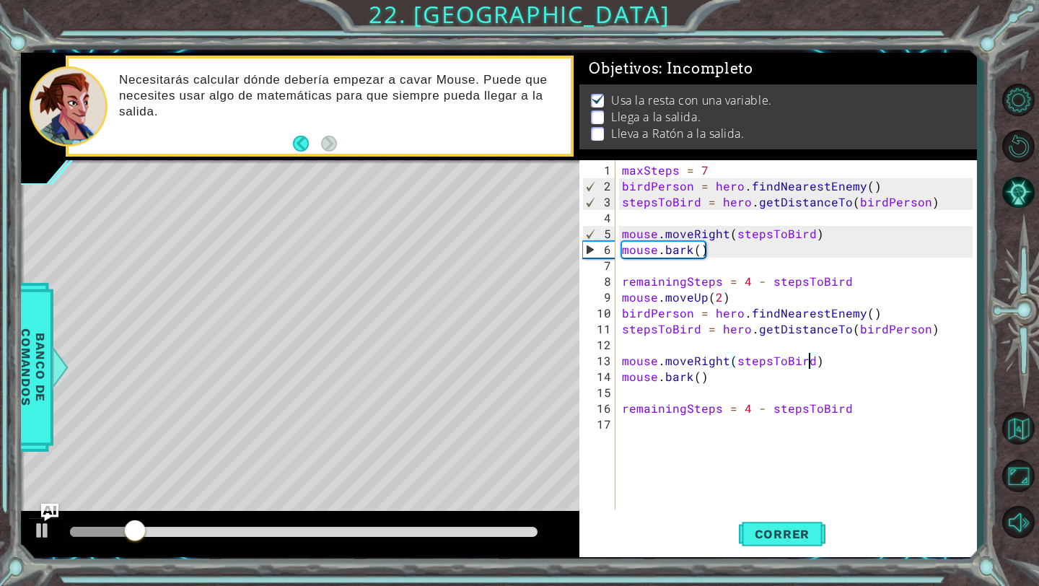
click at [810, 359] on div "maxSteps = 7 birdPerson = hero . findNearestEnemy ( ) stepsToBird = hero . getD…" at bounding box center [799, 352] width 361 height 381
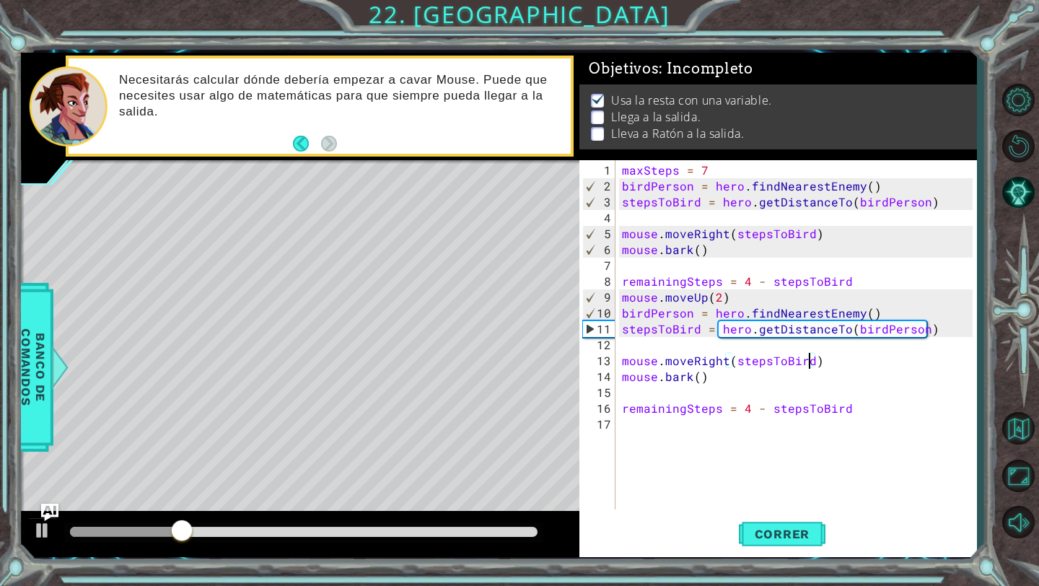
click at [724, 360] on div "maxSteps = 7 birdPerson = hero . findNearestEnemy ( ) stepsToBird = hero . getD…" at bounding box center [799, 352] width 361 height 381
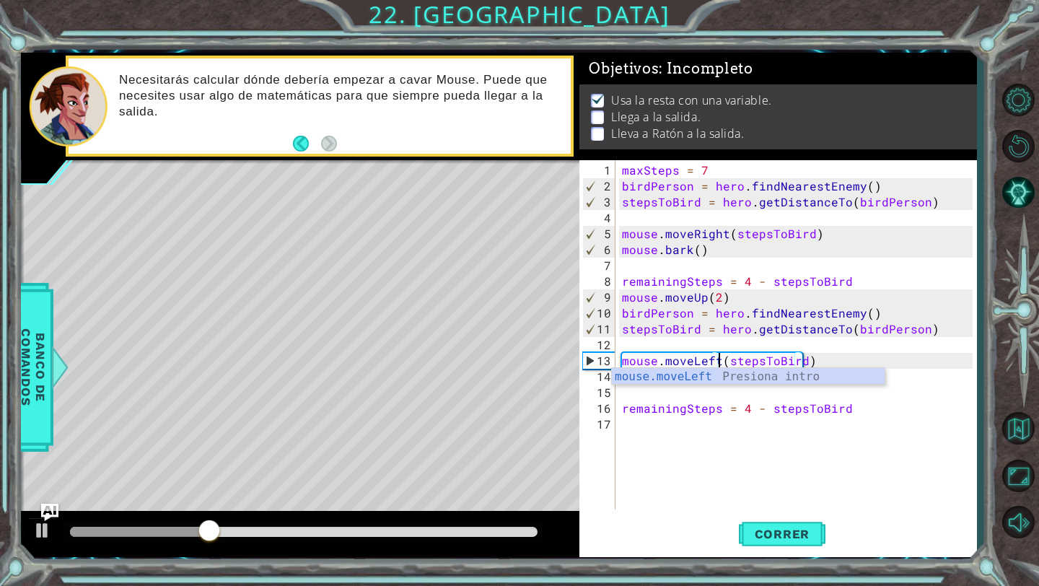
scroll to position [0, 6]
click at [786, 528] on span "Correr" at bounding box center [782, 534] width 84 height 14
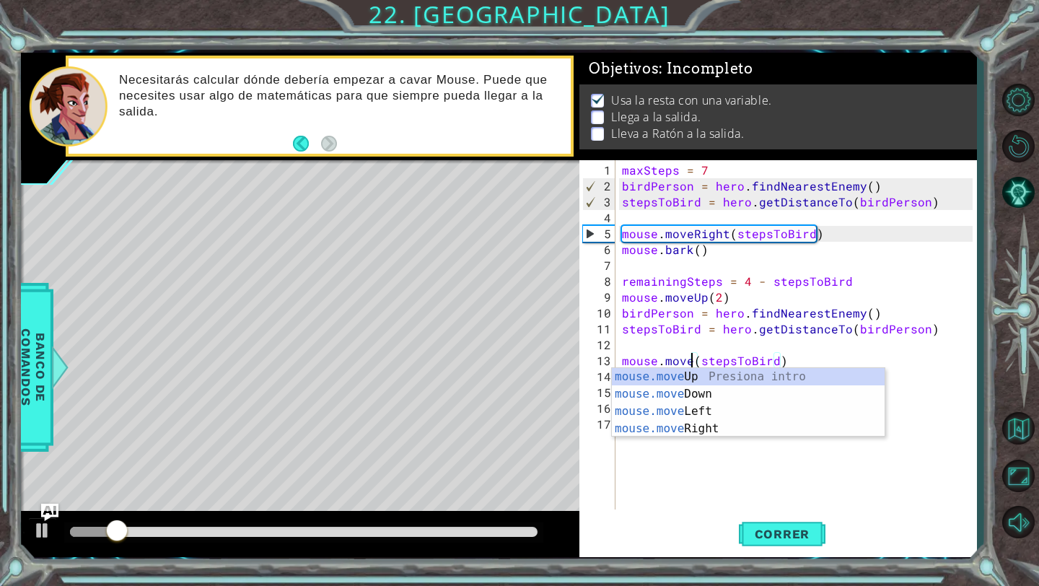
scroll to position [0, 5]
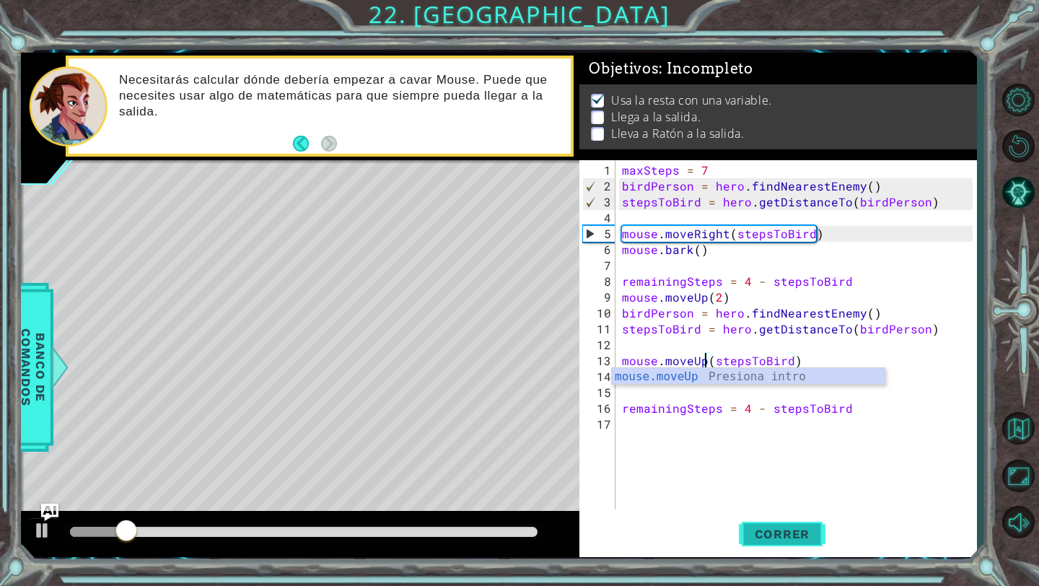
type textarea "mouse.moveUp(stepsToBird)"
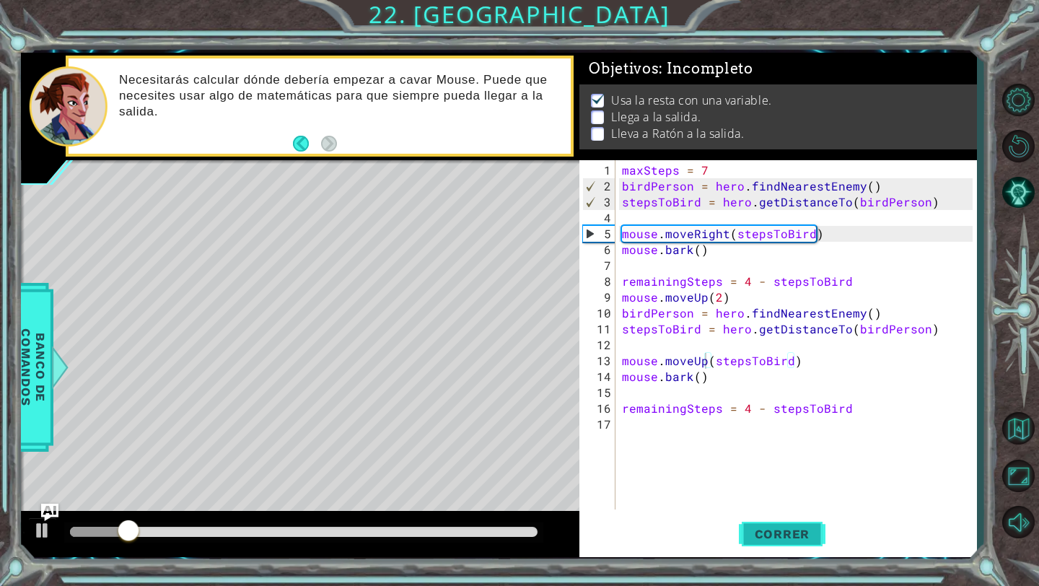
click at [753, 517] on button "Correr" at bounding box center [782, 534] width 87 height 40
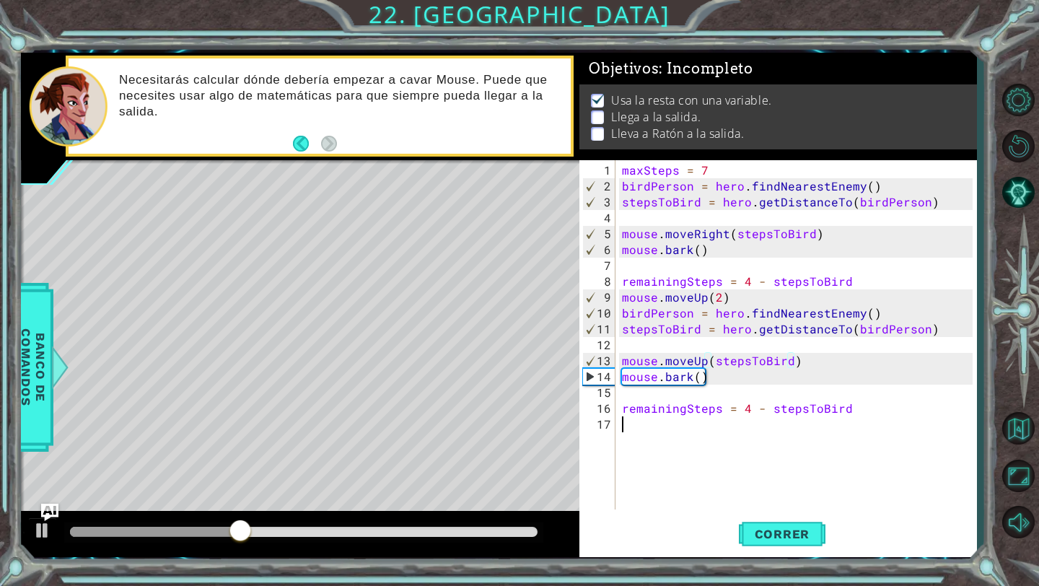
click at [735, 465] on div "maxSteps = 7 birdPerson = hero . findNearestEnemy ( ) stepsToBird = hero . getD…" at bounding box center [799, 352] width 361 height 381
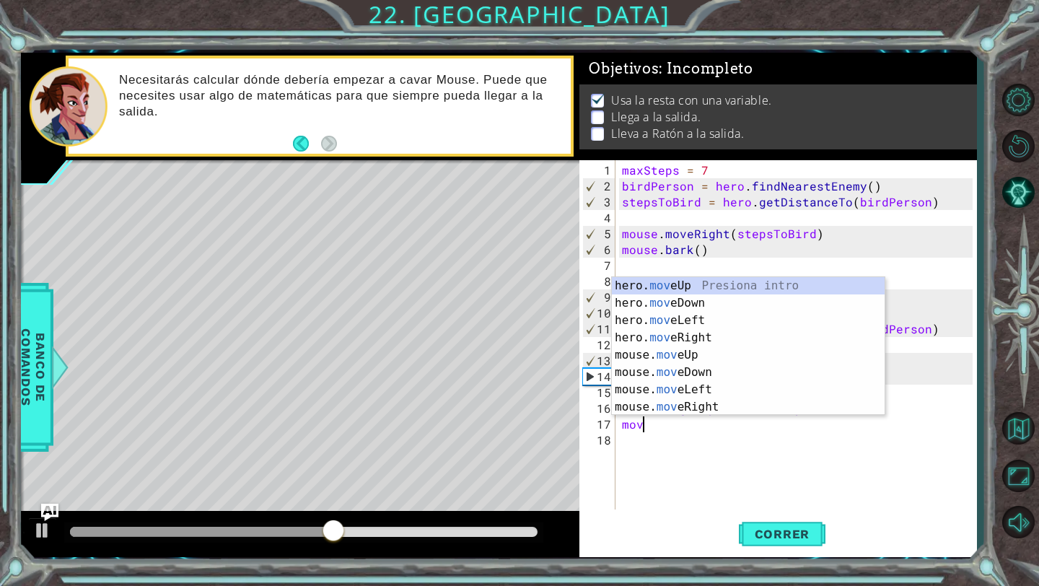
scroll to position [0, 1]
click at [698, 290] on div "hero. move Up Presiona intro hero. move Down Presiona intro hero. move Left Pre…" at bounding box center [748, 363] width 273 height 173
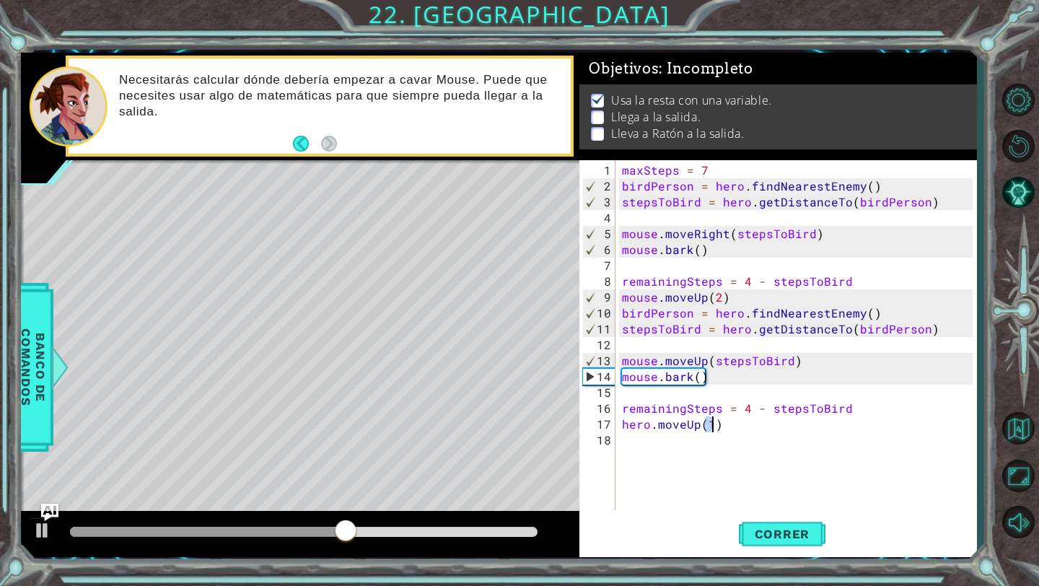
type textarea "hero.moveUp(1)"
click at [674, 444] on div "maxSteps = 7 birdPerson = hero . findNearestEnemy ( ) stepsToBird = hero . getD…" at bounding box center [799, 352] width 361 height 381
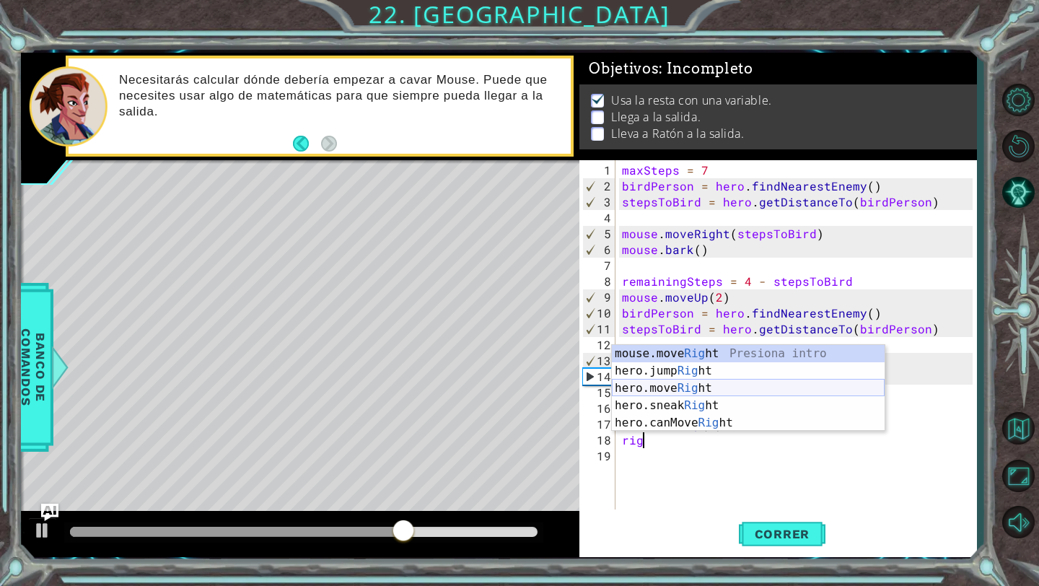
click at [694, 387] on div "mouse.move Rig ht Presiona intro hero.jump Rig ht Presiona intro hero.move Rig …" at bounding box center [748, 405] width 273 height 121
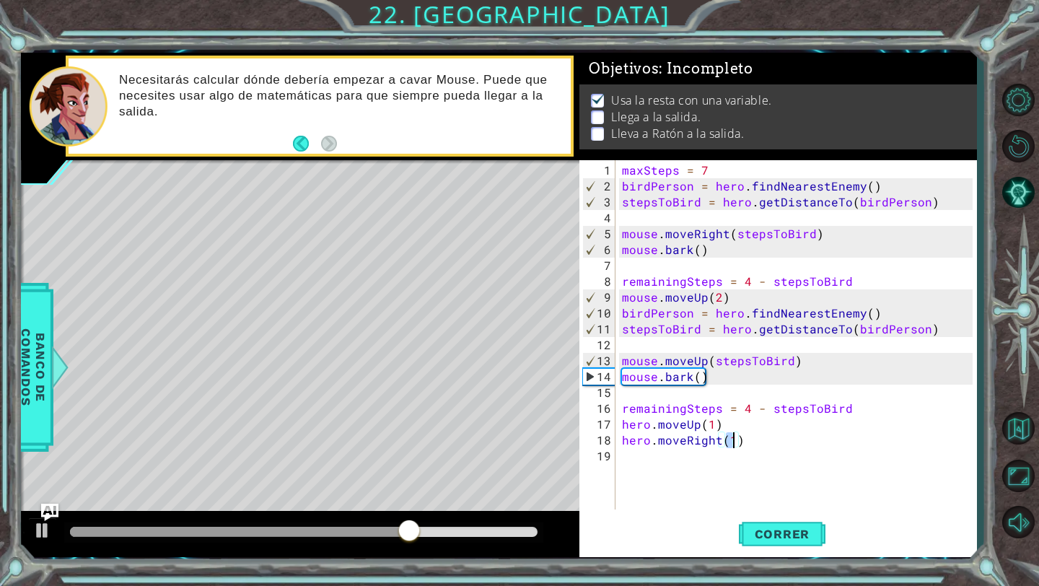
type textarea "hero.moveRight(2)"
click at [652, 465] on div "maxSteps = 7 birdPerson = hero . findNearestEnemy ( ) stepsToBird = hero . getD…" at bounding box center [799, 352] width 361 height 381
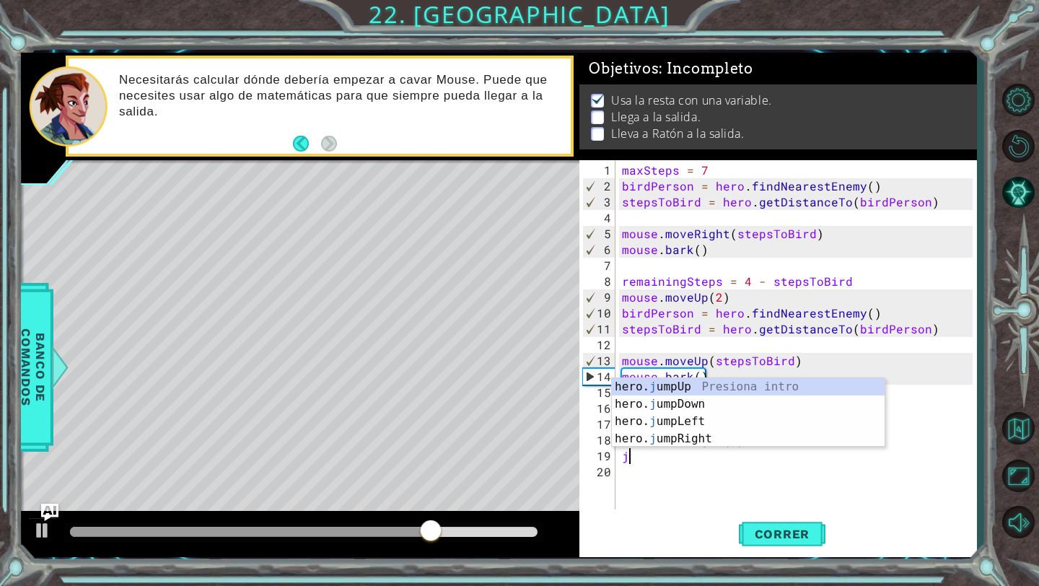
type textarea "jum"
click at [679, 384] on div "hero. jum pUp Presiona intro hero. jum pDown Presiona intro hero. jum pLeft Pre…" at bounding box center [748, 430] width 273 height 104
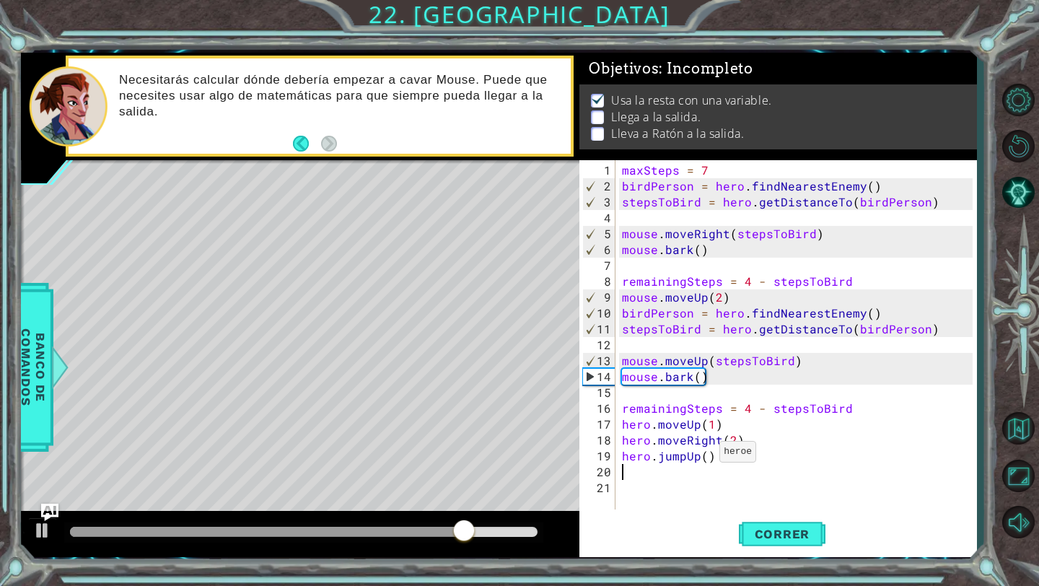
click at [701, 457] on div "maxSteps = 7 birdPerson = hero . findNearestEnemy ( ) stepsToBird = hero . getD…" at bounding box center [799, 352] width 361 height 381
click at [704, 457] on div "maxSteps = 7 birdPerson = hero . findNearestEnemy ( ) stepsToBird = hero . getD…" at bounding box center [799, 352] width 361 height 381
type textarea "hero.jumpUp(2)"
click at [800, 537] on span "Correr" at bounding box center [782, 534] width 84 height 14
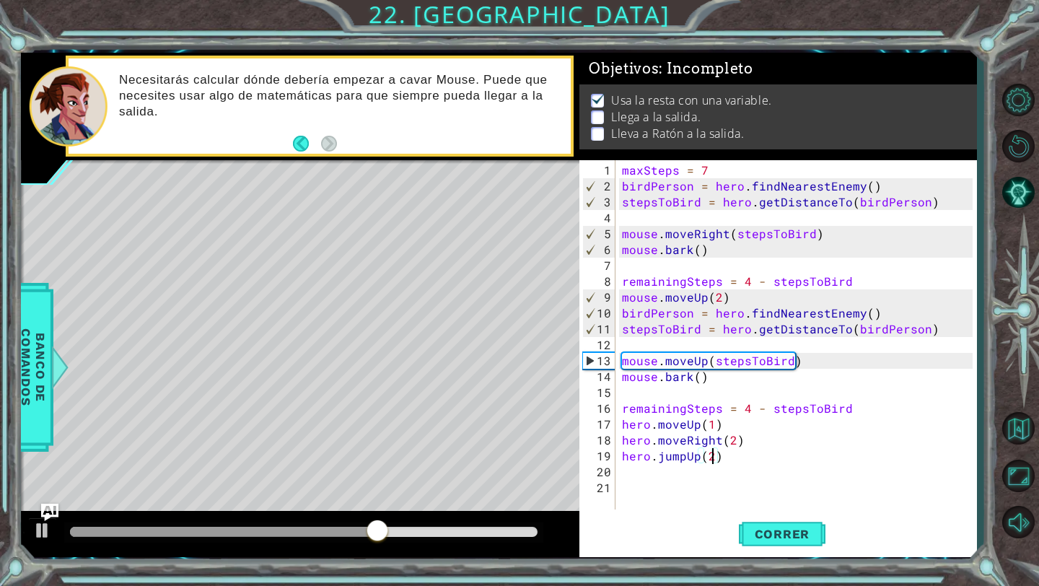
click at [678, 483] on div "maxSteps = 7 birdPerson = hero . findNearestEnemy ( ) stepsToBird = hero . getD…" at bounding box center [799, 352] width 361 height 381
click at [673, 479] on div "maxSteps = 7 birdPerson = hero . findNearestEnemy ( ) stepsToBird = hero . getD…" at bounding box center [799, 352] width 361 height 381
click at [669, 472] on div "maxSteps = 7 birdPerson = hero . findNearestEnemy ( ) stepsToBird = hero . getD…" at bounding box center [799, 352] width 361 height 381
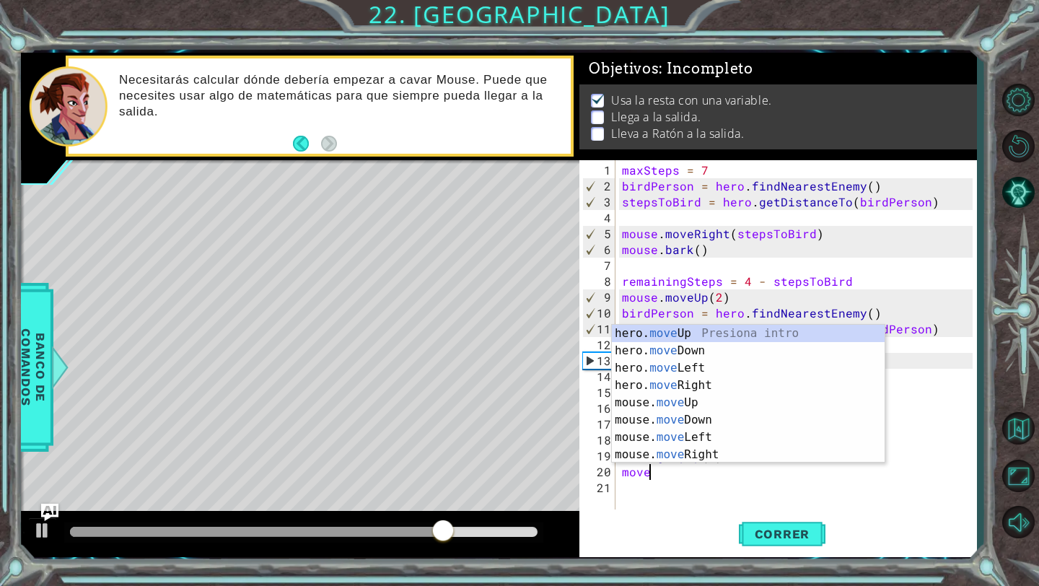
scroll to position [0, 1]
click at [721, 386] on div "hero. move Up Presiona intro hero. move Down Presiona intro hero. move Left Pre…" at bounding box center [748, 411] width 273 height 173
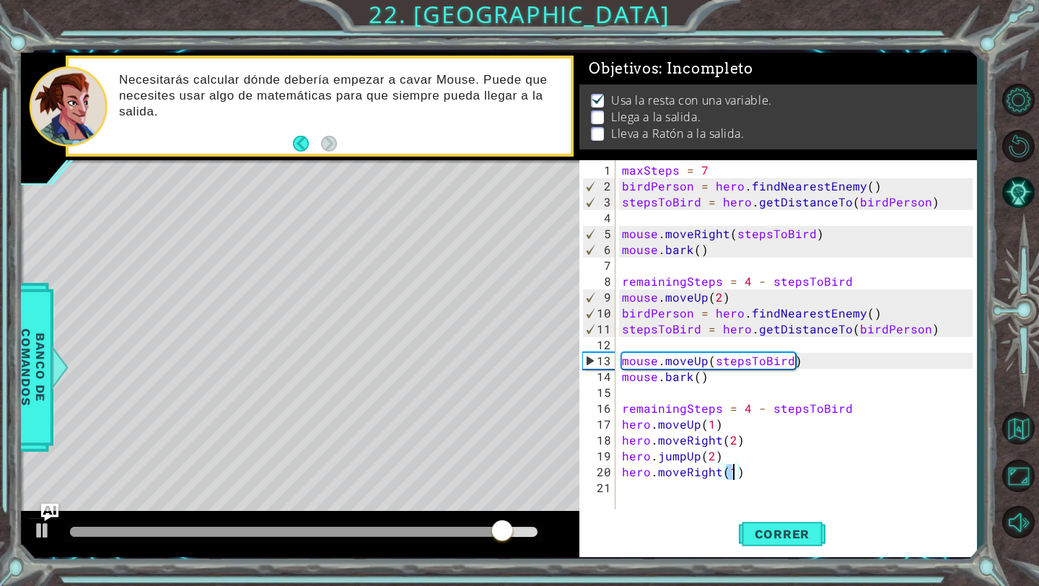
type textarea "hero.moveRight(4)"
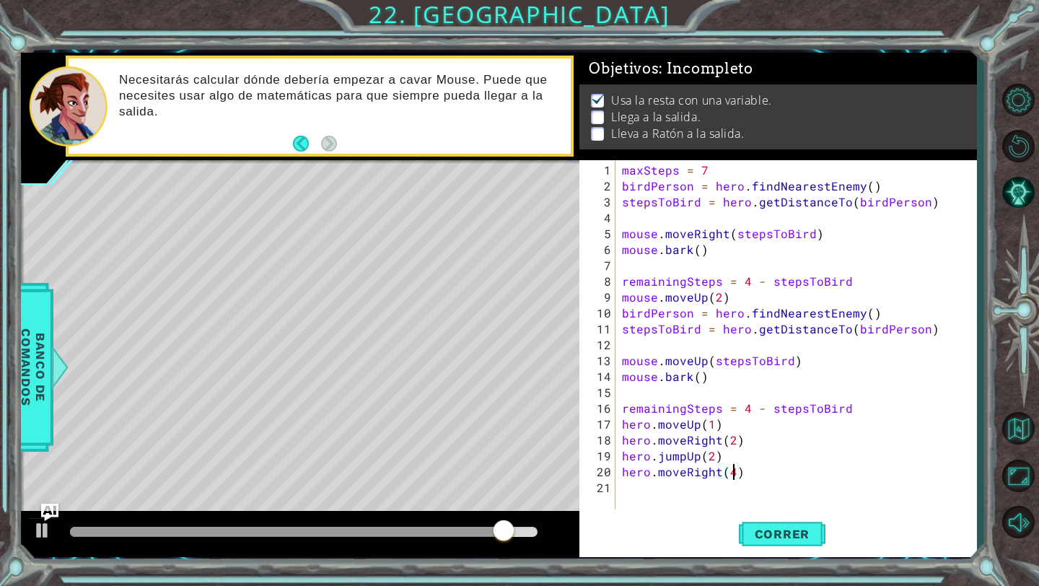
scroll to position [0, 6]
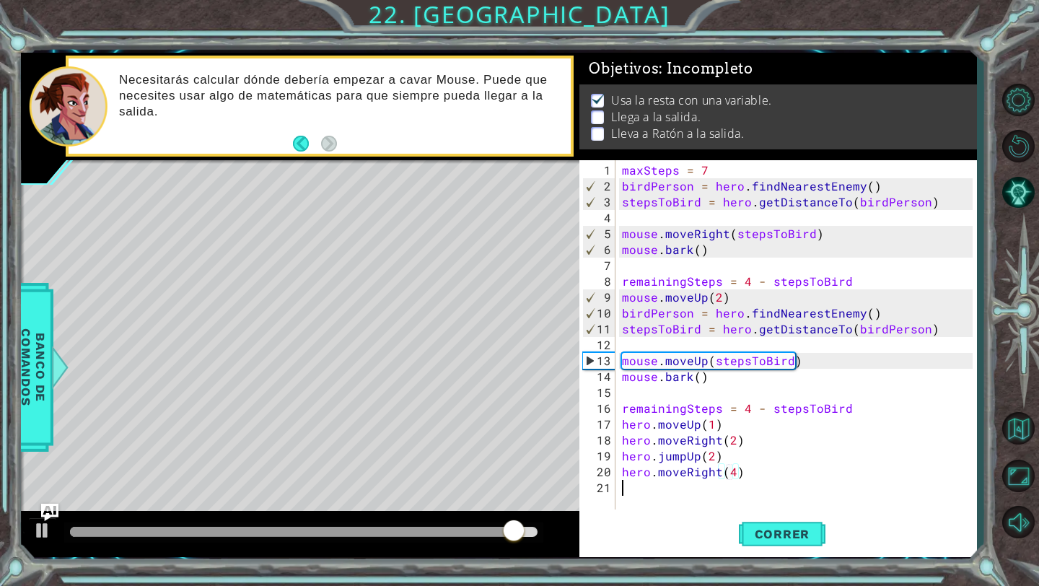
click at [660, 492] on div "maxSteps = 7 birdPerson = hero . findNearestEnemy ( ) stepsToBird = hero . getD…" at bounding box center [799, 352] width 361 height 381
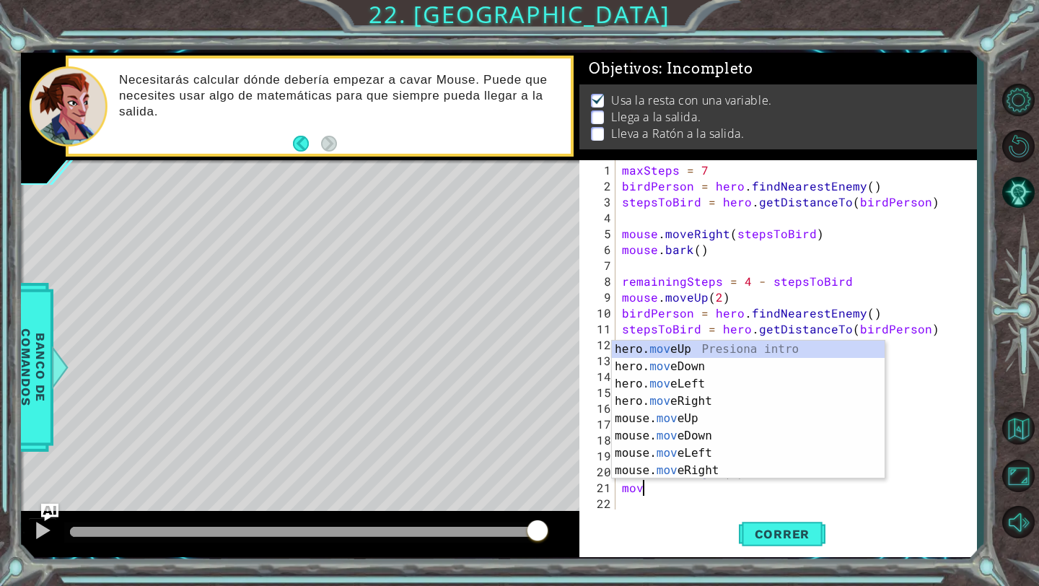
scroll to position [0, 1]
click at [675, 470] on div "hero. move Up Presiona intro hero. move Down Presiona intro hero. move Left Pre…" at bounding box center [748, 427] width 273 height 173
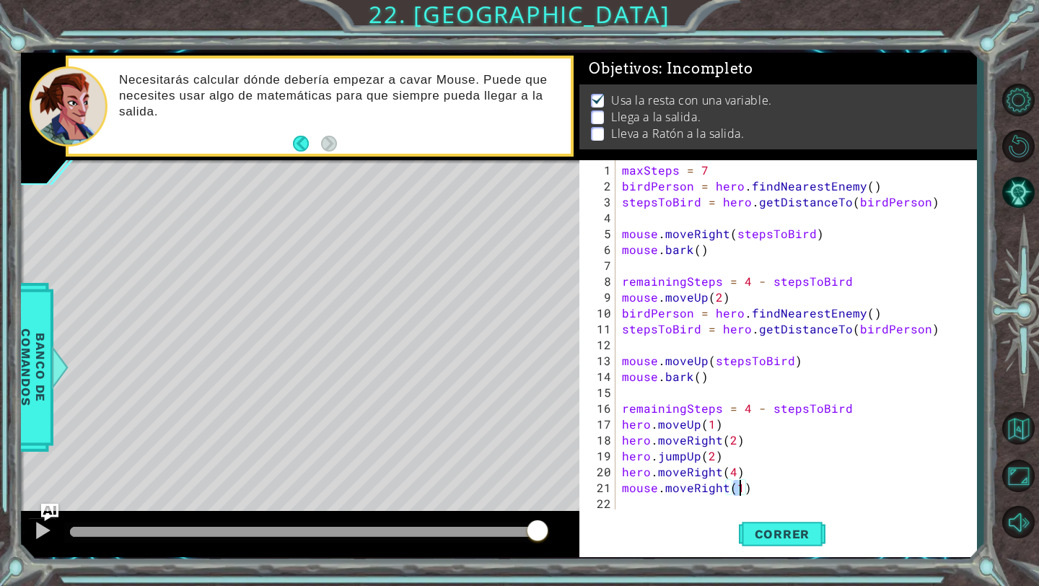
scroll to position [0, 7]
type textarea "mouse.moveRight(3)"
click at [754, 531] on span "Correr" at bounding box center [782, 534] width 84 height 14
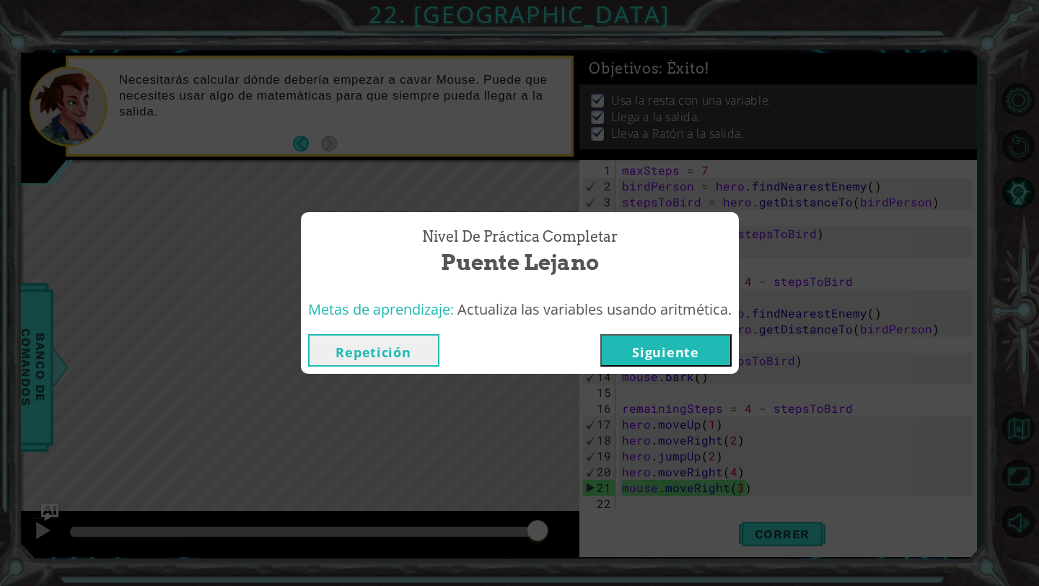
click at [716, 355] on button "Siguiente" at bounding box center [665, 350] width 131 height 32
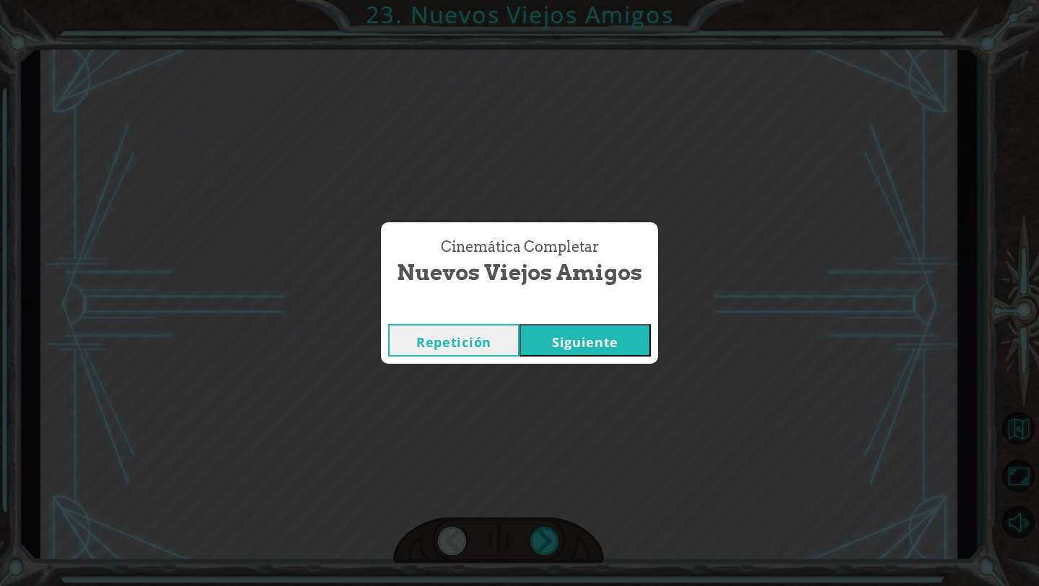
click at [605, 343] on button "Siguiente" at bounding box center [584, 340] width 131 height 32
click at [602, 335] on button "Siguiente" at bounding box center [584, 340] width 131 height 32
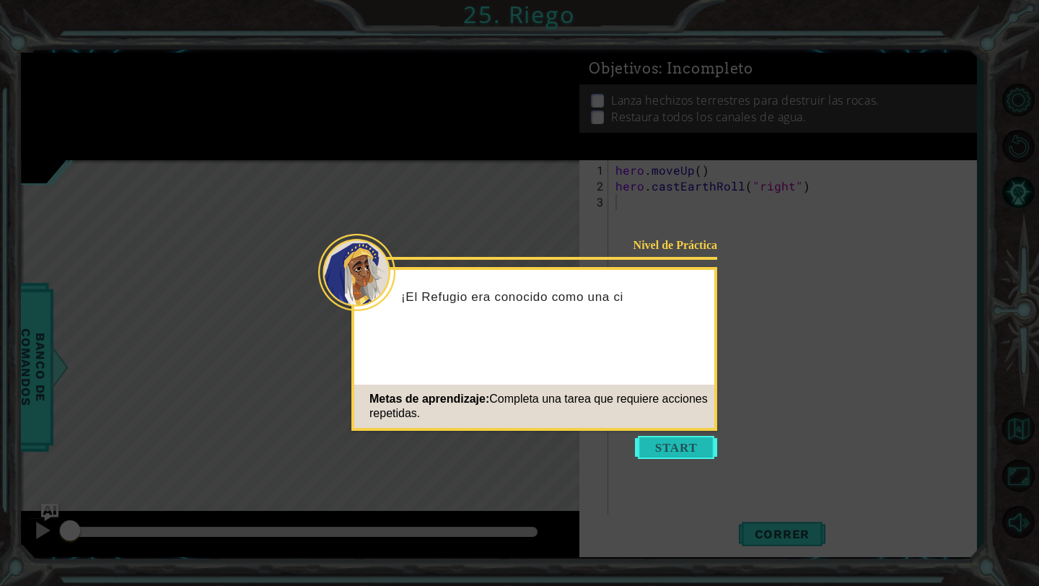
click at [662, 456] on button "Start" at bounding box center [676, 447] width 82 height 23
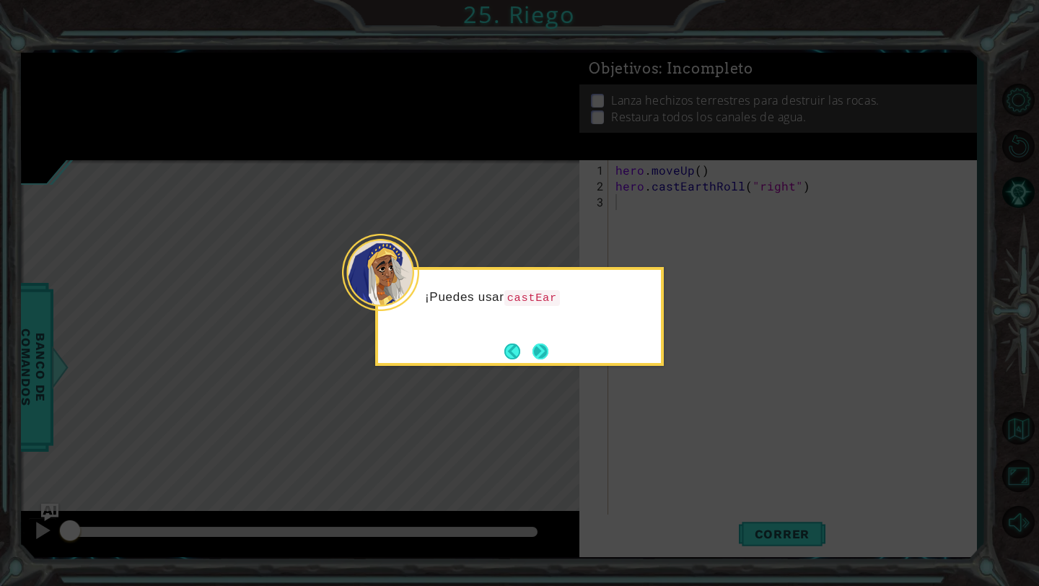
click at [535, 343] on button "Next" at bounding box center [540, 351] width 16 height 16
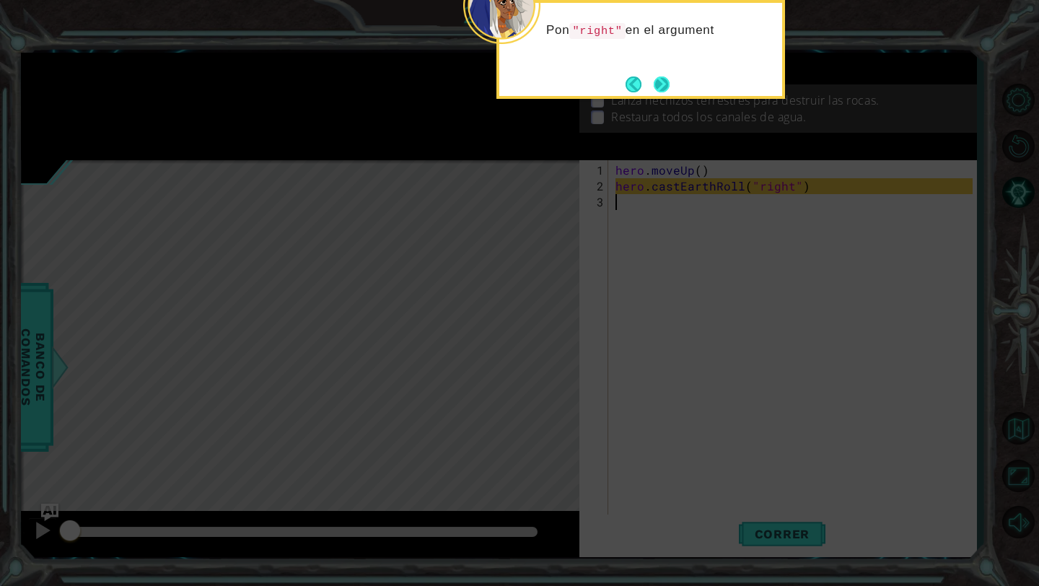
click at [663, 84] on button "Next" at bounding box center [662, 84] width 17 height 17
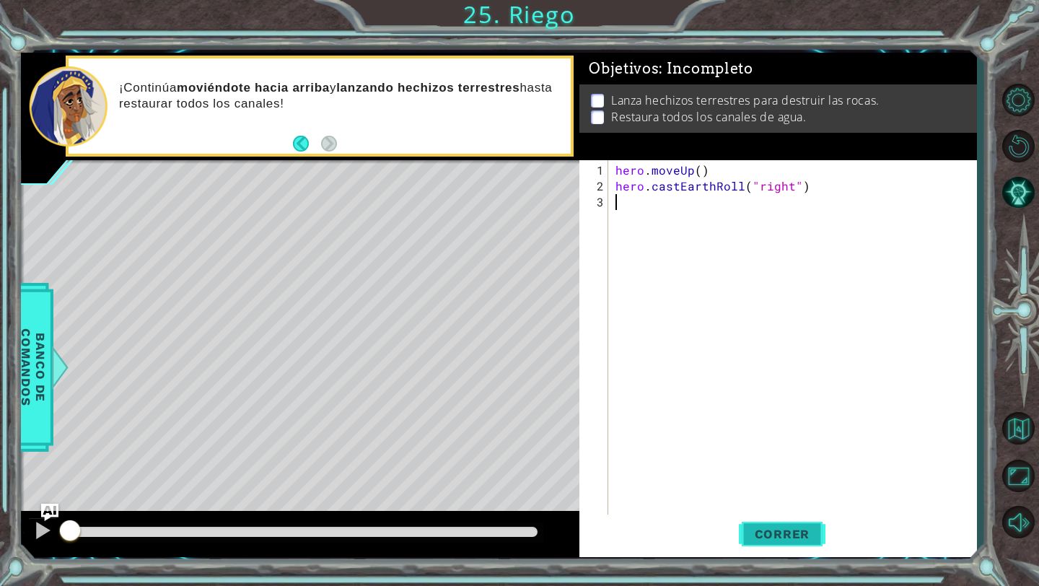
click at [781, 538] on span "Correr" at bounding box center [782, 534] width 84 height 14
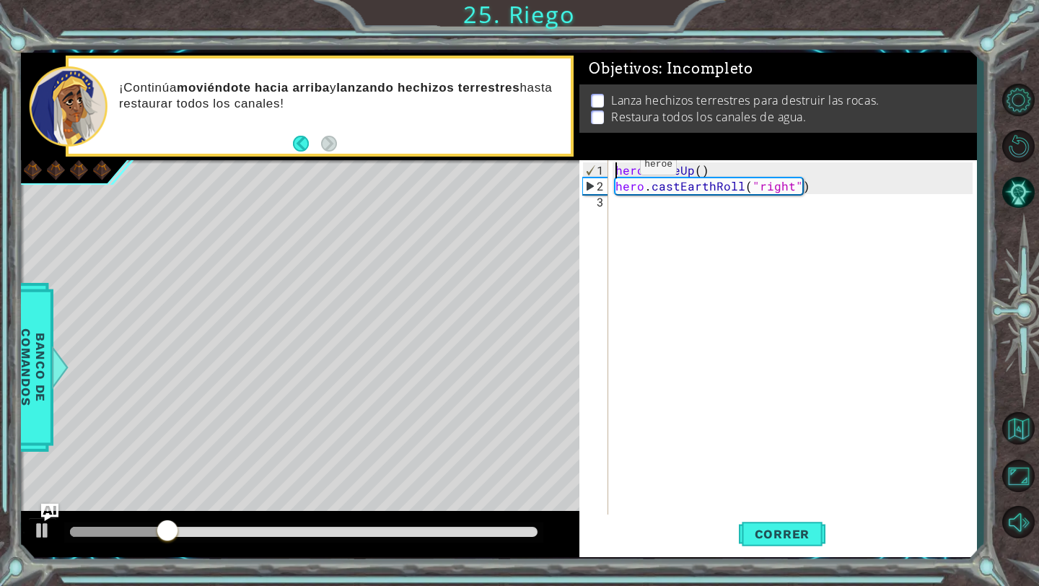
click at [615, 170] on div "hero . moveUp ( ) hero . castEarthRoll ( "right" )" at bounding box center [796, 360] width 367 height 397
type textarea "hero.moveUp()"
click at [615, 164] on div "hero . moveUp ( ) hero . castEarthRoll ( "right" )" at bounding box center [796, 360] width 367 height 397
click at [624, 209] on div "hero . moveUp ( ) hero . castEarthRoll ( "right" )" at bounding box center [796, 360] width 367 height 397
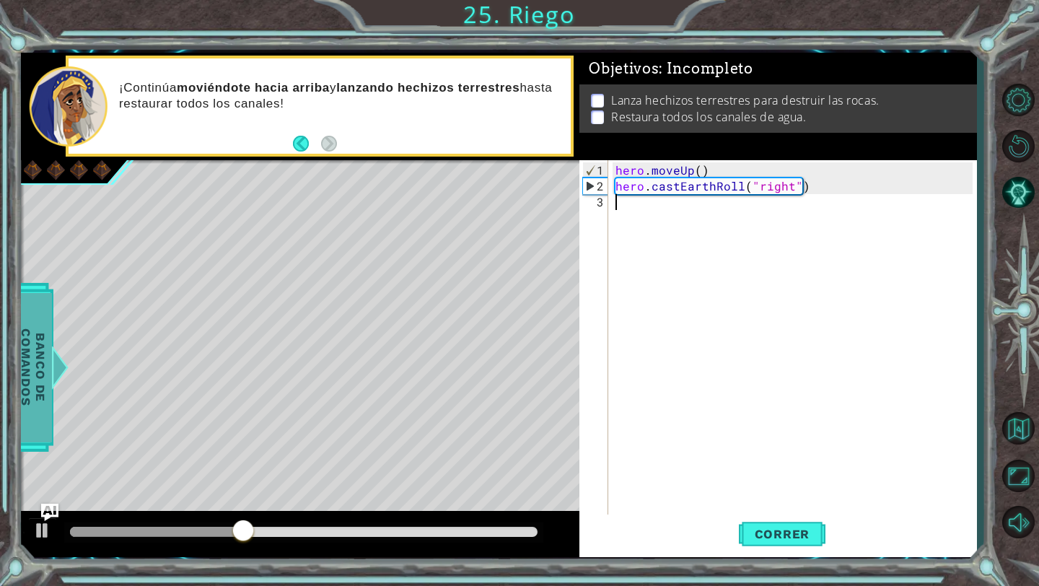
click at [35, 383] on span "Banco de comandos" at bounding box center [33, 367] width 38 height 149
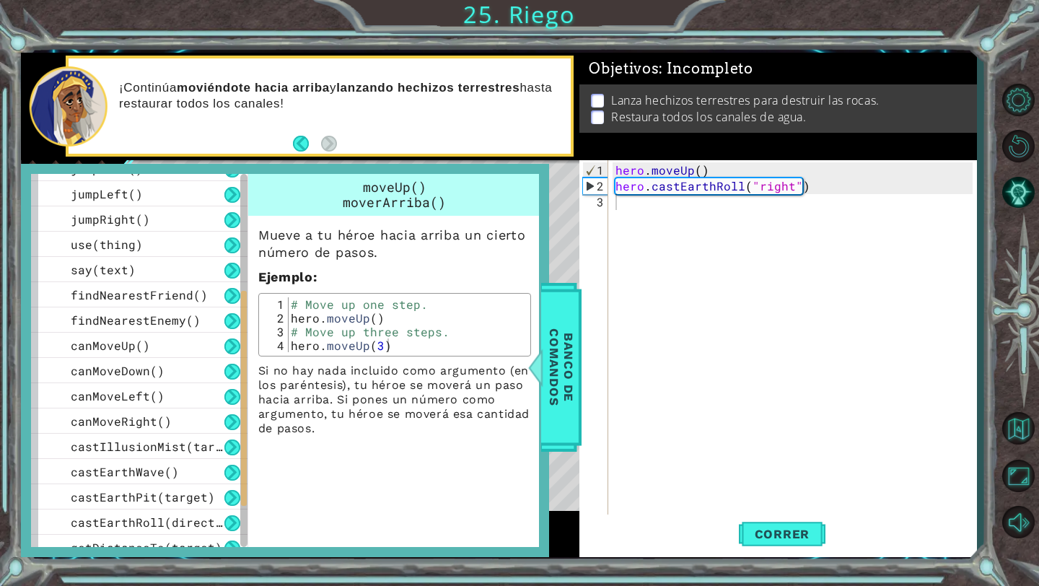
scroll to position [384, 0]
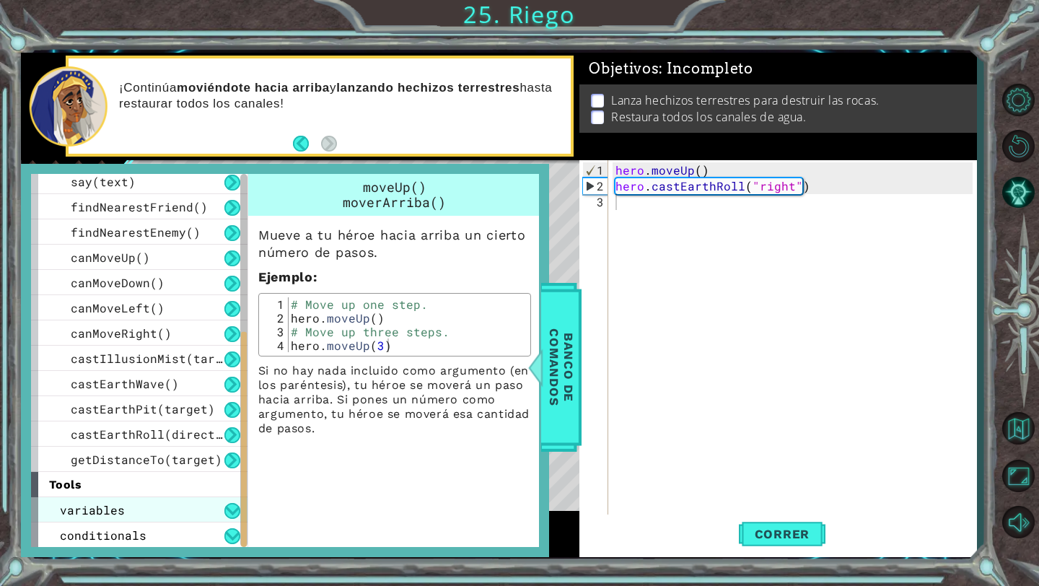
click at [89, 508] on span "variables" at bounding box center [92, 509] width 65 height 15
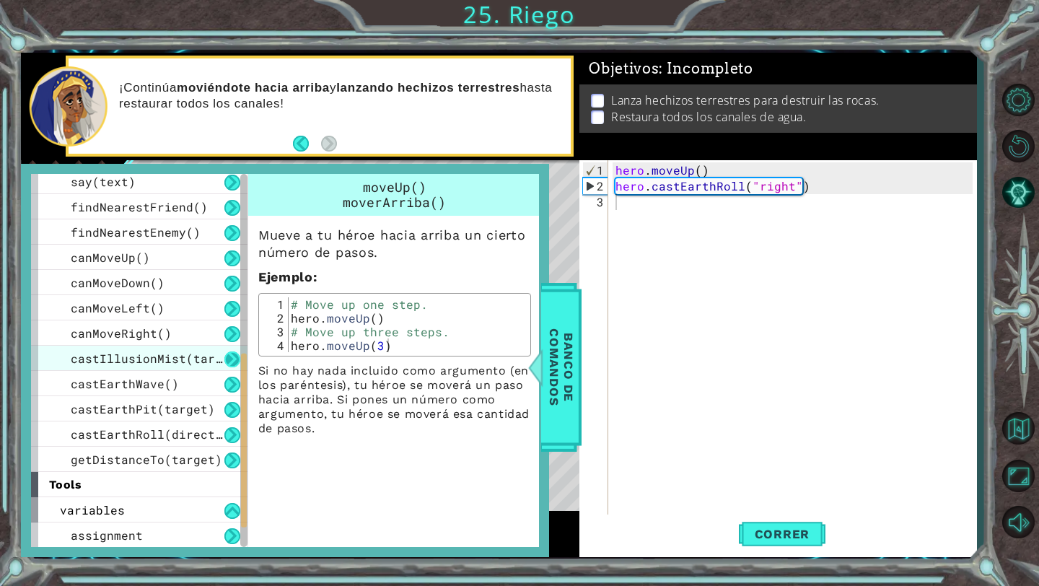
scroll to position [434, 0]
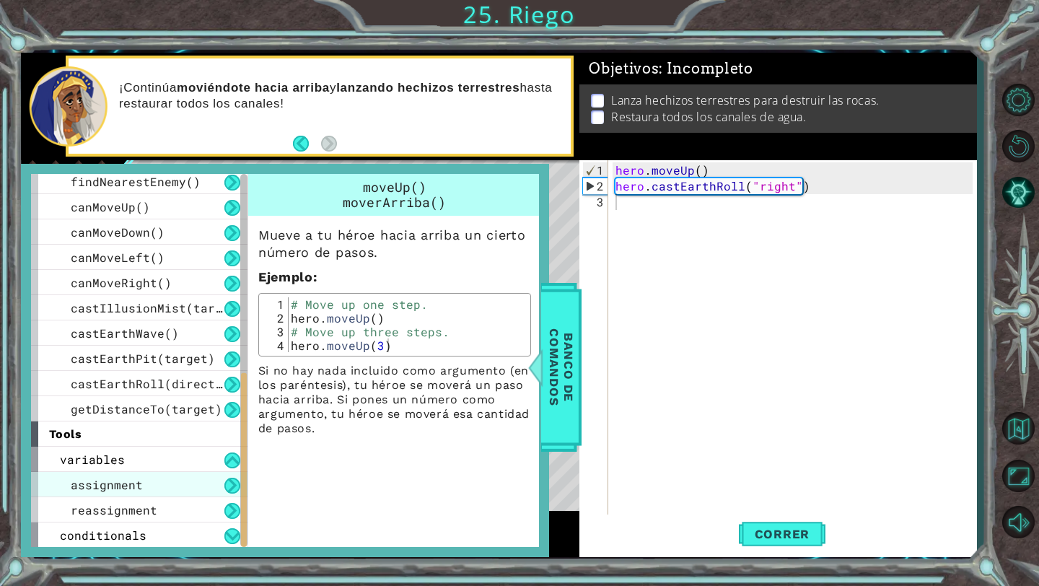
click at [177, 491] on div "assignment" at bounding box center [139, 484] width 216 height 25
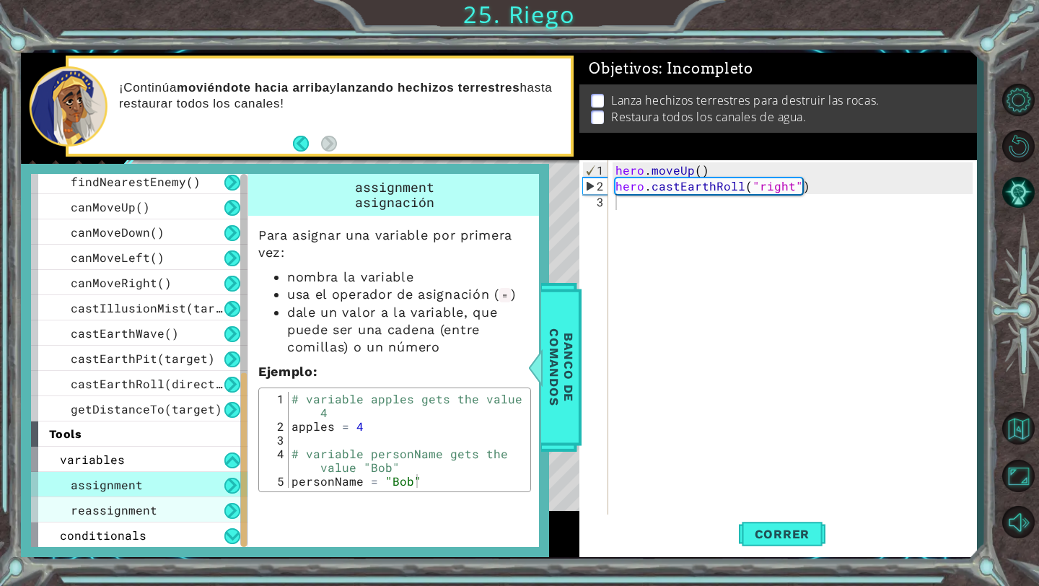
click at [182, 514] on div "reassignment" at bounding box center [139, 509] width 216 height 25
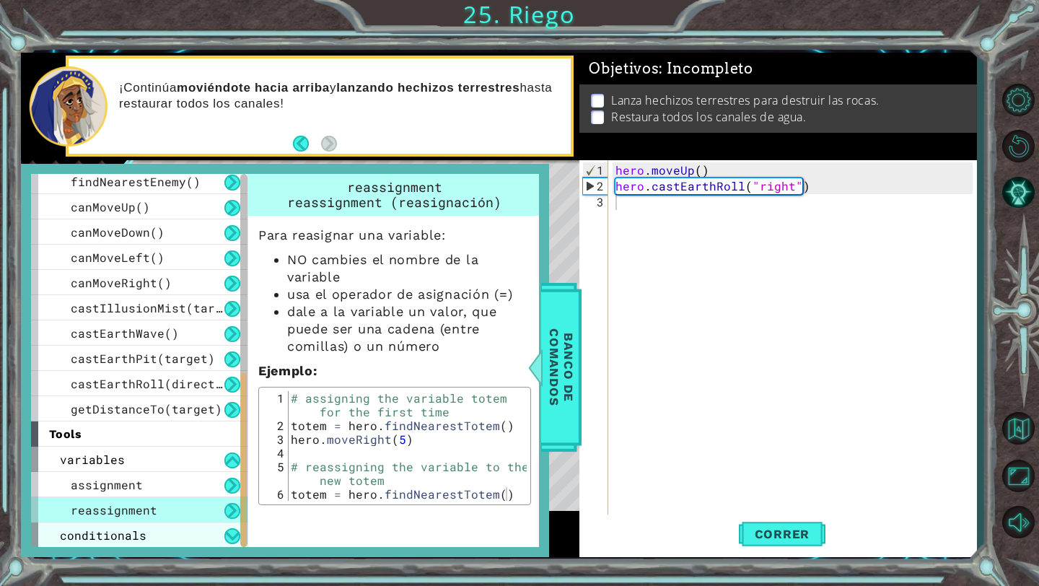
click at [154, 531] on div "conditionals" at bounding box center [139, 534] width 216 height 25
click at [155, 528] on div "conditionals" at bounding box center [139, 534] width 216 height 25
click at [626, 301] on div "hero . moveUp ( ) hero . castEarthRoll ( "right" )" at bounding box center [796, 360] width 367 height 397
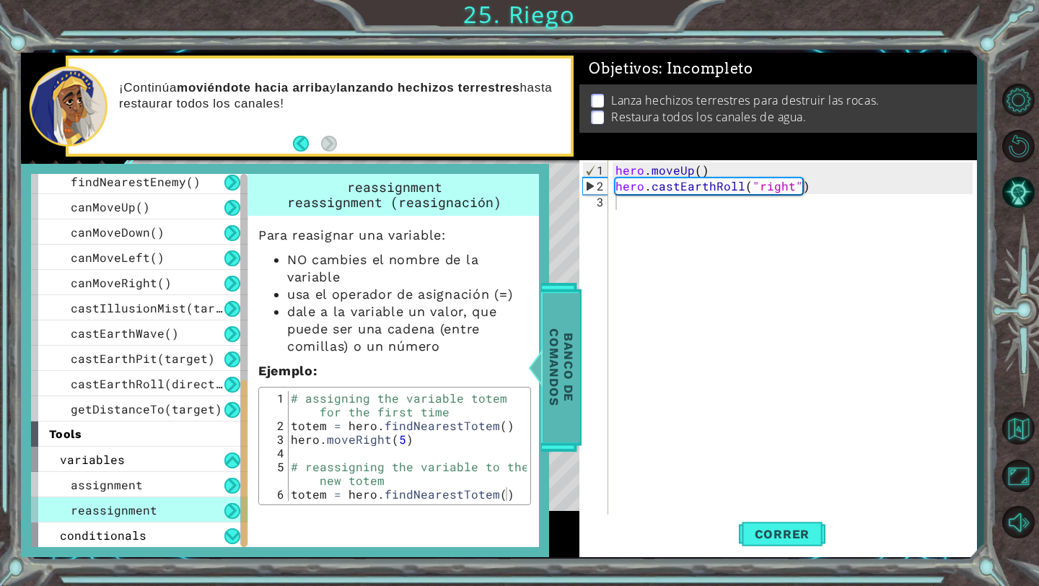
click at [574, 359] on span "Banco de comandos" at bounding box center [562, 367] width 38 height 149
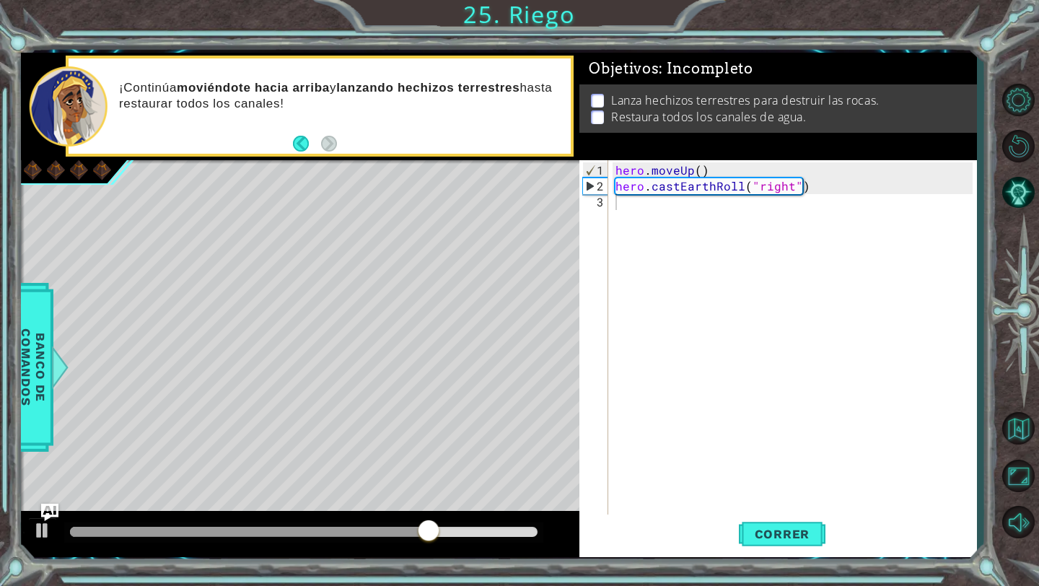
click at [617, 228] on div "hero . moveUp ( ) hero . castEarthRoll ( "right" )" at bounding box center [796, 360] width 367 height 397
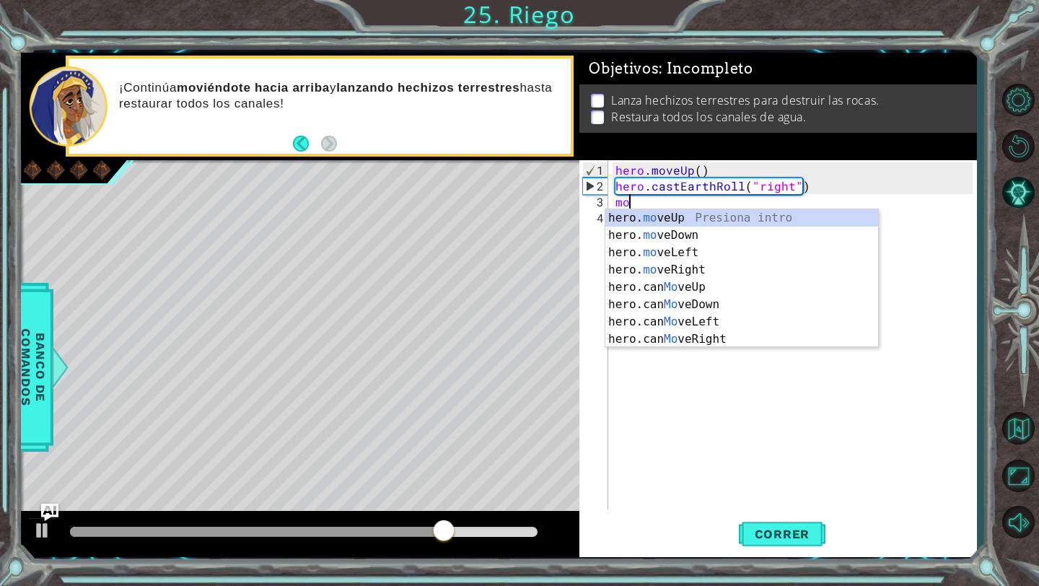
scroll to position [0, 1]
click at [638, 218] on div "hero. move Up Presiona intro hero. move Down Presiona intro hero. move Left Pre…" at bounding box center [741, 295] width 273 height 173
type textarea "hero.moveUp(1)"
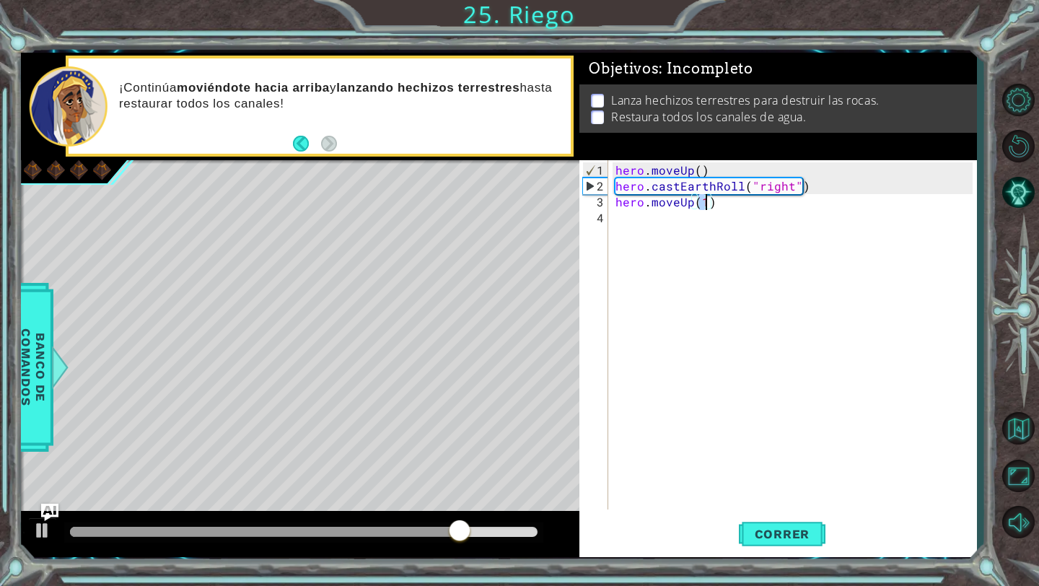
click at [642, 218] on div "hero . moveUp ( ) hero . castEarthRoll ( "right" ) hero . moveUp ( 1 )" at bounding box center [796, 352] width 367 height 381
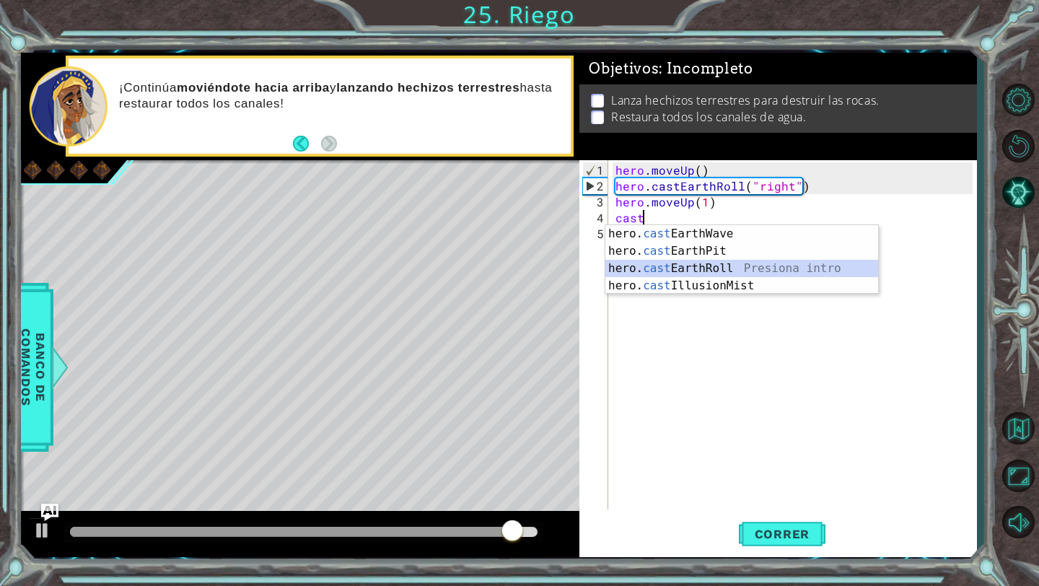
click at [732, 270] on div "hero. cast EarthWave Presiona intro hero. cast EarthPit Presiona intro hero. ca…" at bounding box center [741, 277] width 273 height 104
type textarea "hero.castEarthRoll("right")"
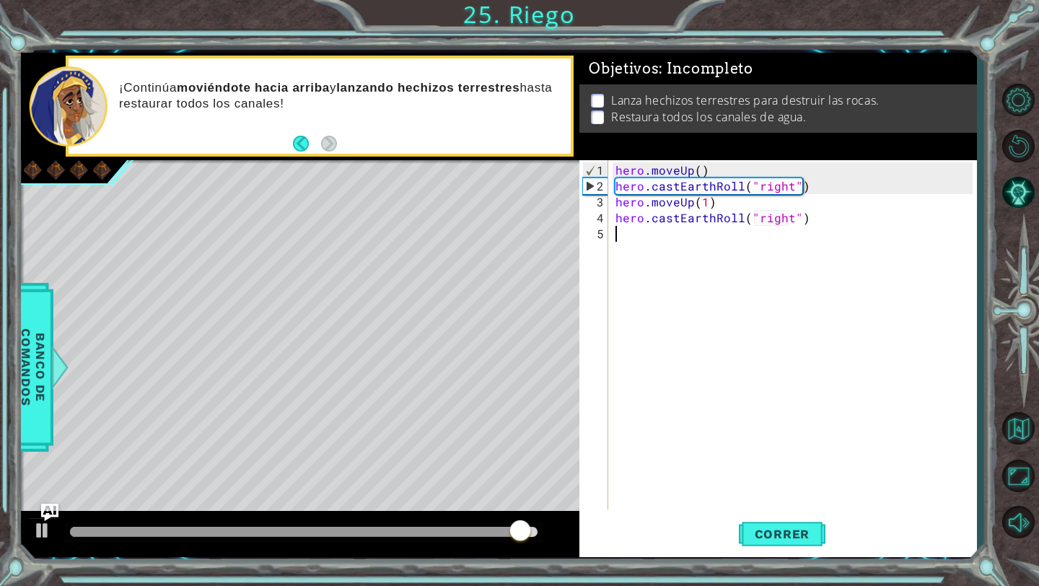
click at [732, 269] on div "hero . moveUp ( ) hero . castEarthRoll ( "right" ) hero . moveUp ( 1 ) hero . c…" at bounding box center [796, 352] width 367 height 381
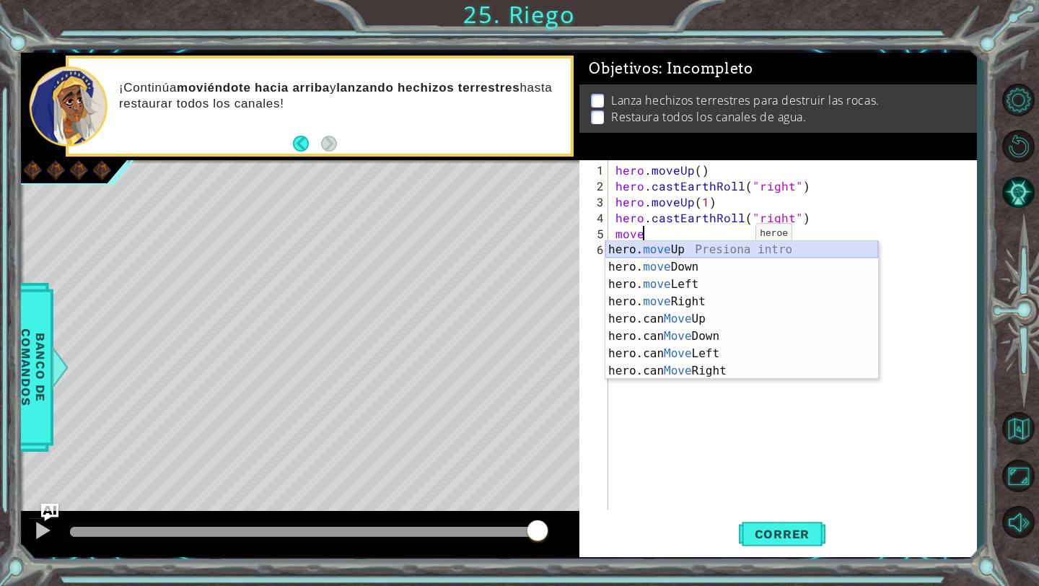
click at [711, 252] on div "hero. move Up Presiona intro hero. move Down Presiona intro hero. move Left Pre…" at bounding box center [741, 327] width 273 height 173
type textarea "hero.moveUp(1)"
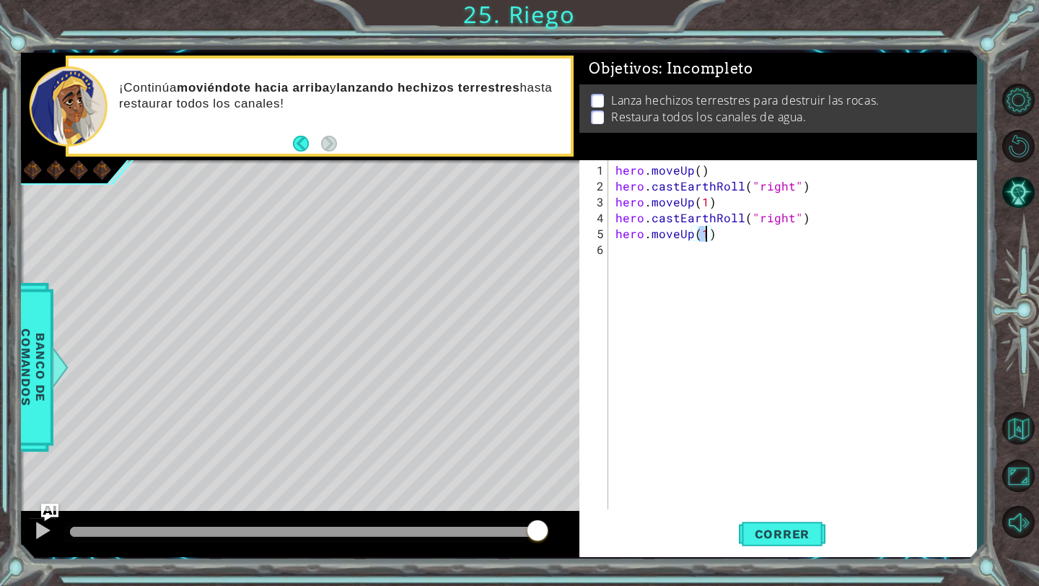
click at [666, 255] on div "hero . moveUp ( ) hero . castEarthRoll ( "right" ) hero . moveUp ( 1 ) hero . c…" at bounding box center [796, 352] width 367 height 381
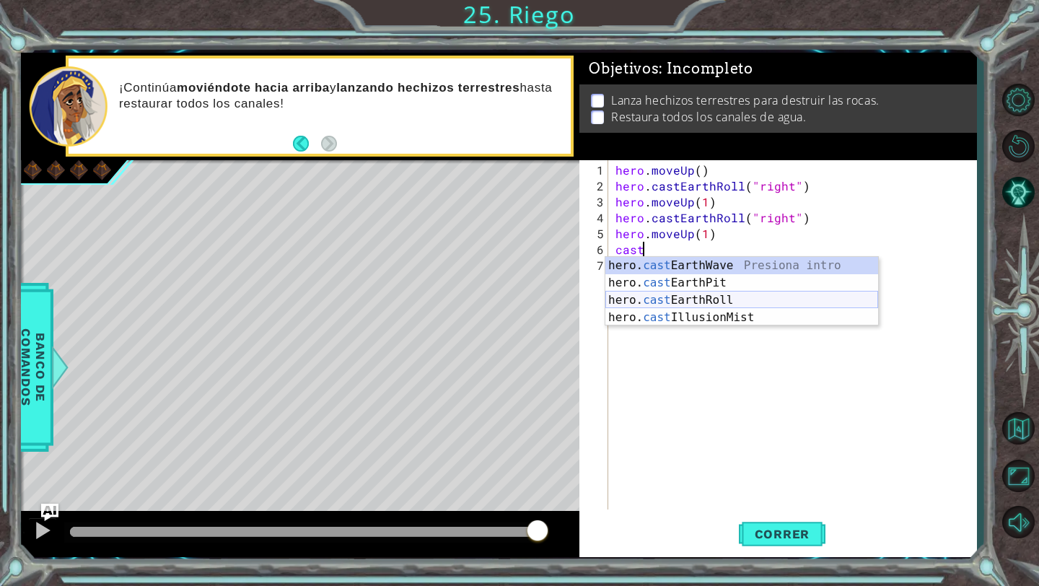
click at [705, 305] on div "hero. cast EarthWave Presiona intro hero. cast EarthPit Presiona intro hero. ca…" at bounding box center [741, 309] width 273 height 104
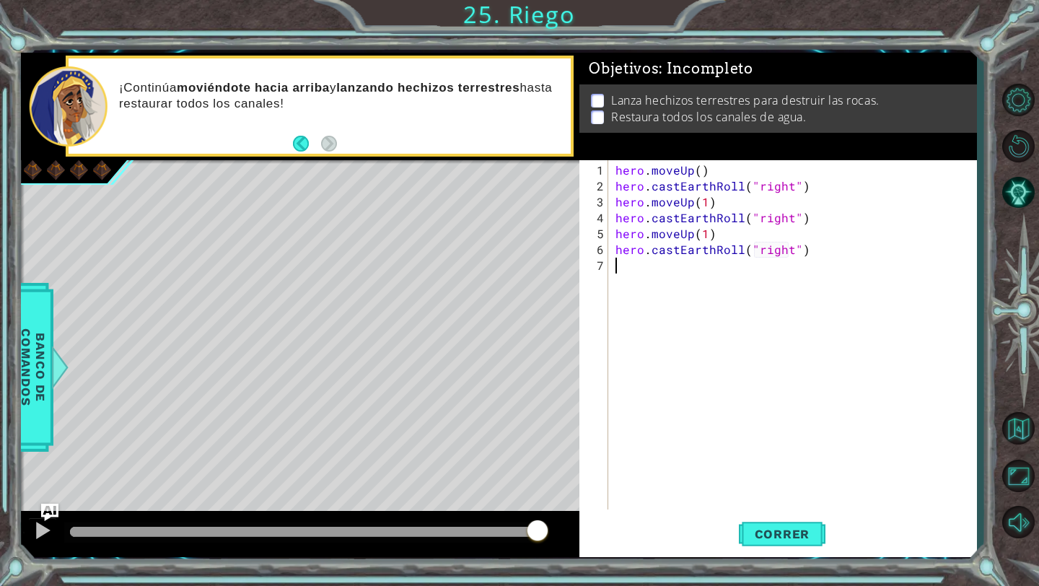
click at [667, 279] on div "hero . moveUp ( ) hero . castEarthRoll ( "right" ) hero . moveUp ( 1 ) hero . c…" at bounding box center [796, 352] width 367 height 381
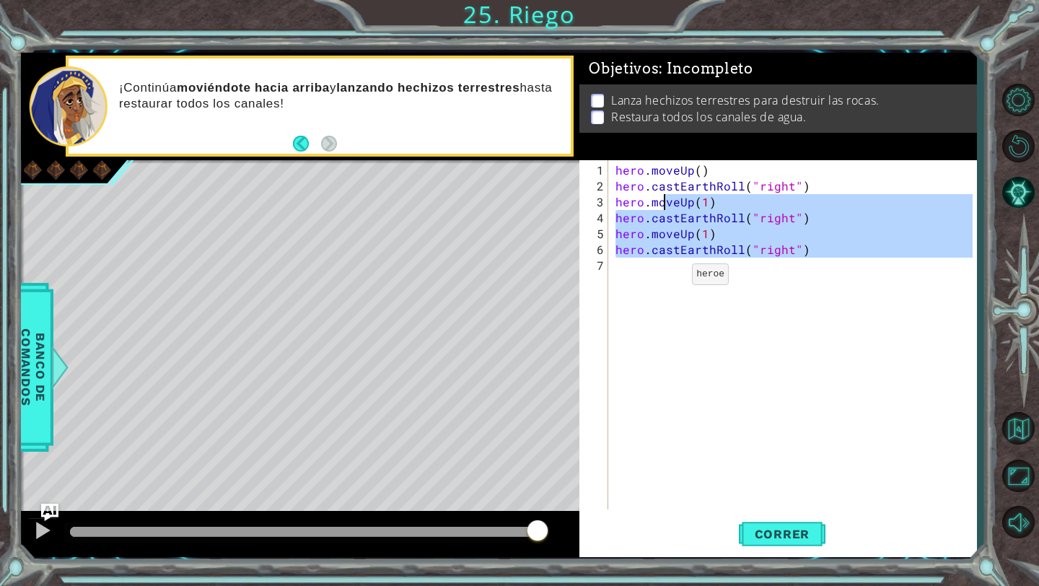
type textarea "hero.moveUp(1) hero.castEarthRoll("right")"
click at [663, 278] on div "hero . moveUp ( ) hero . castEarthRoll ( "right" ) hero . moveUp ( 1 ) hero . c…" at bounding box center [796, 352] width 367 height 381
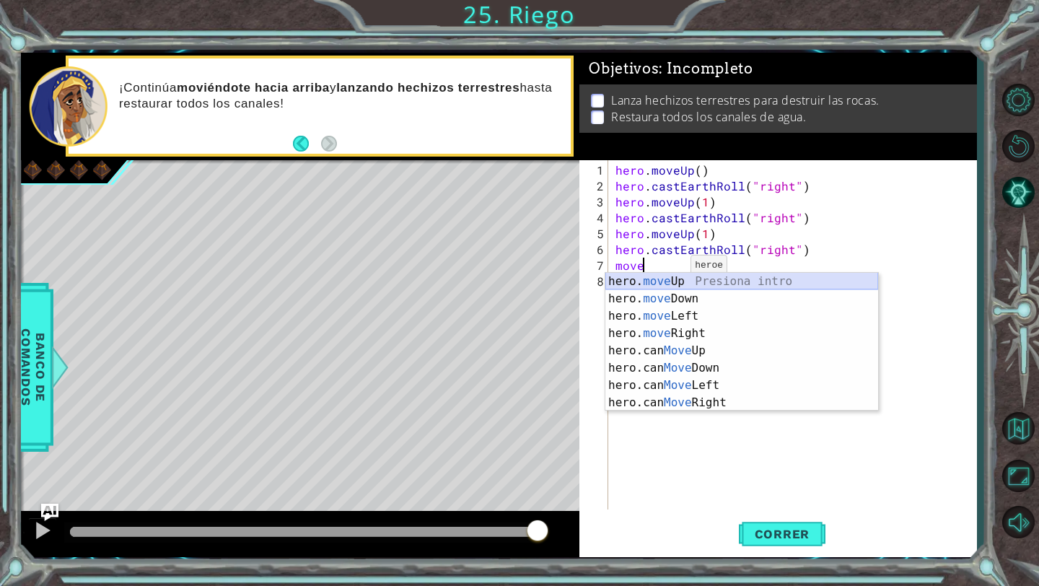
click at [675, 285] on div "hero. move Up Presiona intro hero. move Down Presiona intro hero. move Left Pre…" at bounding box center [741, 359] width 273 height 173
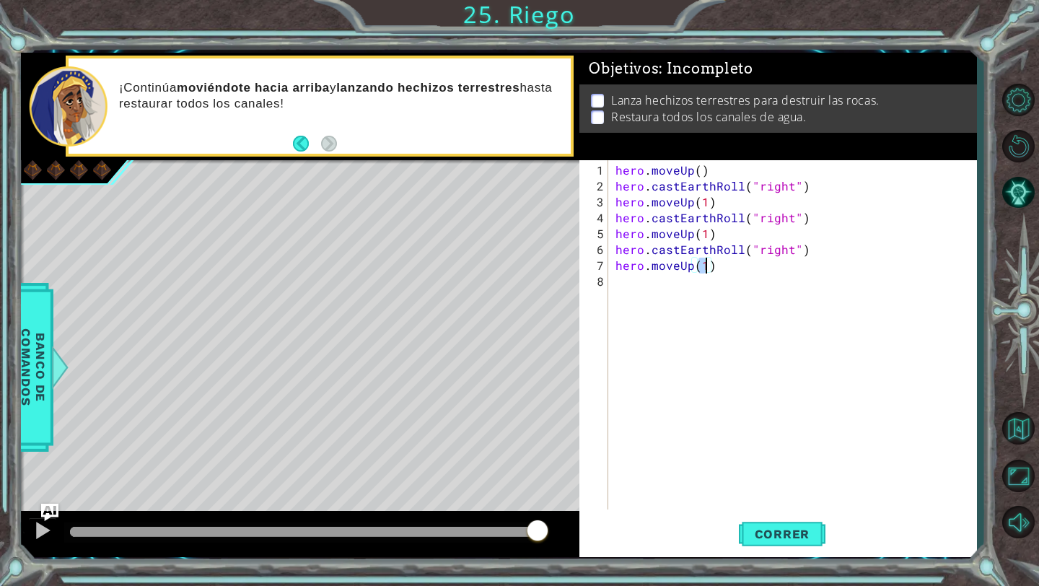
click at [654, 281] on div "hero . moveUp ( ) hero . castEarthRoll ( "right" ) hero . moveUp ( 1 ) hero . c…" at bounding box center [796, 352] width 367 height 381
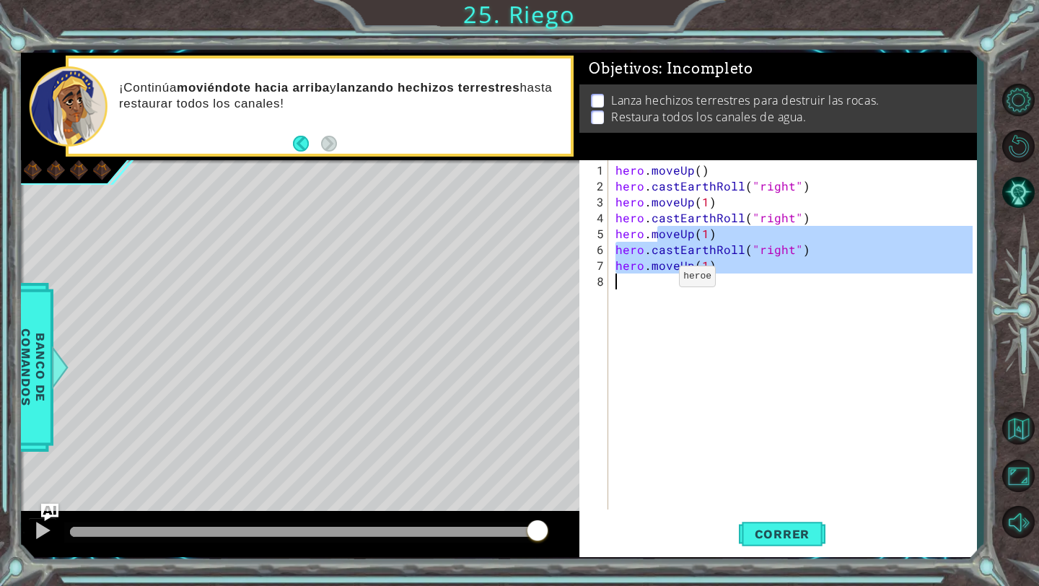
type textarea "hero.moveUp(1)"
click at [651, 284] on div "hero . moveUp ( ) hero . castEarthRoll ( "right" ) hero . moveUp ( 1 ) hero . c…" at bounding box center [796, 352] width 367 height 381
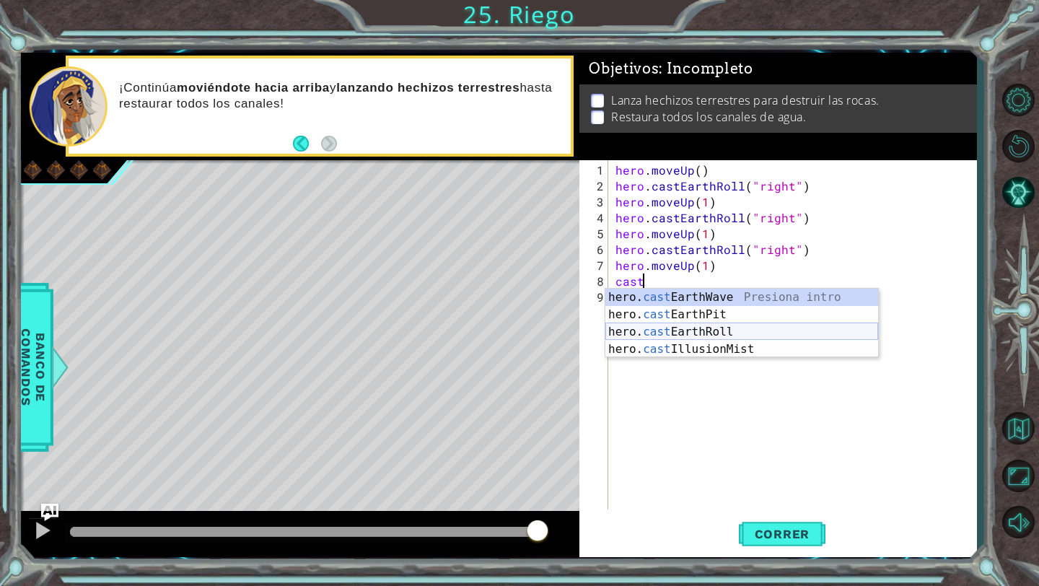
click at [711, 330] on div "hero. cast EarthWave Presiona intro hero. cast EarthPit Presiona intro hero. ca…" at bounding box center [741, 341] width 273 height 104
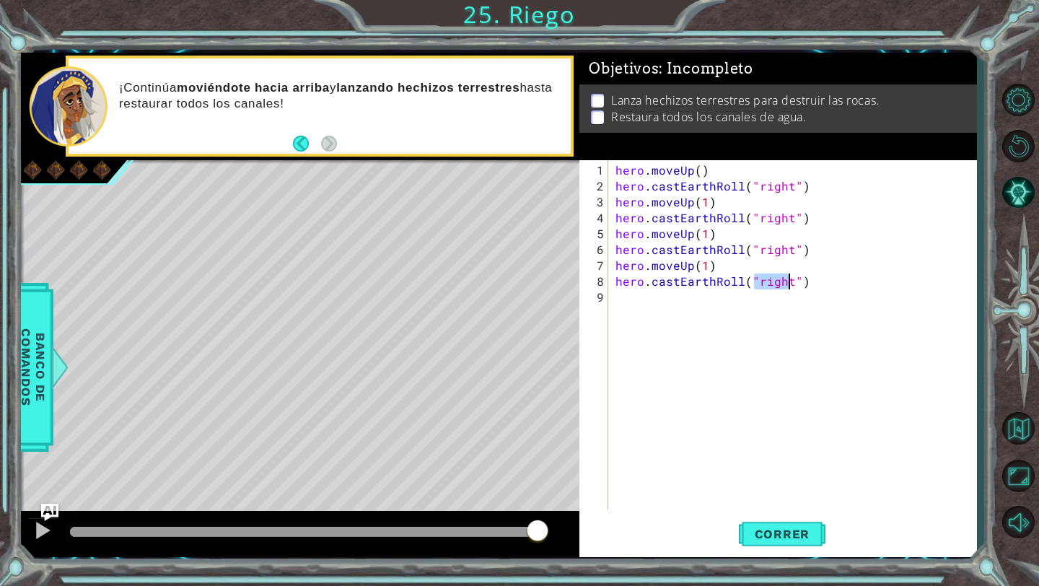
click at [677, 315] on div "hero . moveUp ( ) hero . castEarthRoll ( "right" ) hero . moveUp ( 1 ) hero . c…" at bounding box center [796, 352] width 367 height 381
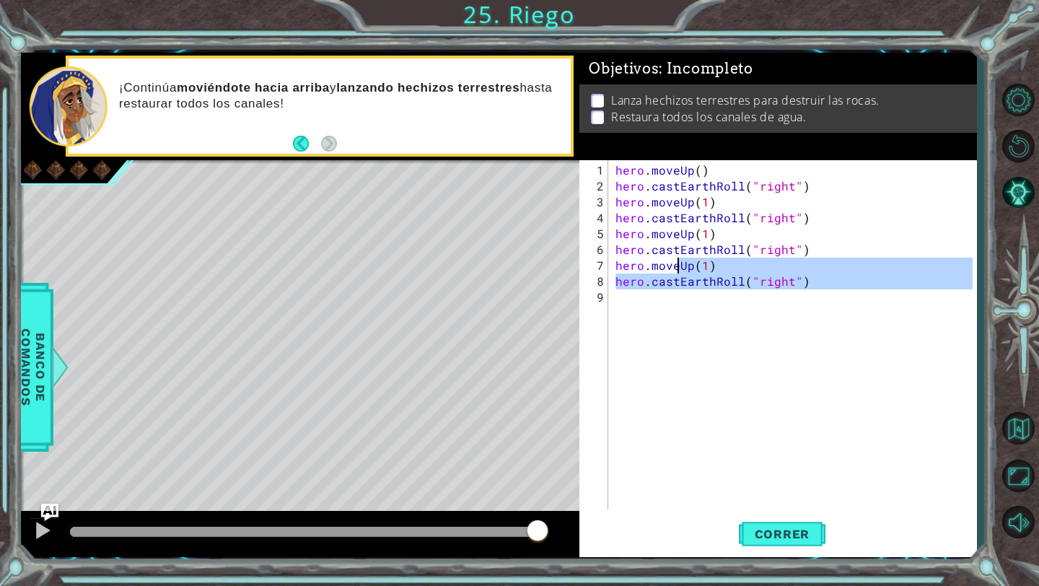
type textarea "hero.moveUp(1) hero.castEarthRoll("right")"
click at [677, 315] on div "hero . moveUp ( ) hero . castEarthRoll ( "right" ) hero . moveUp ( 1 ) hero . c…" at bounding box center [796, 352] width 367 height 381
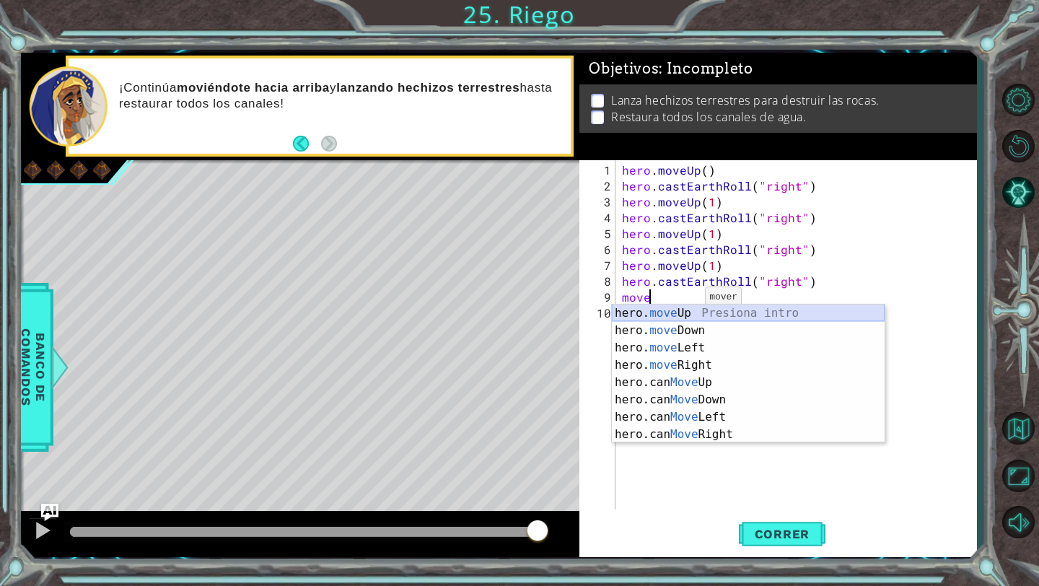
click at [682, 314] on div "hero. move Up Presiona intro hero. move Down Presiona intro hero. move Left Pre…" at bounding box center [748, 390] width 273 height 173
type textarea "hero.moveUp(1)"
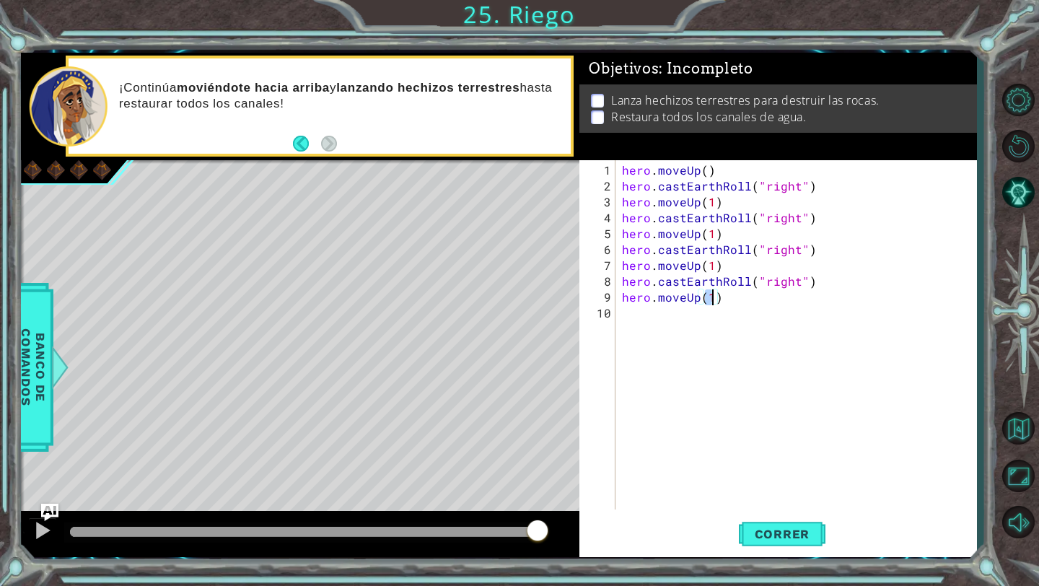
click at [648, 315] on div "hero . moveUp ( ) hero . castEarthRoll ( "right" ) hero . moveUp ( 1 ) hero . c…" at bounding box center [799, 352] width 361 height 381
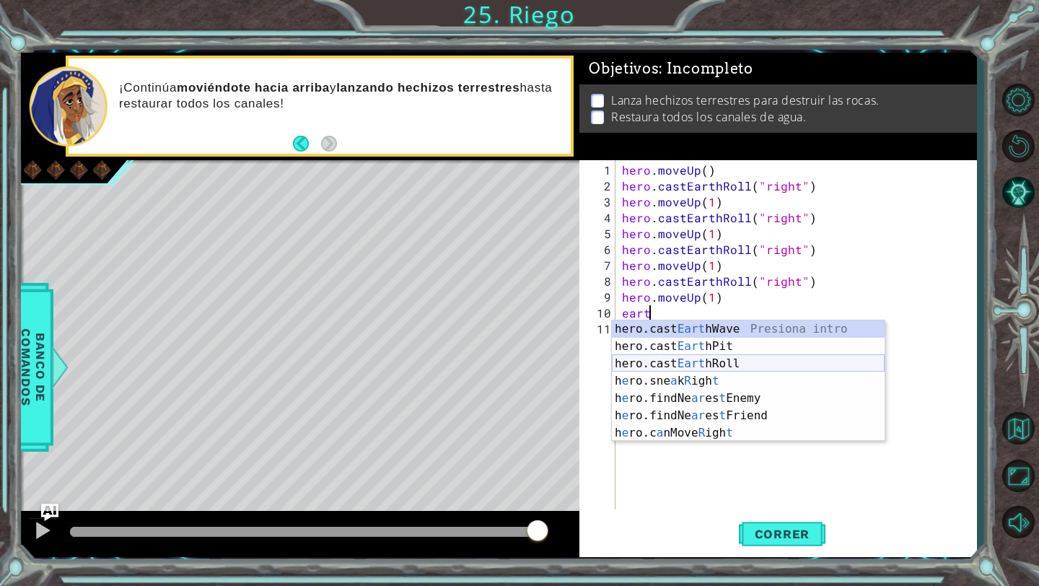
click at [760, 363] on div "hero.cast Eart hWave Presiona intro hero.cast Eart hPit Presiona intro hero.cas…" at bounding box center [748, 398] width 273 height 156
type textarea "hero.castEarthRoll("right")"
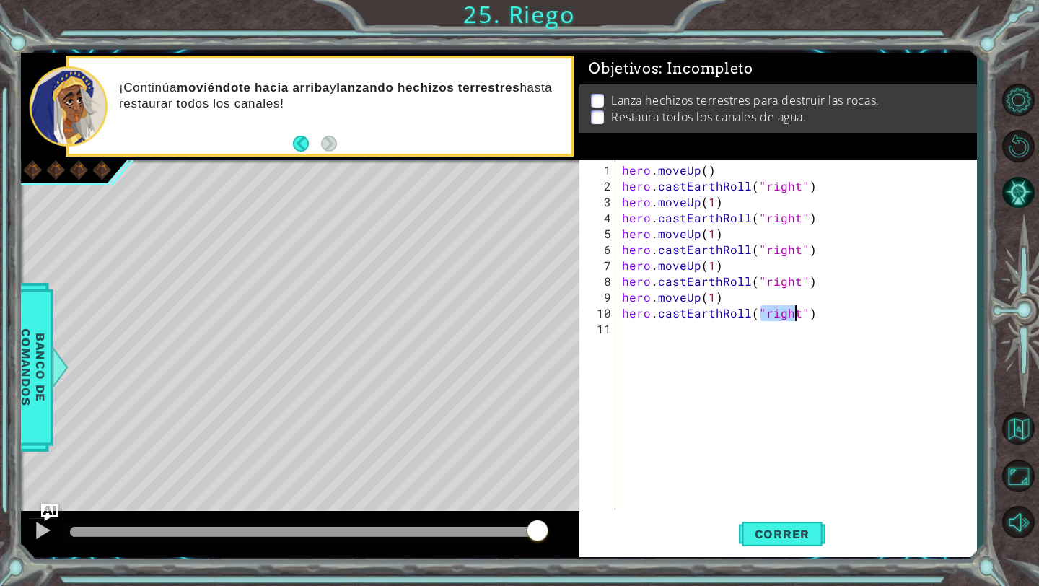
click at [776, 462] on div "hero . moveUp ( ) hero . castEarthRoll ( "right" ) hero . moveUp ( 1 ) hero . c…" at bounding box center [799, 352] width 361 height 381
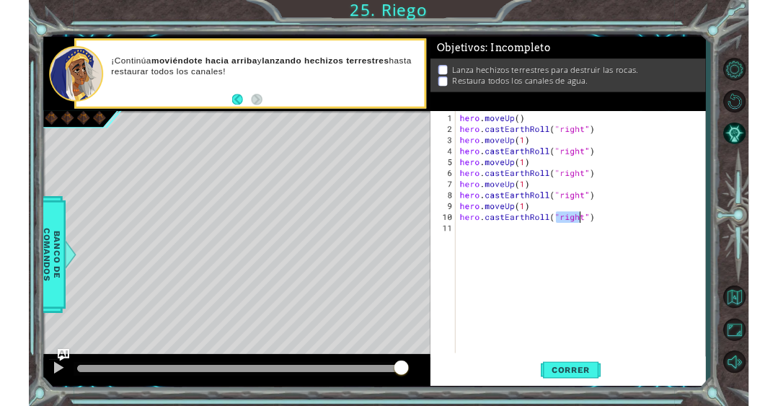
scroll to position [0, 0]
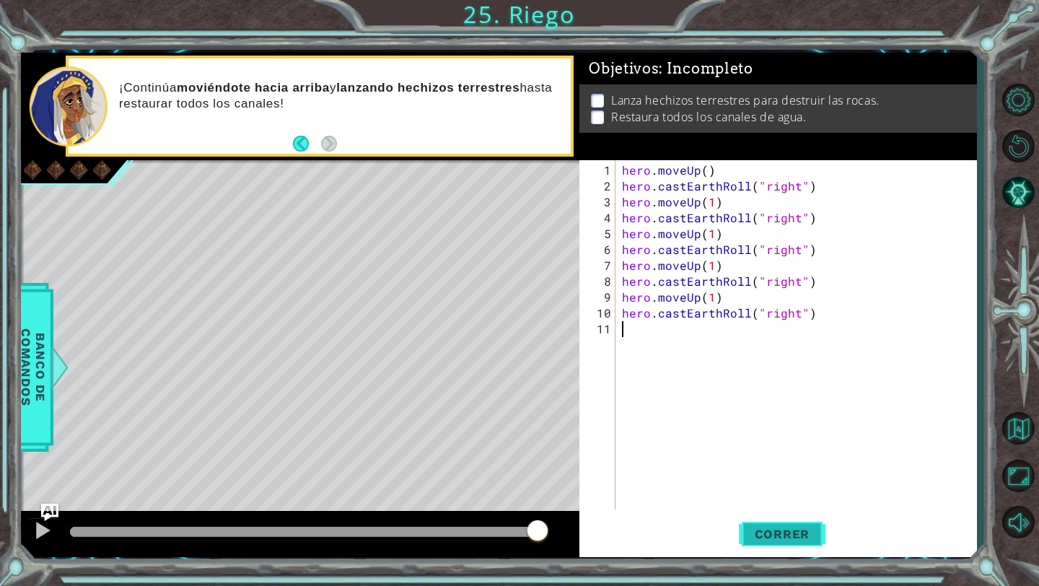
click at [775, 522] on button "Correr" at bounding box center [782, 534] width 87 height 40
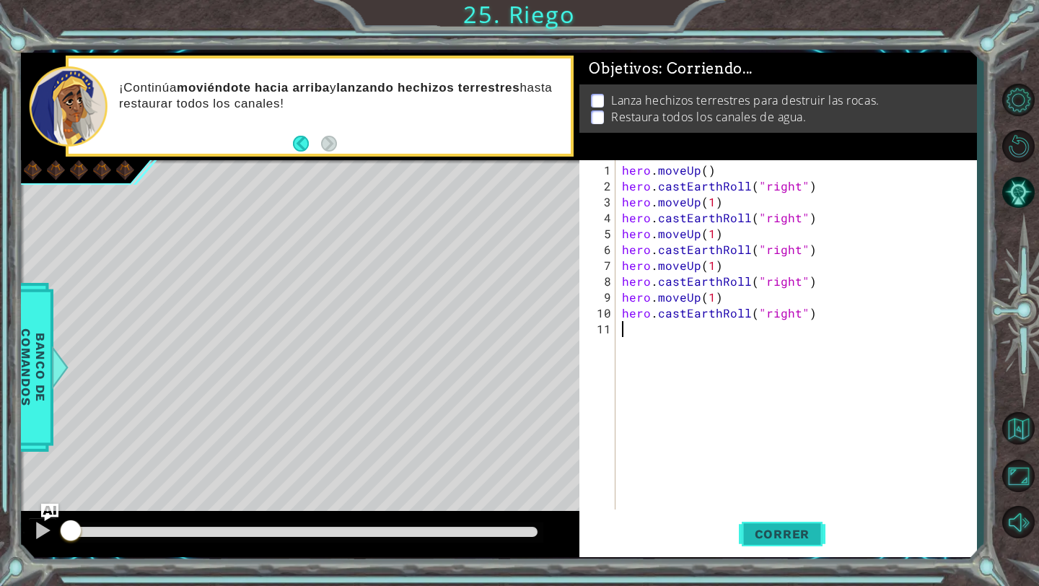
click at [774, 533] on span "Correr" at bounding box center [782, 534] width 84 height 14
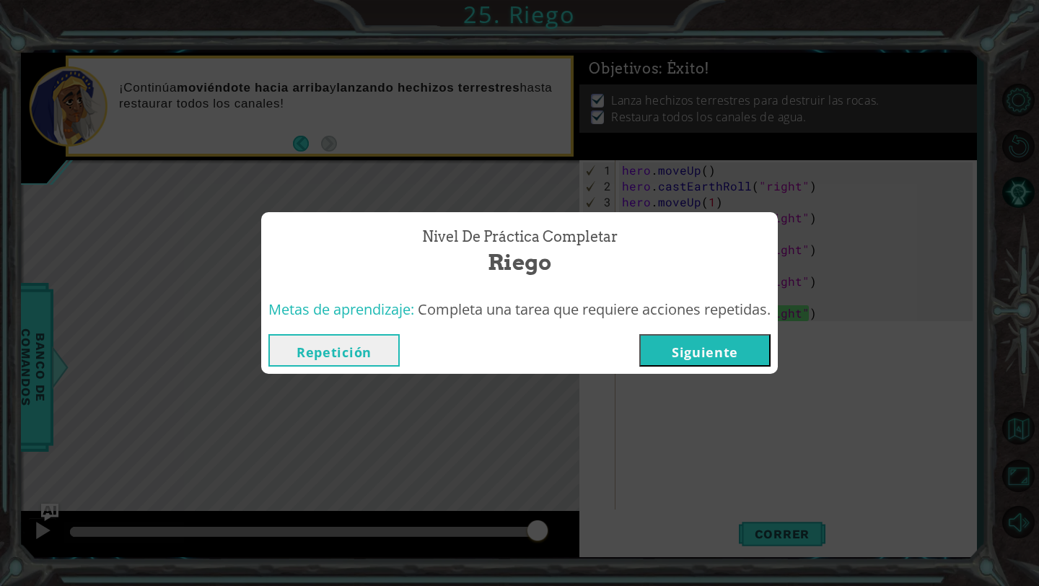
click at [731, 367] on button "Siguiente" at bounding box center [704, 350] width 131 height 32
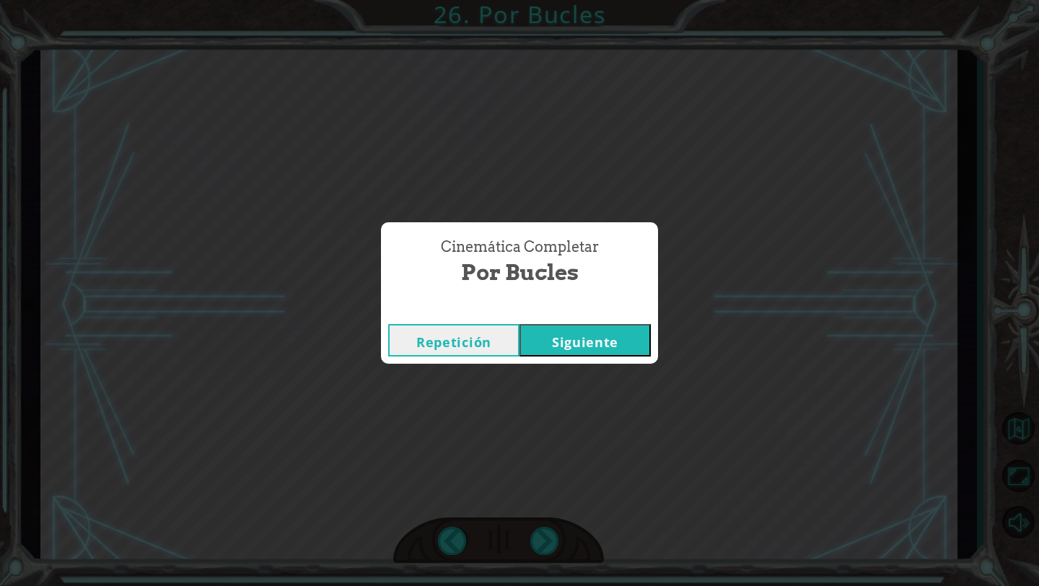
click at [563, 345] on button "Siguiente" at bounding box center [584, 340] width 131 height 32
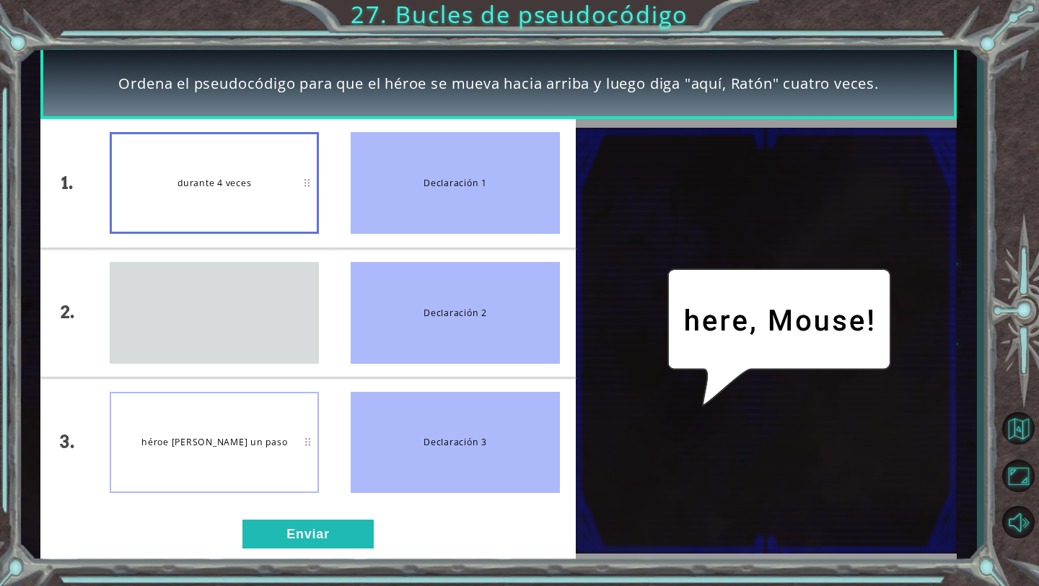
drag, startPoint x: 221, startPoint y: 315, endPoint x: 235, endPoint y: 204, distance: 111.3
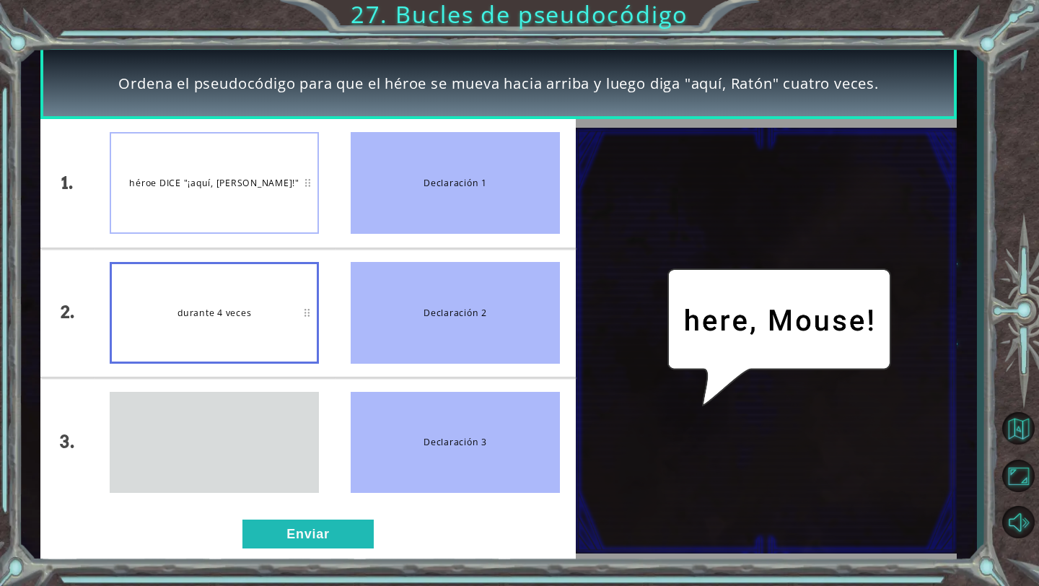
drag, startPoint x: 222, startPoint y: 416, endPoint x: 280, endPoint y: 430, distance: 59.5
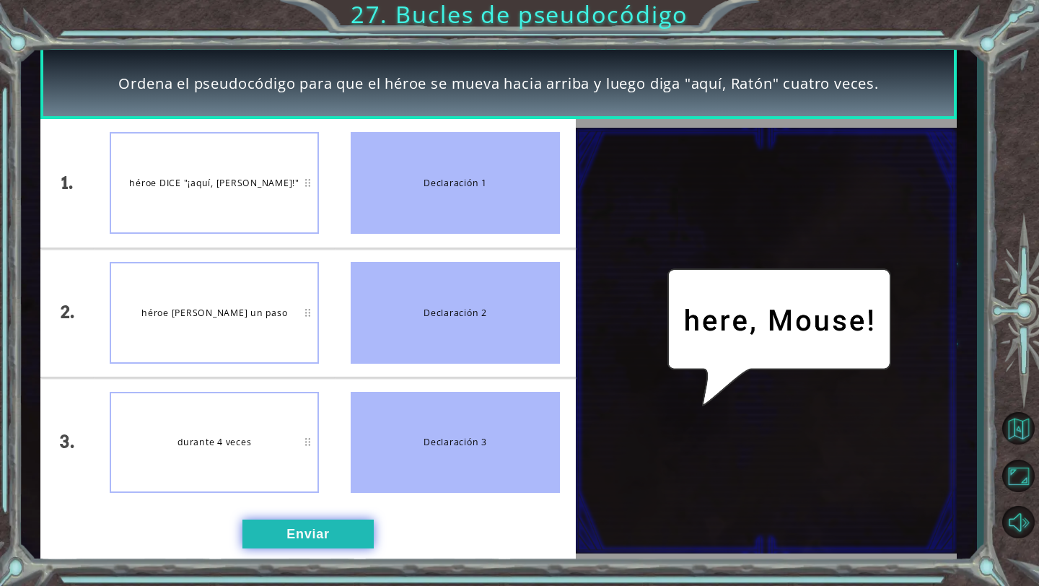
click at [283, 522] on button "Enviar" at bounding box center [307, 533] width 131 height 29
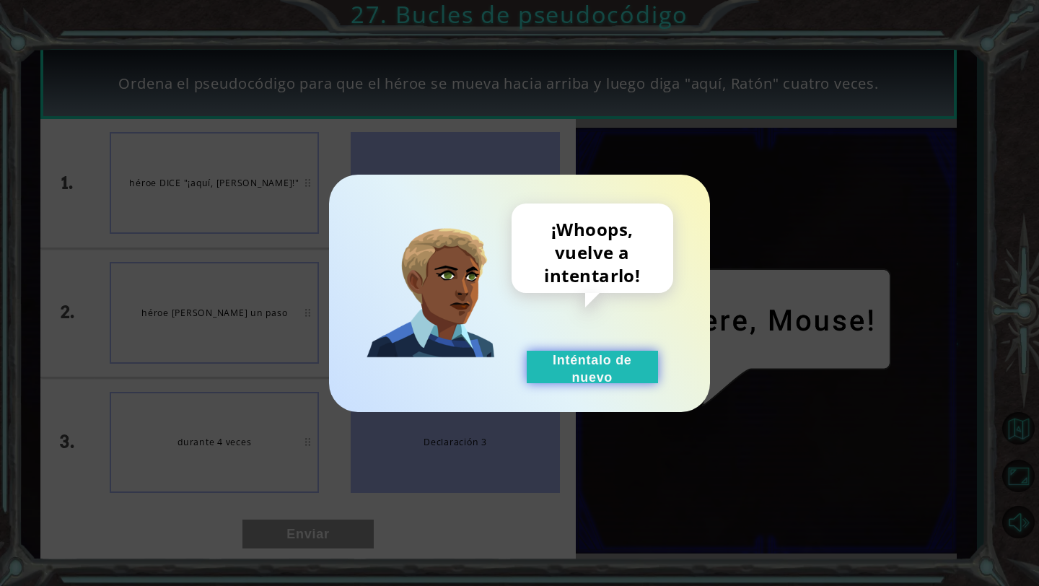
click at [566, 354] on button "Inténtalo de nuevo" at bounding box center [592, 367] width 131 height 32
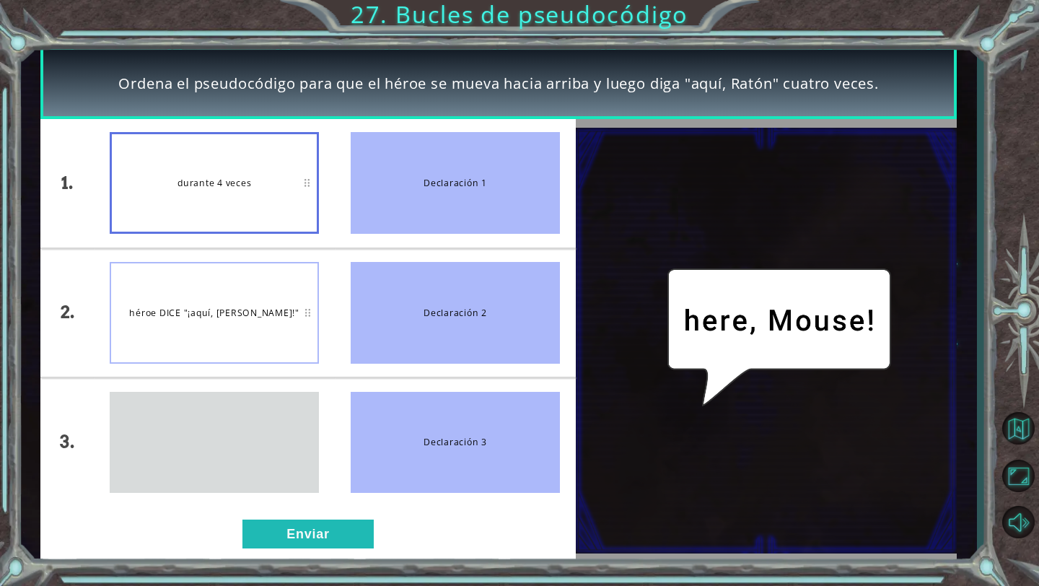
drag, startPoint x: 251, startPoint y: 444, endPoint x: 250, endPoint y: 219, distance: 224.4
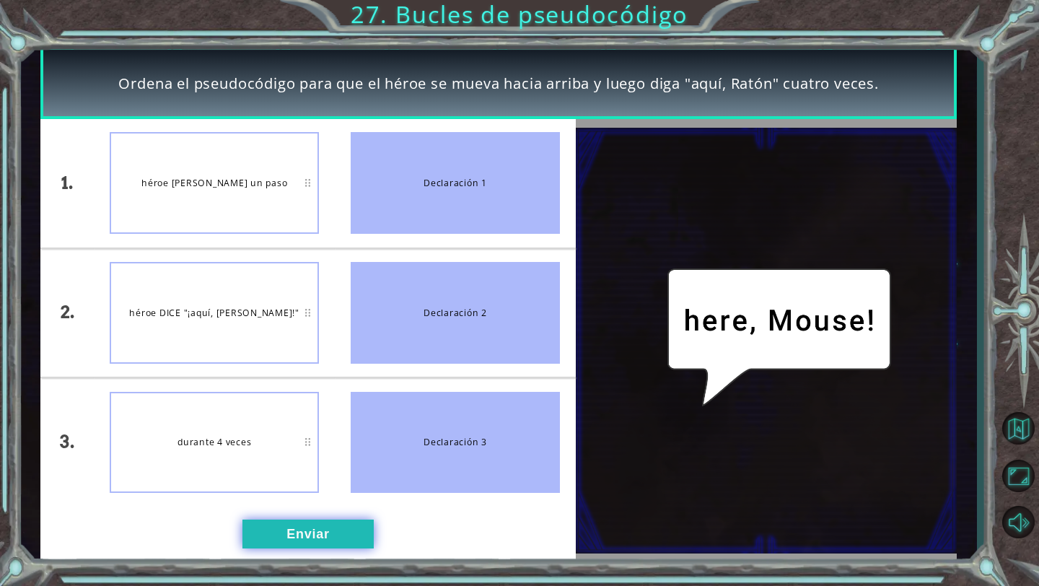
click at [334, 532] on button "Enviar" at bounding box center [307, 533] width 131 height 29
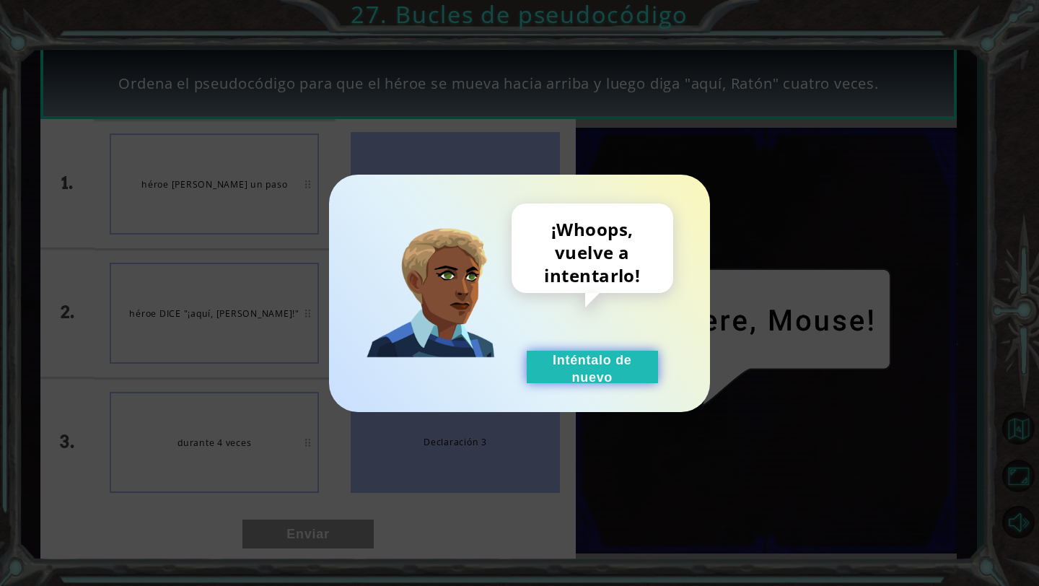
click at [597, 356] on button "Inténtalo de nuevo" at bounding box center [592, 367] width 131 height 32
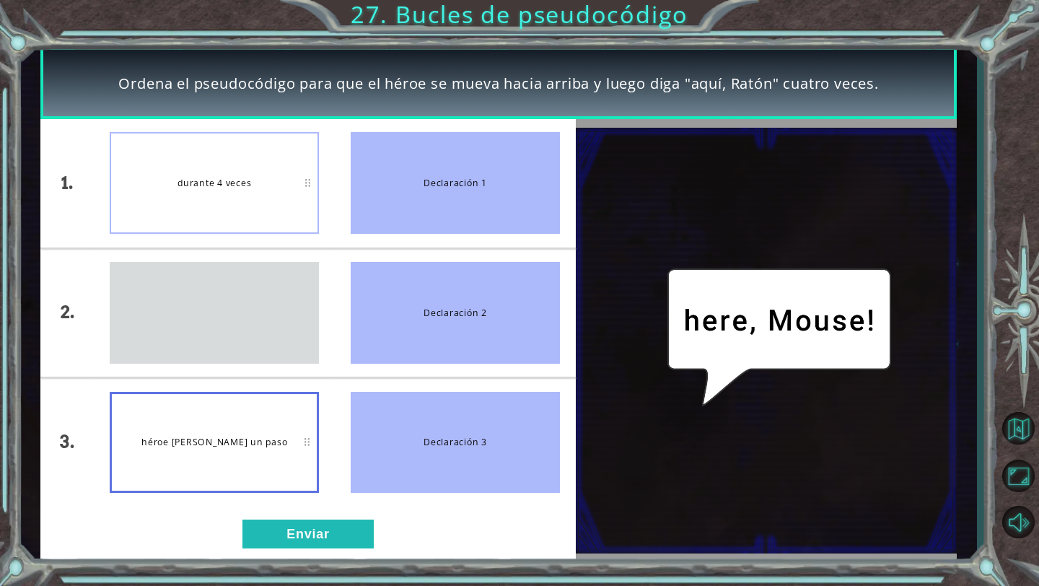
drag, startPoint x: 210, startPoint y: 307, endPoint x: 219, endPoint y: 429, distance: 123.0
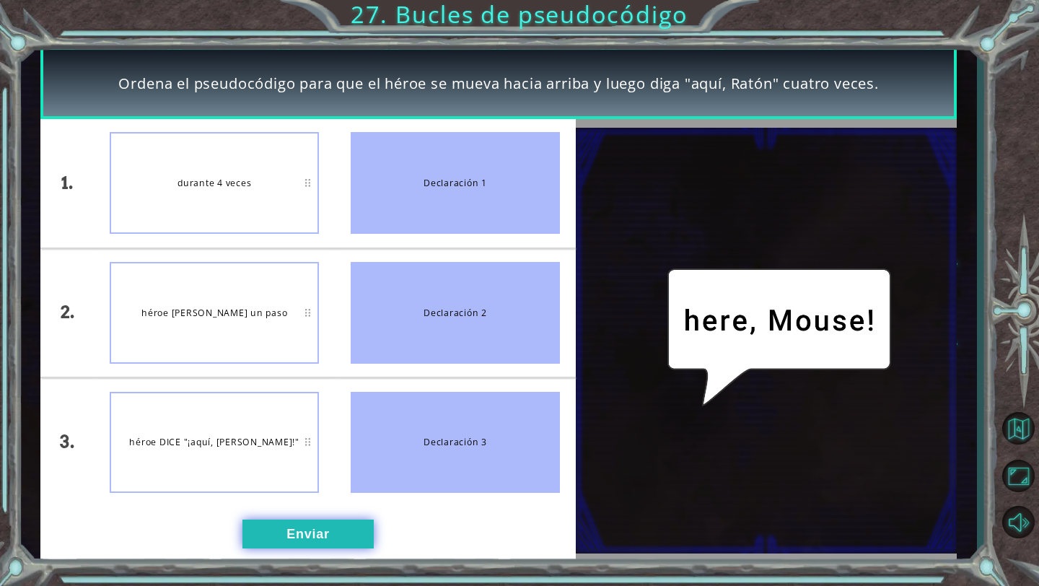
click at [321, 540] on button "Enviar" at bounding box center [307, 533] width 131 height 29
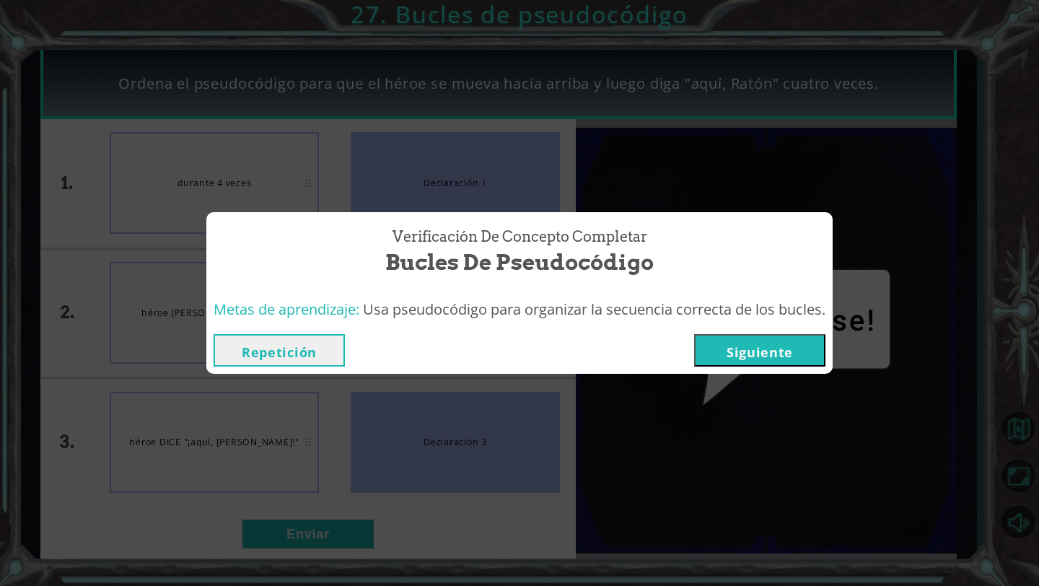
click at [709, 349] on button "Siguiente" at bounding box center [759, 350] width 131 height 32
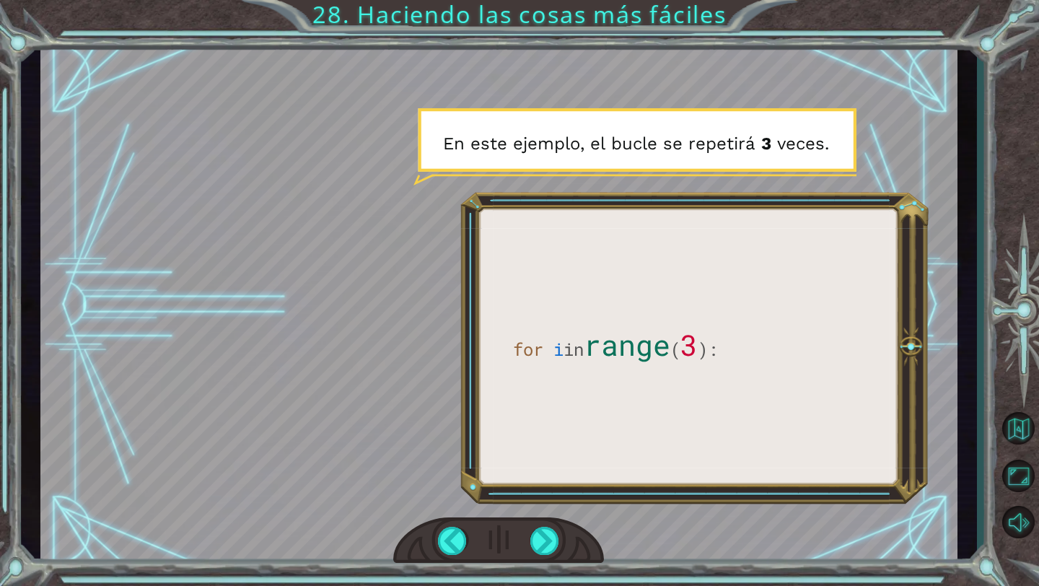
drag, startPoint x: 510, startPoint y: 356, endPoint x: 744, endPoint y: 346, distance: 233.9
click at [744, 346] on div at bounding box center [498, 305] width 917 height 516
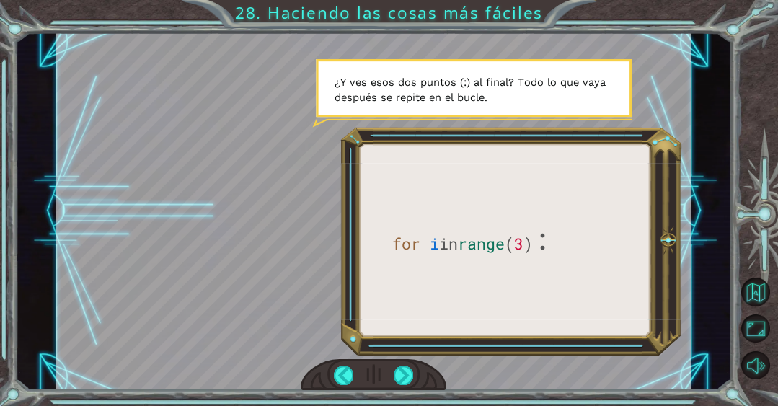
click at [253, 63] on div at bounding box center [374, 210] width 636 height 357
